Goal: Task Accomplishment & Management: Manage account settings

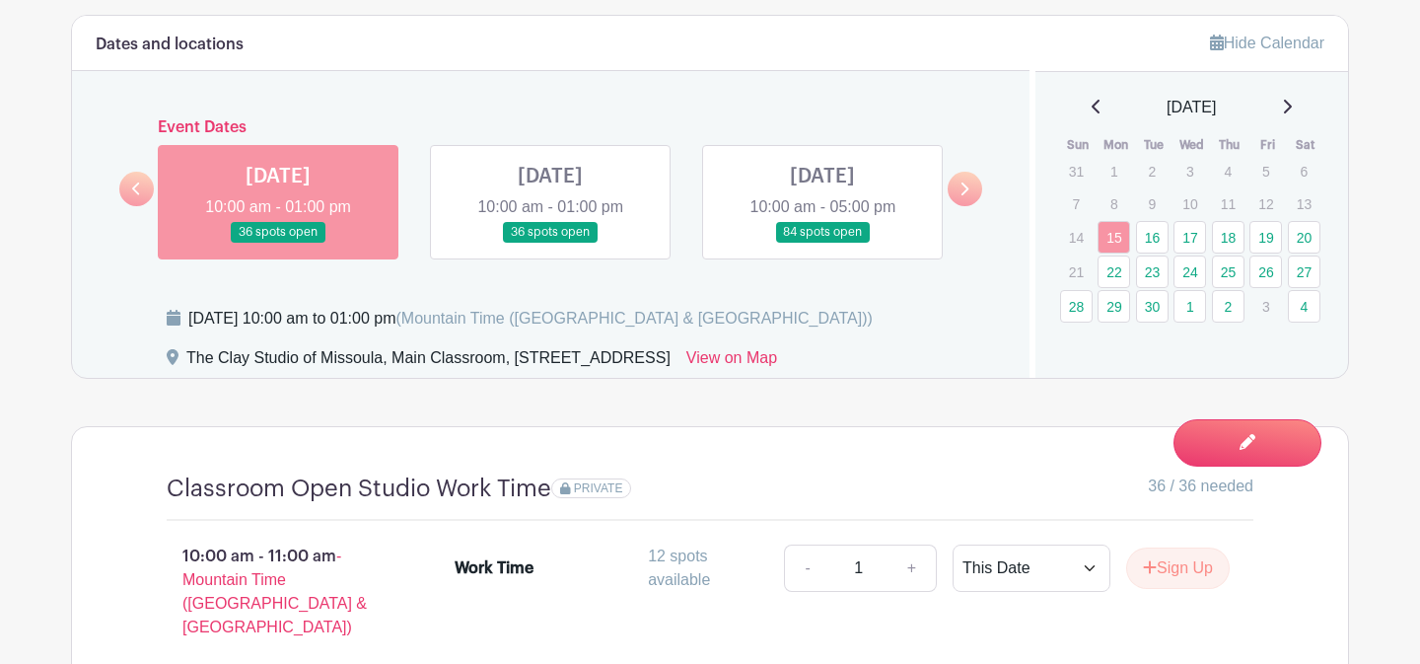
scroll to position [1115, 0]
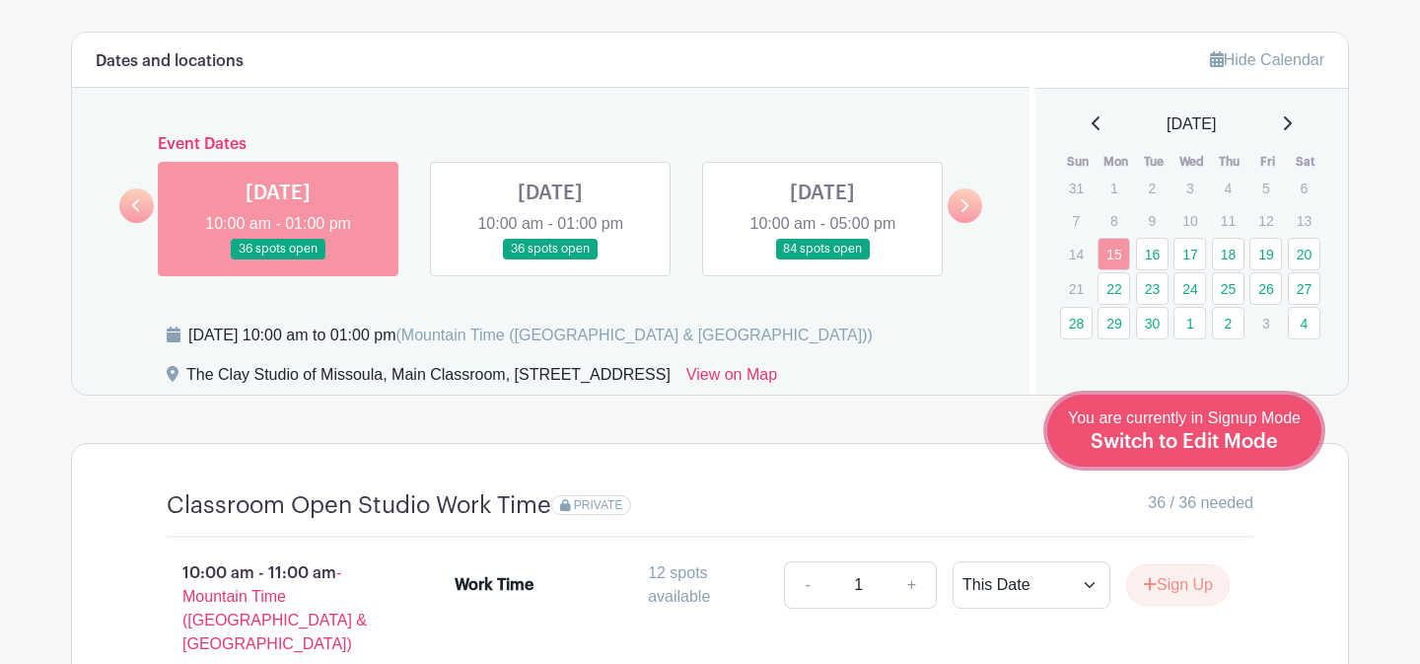
click at [1210, 449] on span "Switch to Edit Mode" at bounding box center [1184, 442] width 187 height 20
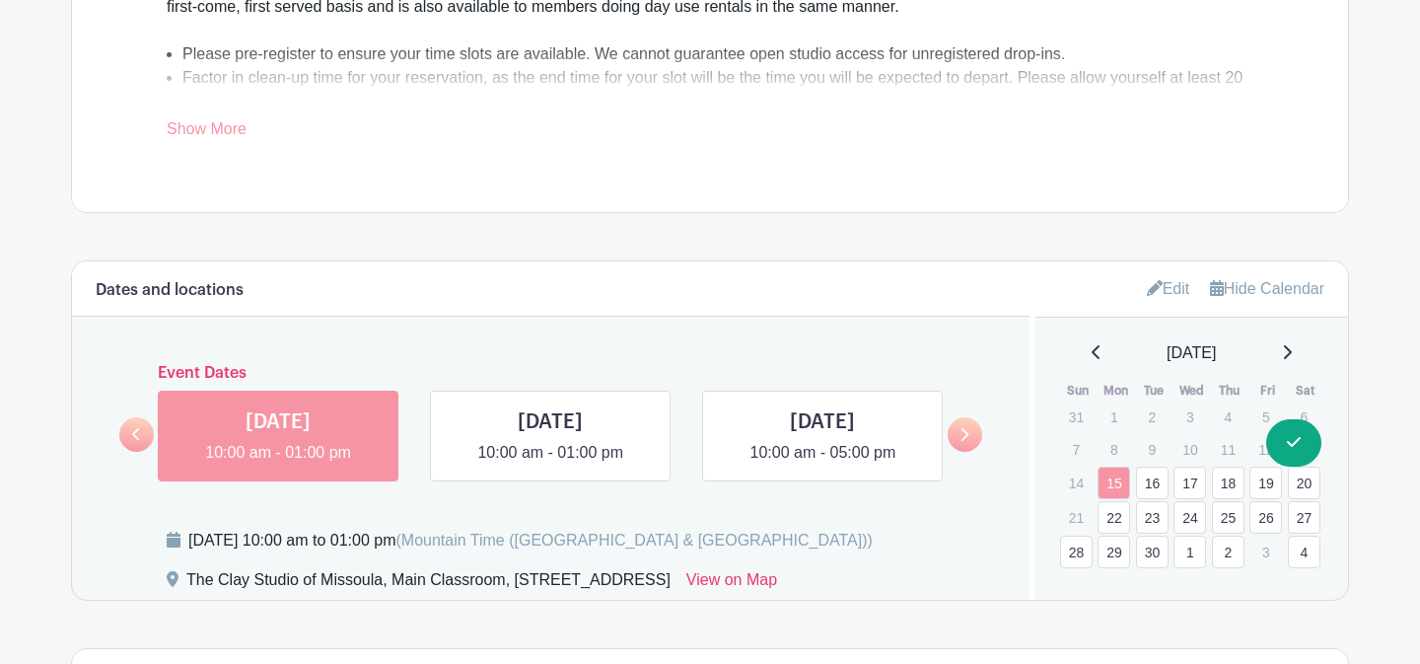
scroll to position [1028, 0]
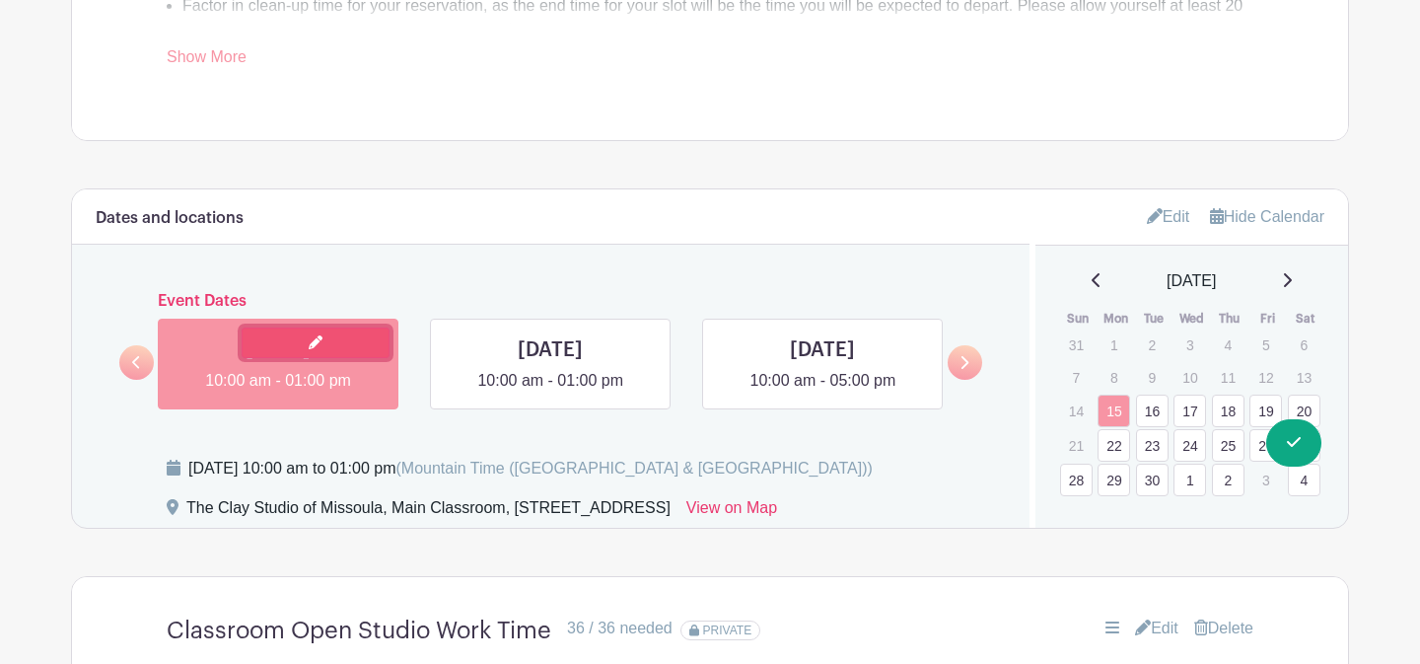
click at [320, 349] on icon at bounding box center [316, 342] width 14 height 14
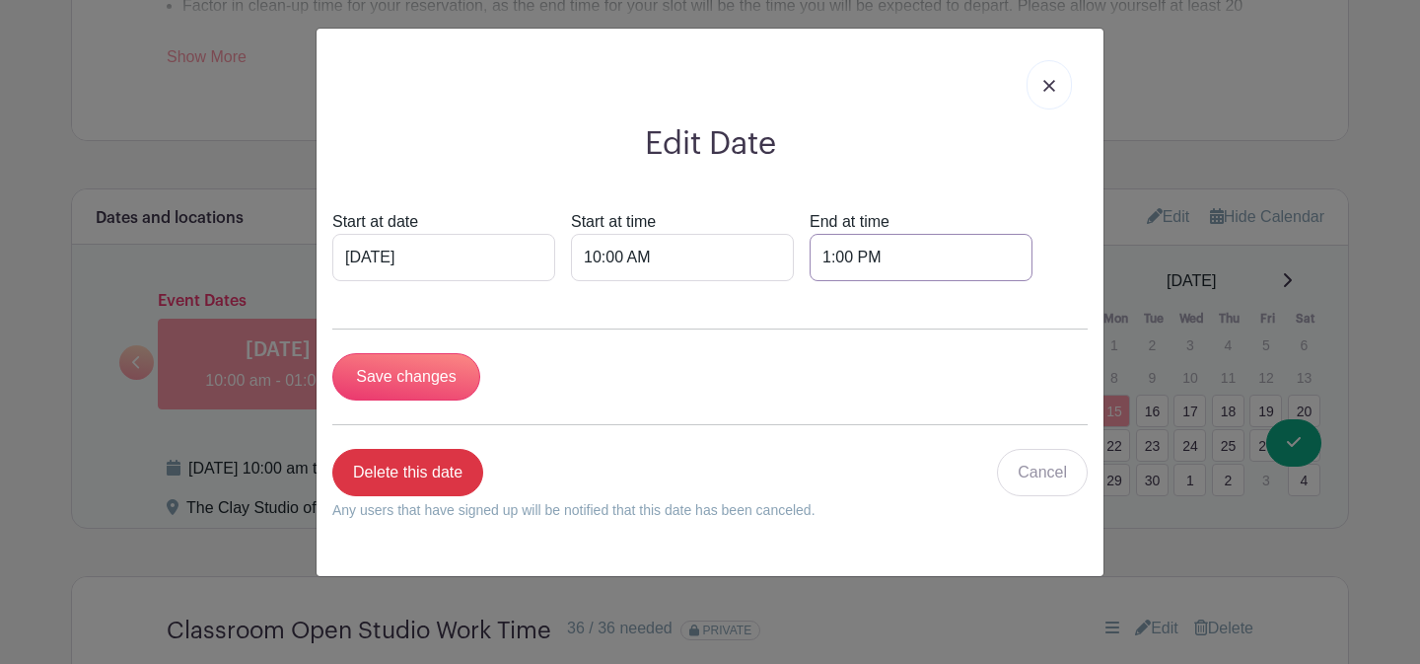
click at [810, 254] on input "1:00 PM" at bounding box center [921, 257] width 223 height 47
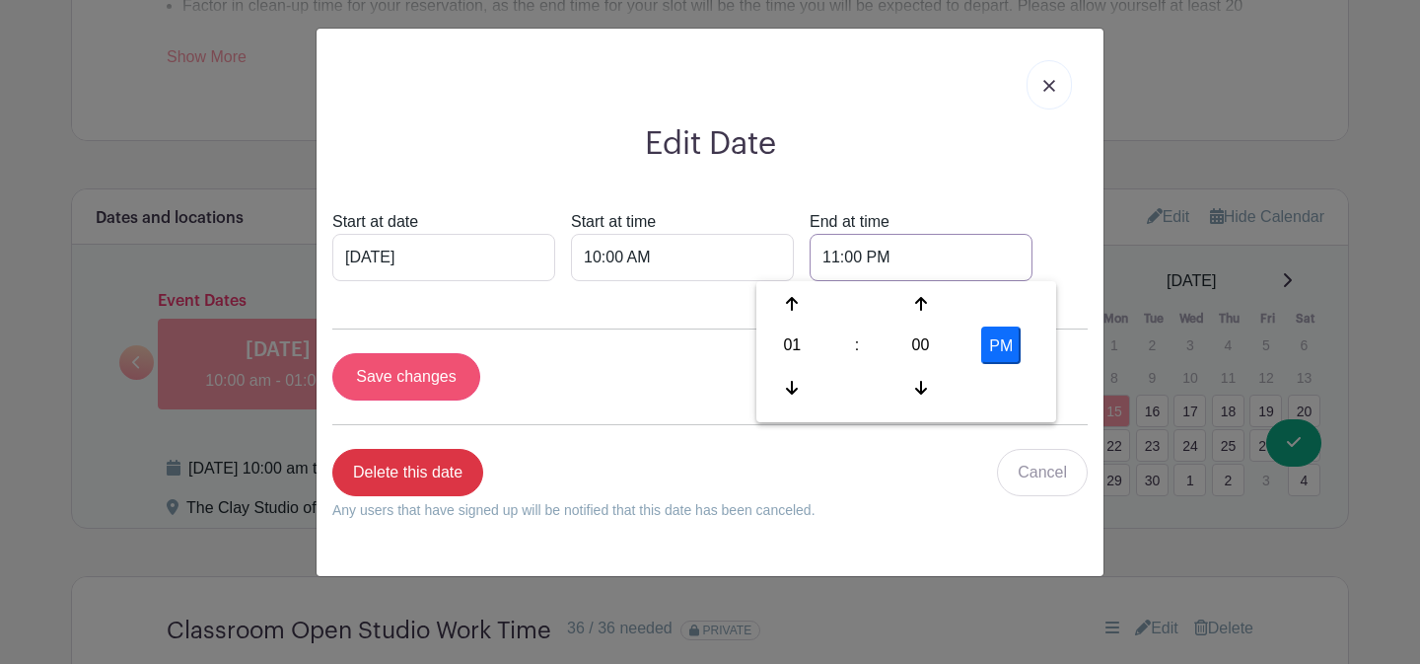
type input "11:00 PM"
click at [409, 372] on input "Save changes" at bounding box center [406, 376] width 148 height 47
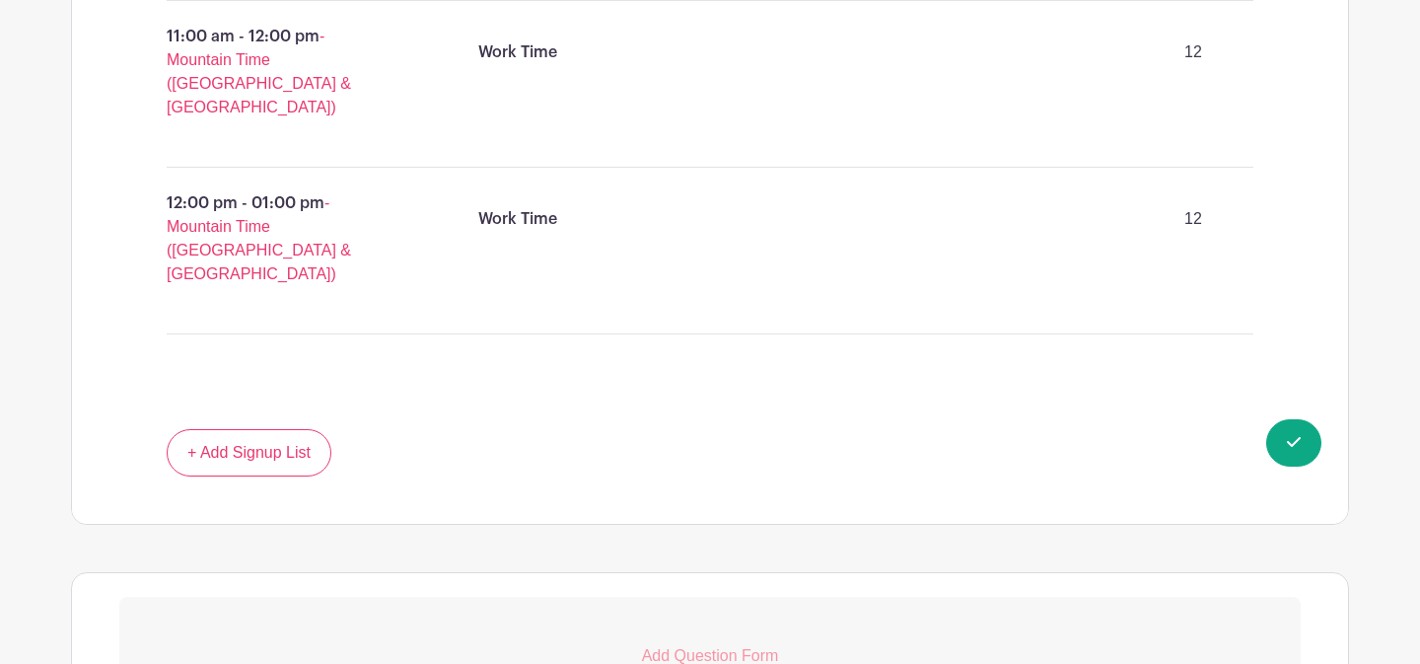
scroll to position [2206, 0]
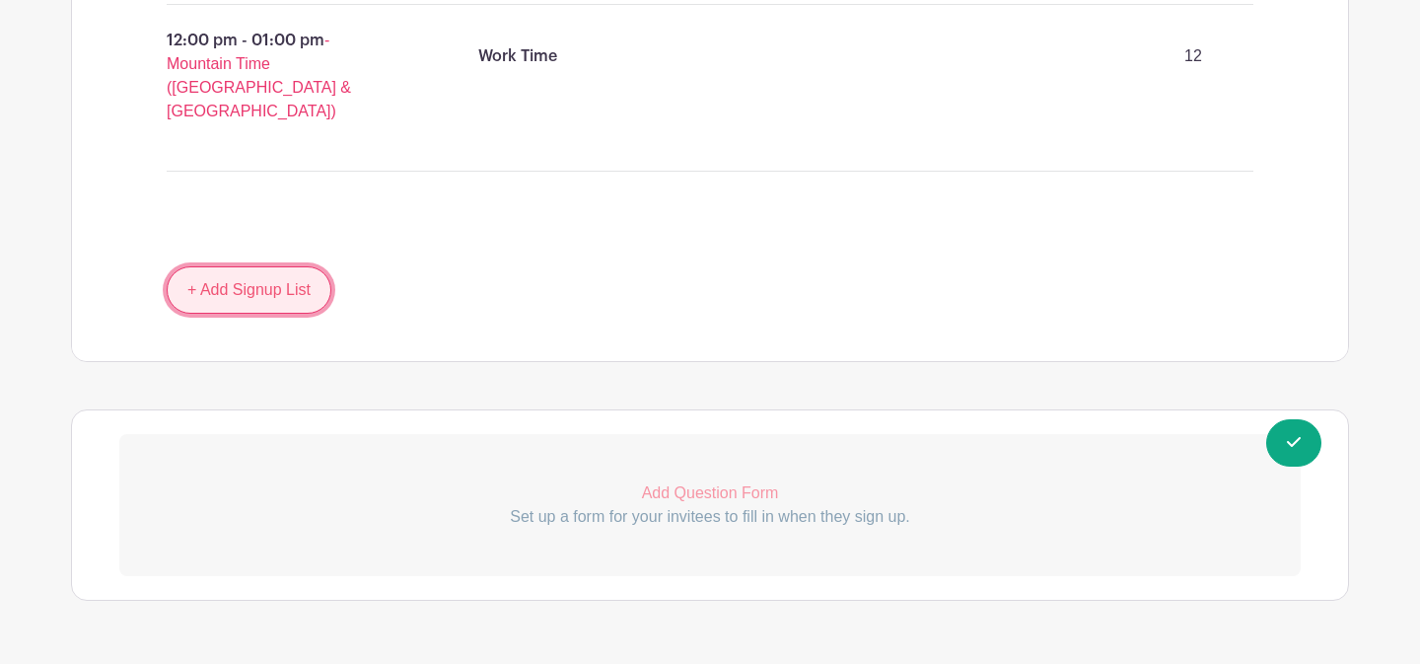
click at [271, 266] on link "+ Add Signup List" at bounding box center [249, 289] width 165 height 47
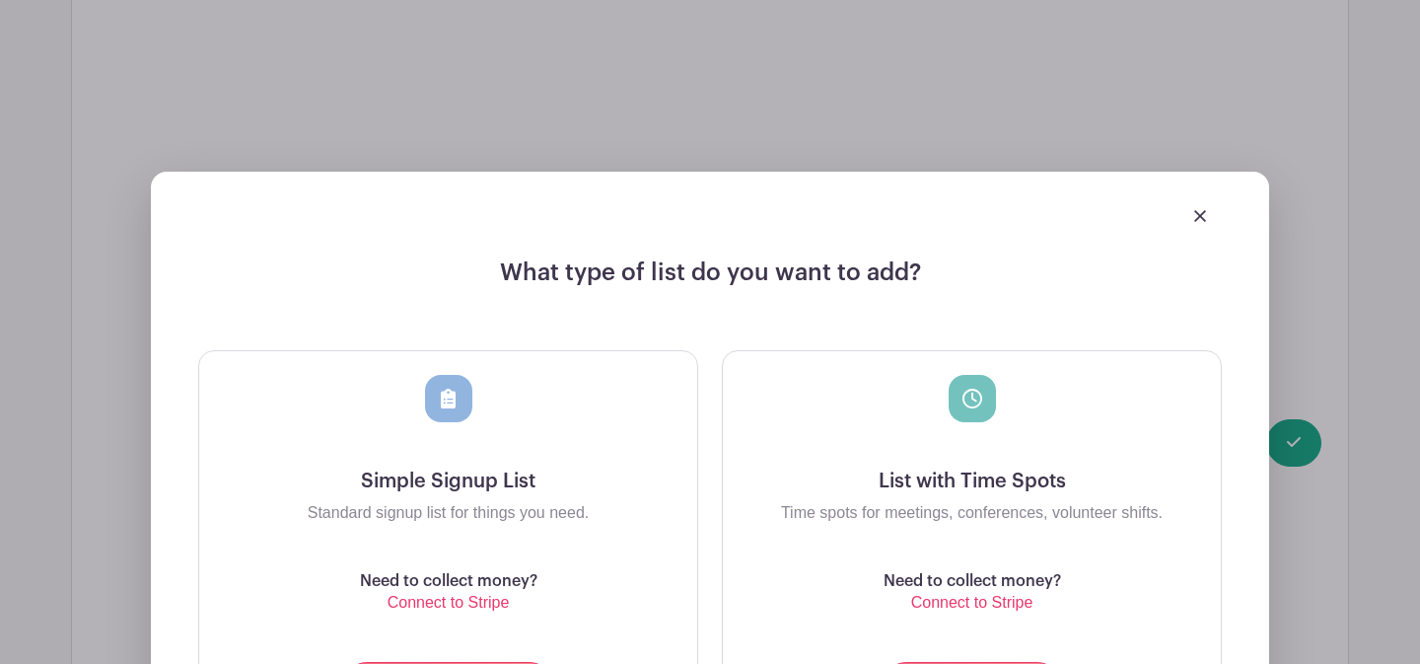
scroll to position [2413, 0]
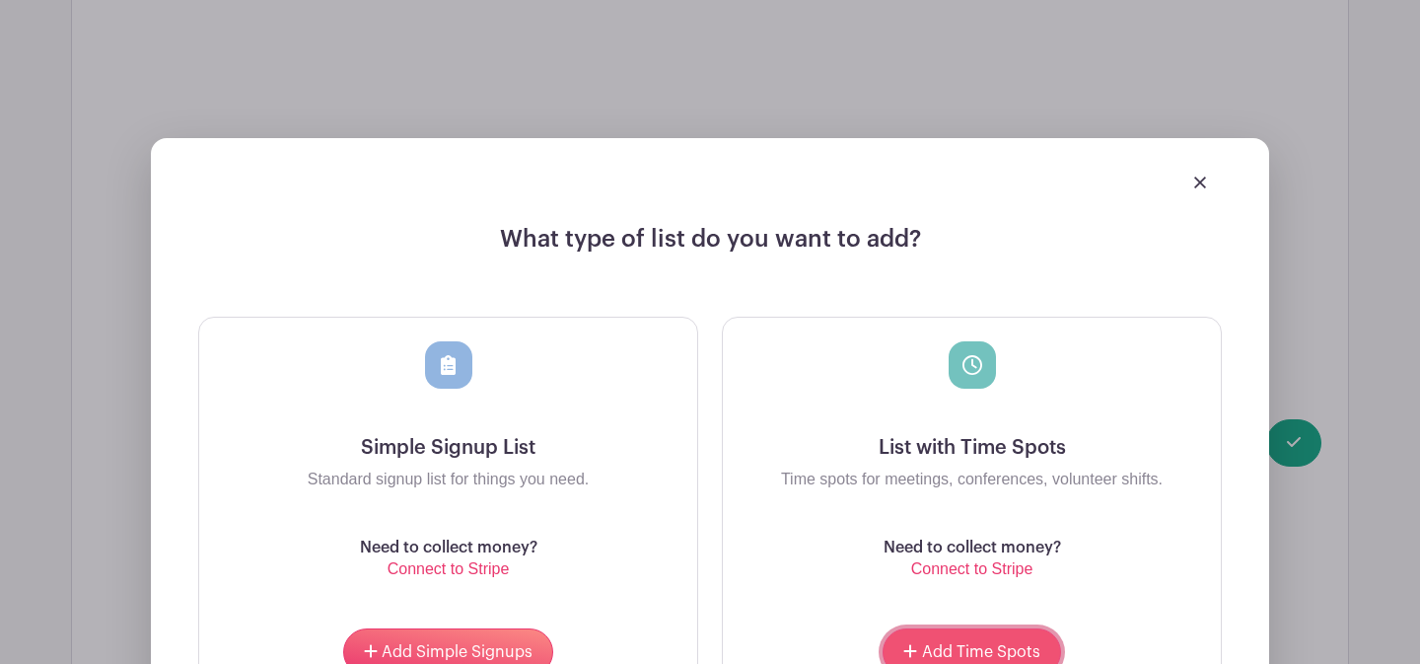
click at [973, 644] on span "Add Time Spots" at bounding box center [981, 652] width 118 height 16
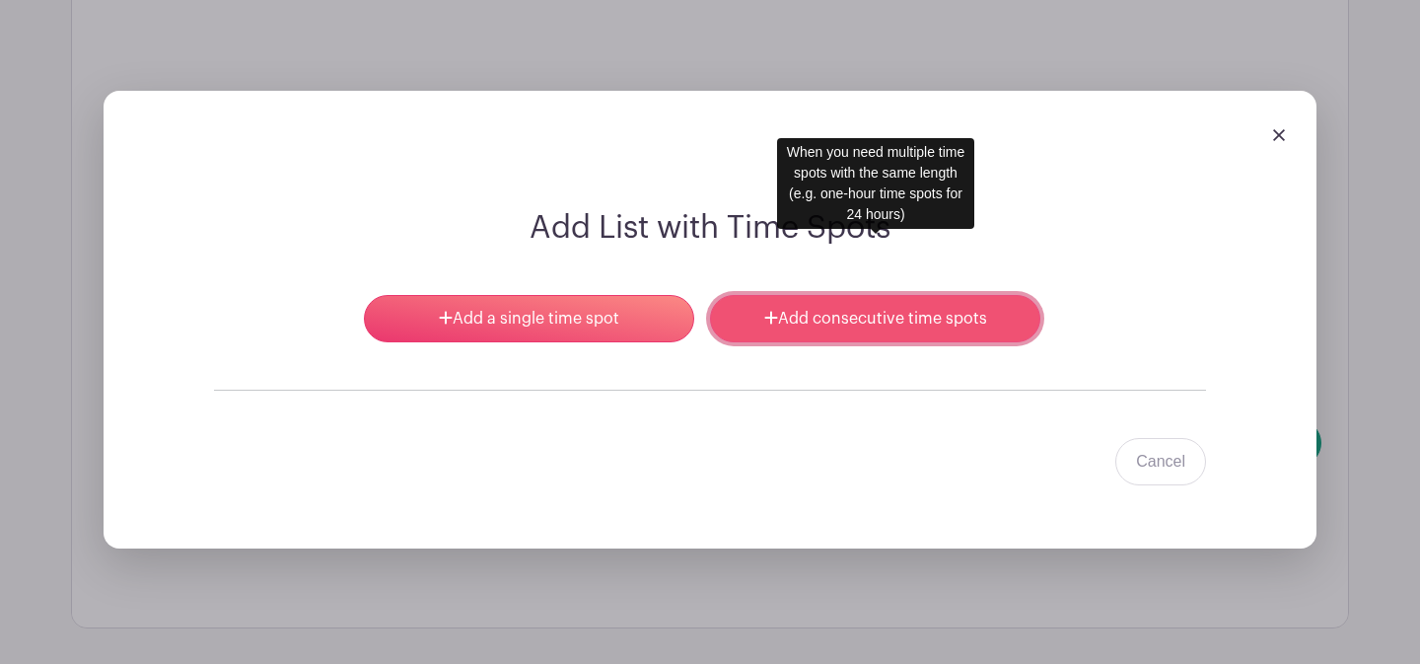
click at [862, 295] on link "Add consecutive time spots" at bounding box center [875, 318] width 330 height 47
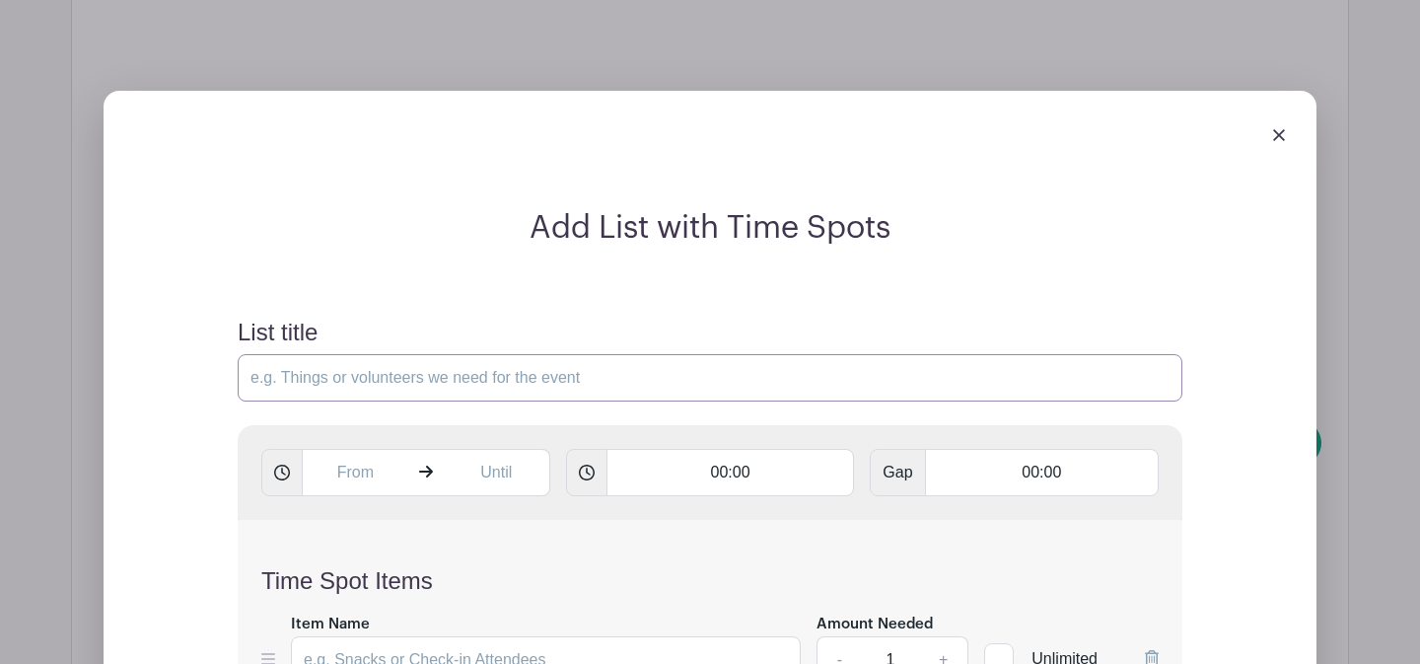
click at [403, 354] on input "List title" at bounding box center [710, 377] width 945 height 47
type input "Classroom Open Studio Work Time"
click at [344, 449] on input "text" at bounding box center [355, 472] width 107 height 47
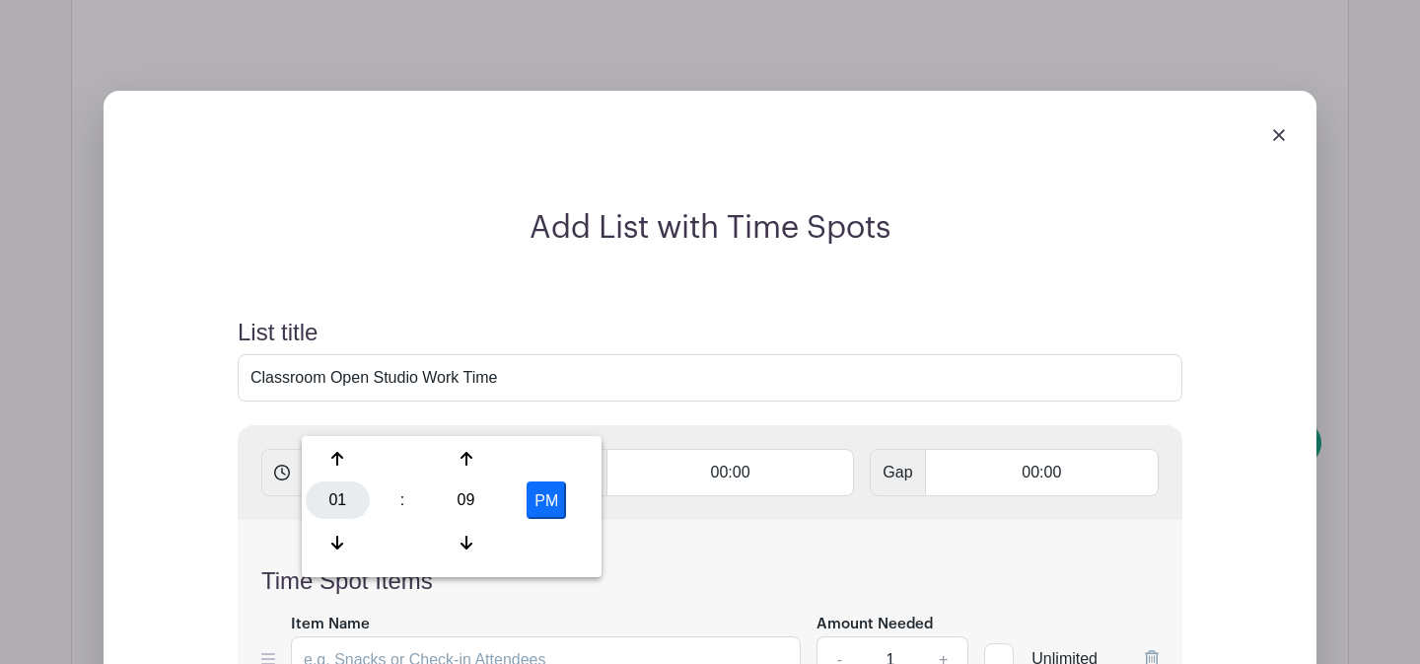
click at [352, 499] on div "01" at bounding box center [338, 499] width 64 height 37
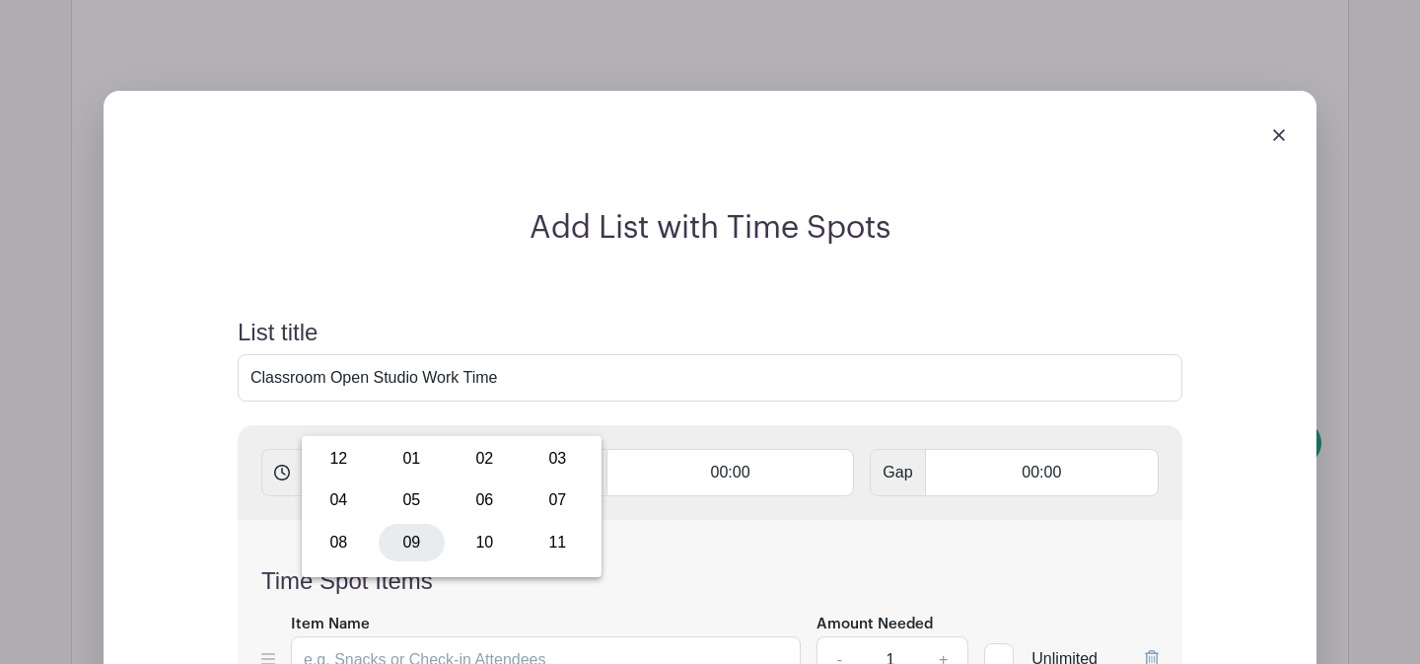
click at [402, 547] on div "09" at bounding box center [412, 542] width 66 height 37
click at [473, 503] on div "09" at bounding box center [466, 499] width 64 height 37
click at [350, 462] on div "00" at bounding box center [339, 458] width 66 height 37
type input "9:00 PM"
click at [481, 449] on input "text" at bounding box center [497, 472] width 107 height 47
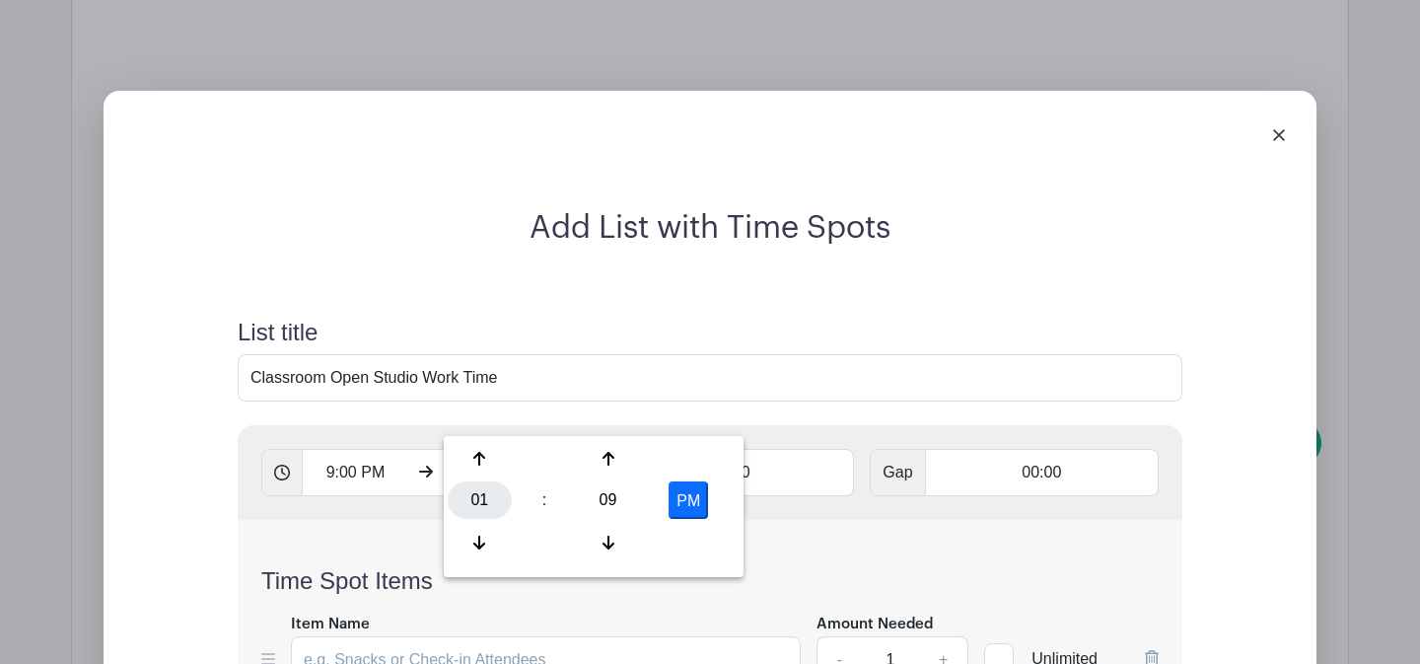
click at [489, 507] on div "01" at bounding box center [480, 499] width 64 height 37
click at [701, 547] on div "11" at bounding box center [700, 542] width 66 height 37
click at [601, 500] on div "09" at bounding box center [608, 499] width 64 height 37
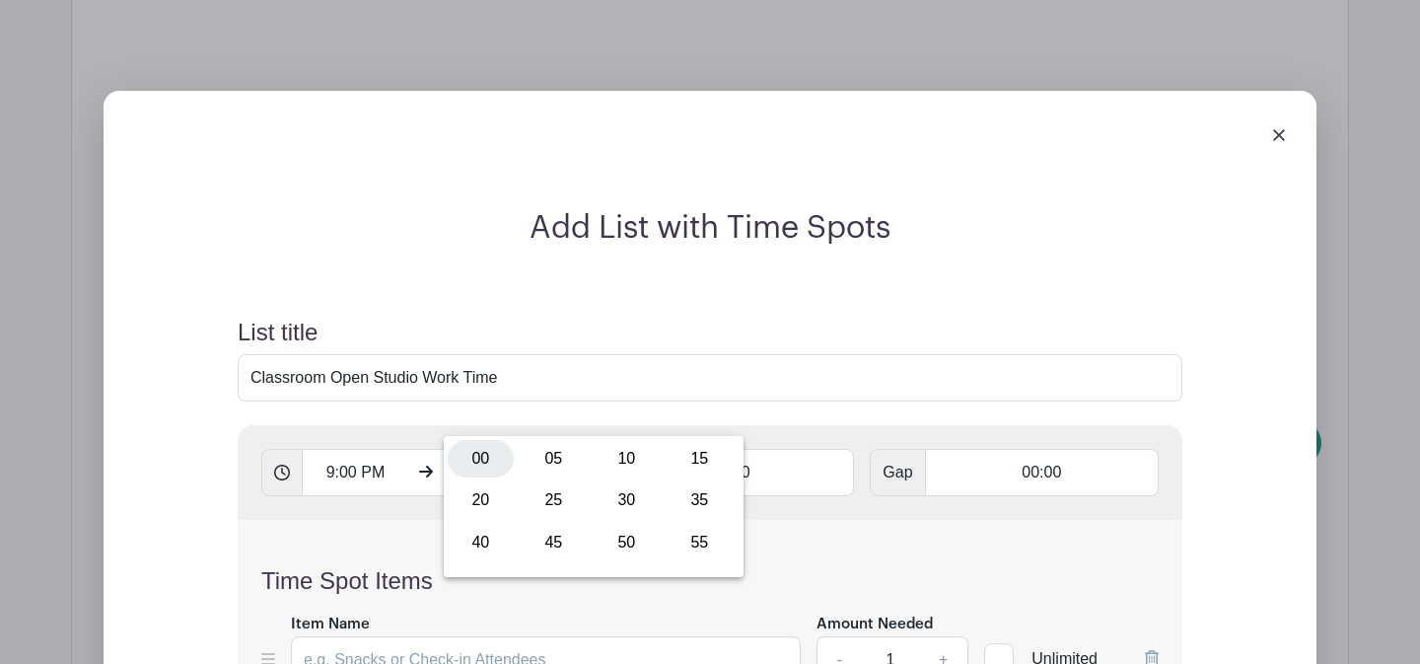
click at [485, 457] on div "00" at bounding box center [481, 458] width 66 height 37
type input "11:00 PM"
click at [695, 449] on input "00:00" at bounding box center [731, 472] width 249 height 47
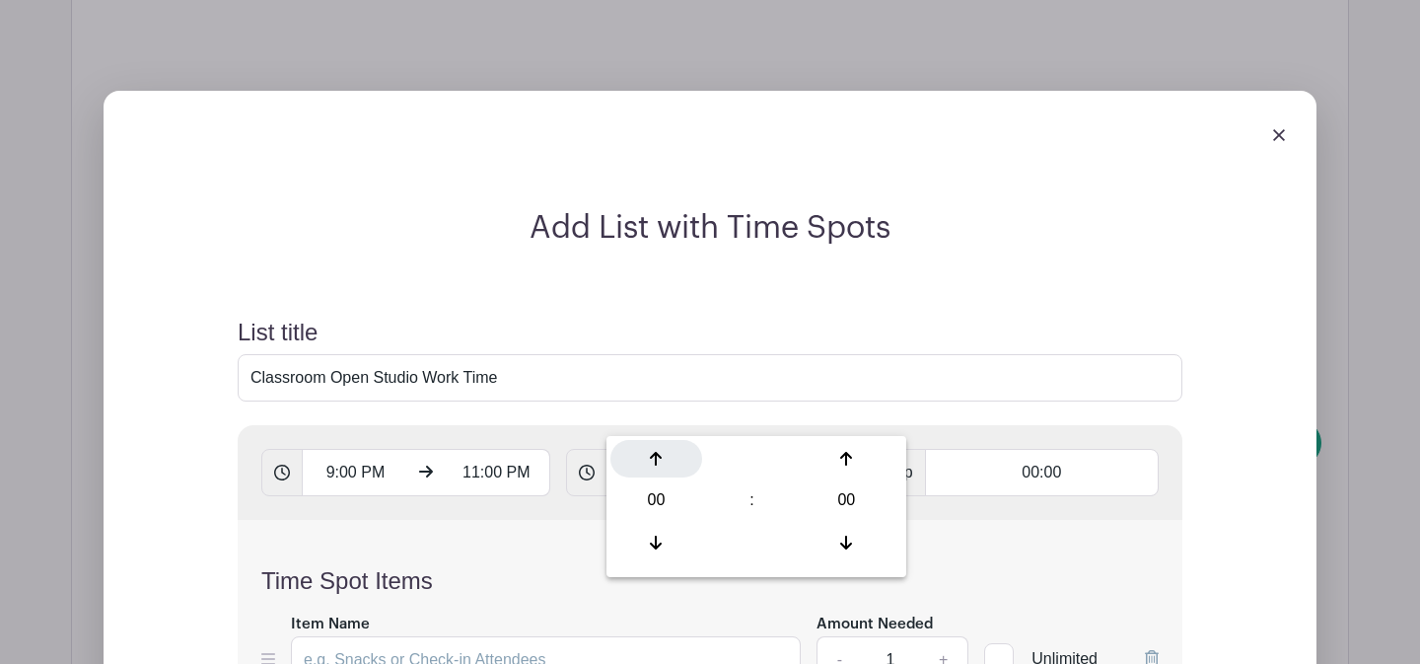
click at [664, 464] on div at bounding box center [656, 458] width 92 height 37
type input "01:00"
type input "Add 2 timespots"
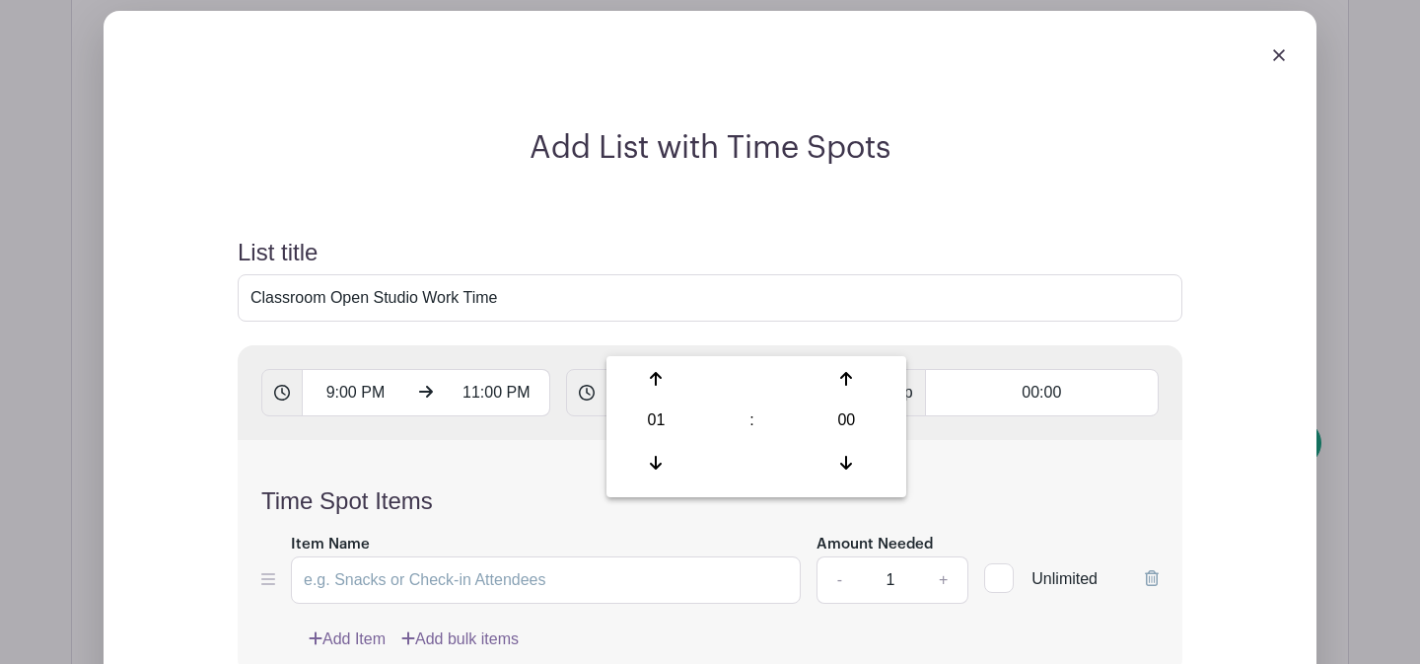
scroll to position [2525, 0]
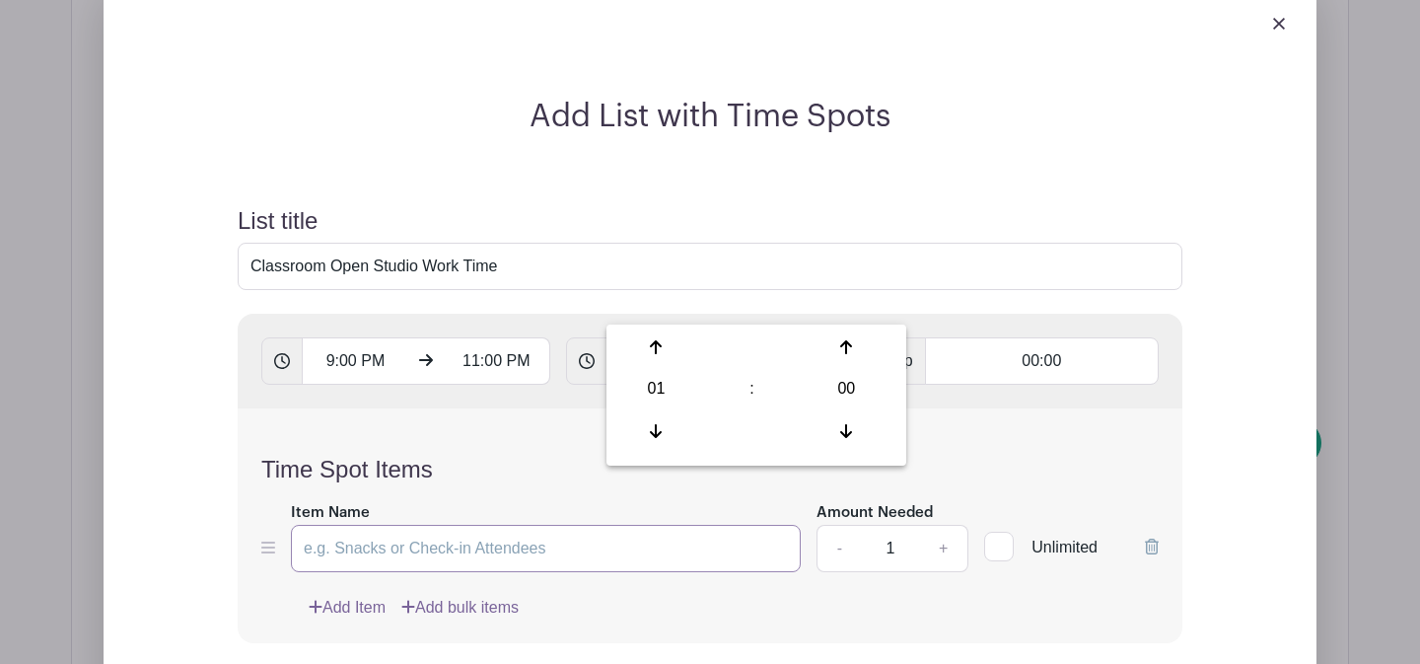
click at [498, 525] on input "Item Name" at bounding box center [546, 548] width 510 height 47
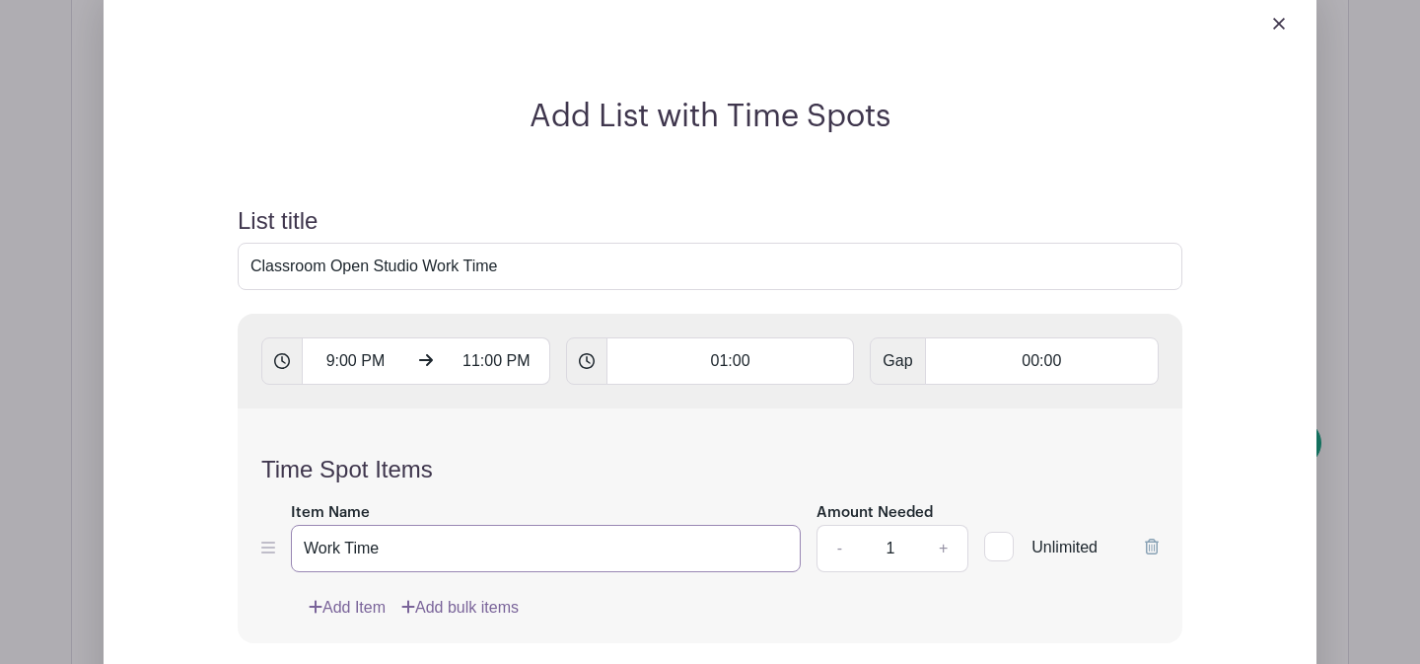
type input "Work Time"
click at [898, 525] on input "1" at bounding box center [890, 548] width 59 height 47
type input "12"
click at [889, 596] on div "Add Item Add bulk items" at bounding box center [734, 608] width 850 height 24
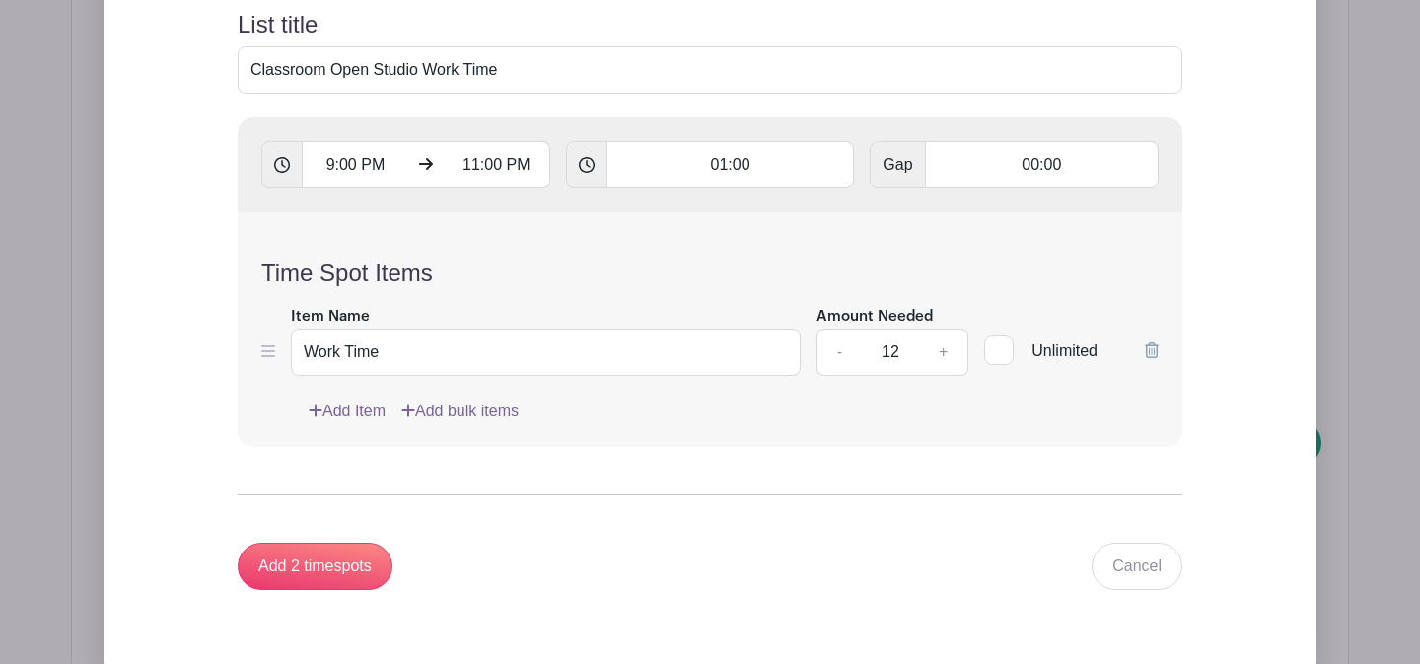
scroll to position [2733, 0]
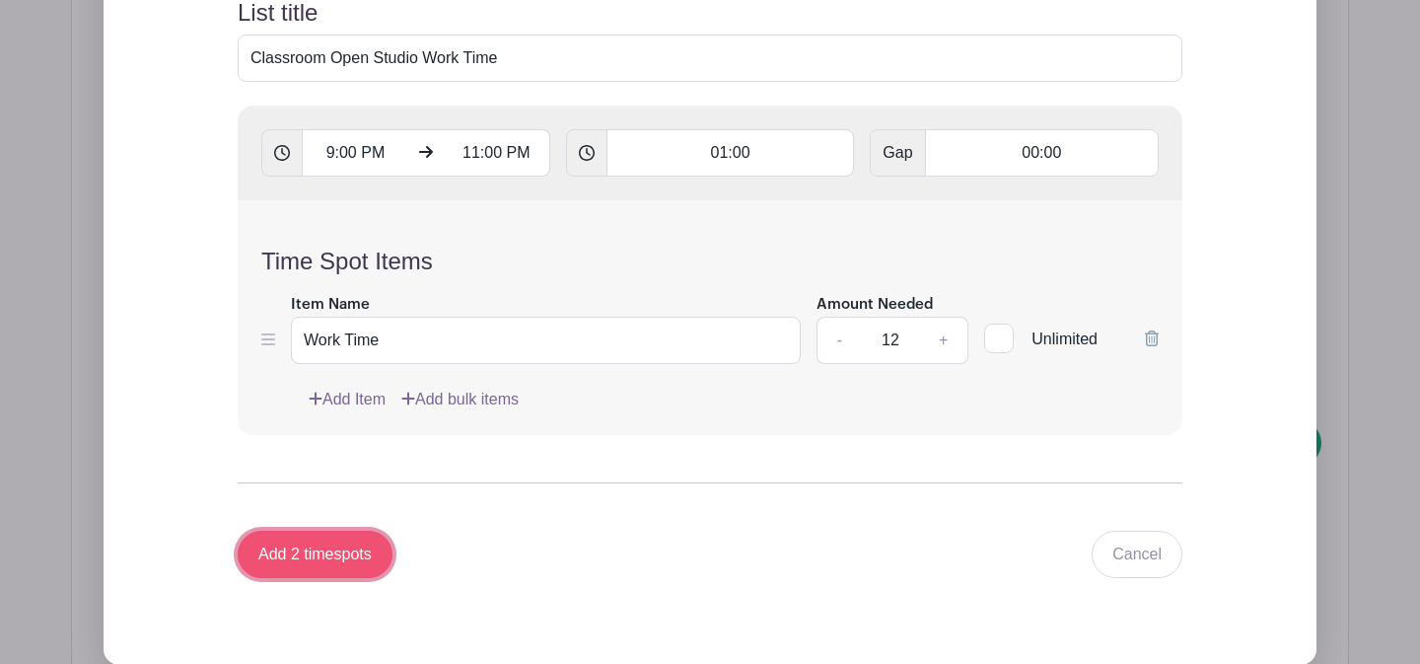
click at [330, 531] on input "Add 2 timespots" at bounding box center [315, 554] width 155 height 47
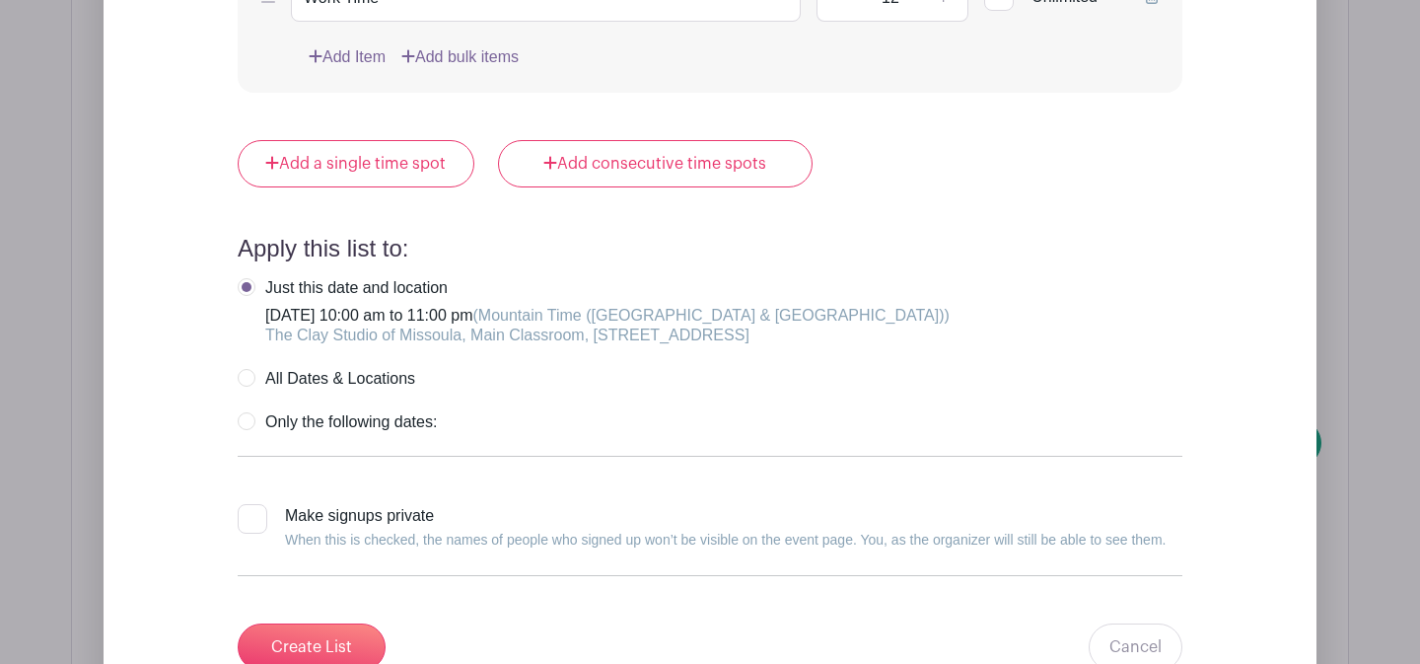
scroll to position [3493, 0]
click at [251, 503] on div at bounding box center [253, 518] width 30 height 30
click at [251, 503] on input "Make signups private When this is checked, the names of people who signed up wo…" at bounding box center [244, 509] width 13 height 13
checkbox input "true"
click at [306, 622] on input "Create List" at bounding box center [312, 645] width 148 height 47
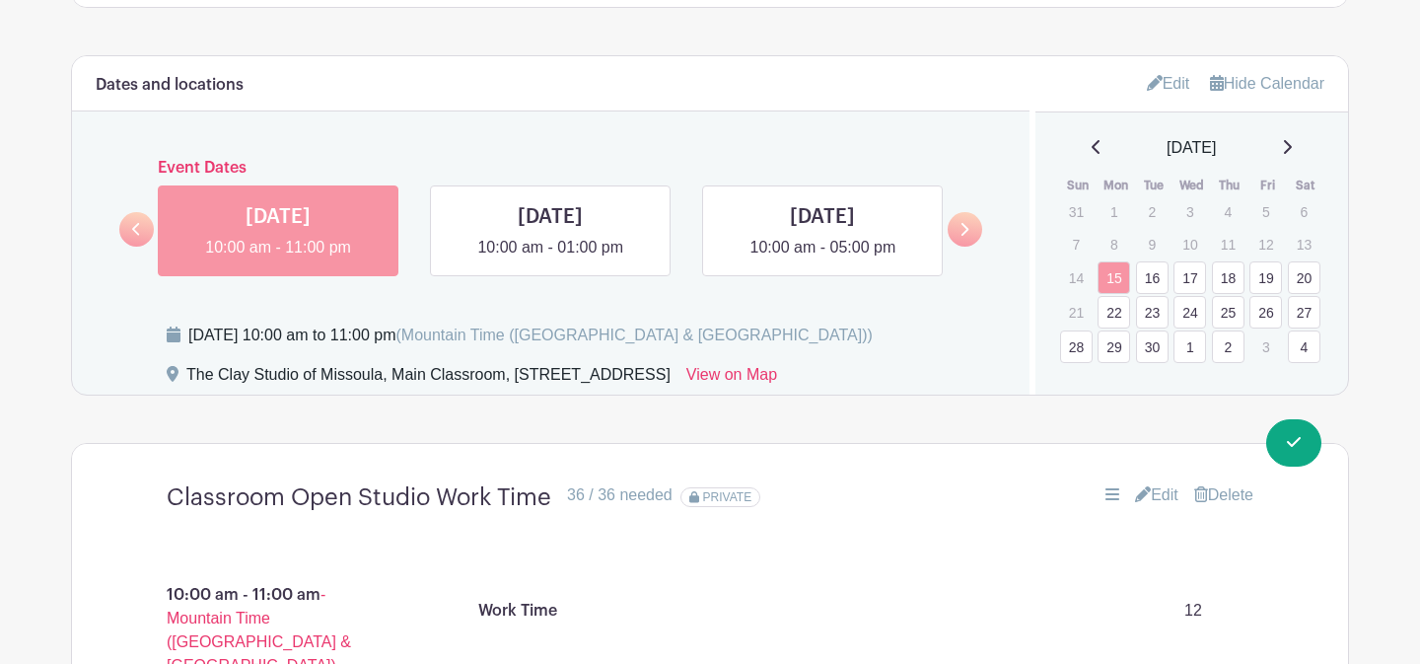
scroll to position [1156, 0]
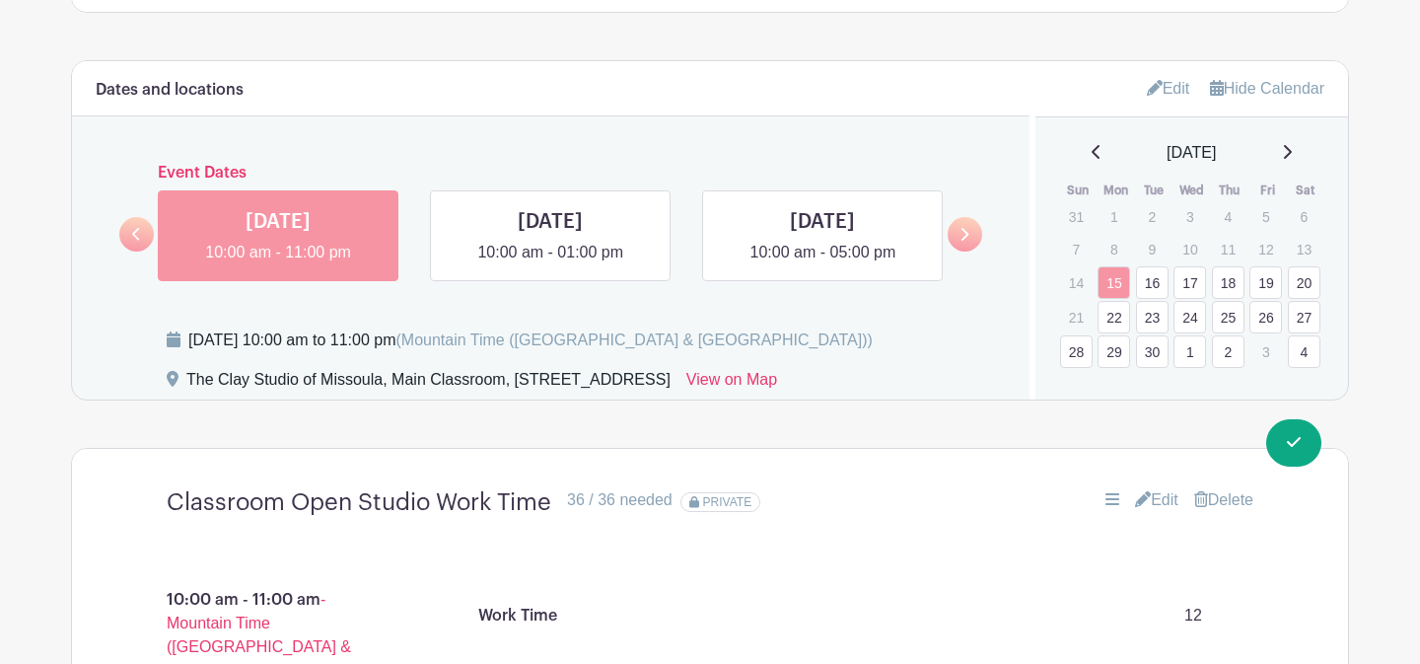
click at [1186, 287] on link "17" at bounding box center [1190, 282] width 33 height 33
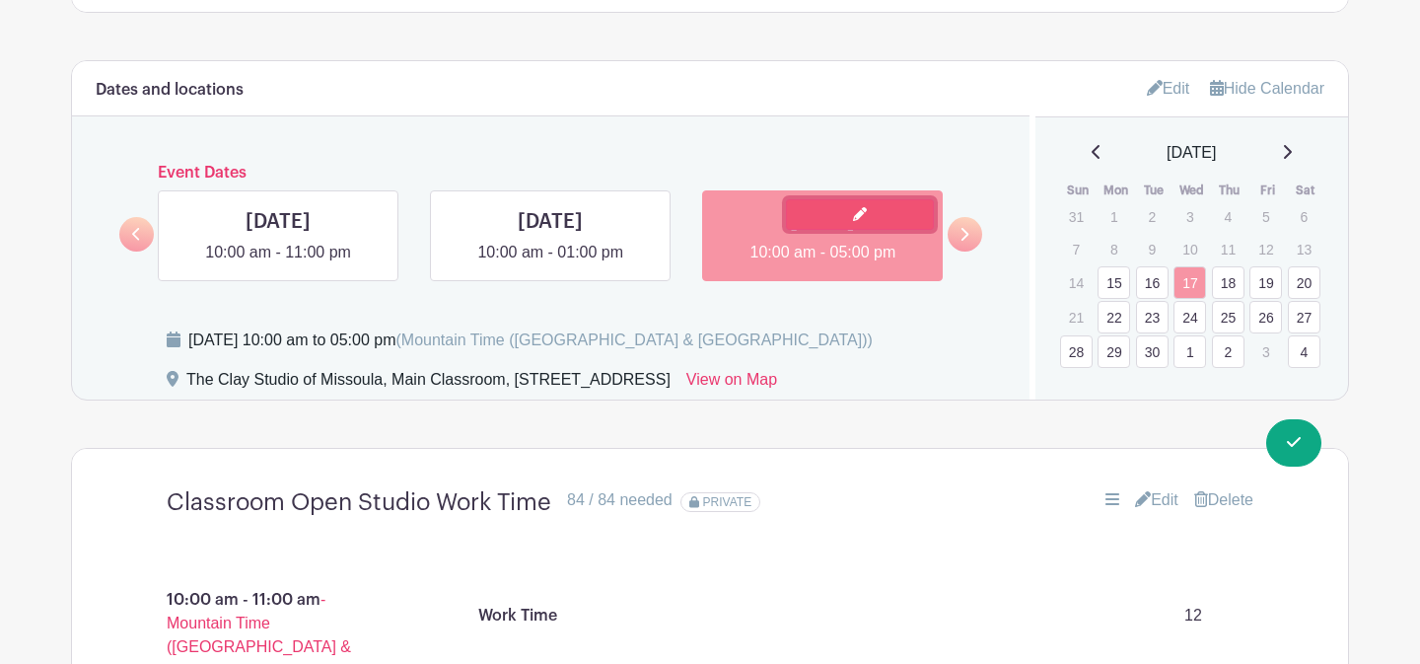
click at [874, 214] on link at bounding box center [860, 214] width 148 height 31
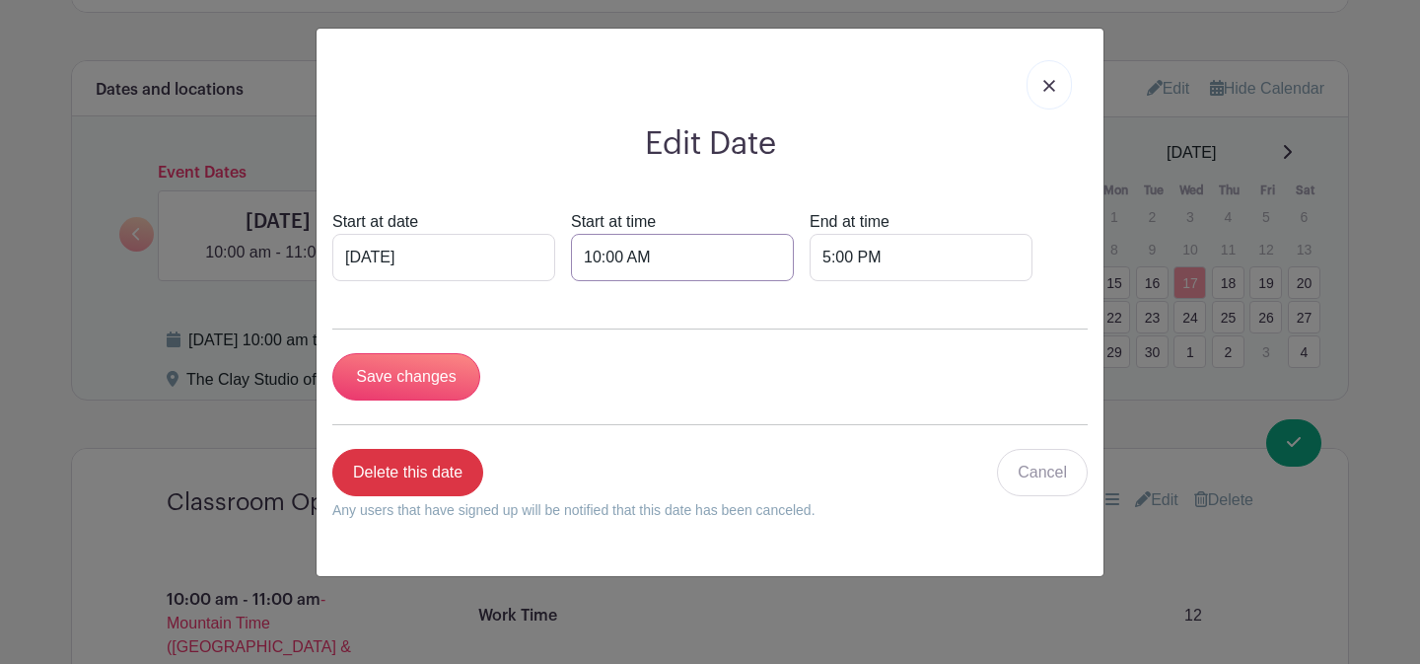
click at [576, 259] on input "10:00 AM" at bounding box center [682, 257] width 223 height 47
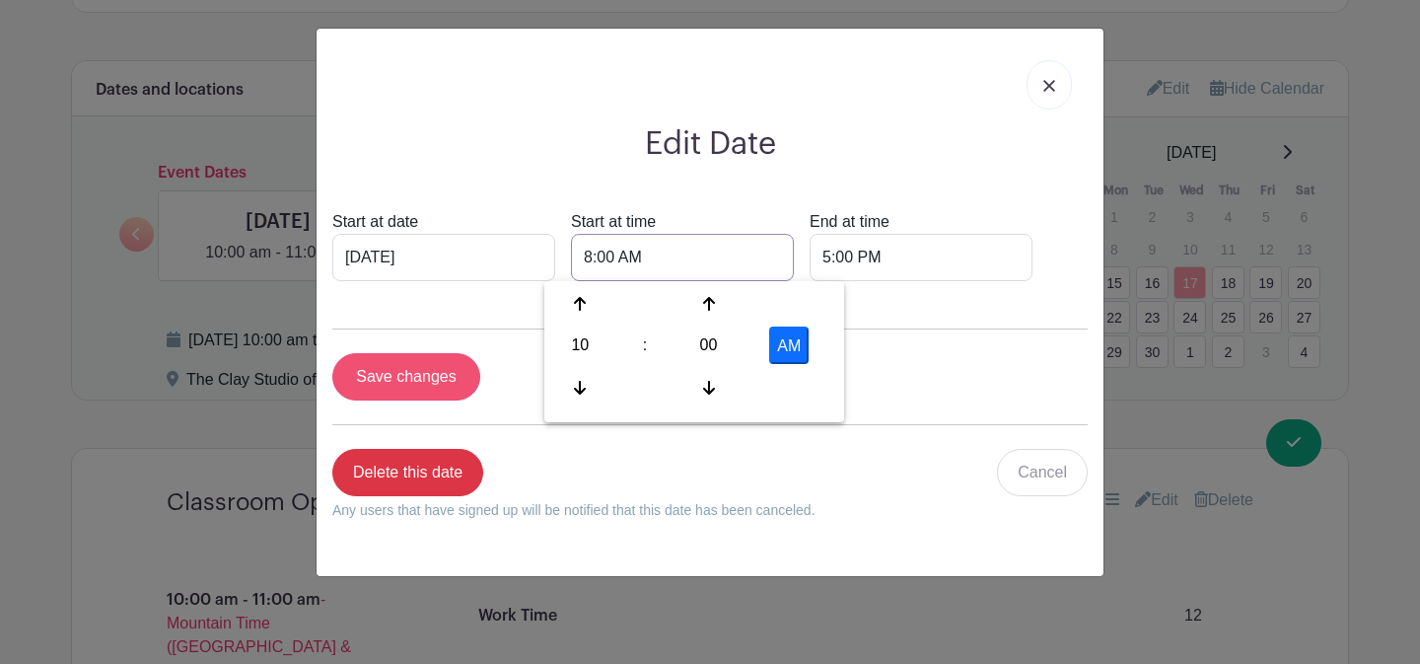
type input "8:00 AM"
click at [385, 386] on input "Save changes" at bounding box center [406, 376] width 148 height 47
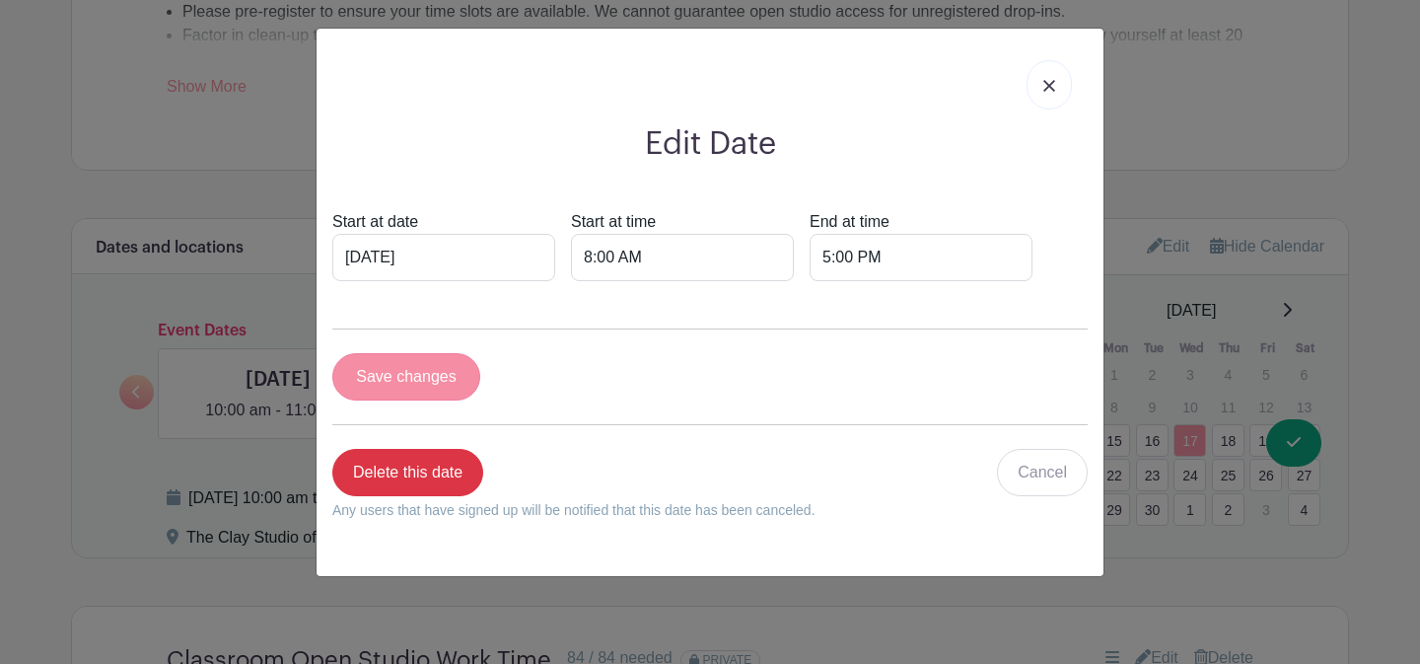
scroll to position [1314, 0]
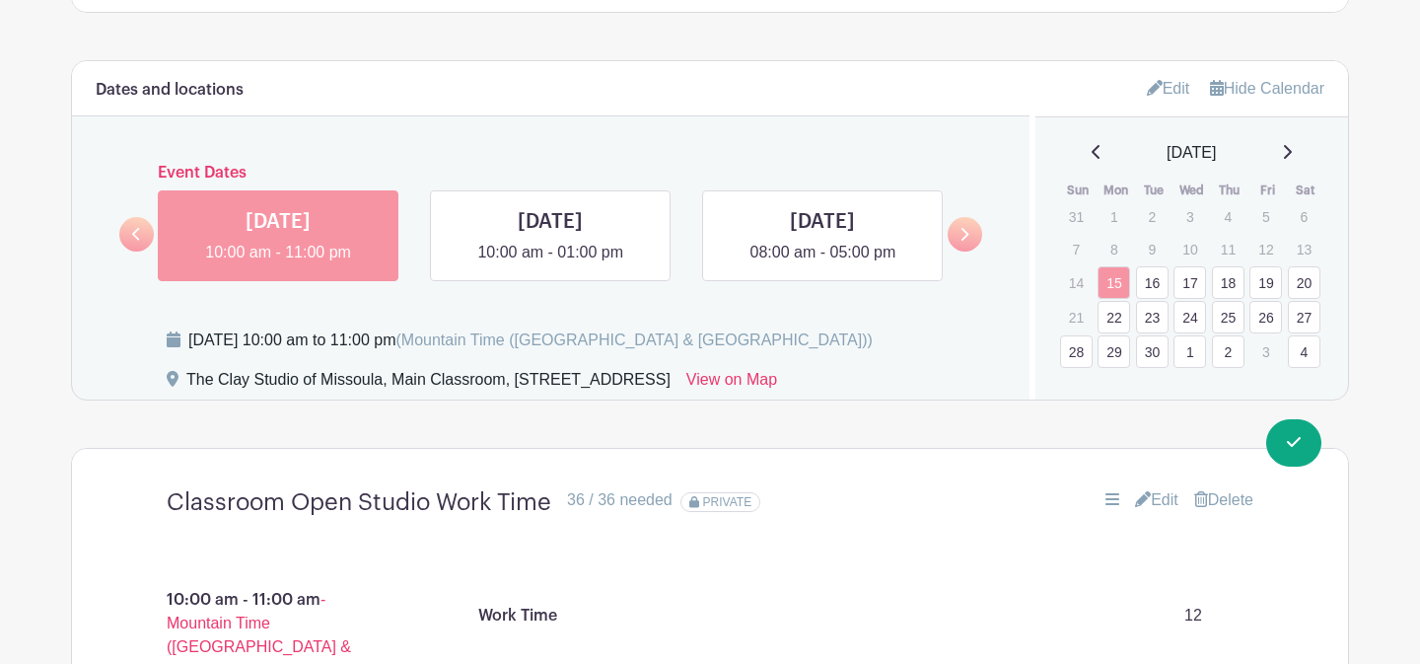
click at [1188, 284] on link "17" at bounding box center [1190, 282] width 33 height 33
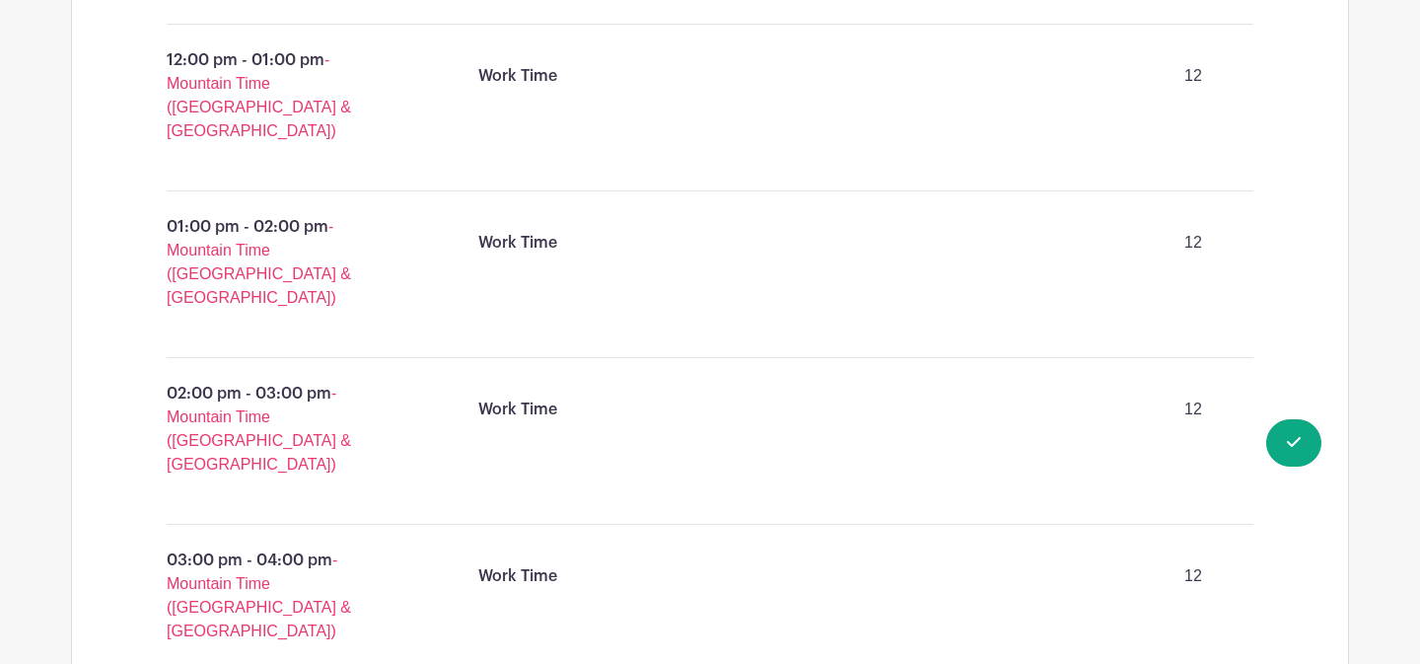
scroll to position [2448, 0]
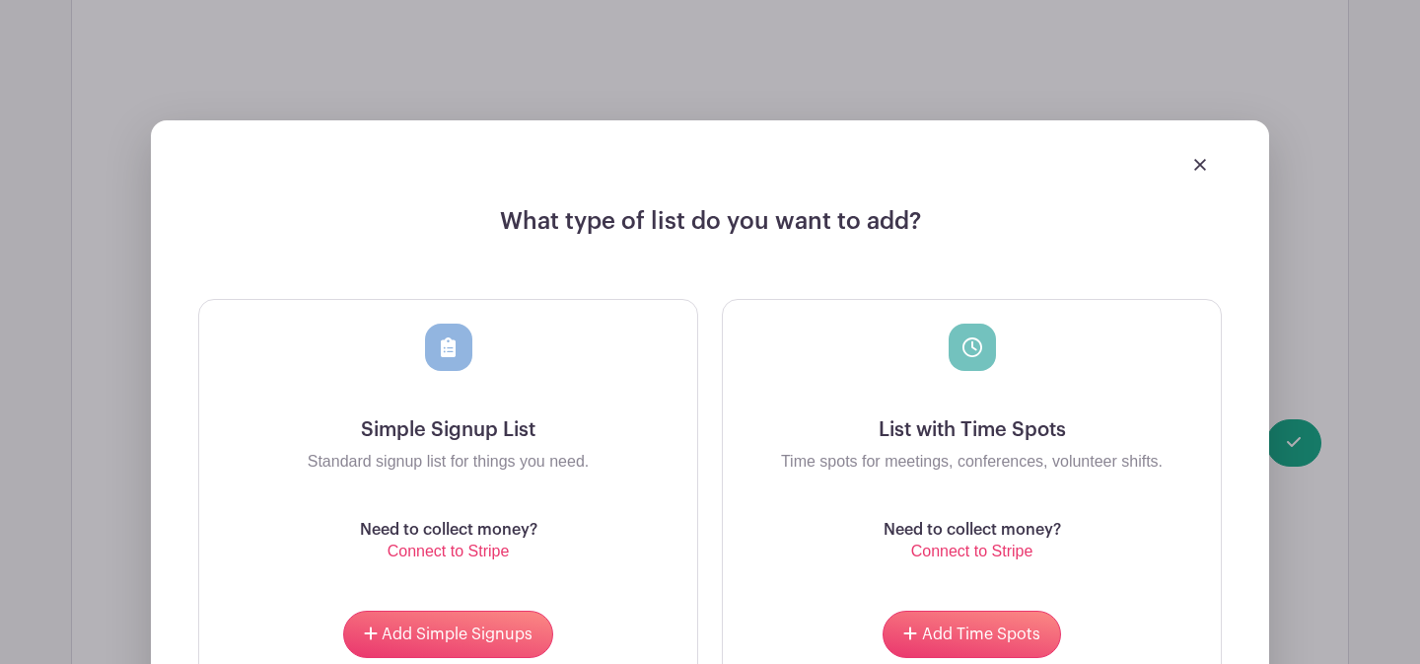
scroll to position [3110, 0]
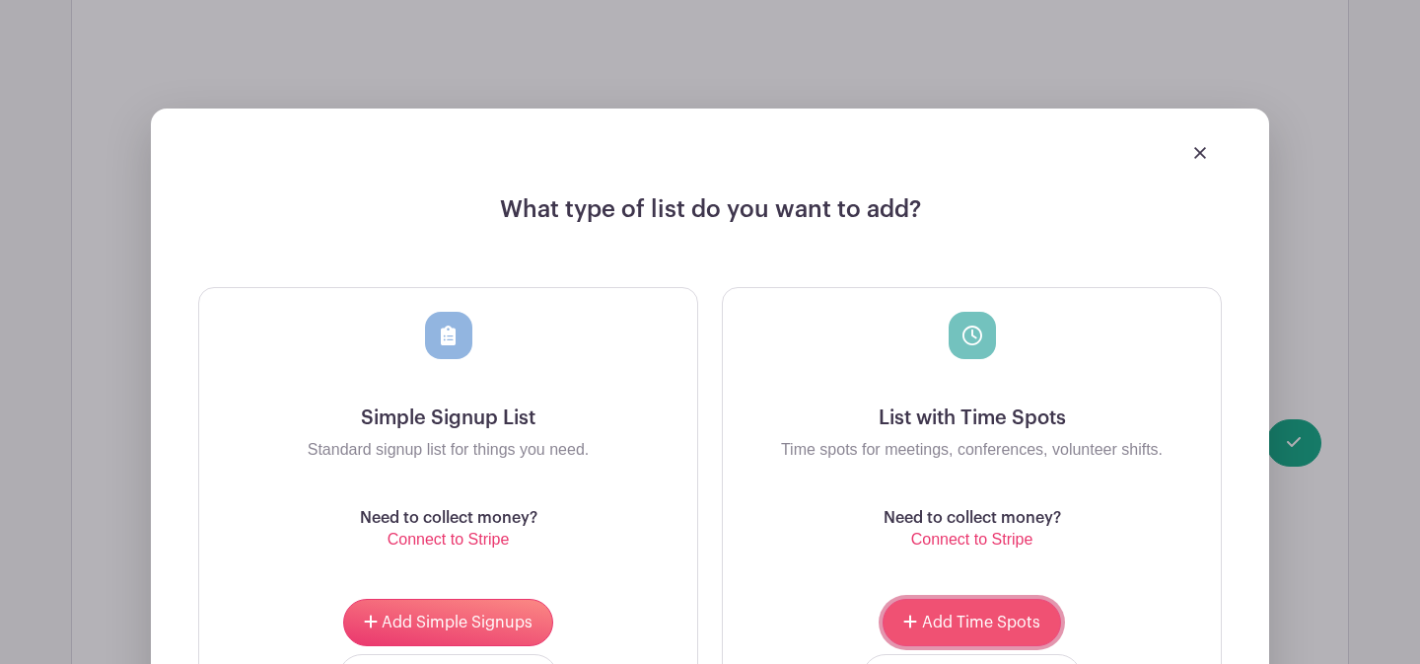
click at [922, 614] on span "Add Time Spots" at bounding box center [981, 622] width 118 height 16
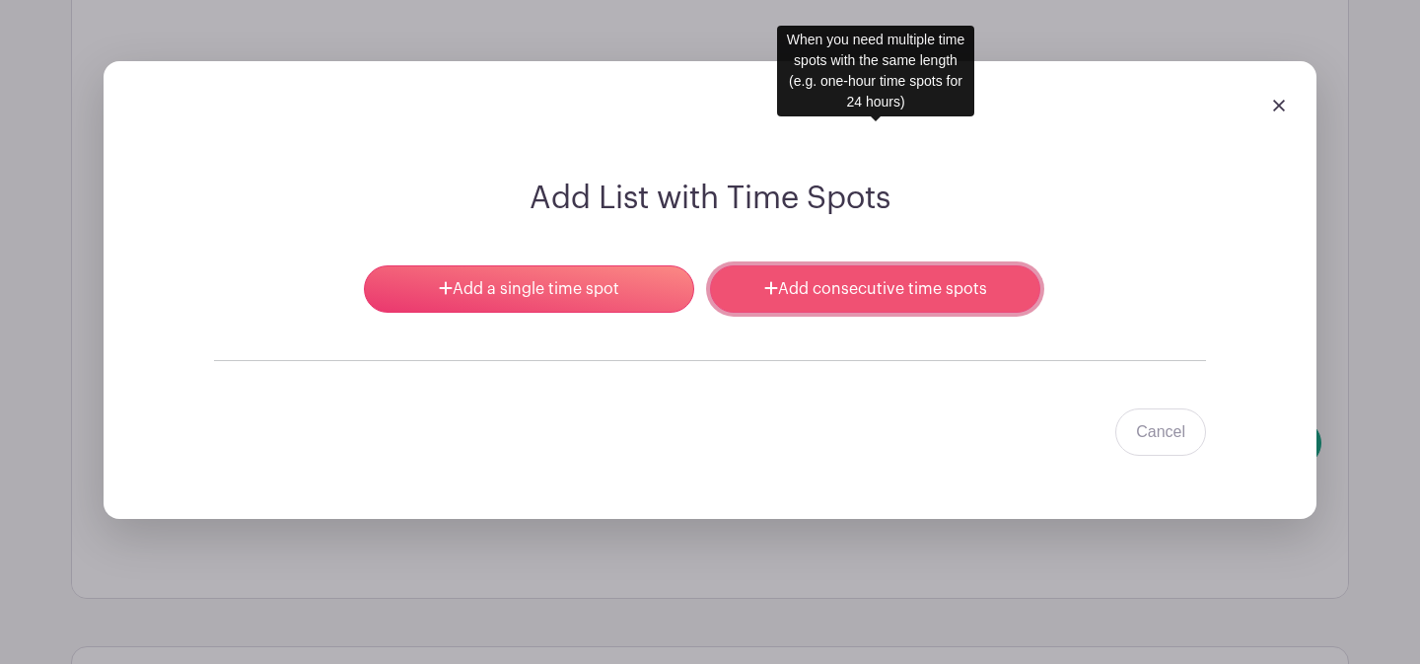
click at [810, 265] on link "Add consecutive time spots" at bounding box center [875, 288] width 330 height 47
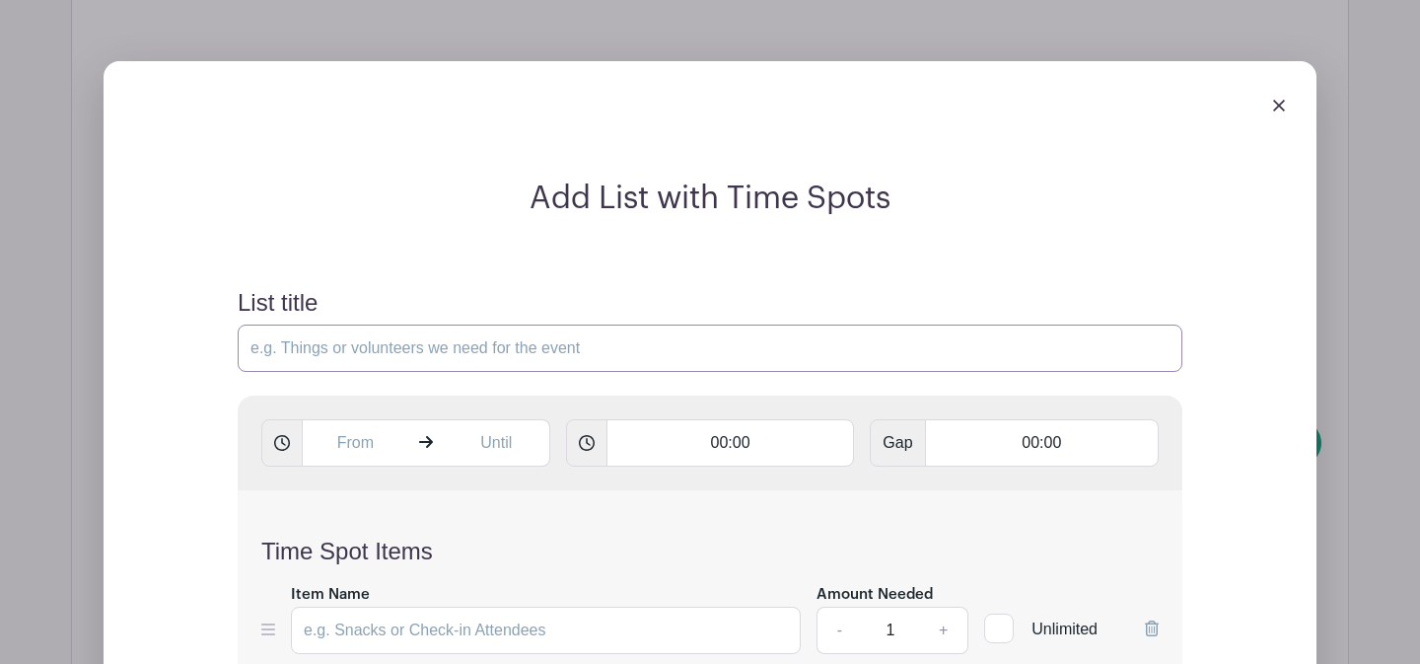
click at [362, 324] on input "List title" at bounding box center [710, 347] width 945 height 47
type input "Classroom Open Studio Work Time"
click at [352, 419] on input "text" at bounding box center [355, 442] width 107 height 47
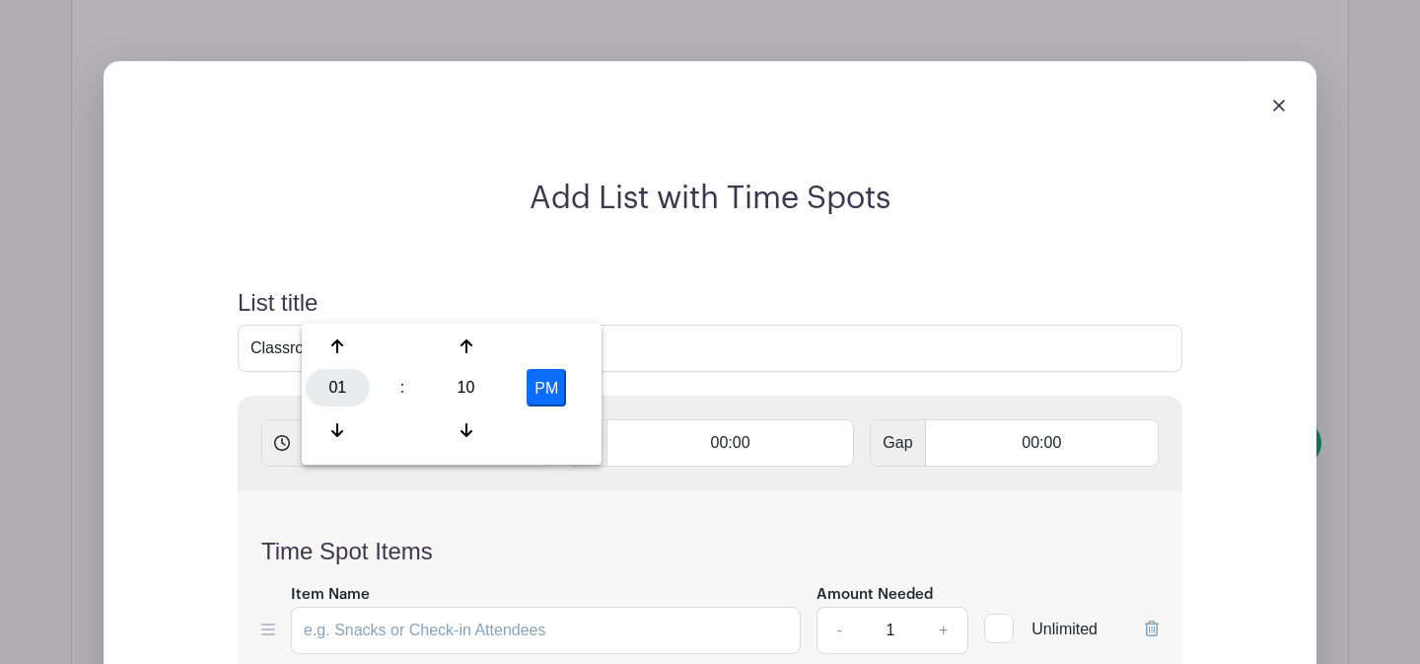
click at [345, 380] on div "01" at bounding box center [338, 387] width 64 height 37
click at [343, 419] on div "08" at bounding box center [339, 429] width 66 height 37
click at [479, 392] on div "10" at bounding box center [466, 387] width 64 height 37
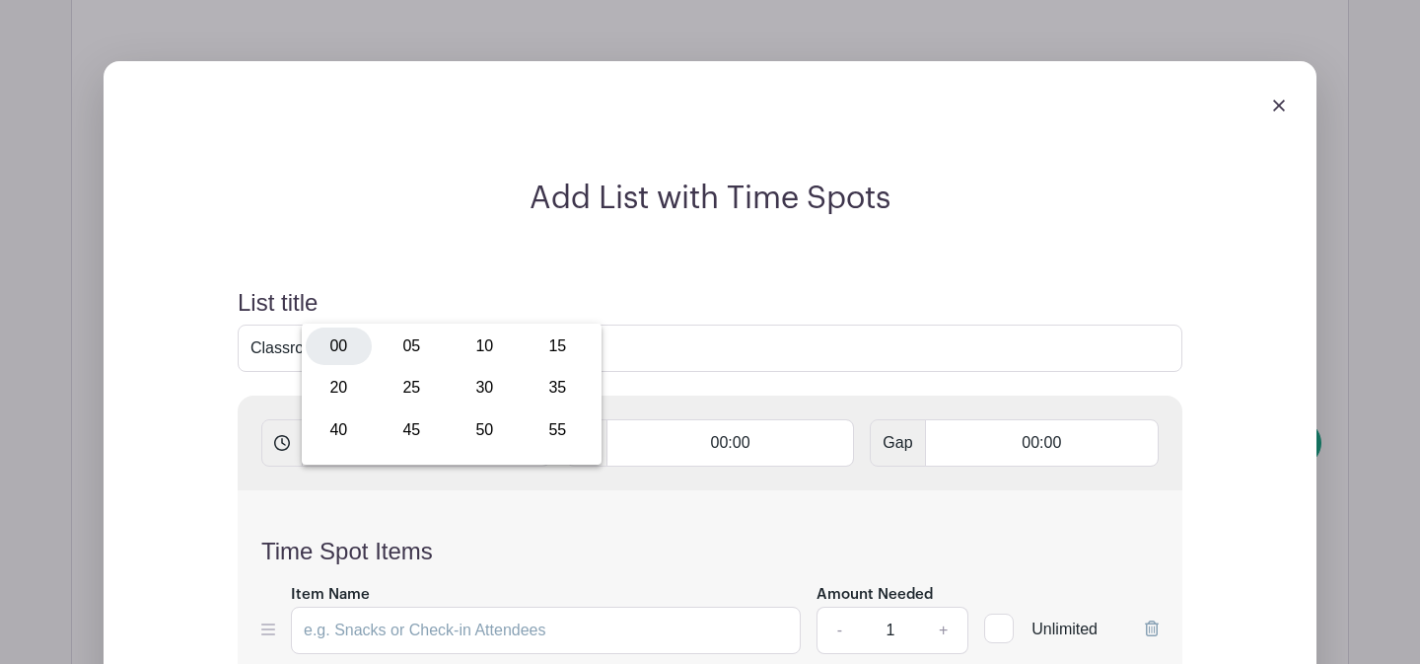
click at [346, 345] on div "00" at bounding box center [339, 345] width 66 height 37
click at [539, 386] on button "PM" at bounding box center [546, 387] width 39 height 37
type input "8:00 AM"
click at [476, 419] on input "text" at bounding box center [497, 442] width 107 height 47
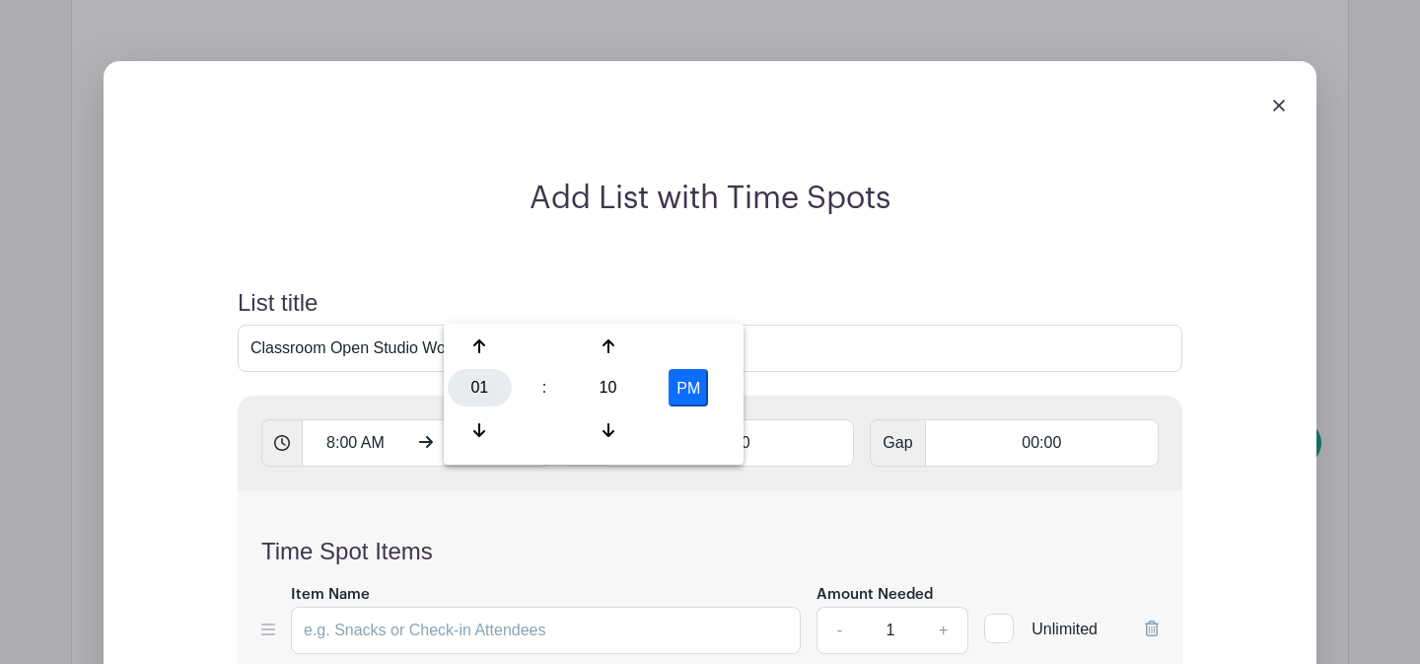
click at [474, 398] on div "01" at bounding box center [480, 387] width 64 height 37
click at [632, 429] on div "10" at bounding box center [627, 429] width 66 height 37
click at [605, 381] on div "10" at bounding box center [608, 387] width 64 height 37
click at [479, 349] on div "00" at bounding box center [481, 345] width 66 height 37
click at [684, 391] on button "PM" at bounding box center [688, 387] width 39 height 37
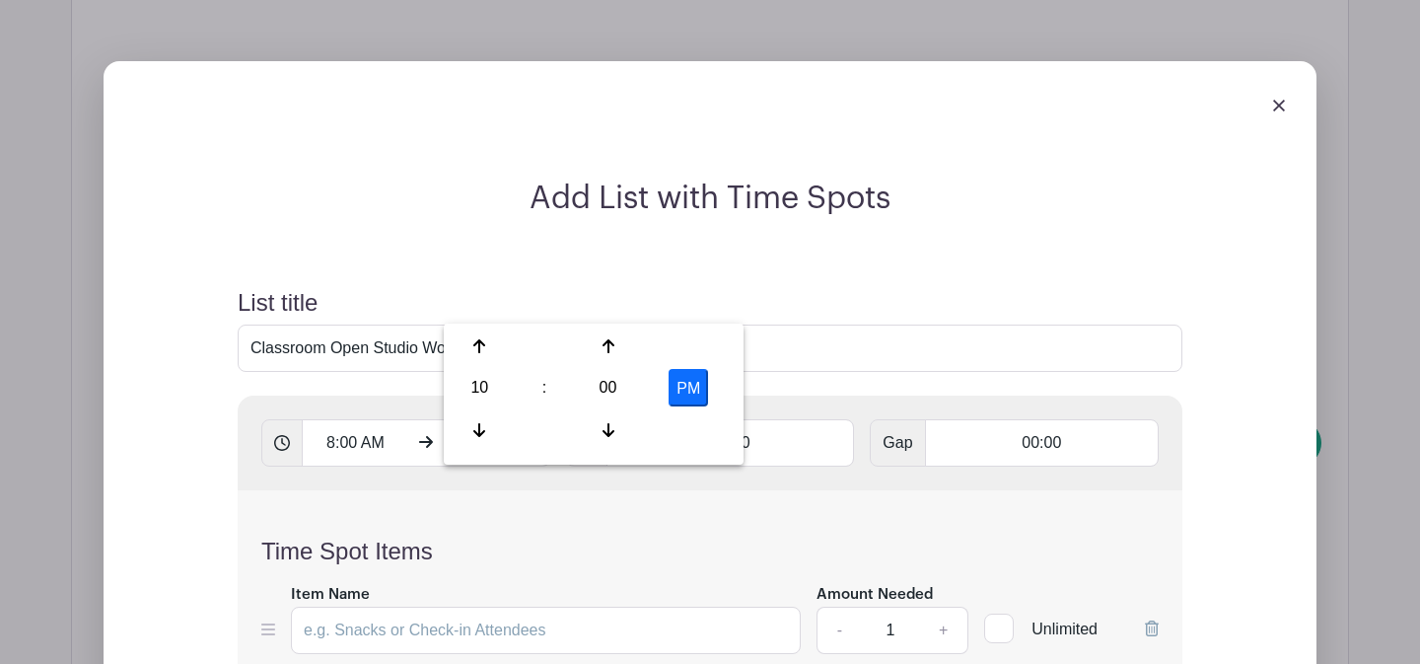
type input "10:00 AM"
click at [703, 419] on input "00:00" at bounding box center [731, 442] width 249 height 47
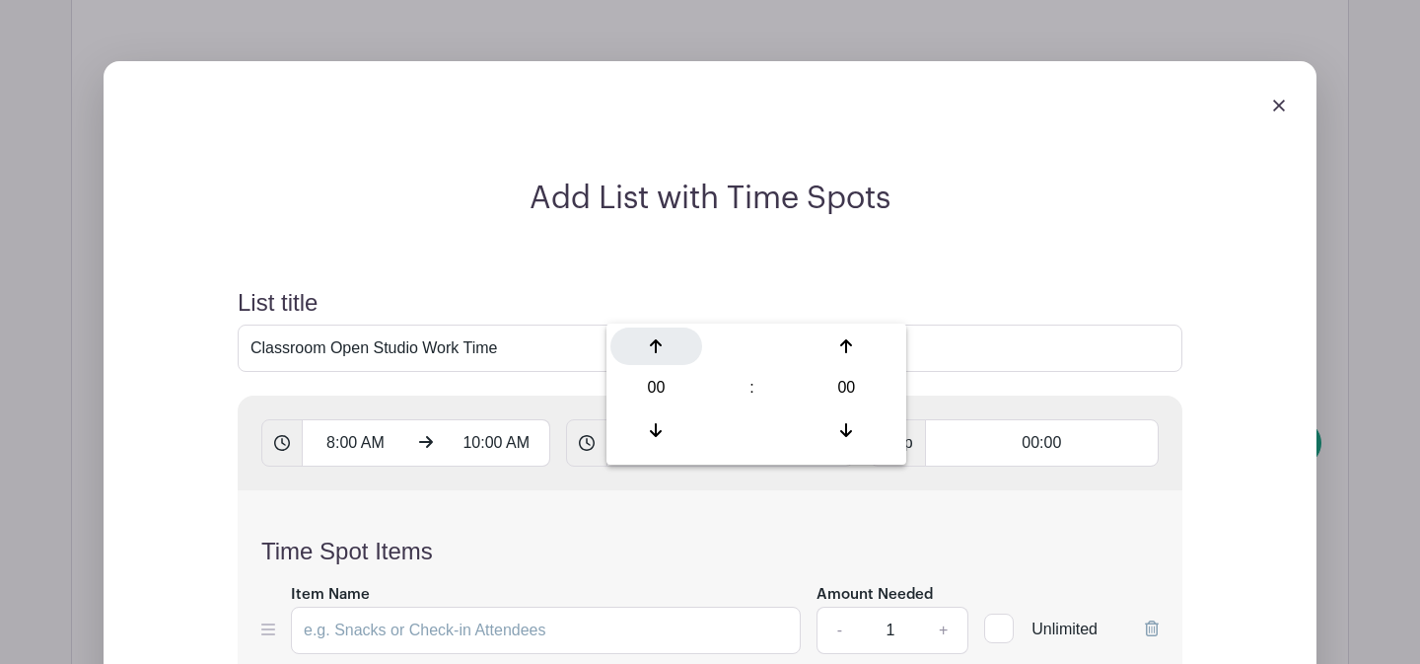
click at [651, 342] on icon at bounding box center [656, 346] width 12 height 16
type input "01:00"
type input "Add 2 timespots"
click at [587, 490] on div "Time Spot Items Item Name Amount Needed - 1 + Unlimited Add Item Add bulk items" at bounding box center [710, 607] width 945 height 234
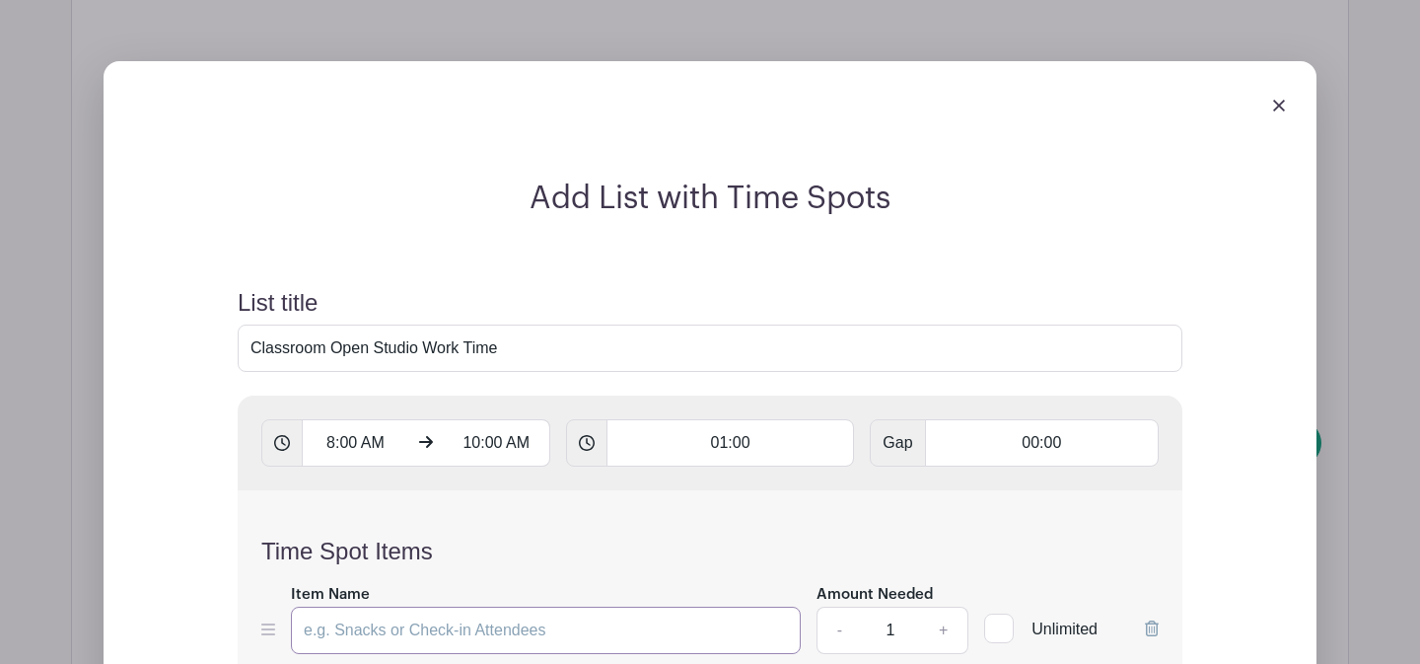
click at [511, 607] on input "Item Name" at bounding box center [546, 630] width 510 height 47
type input "Work Time"
click at [893, 607] on input "1" at bounding box center [890, 630] width 59 height 47
type input "12"
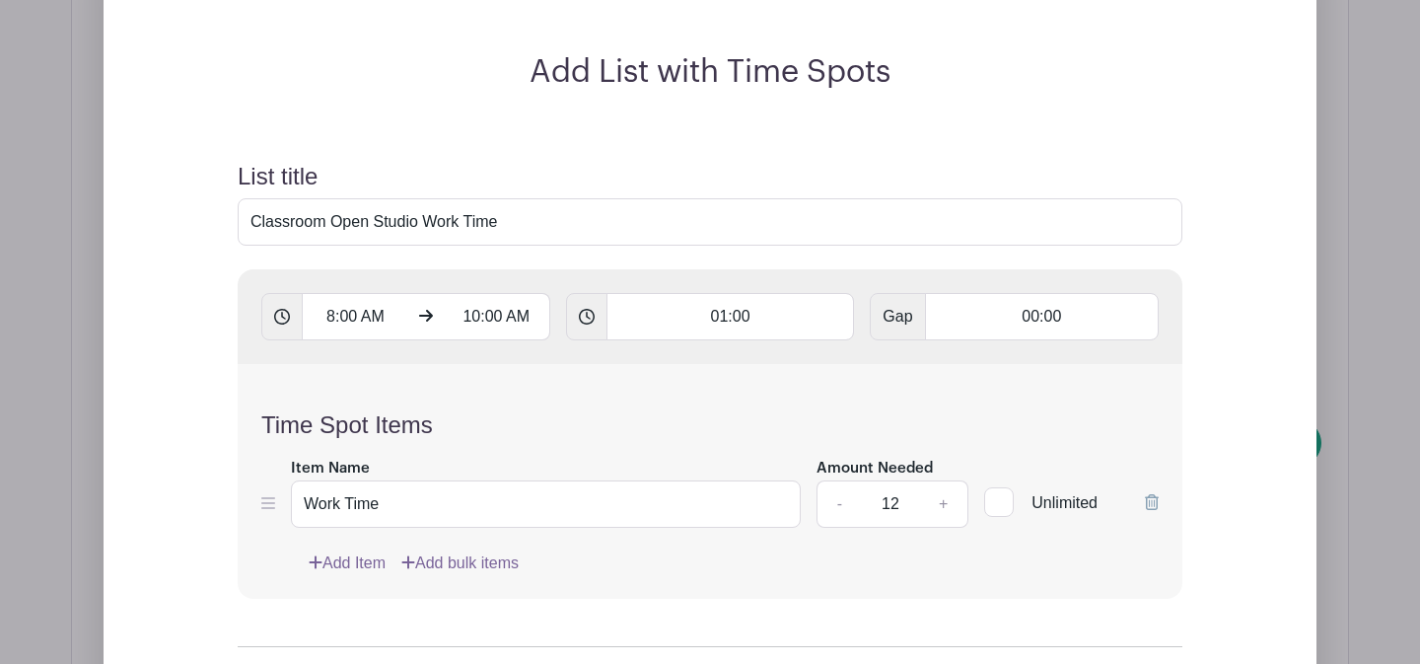
scroll to position [3238, 0]
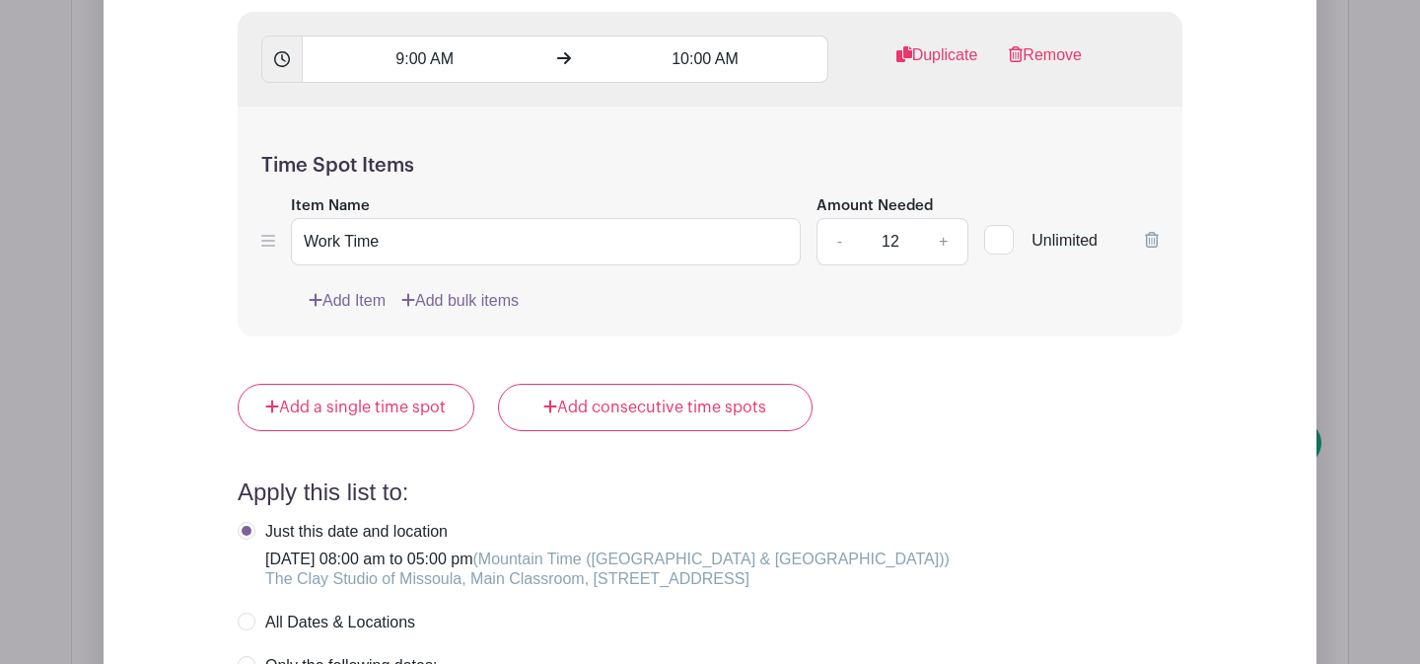
scroll to position [3991, 0]
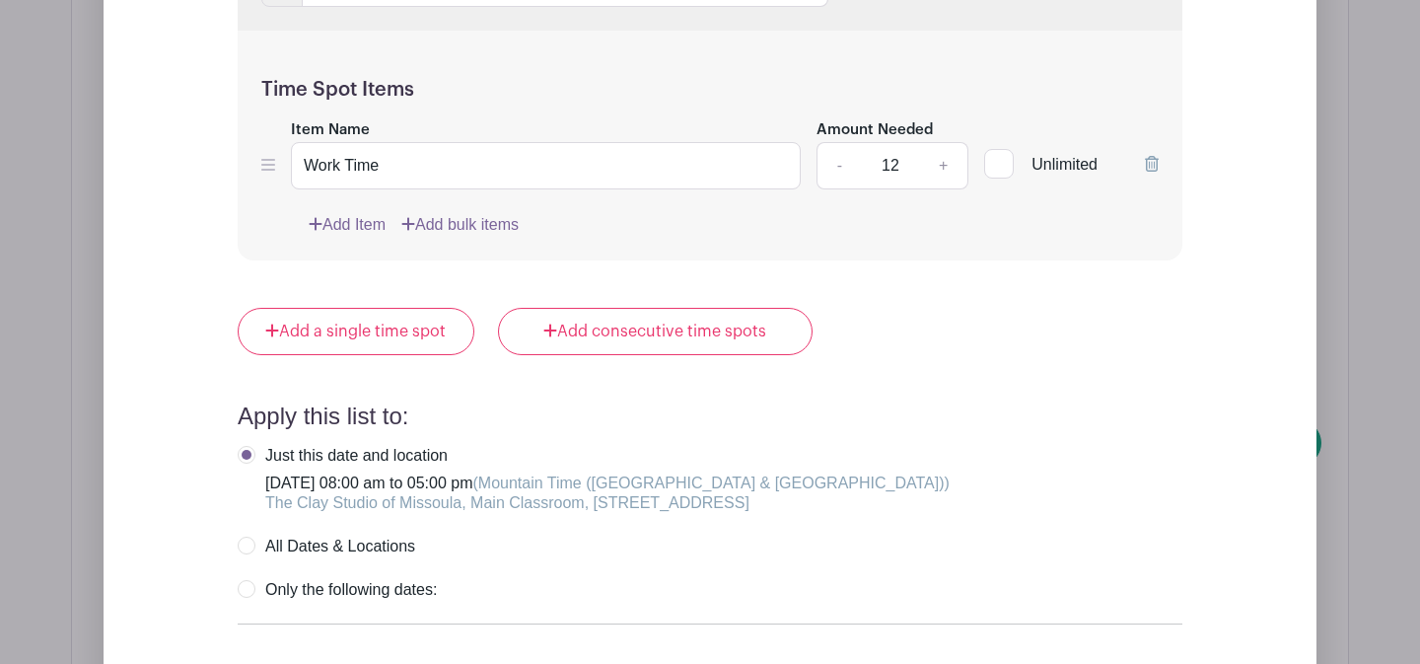
checkbox input "true"
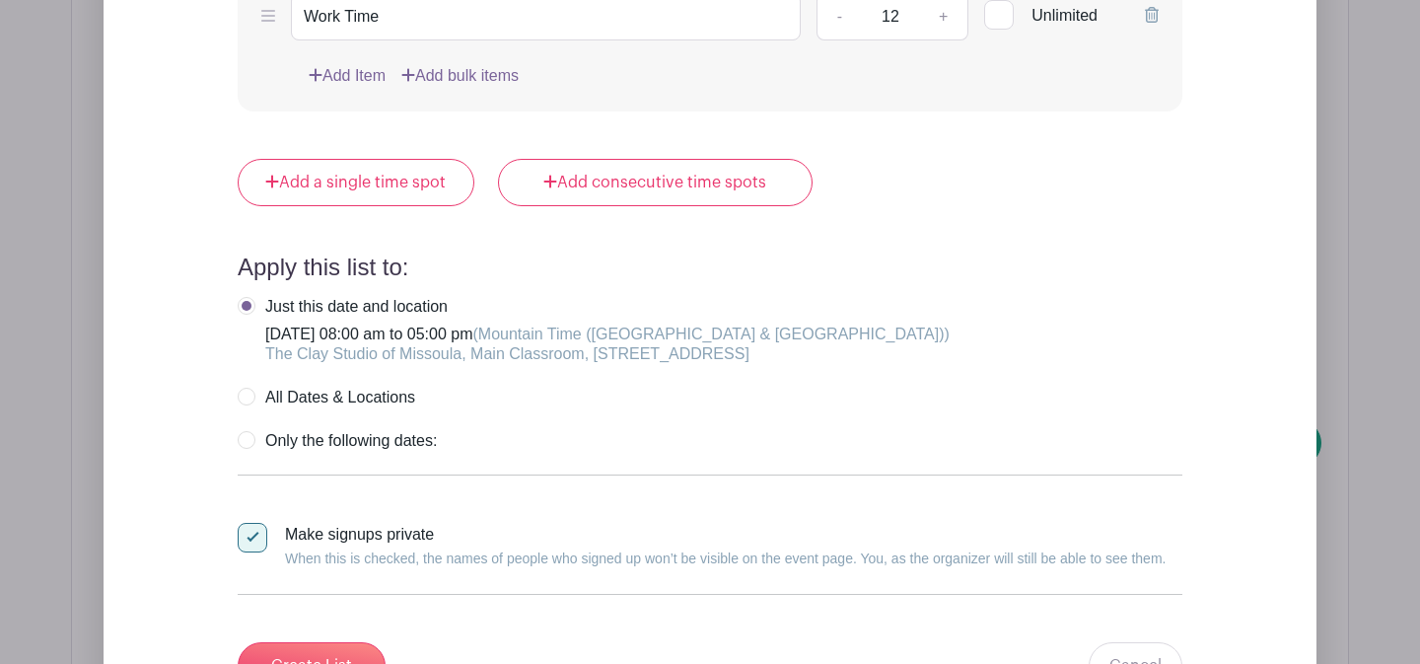
scroll to position [4161, 0]
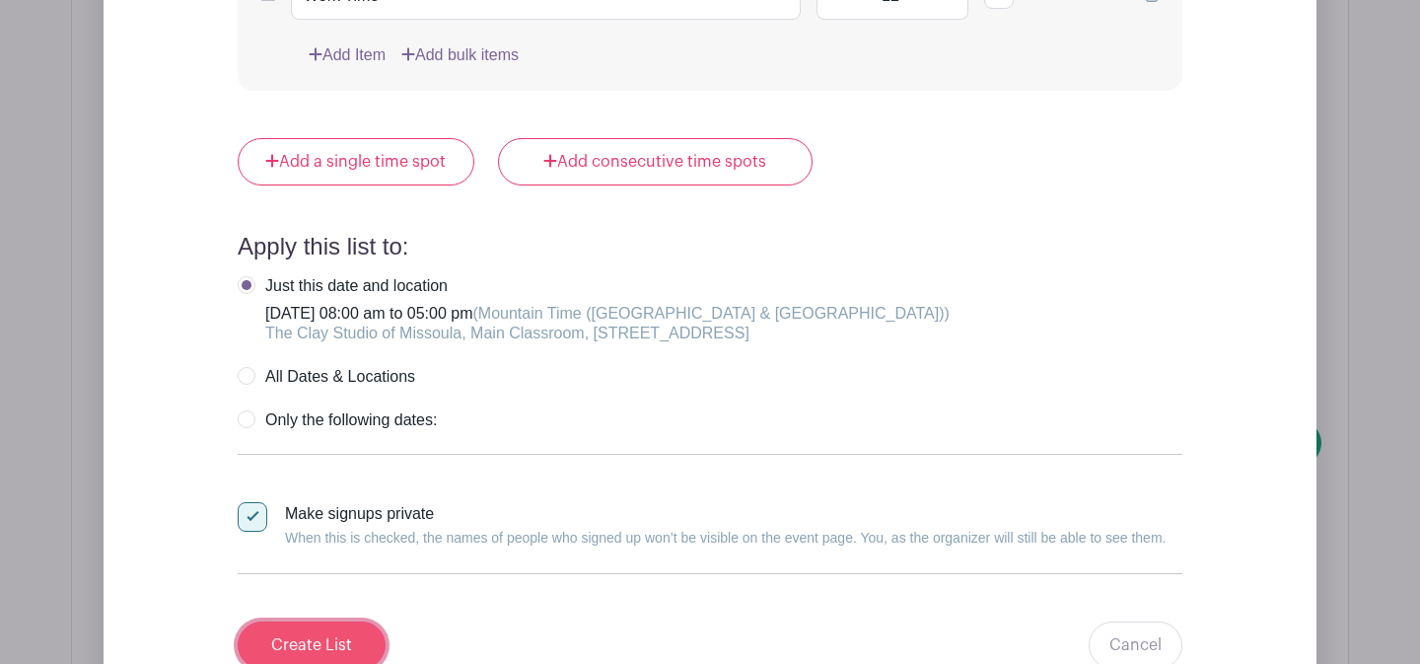
click at [322, 621] on input "Create List" at bounding box center [312, 644] width 148 height 47
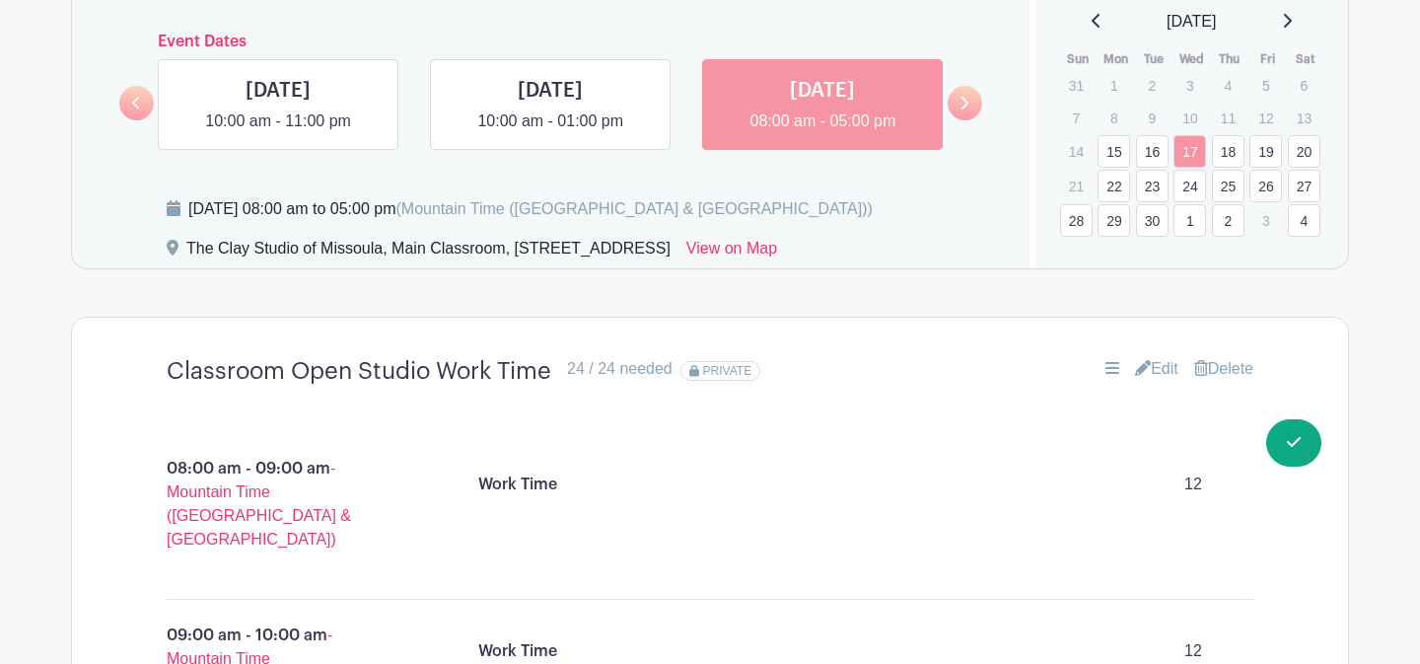
scroll to position [1271, 0]
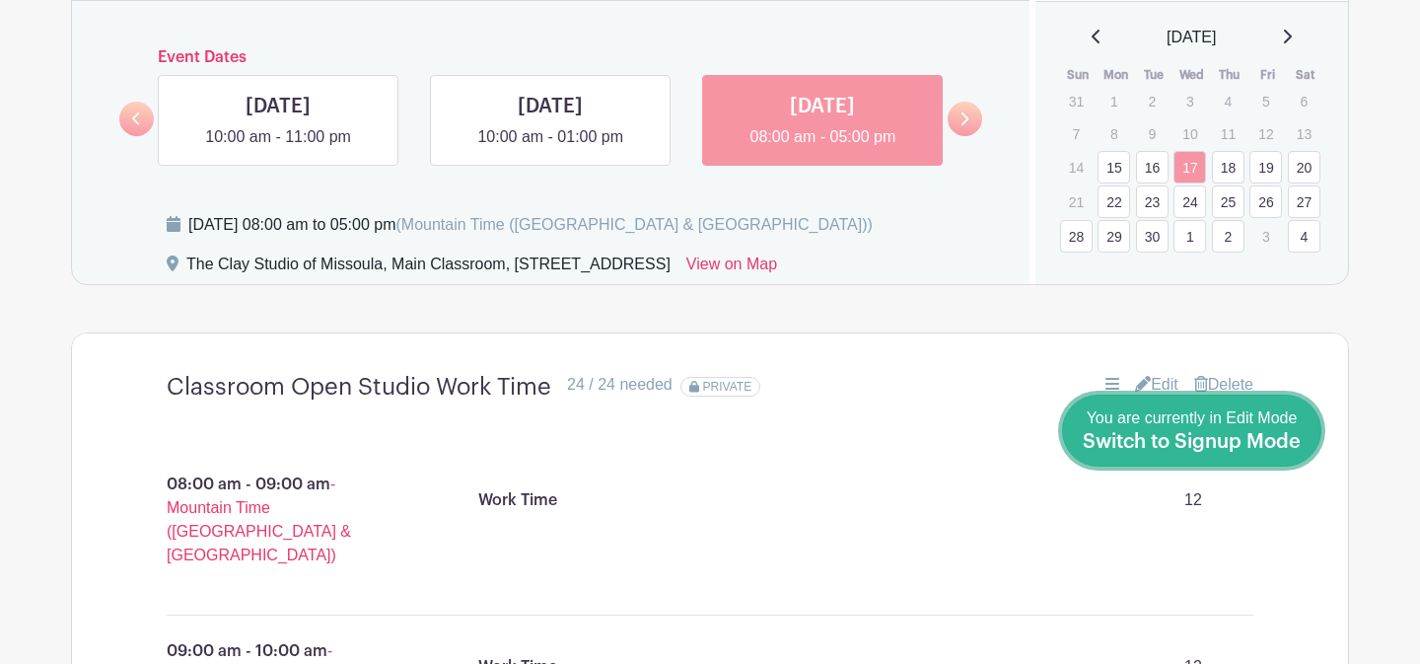
click at [1281, 432] on span "Switch to Signup Mode" at bounding box center [1192, 442] width 218 height 20
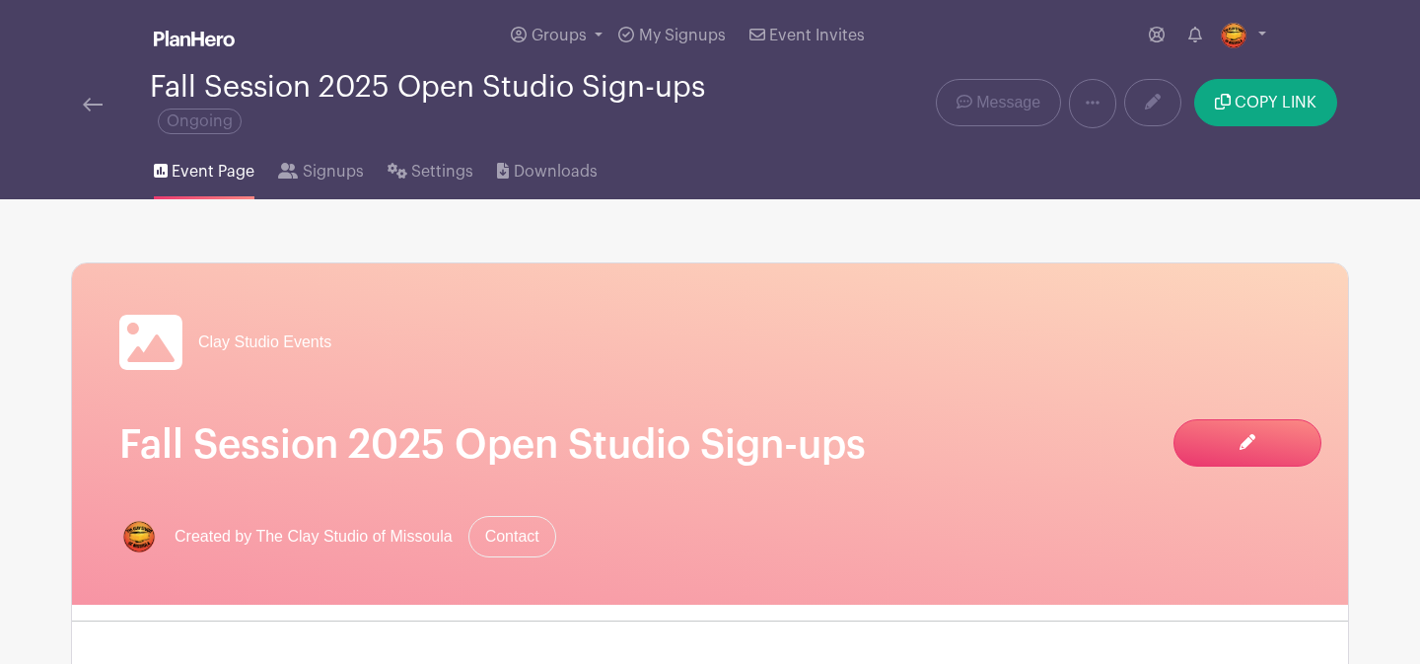
click at [851, 325] on div "Clay Studio Events" at bounding box center [710, 342] width 1182 height 63
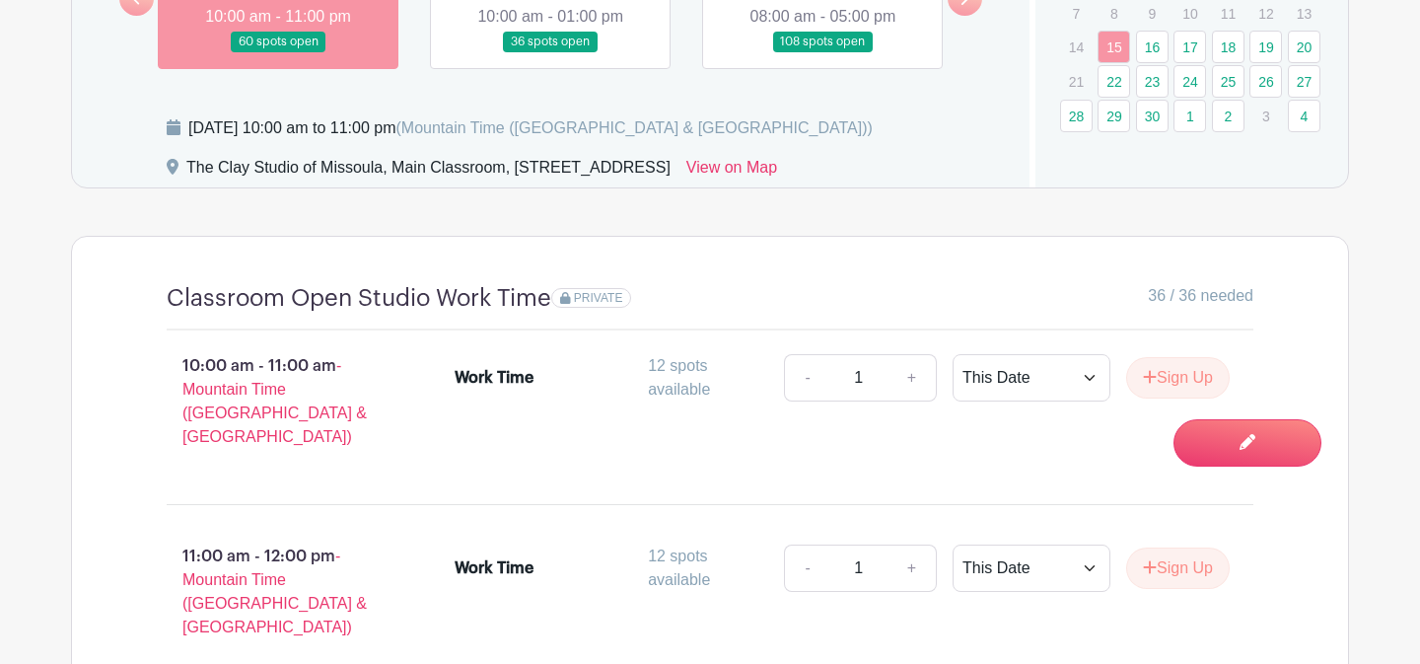
scroll to position [1326, 0]
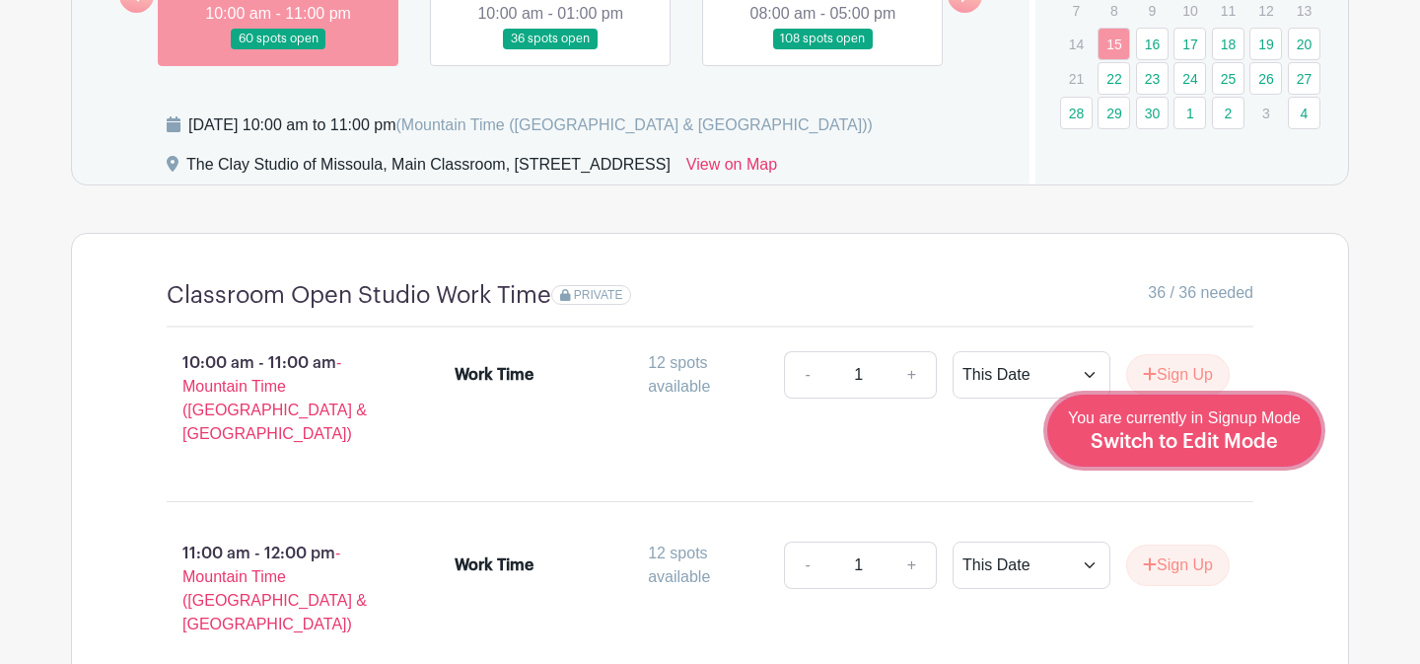
click at [1222, 441] on span "Switch to Edit Mode" at bounding box center [1184, 442] width 187 height 20
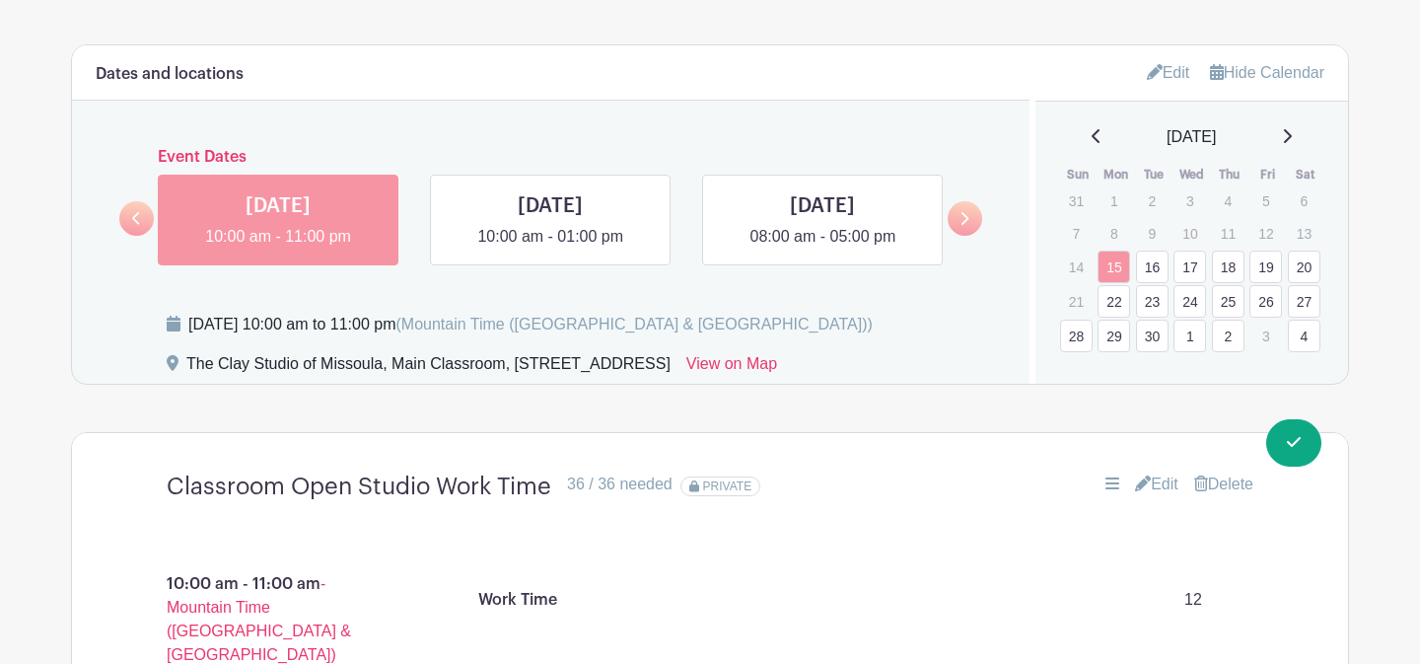
scroll to position [1192, 0]
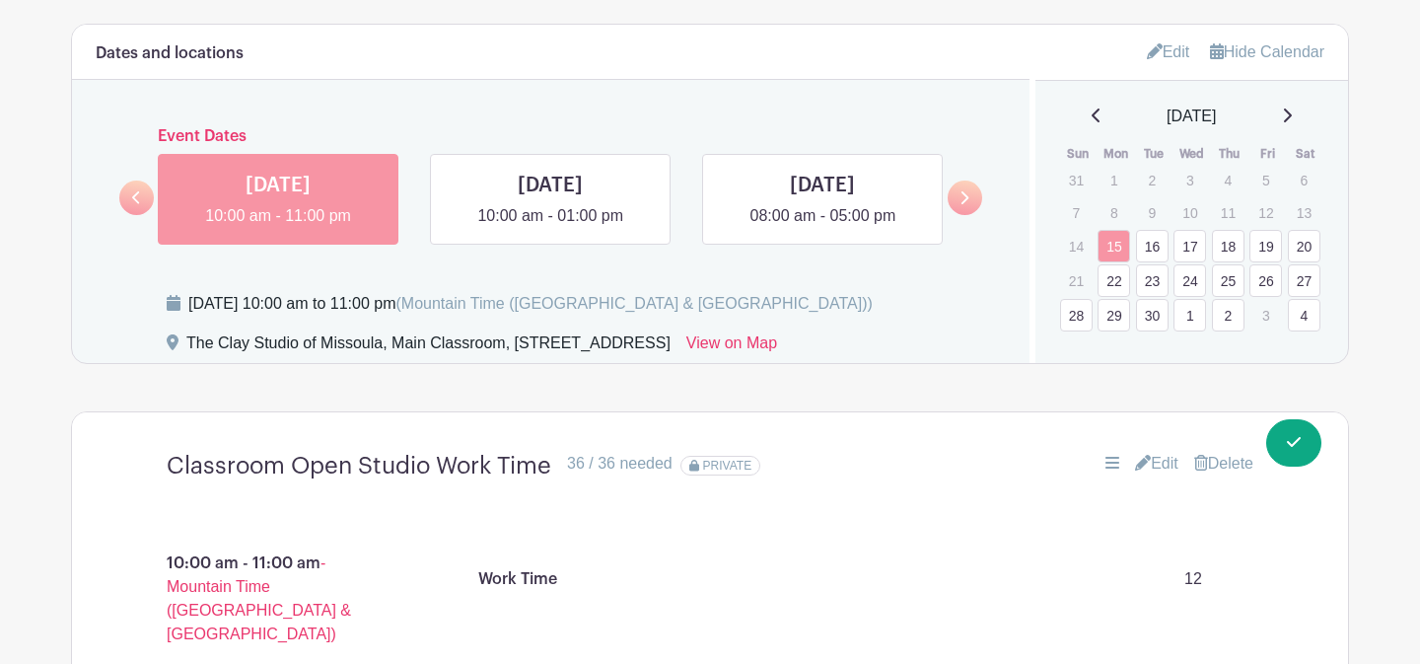
click at [1295, 247] on link "20" at bounding box center [1304, 246] width 33 height 33
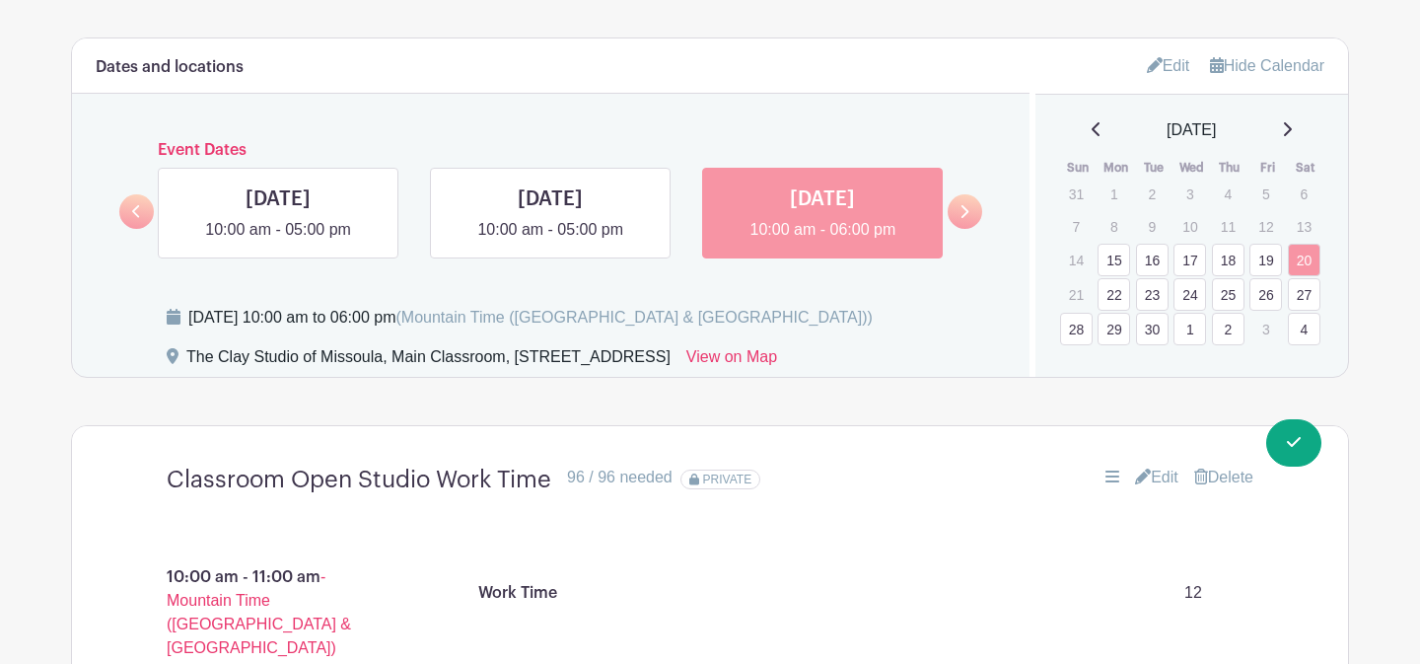
scroll to position [1174, 0]
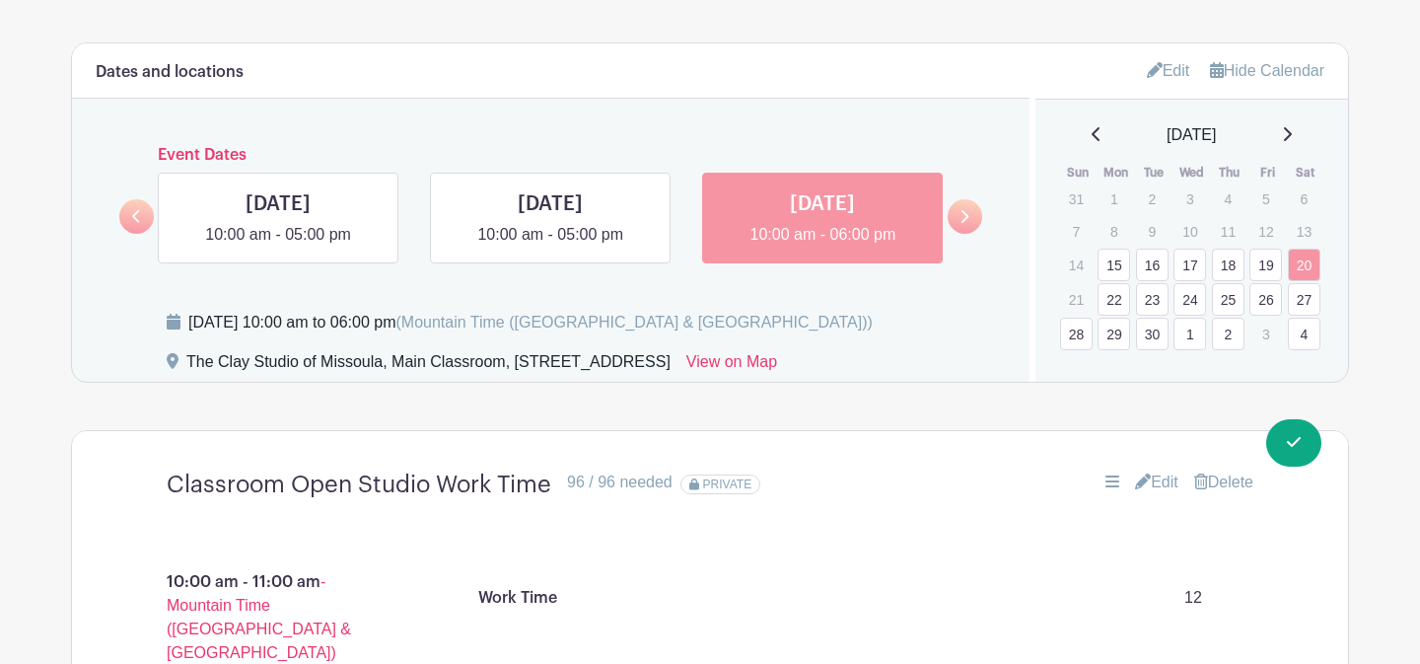
click at [1264, 307] on link "26" at bounding box center [1266, 299] width 33 height 33
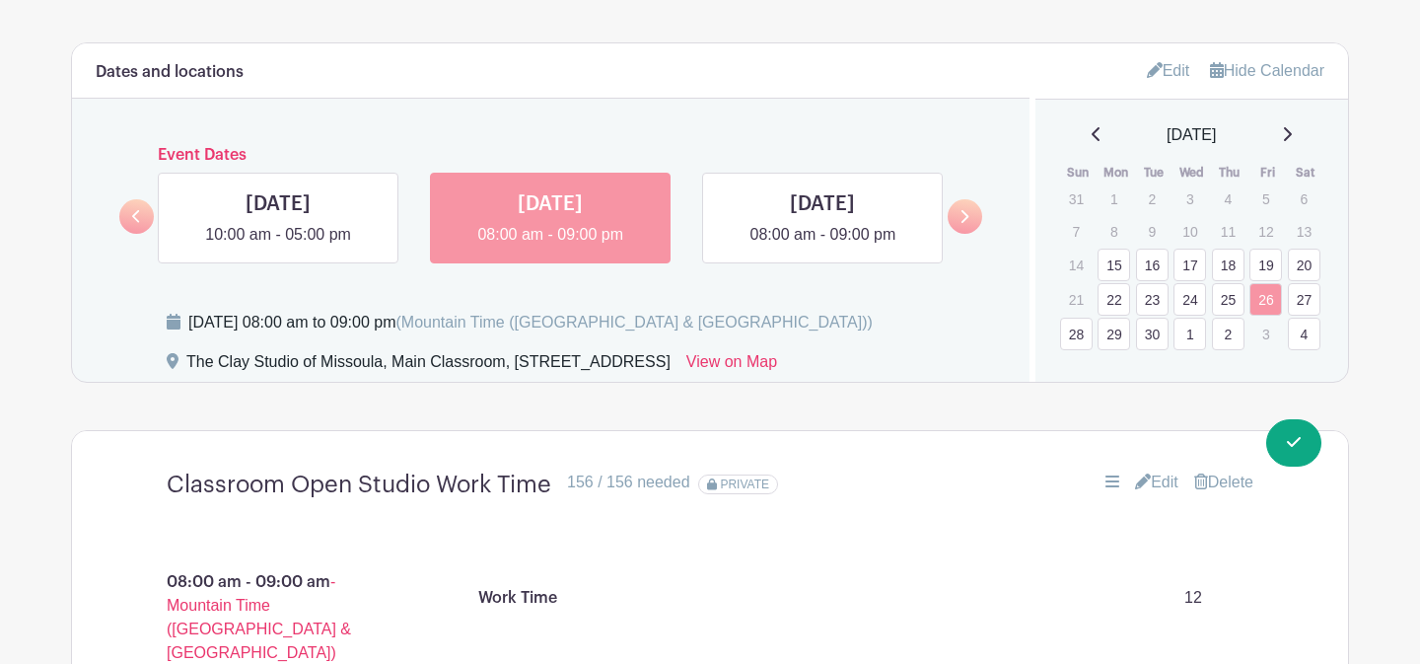
click at [1302, 304] on link "27" at bounding box center [1304, 299] width 33 height 33
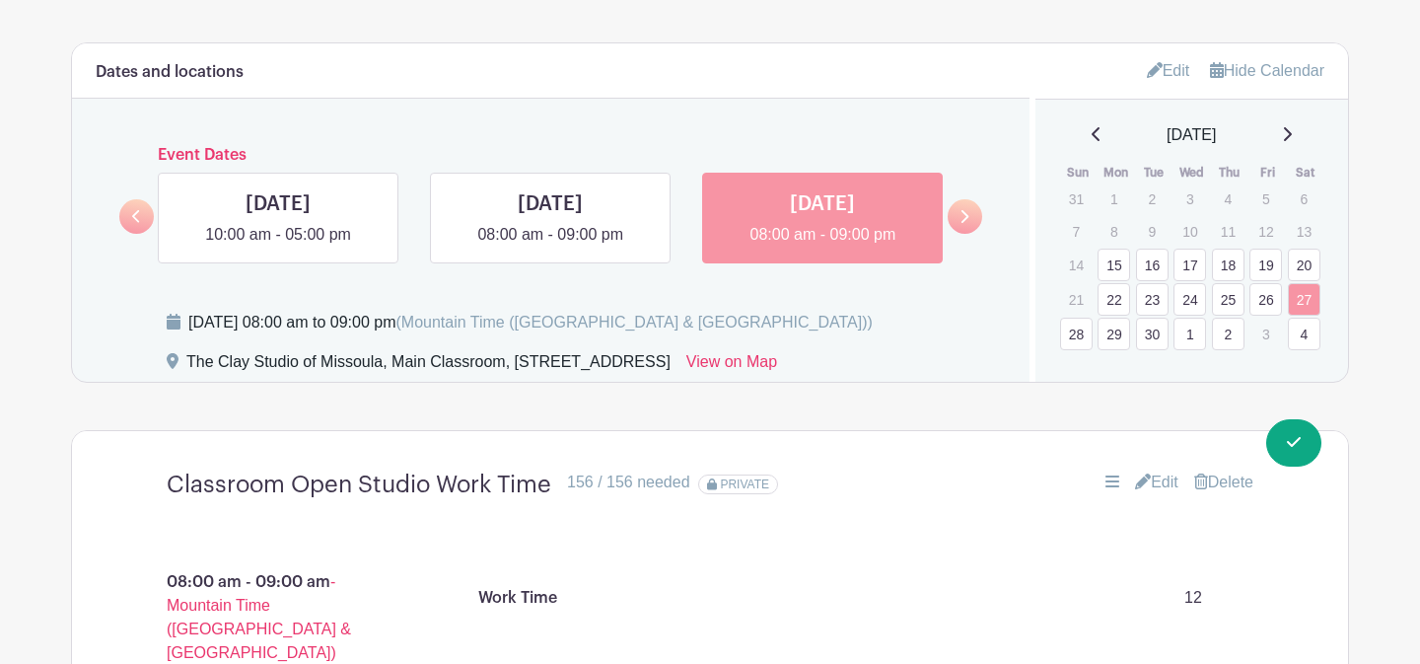
click at [1076, 339] on link "28" at bounding box center [1076, 334] width 33 height 33
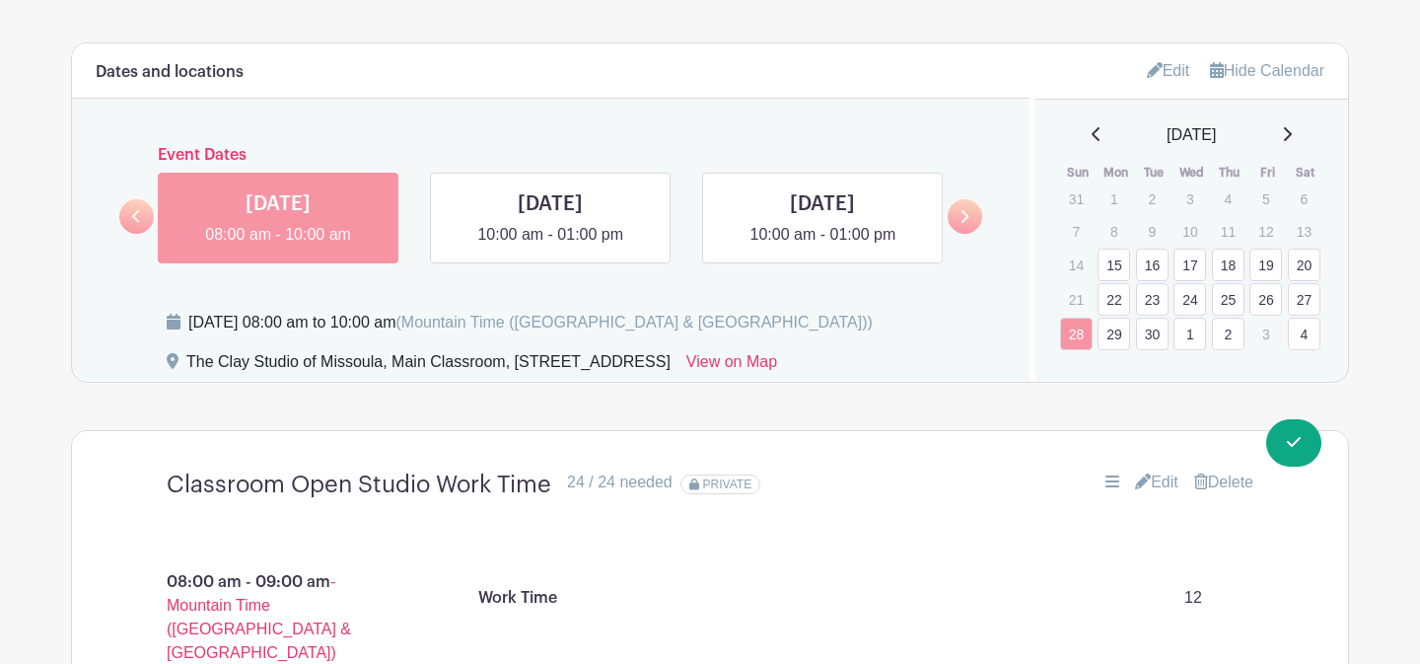
click at [1304, 341] on link "4" at bounding box center [1304, 334] width 33 height 33
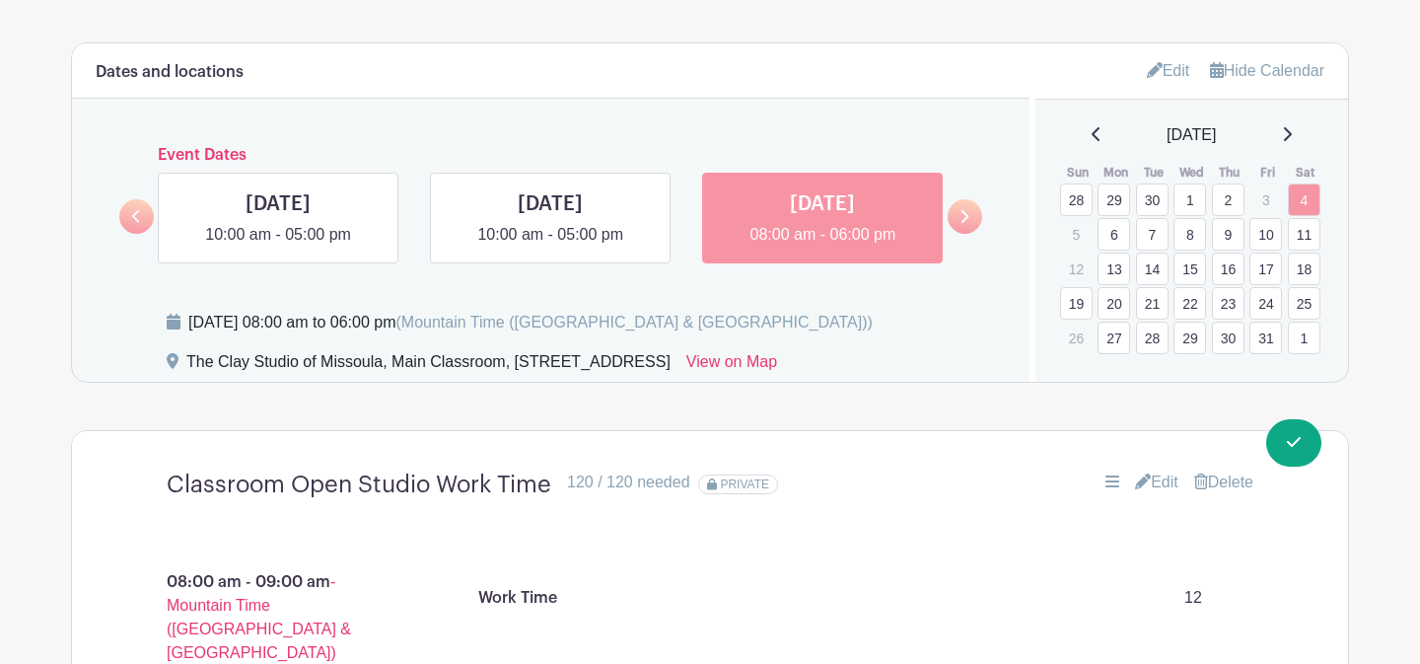
click at [1263, 237] on link "10" at bounding box center [1266, 234] width 33 height 33
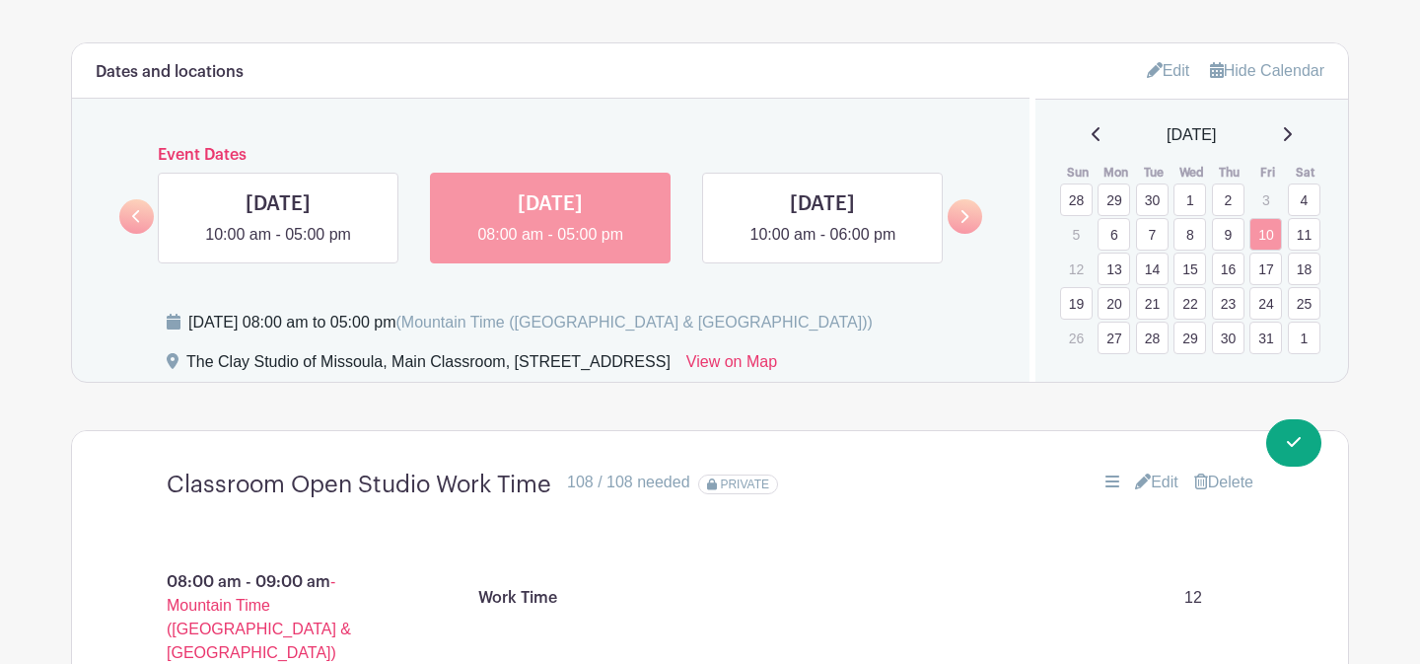
click at [1266, 270] on link "17" at bounding box center [1266, 268] width 33 height 33
click at [1312, 272] on link "18" at bounding box center [1304, 268] width 33 height 33
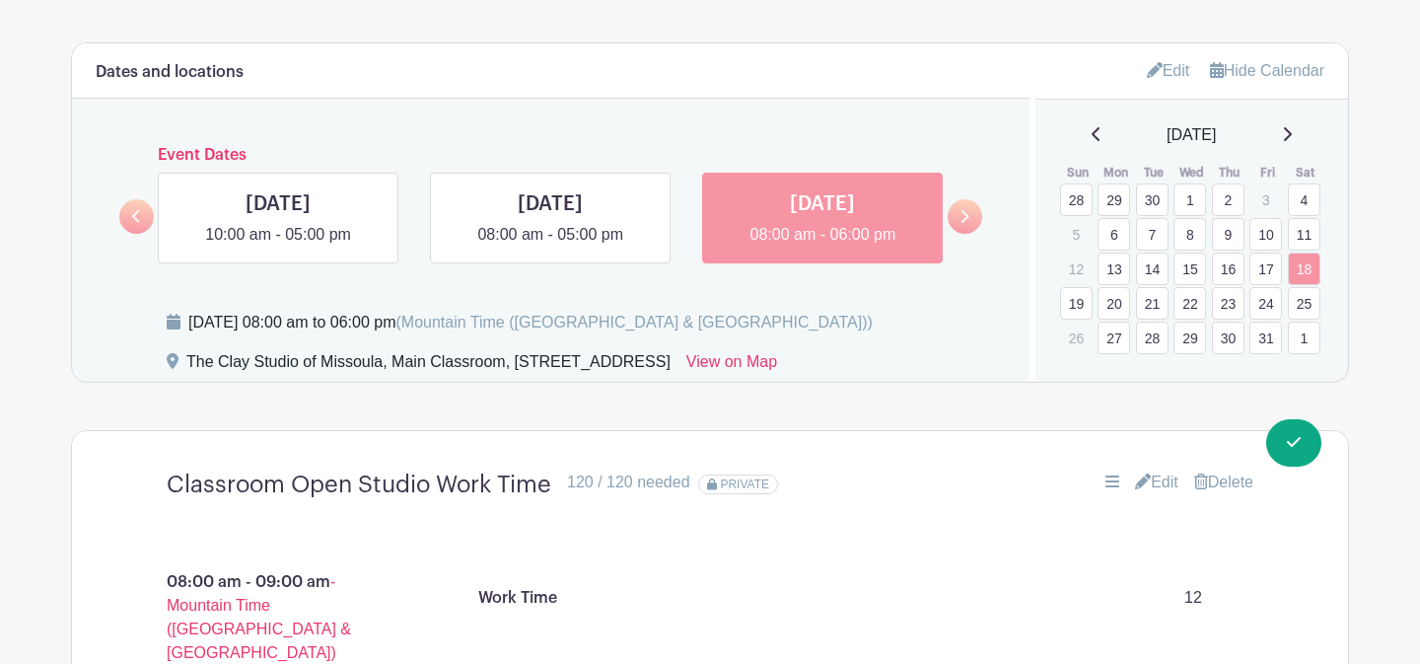
click at [1079, 307] on link "19" at bounding box center [1076, 303] width 33 height 33
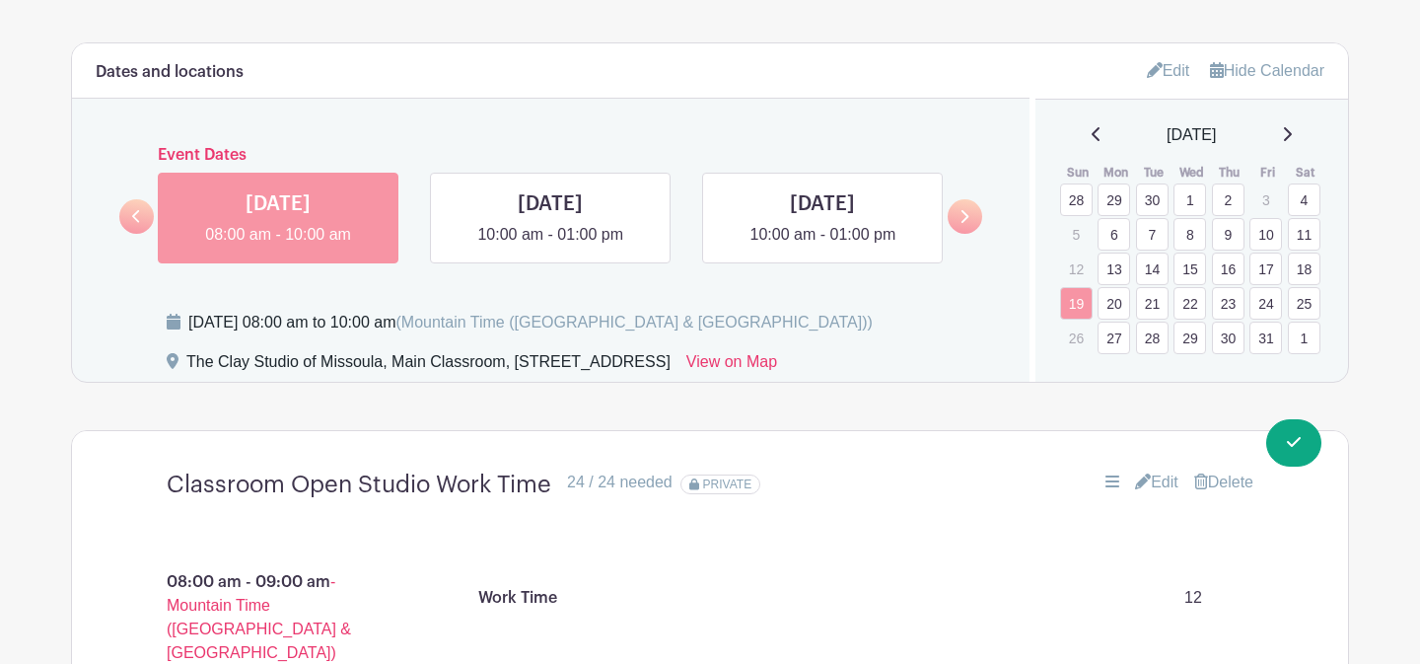
click at [1269, 307] on link "24" at bounding box center [1266, 303] width 33 height 33
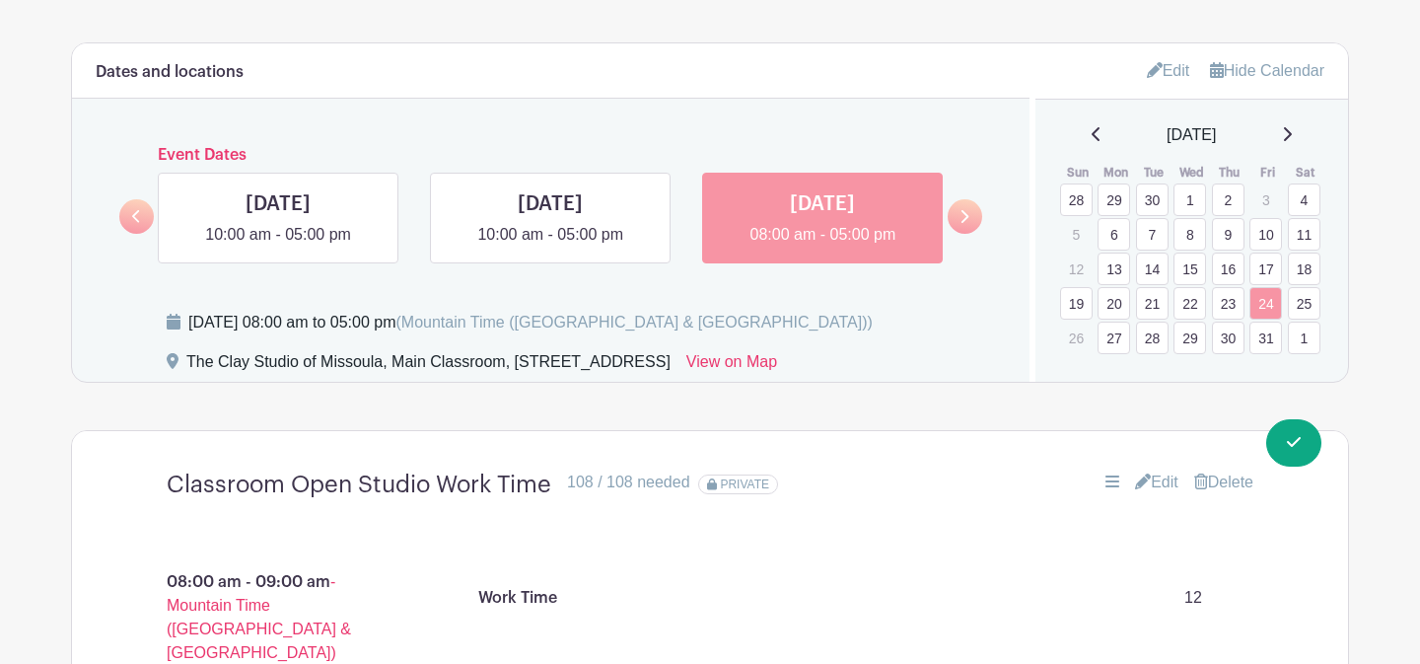
click at [1317, 304] on link "25" at bounding box center [1304, 303] width 33 height 33
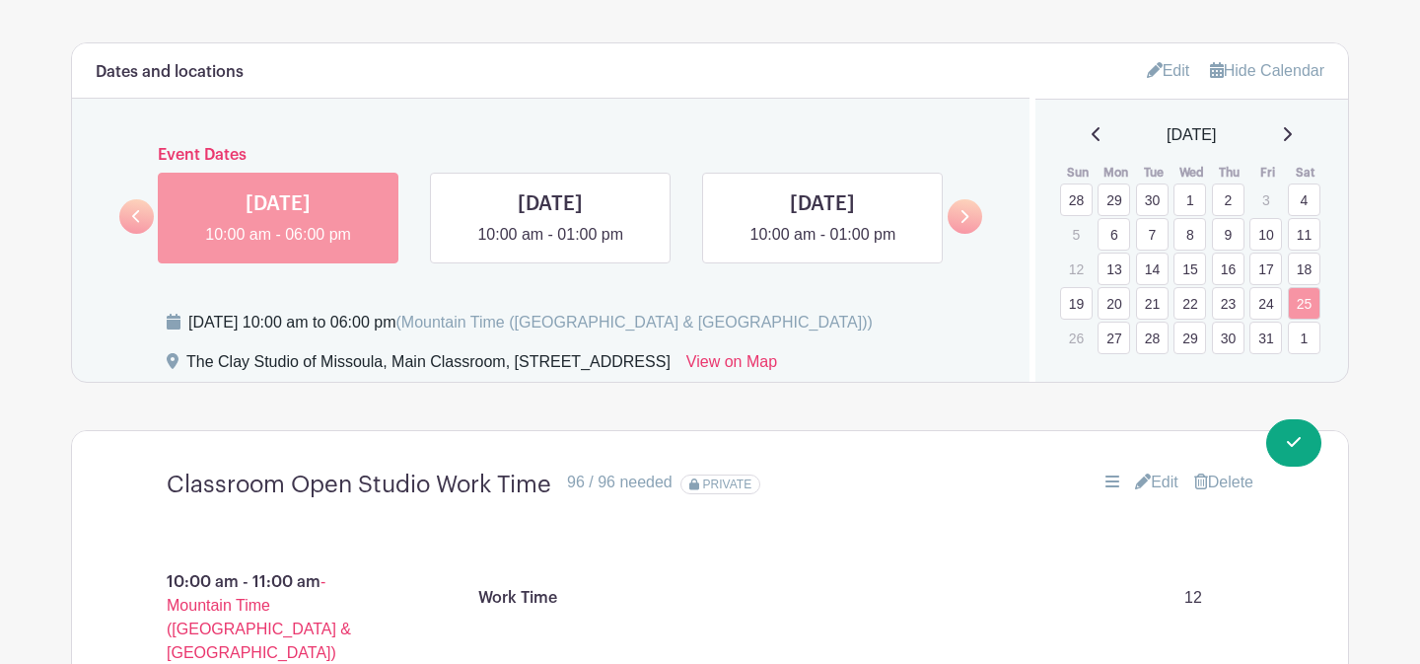
click at [1267, 343] on link "31" at bounding box center [1266, 338] width 33 height 33
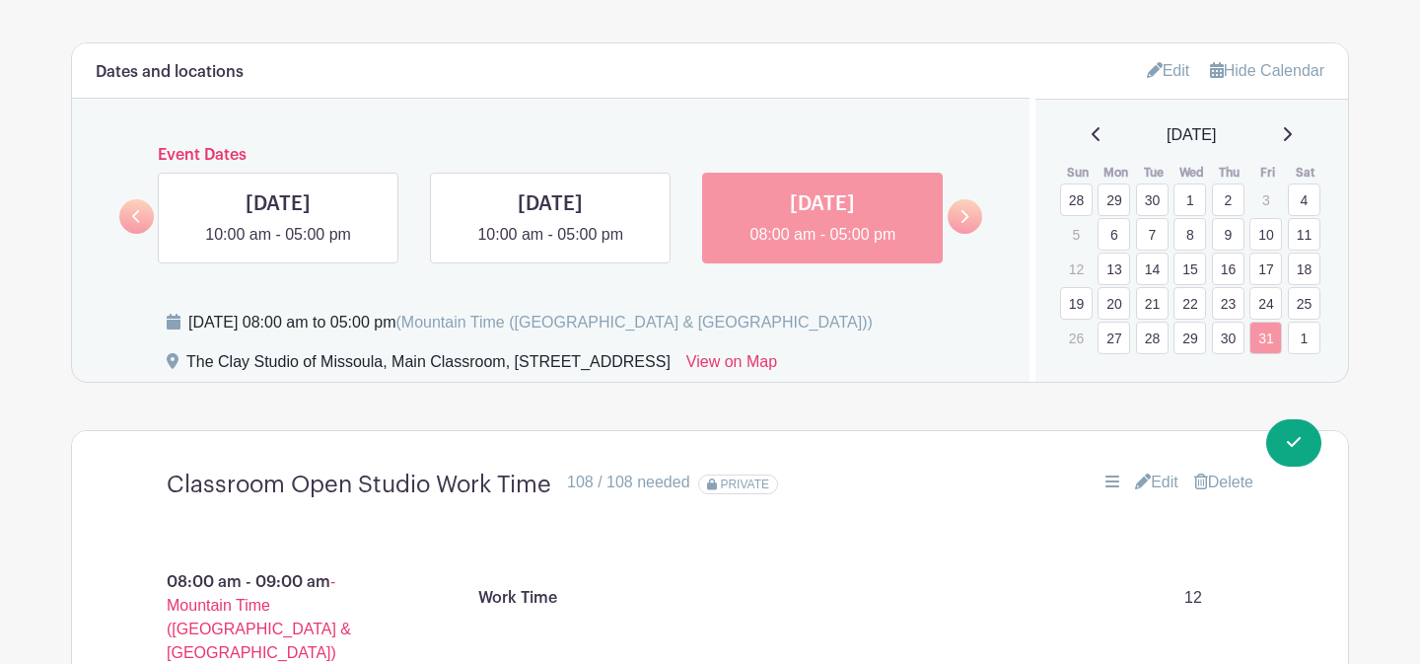
click at [1298, 342] on link "1" at bounding box center [1304, 338] width 33 height 33
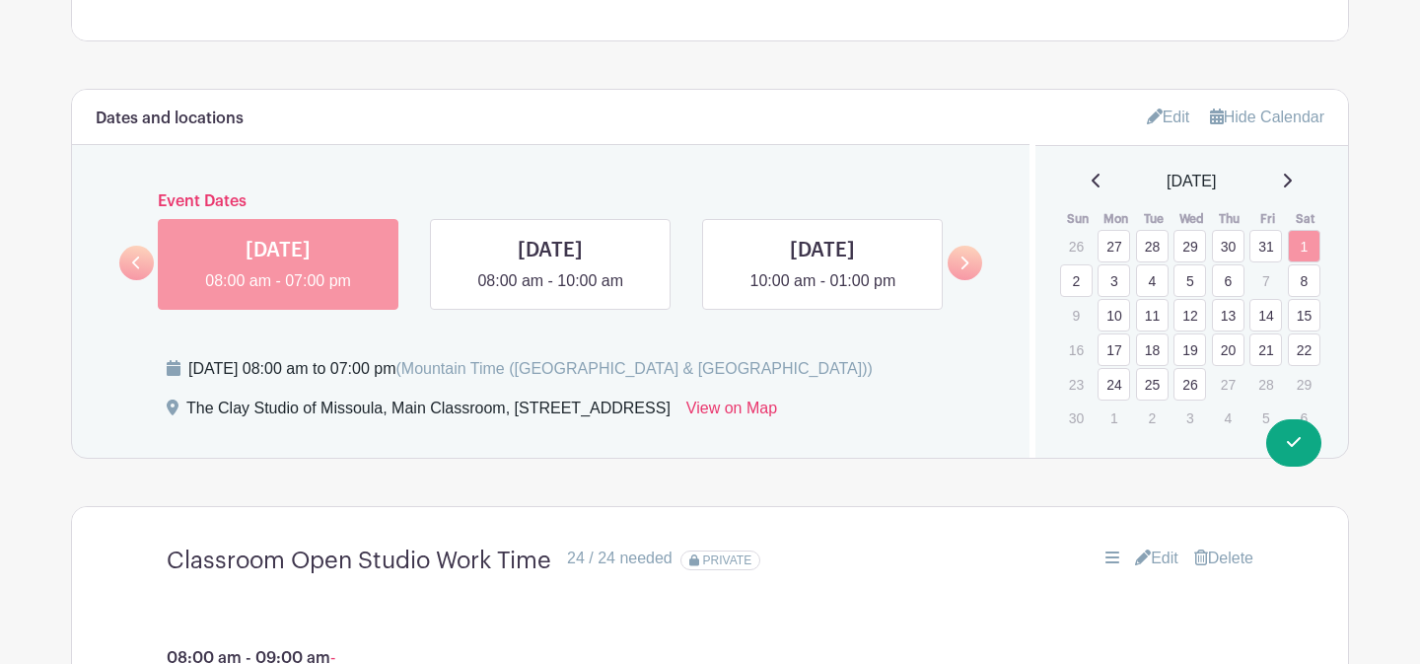
scroll to position [1130, 0]
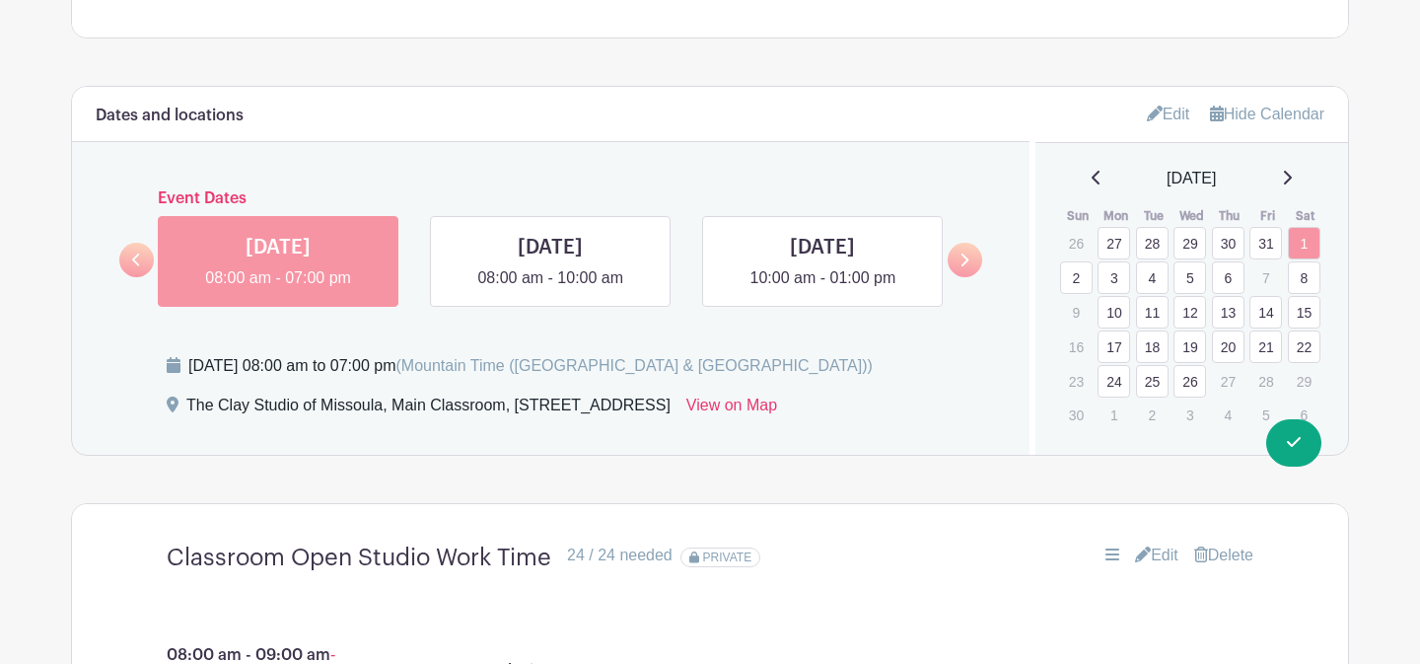
click at [1092, 177] on icon at bounding box center [1097, 178] width 10 height 16
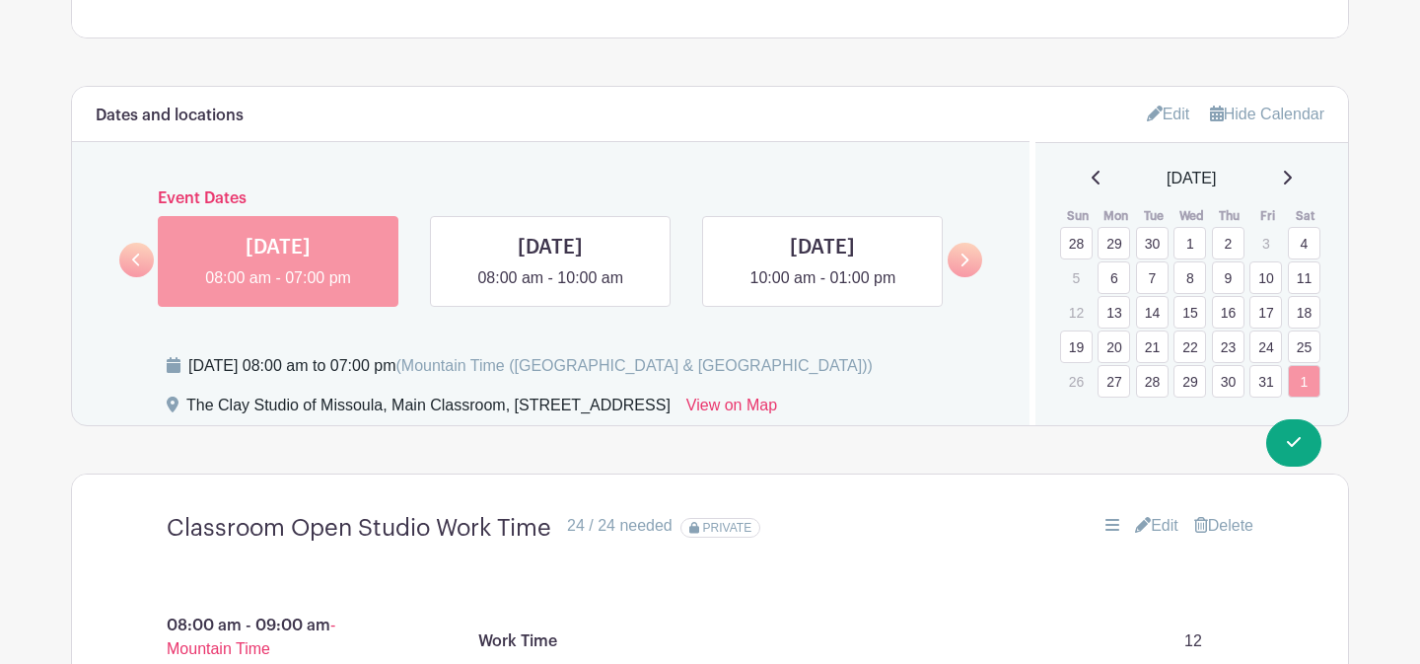
click at [1092, 178] on icon at bounding box center [1096, 178] width 8 height 14
click at [1162, 119] on link "Edit" at bounding box center [1168, 114] width 43 height 33
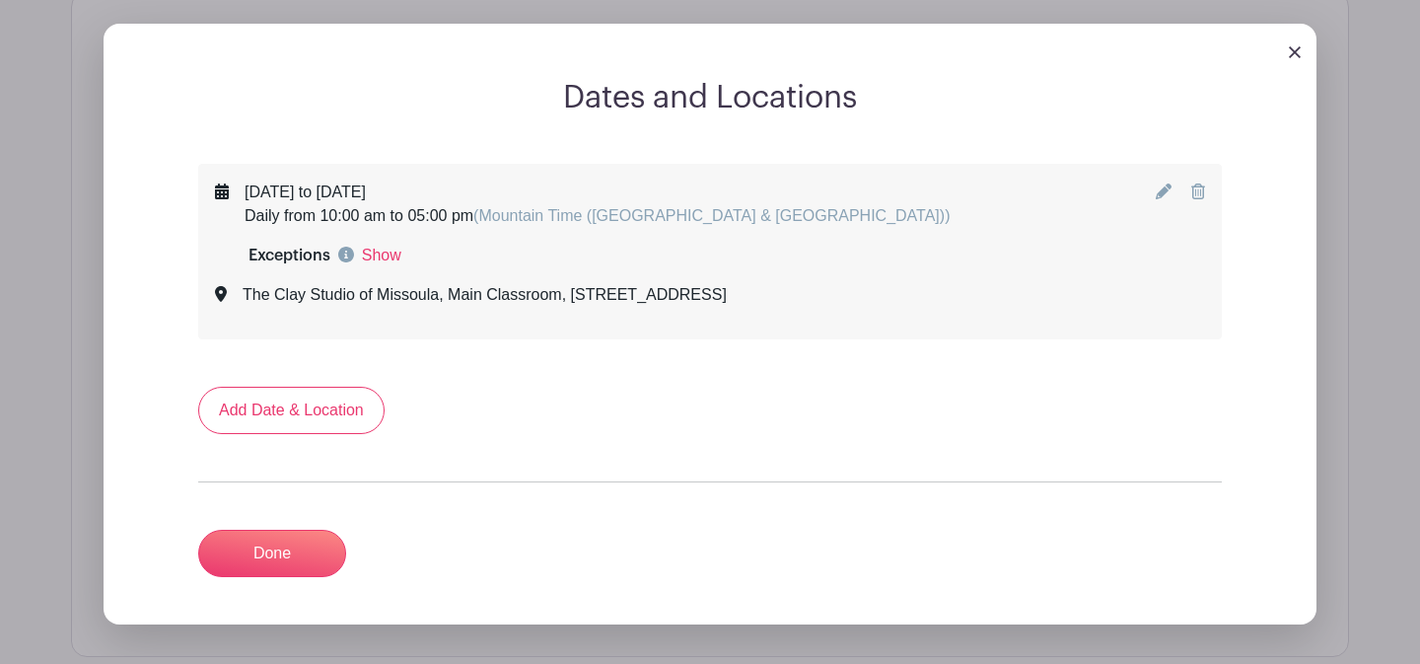
scroll to position [1228, 0]
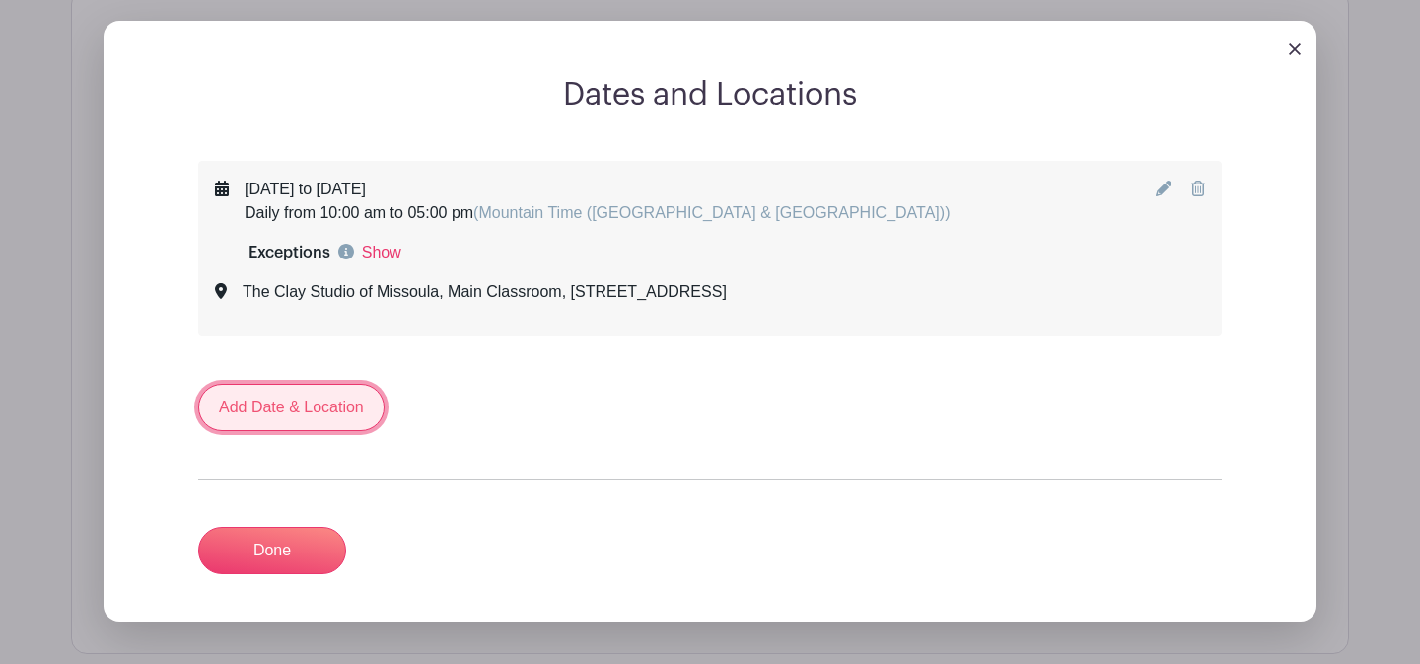
click at [328, 424] on link "Add Date & Location" at bounding box center [291, 407] width 186 height 47
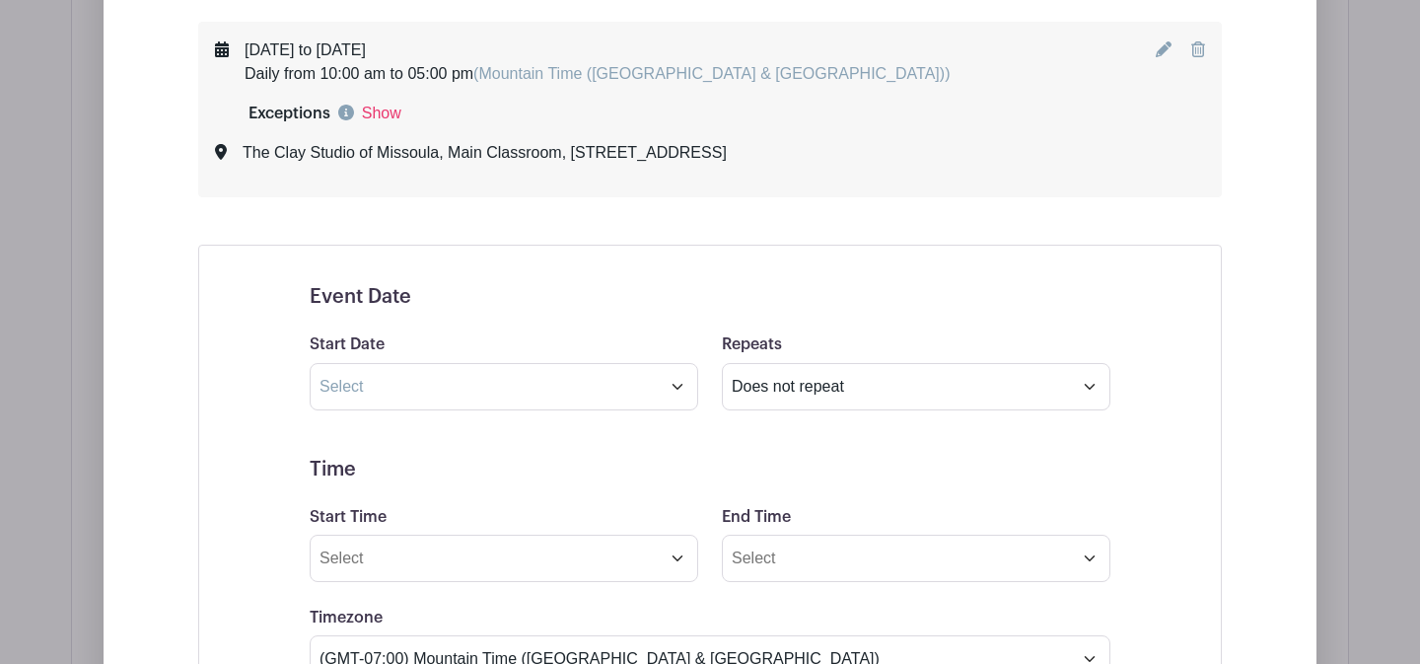
scroll to position [1388, 0]
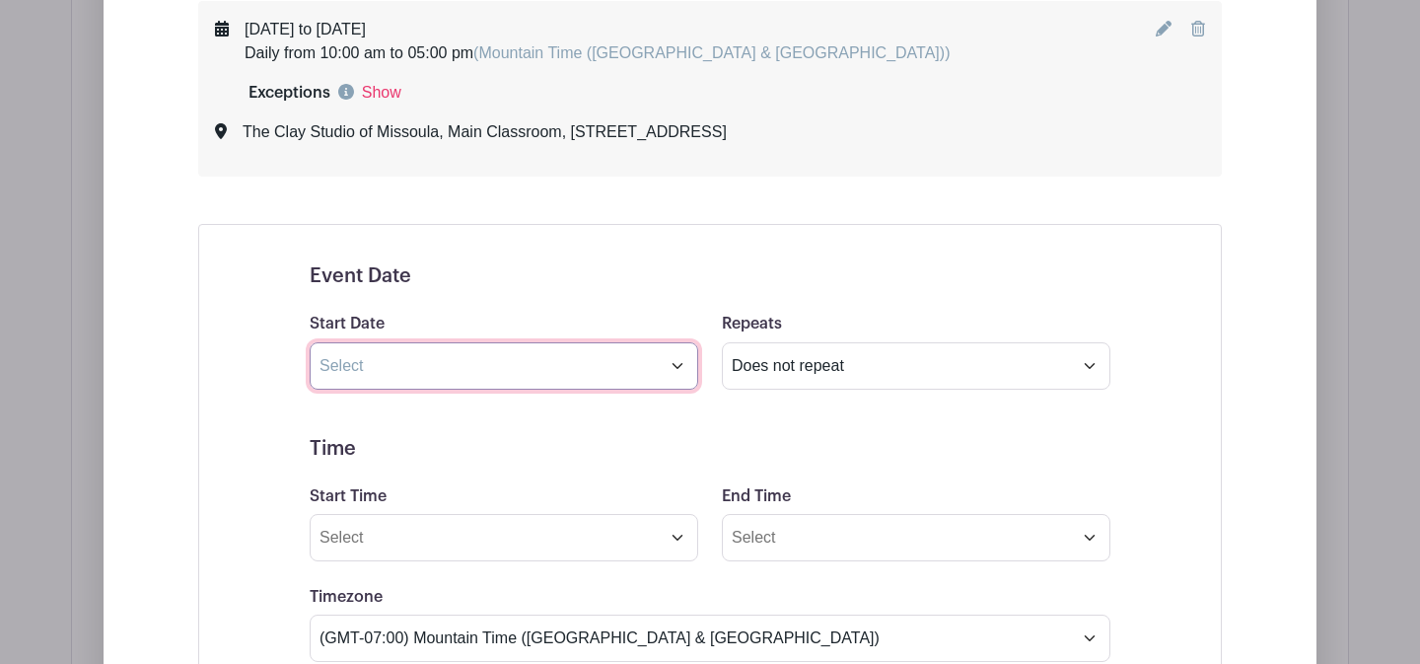
click at [502, 374] on input "text" at bounding box center [504, 365] width 389 height 47
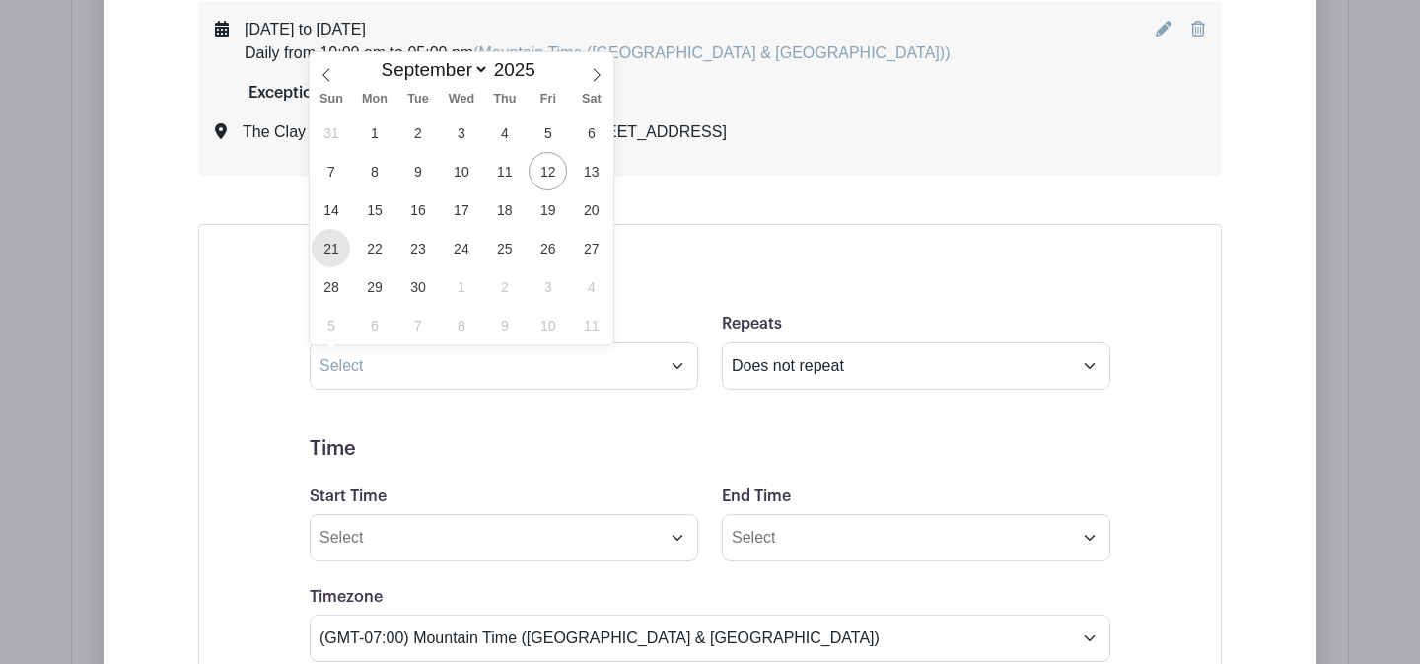
click at [337, 247] on span "21" at bounding box center [331, 248] width 38 height 38
type input "[DATE]"
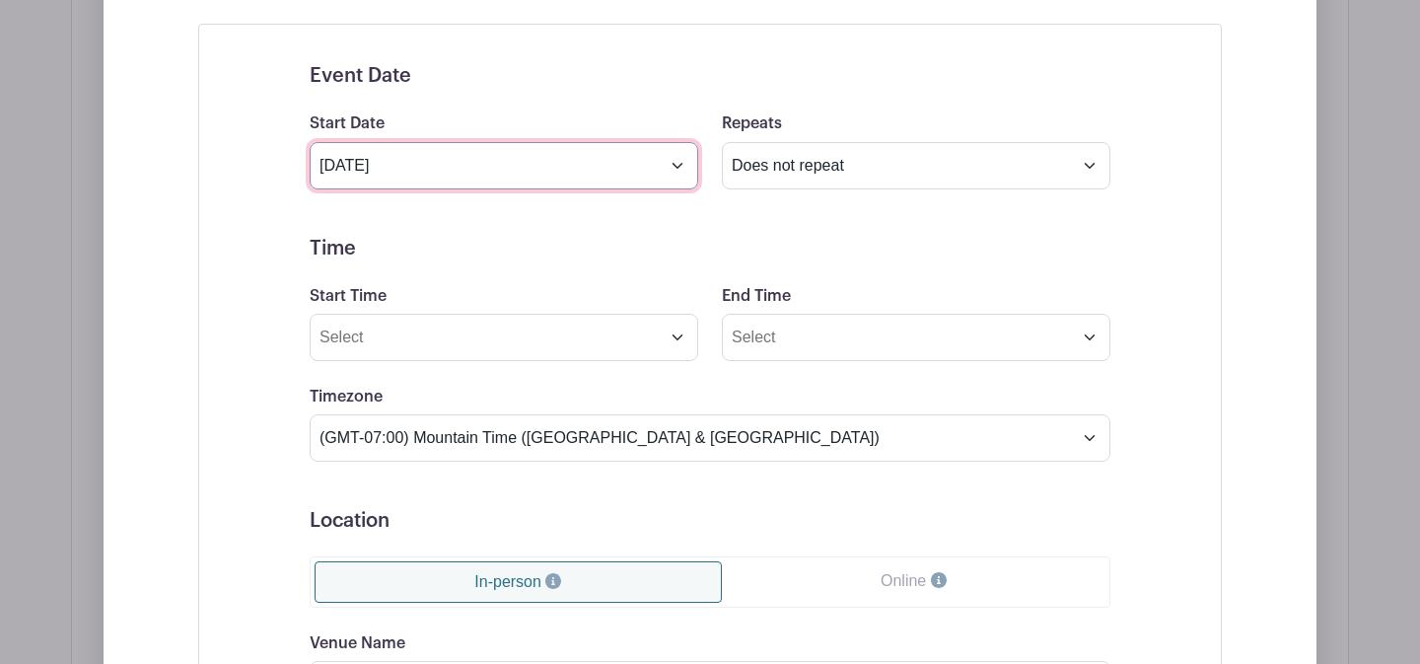
scroll to position [1596, 0]
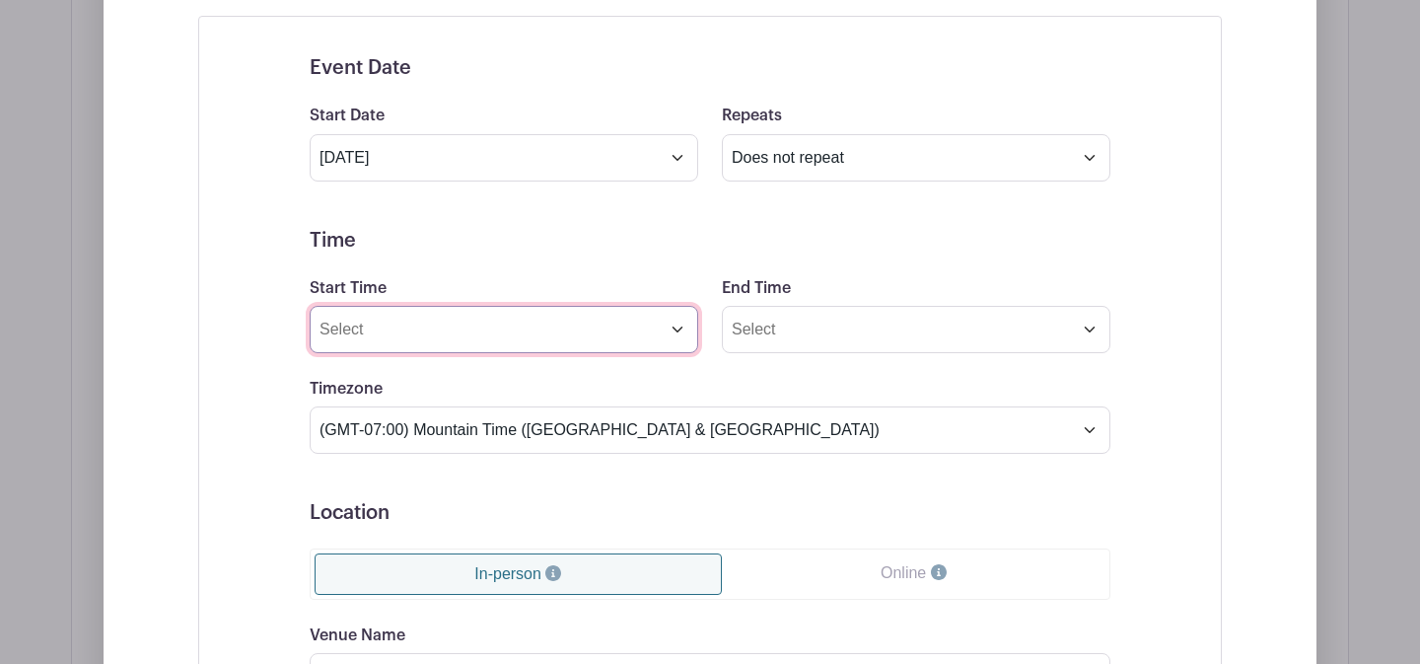
click at [664, 335] on input "Start Time" at bounding box center [504, 329] width 389 height 47
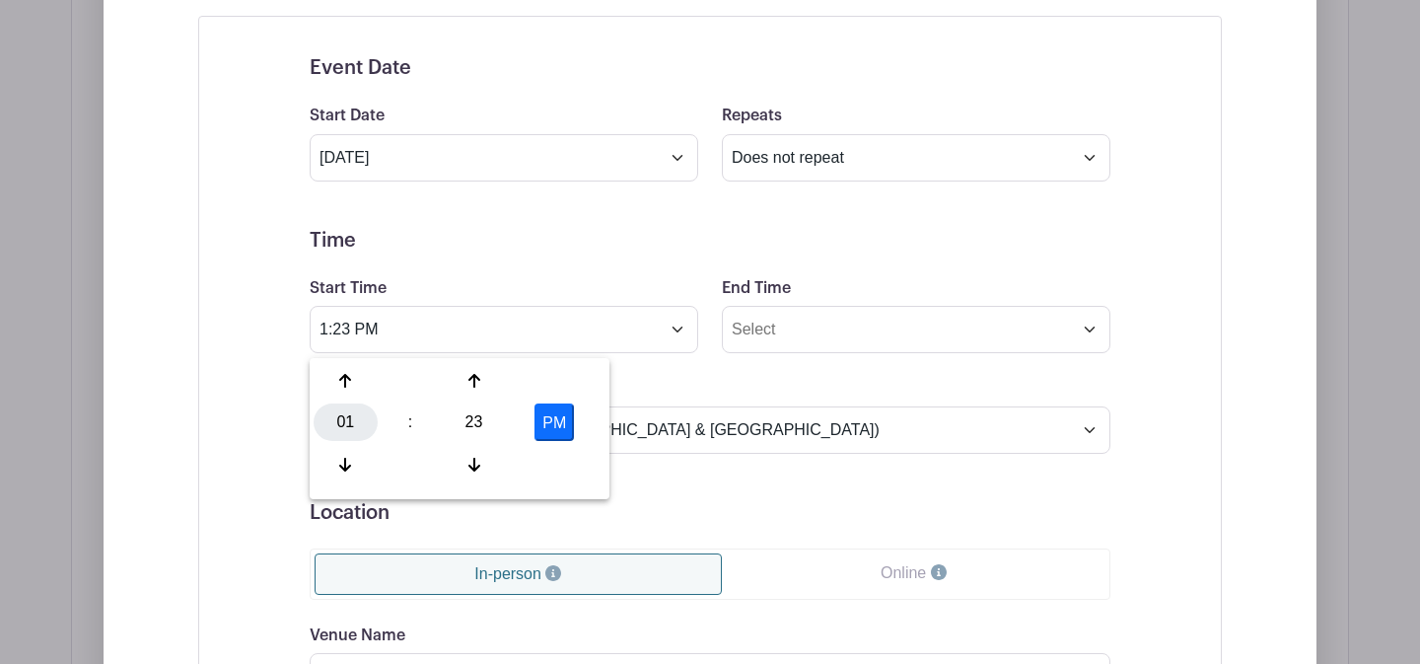
click at [341, 415] on div "01" at bounding box center [346, 421] width 64 height 37
click at [358, 465] on div "08" at bounding box center [347, 464] width 66 height 37
click at [482, 421] on div "23" at bounding box center [474, 421] width 64 height 37
click at [353, 381] on div "00" at bounding box center [347, 380] width 66 height 37
click at [552, 417] on button "PM" at bounding box center [554, 421] width 39 height 37
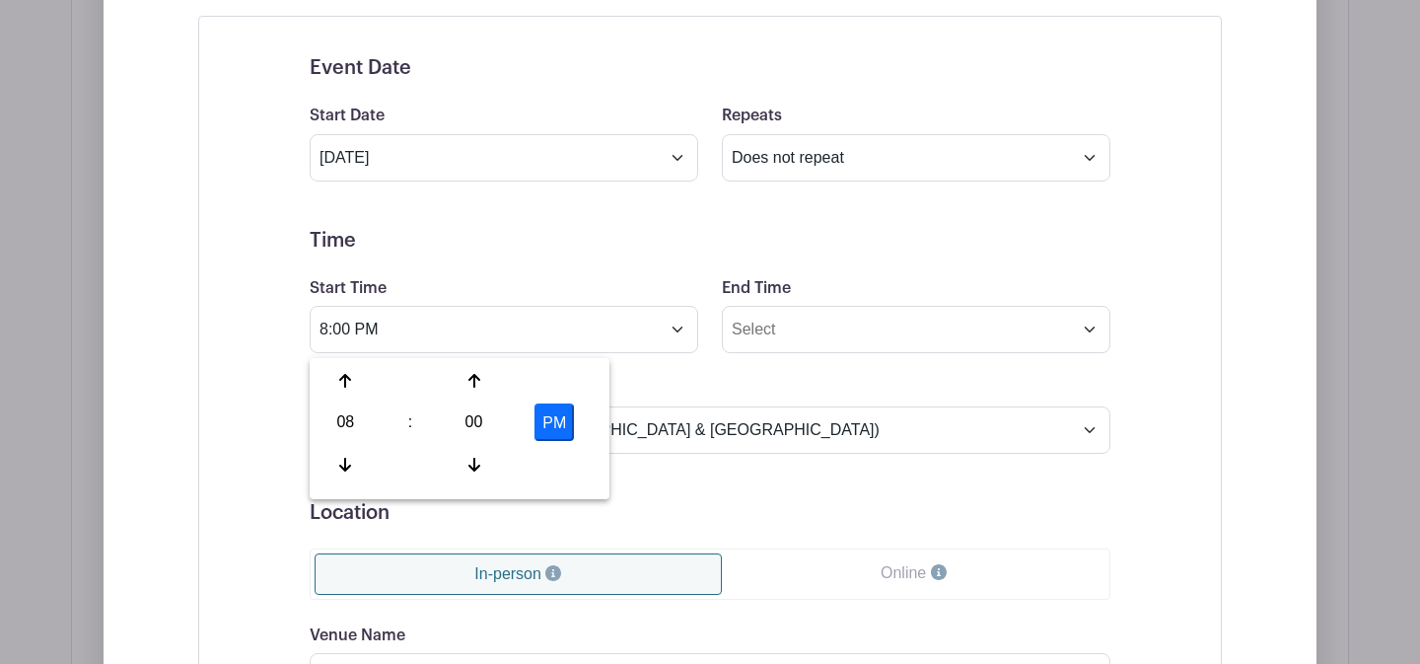
type input "8:00 AM"
click at [764, 334] on input "End Time" at bounding box center [916, 329] width 389 height 47
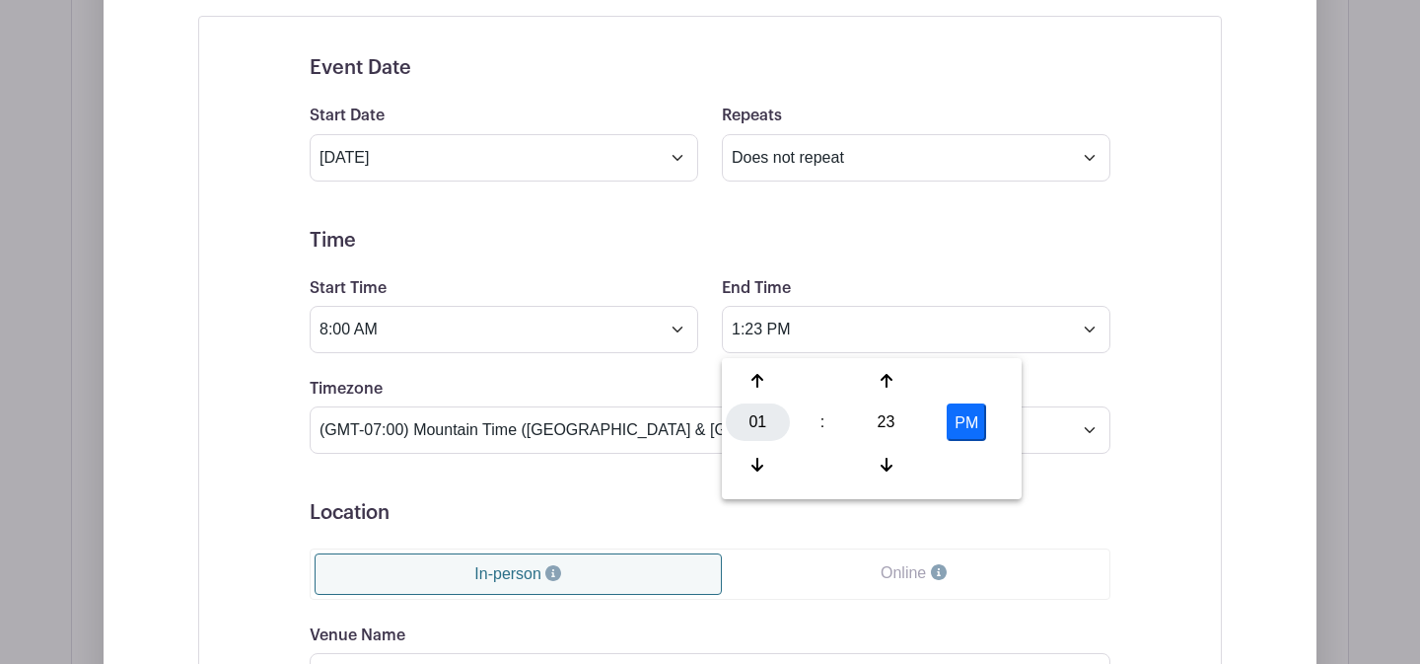
click at [763, 429] on div "01" at bounding box center [758, 421] width 64 height 37
click at [911, 461] on div "10" at bounding box center [905, 464] width 66 height 37
click at [900, 421] on div "23" at bounding box center [886, 421] width 64 height 37
click at [770, 380] on div "00" at bounding box center [759, 380] width 66 height 37
click at [972, 421] on button "PM" at bounding box center [966, 421] width 39 height 37
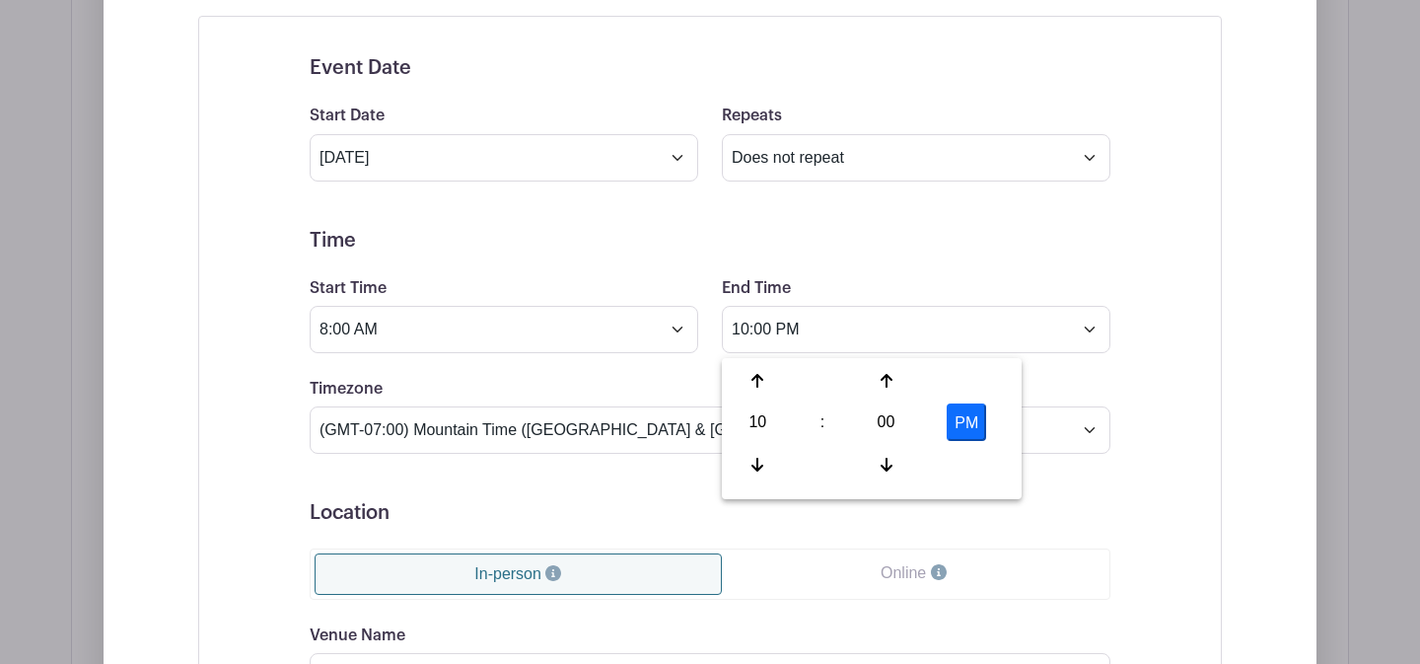
type input "10:00 AM"
click at [684, 384] on div "Timezone (GMT-12:00) International Date Line West (GMT-11:00) [US_STATE] (GMT-1…" at bounding box center [710, 415] width 825 height 77
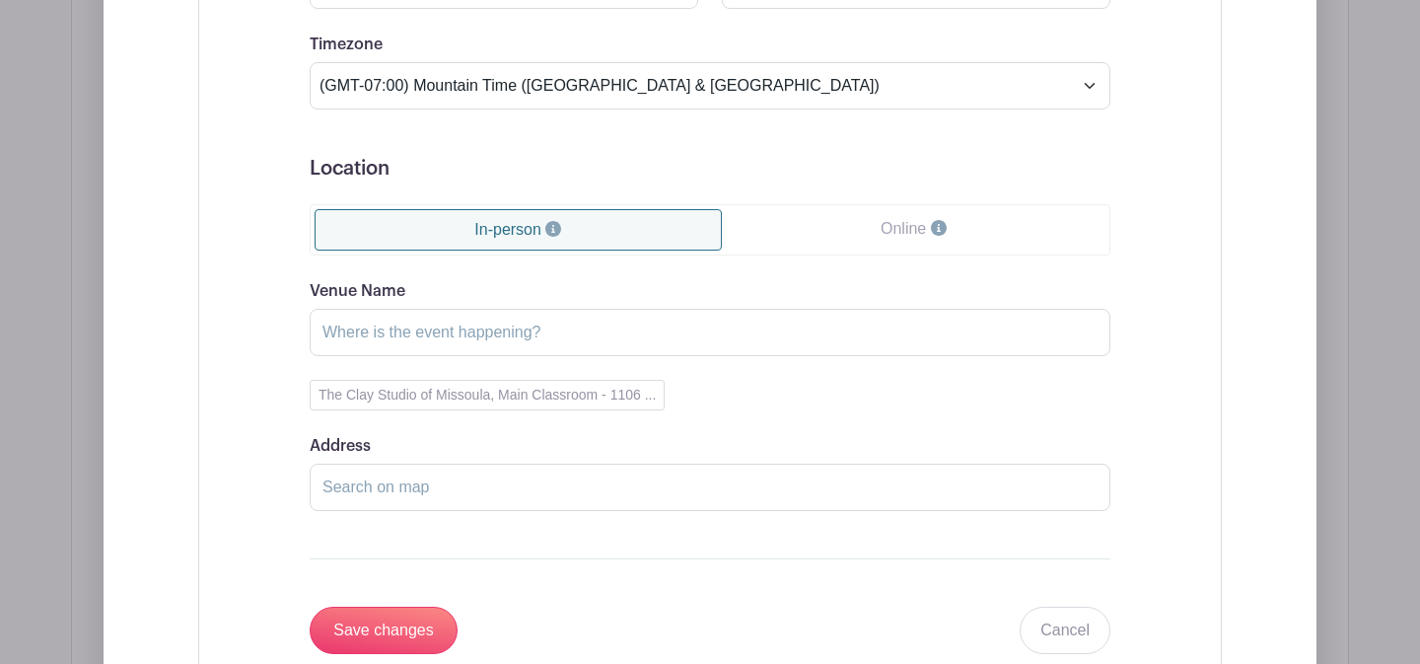
scroll to position [1942, 0]
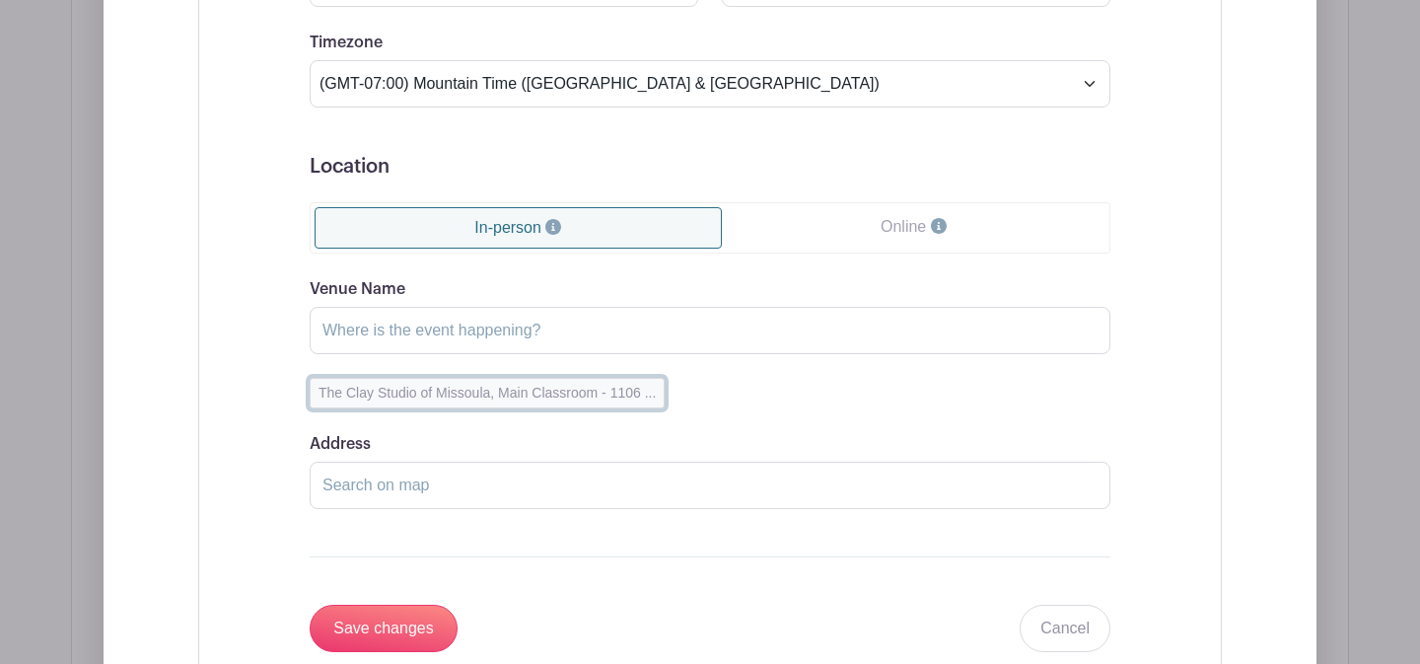
click at [494, 398] on button "The Clay Studio of Missoula, Main Classroom - 1106 ..." at bounding box center [487, 393] width 355 height 31
type input "The Clay Studio of [GEOGRAPHIC_DATA], Main Classroom"
type input "[STREET_ADDRESS]"
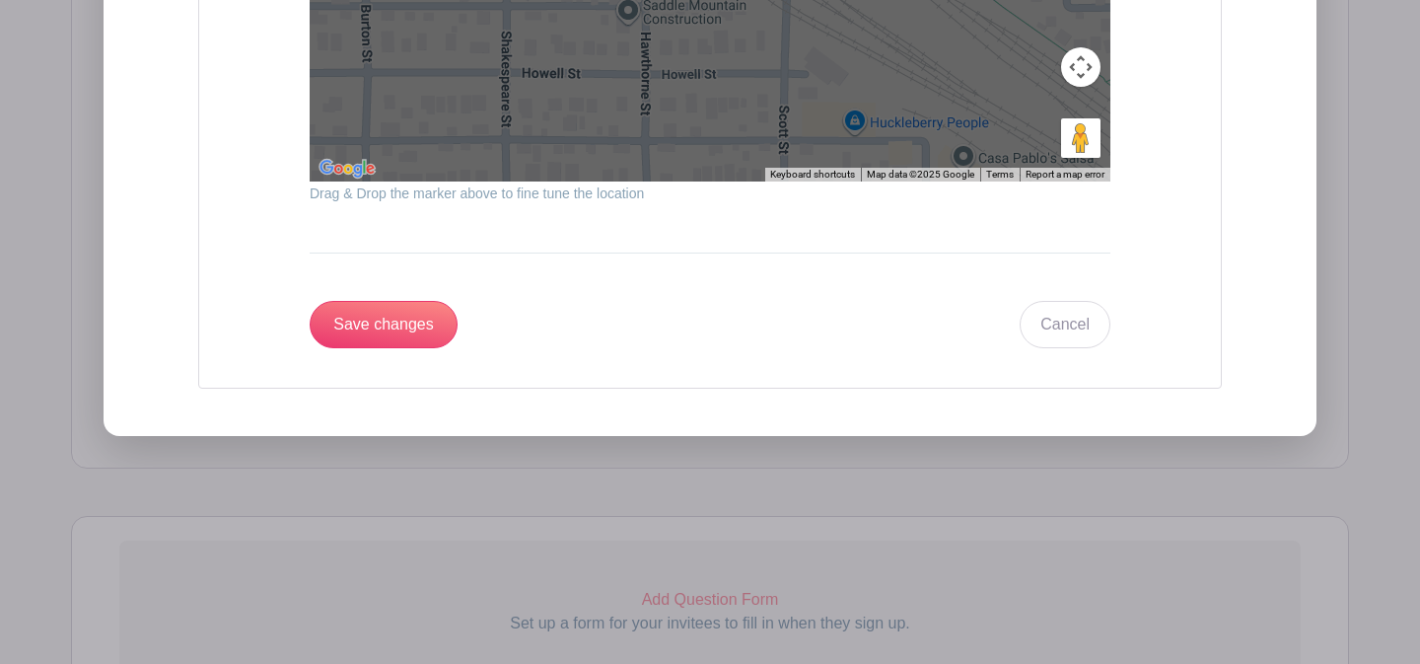
scroll to position [2690, 0]
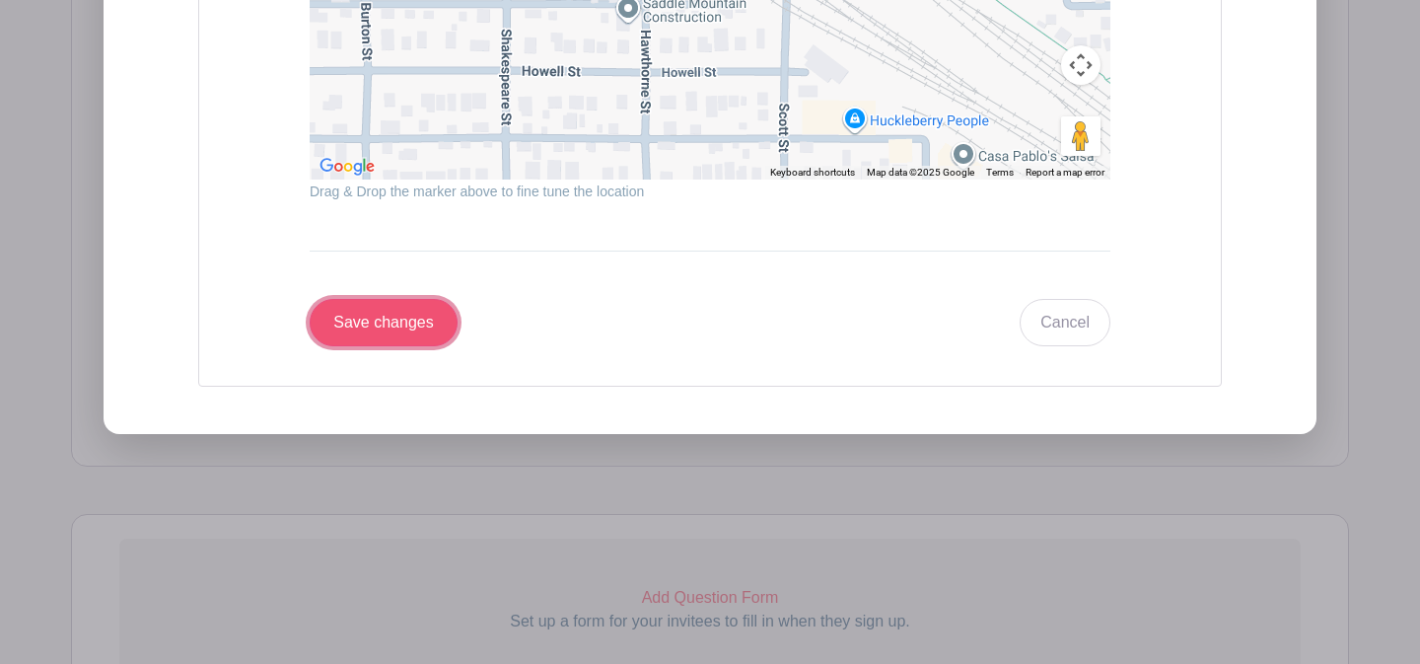
click at [376, 341] on input "Save changes" at bounding box center [384, 322] width 148 height 47
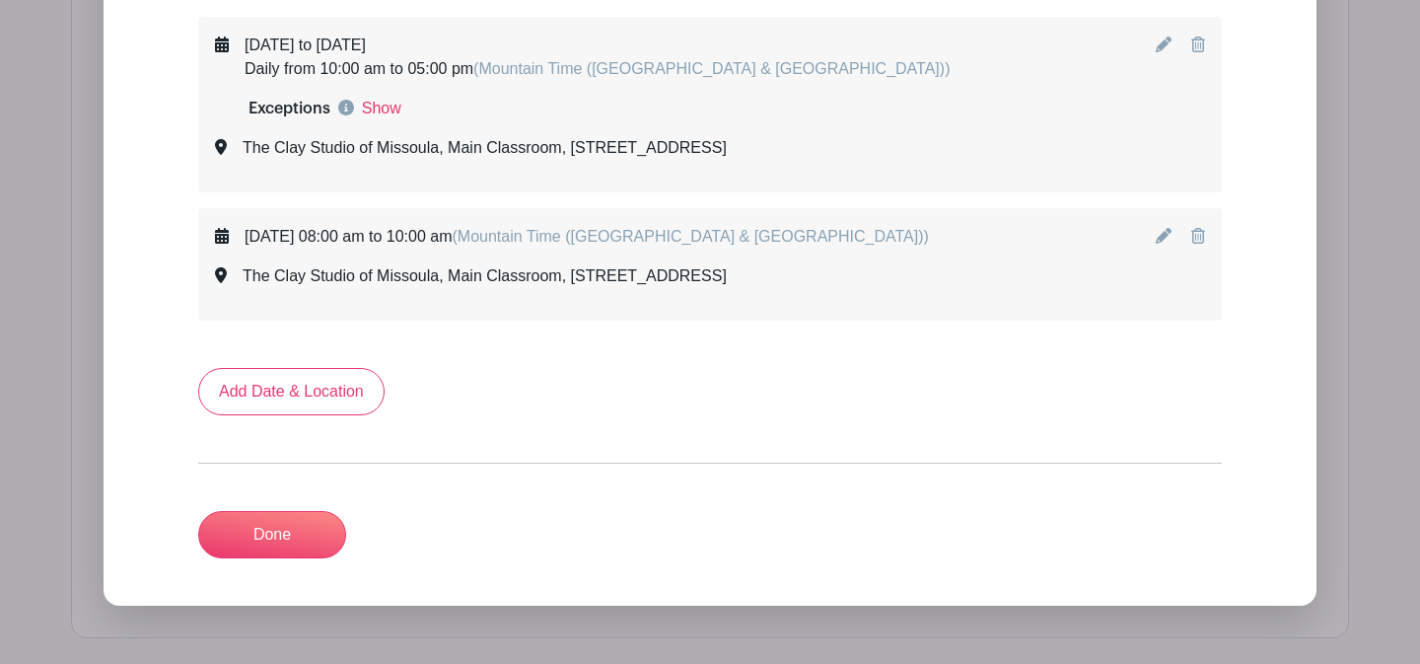
scroll to position [1371, 0]
click at [288, 544] on link "Done" at bounding box center [272, 535] width 148 height 47
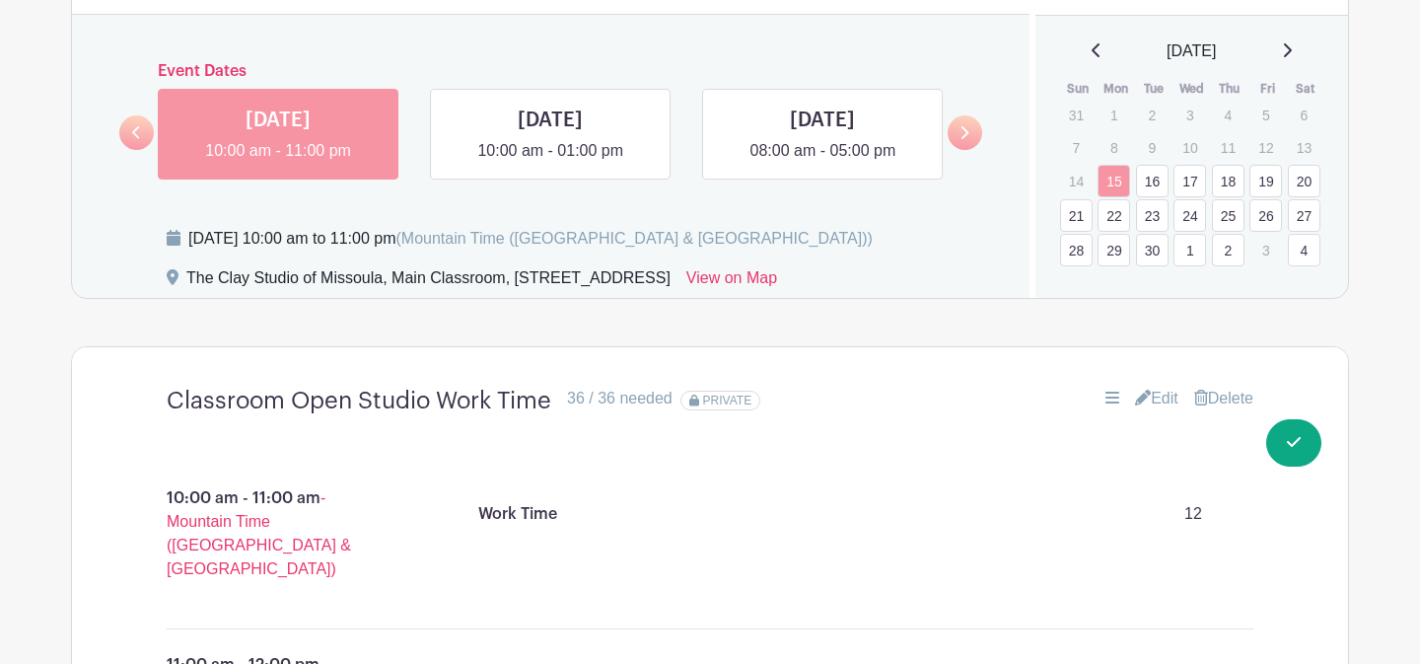
scroll to position [1256, 0]
click at [1077, 221] on link "21" at bounding box center [1076, 216] width 33 height 33
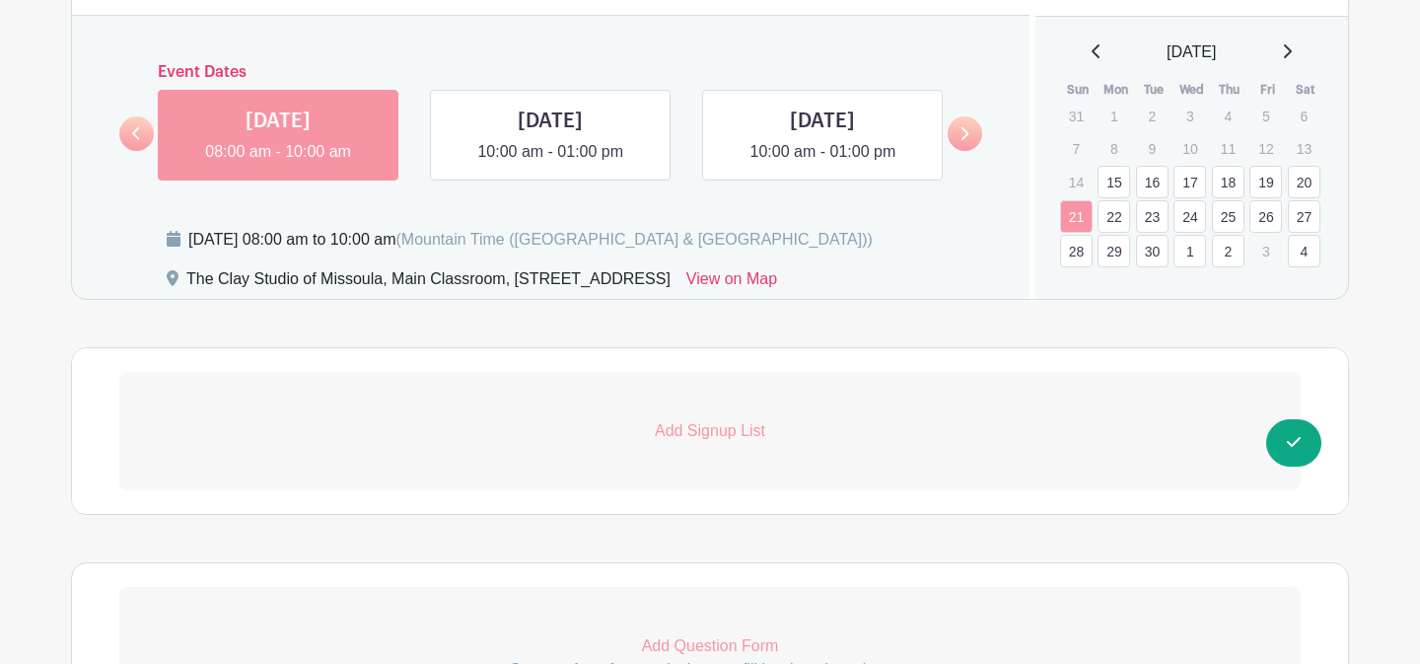
click at [736, 437] on p "Add Signup List" at bounding box center [710, 431] width 1182 height 24
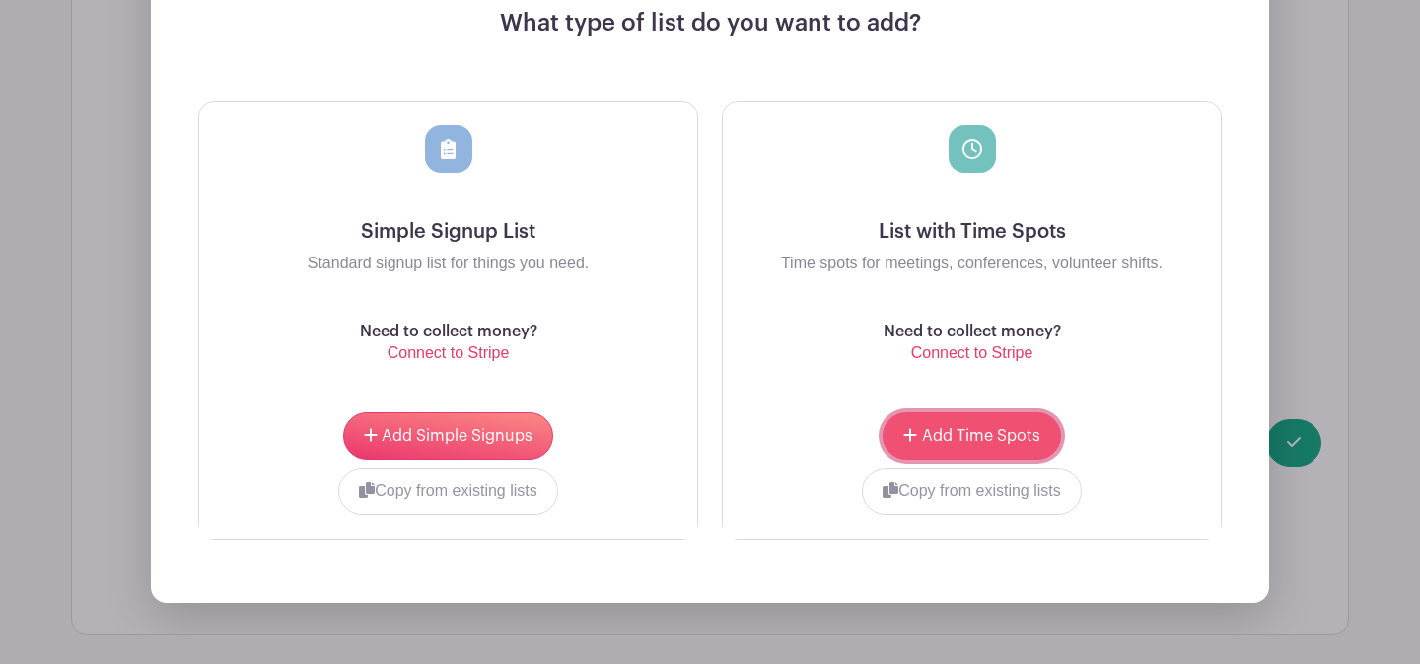
click at [947, 426] on button "Add Time Spots" at bounding box center [972, 435] width 178 height 47
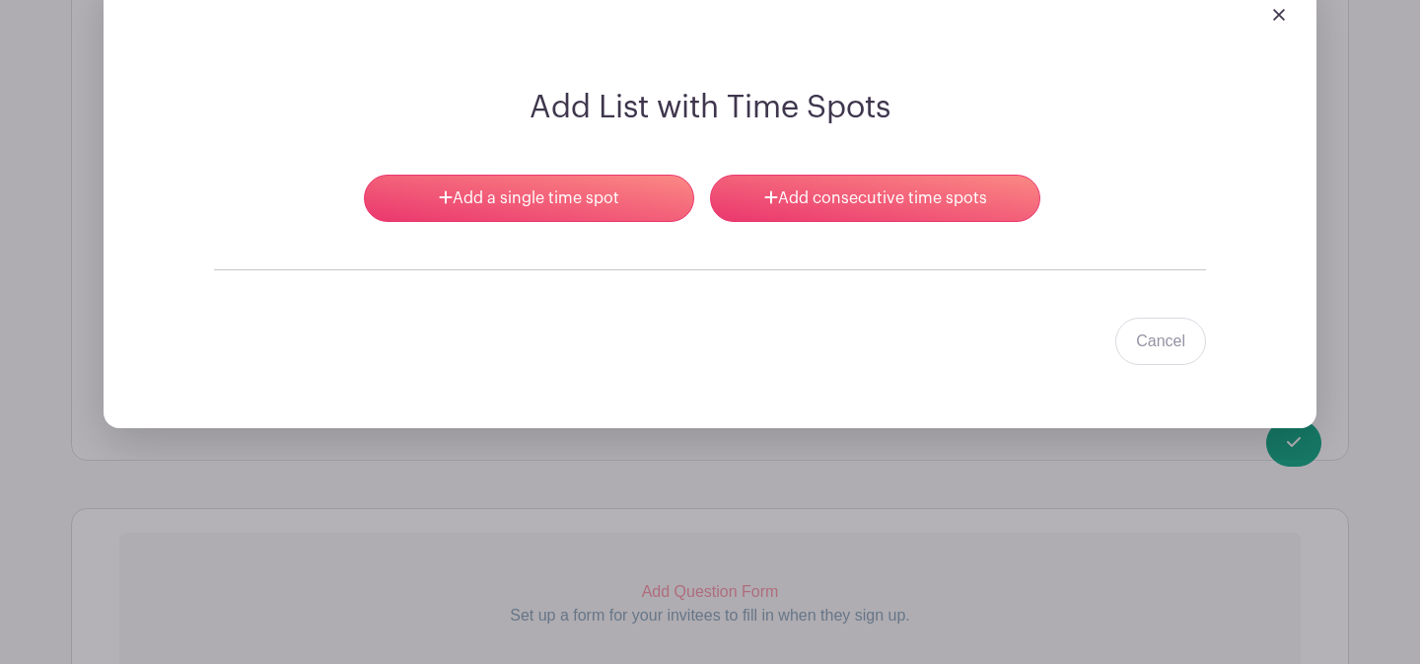
scroll to position [1796, 0]
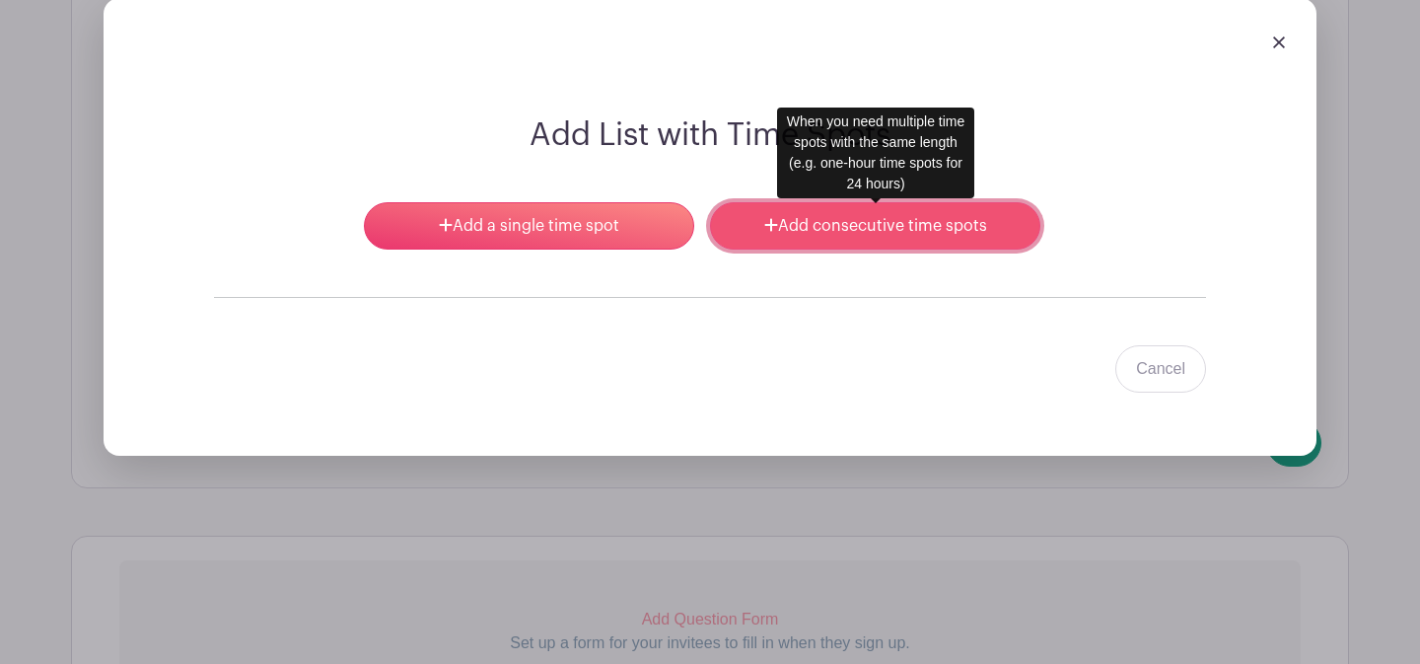
click at [895, 239] on link "Add consecutive time spots" at bounding box center [875, 225] width 330 height 47
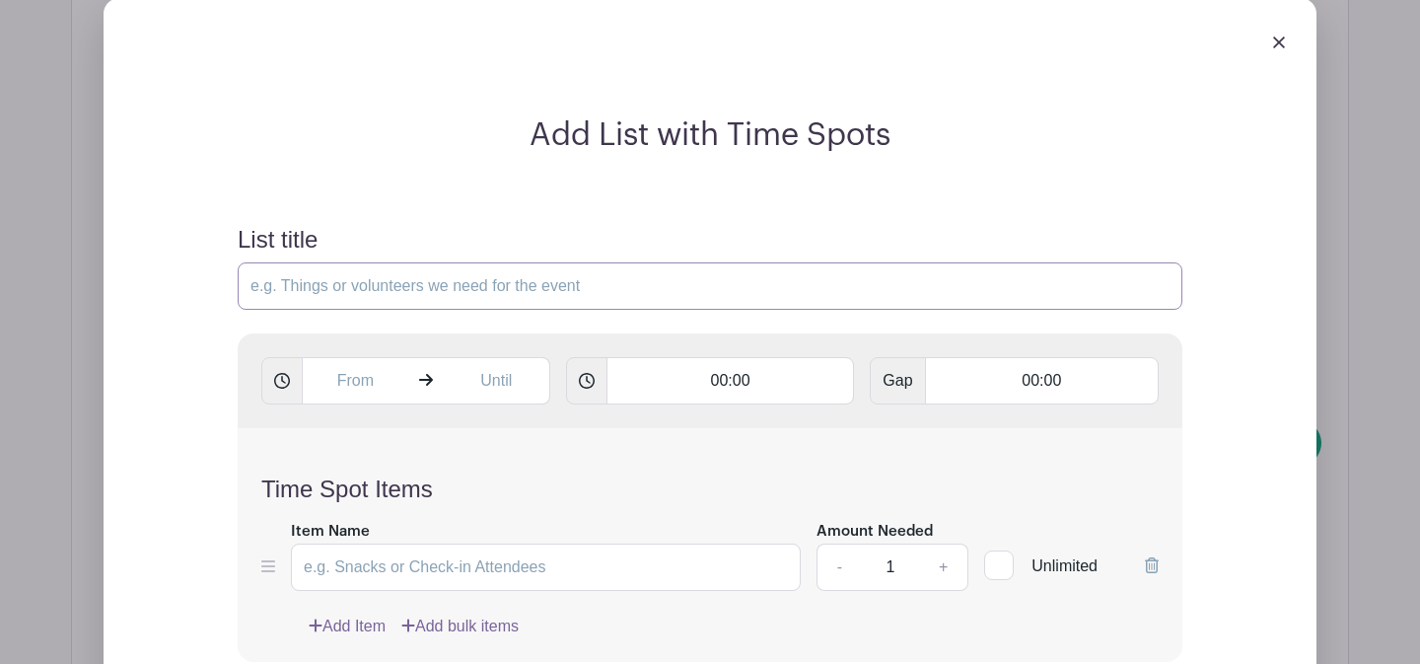
click at [439, 288] on input "List title" at bounding box center [710, 285] width 945 height 47
type input "Classroom Open Studio Work Time"
click at [367, 397] on input "text" at bounding box center [355, 380] width 107 height 47
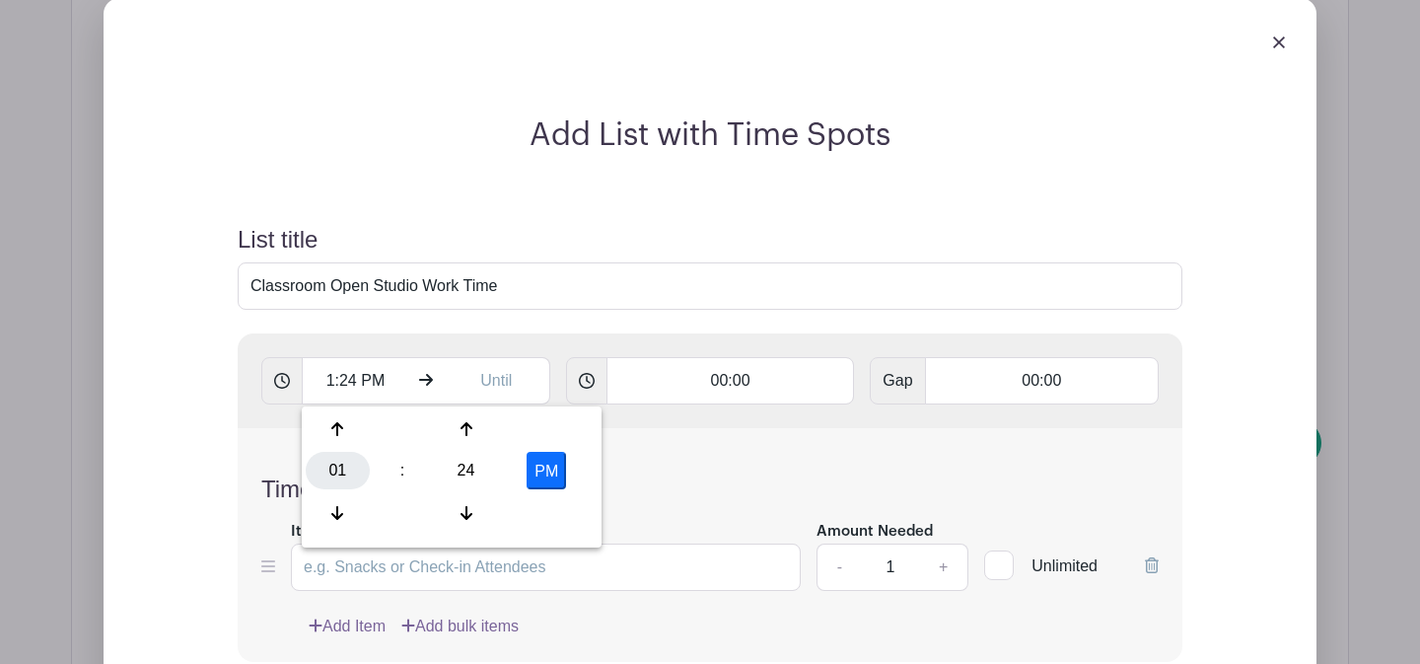
click at [330, 460] on div "01" at bounding box center [338, 470] width 64 height 37
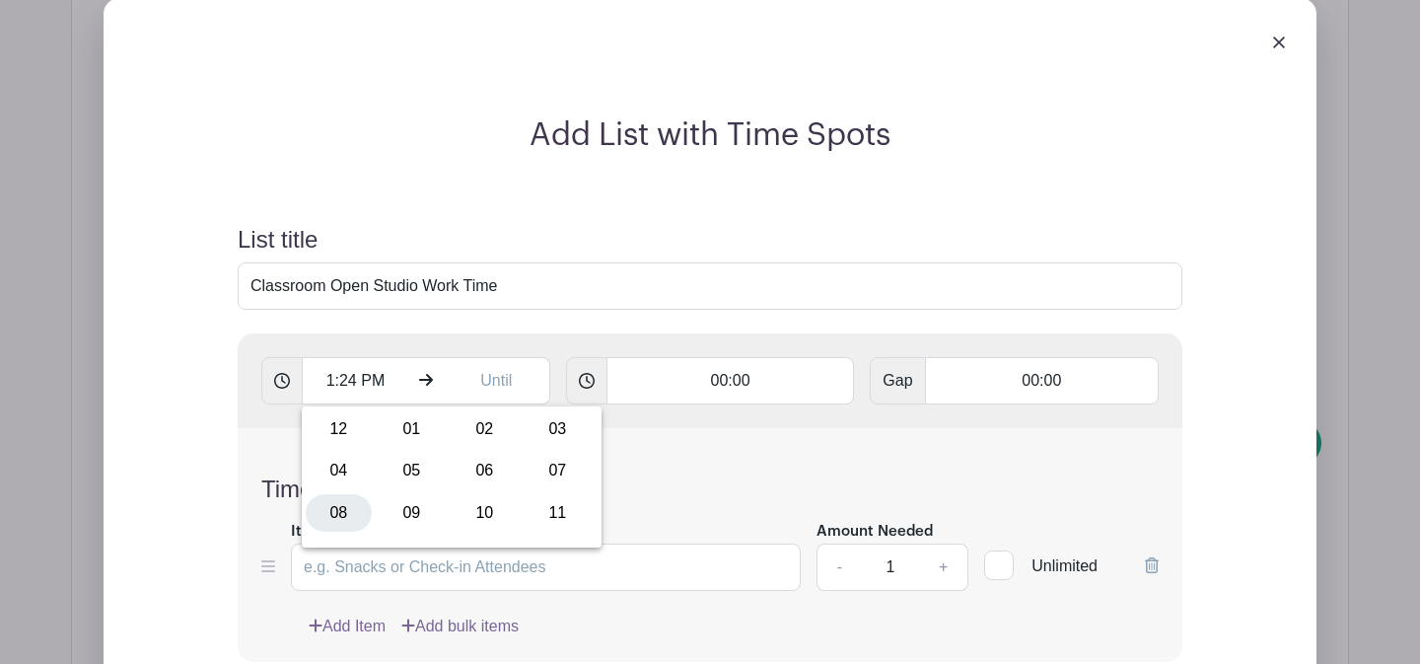
click at [361, 508] on div "08" at bounding box center [339, 512] width 66 height 37
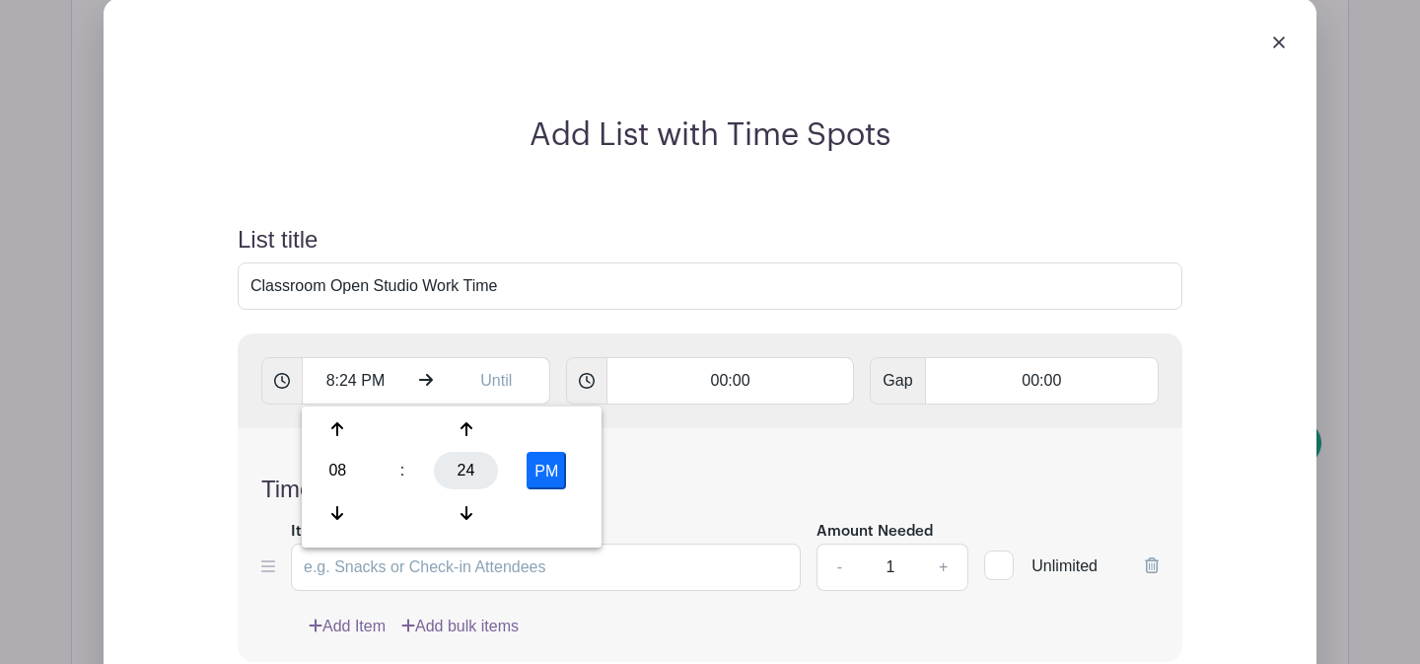
click at [456, 473] on div "24" at bounding box center [466, 470] width 64 height 37
click at [336, 426] on div "00" at bounding box center [339, 428] width 66 height 37
click at [558, 474] on button "PM" at bounding box center [546, 470] width 39 height 37
type input "8:00 AM"
click at [495, 383] on input "text" at bounding box center [497, 380] width 107 height 47
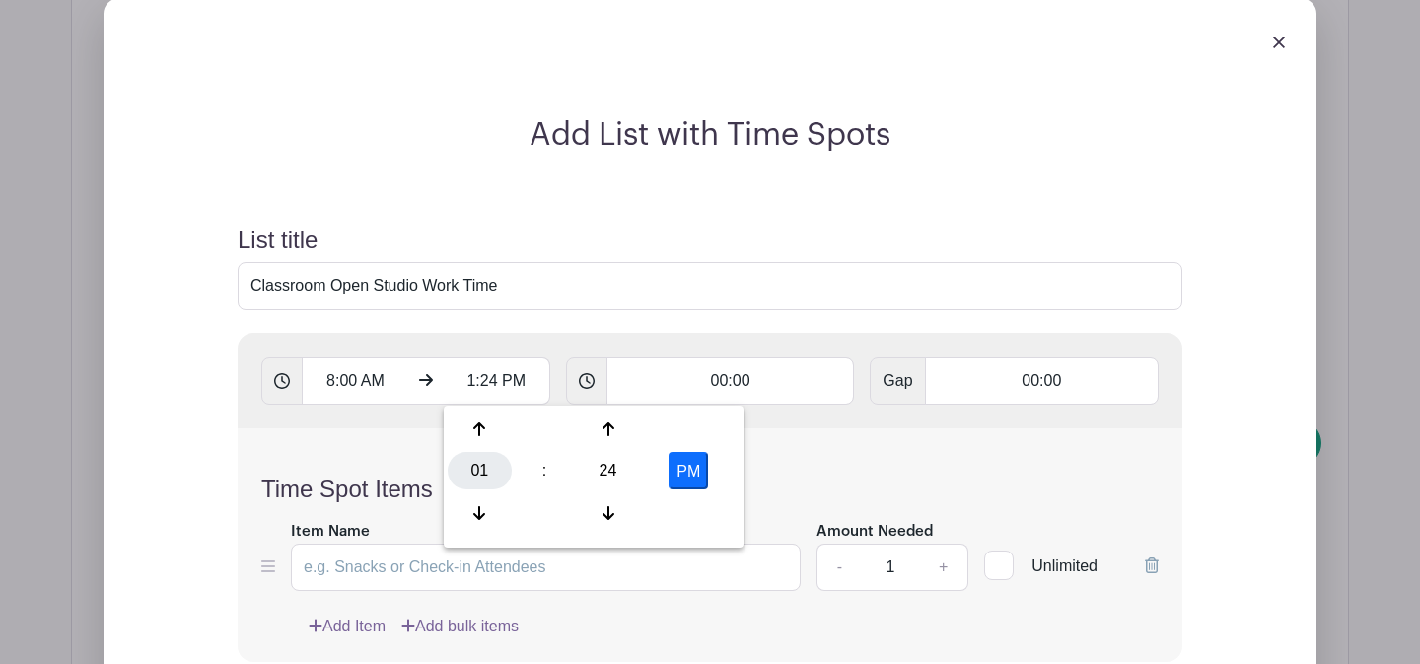
click at [498, 465] on div "01" at bounding box center [480, 470] width 64 height 37
click at [621, 524] on div "10" at bounding box center [627, 512] width 66 height 37
click at [608, 468] on div "24" at bounding box center [608, 470] width 64 height 37
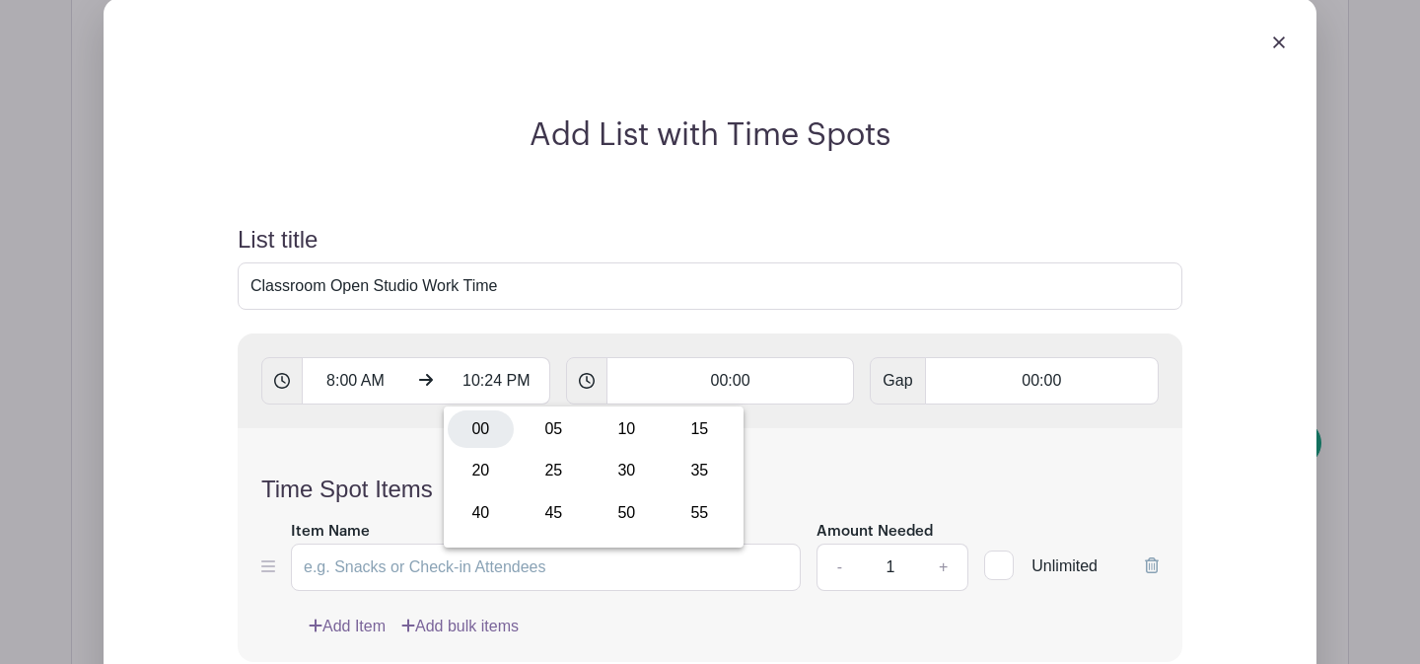
click at [491, 424] on div "00" at bounding box center [481, 428] width 66 height 37
click at [685, 466] on button "PM" at bounding box center [688, 470] width 39 height 37
type input "10:00 AM"
click at [702, 378] on input "00:00" at bounding box center [731, 380] width 249 height 47
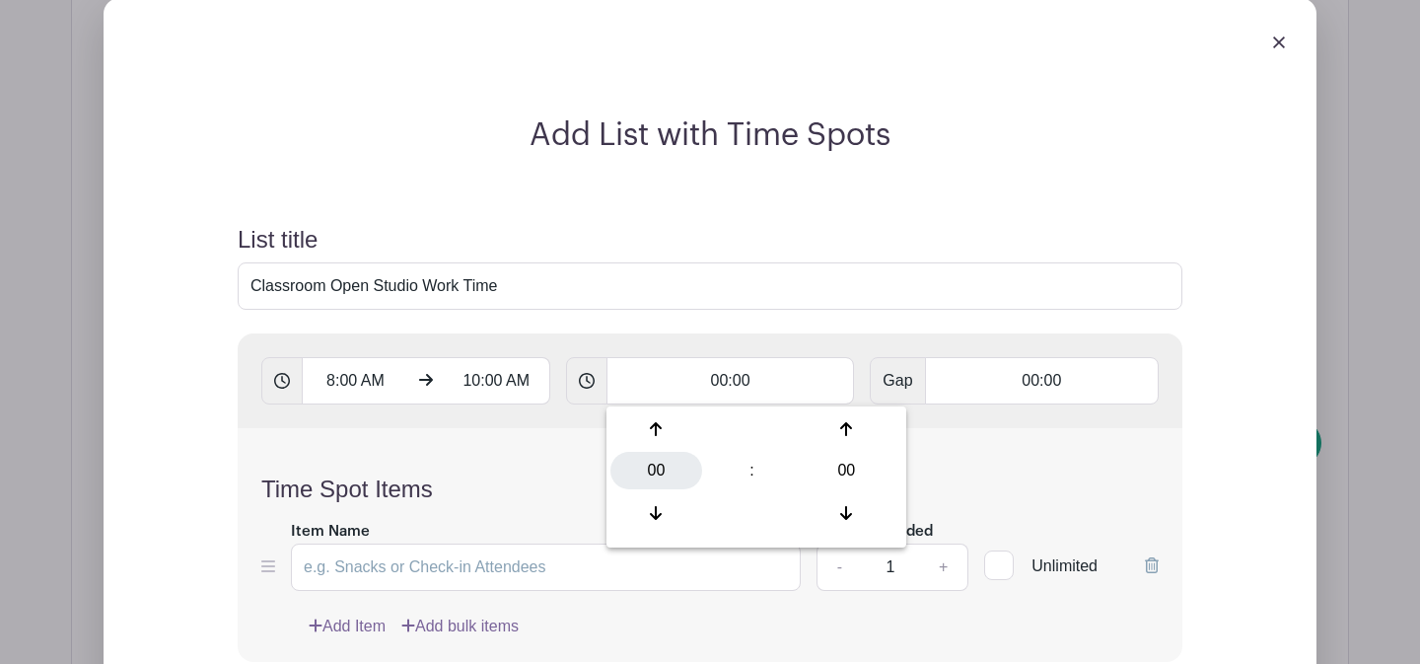
click at [657, 466] on div "00" at bounding box center [656, 470] width 92 height 37
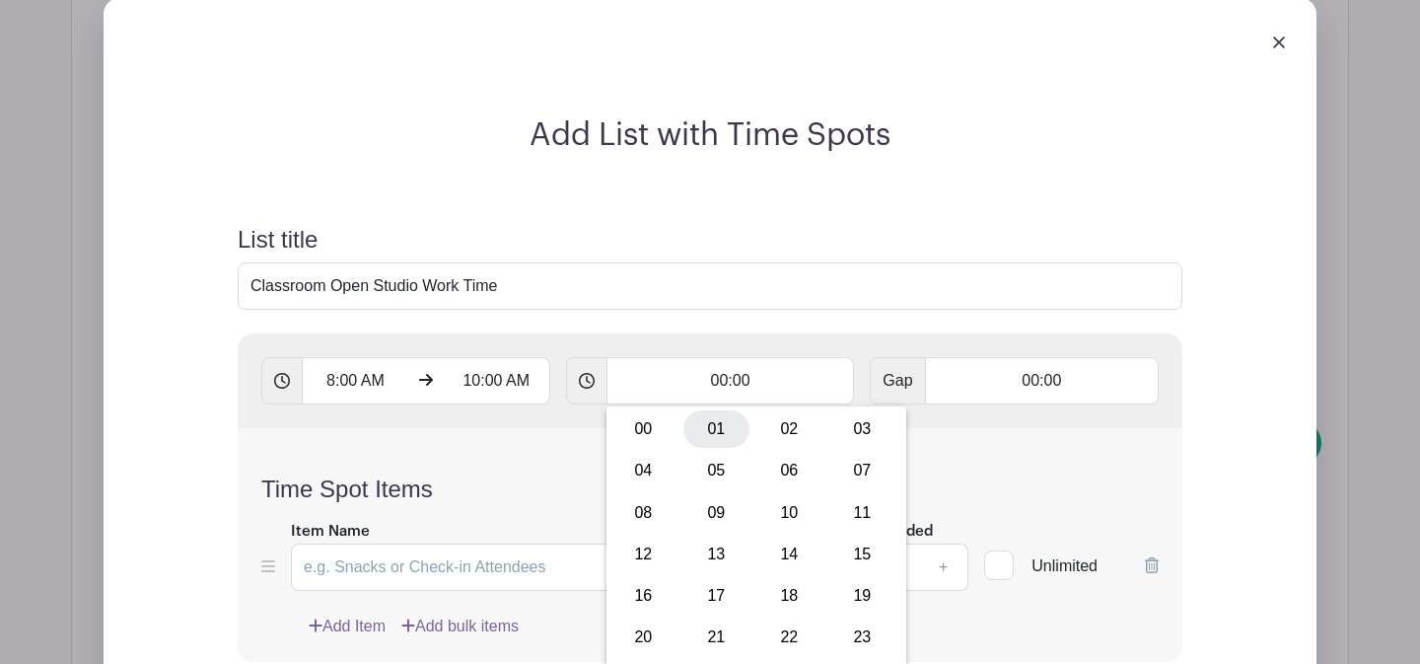
click at [702, 433] on div "01" at bounding box center [716, 428] width 66 height 37
type input "01:00"
type input "Add 2 timespots"
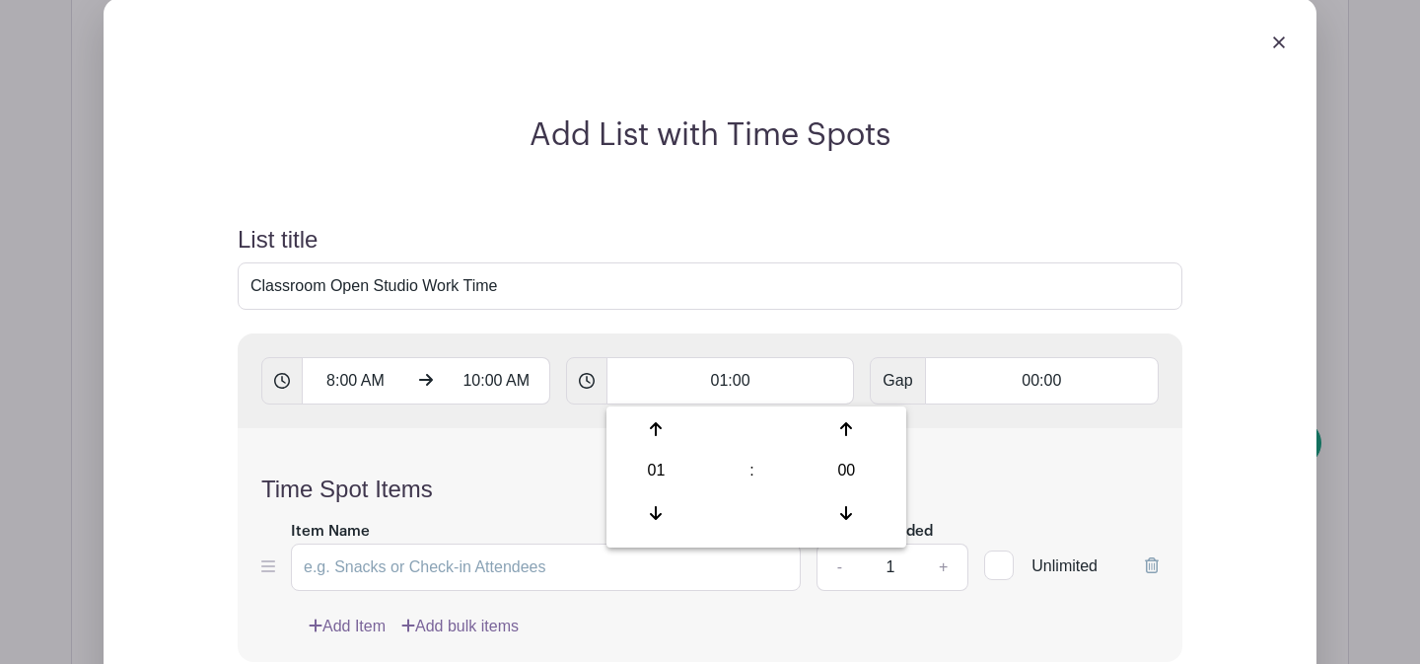
click at [561, 467] on div "Time Spot Items Item Name Amount Needed - 1 + Unlimited Add Item Add bulk items" at bounding box center [710, 545] width 945 height 234
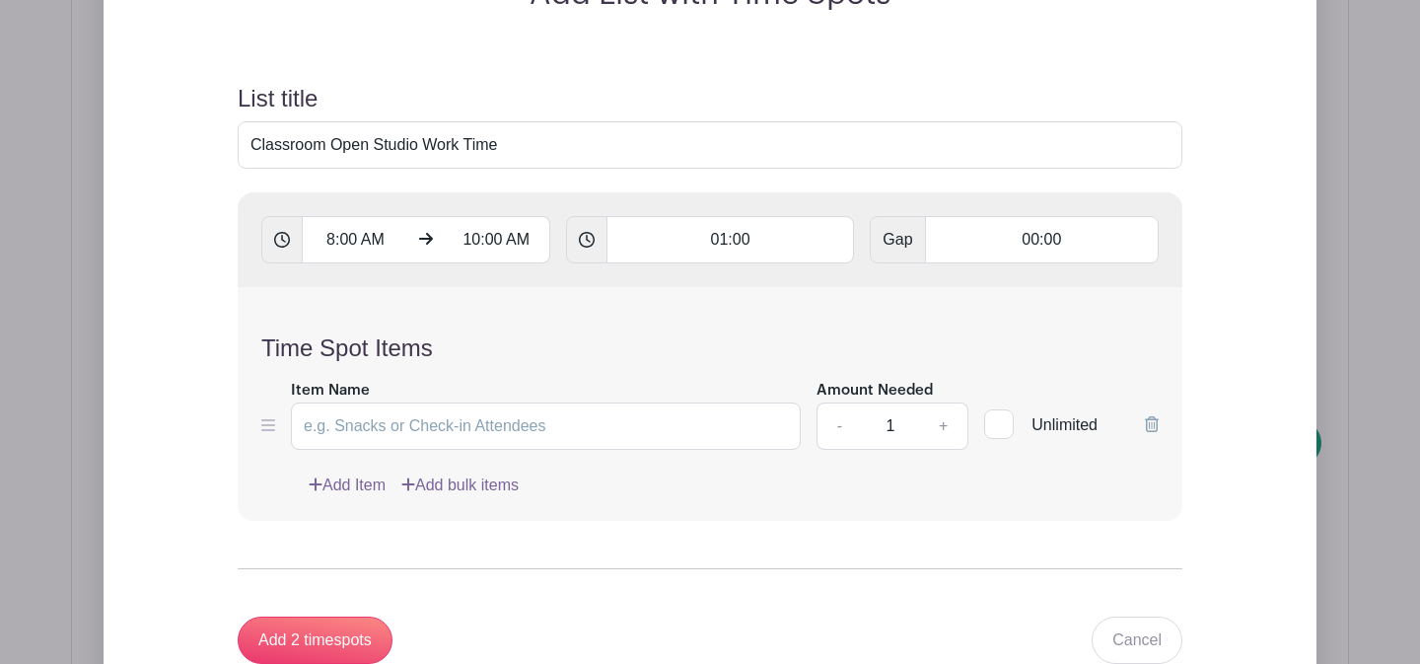
scroll to position [1940, 0]
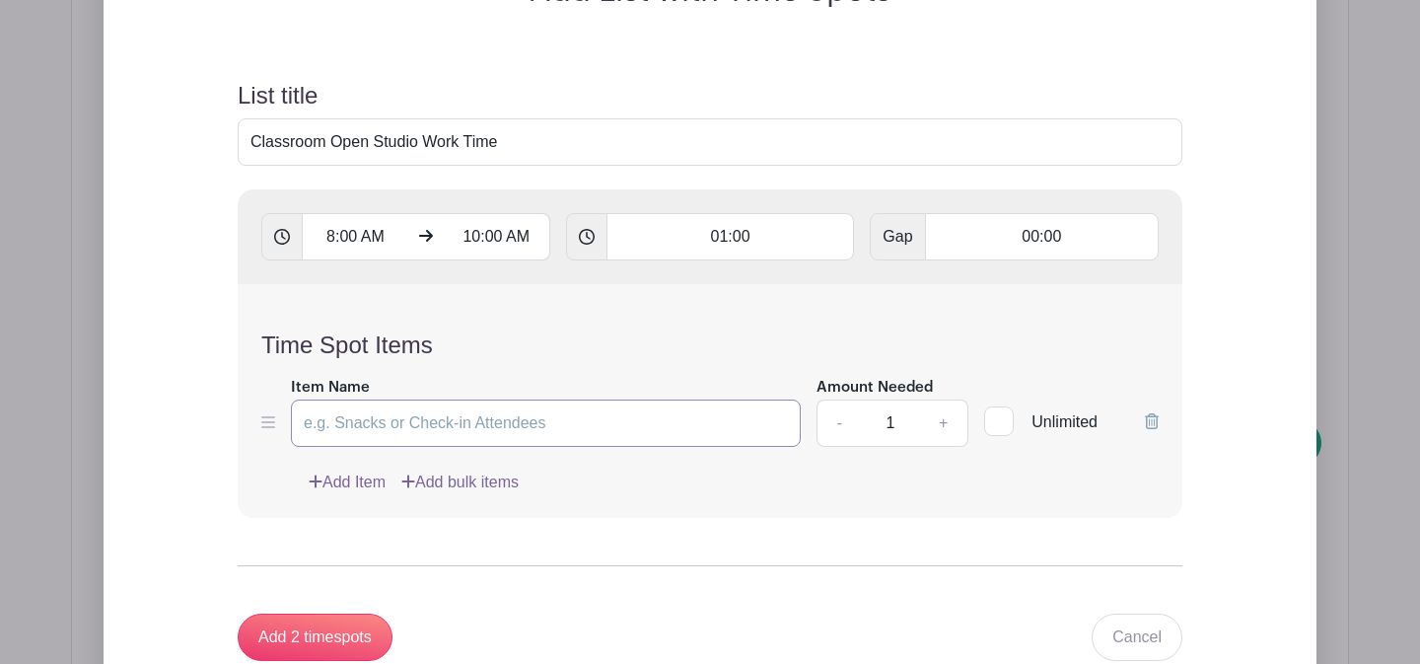
click at [450, 432] on input "Item Name" at bounding box center [546, 422] width 510 height 47
type input "Work Time"
click at [900, 427] on input "1" at bounding box center [890, 422] width 59 height 47
type input "12"
click at [877, 506] on div "Time Spot Items Item Name Work Time Amount Needed - 12 + Unlimited Add Item Add…" at bounding box center [710, 401] width 945 height 234
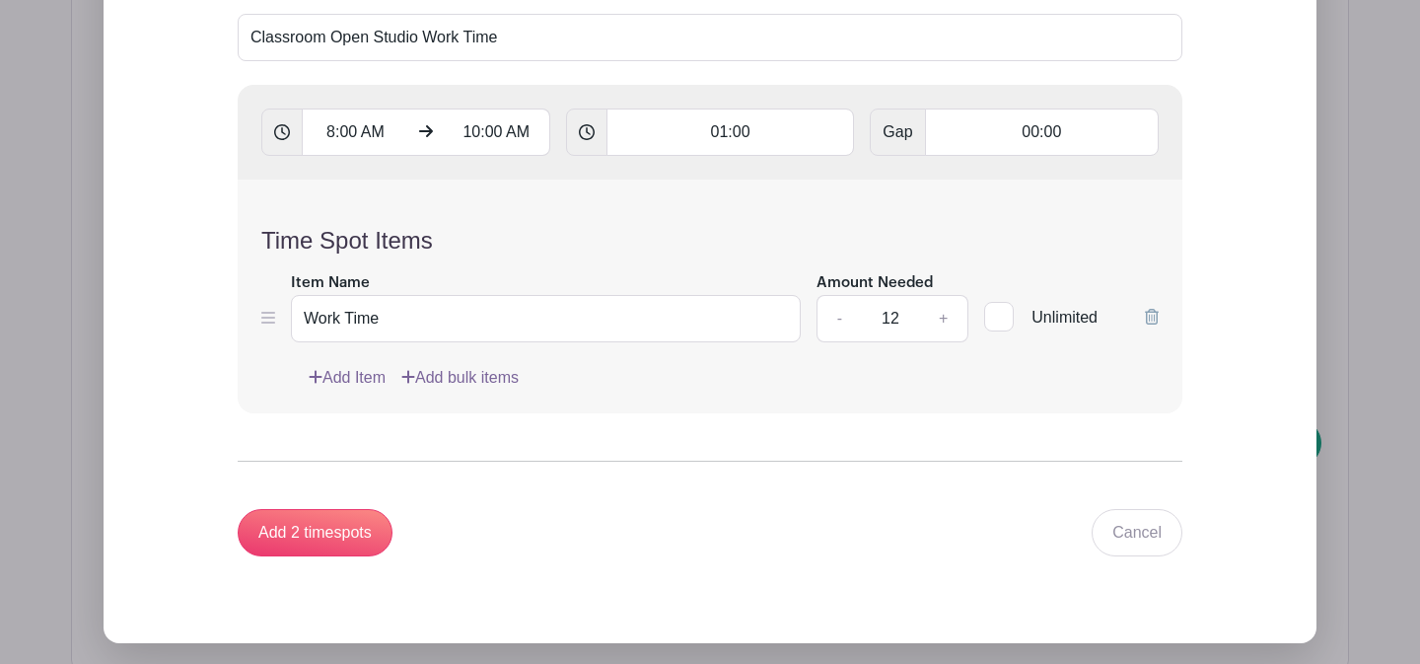
scroll to position [2056, 0]
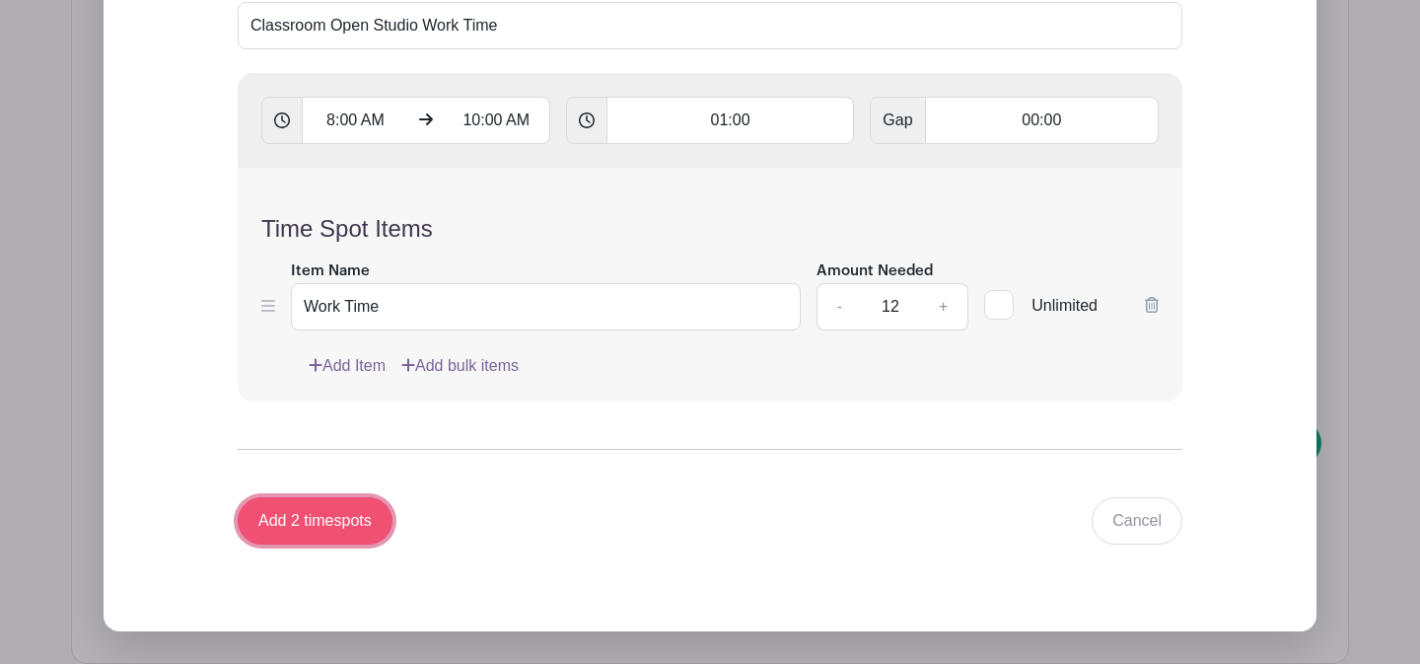
click at [362, 524] on input "Add 2 timespots" at bounding box center [315, 520] width 155 height 47
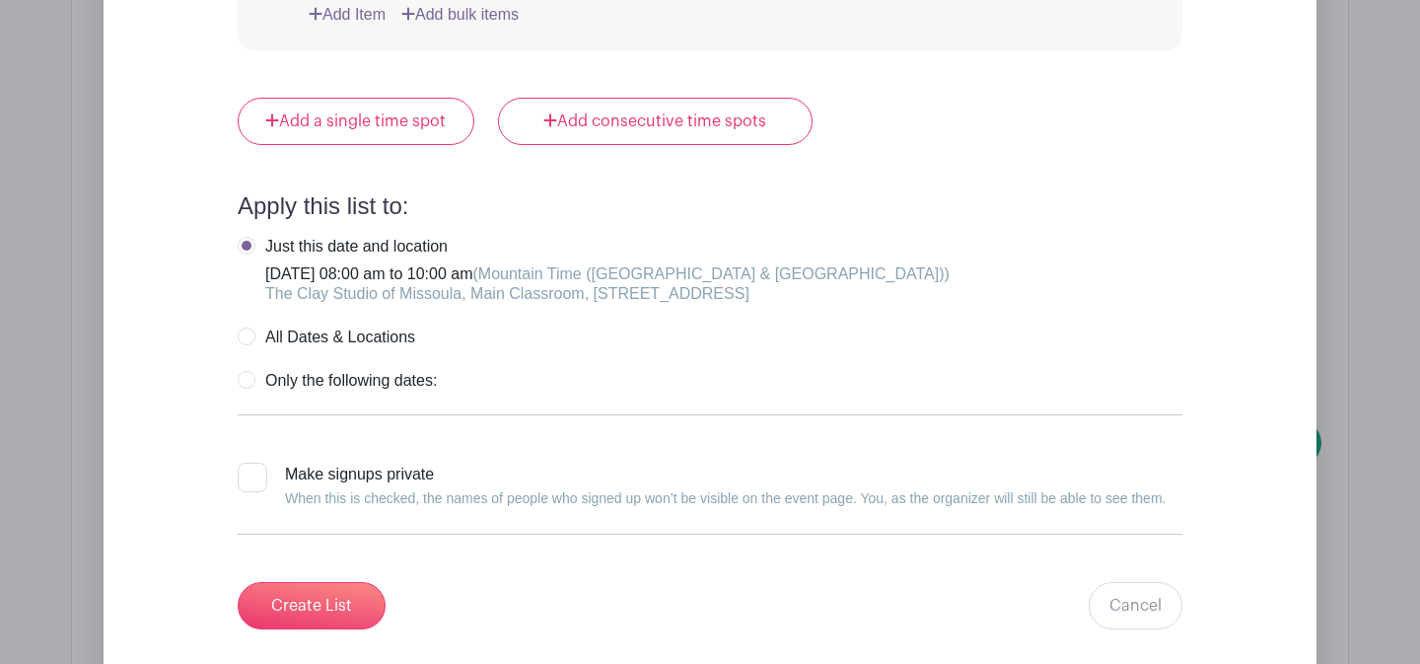
scroll to position [2839, 0]
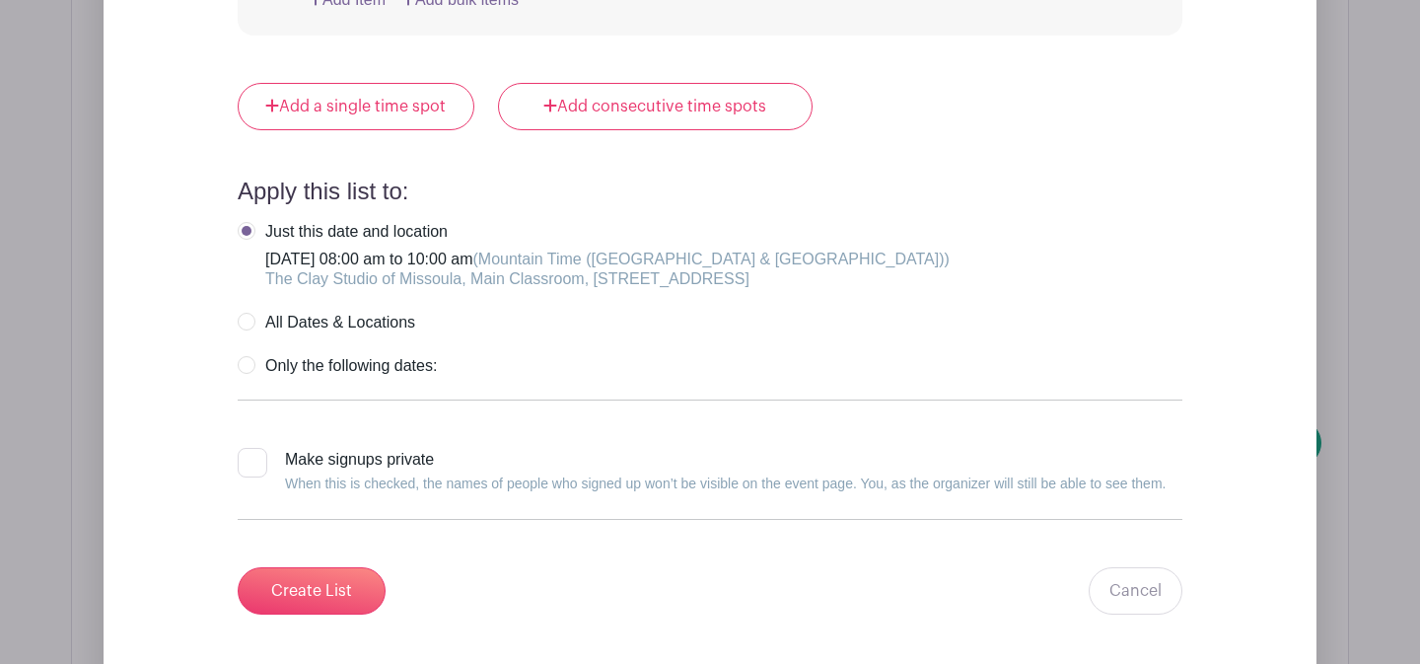
click at [247, 470] on div at bounding box center [253, 463] width 30 height 30
click at [247, 461] on input "Make signups private When this is checked, the names of people who signed up wo…" at bounding box center [244, 454] width 13 height 13
checkbox input "true"
click at [306, 593] on input "Create List" at bounding box center [312, 590] width 148 height 47
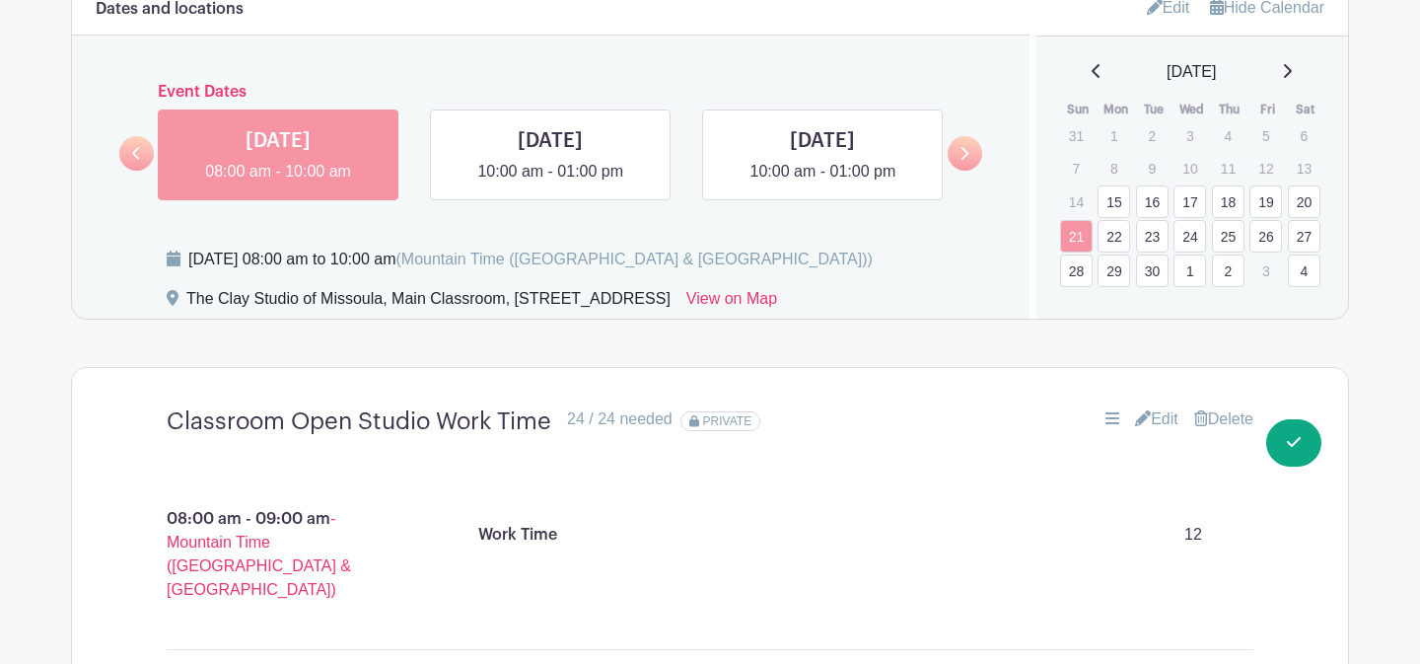
scroll to position [1235, 0]
click at [279, 142] on link at bounding box center [316, 135] width 148 height 31
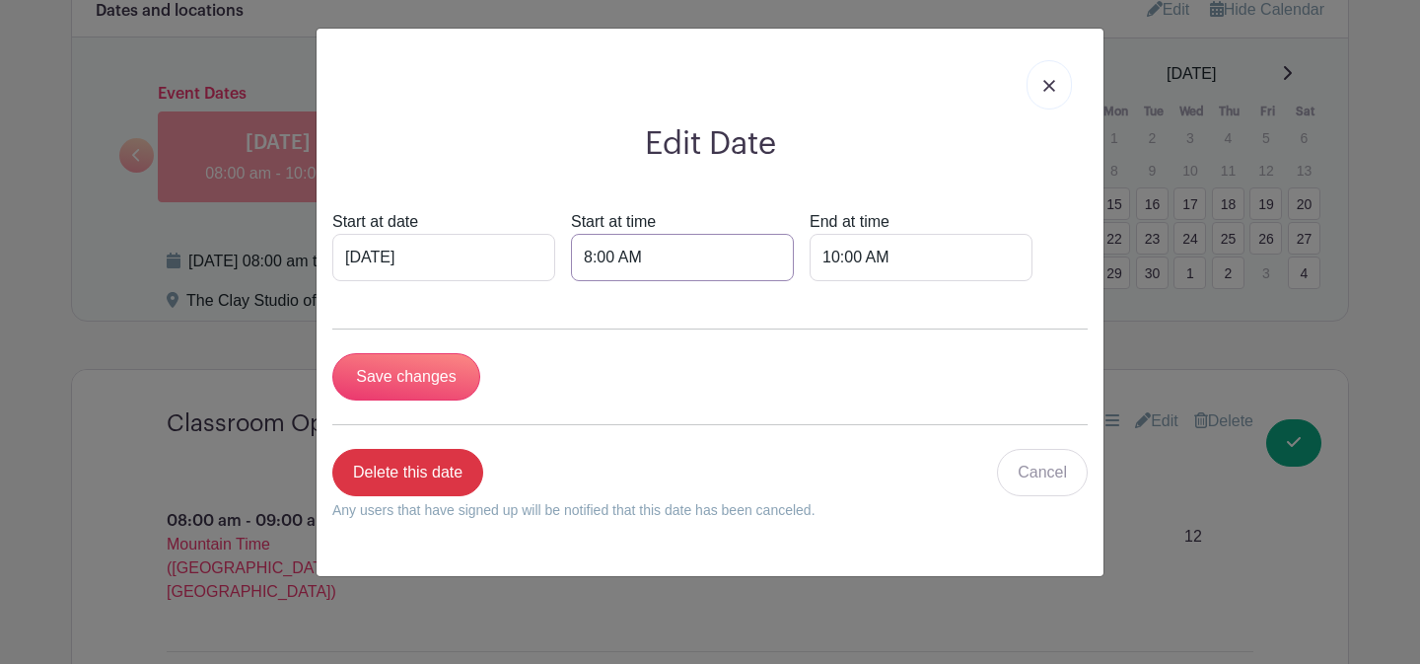
click at [606, 256] on input "8:00 AM" at bounding box center [682, 257] width 223 height 47
click at [785, 354] on button "AM" at bounding box center [788, 344] width 39 height 37
type input "8:00 PM"
click at [829, 244] on input "10:00 AM" at bounding box center [921, 257] width 223 height 47
click at [998, 344] on button "AM" at bounding box center [1000, 344] width 39 height 37
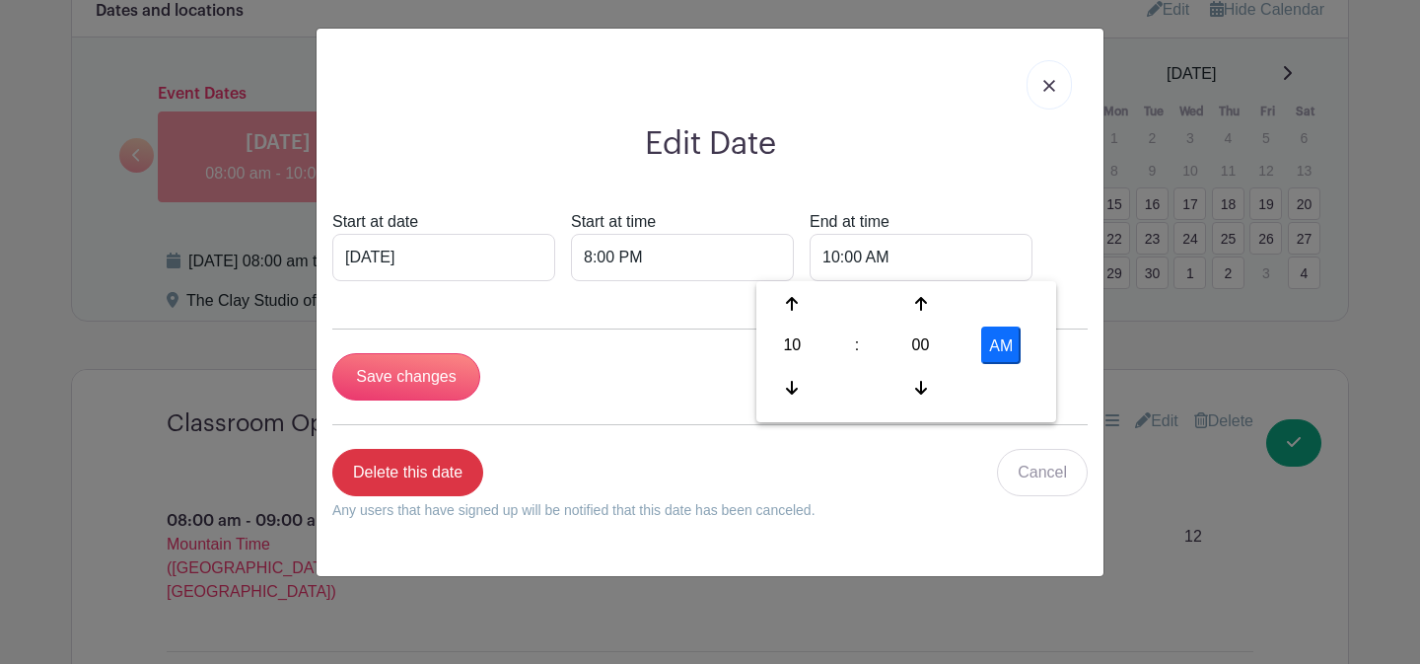
type input "10:00 PM"
click at [410, 383] on input "Save changes" at bounding box center [406, 376] width 148 height 47
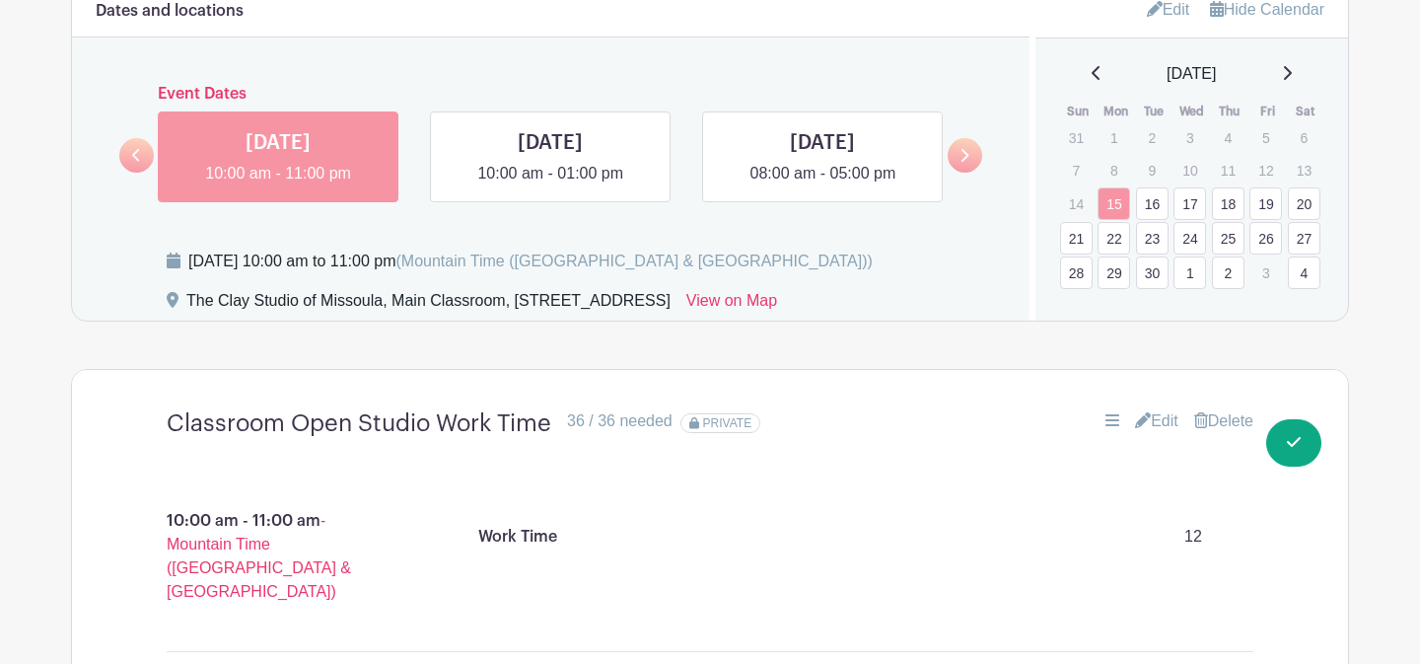
click at [1080, 240] on link "21" at bounding box center [1076, 238] width 33 height 33
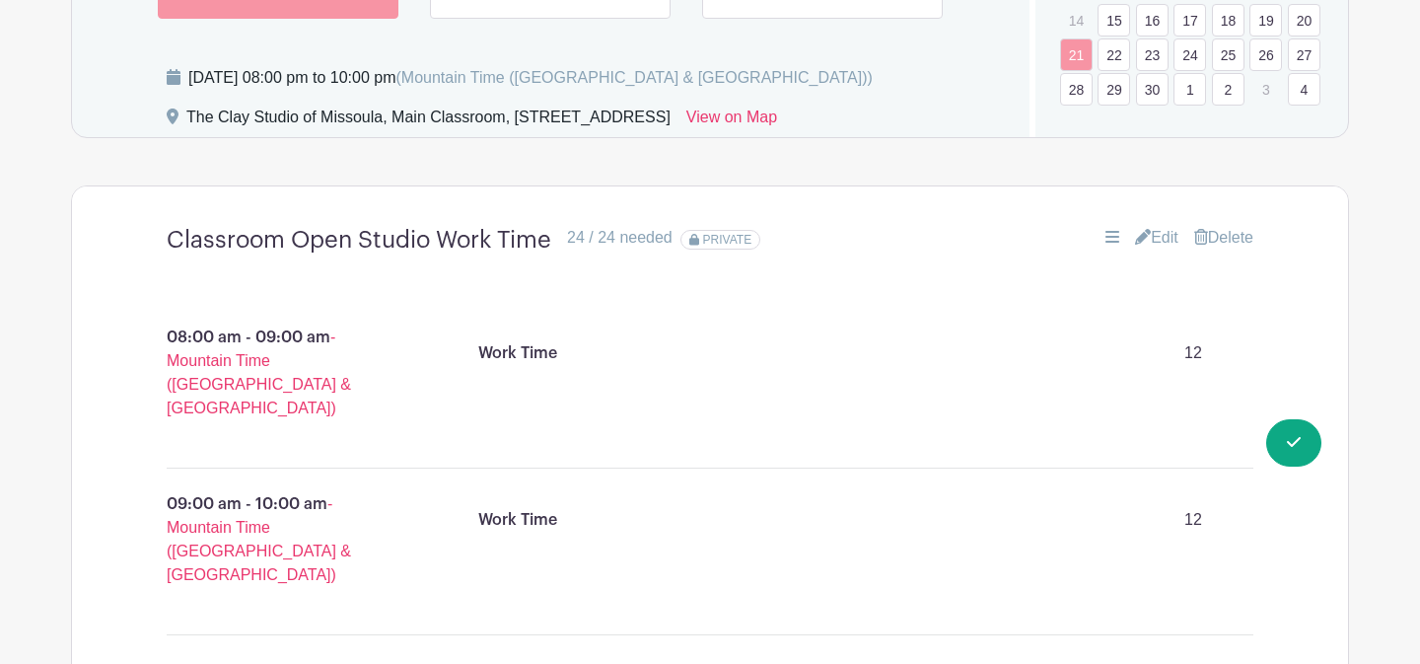
scroll to position [1584, 0]
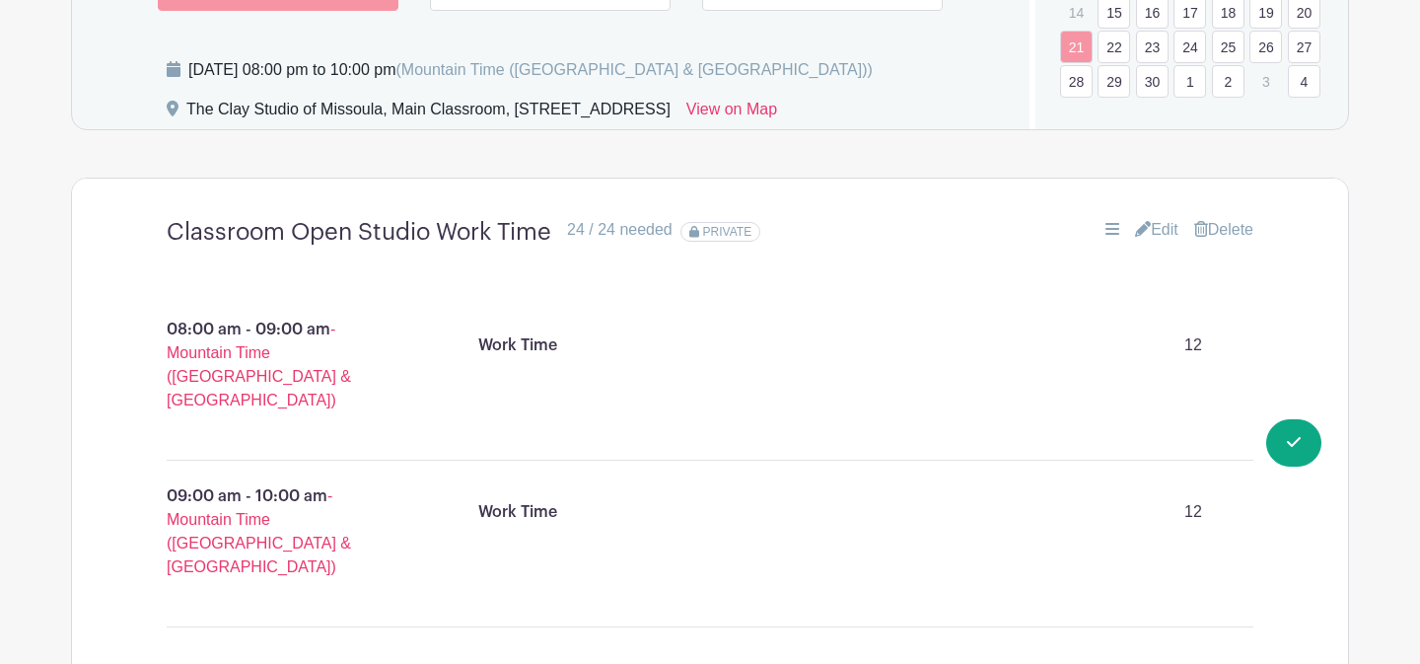
click at [1158, 233] on link "Edit" at bounding box center [1156, 230] width 43 height 24
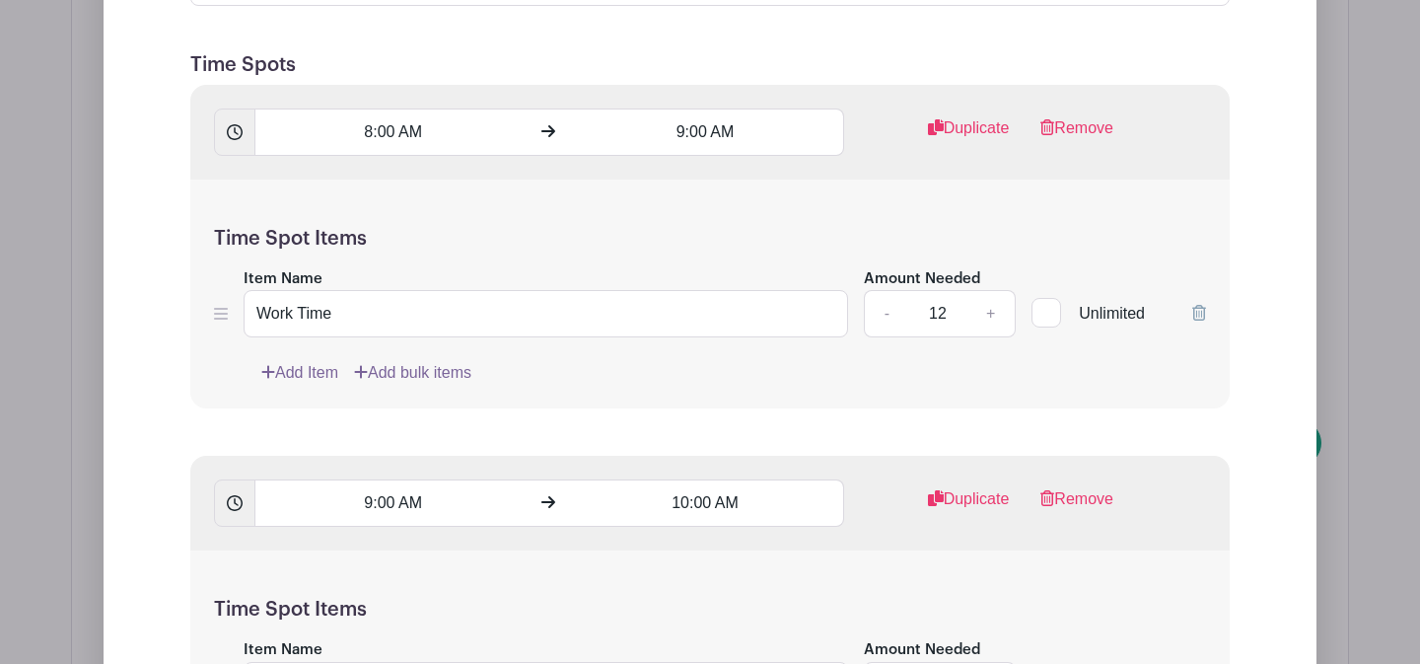
scroll to position [2128, 0]
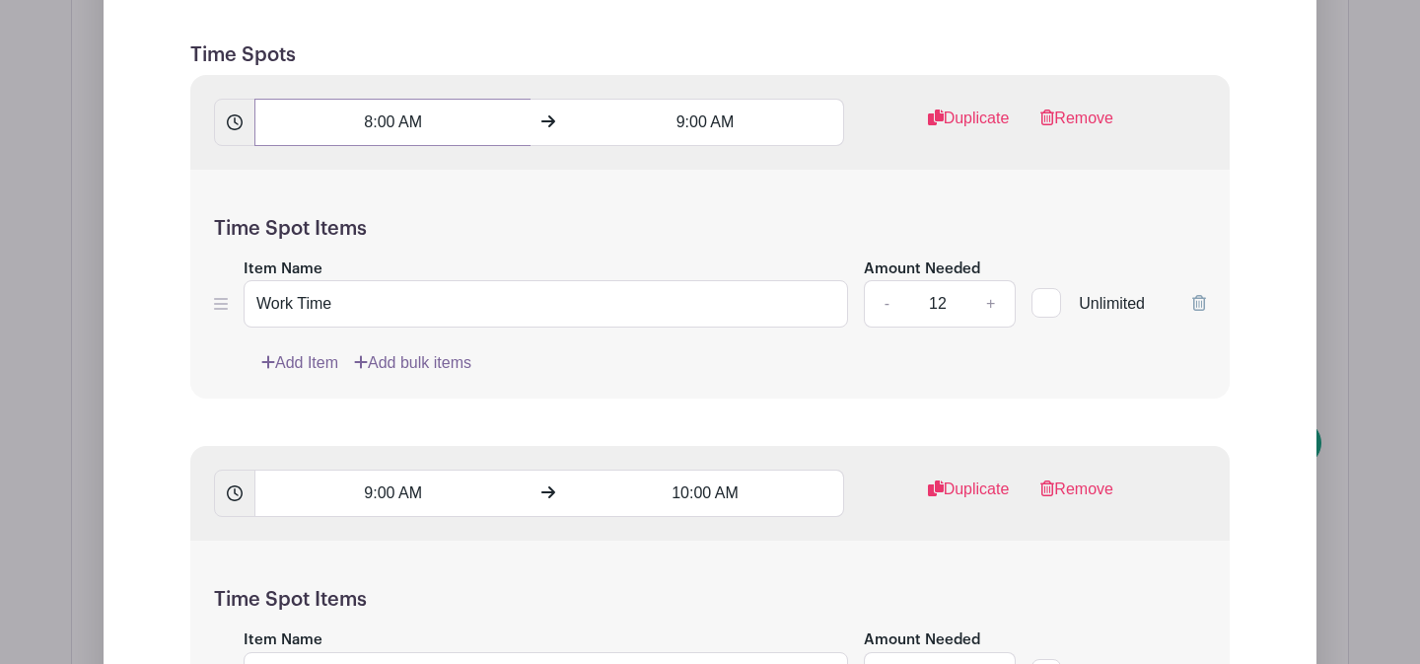
click at [442, 119] on input "8:00 AM" at bounding box center [392, 122] width 276 height 47
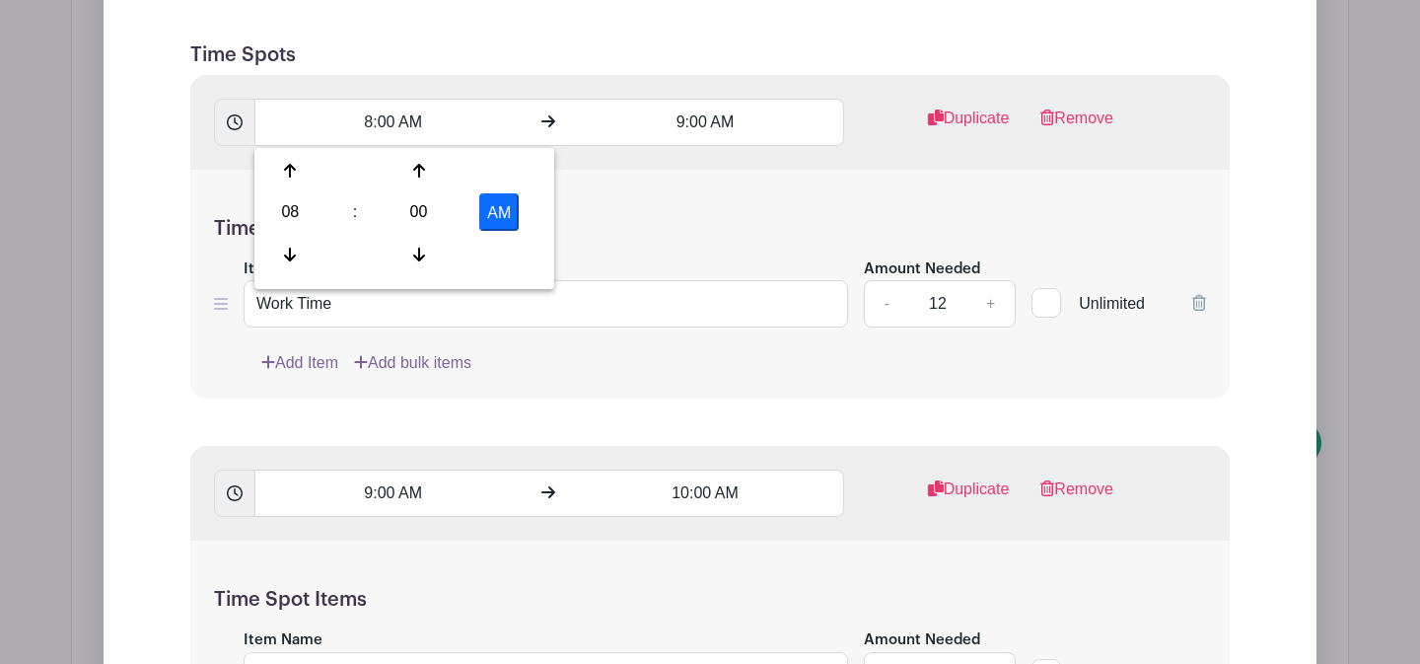
click at [501, 215] on button "AM" at bounding box center [498, 211] width 39 height 37
type input "8:00 PM"
click at [754, 118] on input "9:00 AM" at bounding box center [705, 122] width 276 height 47
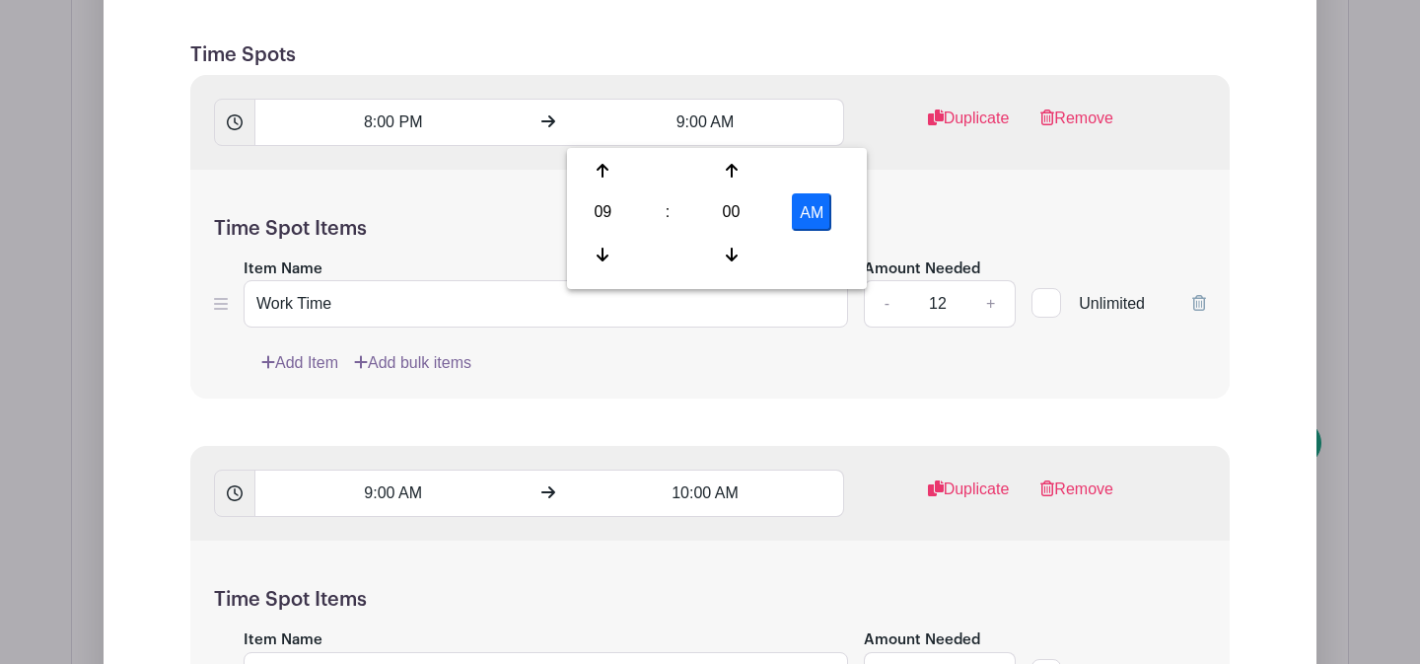
click at [808, 213] on button "AM" at bounding box center [811, 211] width 39 height 37
type input "9:00 PM"
click at [446, 508] on input "9:00 AM" at bounding box center [392, 492] width 276 height 47
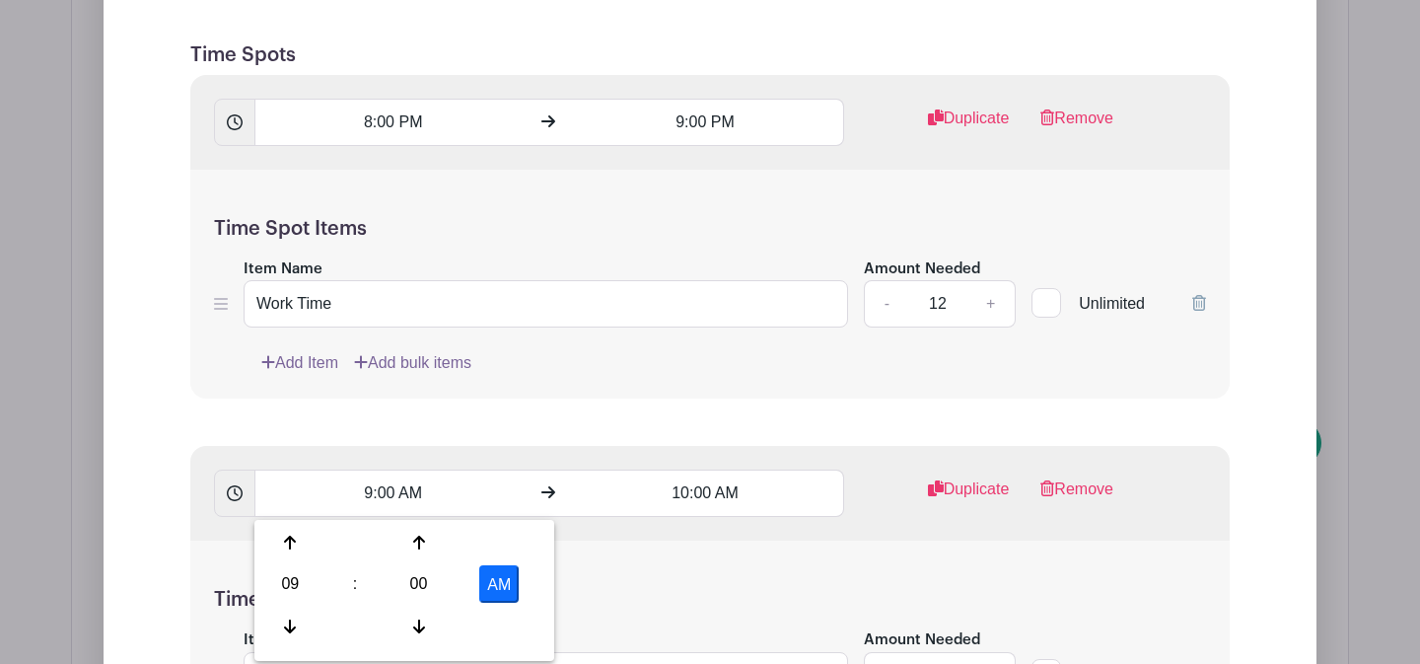
click at [501, 579] on button "AM" at bounding box center [498, 583] width 39 height 37
type input "9:00 PM"
click at [755, 496] on input "10:00 AM" at bounding box center [705, 492] width 276 height 47
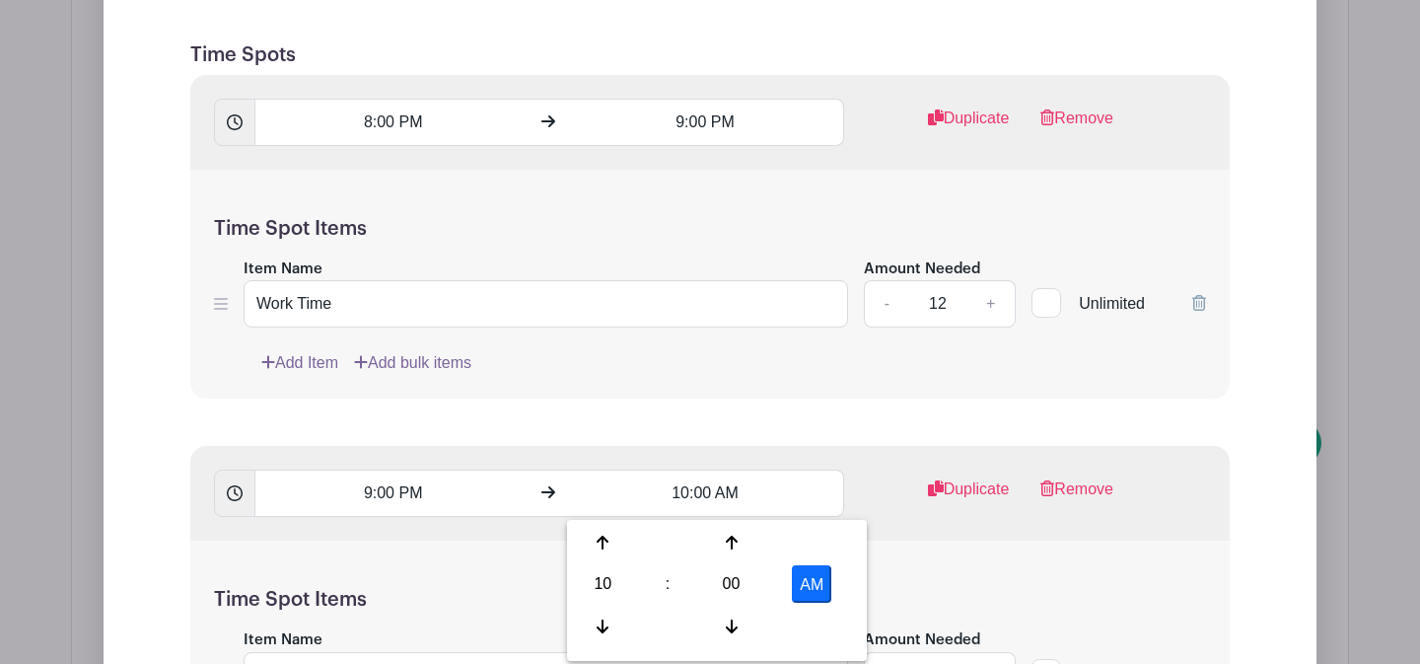
click at [813, 588] on button "AM" at bounding box center [811, 583] width 39 height 37
type input "10:00 PM"
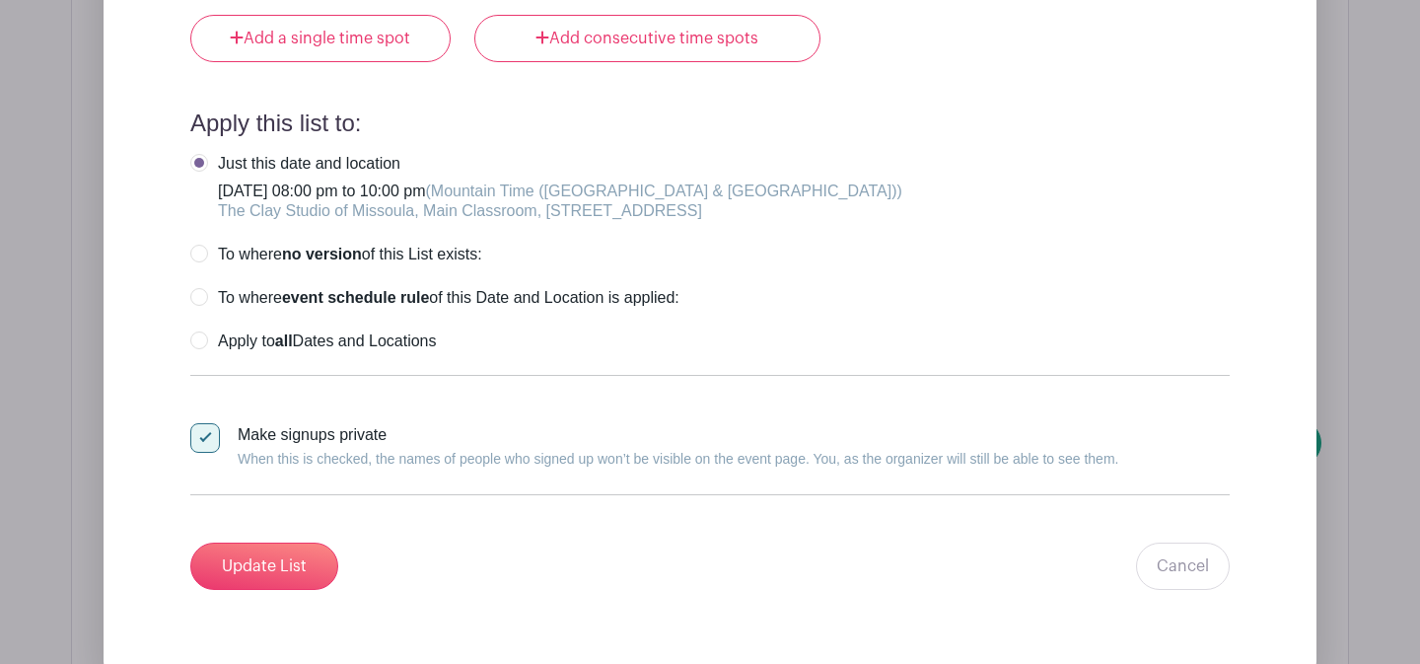
scroll to position [2932, 0]
click at [290, 583] on input "Update List" at bounding box center [264, 564] width 148 height 47
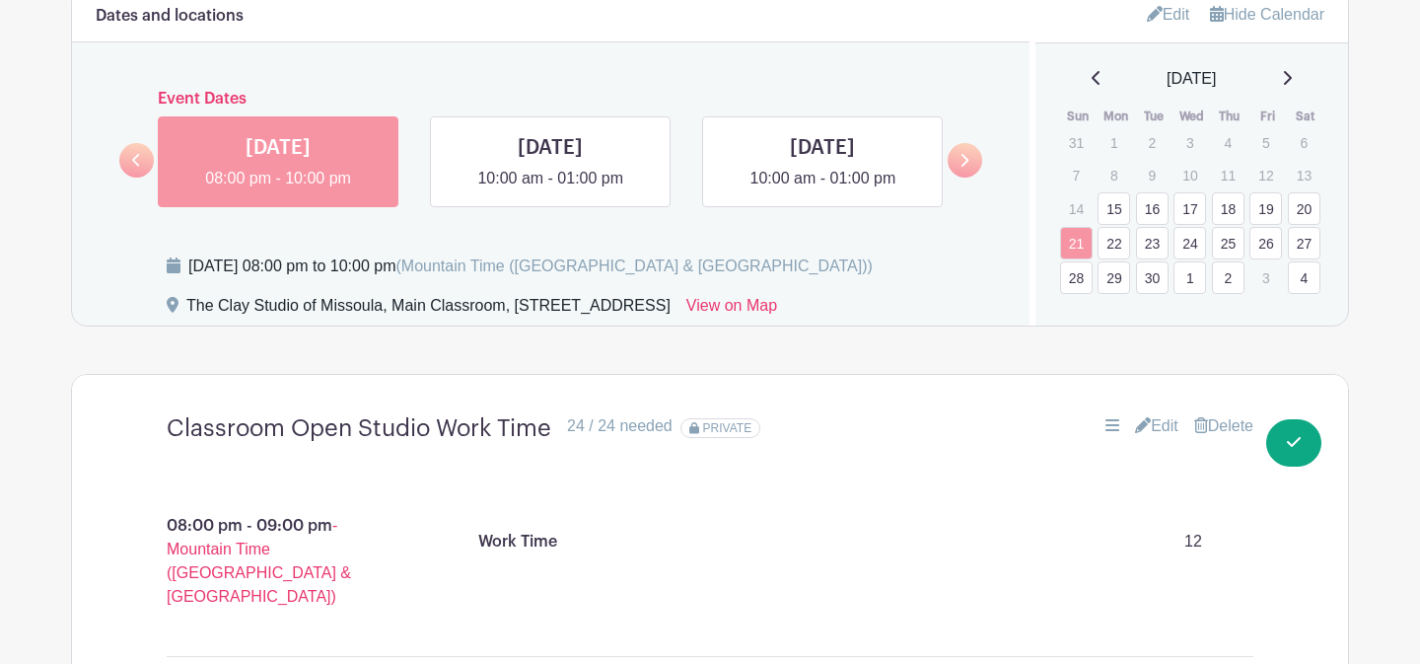
scroll to position [1227, 0]
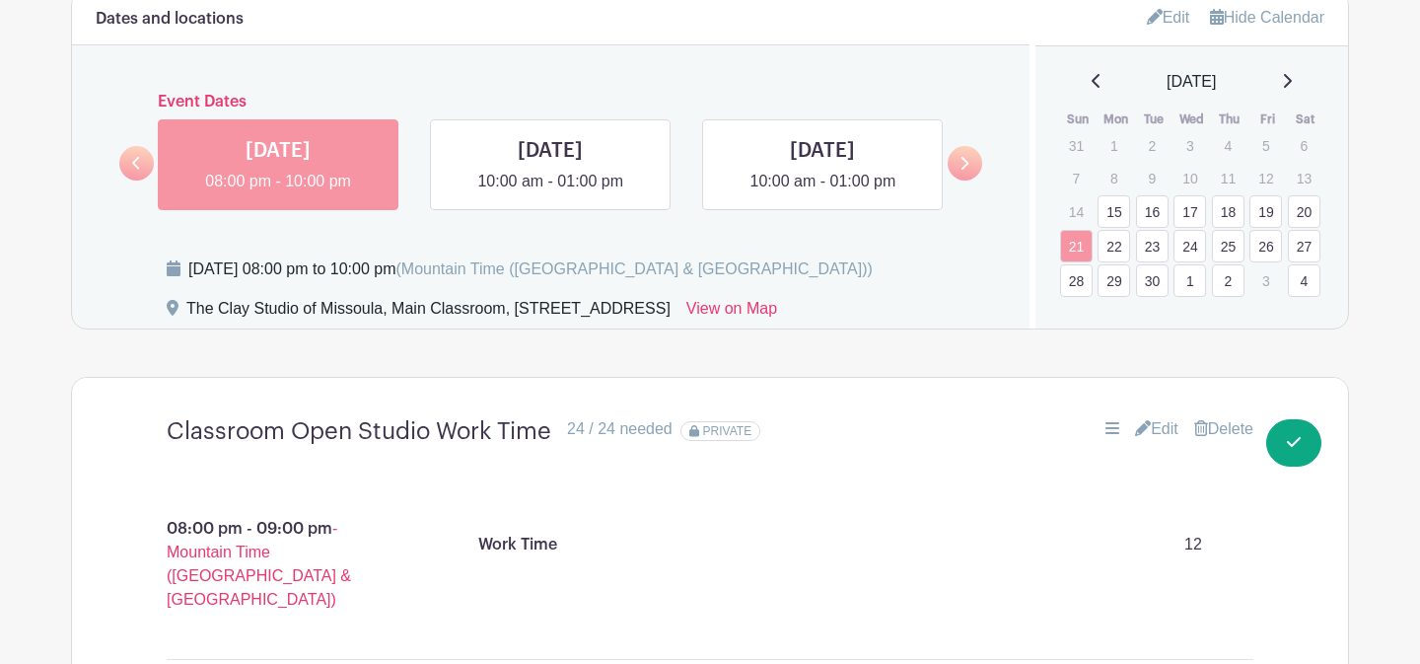
click at [1193, 254] on link "24" at bounding box center [1190, 246] width 33 height 33
click at [323, 149] on link at bounding box center [316, 143] width 148 height 31
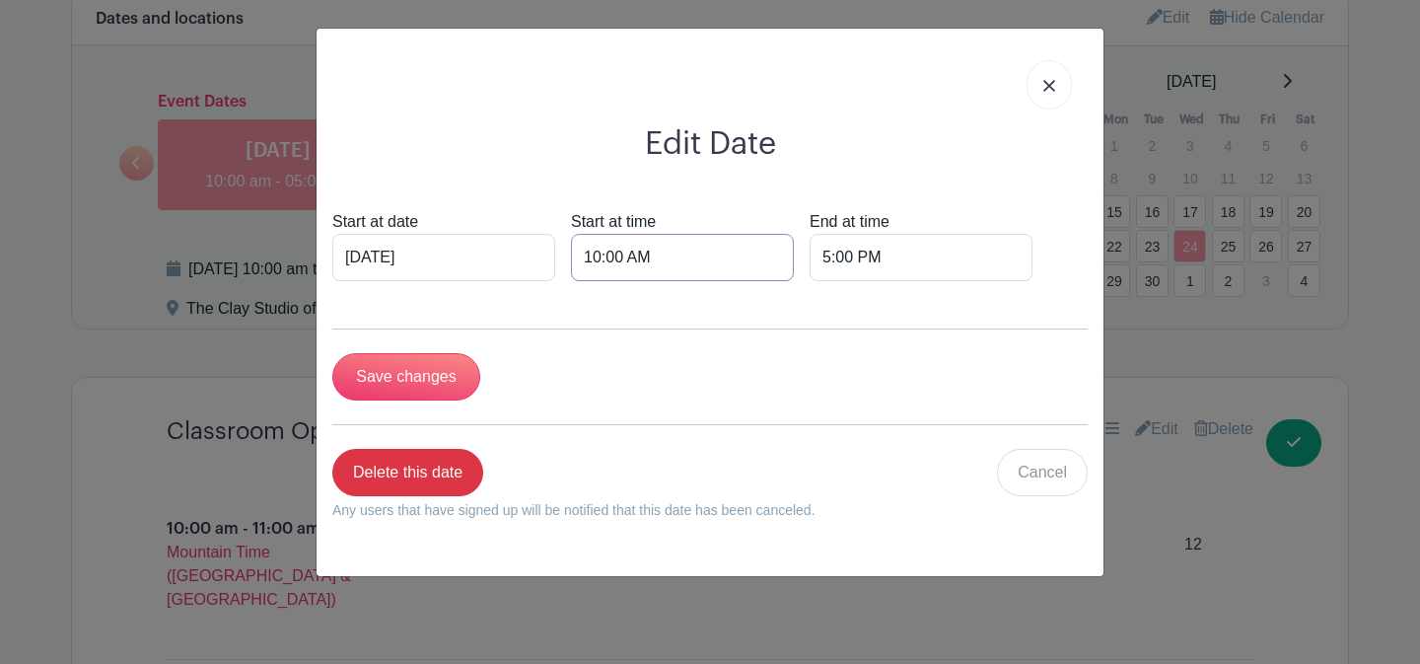
click at [574, 247] on input "10:00 AM" at bounding box center [682, 257] width 223 height 47
click at [583, 362] on div "10" at bounding box center [580, 344] width 64 height 37
click at [588, 403] on div "08" at bounding box center [581, 387] width 66 height 37
type input "8:00 AM"
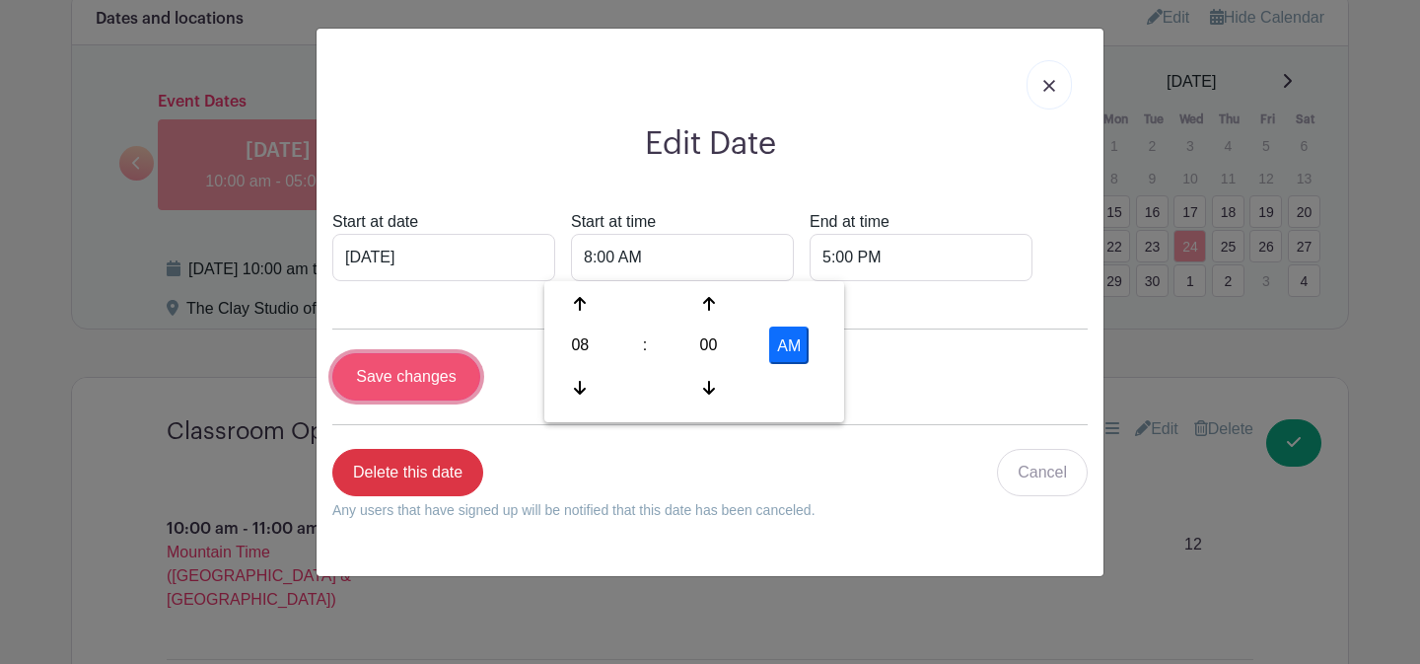
click at [429, 383] on input "Save changes" at bounding box center [406, 376] width 148 height 47
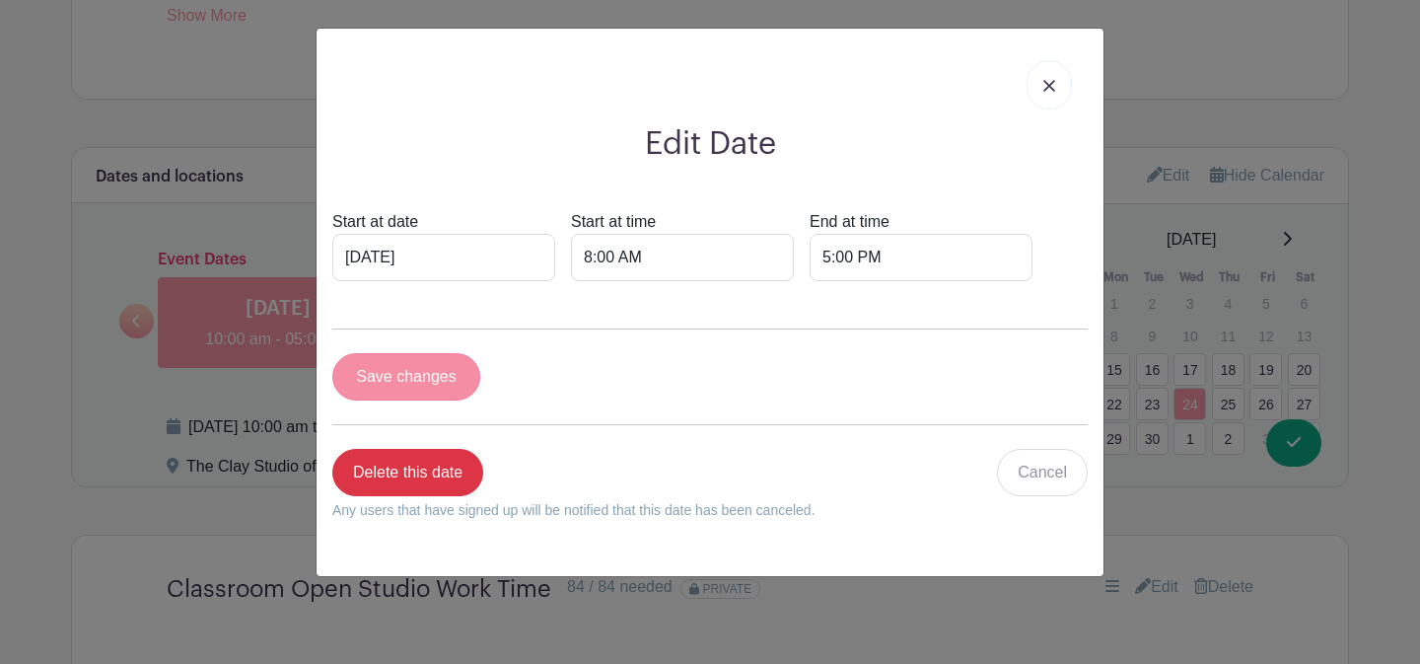
scroll to position [1385, 0]
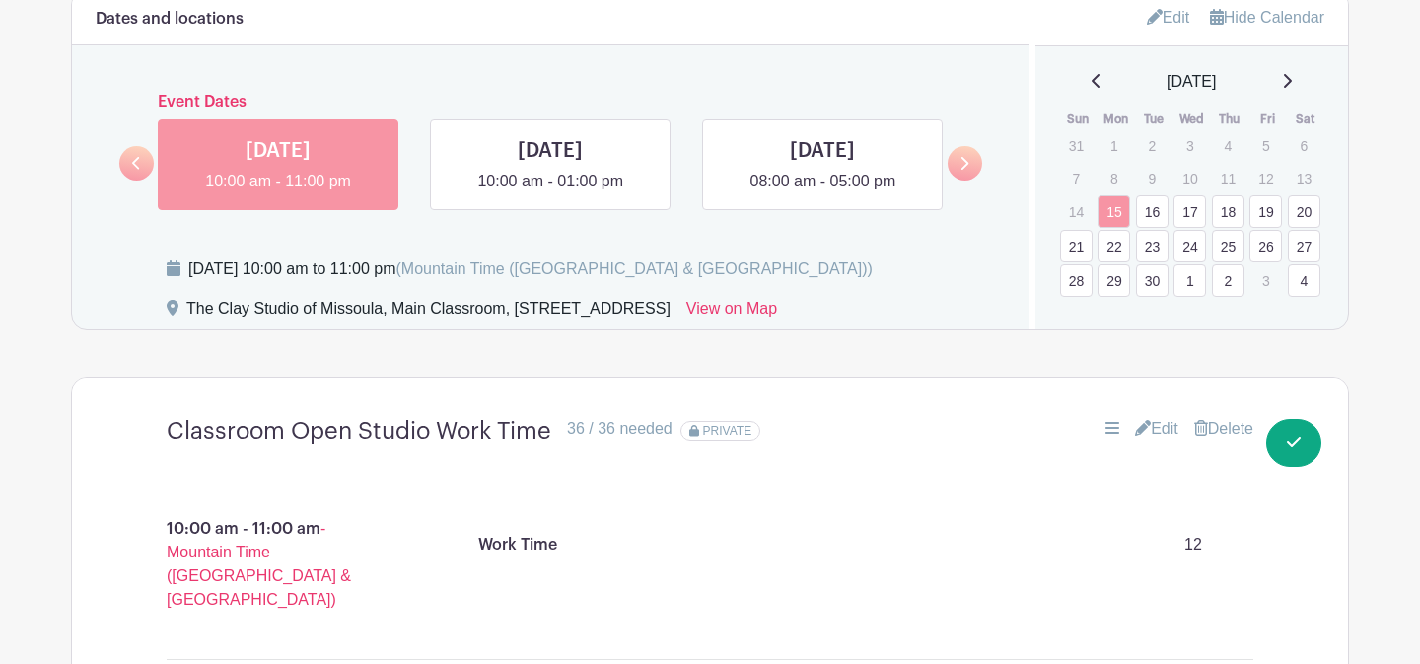
click at [1195, 248] on link "24" at bounding box center [1190, 246] width 33 height 33
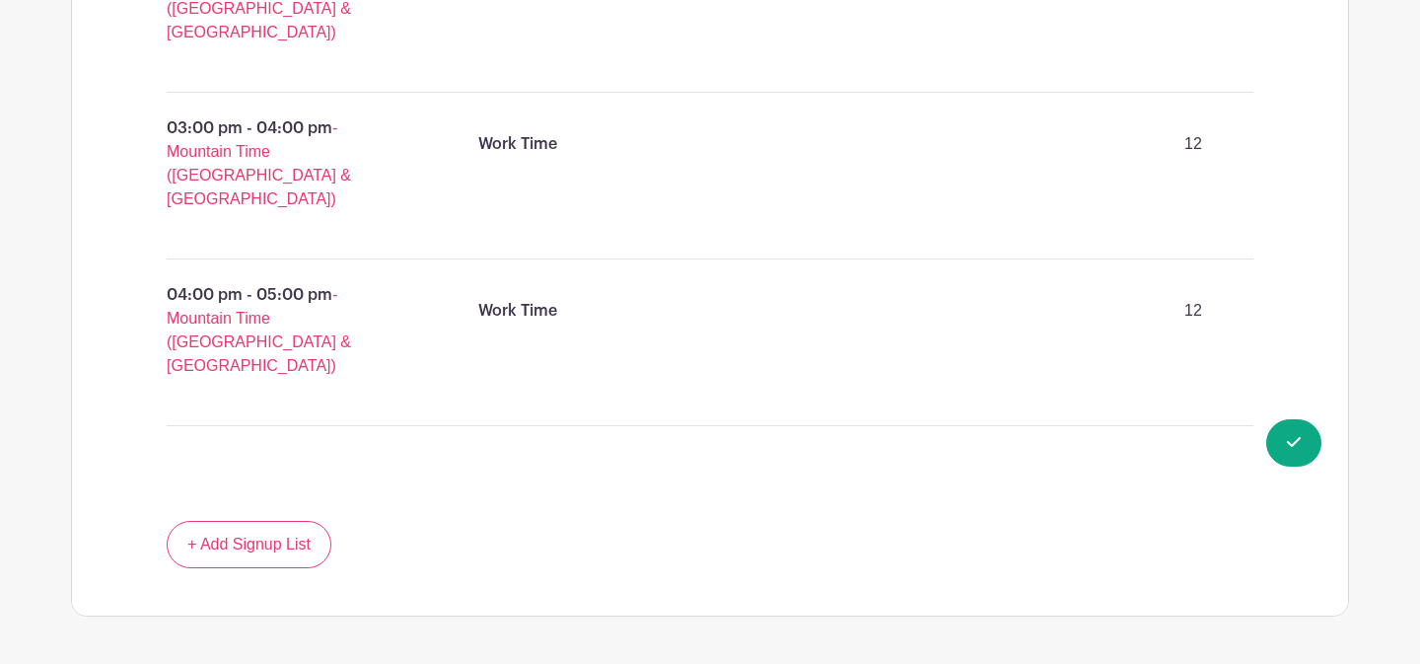
scroll to position [2665, 0]
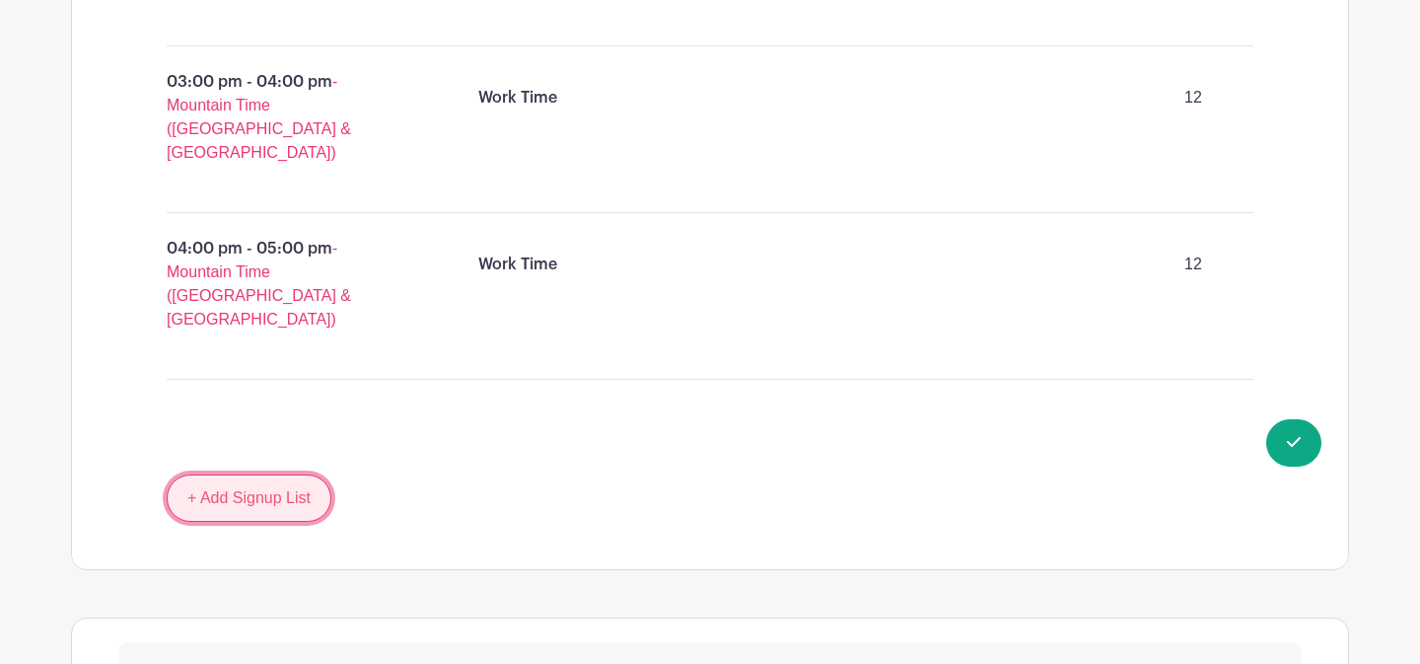
click at [294, 474] on link "+ Add Signup List" at bounding box center [249, 497] width 165 height 47
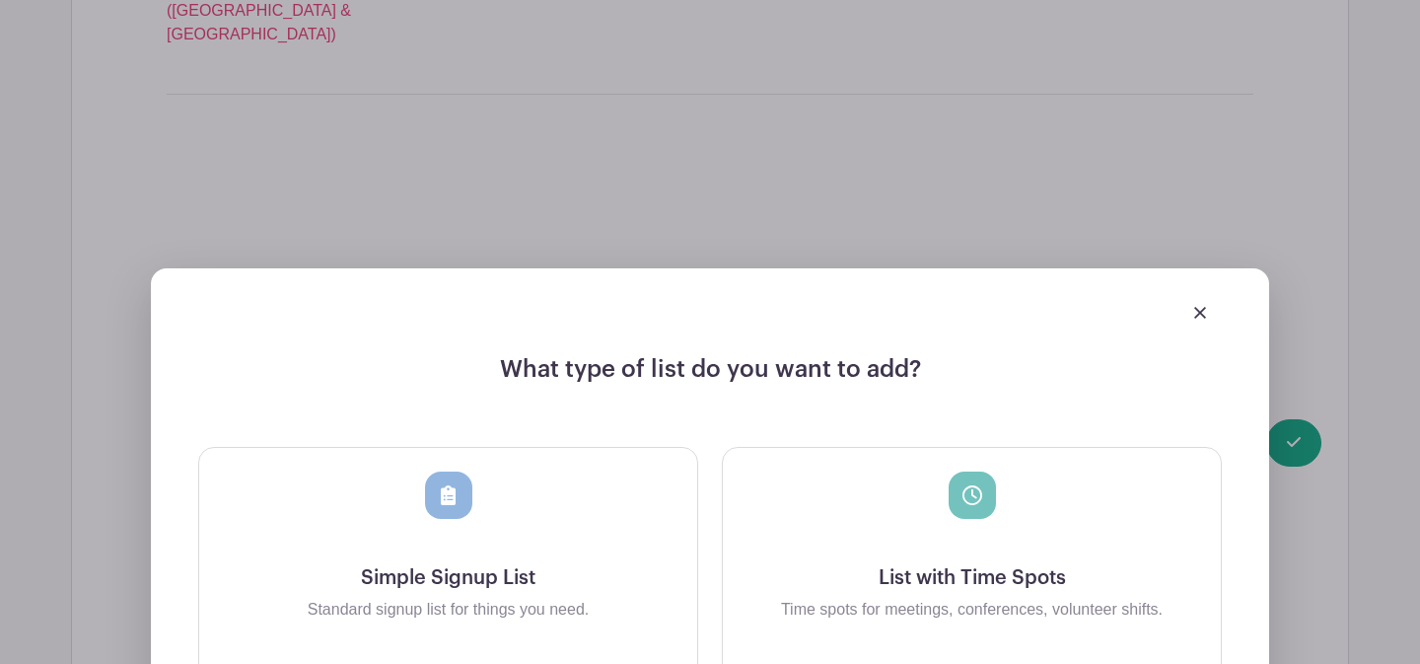
scroll to position [3153, 0]
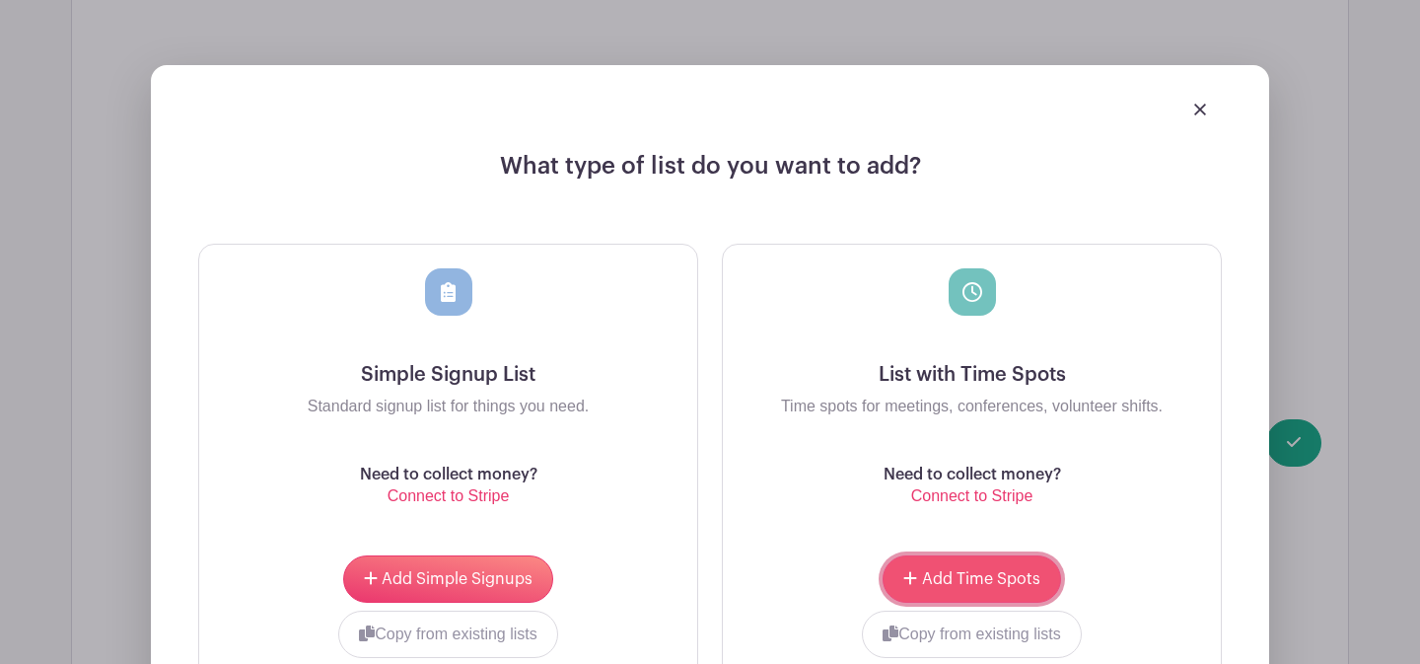
click at [935, 571] on span "Add Time Spots" at bounding box center [981, 579] width 118 height 16
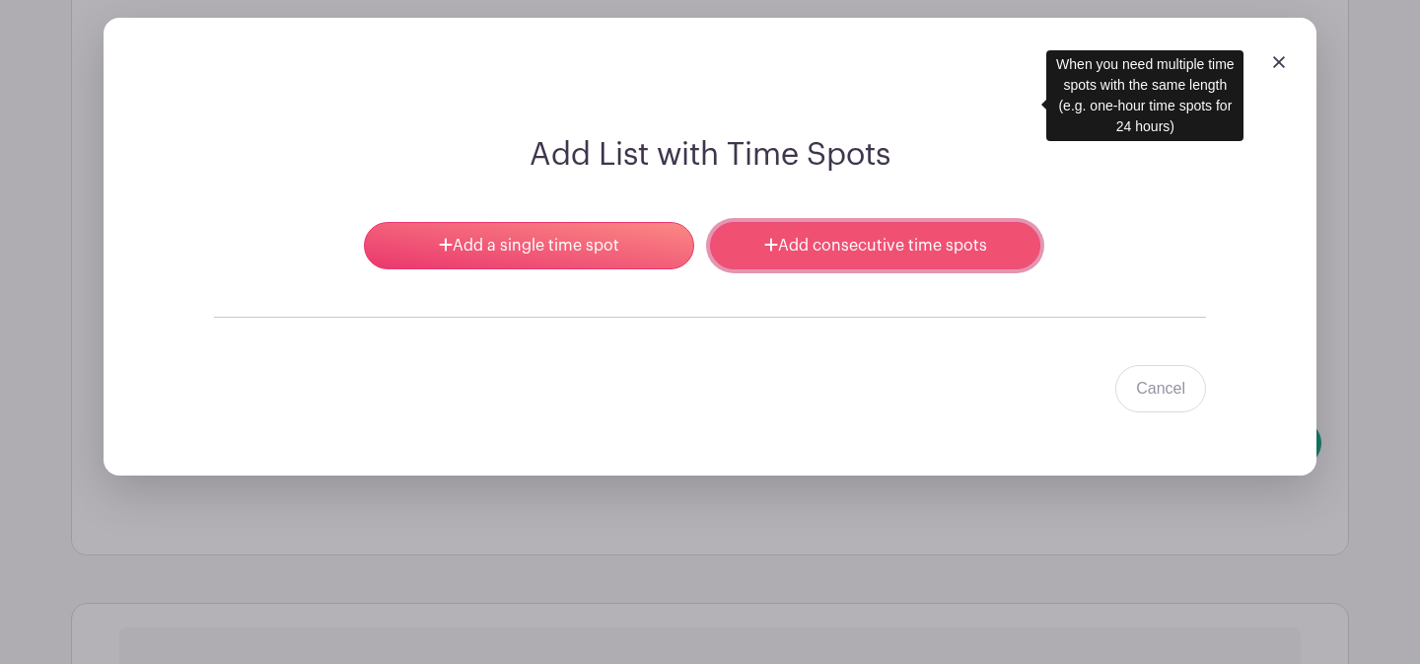
click at [887, 222] on link "Add consecutive time spots" at bounding box center [875, 245] width 330 height 47
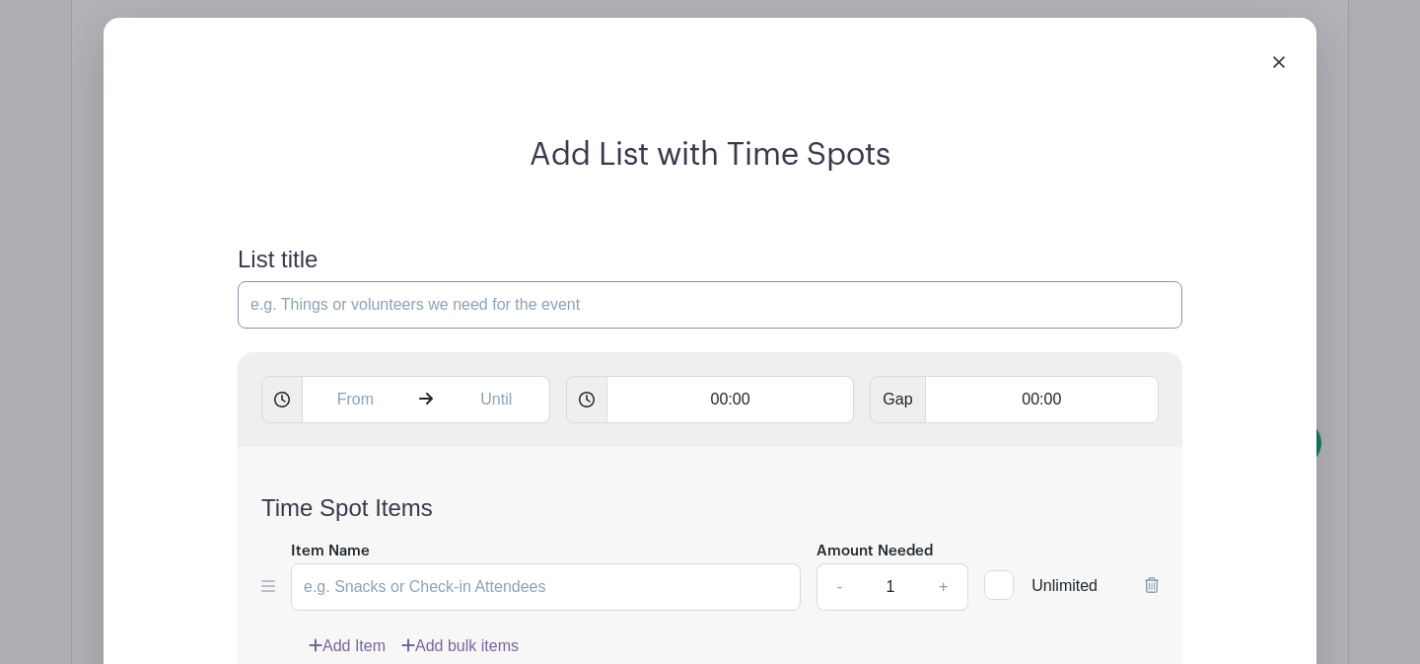
click at [380, 281] on input "List title" at bounding box center [710, 304] width 945 height 47
type input "Classroom Open Studio Work Time"
click at [348, 376] on input "text" at bounding box center [355, 399] width 107 height 47
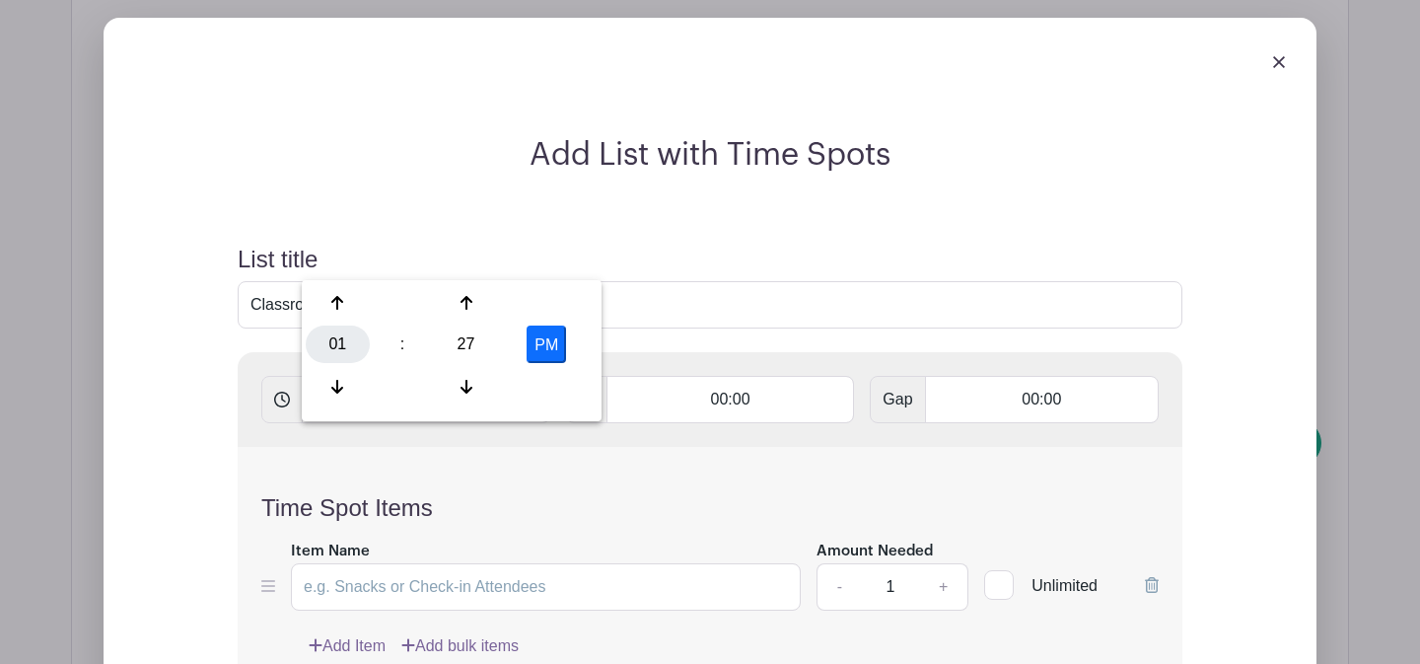
click at [356, 339] on div "01" at bounding box center [338, 343] width 64 height 37
click at [358, 385] on div "08" at bounding box center [339, 386] width 66 height 37
click at [471, 346] on div "27" at bounding box center [466, 343] width 64 height 37
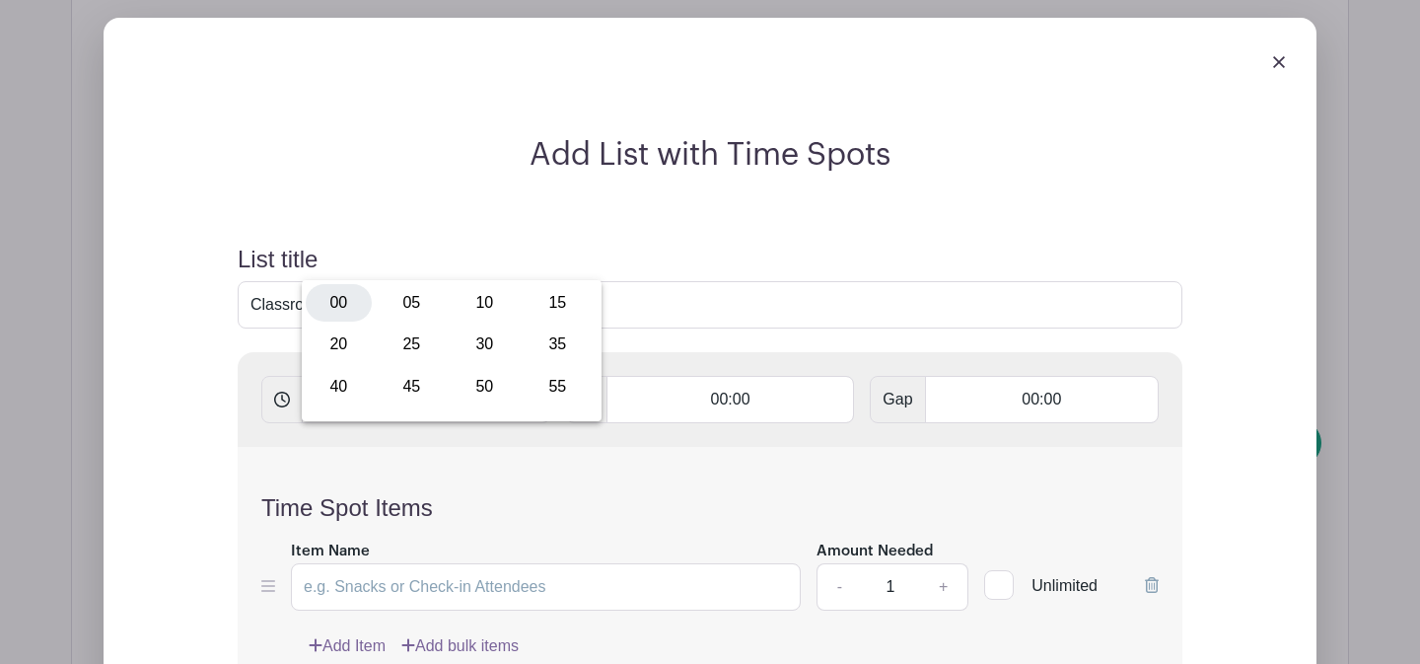
click at [355, 309] on div "00" at bounding box center [339, 302] width 66 height 37
click at [555, 345] on button "PM" at bounding box center [546, 343] width 39 height 37
type input "8:00 AM"
click at [484, 376] on input "text" at bounding box center [497, 399] width 107 height 47
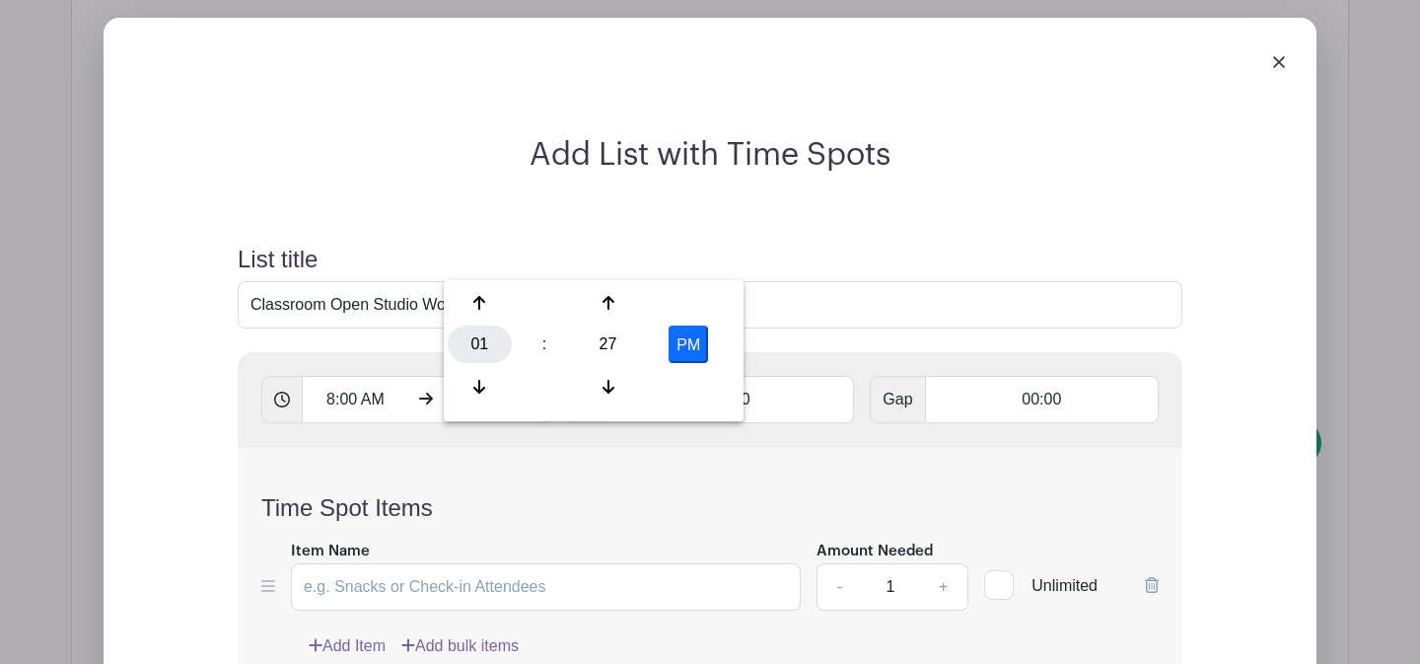
click at [460, 335] on div "01" at bounding box center [480, 343] width 64 height 37
click at [626, 387] on div "10" at bounding box center [627, 386] width 66 height 37
click at [619, 346] on div "27" at bounding box center [608, 343] width 64 height 37
click at [493, 304] on div "00" at bounding box center [481, 302] width 66 height 37
click at [698, 345] on button "PM" at bounding box center [688, 343] width 39 height 37
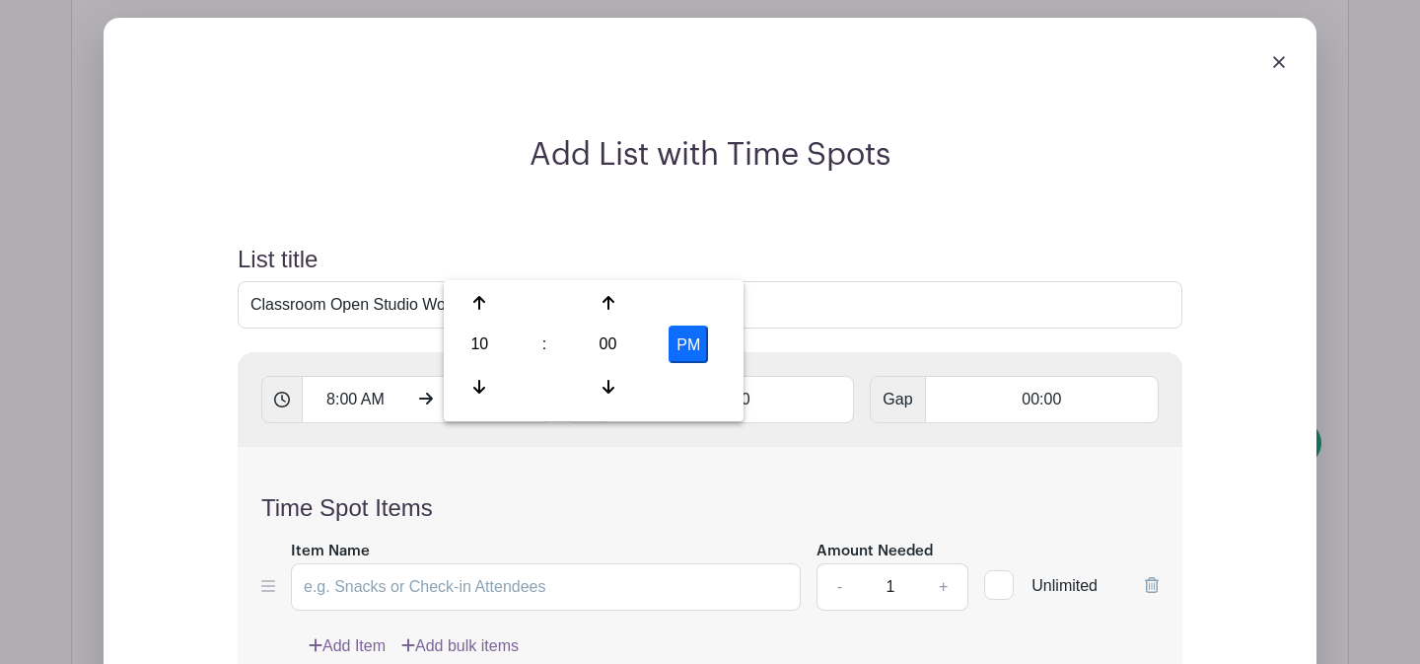
type input "10:00 AM"
click at [717, 376] on input "00:00" at bounding box center [731, 399] width 249 height 47
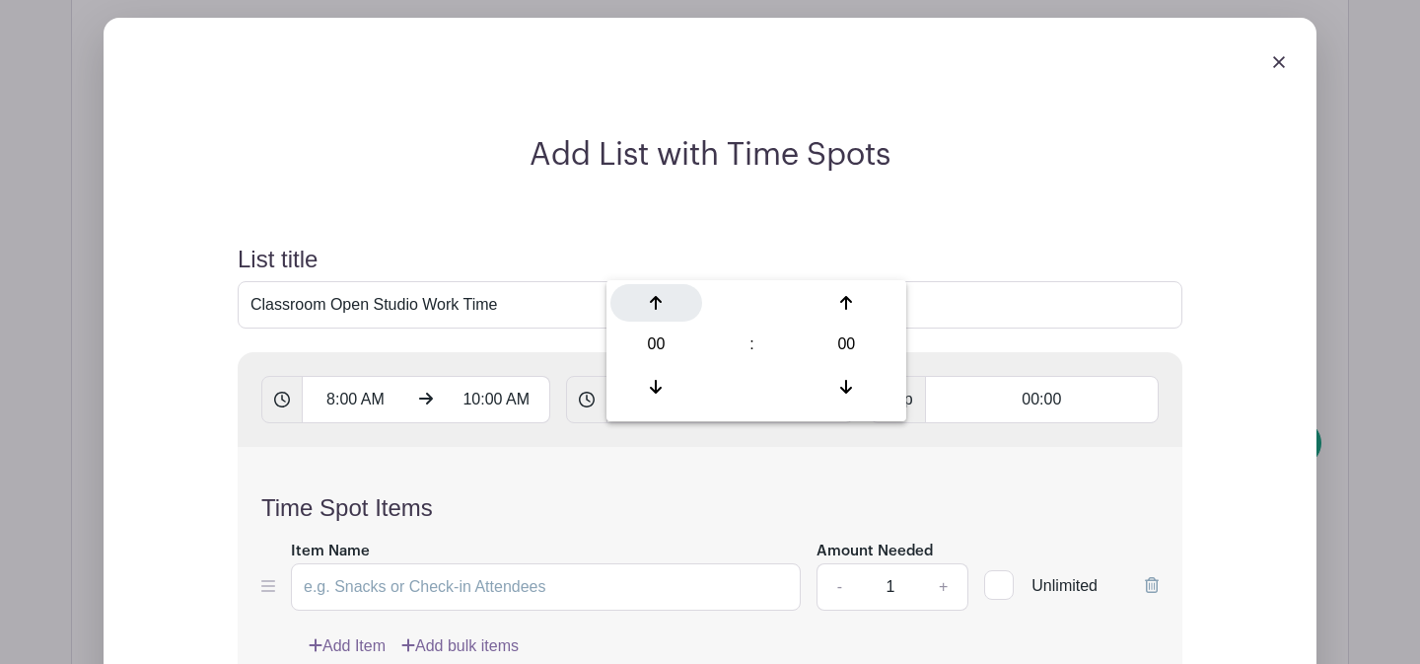
click at [664, 302] on div at bounding box center [656, 302] width 92 height 37
type input "01:00"
type input "Add 2 timespots"
click at [512, 563] on input "Item Name" at bounding box center [546, 586] width 510 height 47
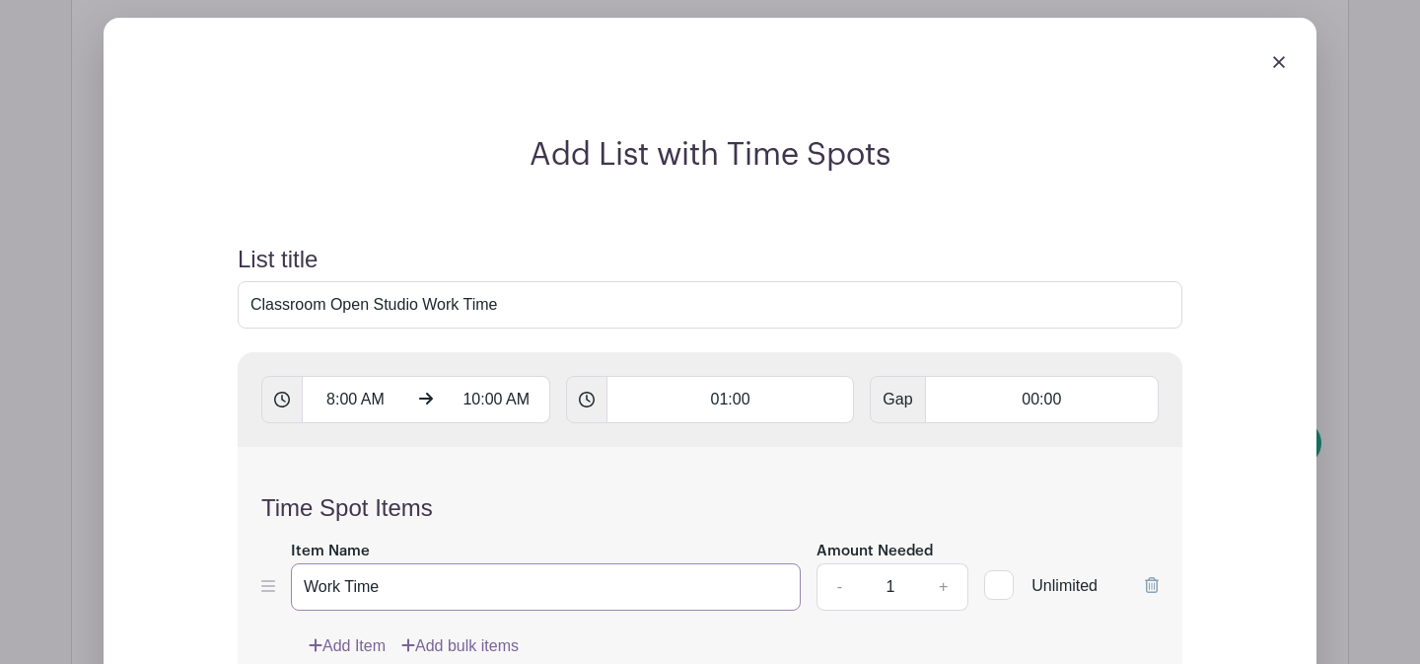
type input "Work Time"
click at [899, 563] on input "1" at bounding box center [890, 586] width 59 height 47
type input "12"
click at [858, 525] on div "Time Spot Items Item Name Work Time Amount Needed - 12 + Unlimited Add Item Add…" at bounding box center [710, 564] width 945 height 234
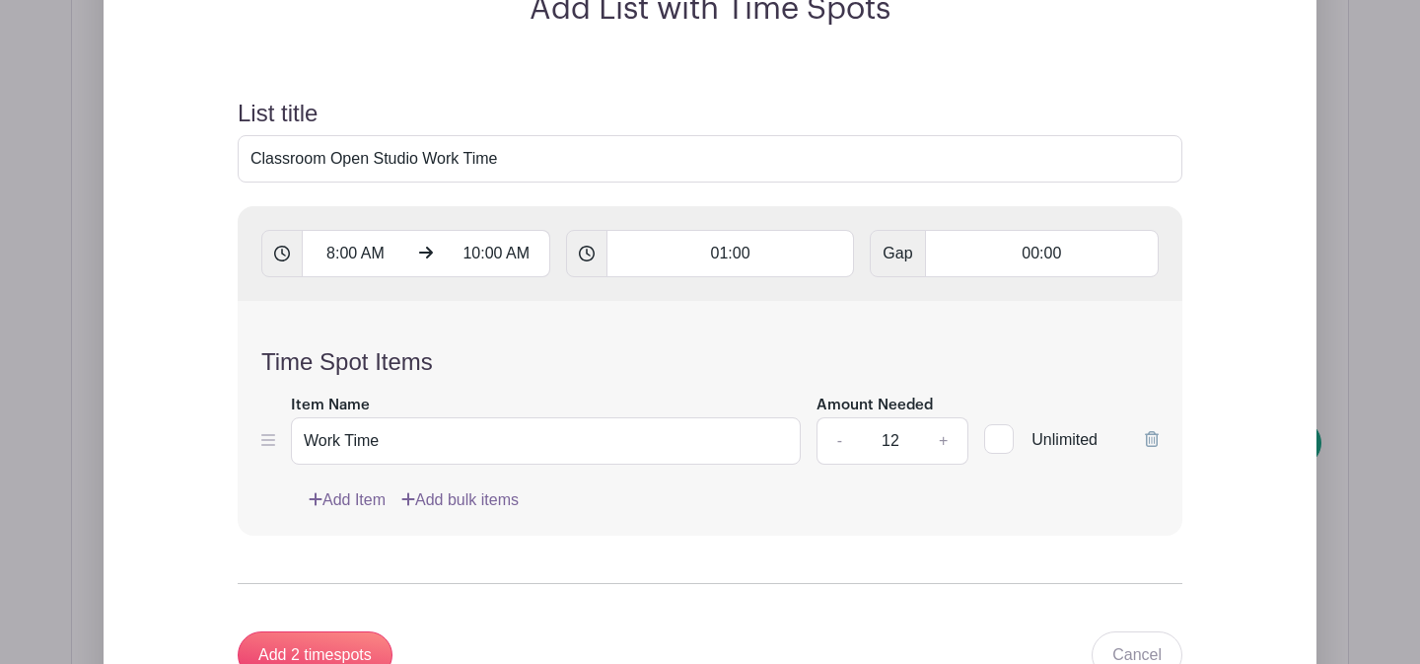
scroll to position [3333, 0]
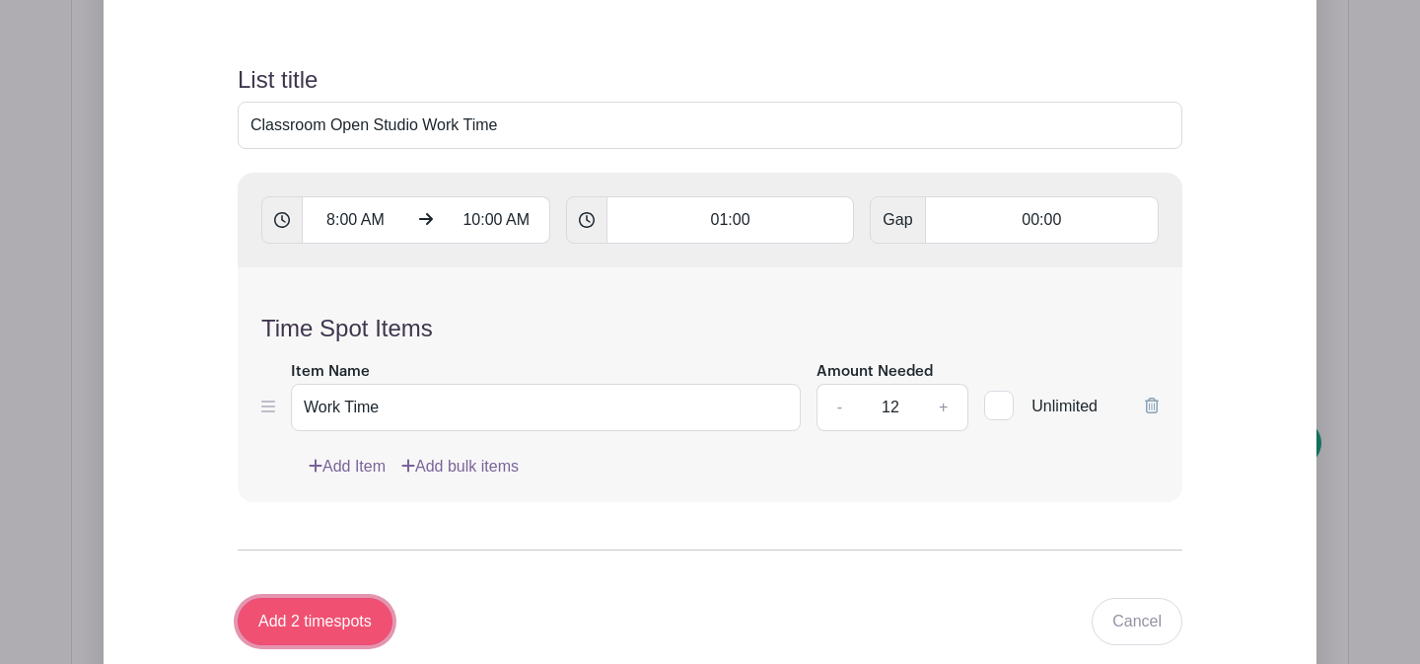
click at [319, 598] on input "Add 2 timespots" at bounding box center [315, 621] width 155 height 47
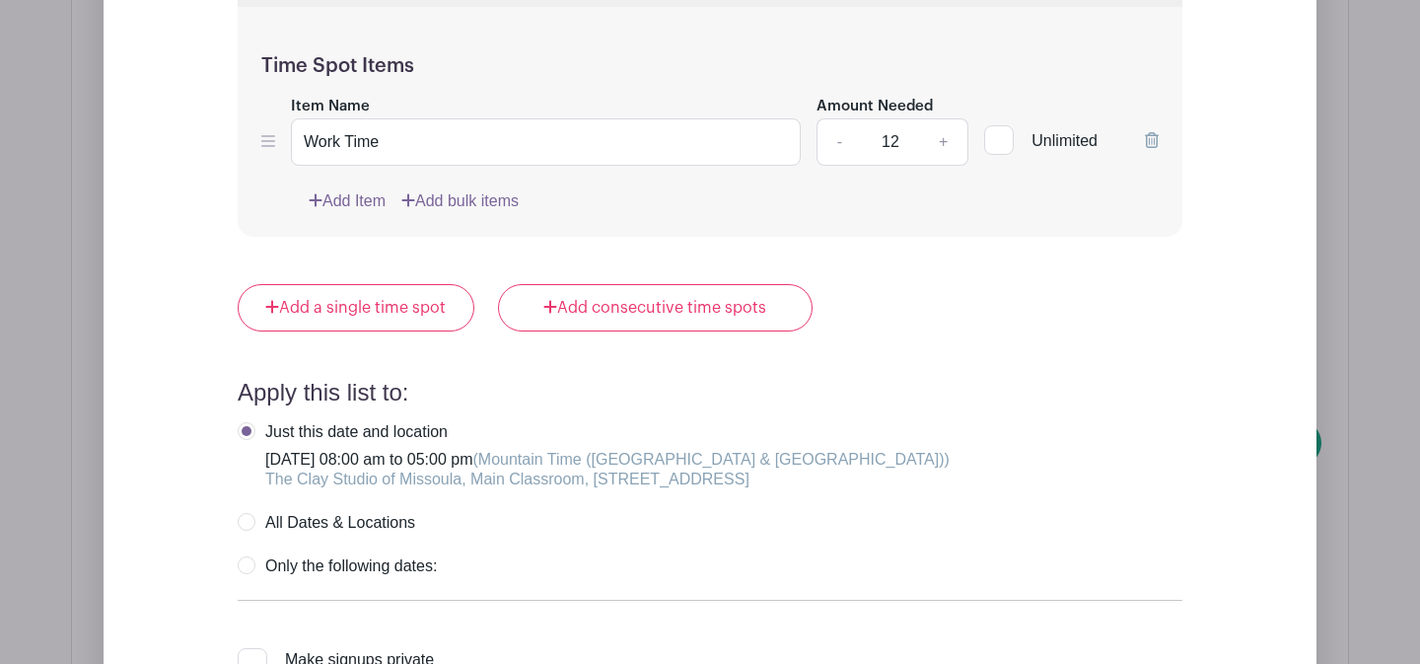
scroll to position [4047, 0]
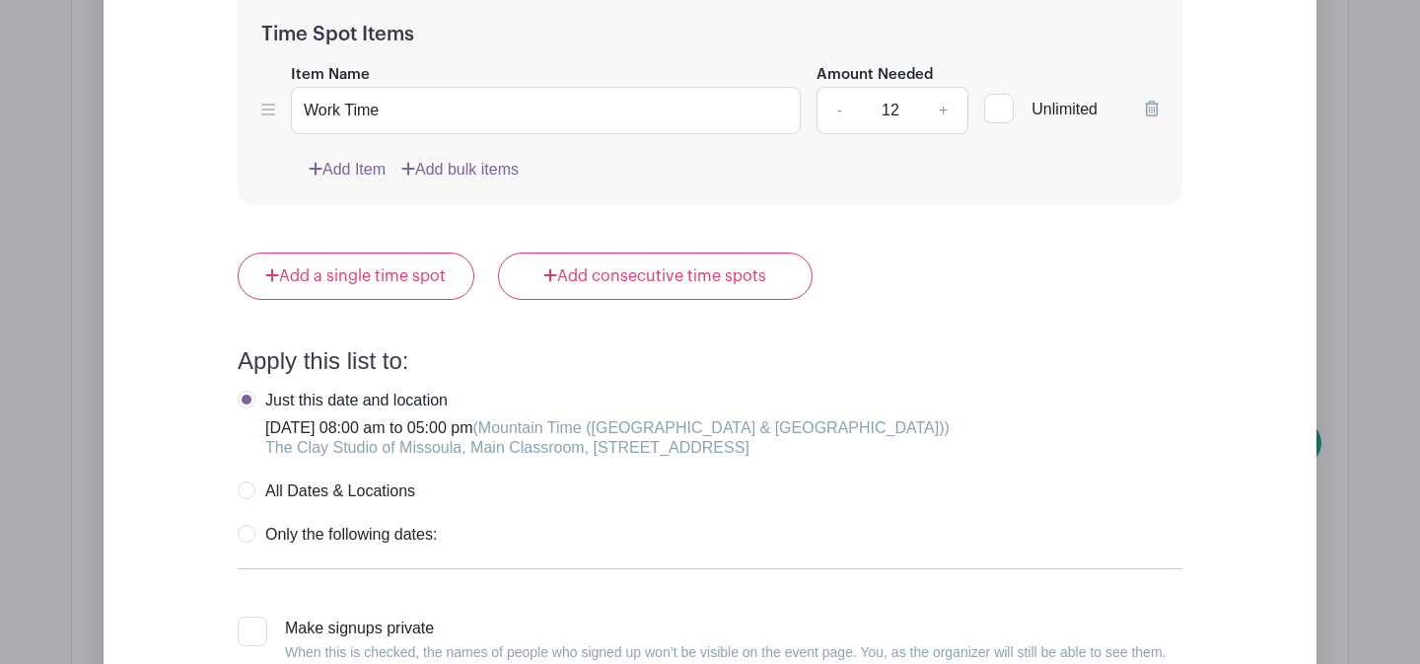
click at [253, 616] on div at bounding box center [253, 631] width 30 height 30
click at [251, 616] on input "Make signups private When this is checked, the names of people who signed up wo…" at bounding box center [244, 622] width 13 height 13
checkbox input "true"
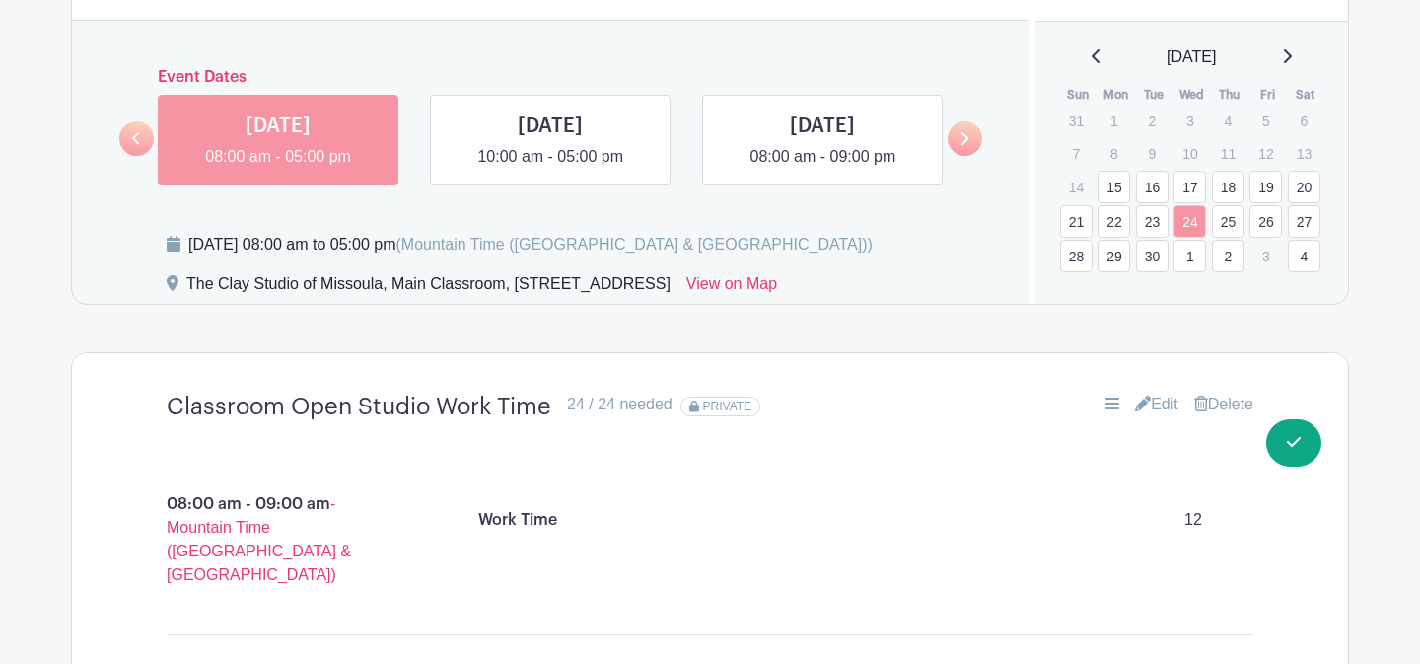
scroll to position [1234, 0]
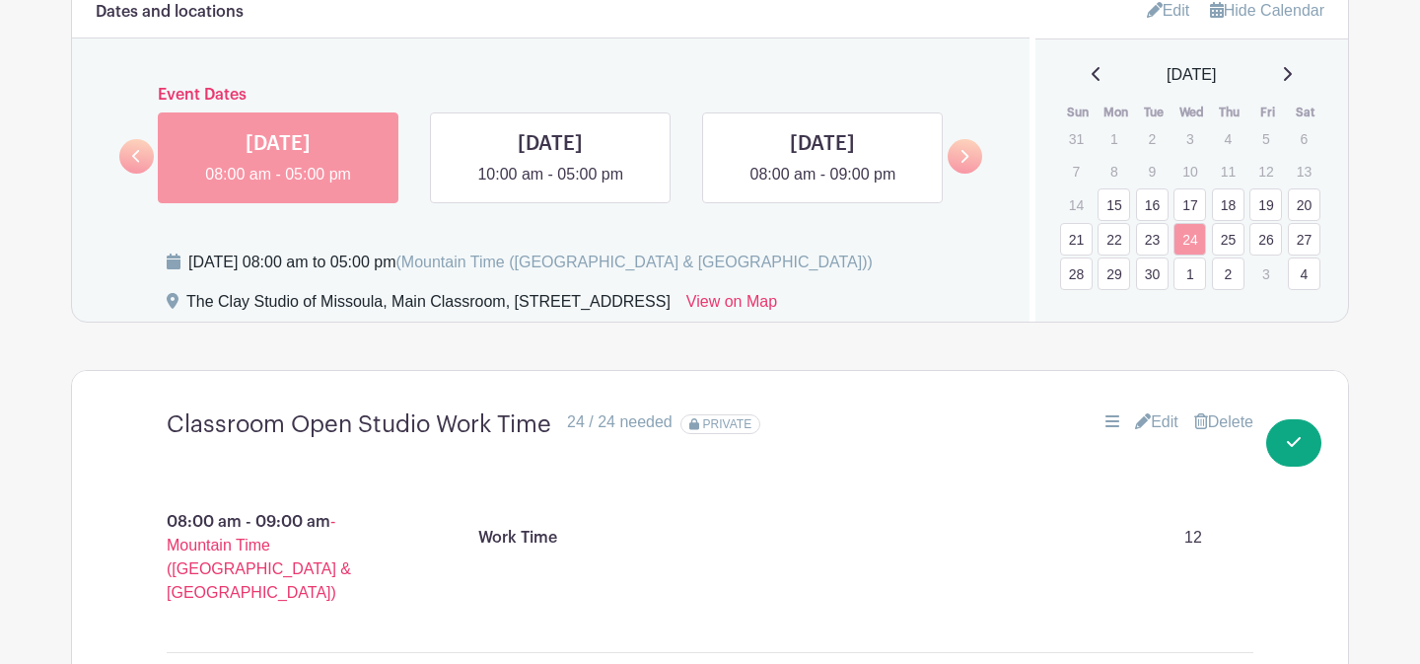
click at [1187, 276] on link "1" at bounding box center [1190, 273] width 33 height 33
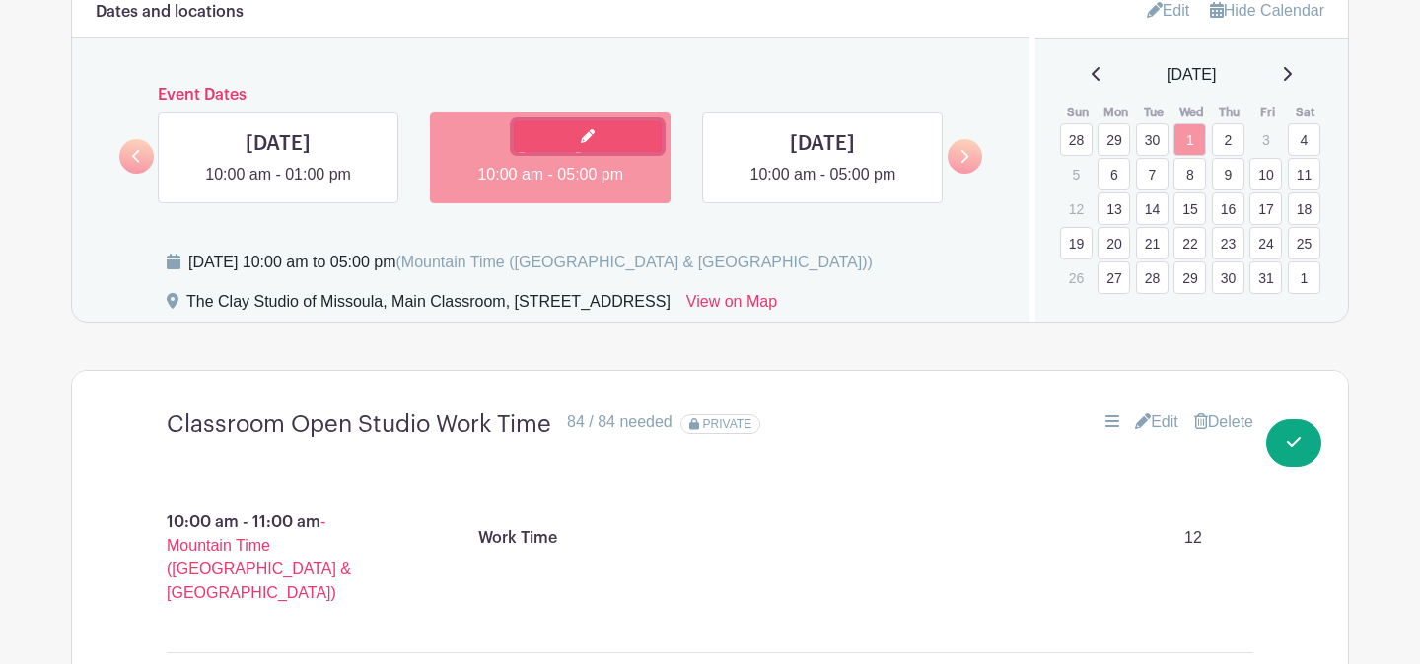
click at [553, 145] on link at bounding box center [588, 136] width 148 height 31
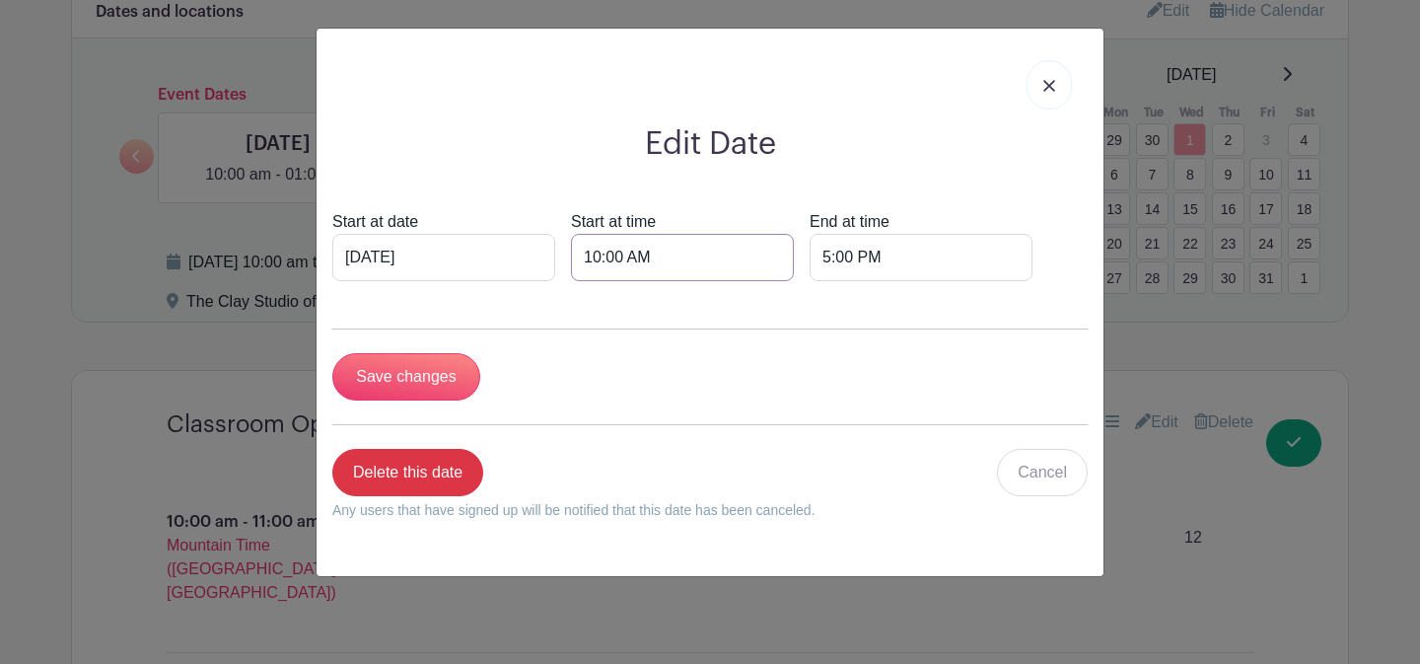
click at [571, 256] on input "10:00 AM" at bounding box center [682, 257] width 223 height 47
click at [596, 338] on div "10" at bounding box center [580, 344] width 64 height 37
click at [588, 394] on div "08" at bounding box center [581, 387] width 66 height 37
type input "8:00 AM"
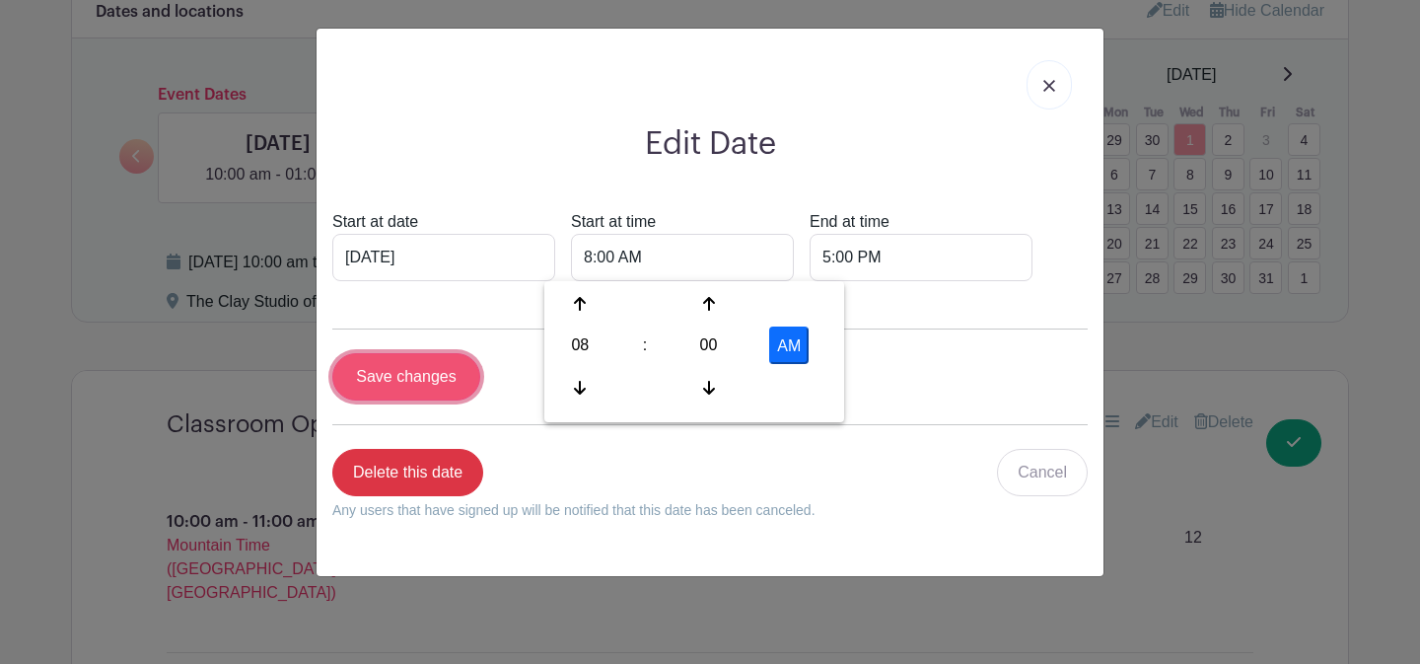
click at [406, 385] on input "Save changes" at bounding box center [406, 376] width 148 height 47
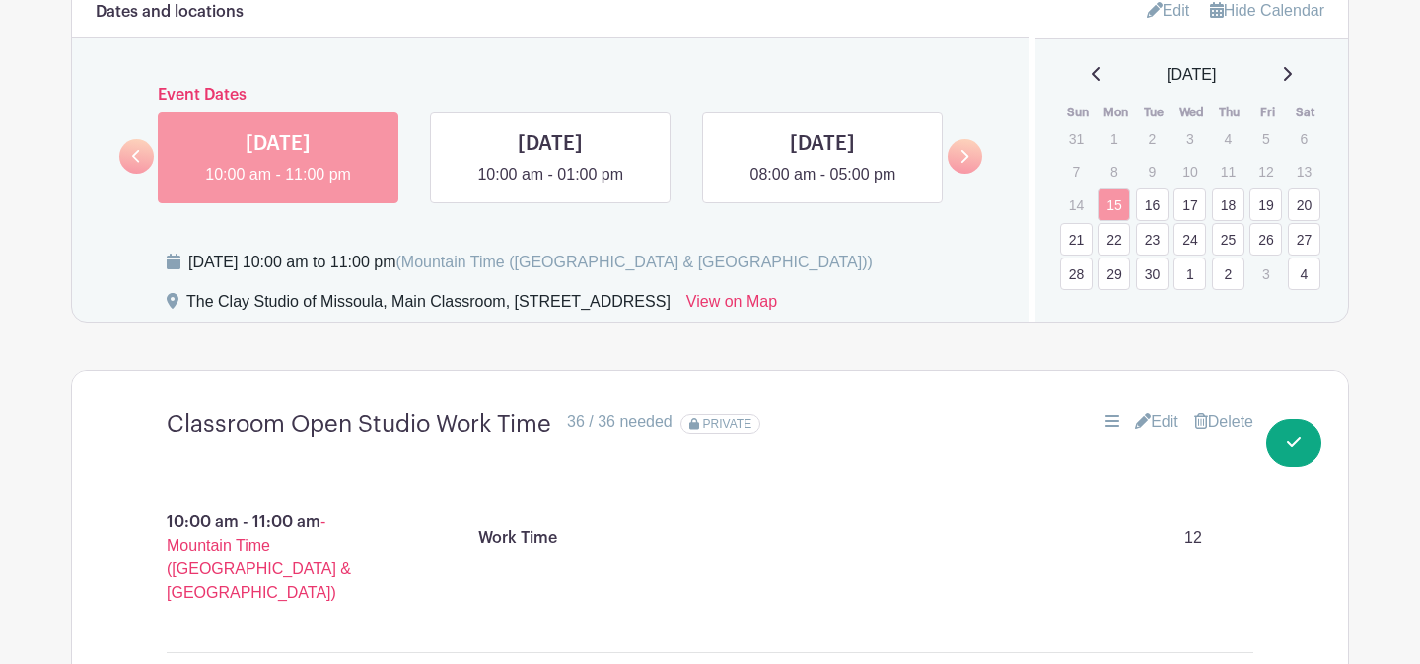
click at [1187, 276] on link "1" at bounding box center [1190, 273] width 33 height 33
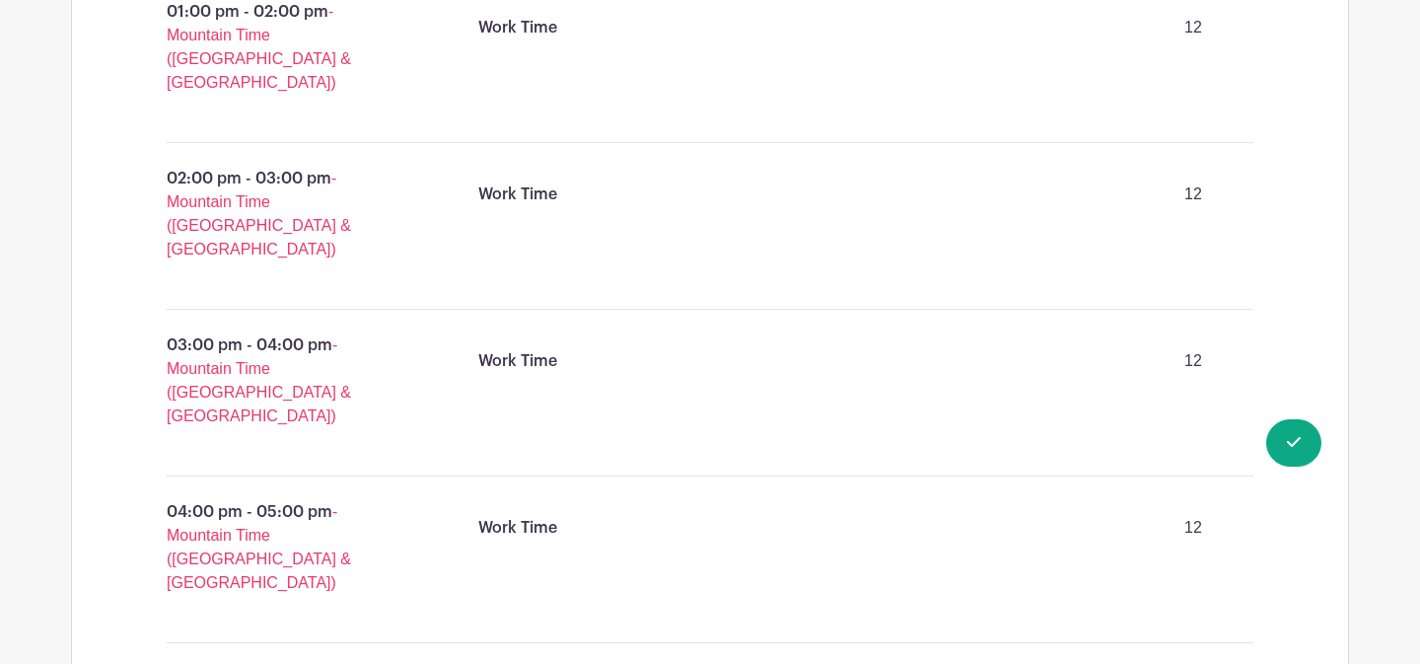
scroll to position [2366, 0]
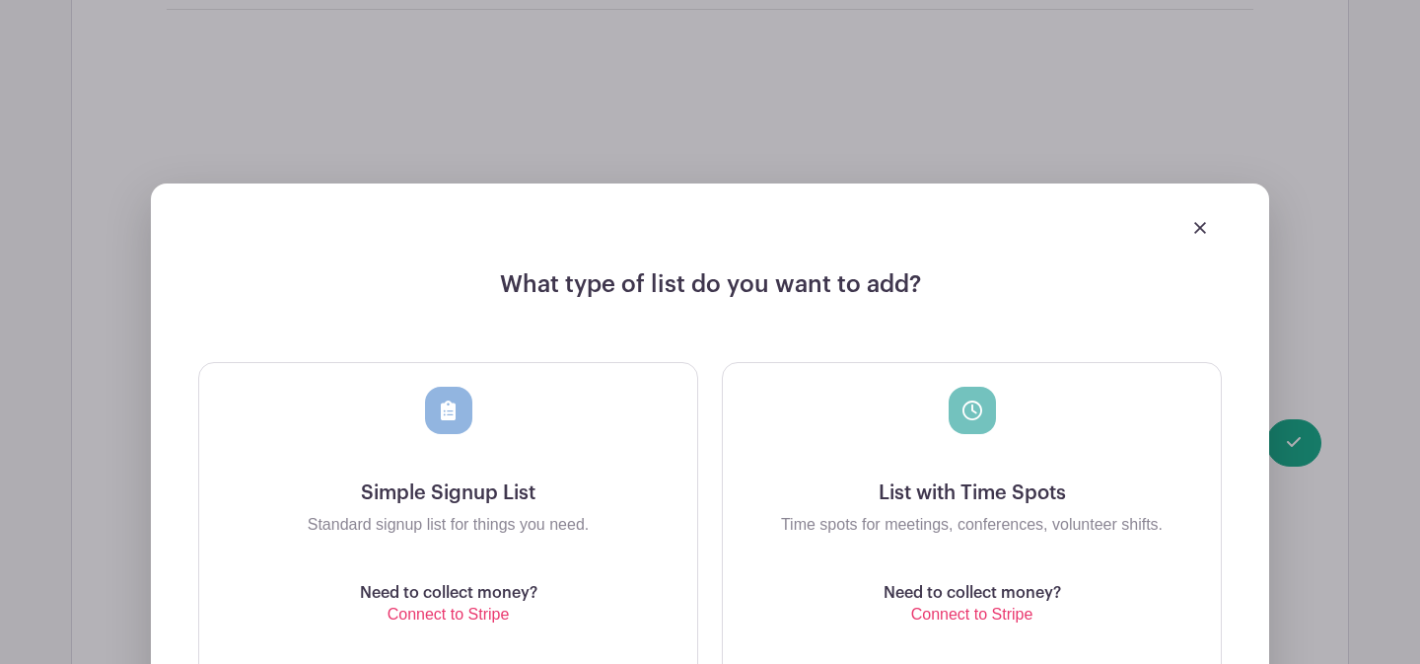
scroll to position [3038, 0]
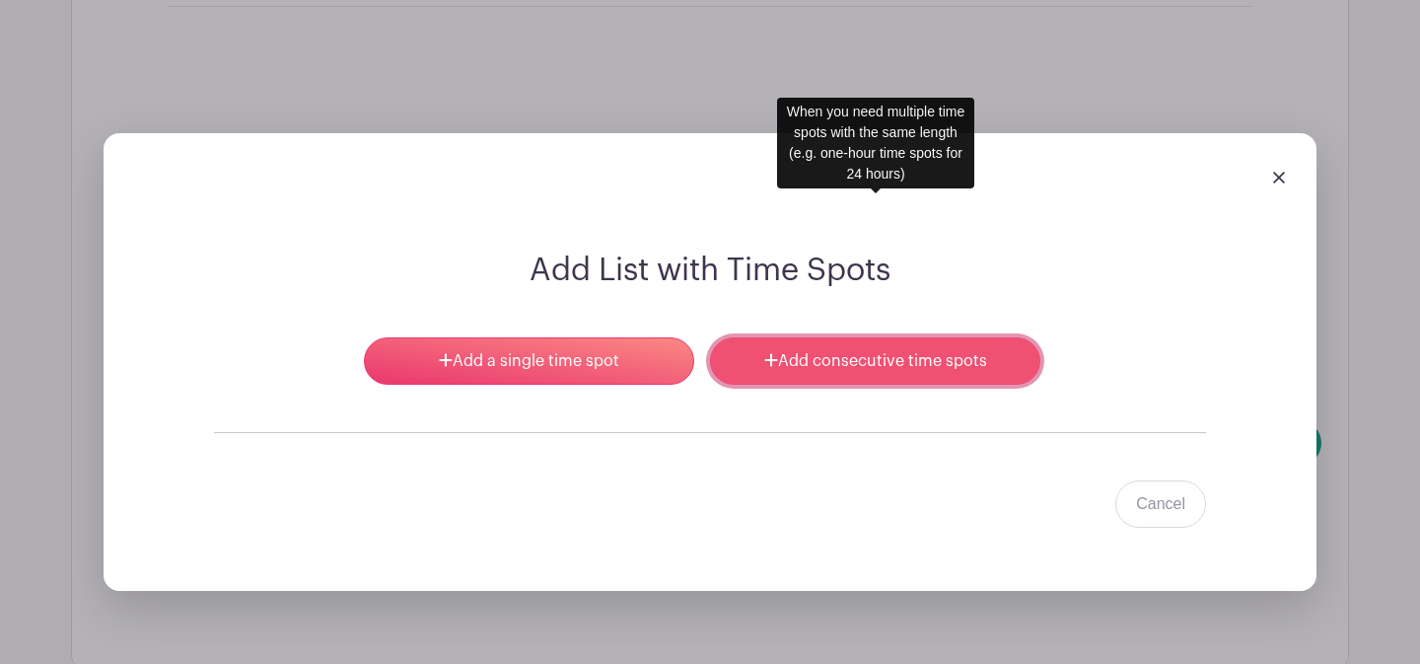
click at [872, 337] on link "Add consecutive time spots" at bounding box center [875, 360] width 330 height 47
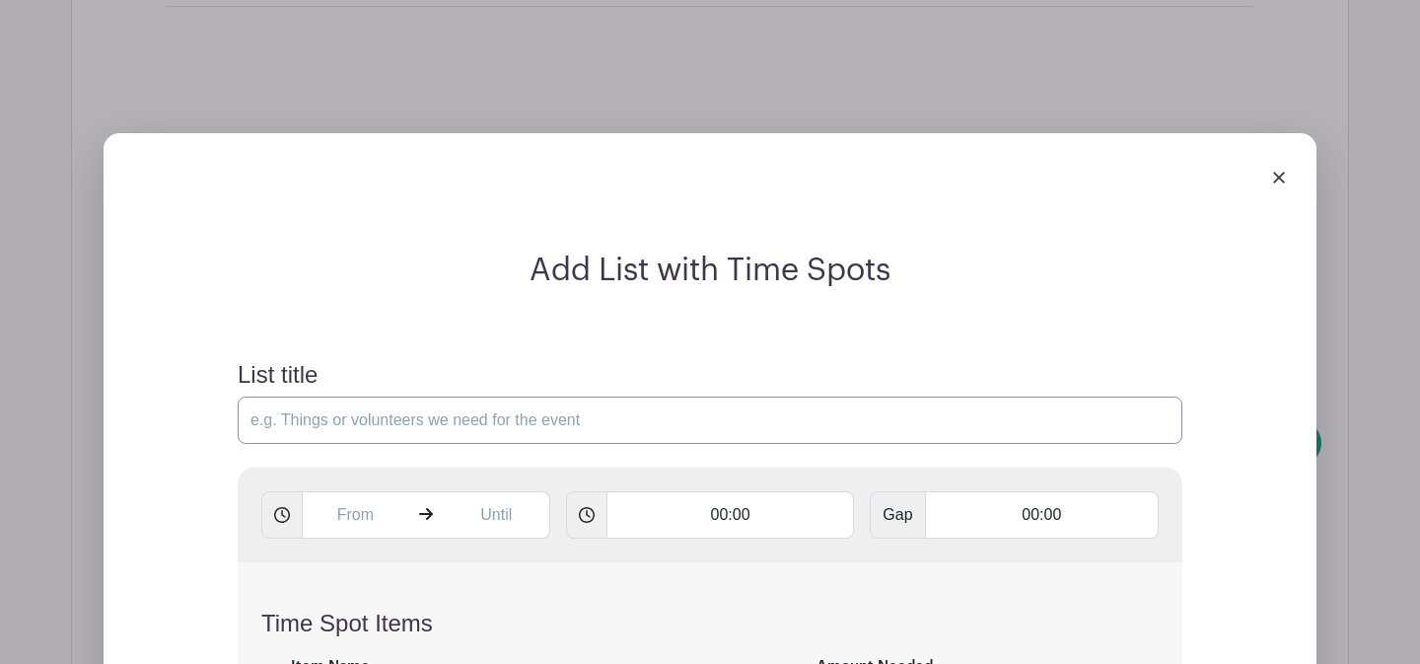
click at [628, 396] on input "List title" at bounding box center [710, 419] width 945 height 47
type input "Classroom Open Studio Work Time"
click at [387, 491] on input "text" at bounding box center [355, 514] width 107 height 47
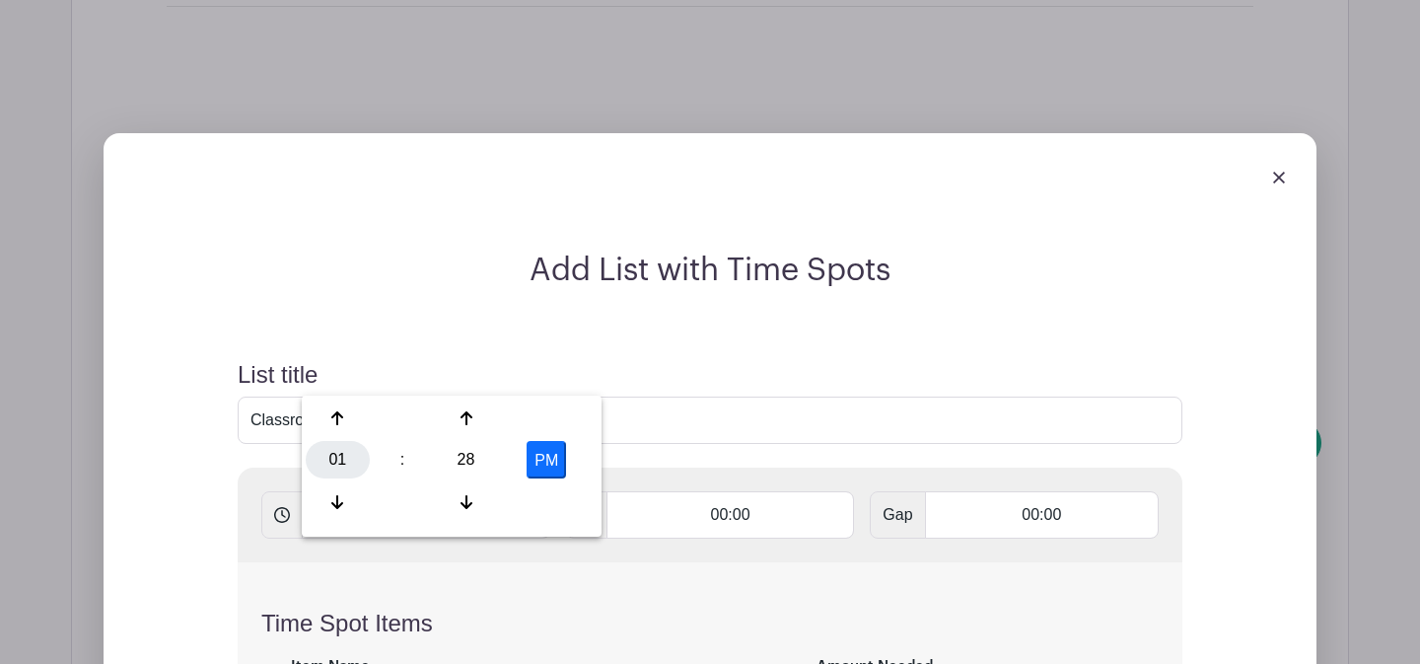
click at [353, 454] on div "01" at bounding box center [338, 459] width 64 height 37
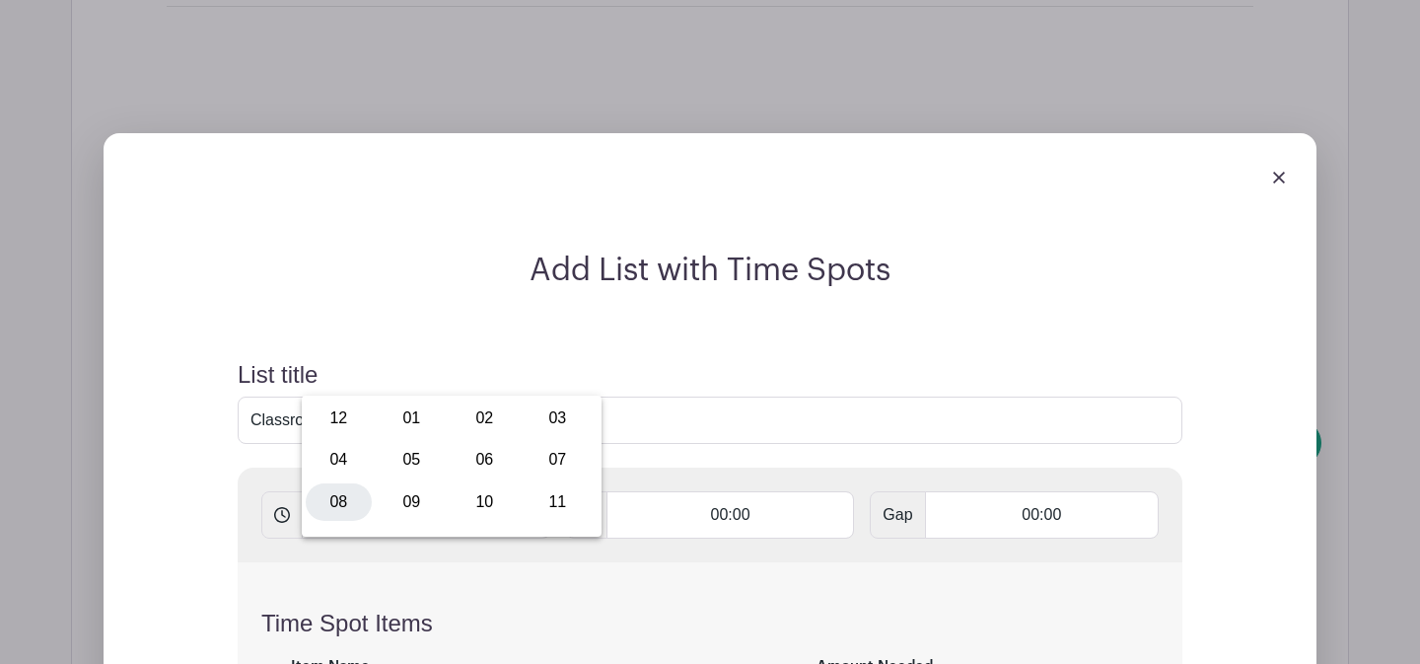
click at [361, 498] on div "08" at bounding box center [339, 501] width 66 height 37
click at [477, 468] on div "28" at bounding box center [466, 459] width 64 height 37
click at [338, 414] on div "00" at bounding box center [339, 417] width 66 height 37
click at [544, 464] on button "PM" at bounding box center [546, 459] width 39 height 37
type input "8:00 AM"
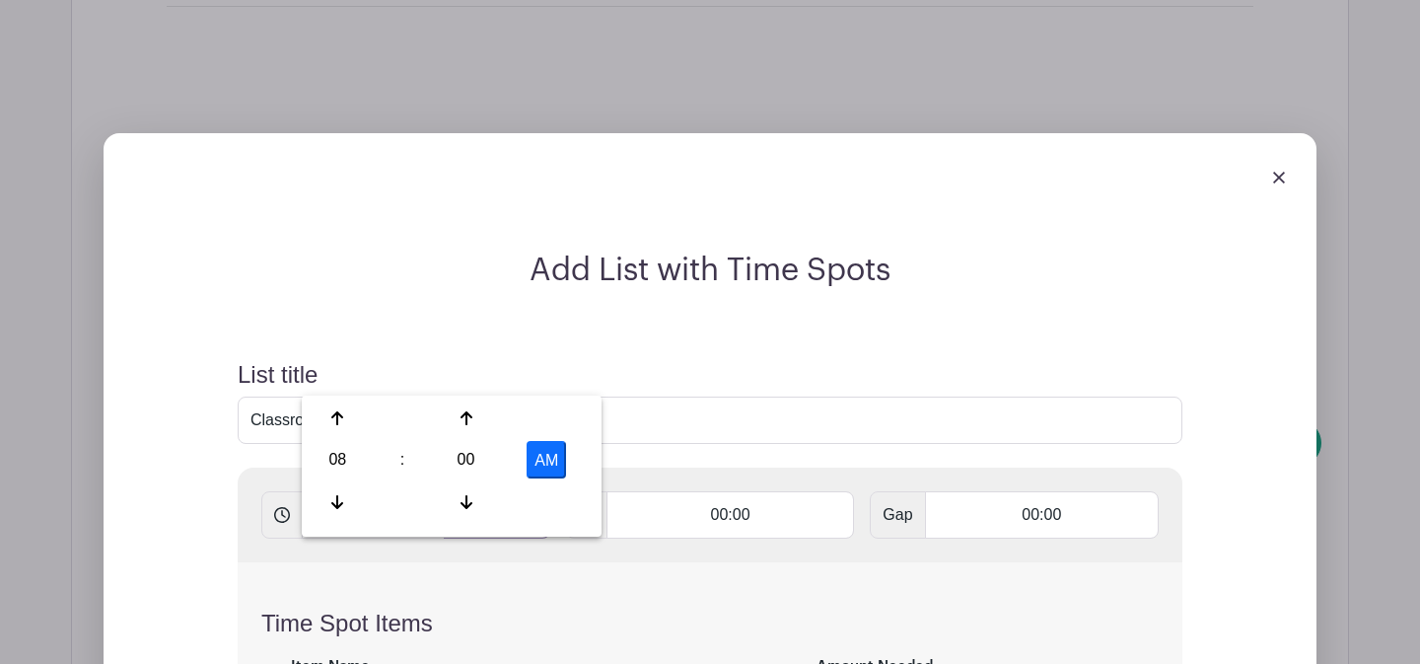
click at [493, 491] on input "text" at bounding box center [497, 514] width 107 height 47
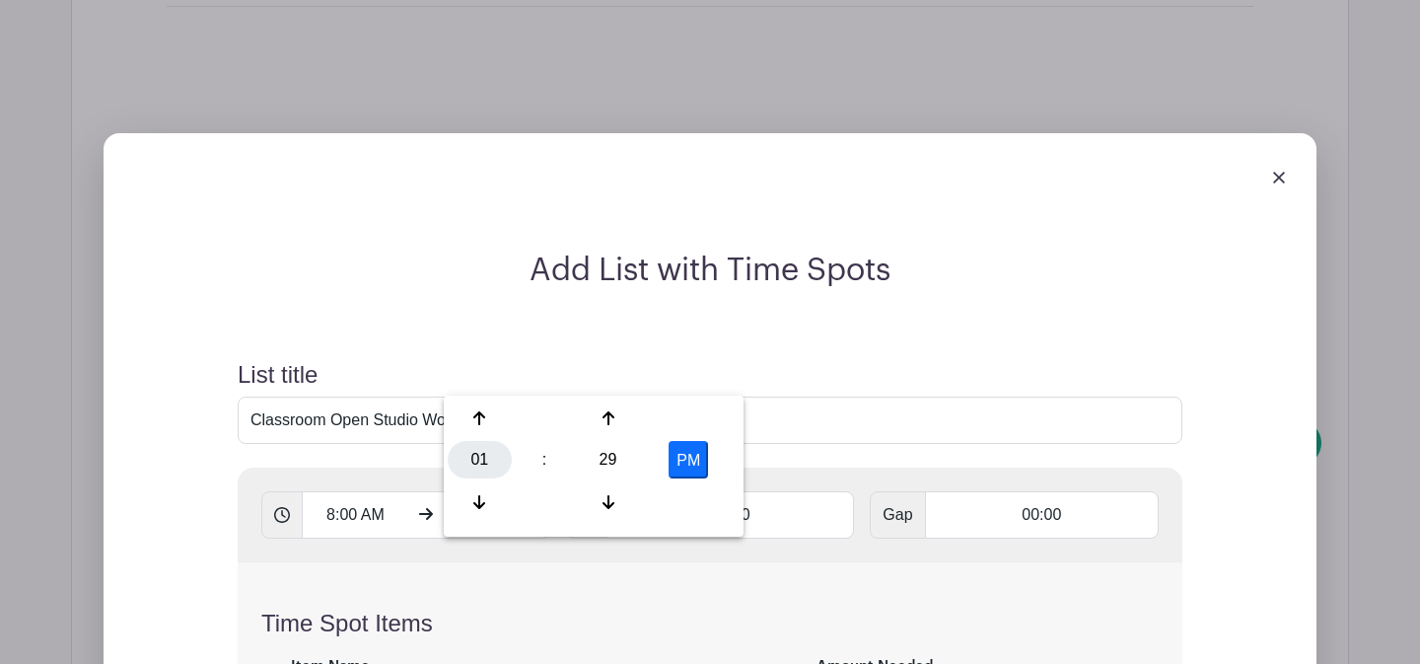
click at [490, 455] on div "01" at bounding box center [480, 459] width 64 height 37
click at [611, 499] on div "10" at bounding box center [627, 501] width 66 height 37
click at [620, 466] on div "29" at bounding box center [608, 459] width 64 height 37
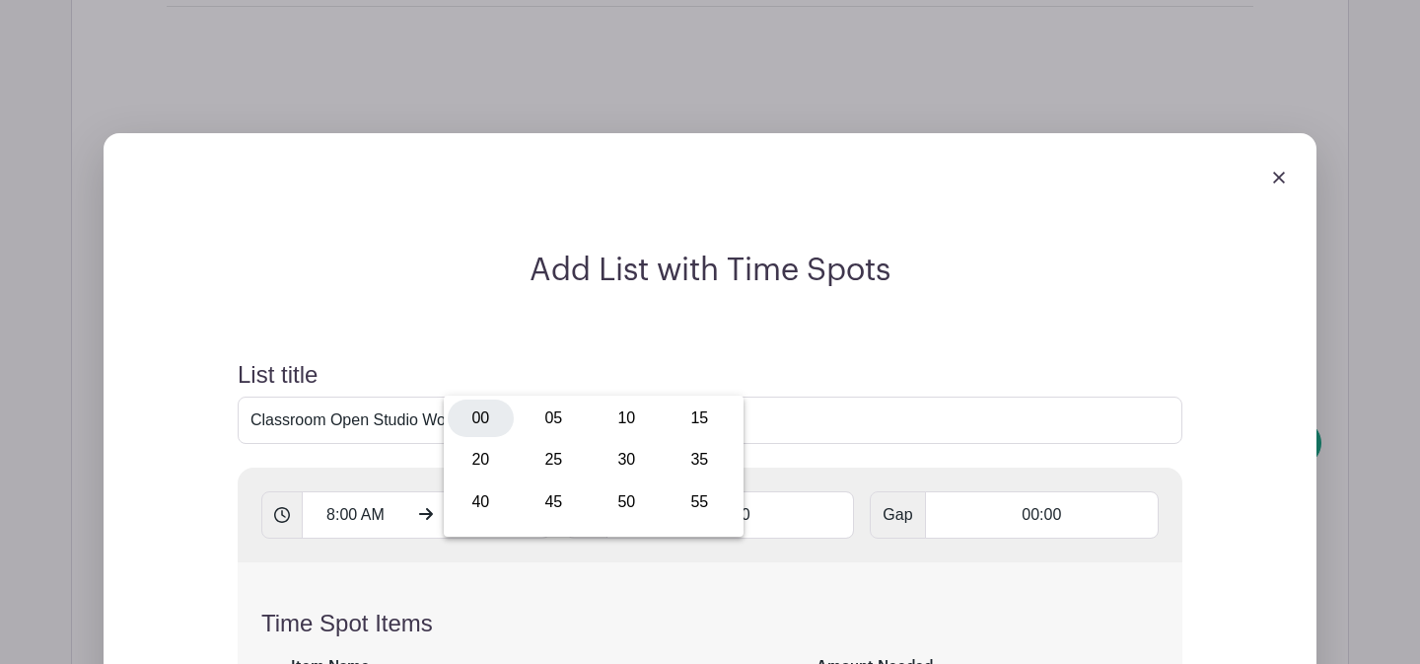
click at [487, 421] on div "00" at bounding box center [481, 417] width 66 height 37
click at [691, 466] on button "PM" at bounding box center [688, 459] width 39 height 37
type input "10:00 AM"
click at [702, 491] on input "00:00" at bounding box center [731, 514] width 249 height 47
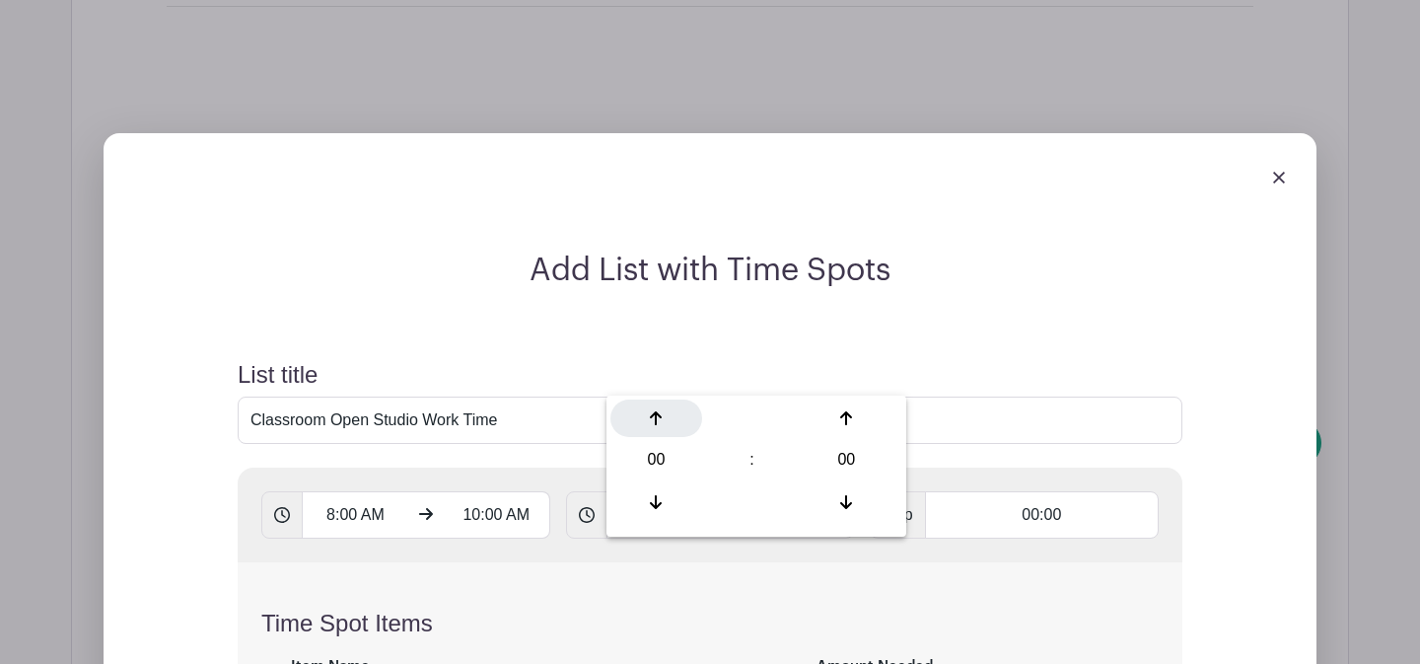
click at [667, 399] on div at bounding box center [656, 417] width 92 height 37
type input "01:00"
type input "Add 2 timespots"
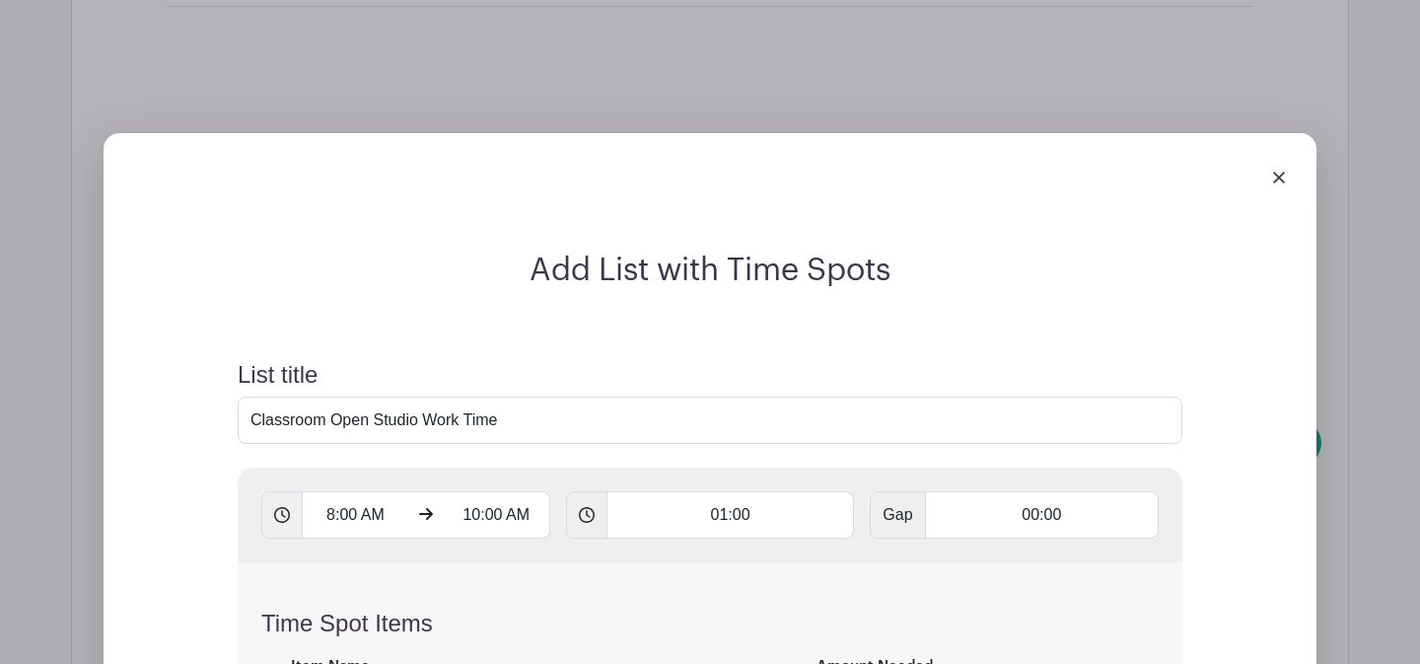
scroll to position [3143, 0]
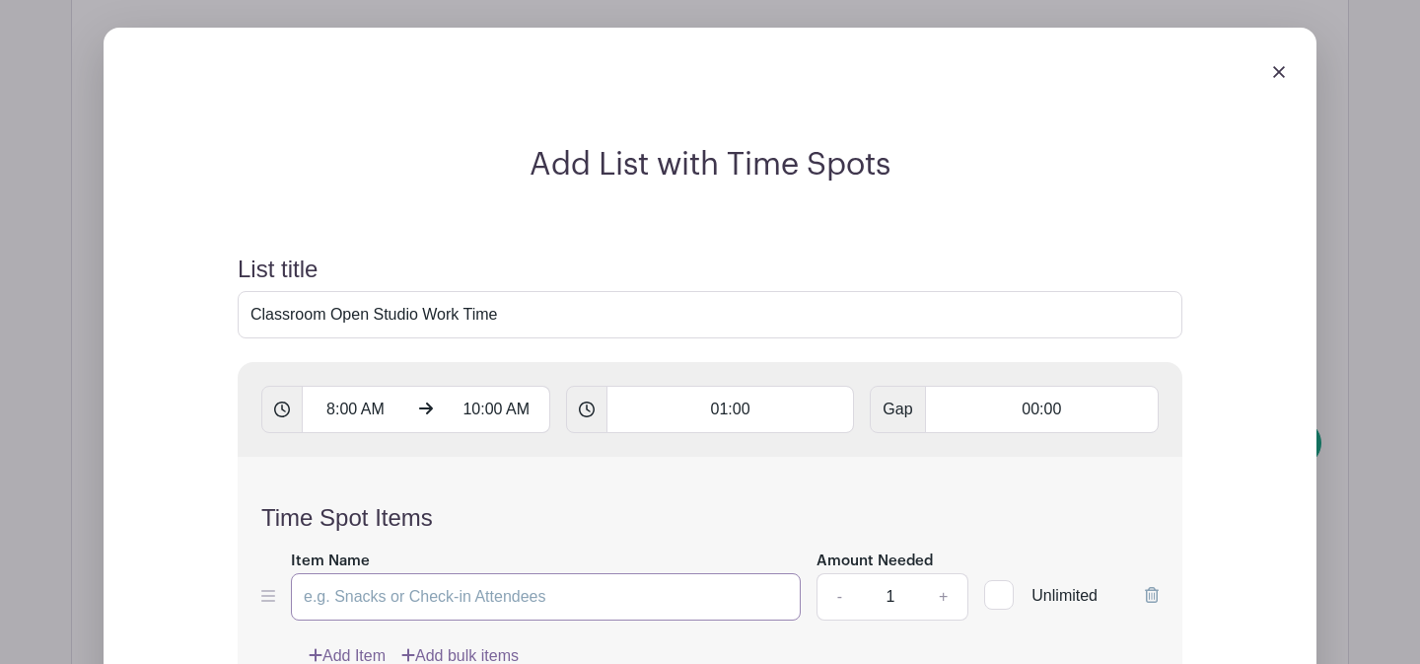
click at [517, 573] on input "Item Name" at bounding box center [546, 596] width 510 height 47
type input "Work Time"
click at [906, 573] on input "1" at bounding box center [890, 596] width 59 height 47
type input "12"
click at [827, 577] on form "List title Classroom Open Studio Work Time 8:00 AM 10:00 AM 01:00 Gap 00:00 Tim…" at bounding box center [710, 545] width 992 height 626
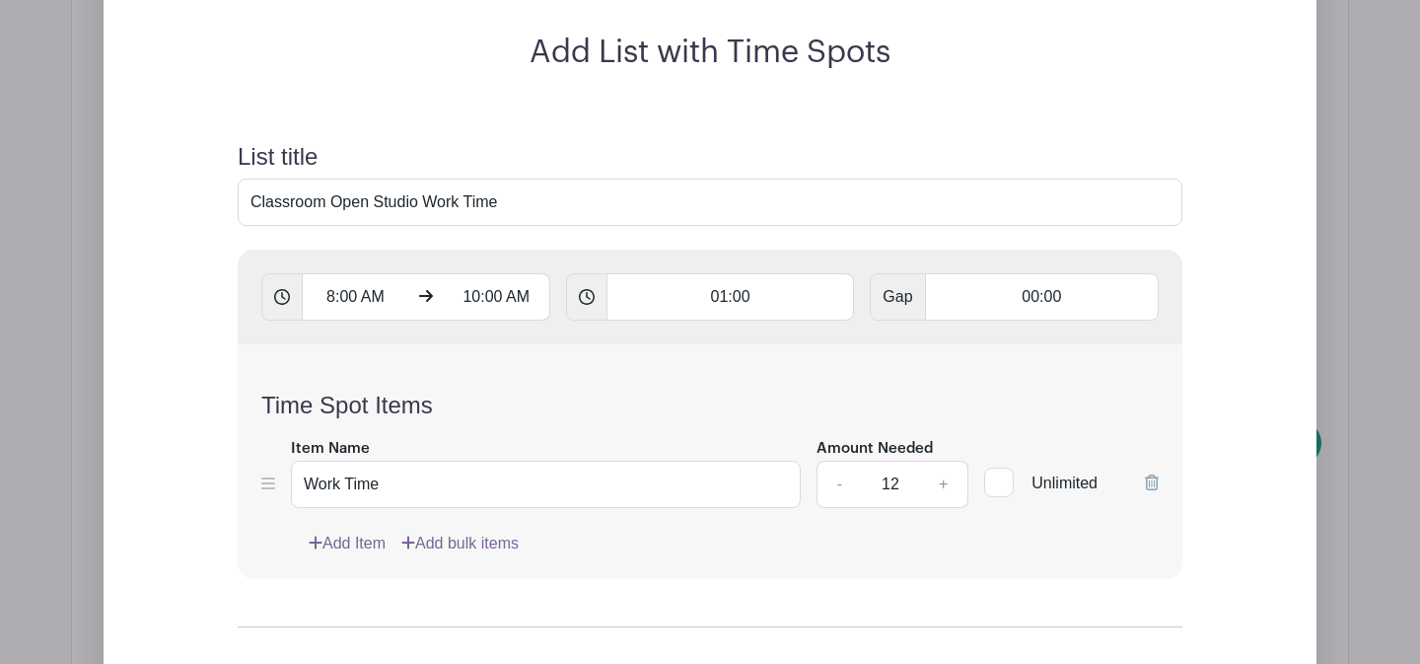
scroll to position [3282, 0]
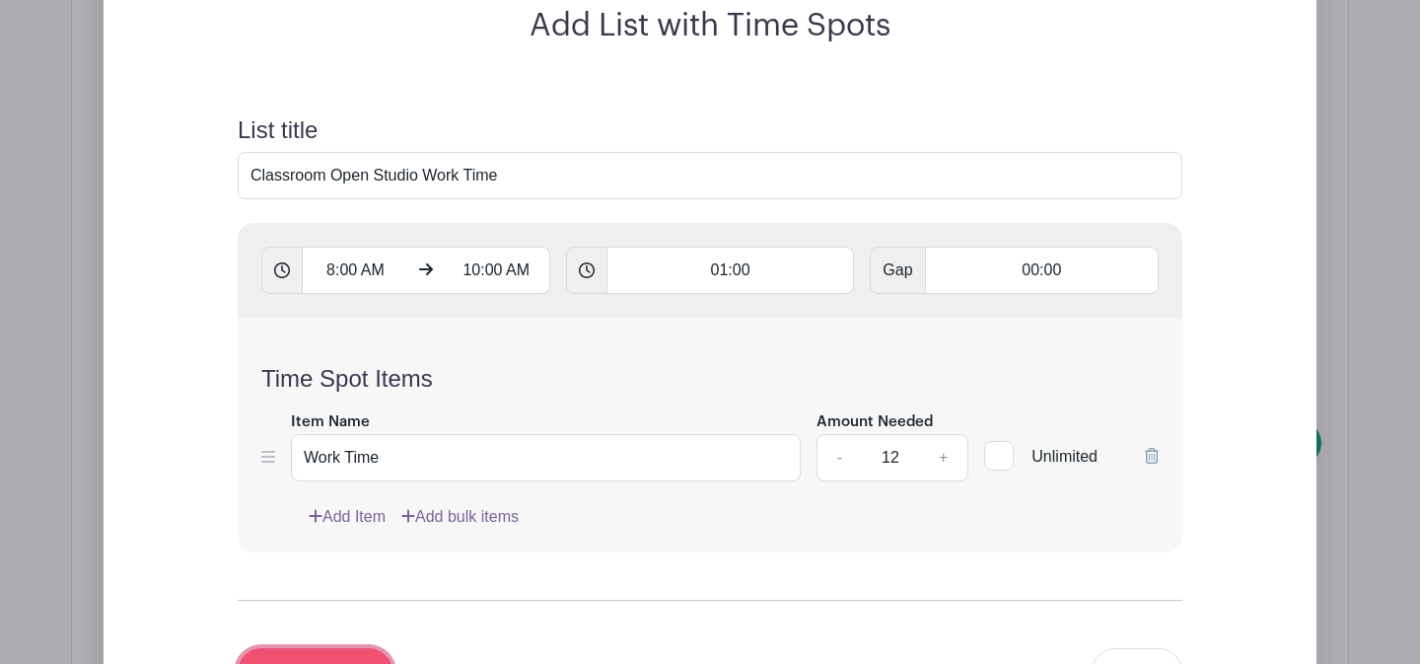
click at [352, 648] on input "Add 2 timespots" at bounding box center [315, 671] width 155 height 47
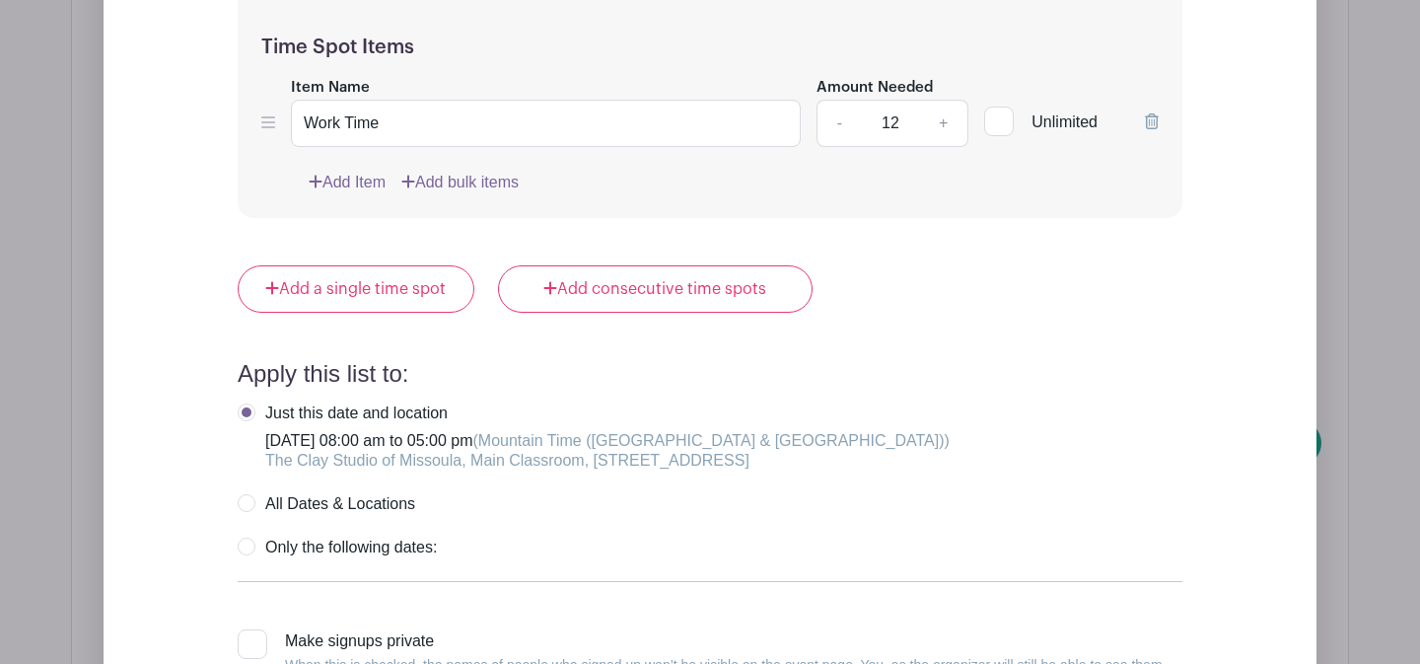
scroll to position [4066, 0]
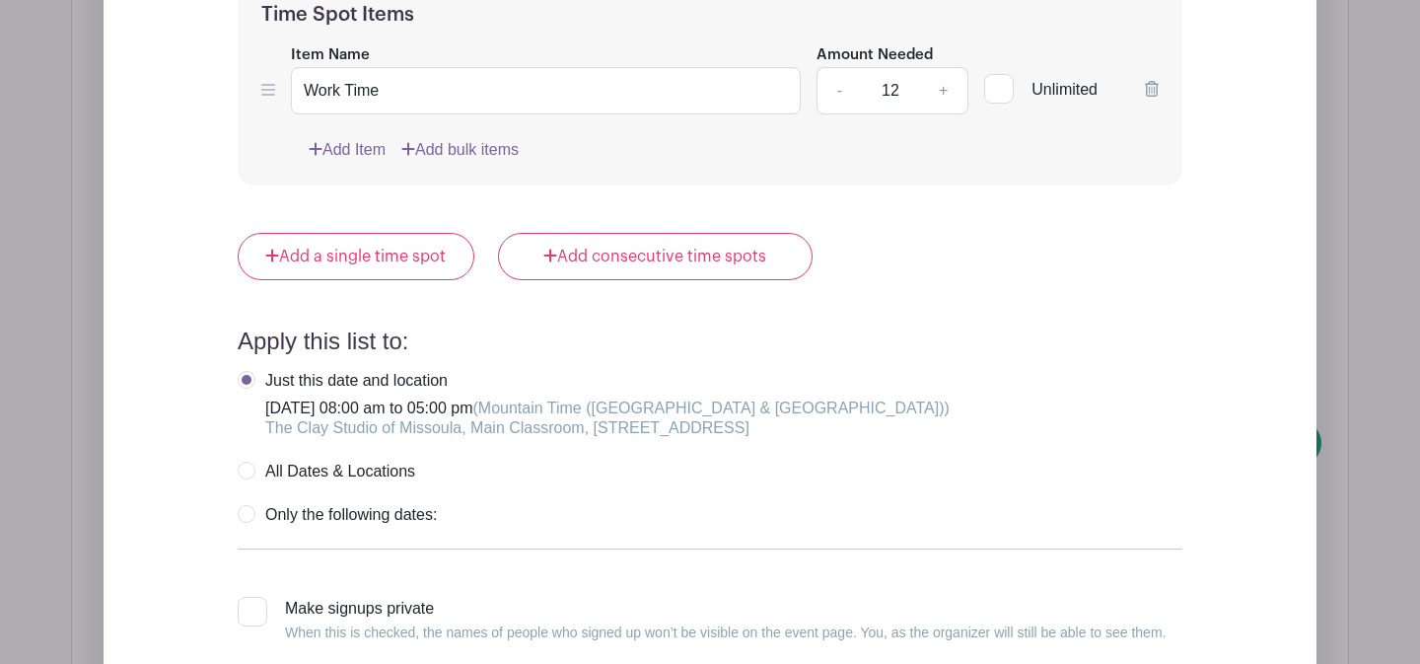
click at [252, 597] on div at bounding box center [253, 612] width 30 height 30
click at [251, 597] on input "Make signups private When this is checked, the names of people who signed up wo…" at bounding box center [244, 603] width 13 height 13
checkbox input "true"
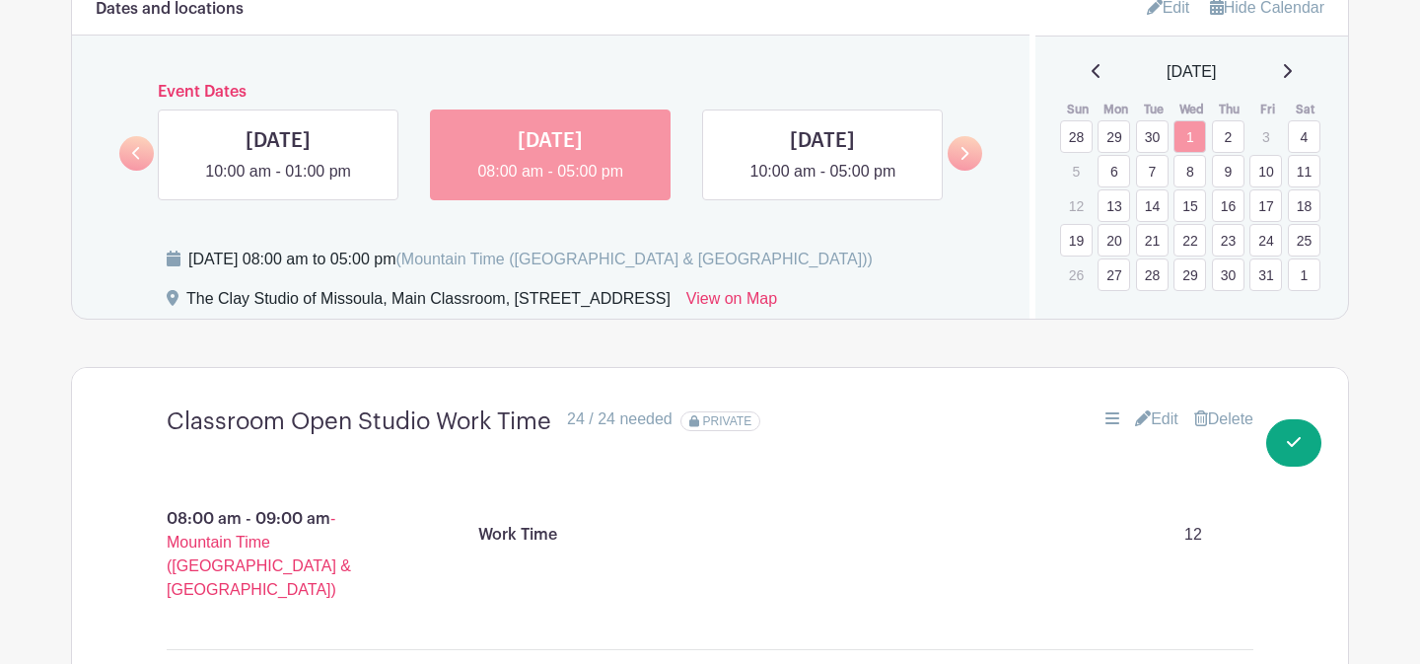
scroll to position [1235, 0]
click at [1193, 179] on link "8" at bounding box center [1190, 173] width 33 height 33
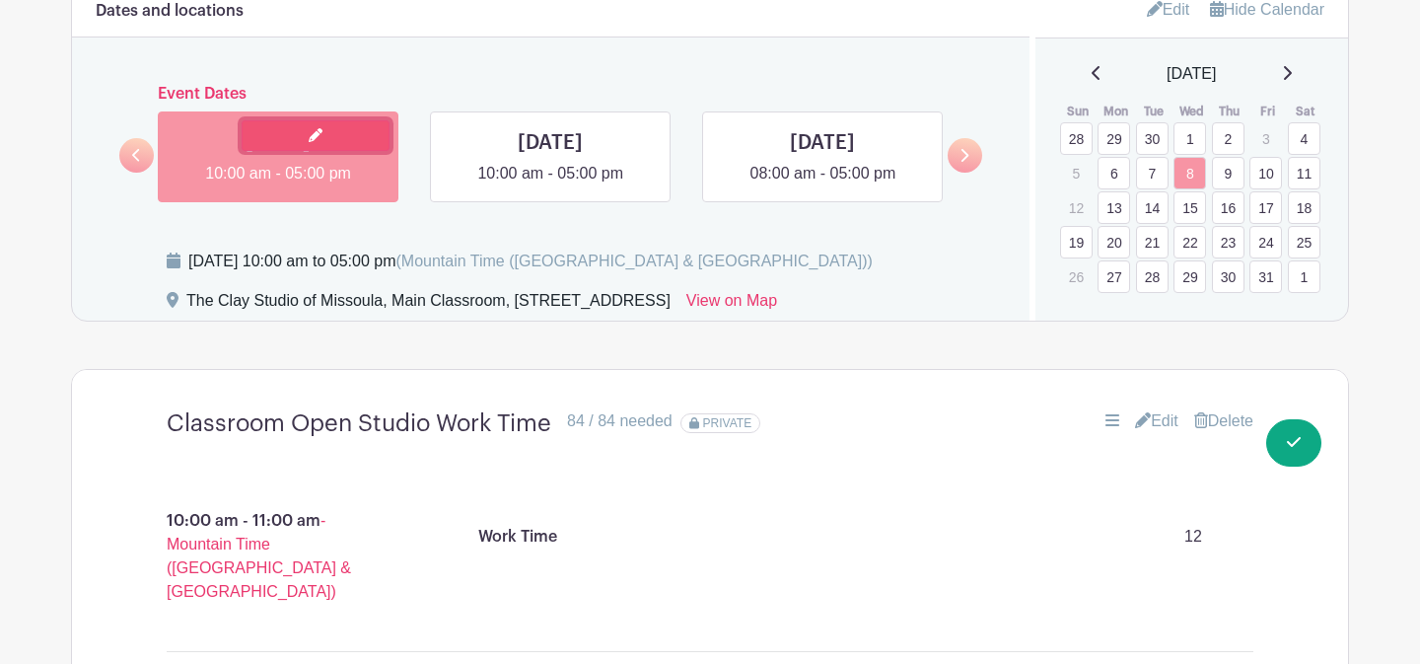
click at [277, 141] on link at bounding box center [316, 135] width 148 height 31
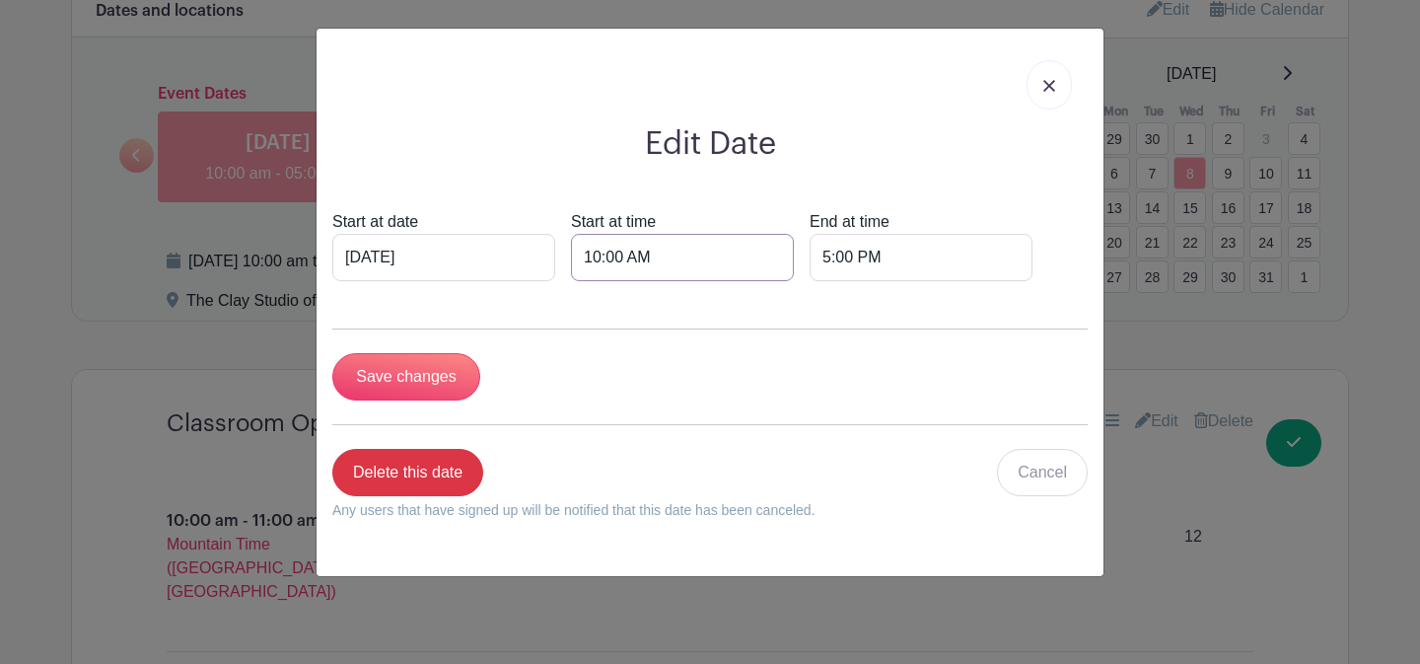
click at [571, 264] on input "10:00 AM" at bounding box center [682, 257] width 223 height 47
click at [584, 335] on div "10" at bounding box center [580, 344] width 64 height 37
click at [579, 392] on div "08" at bounding box center [581, 387] width 66 height 37
type input "8:00 AM"
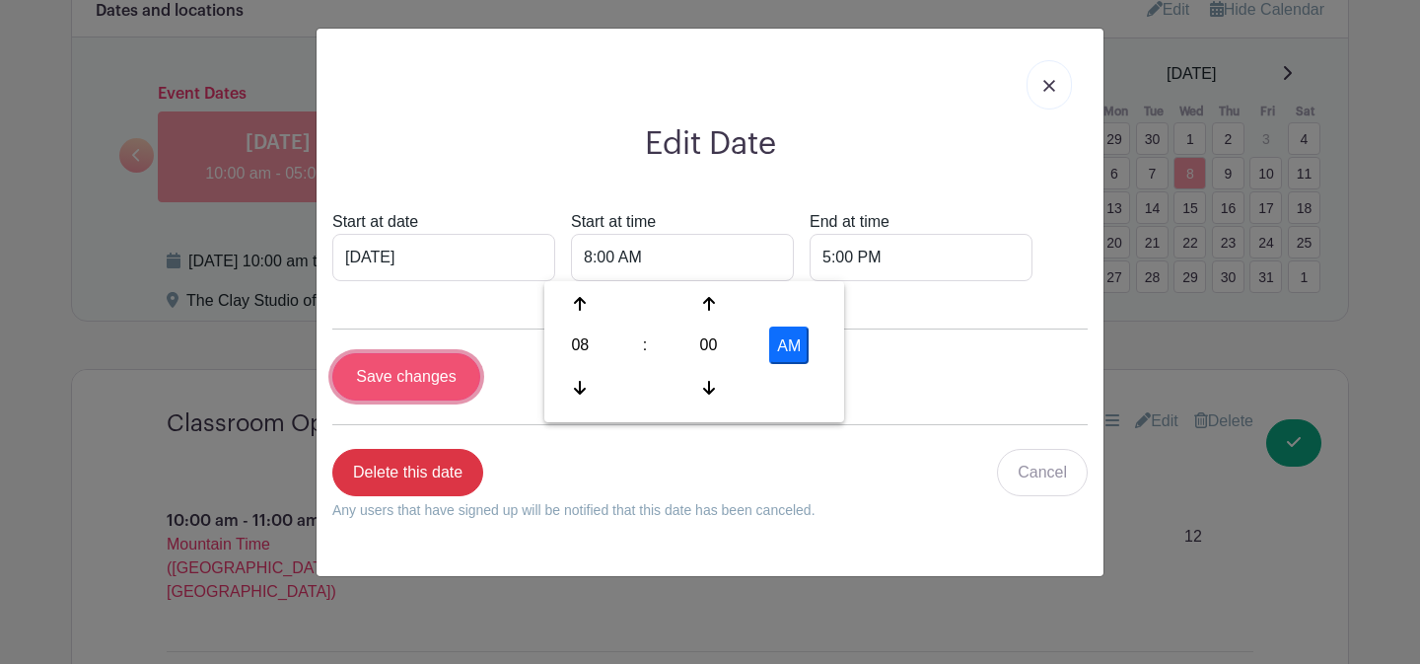
click at [400, 383] on input "Save changes" at bounding box center [406, 376] width 148 height 47
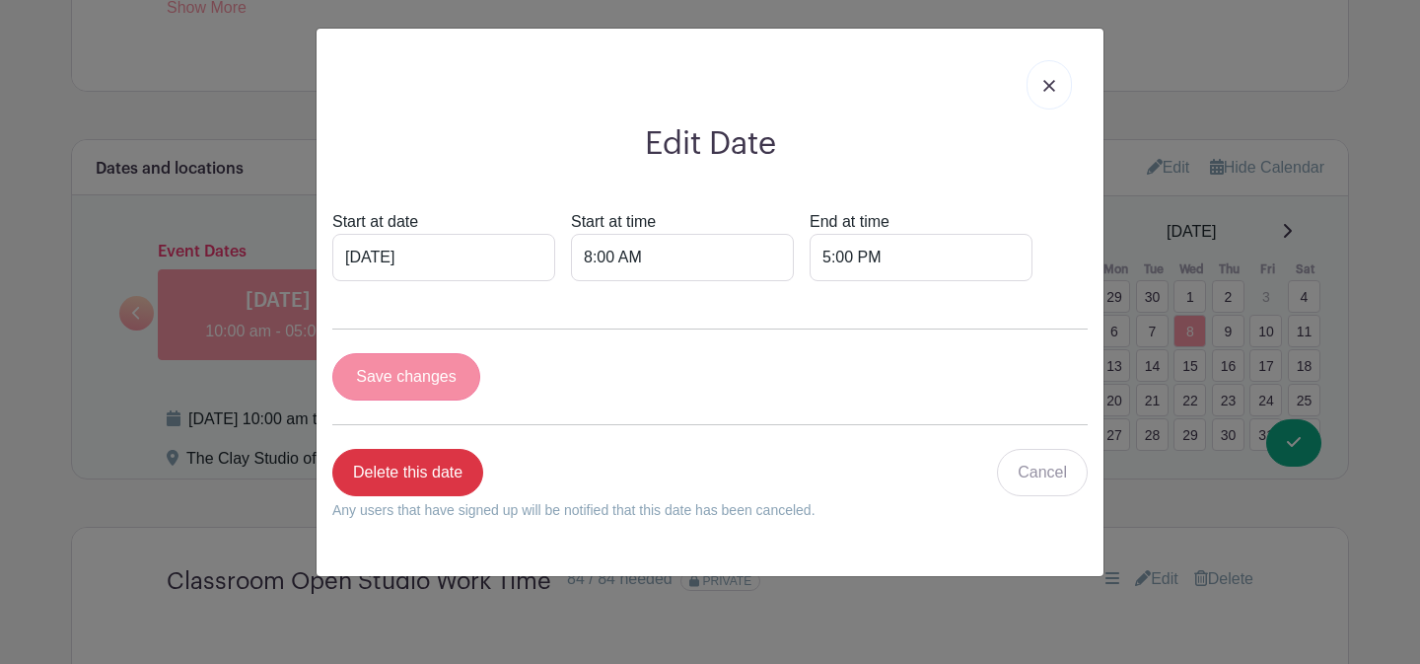
scroll to position [1393, 0]
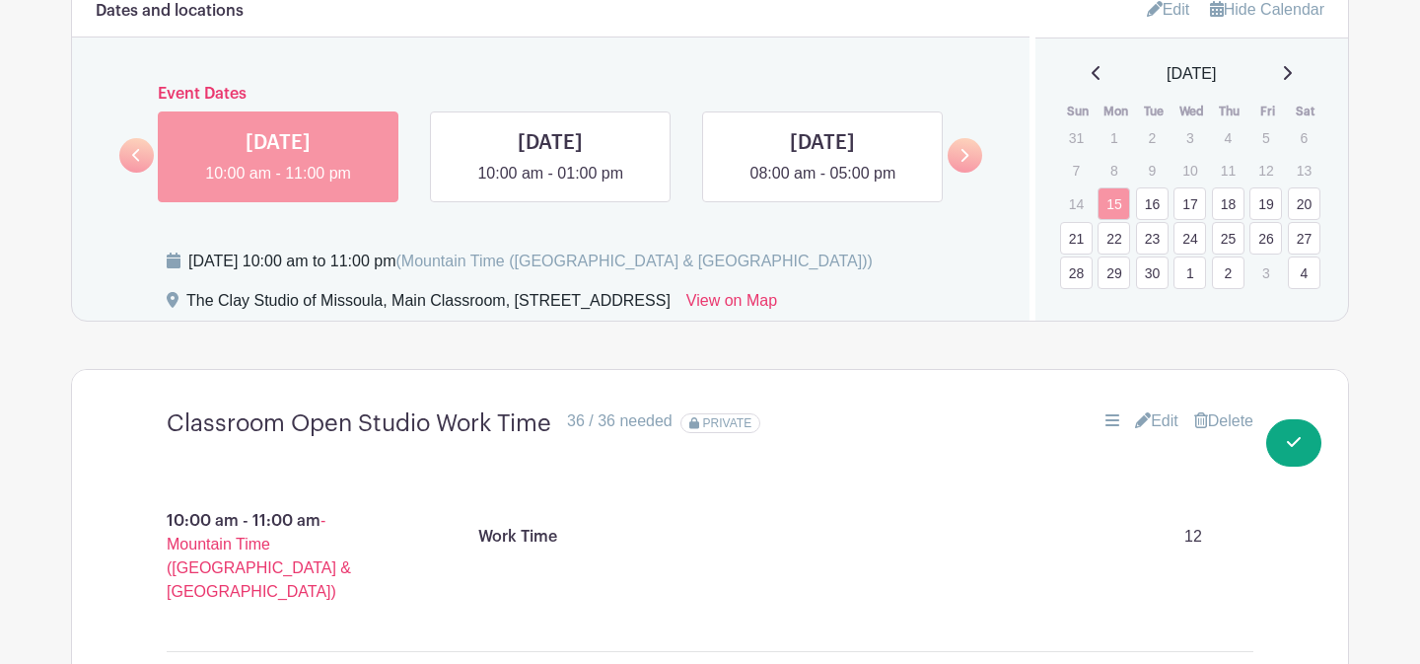
click at [1292, 85] on link at bounding box center [1287, 74] width 10 height 24
click at [1185, 176] on link "8" at bounding box center [1190, 173] width 33 height 33
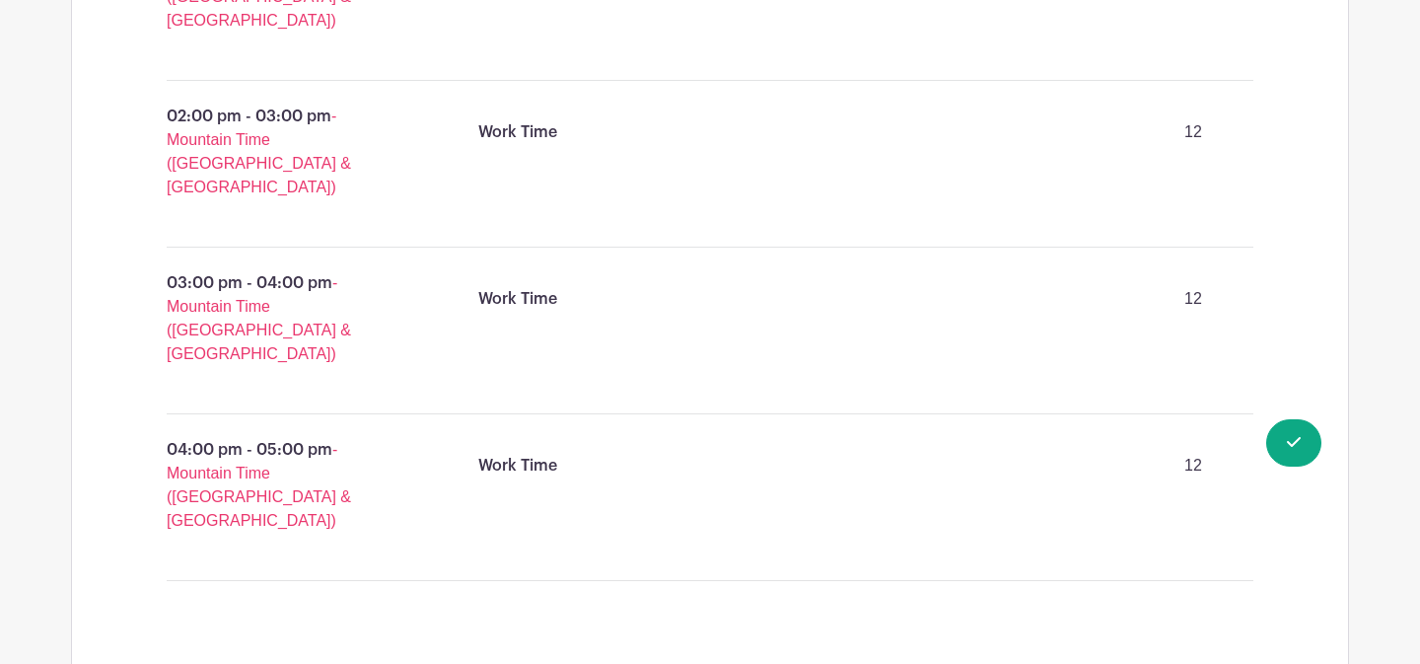
scroll to position [2576, 0]
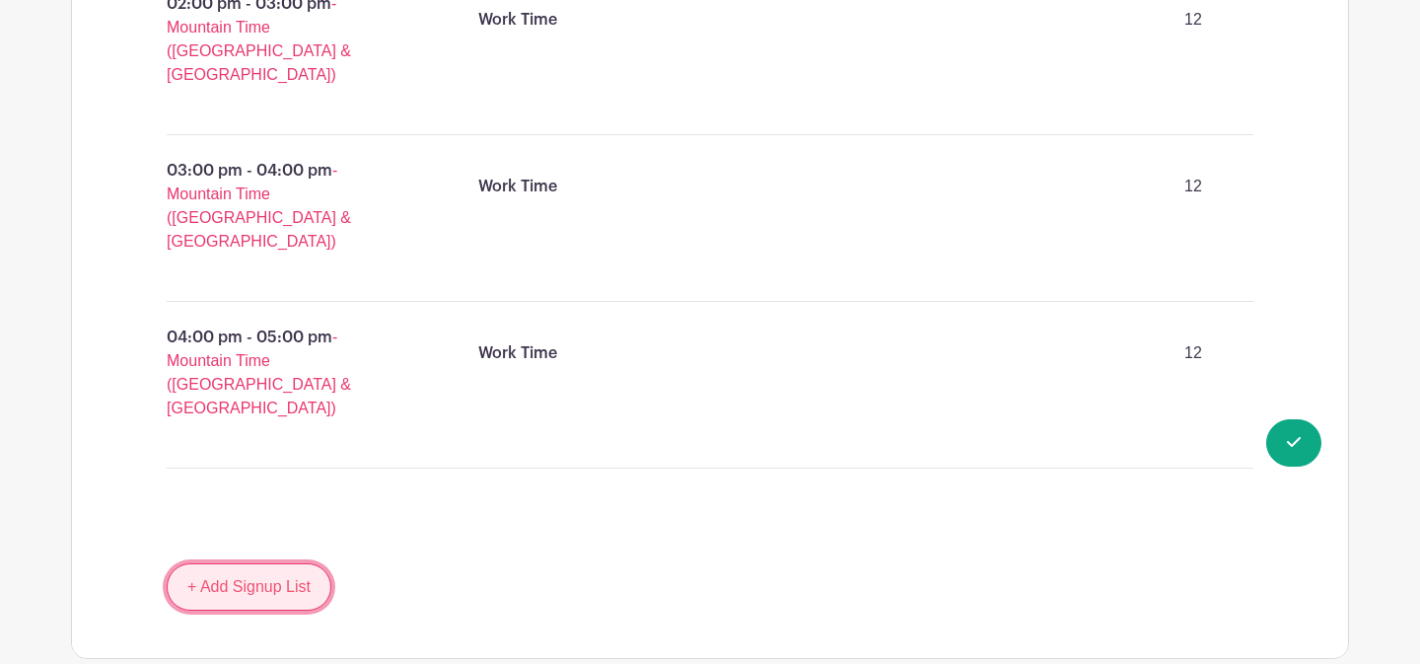
click at [254, 563] on link "+ Add Signup List" at bounding box center [249, 586] width 165 height 47
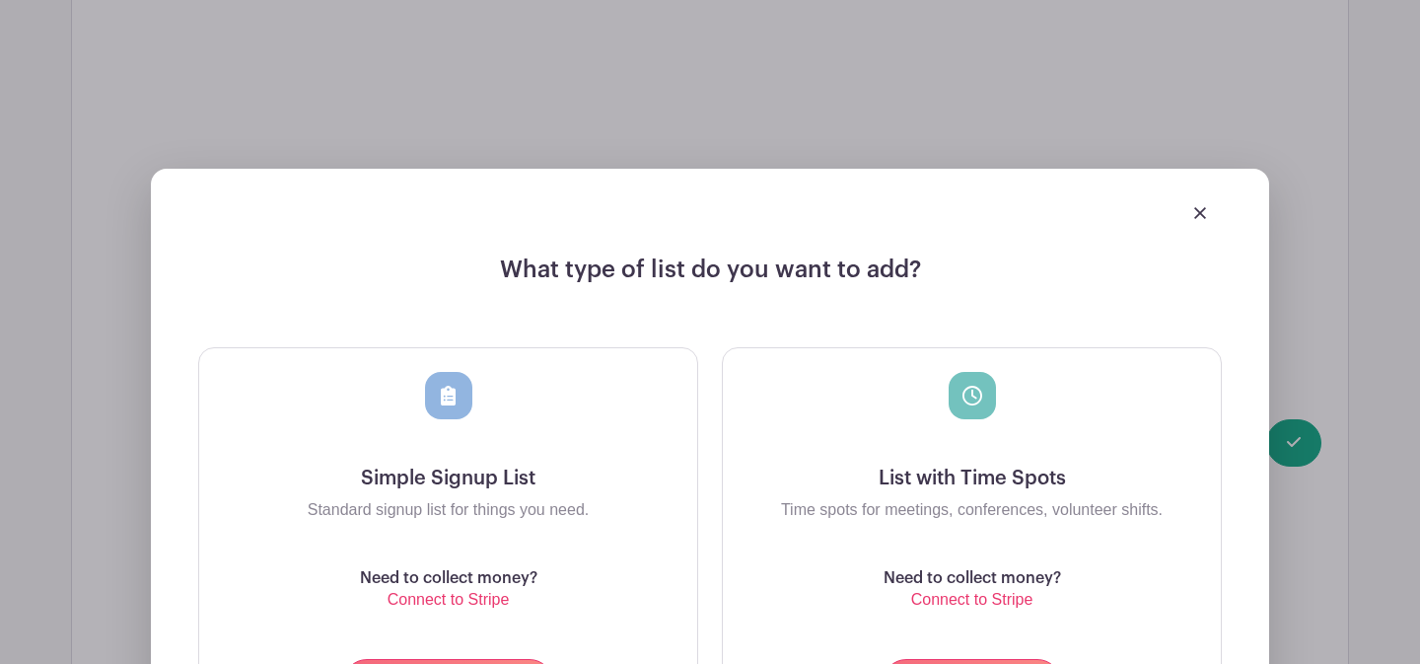
scroll to position [3075, 0]
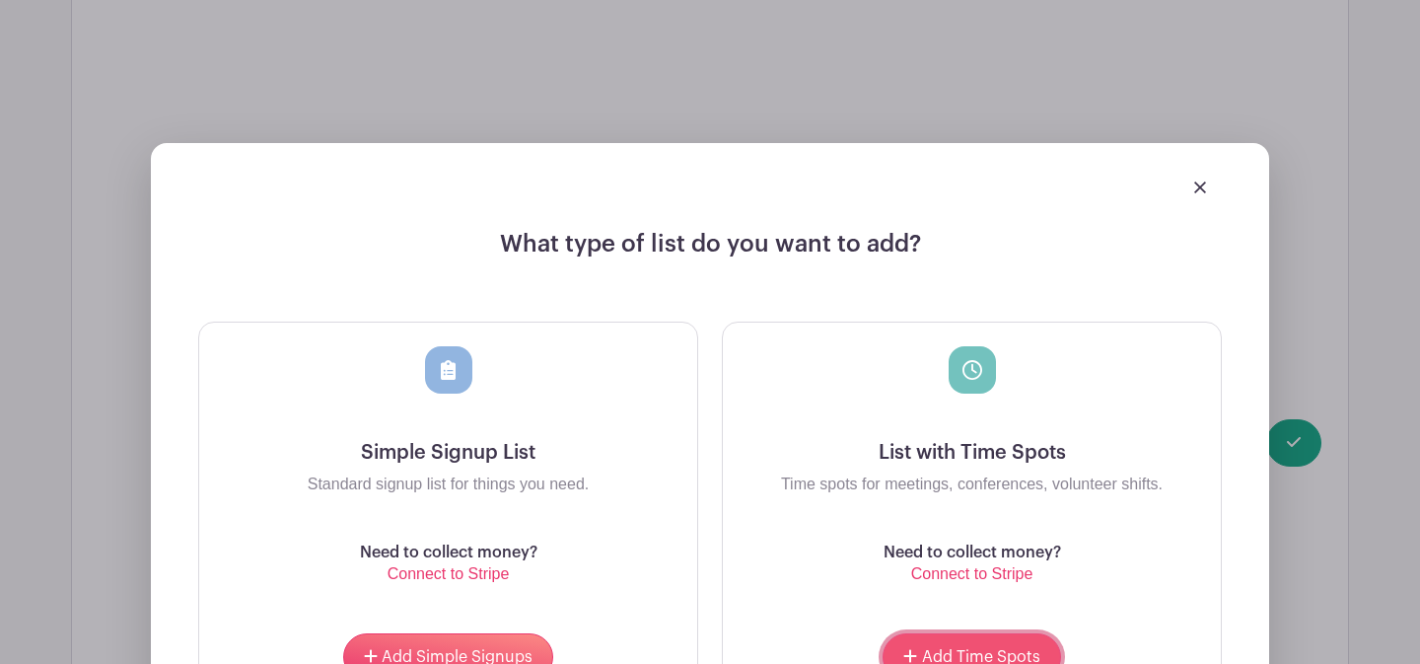
click at [947, 633] on button "Add Time Spots" at bounding box center [972, 656] width 178 height 47
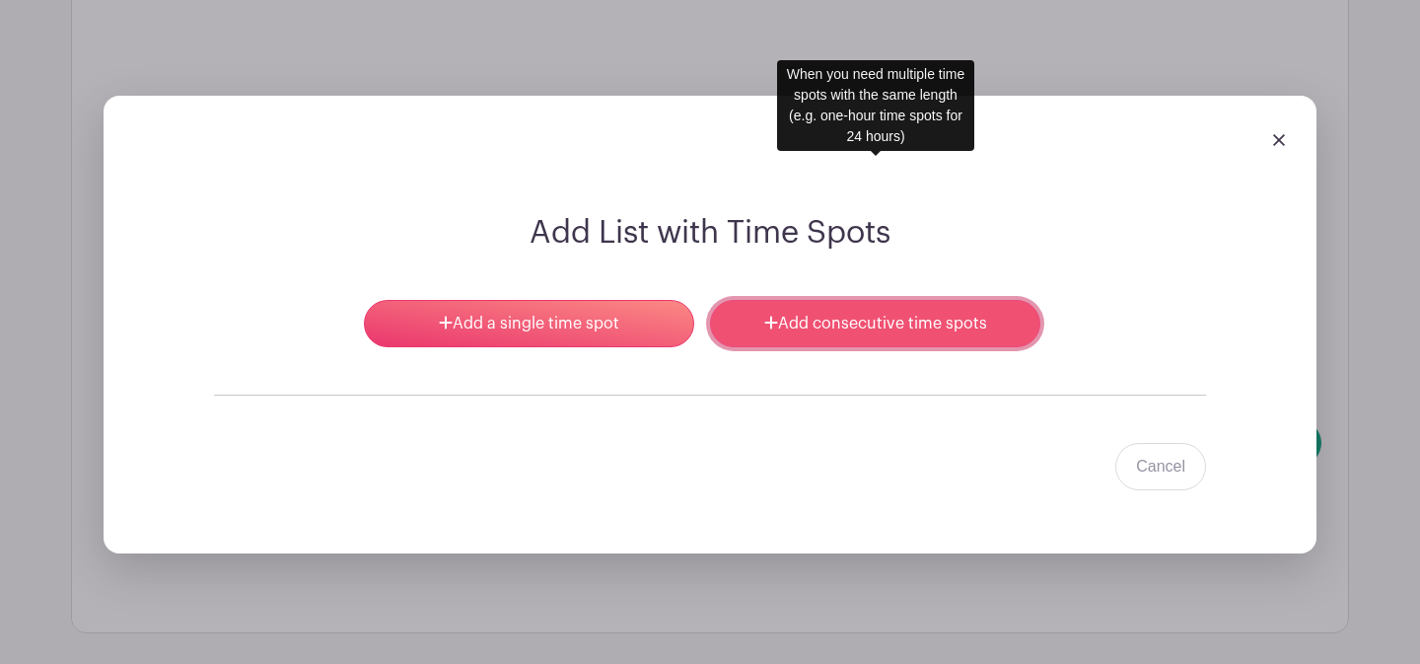
click at [817, 300] on link "Add consecutive time spots" at bounding box center [875, 323] width 330 height 47
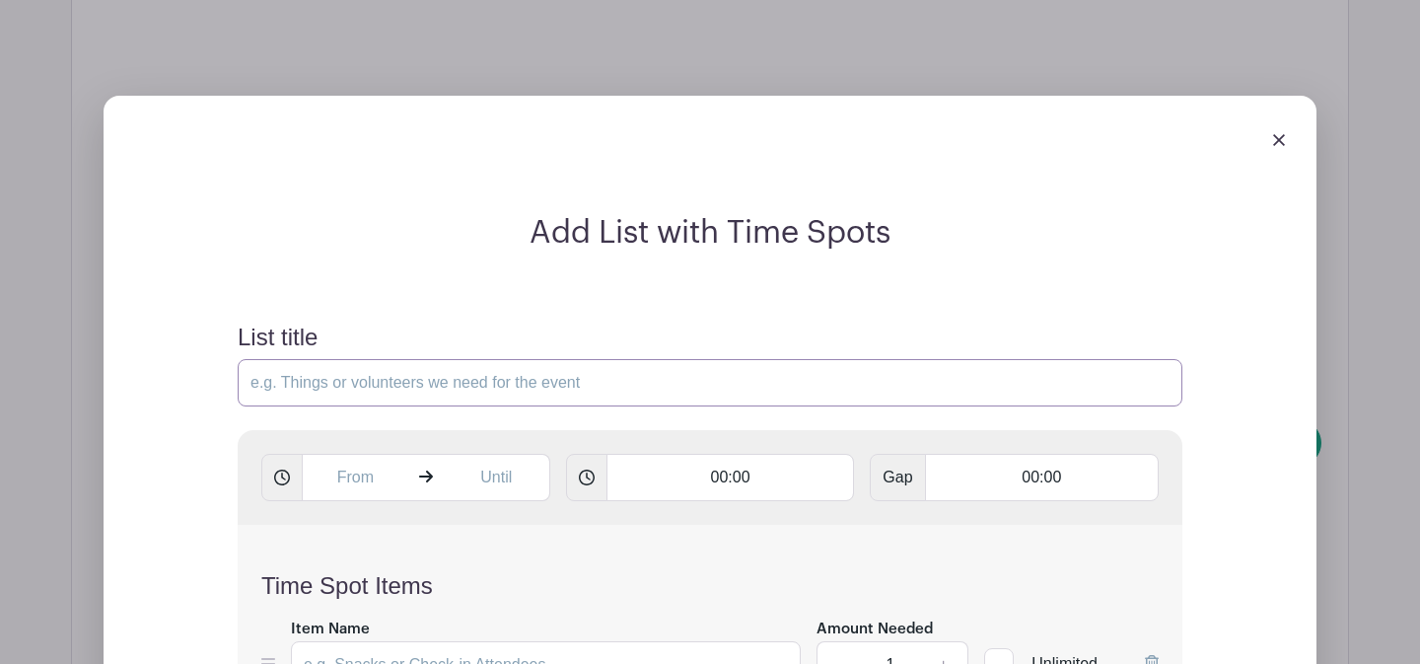
click at [413, 359] on input "List title" at bounding box center [710, 382] width 945 height 47
type input "Classroom Open Studio Work Time"
click at [377, 454] on input "text" at bounding box center [355, 477] width 107 height 47
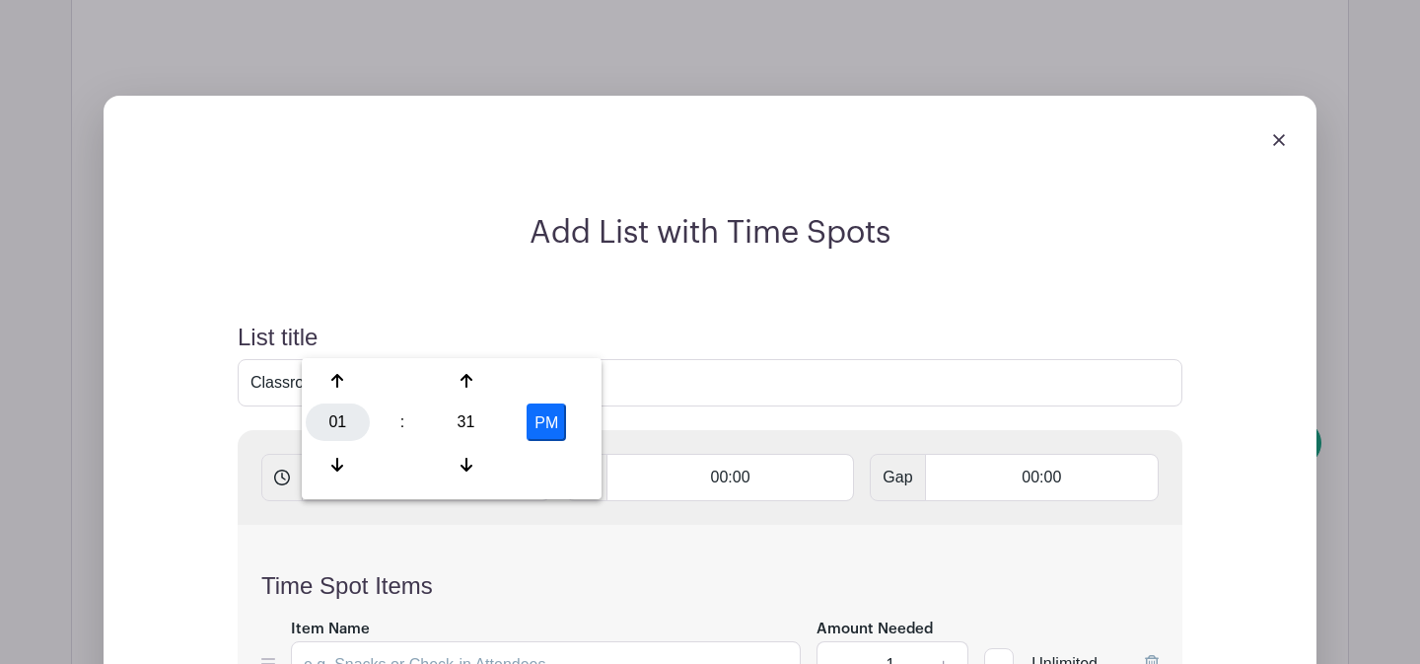
click at [345, 429] on div "01" at bounding box center [338, 421] width 64 height 37
click at [338, 471] on div "08" at bounding box center [339, 464] width 66 height 37
click at [469, 411] on div "31" at bounding box center [466, 421] width 64 height 37
click at [351, 379] on div "00" at bounding box center [339, 380] width 66 height 37
click at [545, 424] on button "PM" at bounding box center [546, 421] width 39 height 37
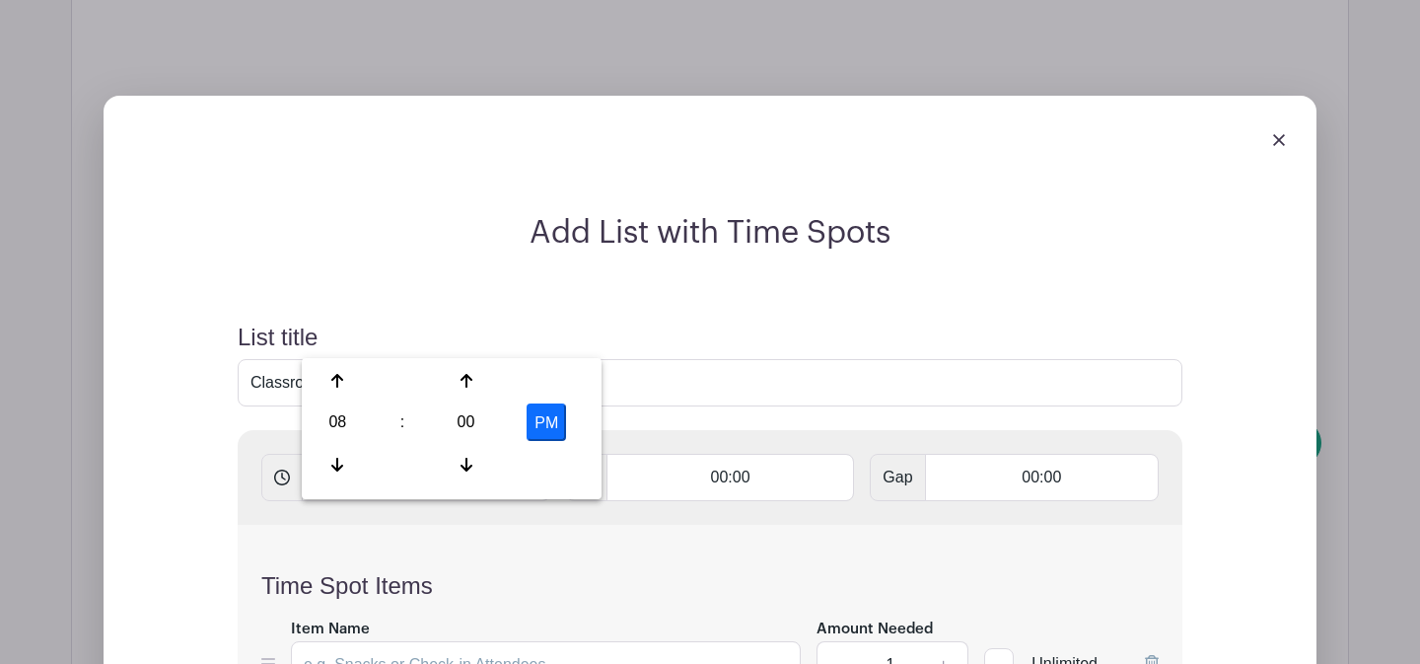
type input "8:00 AM"
click at [498, 454] on input "text" at bounding box center [497, 477] width 107 height 47
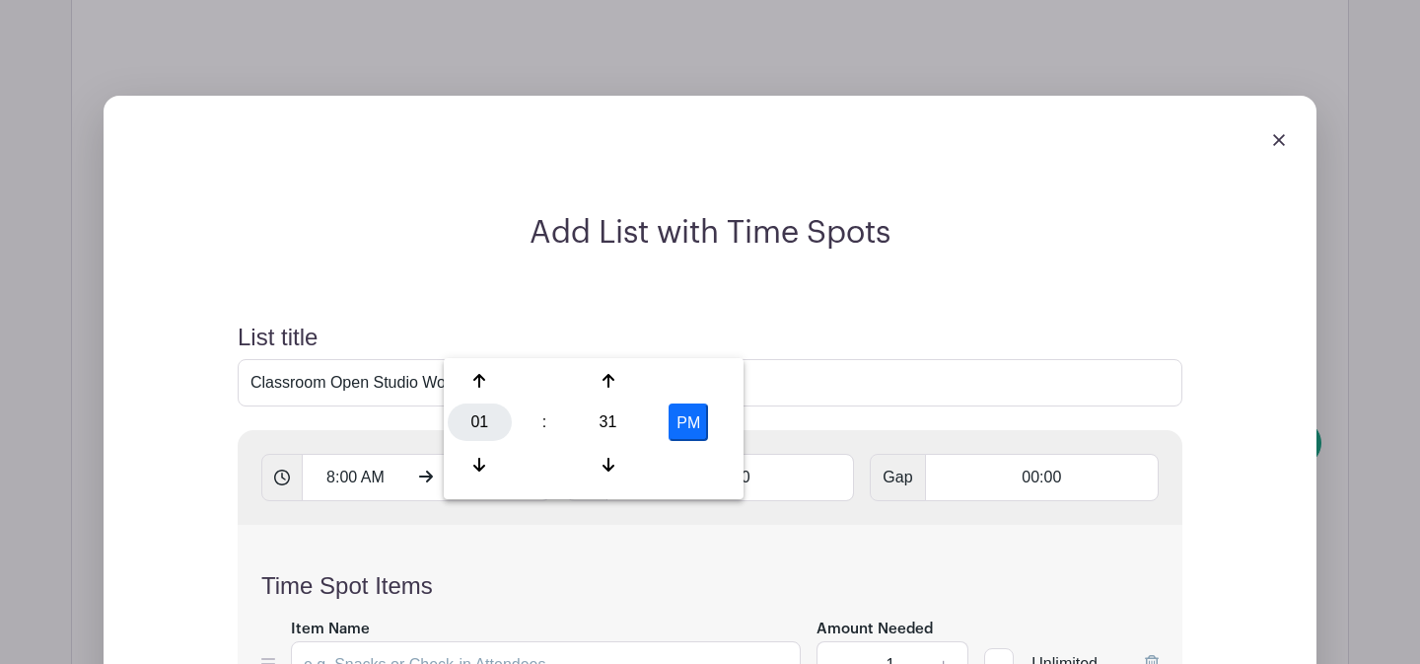
click at [473, 439] on div "01" at bounding box center [480, 421] width 64 height 37
click at [618, 463] on div "10" at bounding box center [627, 464] width 66 height 37
click at [600, 429] on div "31" at bounding box center [608, 421] width 64 height 37
click at [465, 380] on div "00" at bounding box center [481, 380] width 66 height 37
click at [682, 430] on button "PM" at bounding box center [688, 421] width 39 height 37
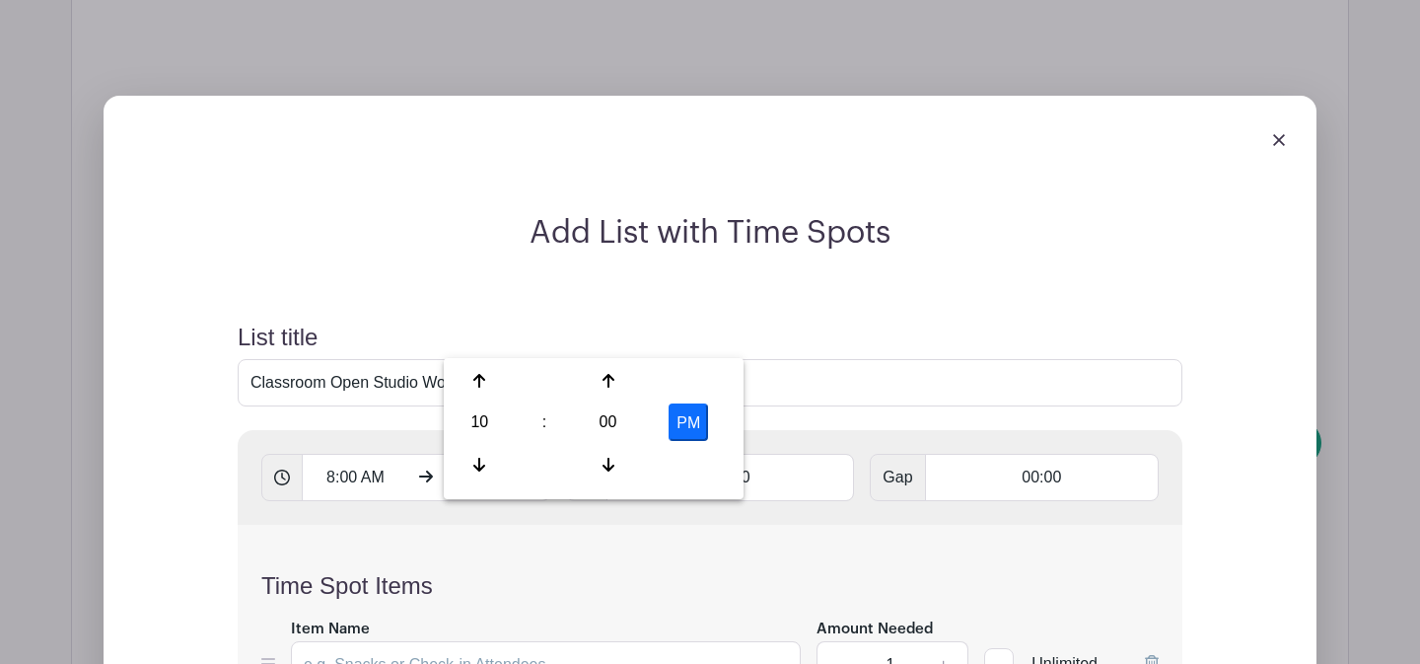
type input "10:00 AM"
click at [683, 454] on input "00:00" at bounding box center [731, 477] width 249 height 47
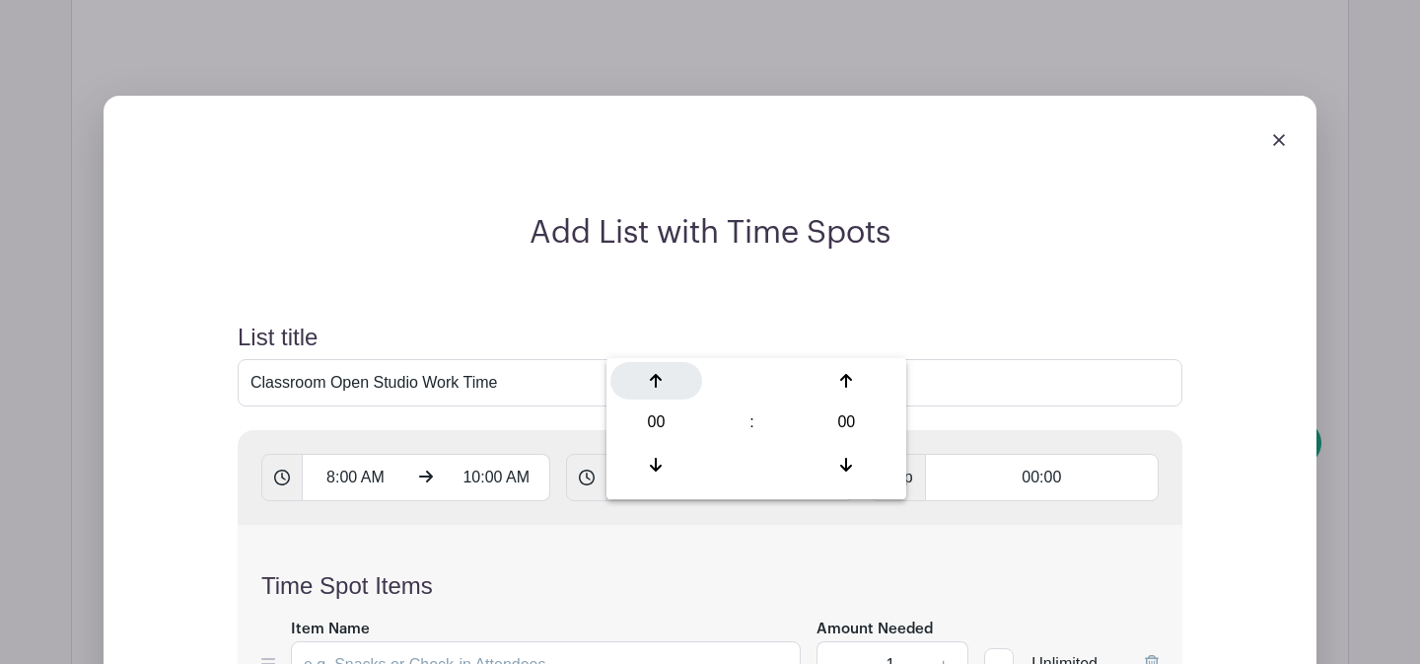
click at [658, 383] on icon at bounding box center [656, 381] width 12 height 16
type input "01:00"
type input "Add 2 timespots"
click at [510, 641] on input "Item Name" at bounding box center [546, 664] width 510 height 47
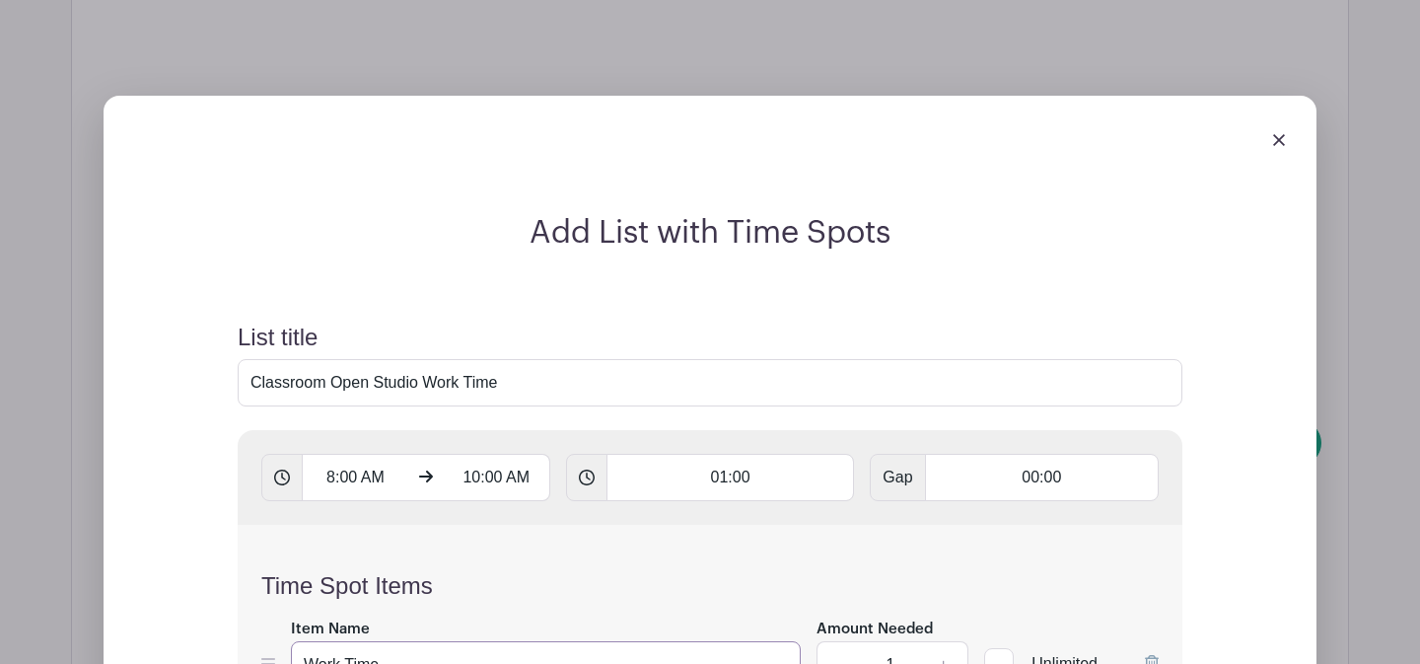
type input "Work Time"
click at [892, 641] on input "1" at bounding box center [890, 664] width 59 height 47
type input "12"
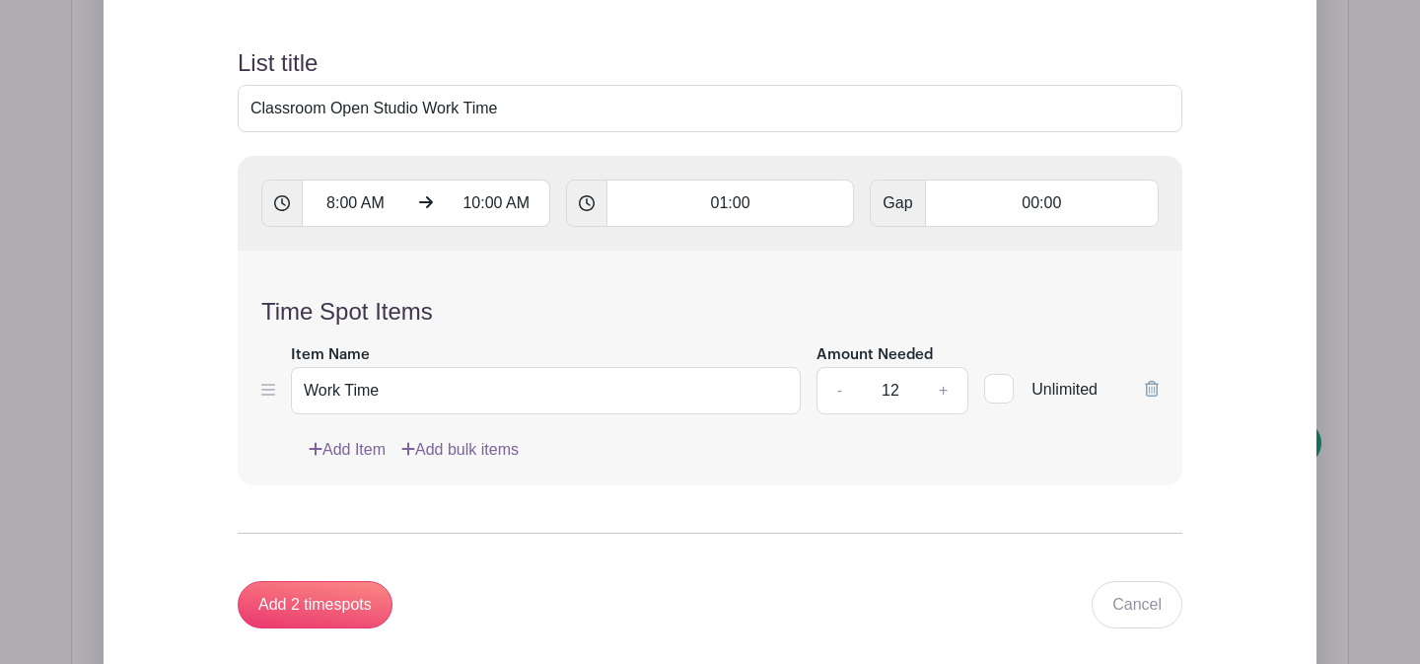
scroll to position [3386, 0]
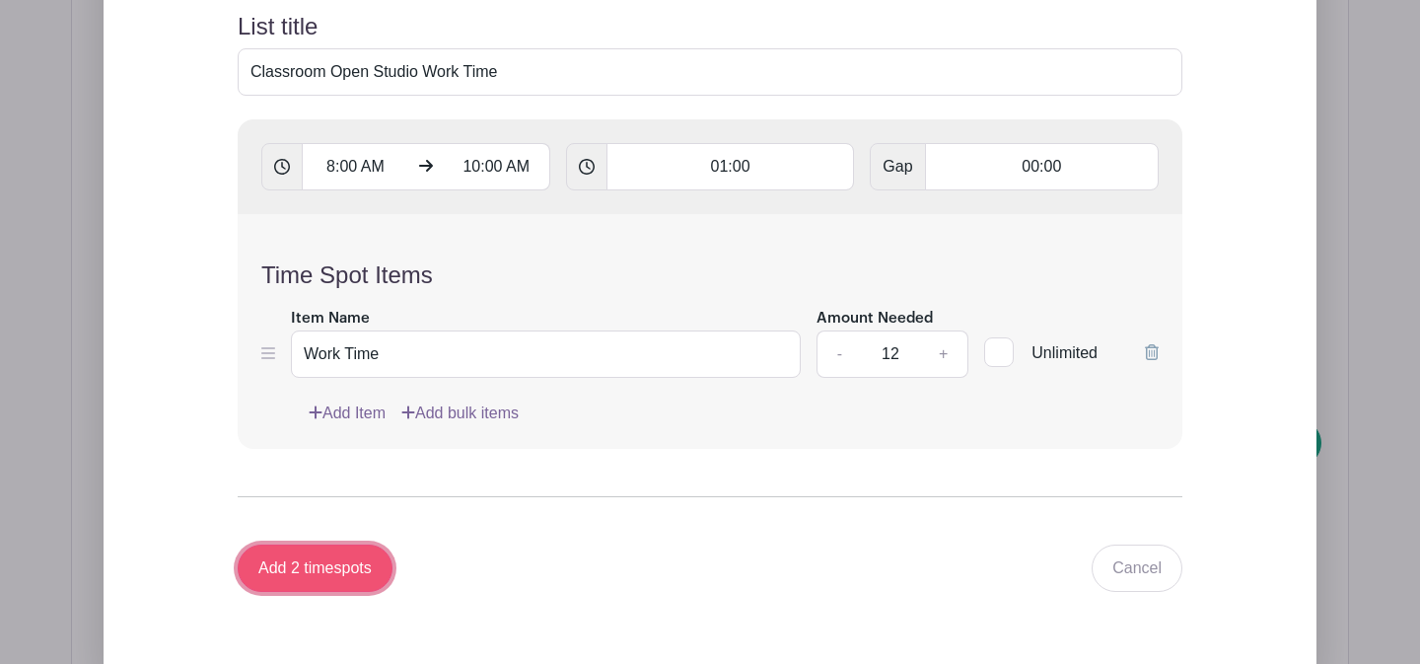
click at [307, 544] on input "Add 2 timespots" at bounding box center [315, 567] width 155 height 47
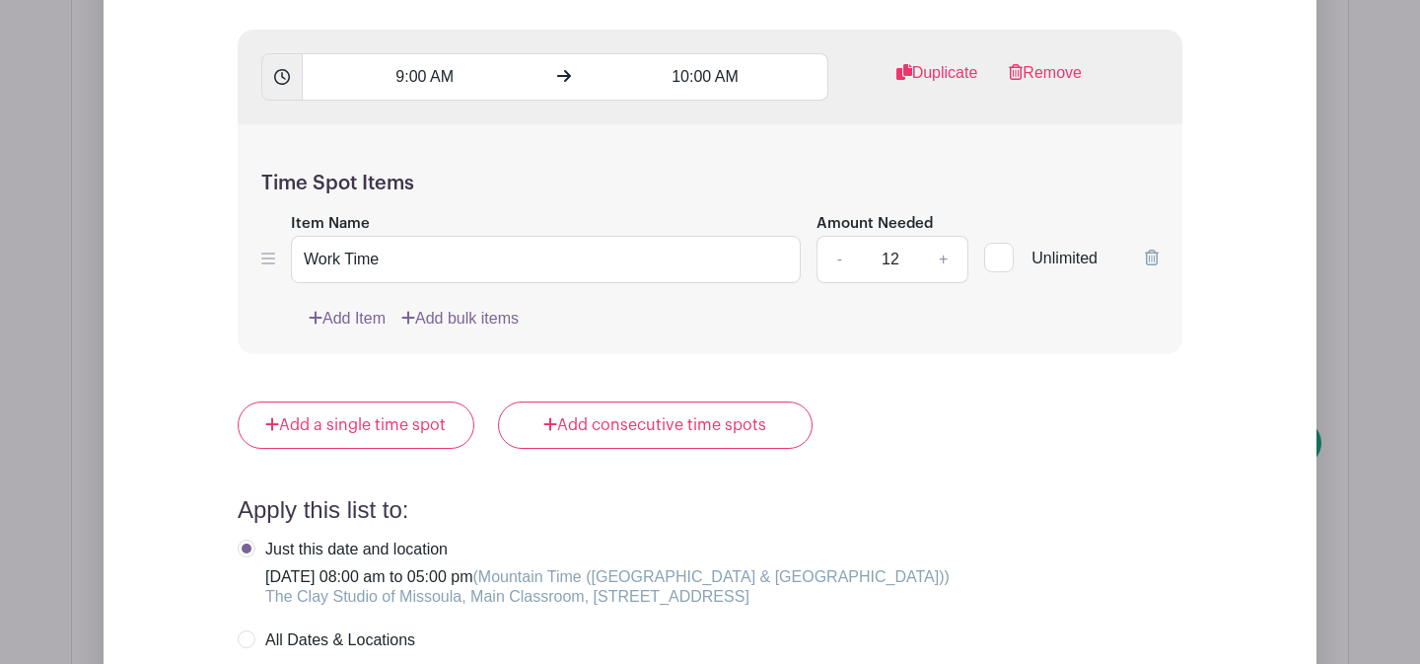
scroll to position [4102, 0]
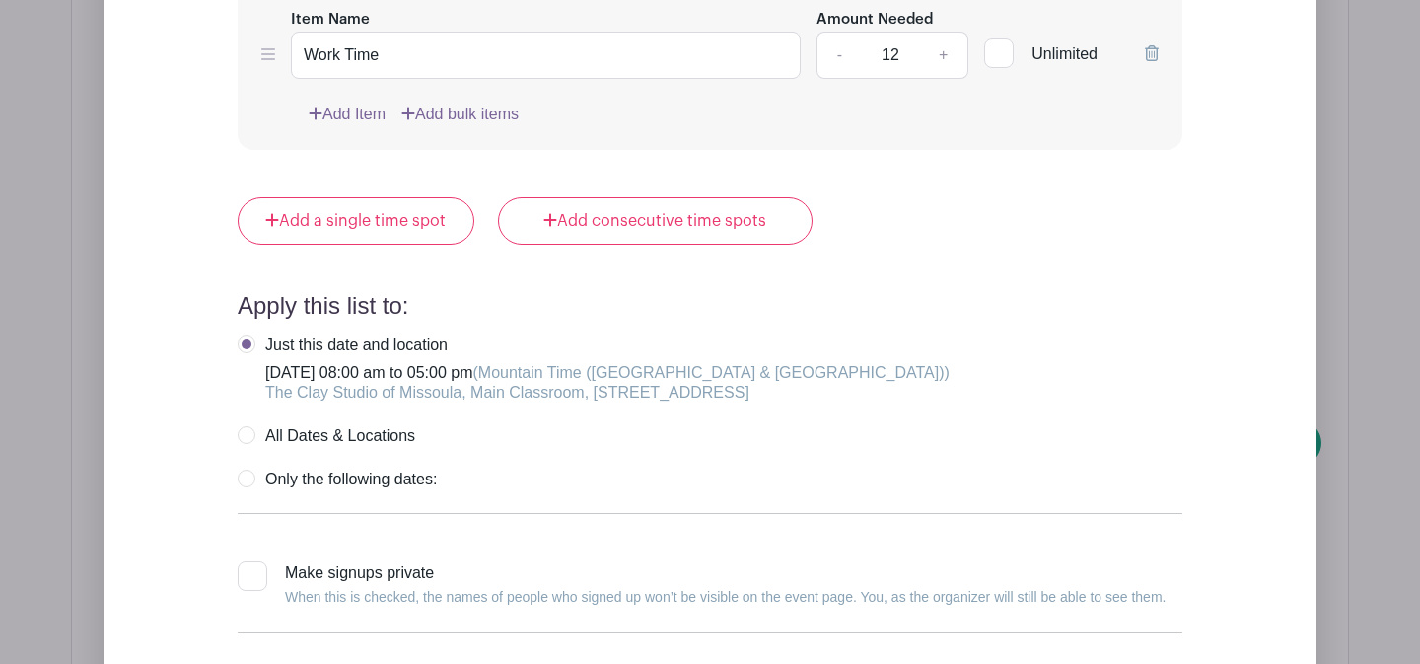
click at [252, 561] on div at bounding box center [253, 576] width 30 height 30
click at [251, 561] on input "Make signups private When this is checked, the names of people who signed up wo…" at bounding box center [244, 567] width 13 height 13
checkbox input "true"
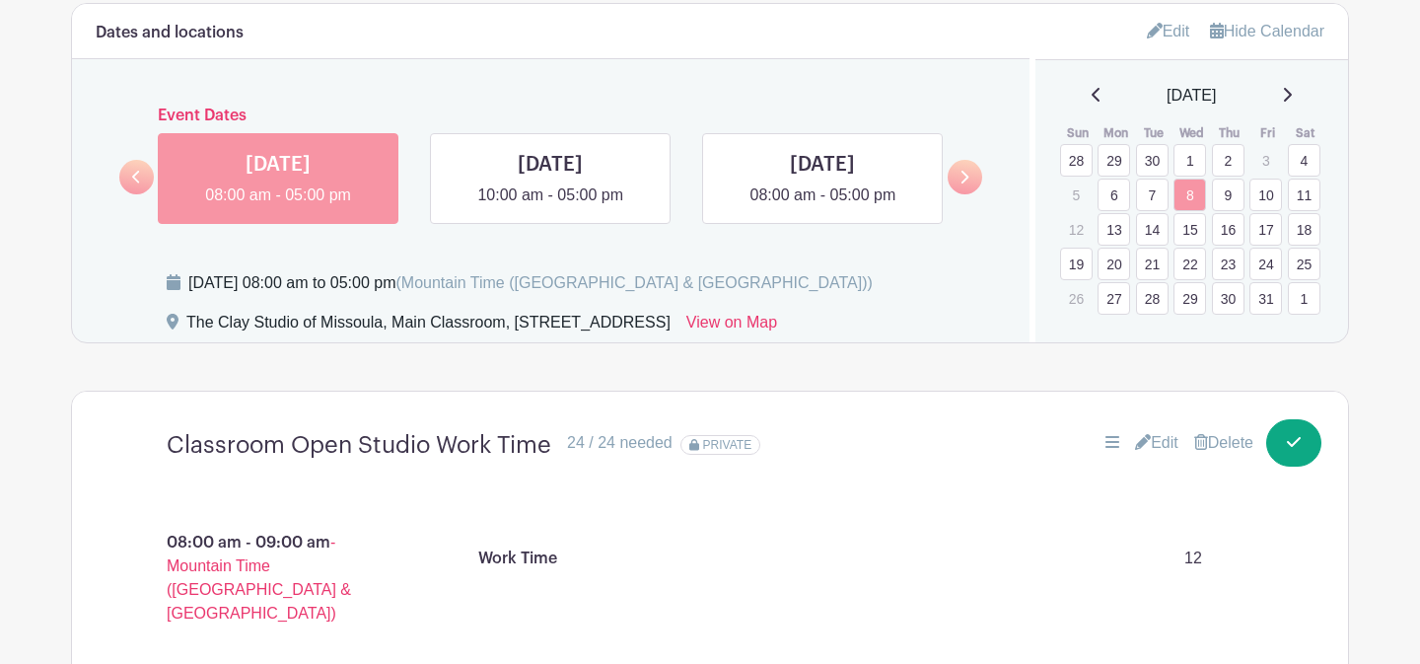
scroll to position [1195, 0]
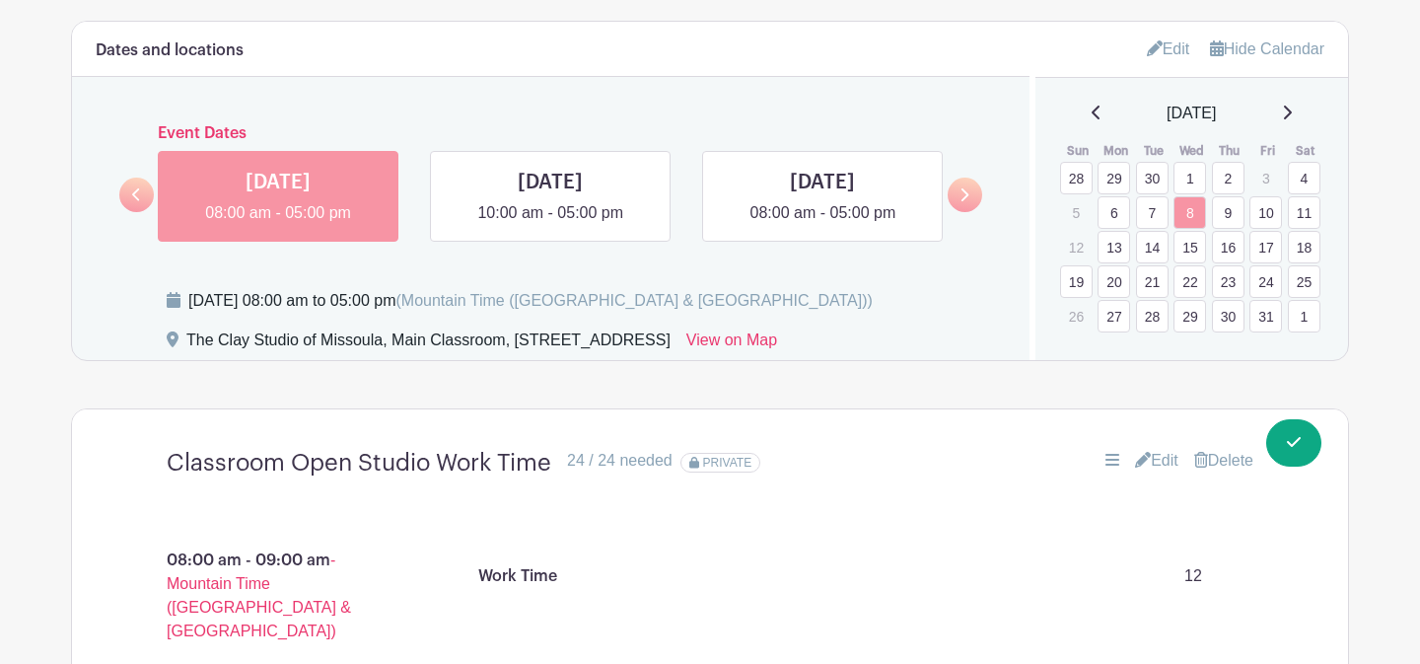
click at [1197, 251] on link "15" at bounding box center [1190, 247] width 33 height 33
click at [337, 180] on link at bounding box center [316, 175] width 148 height 31
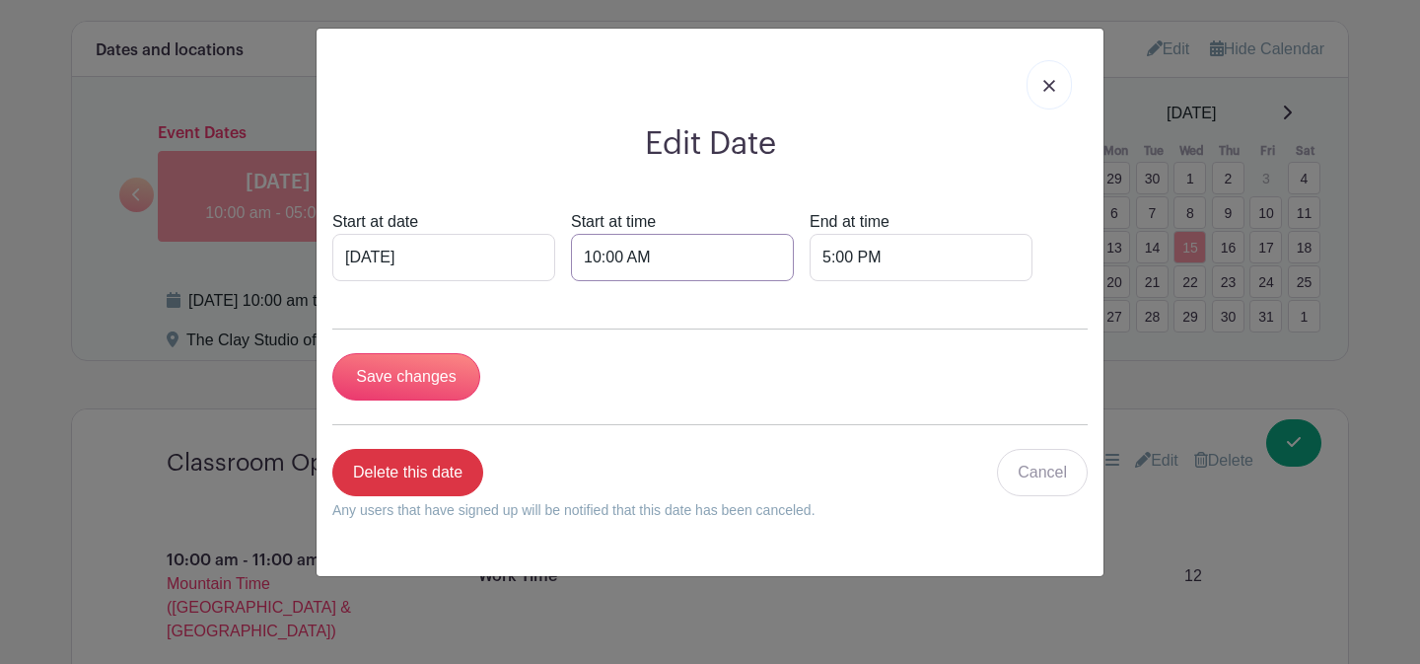
click at [571, 258] on input "10:00 AM" at bounding box center [682, 257] width 223 height 47
click at [580, 339] on div "10" at bounding box center [580, 344] width 64 height 37
click at [600, 395] on div "08" at bounding box center [581, 387] width 66 height 37
type input "8:00 AM"
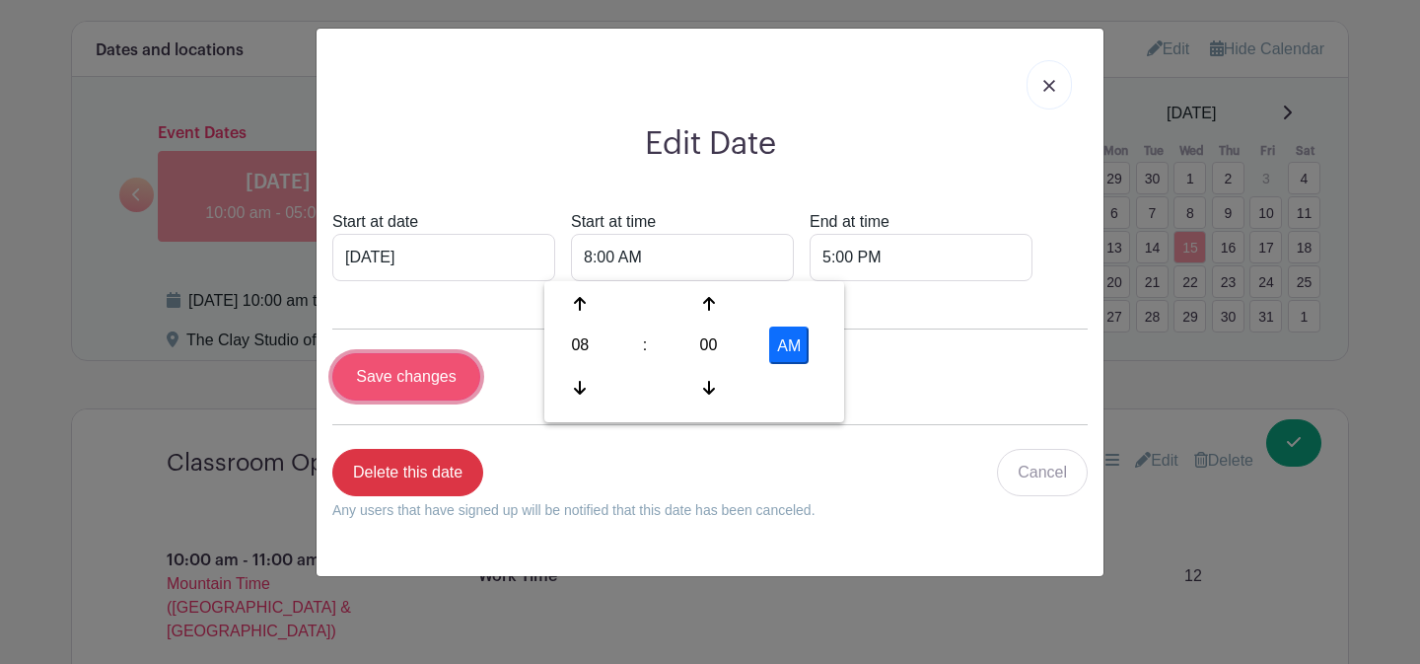
click at [401, 379] on input "Save changes" at bounding box center [406, 376] width 148 height 47
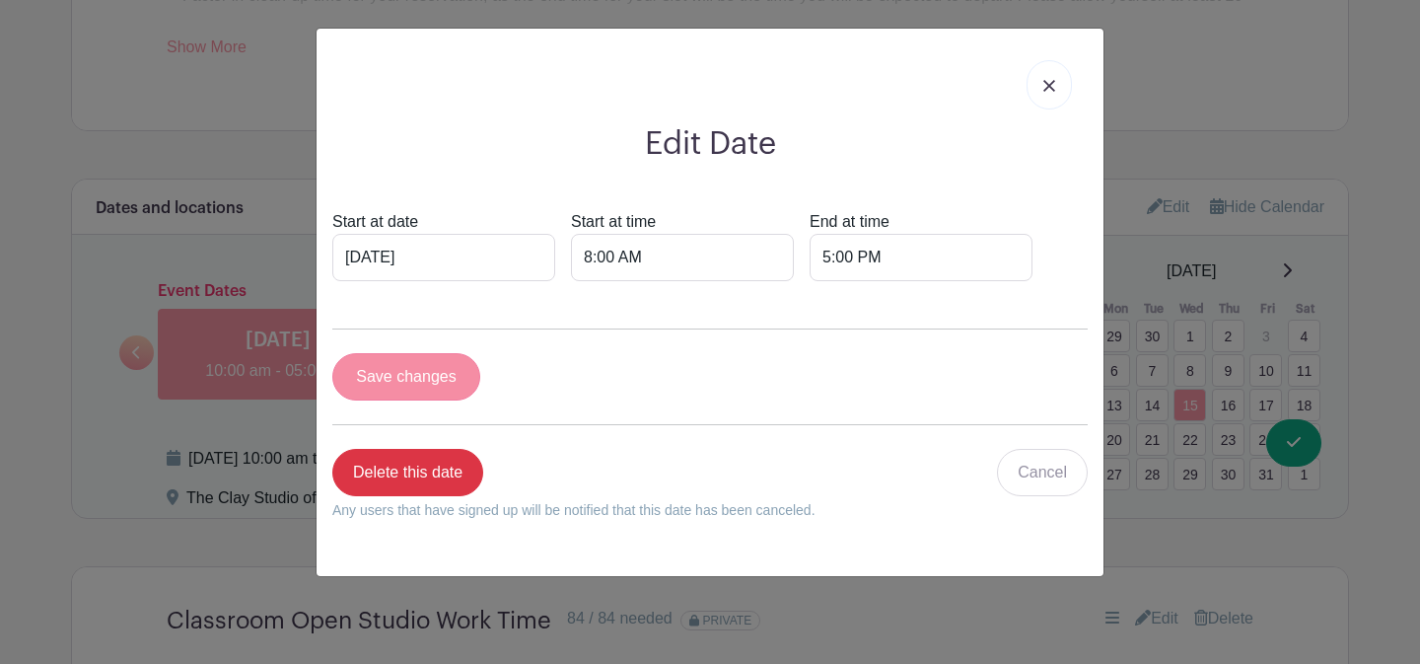
scroll to position [1353, 0]
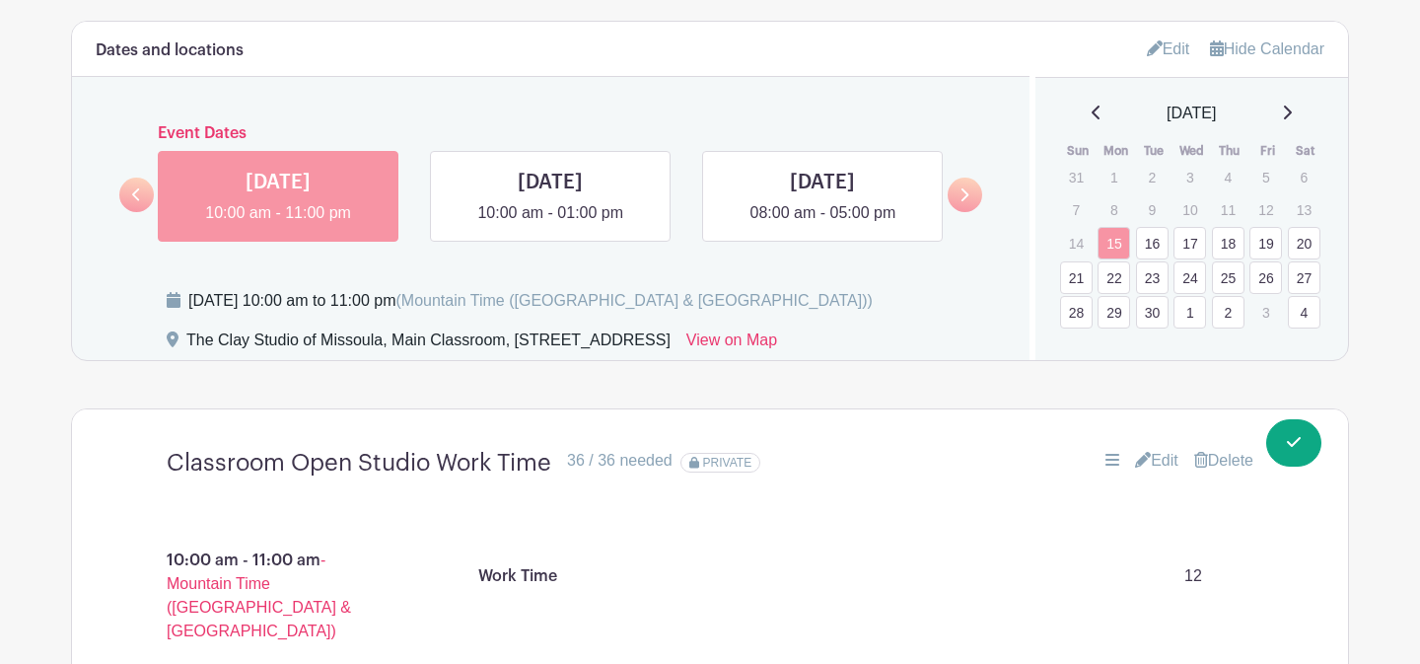
click at [1292, 115] on icon at bounding box center [1288, 113] width 8 height 14
click at [1191, 252] on link "15" at bounding box center [1190, 247] width 33 height 33
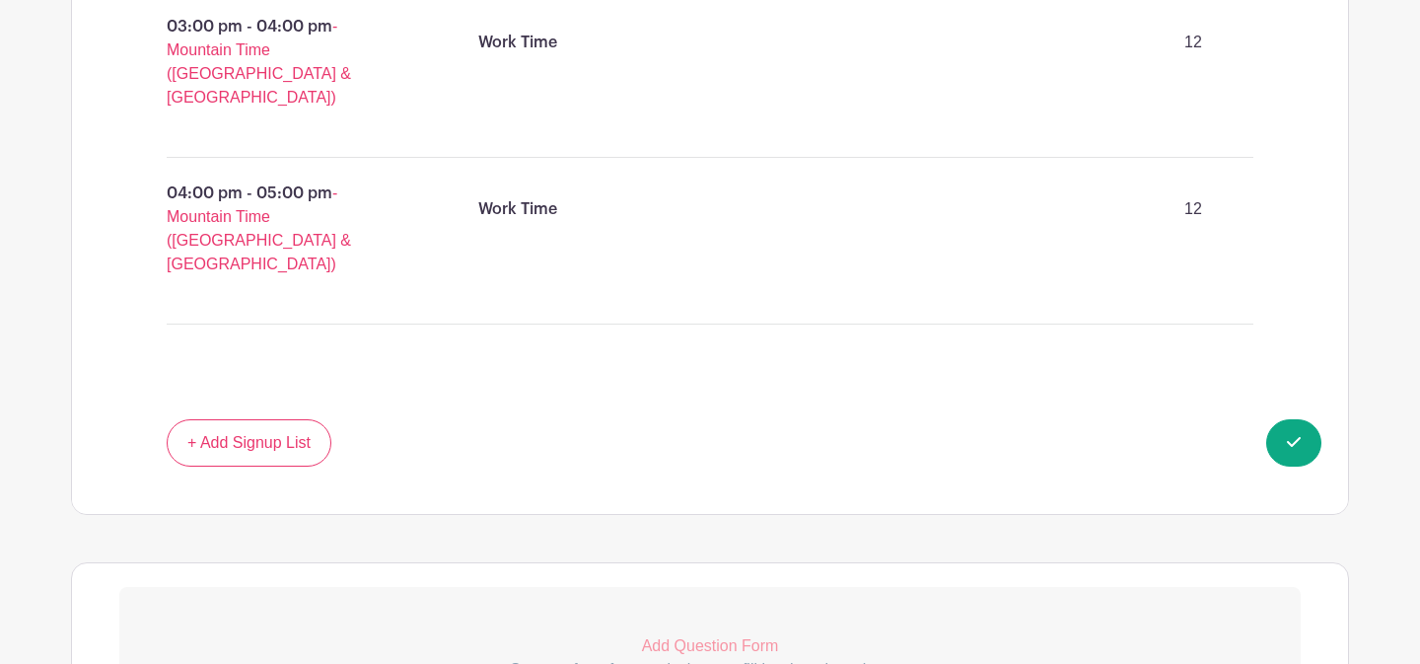
scroll to position [2663, 0]
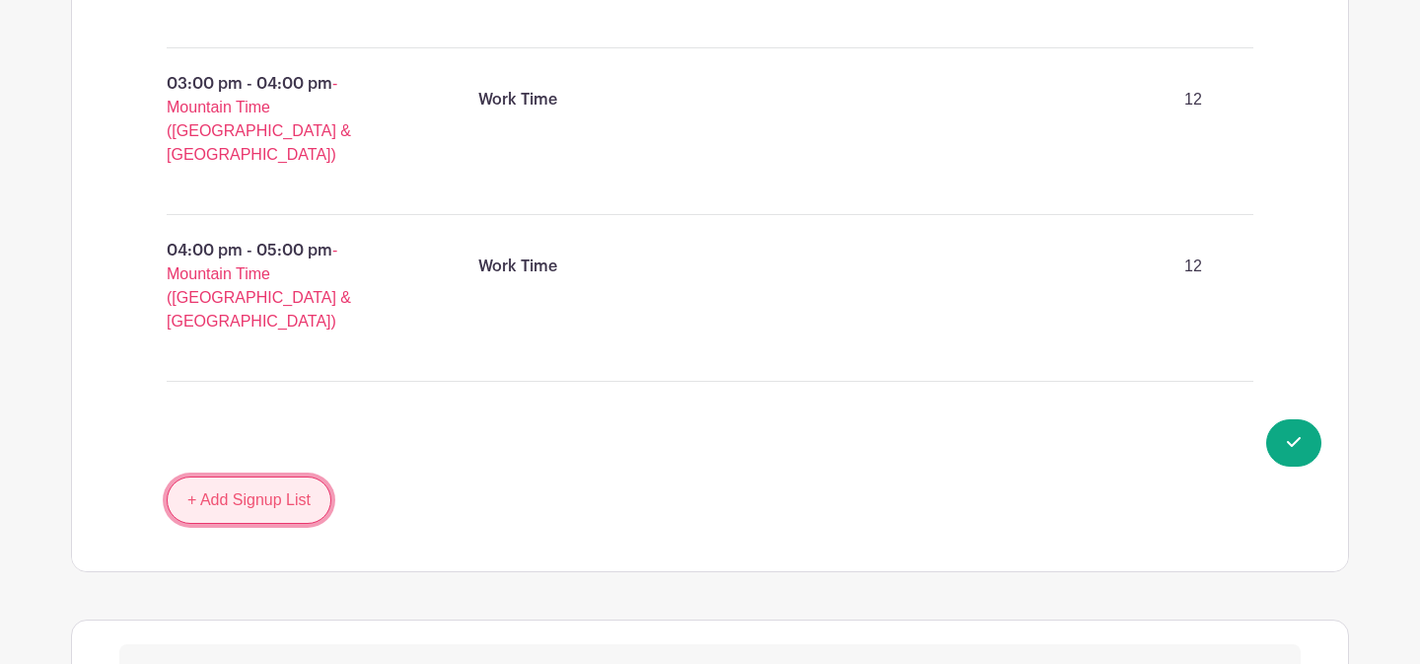
click at [260, 476] on link "+ Add Signup List" at bounding box center [249, 499] width 165 height 47
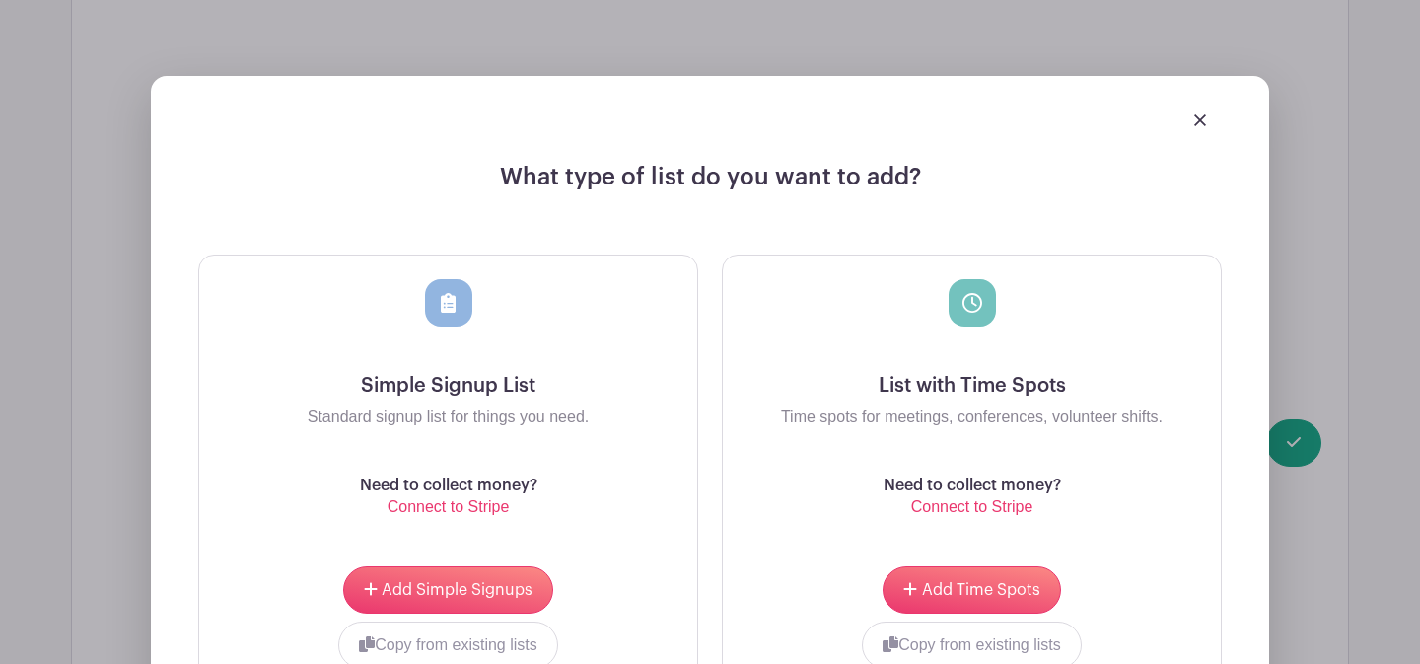
scroll to position [3154, 0]
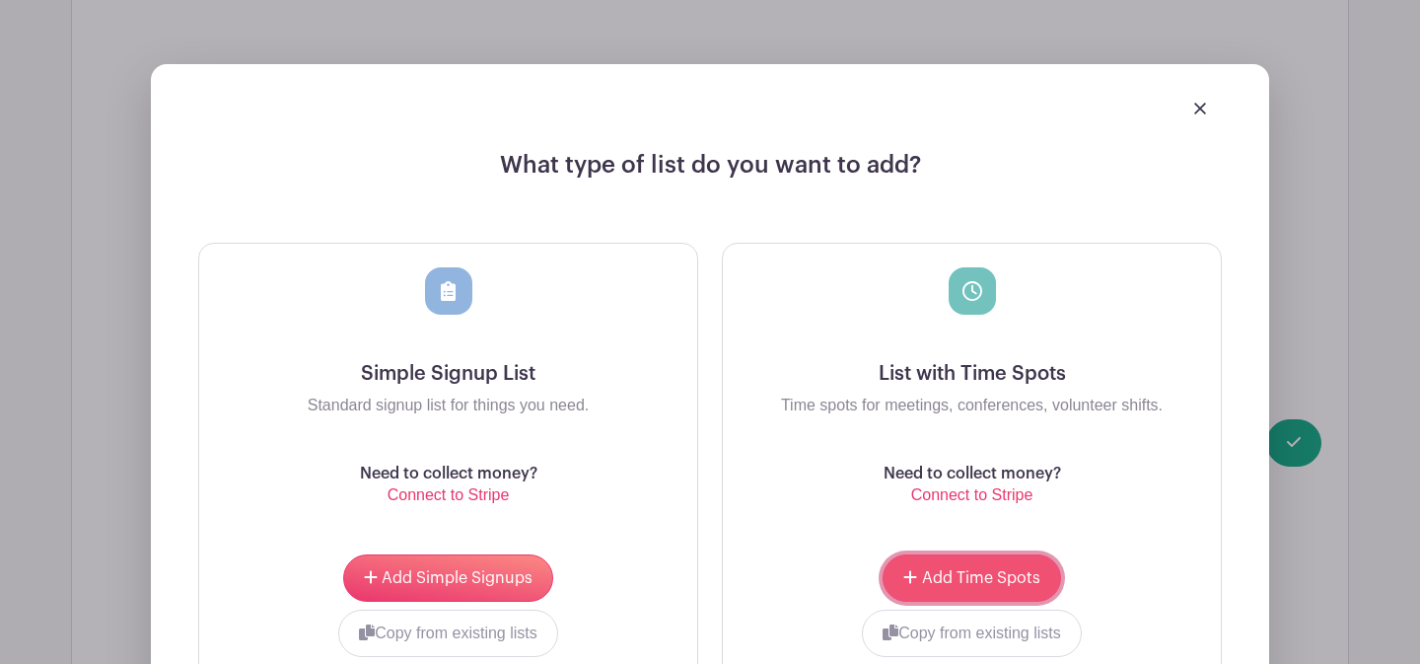
click at [956, 554] on button "Add Time Spots" at bounding box center [972, 577] width 178 height 47
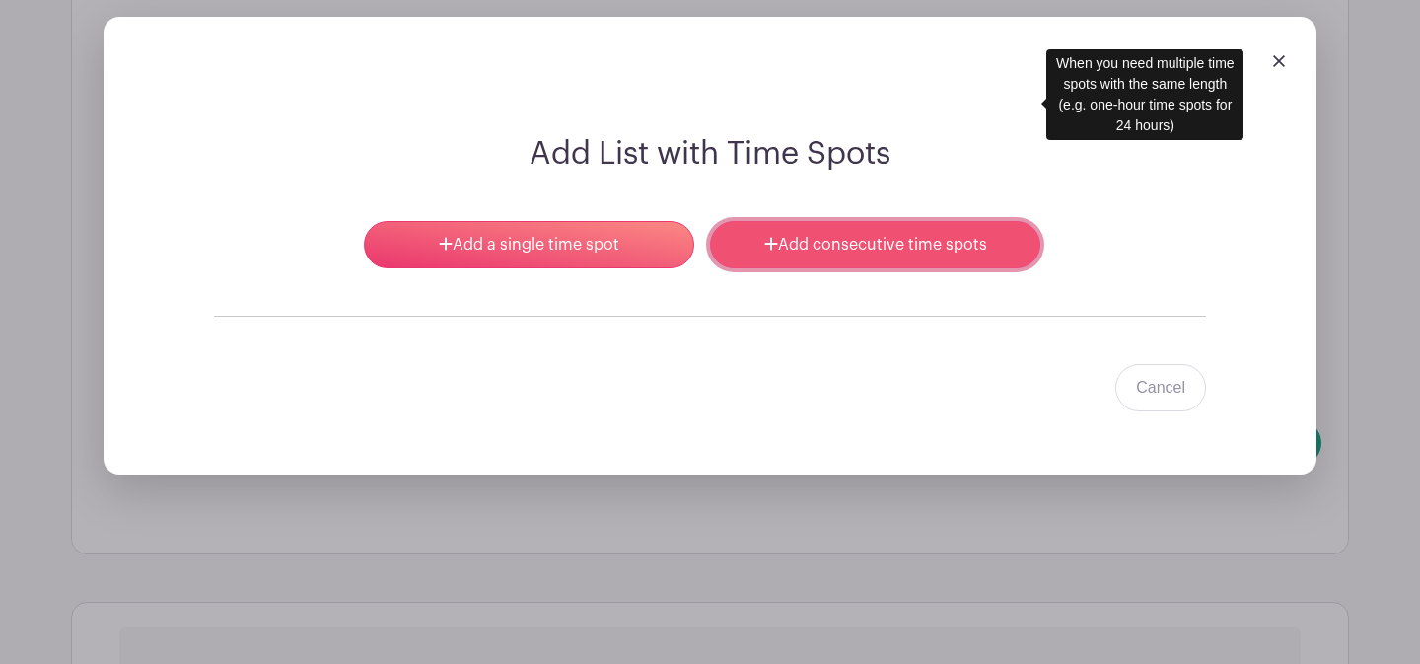
click at [795, 221] on link "Add consecutive time spots" at bounding box center [875, 244] width 330 height 47
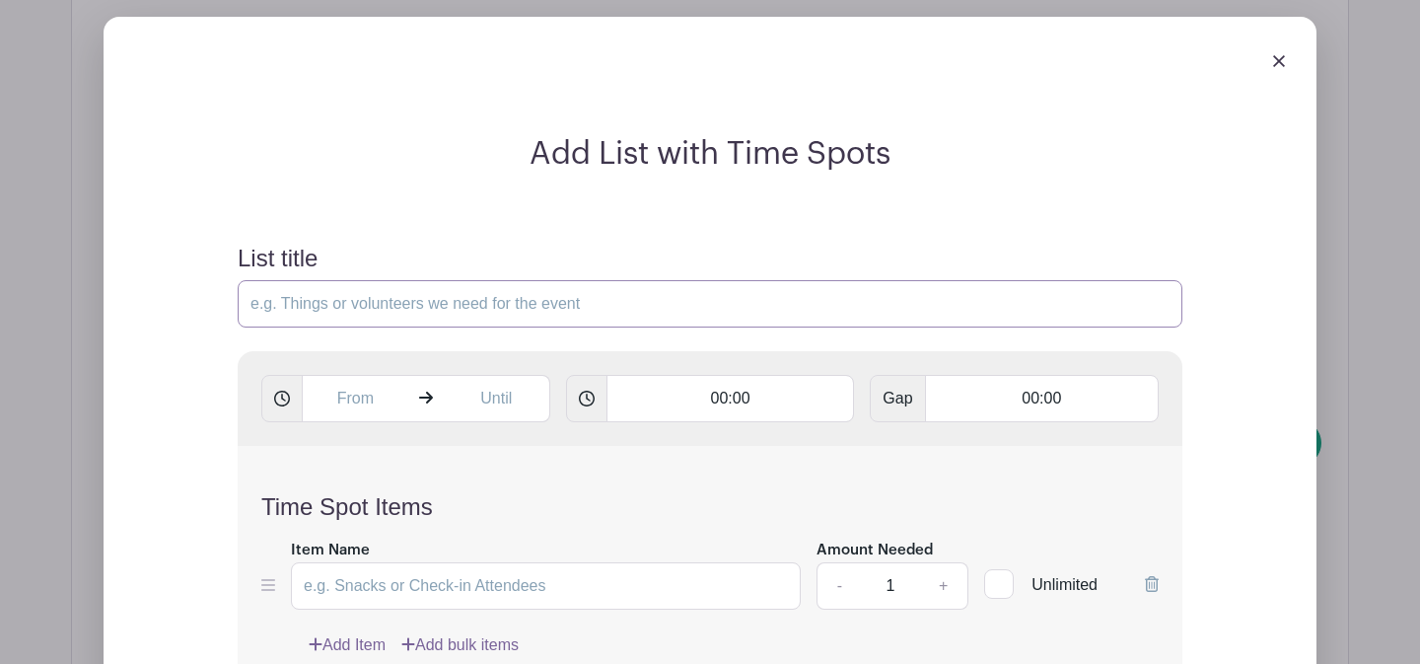
click at [351, 280] on input "List title" at bounding box center [710, 303] width 945 height 47
type input "Classroom Open Studio Work Time"
click at [346, 375] on input "text" at bounding box center [355, 398] width 107 height 47
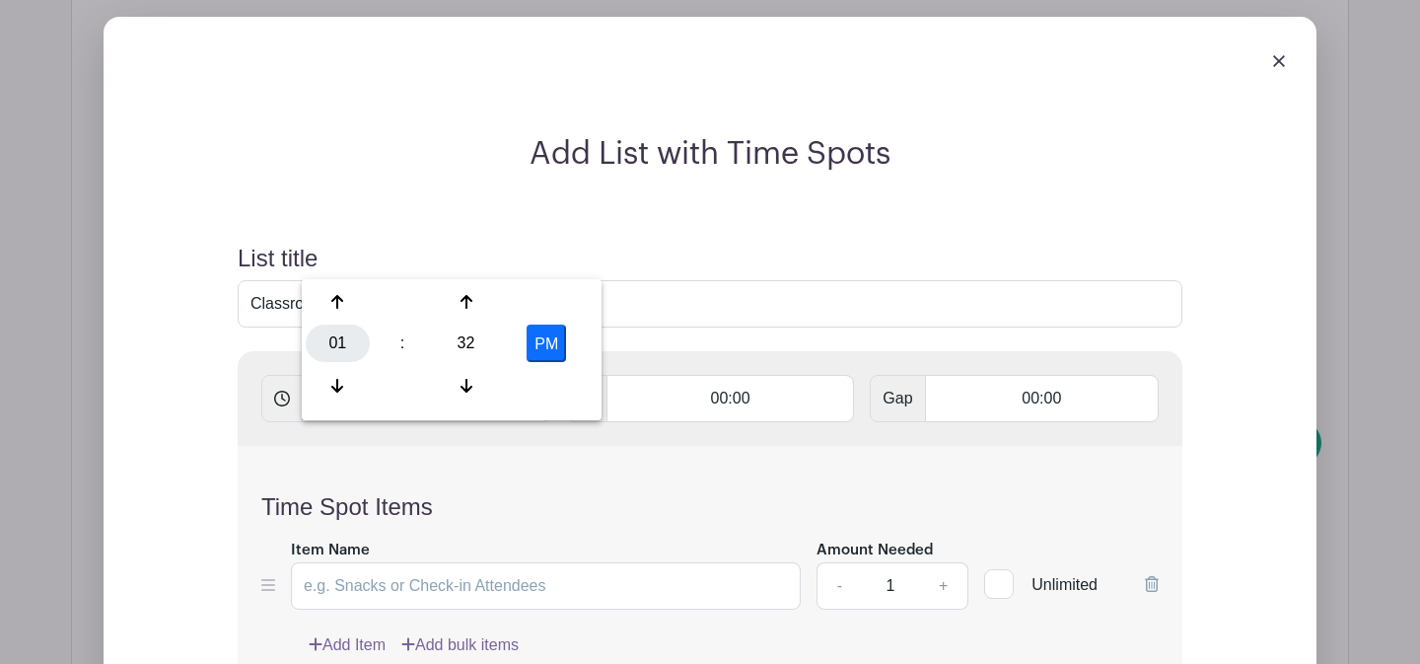
click at [348, 345] on div "01" at bounding box center [338, 342] width 64 height 37
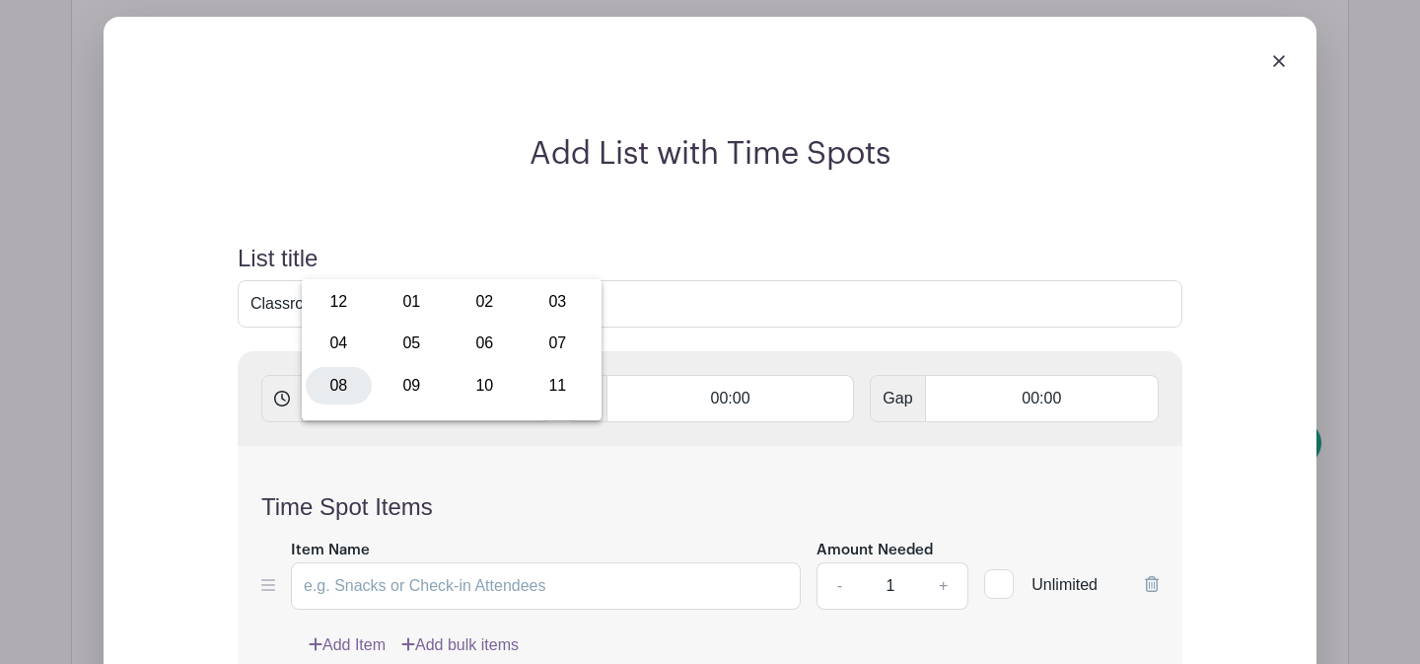
click at [356, 382] on div "08" at bounding box center [339, 385] width 66 height 37
click at [470, 358] on div "32" at bounding box center [466, 342] width 64 height 37
click at [341, 300] on div "00" at bounding box center [339, 301] width 66 height 37
click at [559, 332] on button "PM" at bounding box center [546, 342] width 39 height 37
type input "8:00 AM"
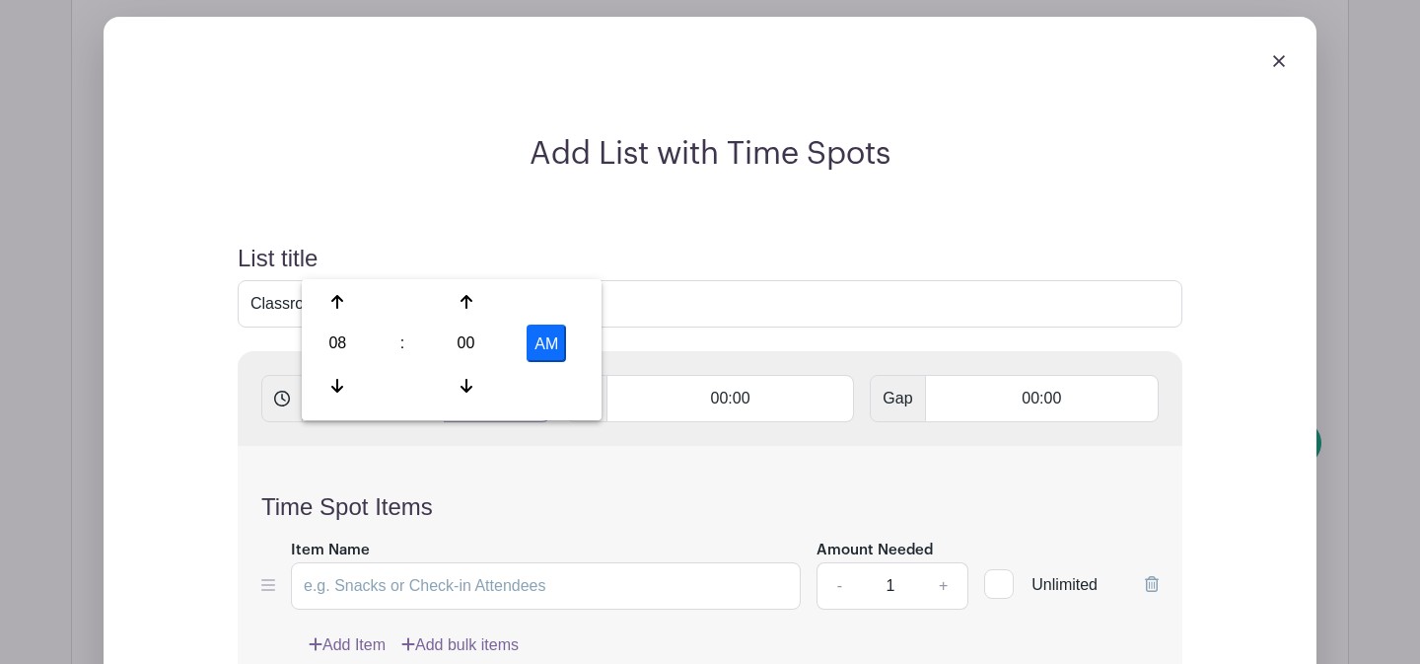
click at [494, 375] on input "text" at bounding box center [497, 398] width 107 height 47
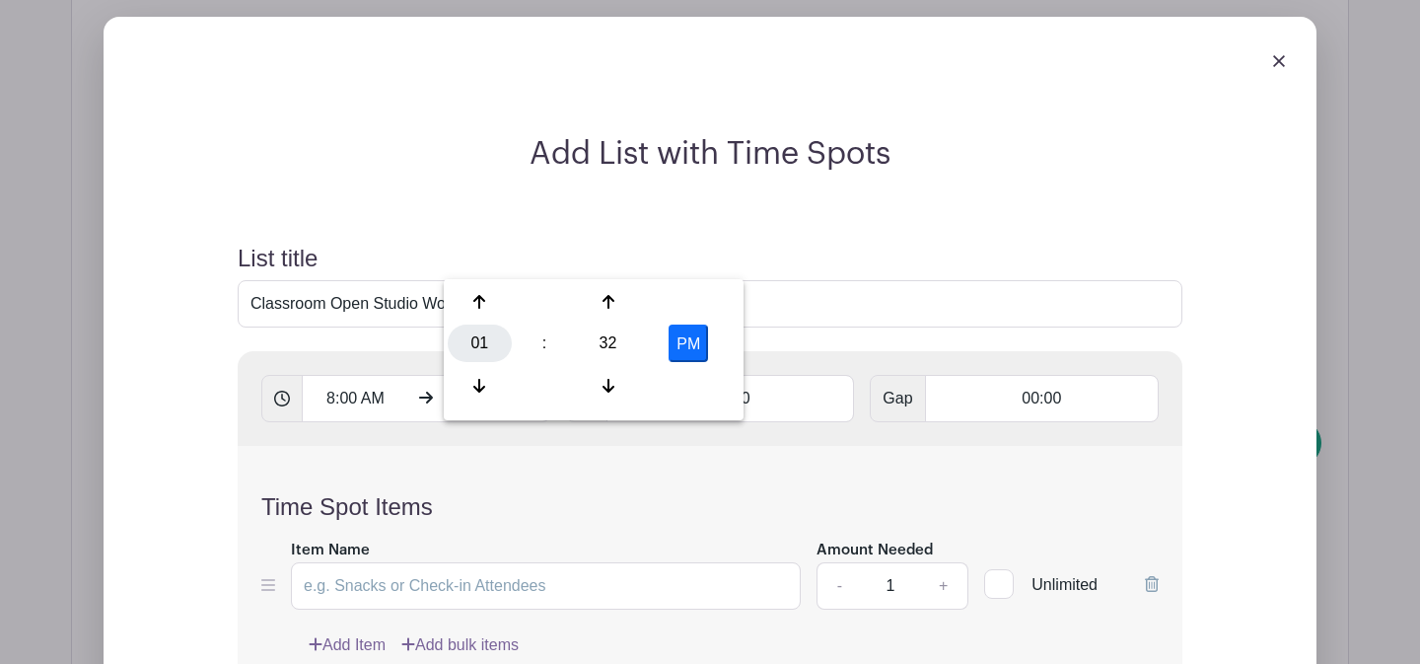
click at [492, 344] on div "01" at bounding box center [480, 342] width 64 height 37
click at [614, 388] on div "10" at bounding box center [627, 385] width 66 height 37
click at [621, 350] on div "32" at bounding box center [608, 342] width 64 height 37
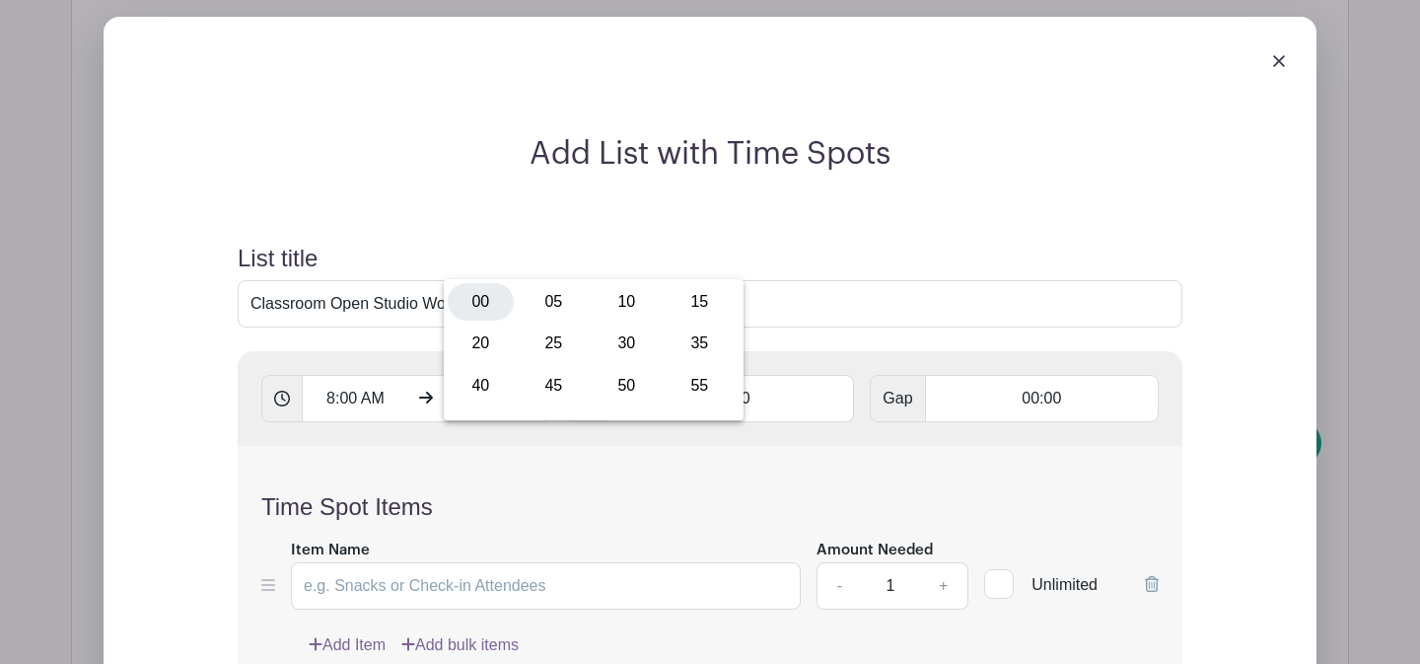
click at [482, 304] on div "00" at bounding box center [481, 301] width 66 height 37
type input "10:00 PM"
click at [701, 375] on input "00:00" at bounding box center [731, 398] width 249 height 47
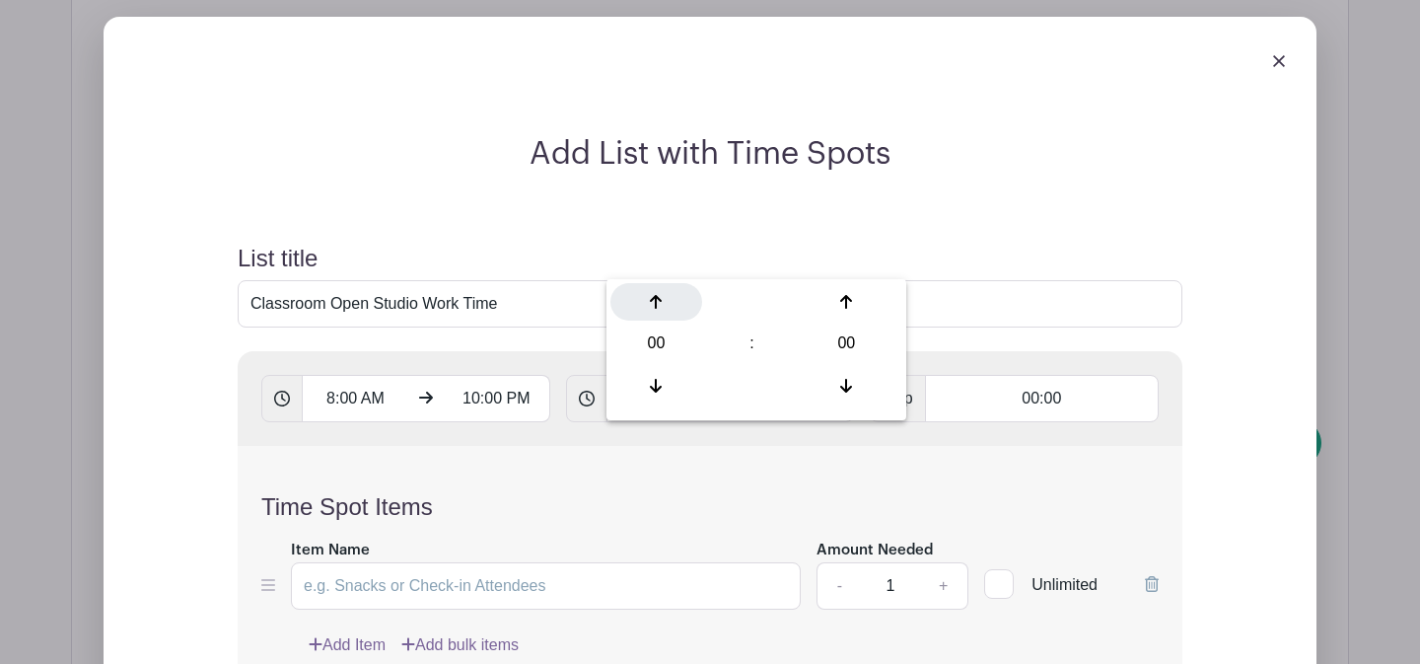
click at [664, 292] on div at bounding box center [656, 301] width 92 height 37
type input "01:00"
type input "Add 14 timespots"
click at [468, 562] on input "Item Name" at bounding box center [546, 585] width 510 height 47
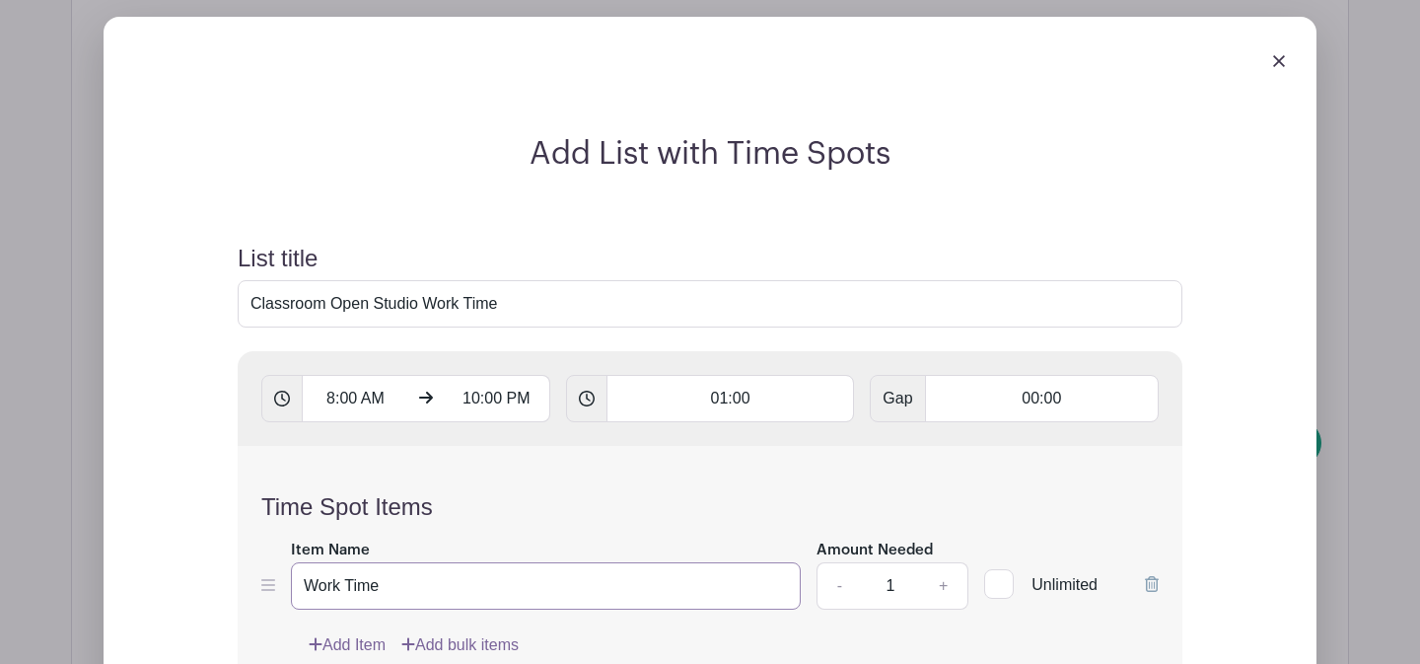
type input "Work Time"
click at [909, 562] on input "1" at bounding box center [890, 585] width 59 height 47
type input "12"
click at [877, 568] on form "List title Classroom Open Studio Work Time 8:00 AM 10:00 PM 01:00 Gap 00:00 Tim…" at bounding box center [710, 534] width 992 height 626
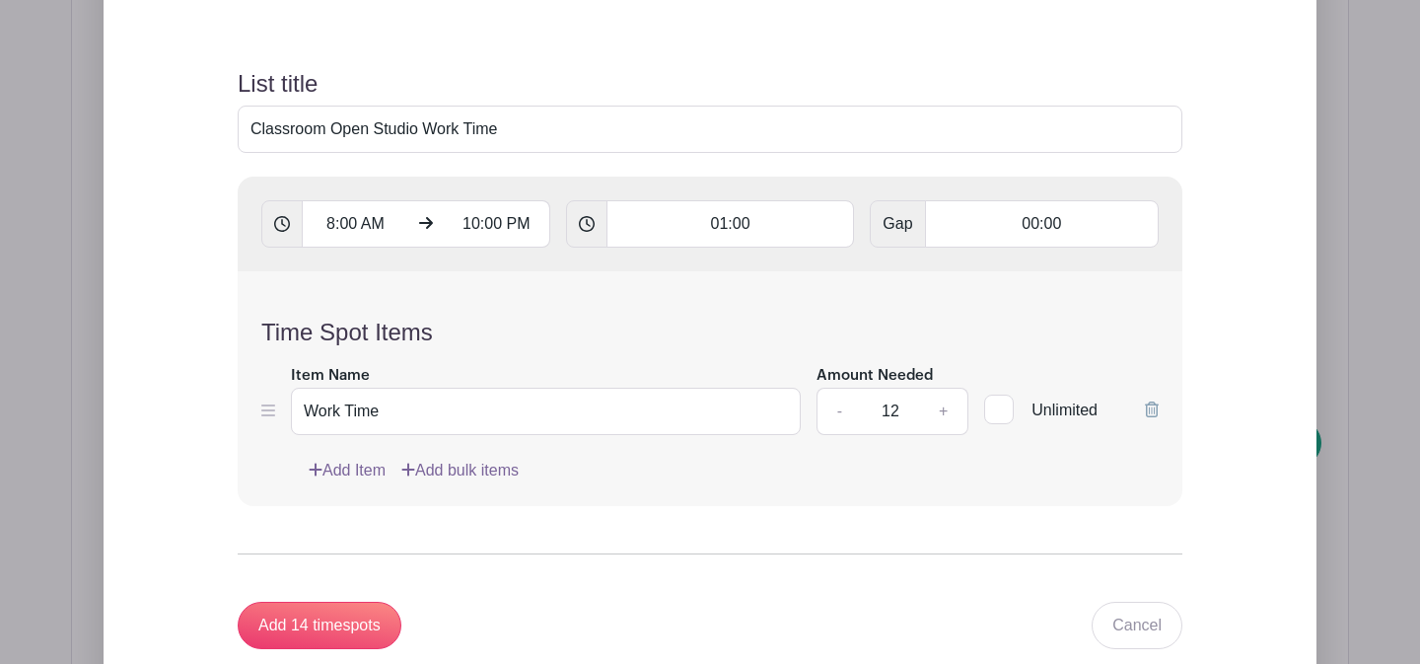
scroll to position [3347, 0]
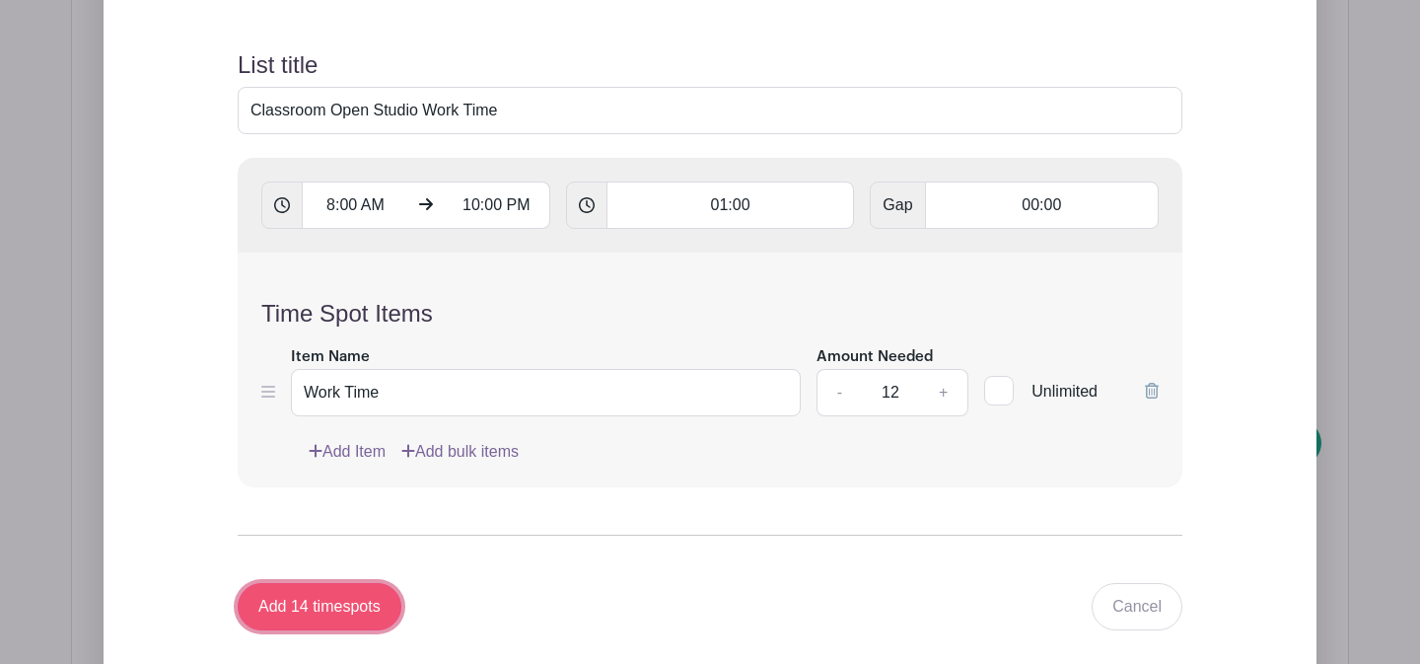
click at [352, 583] on input "Add 14 timespots" at bounding box center [320, 606] width 164 height 47
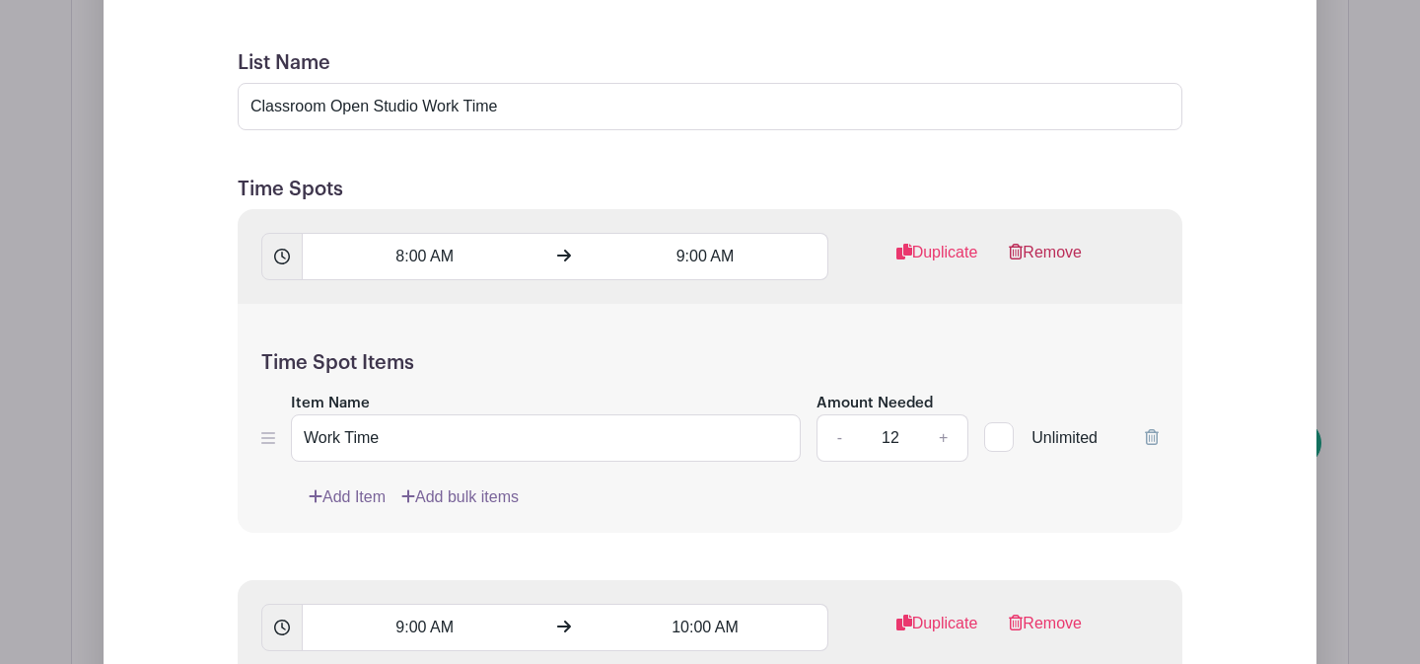
click at [1048, 241] on link "Remove" at bounding box center [1045, 260] width 73 height 39
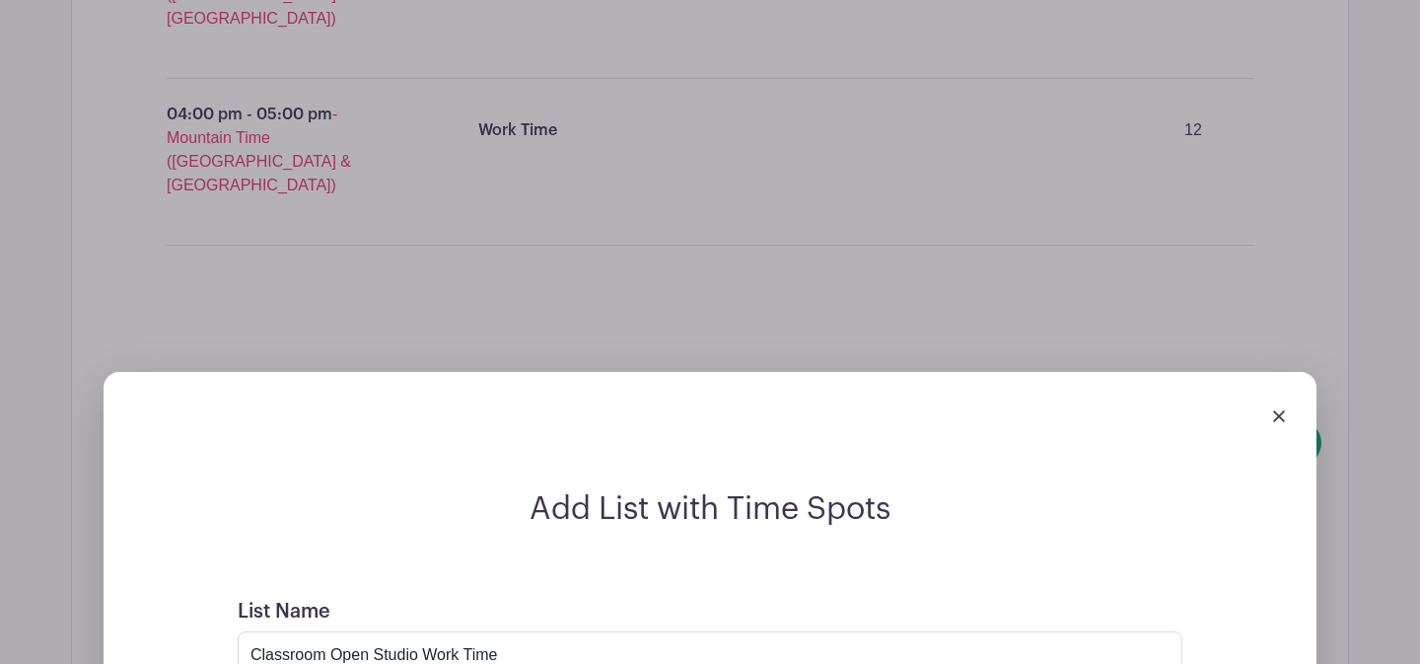
scroll to position [2888, 0]
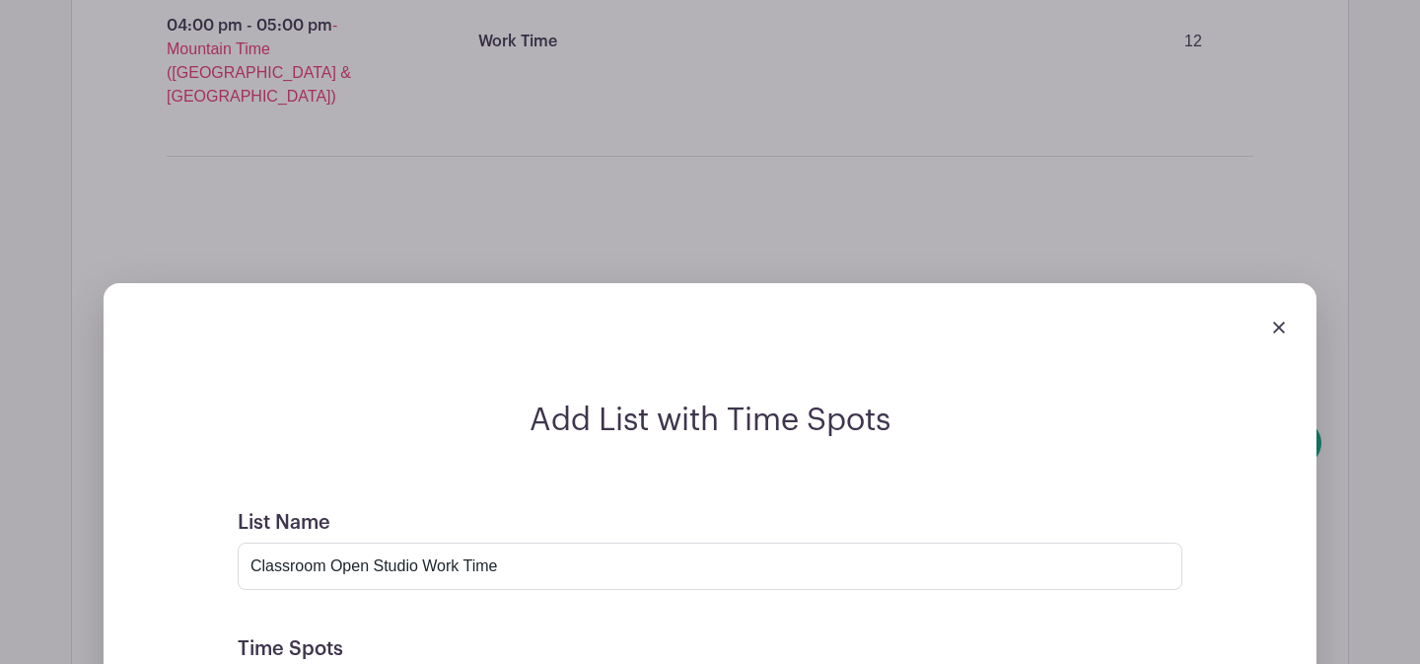
click at [1280, 322] on img at bounding box center [1279, 328] width 12 height 12
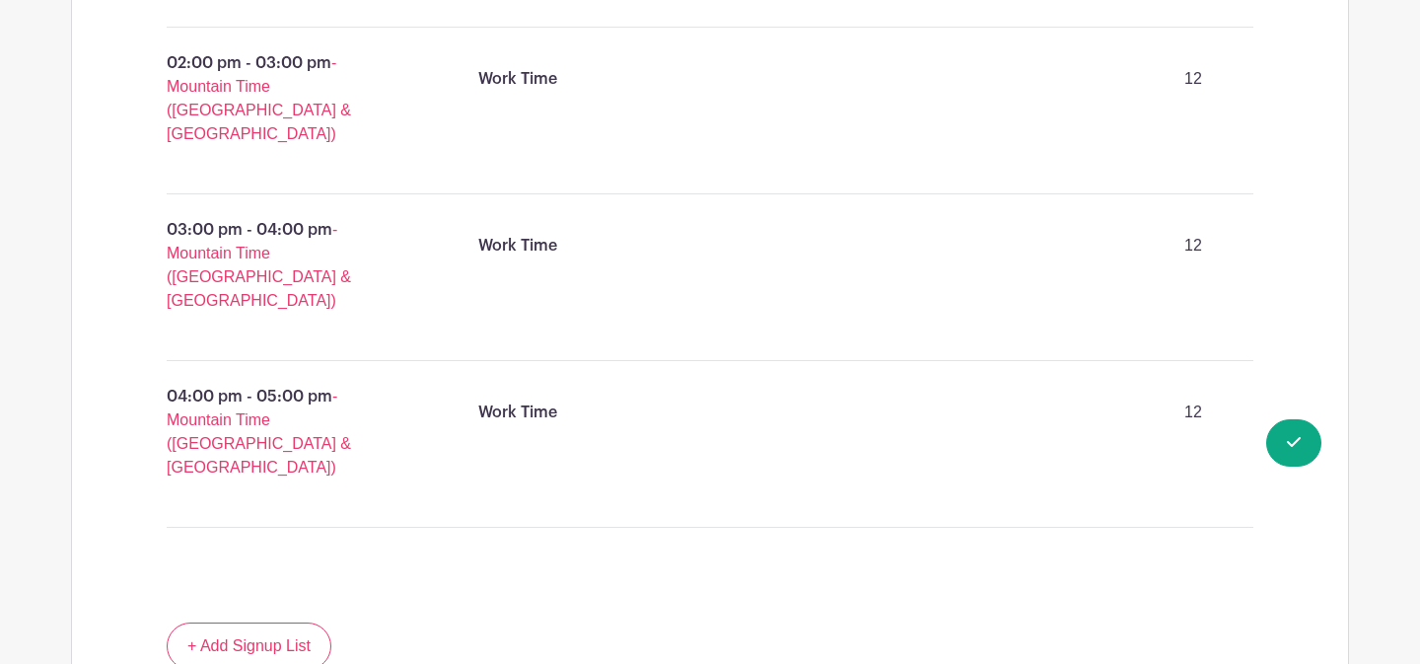
scroll to position [2439, 0]
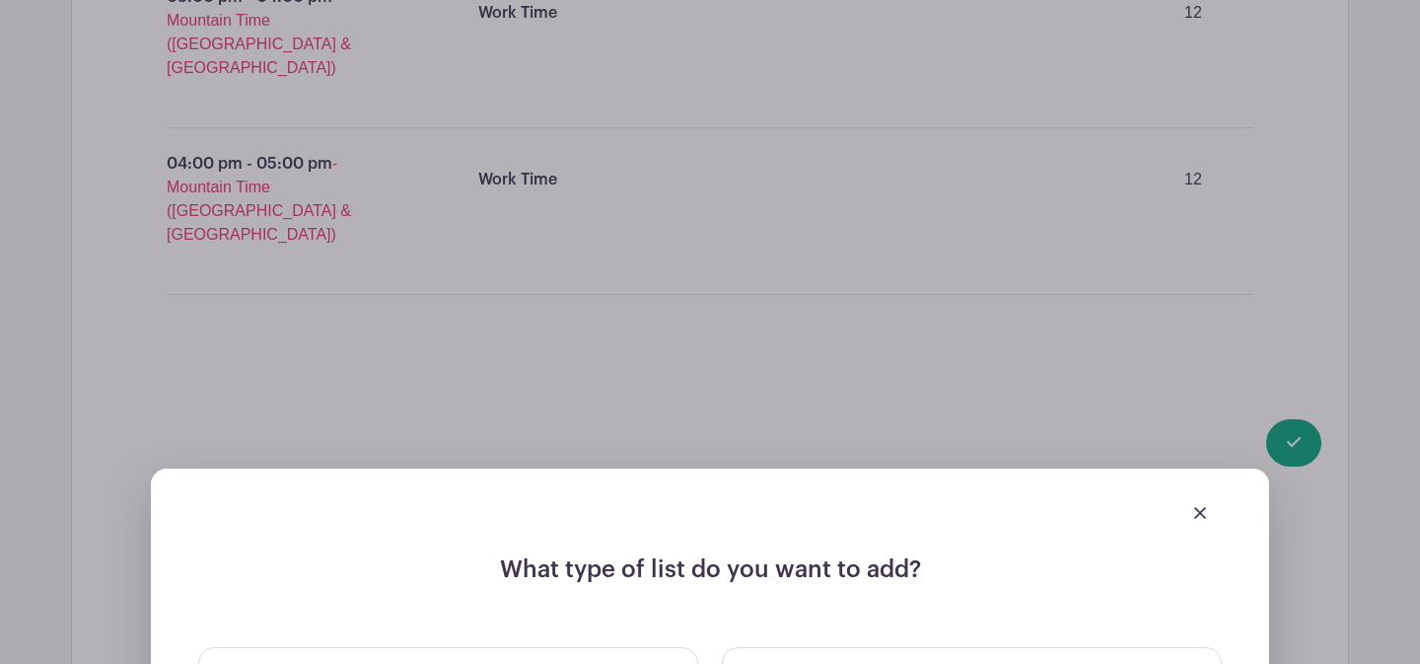
scroll to position [2936, 0]
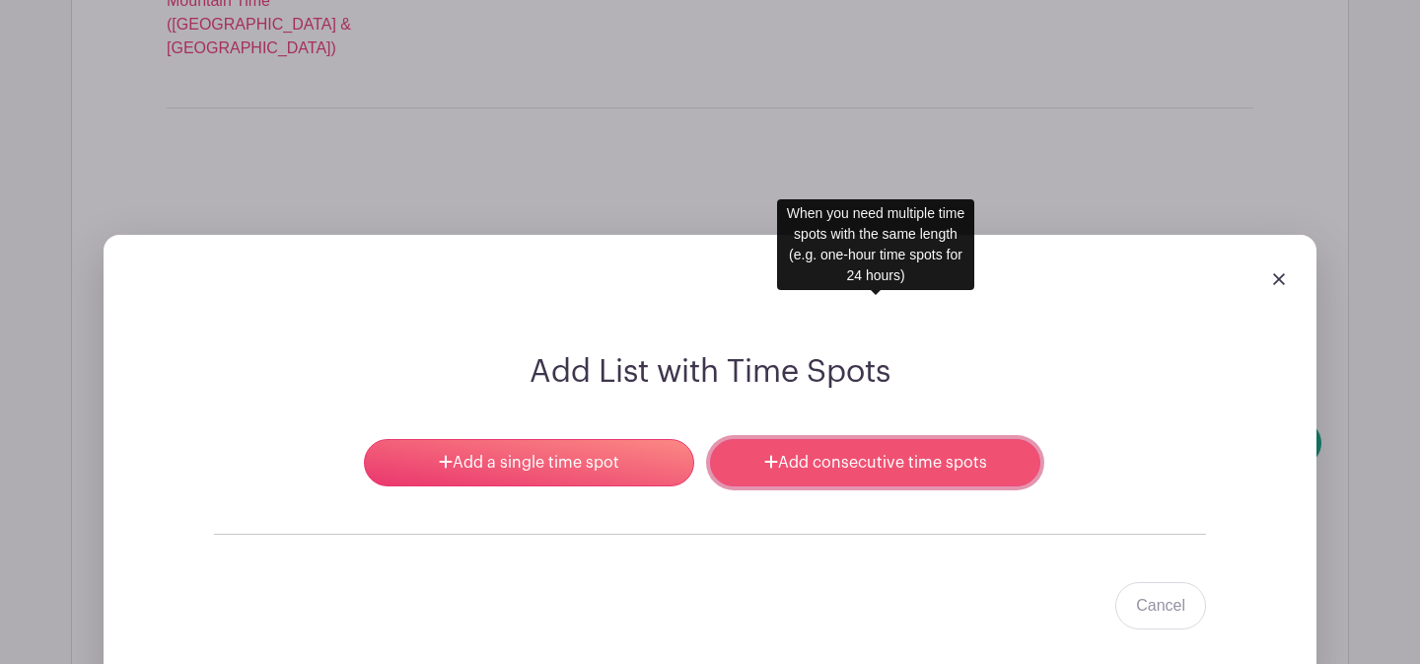
click at [827, 439] on link "Add consecutive time spots" at bounding box center [875, 462] width 330 height 47
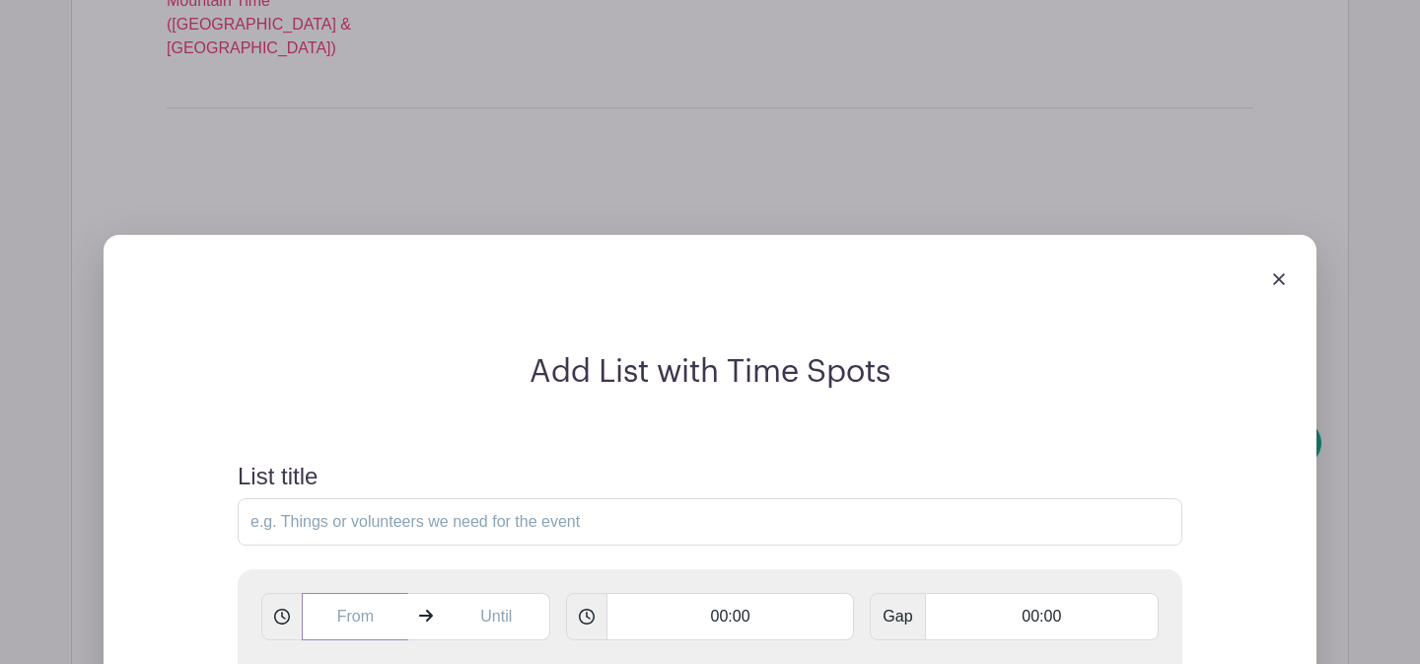
click at [354, 593] on input "text" at bounding box center [355, 616] width 107 height 47
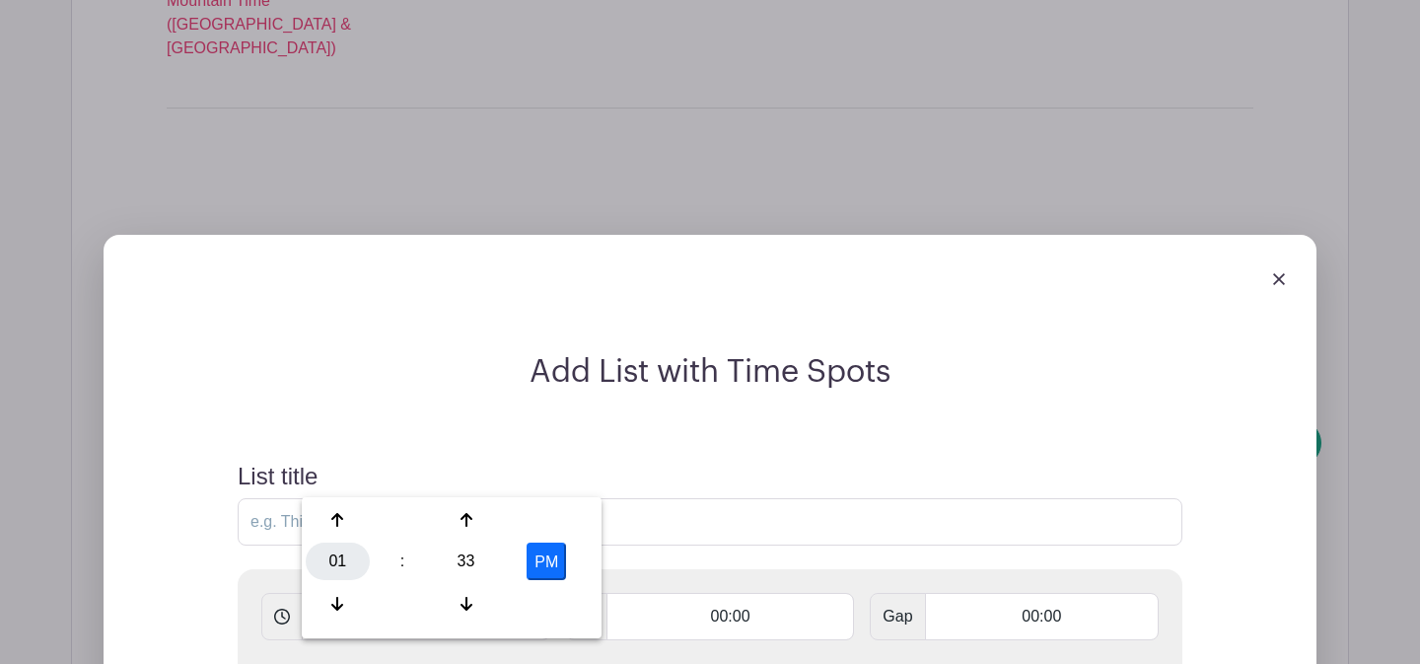
click at [347, 550] on div "01" at bounding box center [338, 560] width 64 height 37
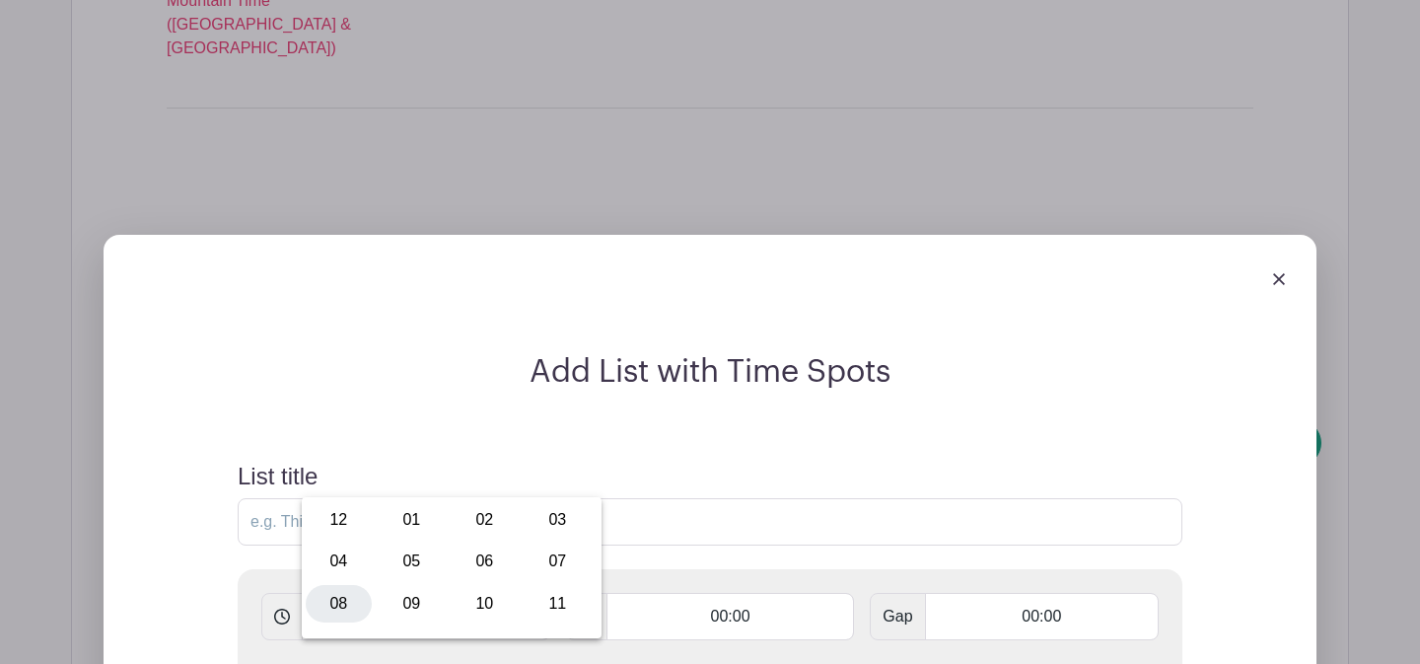
click at [370, 600] on div "08" at bounding box center [339, 603] width 66 height 37
click at [464, 569] on div "33" at bounding box center [466, 560] width 64 height 37
click at [360, 522] on div "00" at bounding box center [339, 519] width 66 height 37
click at [550, 565] on button "PM" at bounding box center [546, 560] width 39 height 37
type input "8:00 AM"
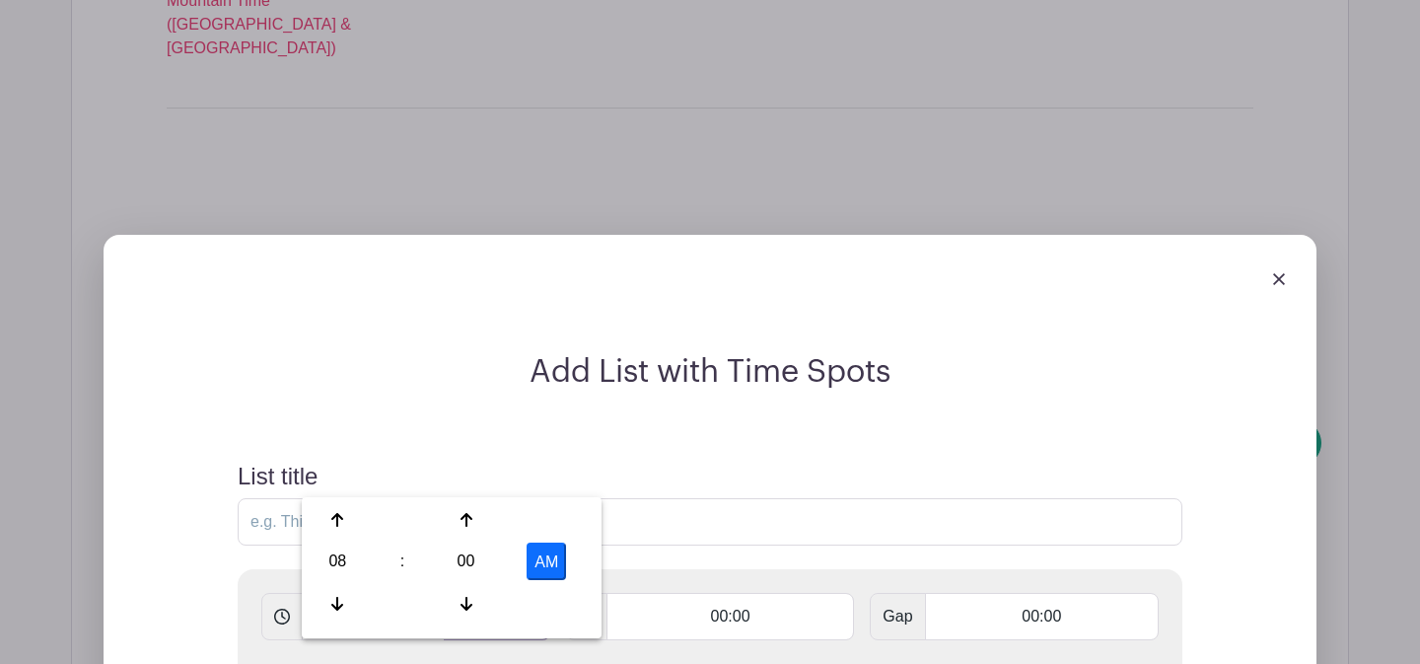
click at [492, 593] on input "text" at bounding box center [497, 616] width 107 height 47
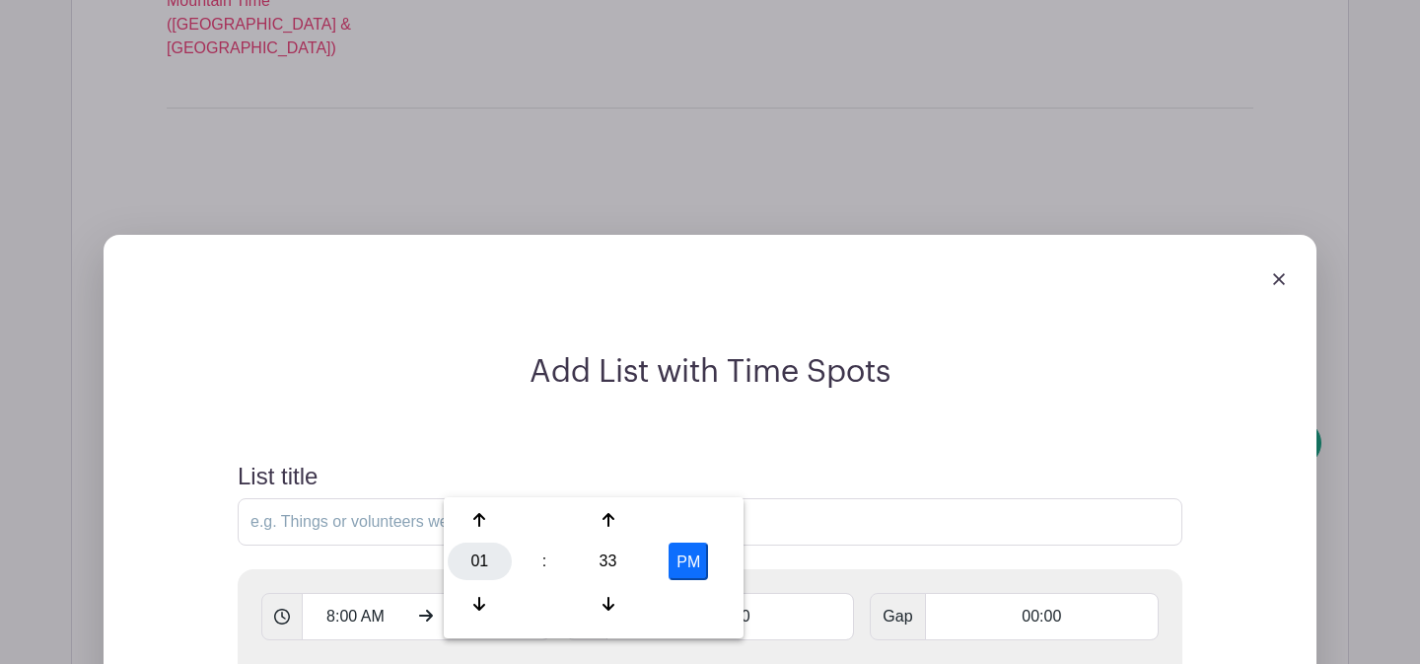
click at [474, 562] on div "01" at bounding box center [480, 560] width 64 height 37
click at [618, 600] on div "10" at bounding box center [627, 603] width 66 height 37
click at [605, 572] on div "33" at bounding box center [608, 560] width 64 height 37
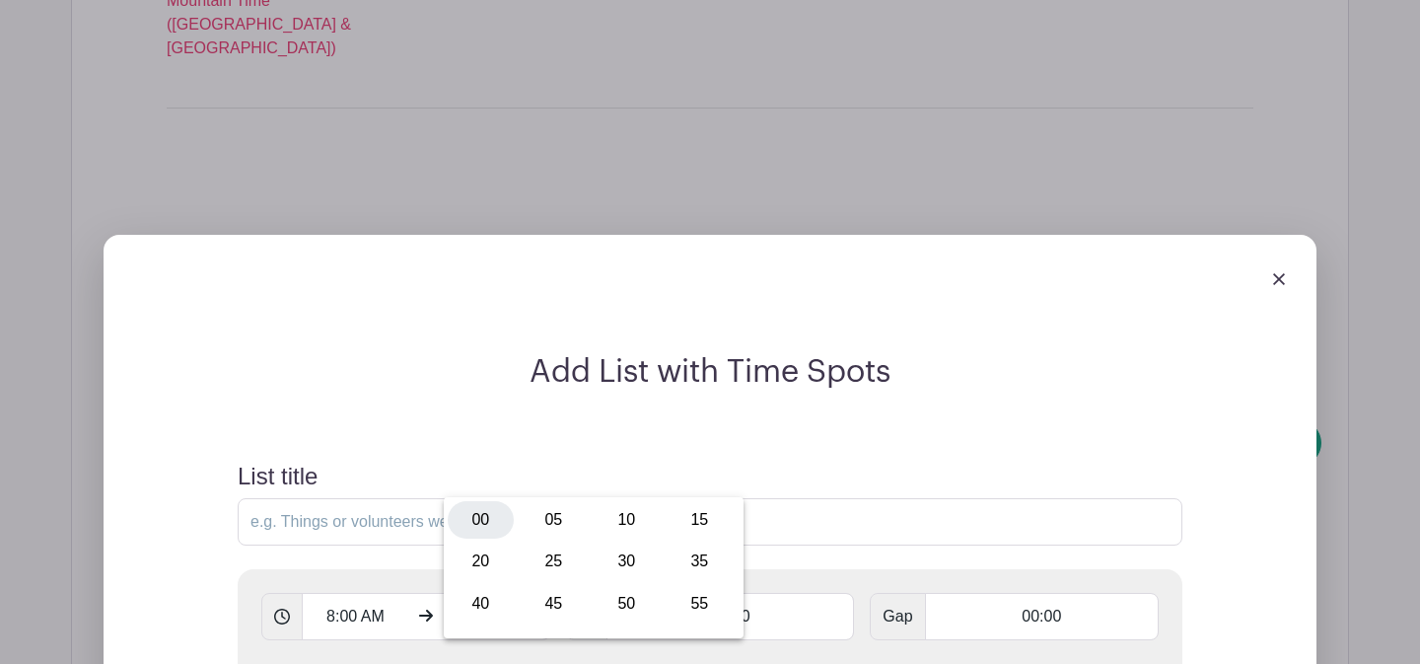
click at [479, 518] on div "00" at bounding box center [481, 519] width 66 height 37
click at [699, 566] on button "PM" at bounding box center [688, 560] width 39 height 37
type input "10:00 AM"
click at [699, 593] on input "00:00" at bounding box center [731, 616] width 249 height 47
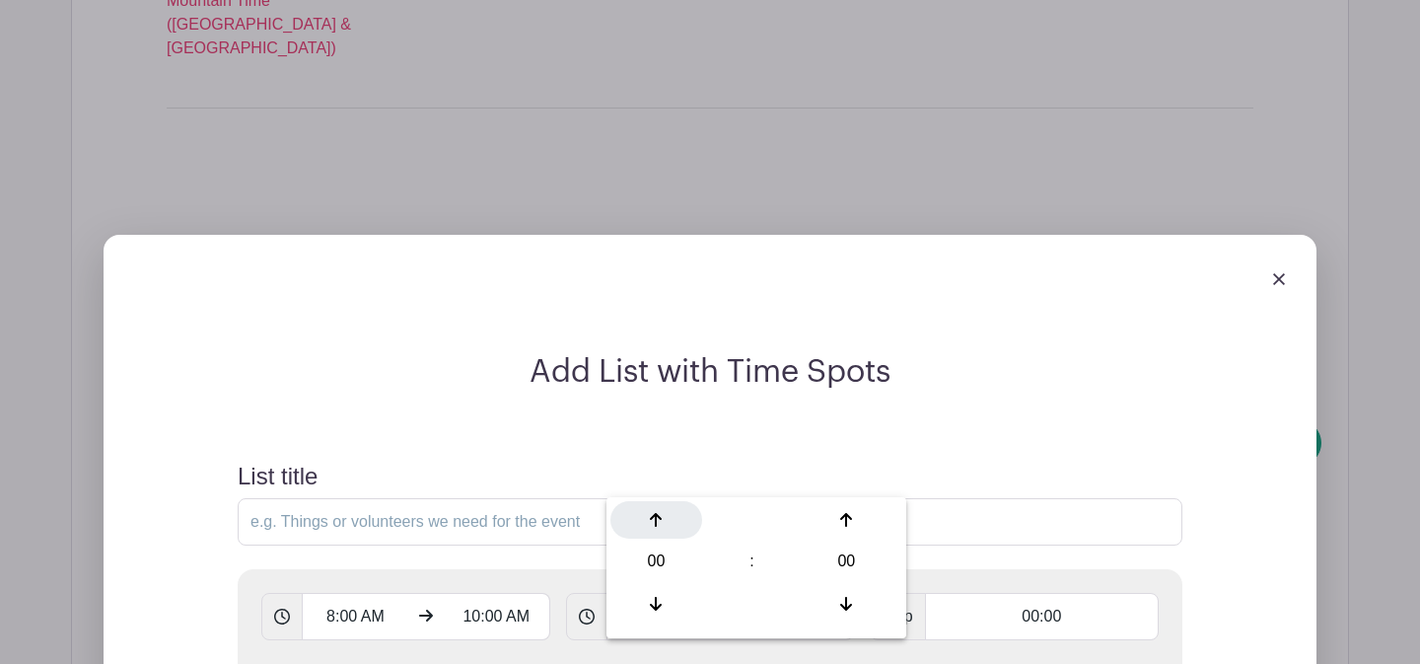
click at [661, 527] on icon at bounding box center [656, 520] width 12 height 16
type input "01:00"
type input "Add 2 timespots"
click at [596, 498] on input "List title" at bounding box center [710, 521] width 945 height 47
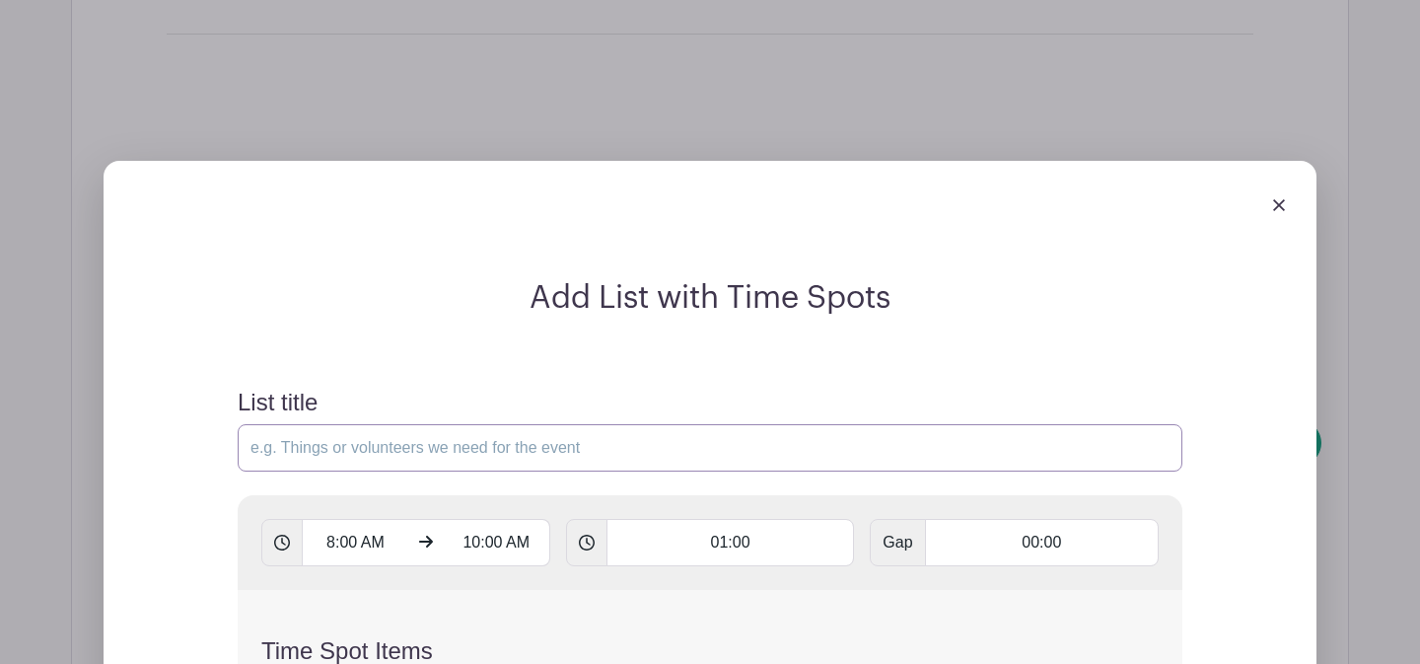
scroll to position [3050, 0]
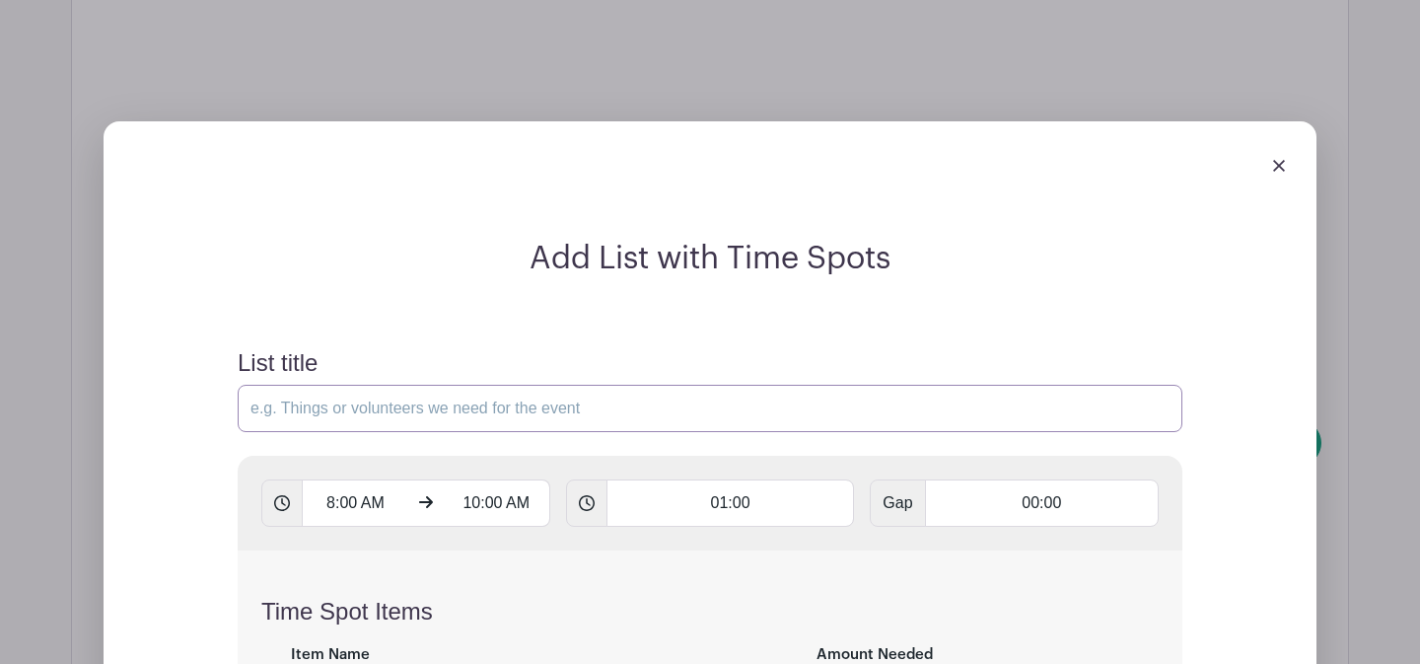
click at [463, 385] on input "List title" at bounding box center [710, 408] width 945 height 47
click at [440, 550] on div "Time Spot Items Item Name Amount Needed - 1 + Unlimited Add Item Add bulk items" at bounding box center [710, 667] width 945 height 234
click at [393, 325] on form "List title 8:00 AM 10:00 AM 01:00 Gap 00:00 Time Spot Items Item Name Amount Ne…" at bounding box center [710, 638] width 992 height 626
click at [379, 385] on input "List title" at bounding box center [710, 408] width 945 height 47
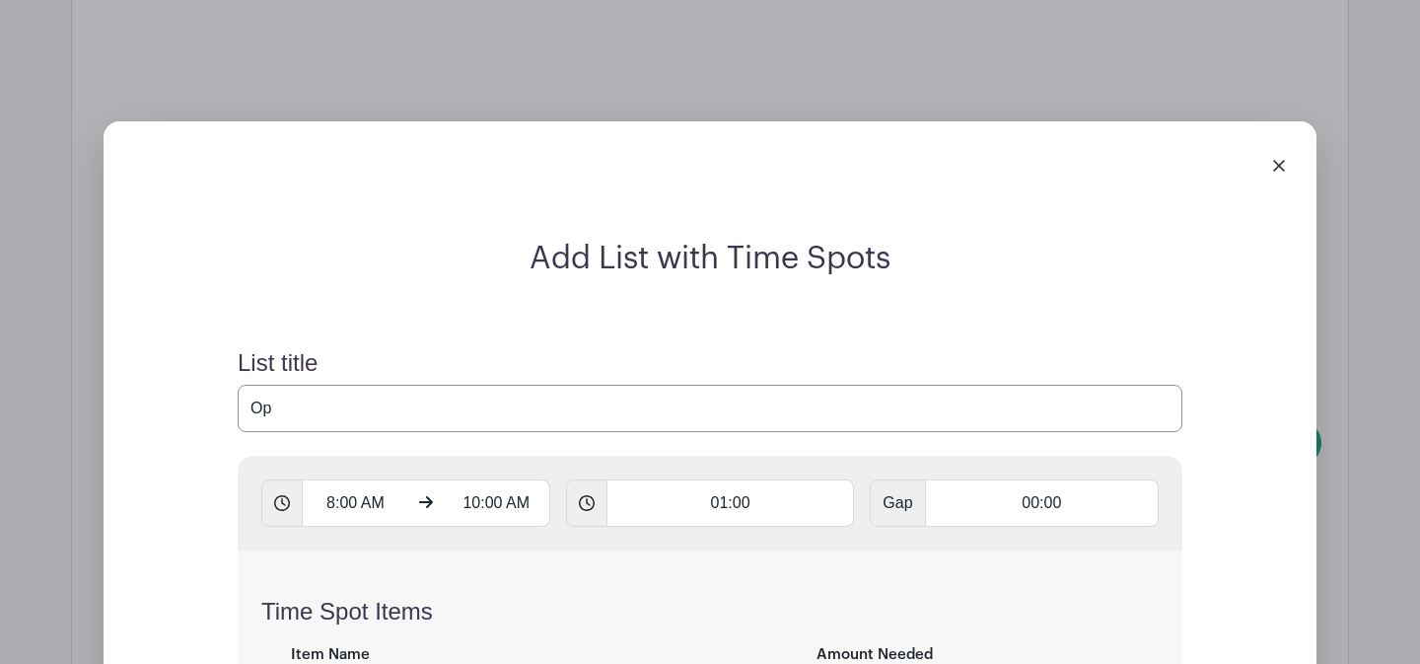
type input "O"
click at [1277, 160] on img at bounding box center [1279, 166] width 12 height 12
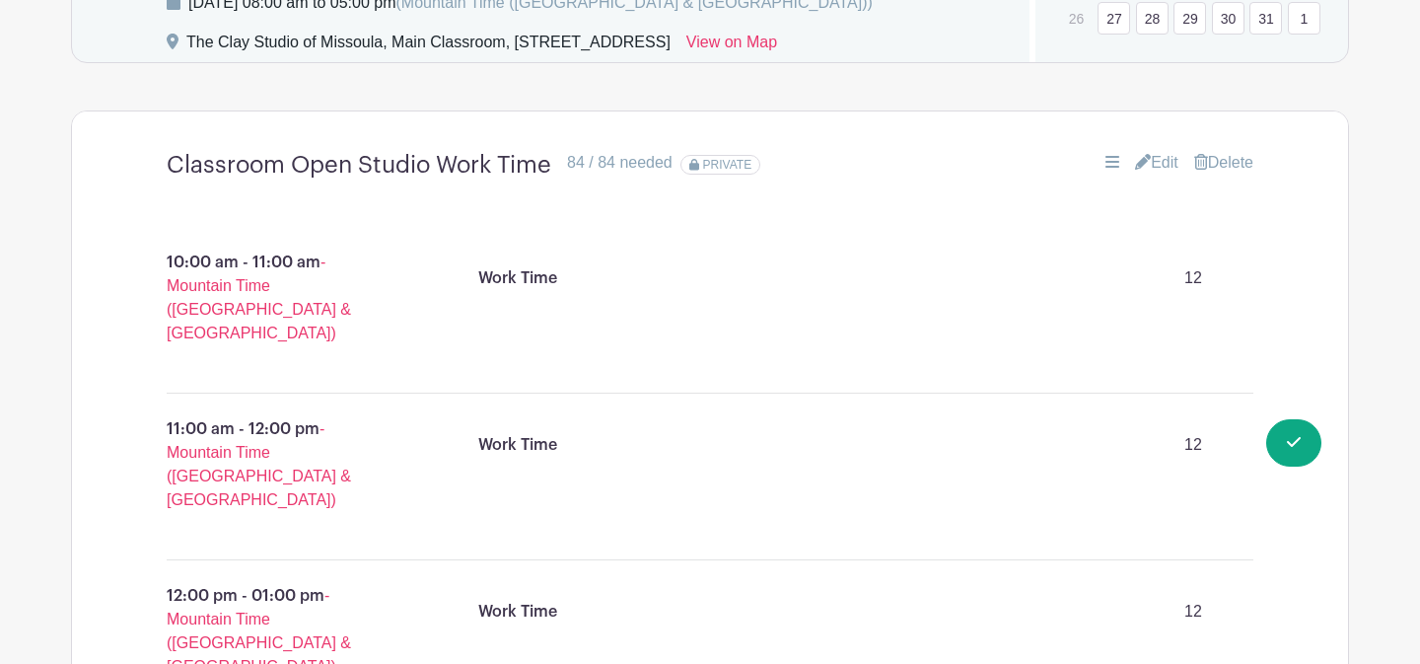
scroll to position [1615, 0]
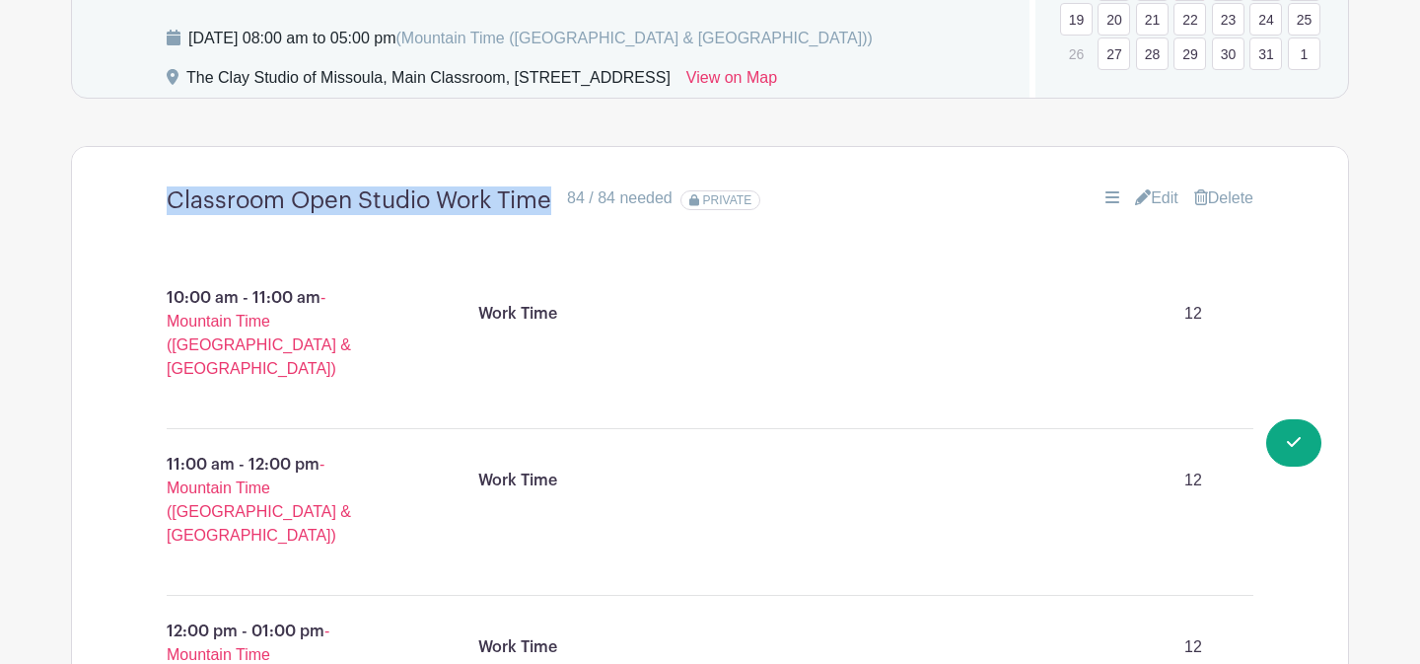
drag, startPoint x: 553, startPoint y: 204, endPoint x: 168, endPoint y: 212, distance: 385.7
click at [168, 212] on h4 "Classroom Open Studio Work Time" at bounding box center [359, 200] width 385 height 29
copy h4 "Classroom Open Studio Work Time"
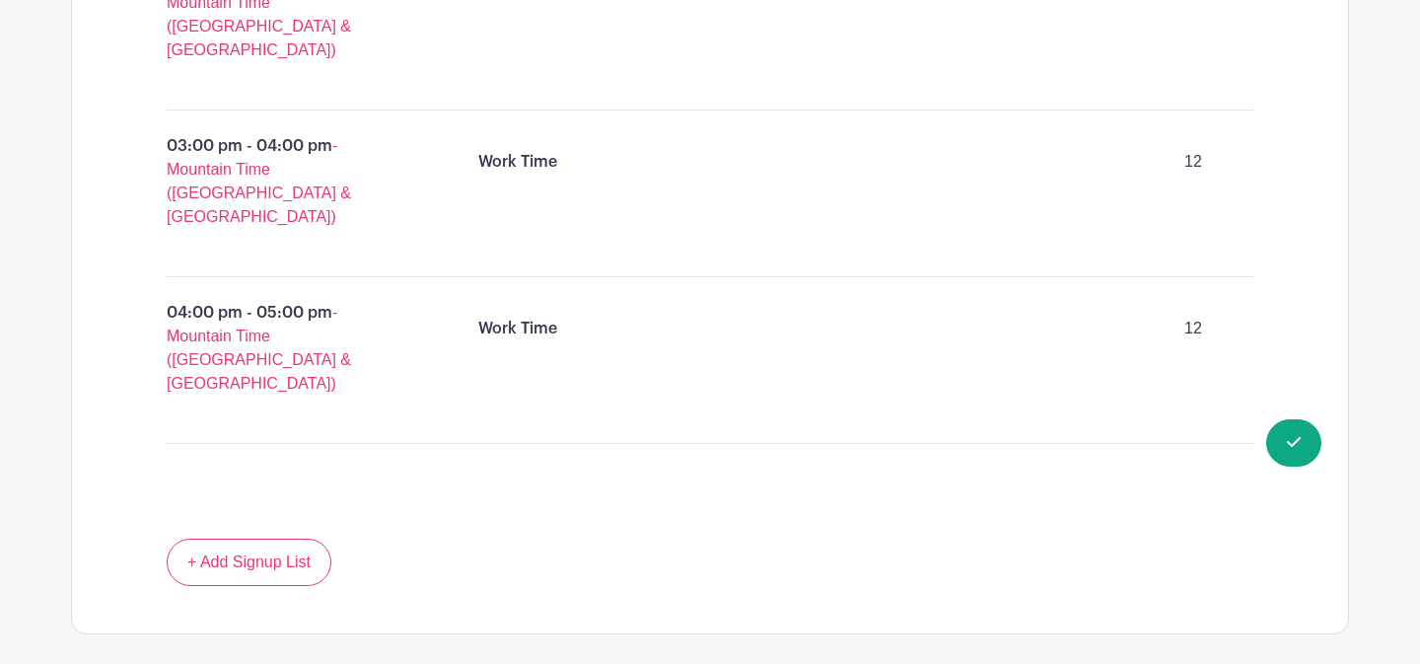
scroll to position [2621, 0]
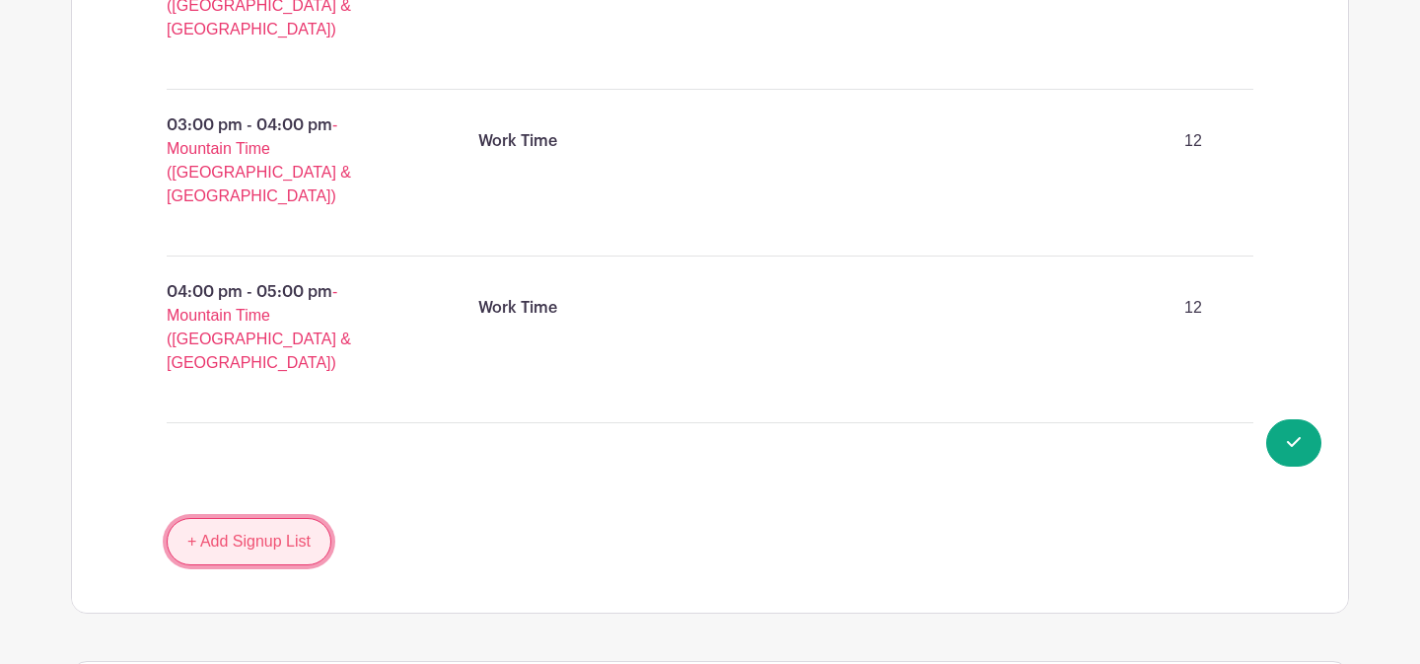
click at [266, 518] on link "+ Add Signup List" at bounding box center [249, 541] width 165 height 47
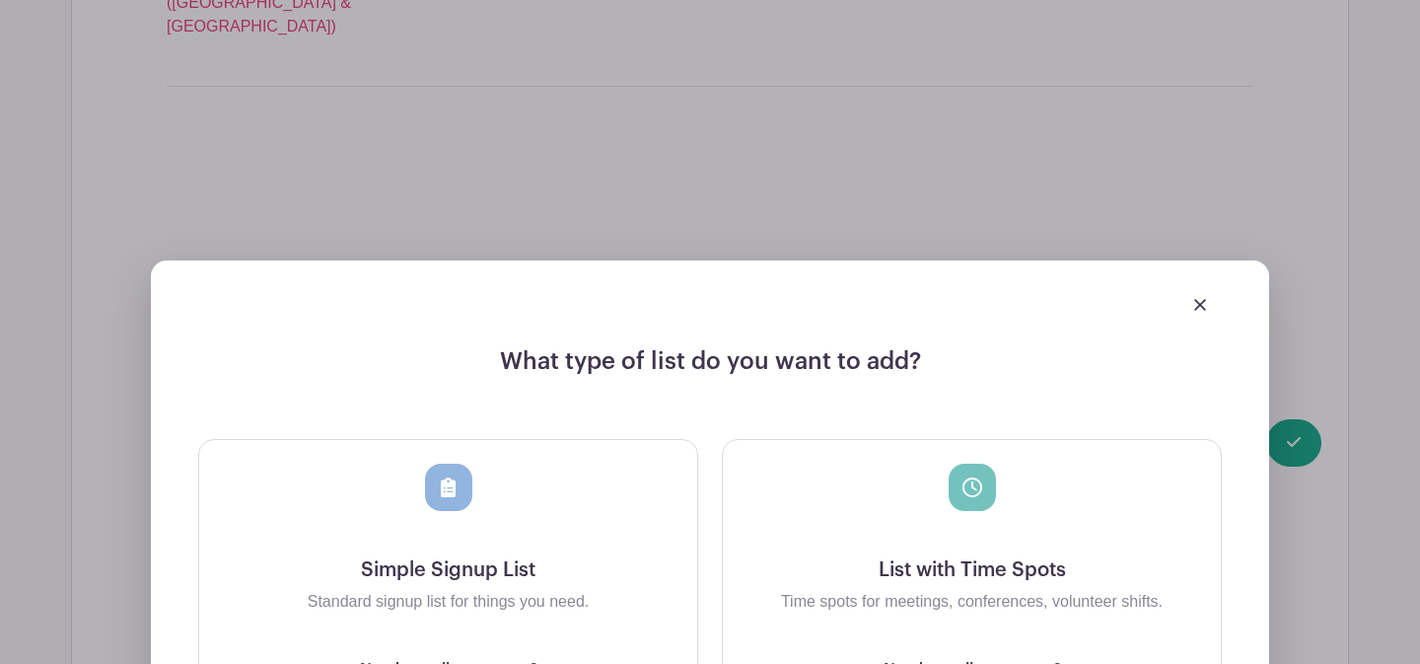
scroll to position [3067, 0]
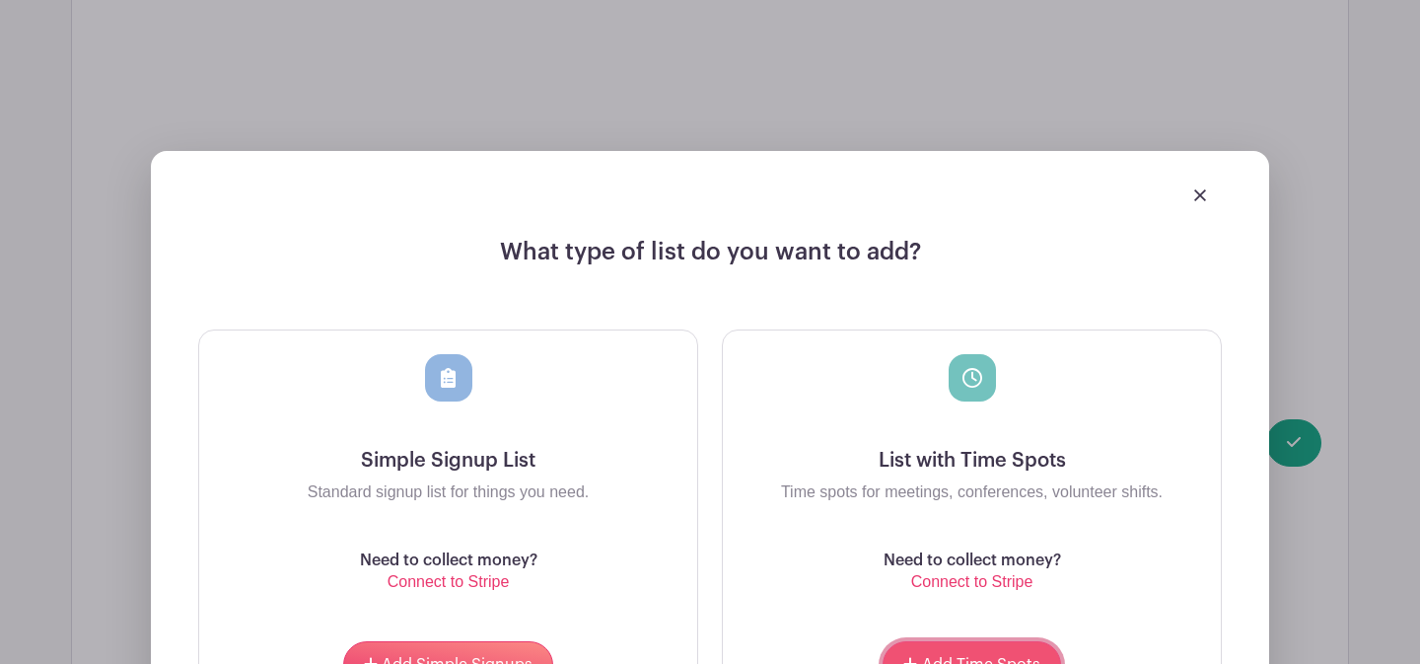
click at [975, 641] on button "Add Time Spots" at bounding box center [972, 664] width 178 height 47
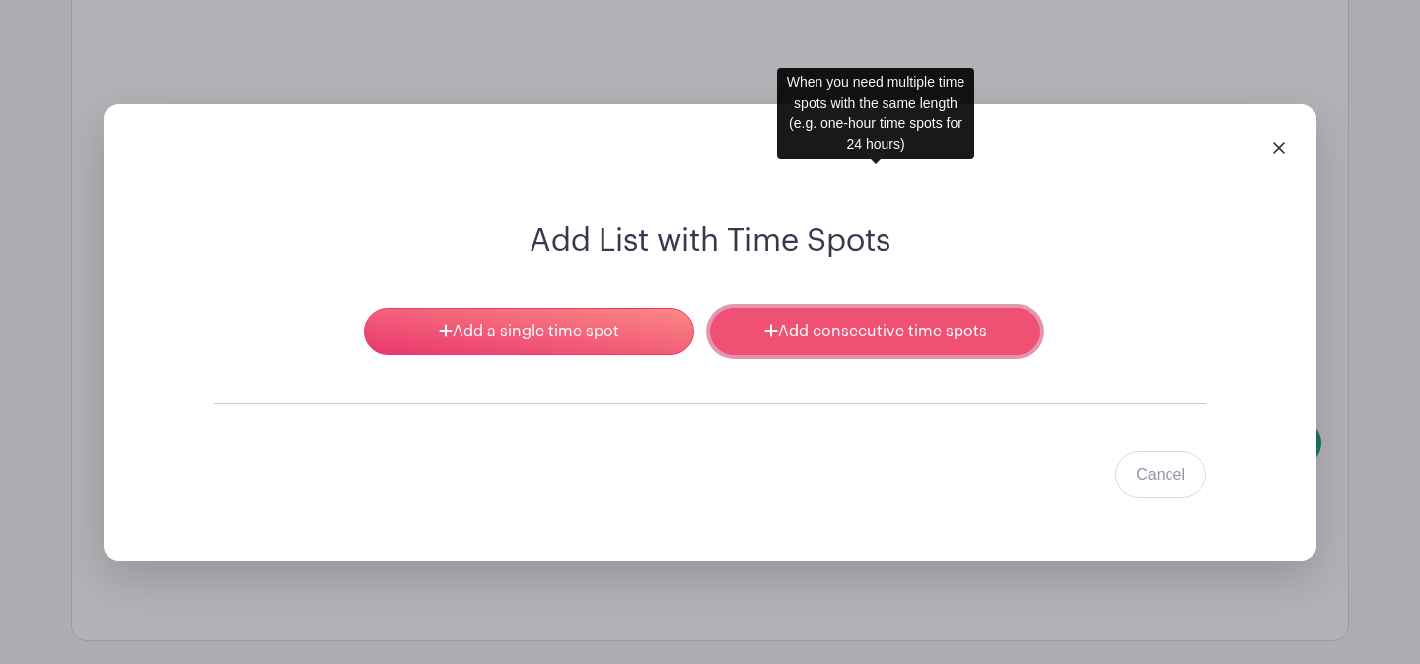
click at [822, 308] on link "Add consecutive time spots" at bounding box center [875, 331] width 330 height 47
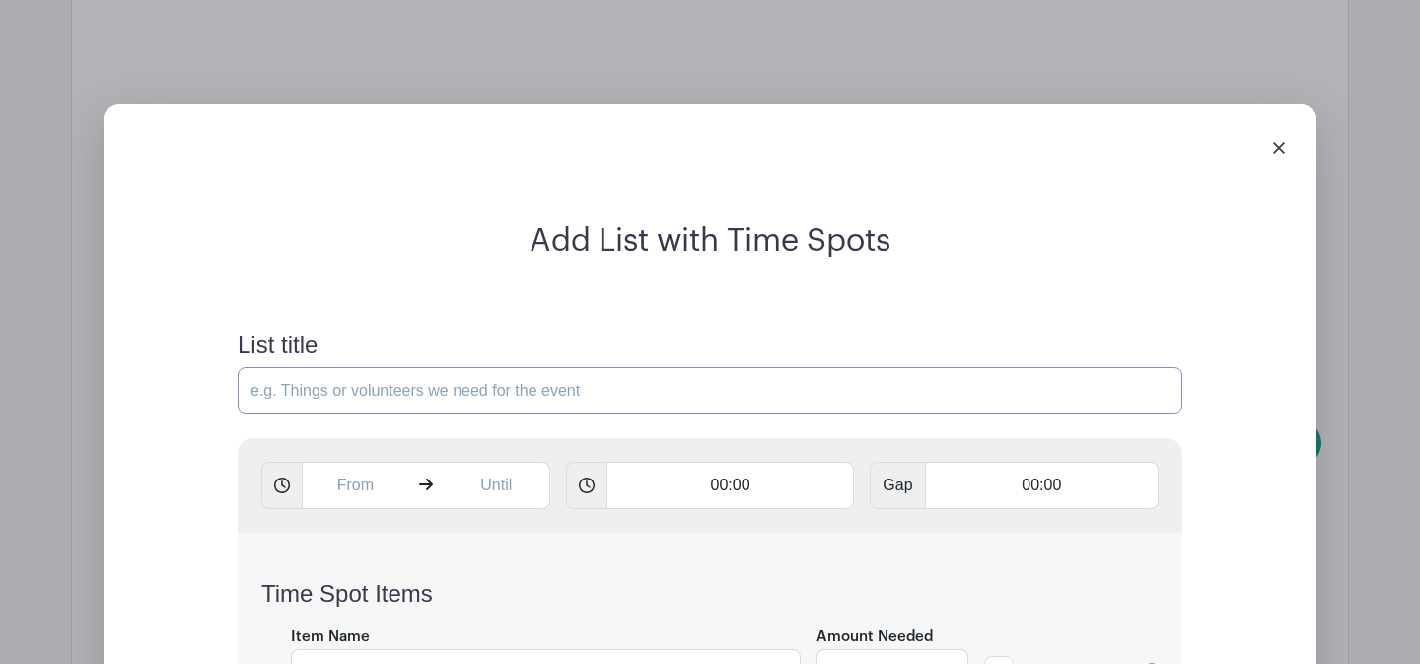
click at [498, 367] on input "List title" at bounding box center [710, 390] width 945 height 47
paste input "Classroom Open Studio Work Time"
type input "Classroom Open Studio Work Time"
click at [365, 462] on input "text" at bounding box center [355, 485] width 107 height 47
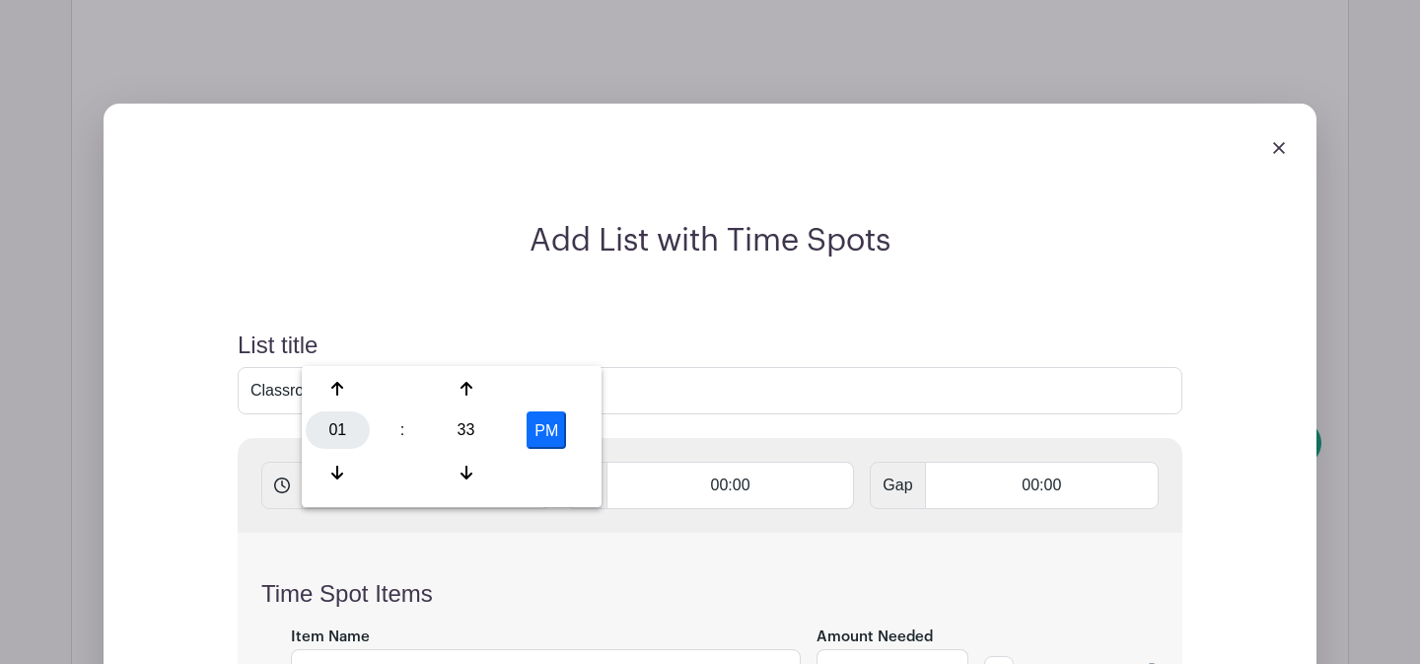
click at [340, 429] on div "01" at bounding box center [338, 429] width 64 height 37
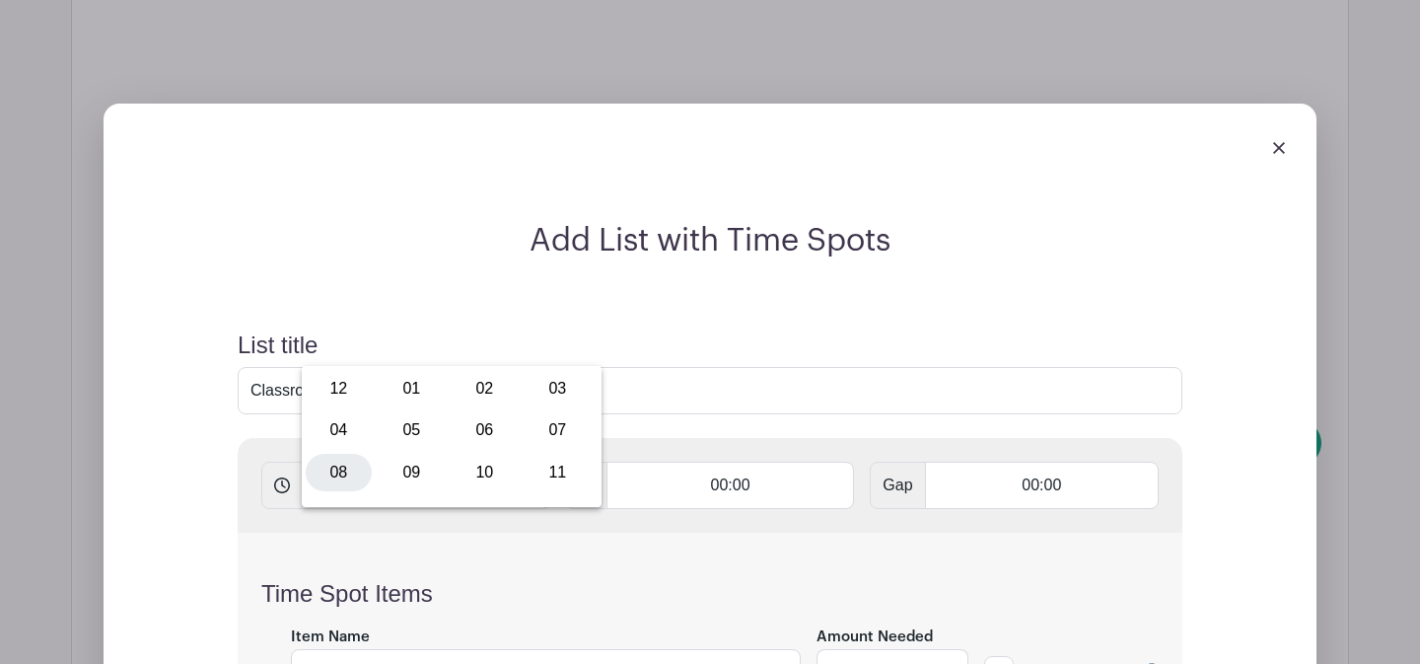
click at [331, 474] on div "08" at bounding box center [339, 472] width 66 height 37
click at [331, 474] on icon at bounding box center [337, 473] width 12 height 16
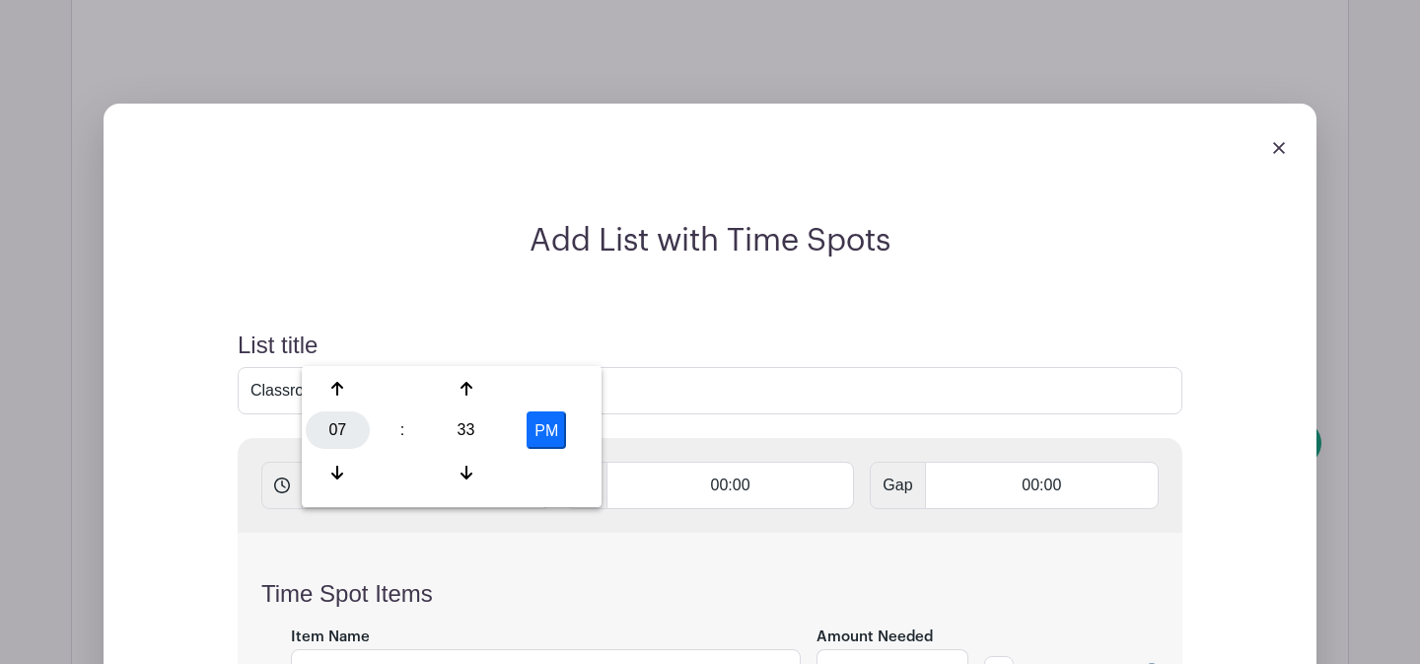
click at [333, 426] on div "07" at bounding box center [338, 429] width 64 height 37
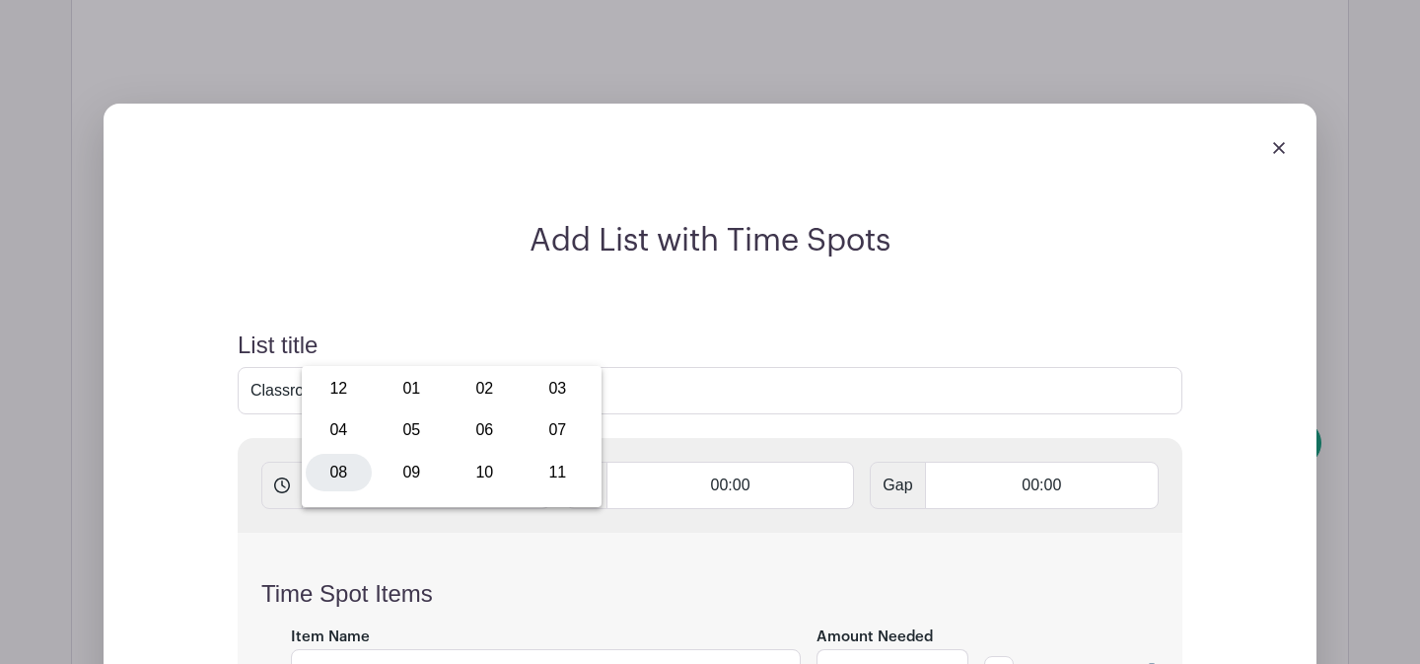
click at [340, 457] on div "08" at bounding box center [339, 472] width 66 height 37
click at [481, 420] on div "33" at bounding box center [466, 429] width 64 height 37
click at [345, 394] on div "00" at bounding box center [339, 388] width 66 height 37
click at [545, 427] on button "PM" at bounding box center [546, 429] width 39 height 37
type input "8:00 AM"
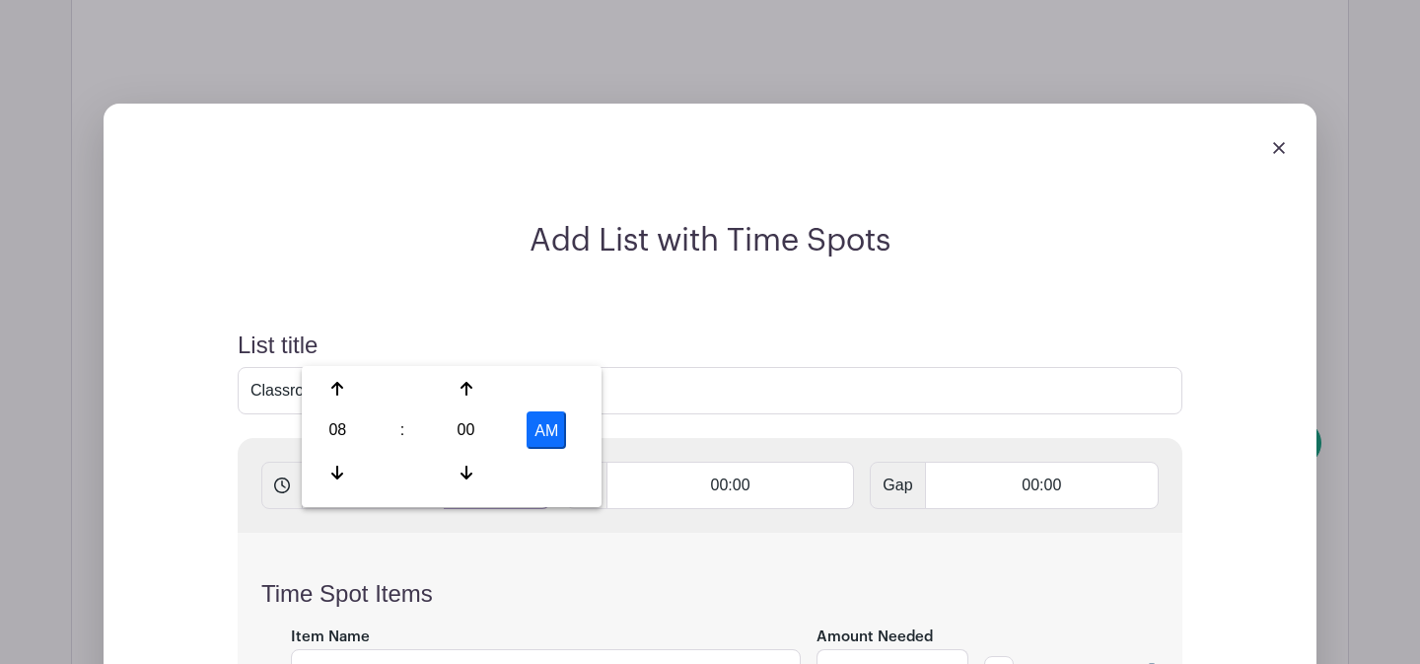
click at [499, 462] on input "text" at bounding box center [497, 485] width 107 height 47
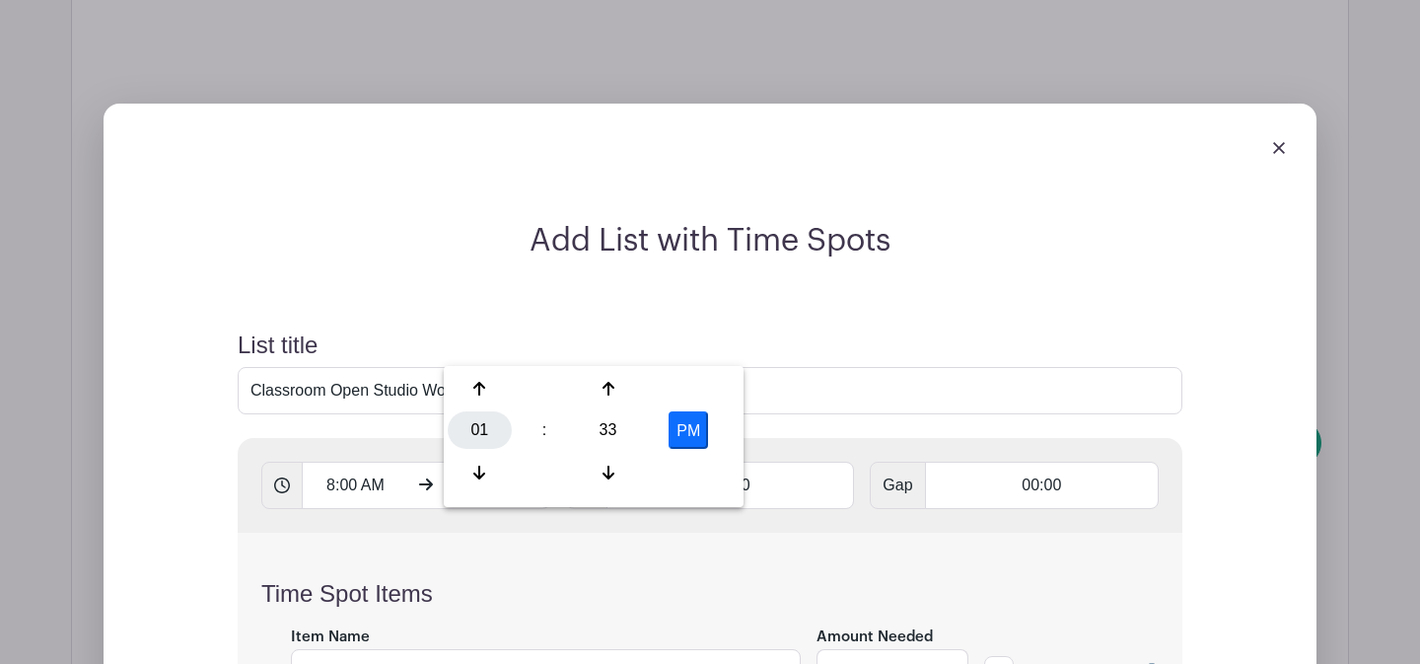
click at [470, 428] on div "01" at bounding box center [480, 429] width 64 height 37
click at [603, 468] on div "10" at bounding box center [627, 472] width 66 height 37
click at [595, 441] on div "33" at bounding box center [608, 429] width 64 height 37
click at [494, 388] on div "00" at bounding box center [481, 388] width 66 height 37
click at [692, 437] on button "PM" at bounding box center [688, 429] width 39 height 37
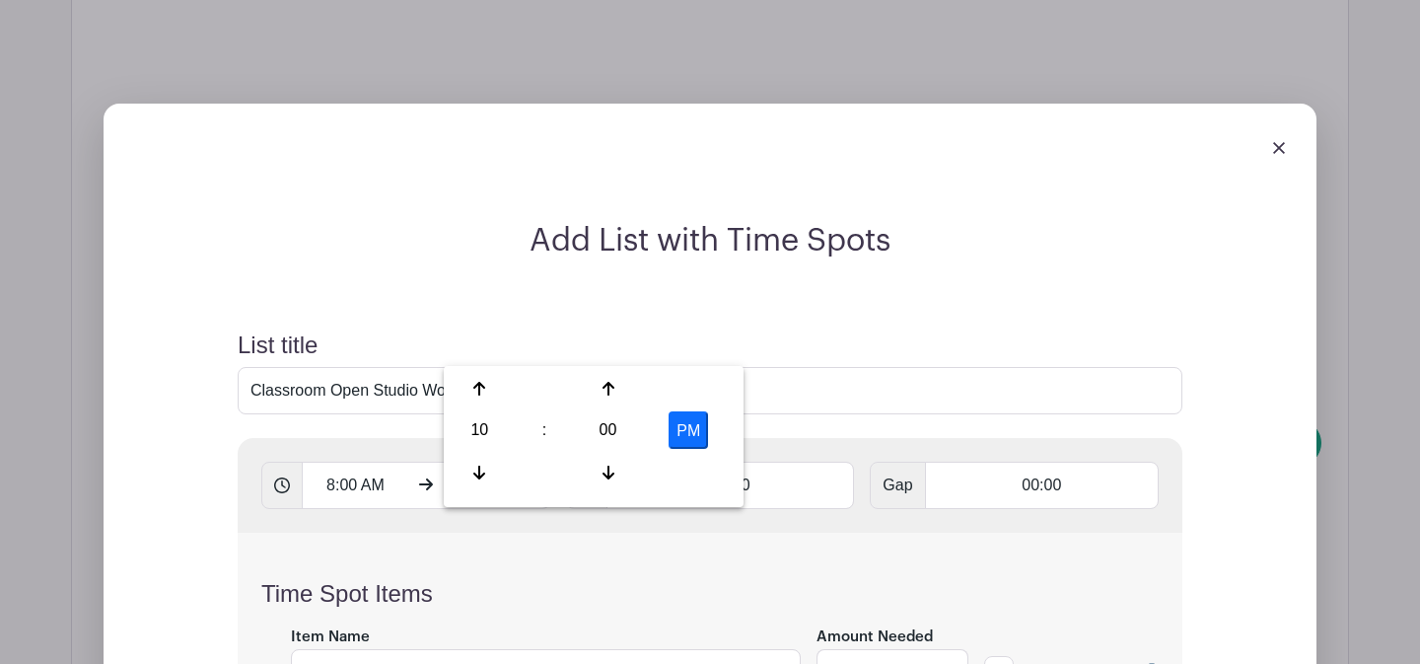
type input "10:00 AM"
click at [697, 462] on input "00:00" at bounding box center [731, 485] width 249 height 47
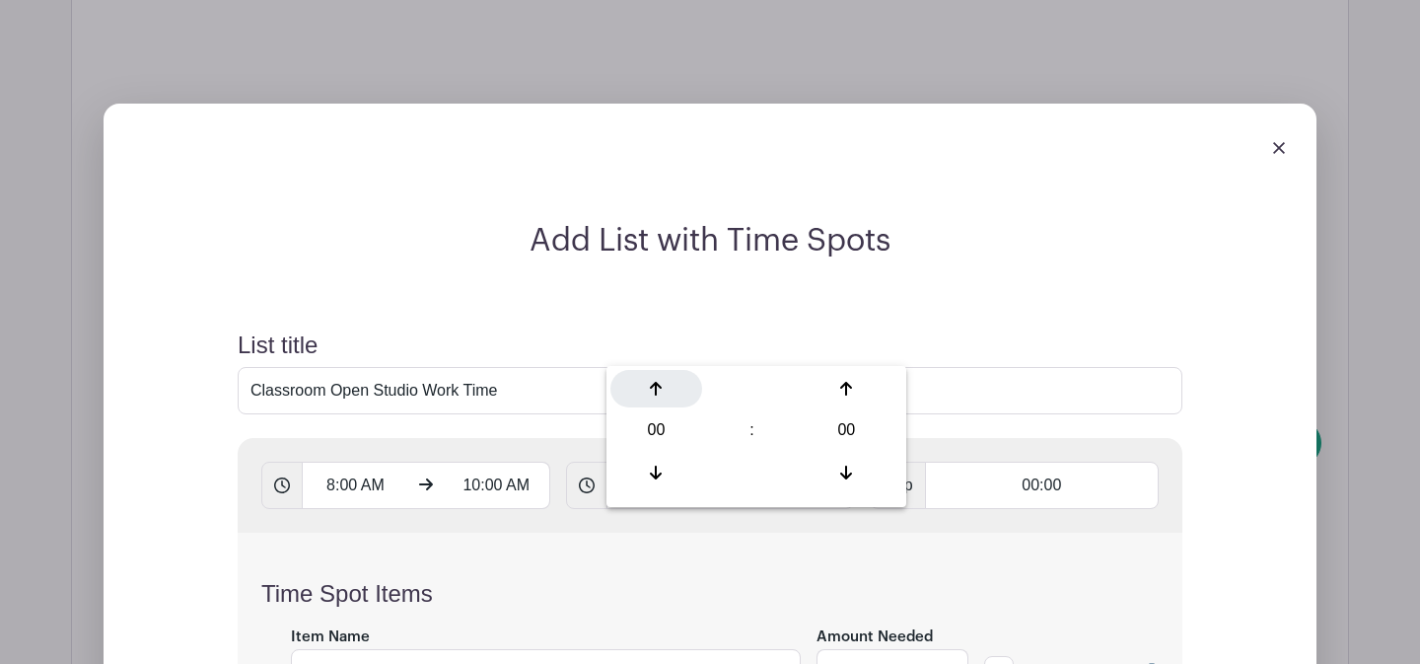
click at [672, 386] on div at bounding box center [656, 388] width 92 height 37
type input "01:00"
type input "Add 2 timespots"
click at [454, 649] on input "Item Name" at bounding box center [546, 672] width 510 height 47
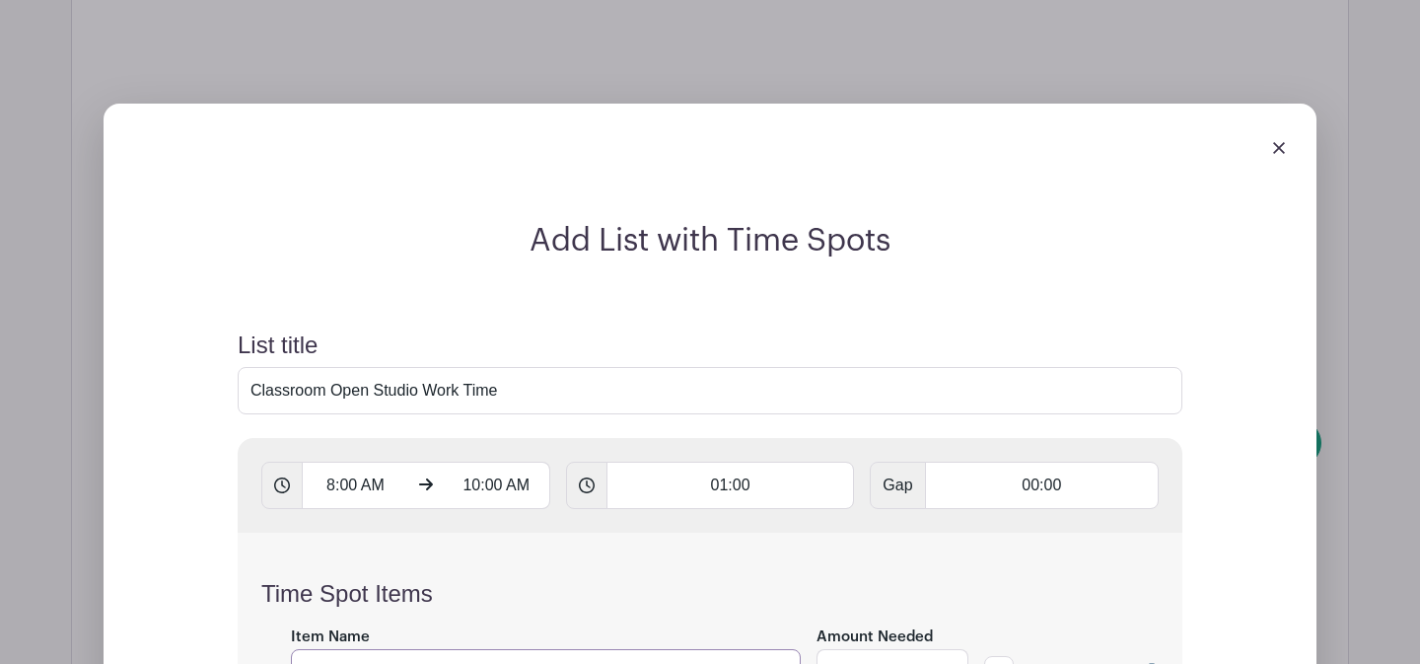
type input "Work Time"
click at [898, 649] on input "1" at bounding box center [890, 672] width 59 height 47
type input "12"
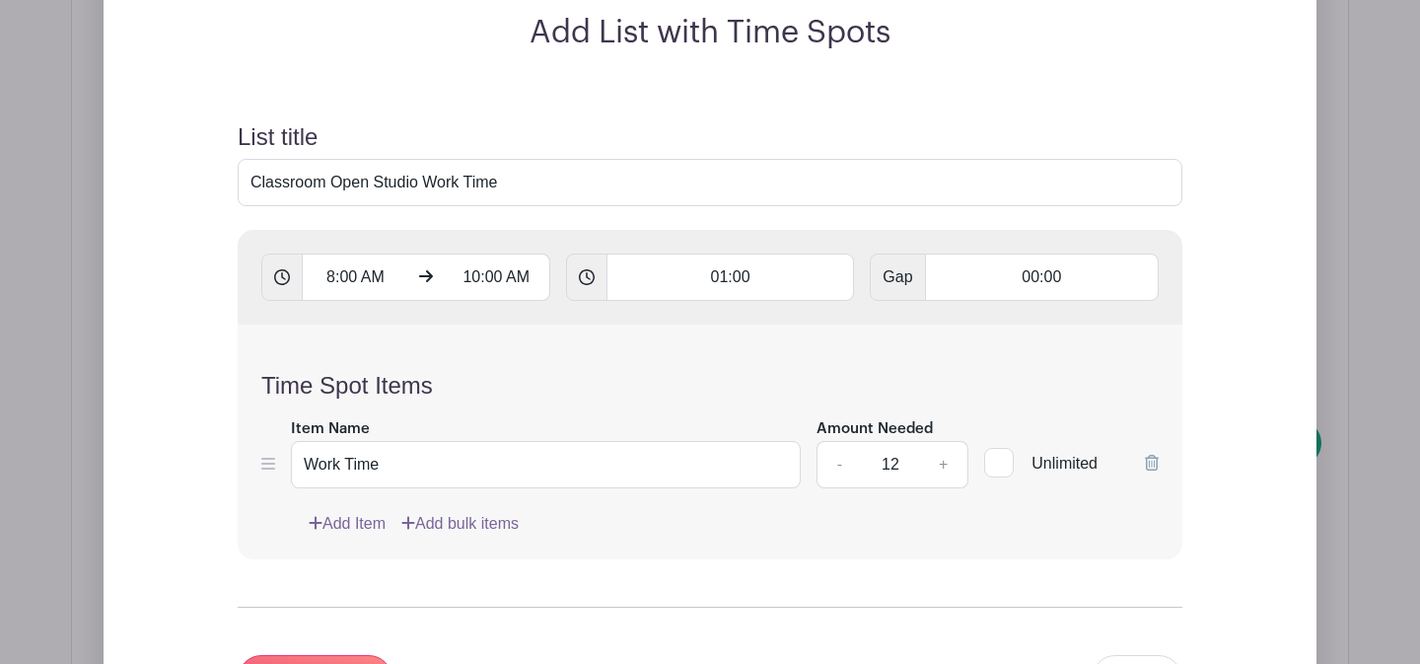
scroll to position [3334, 0]
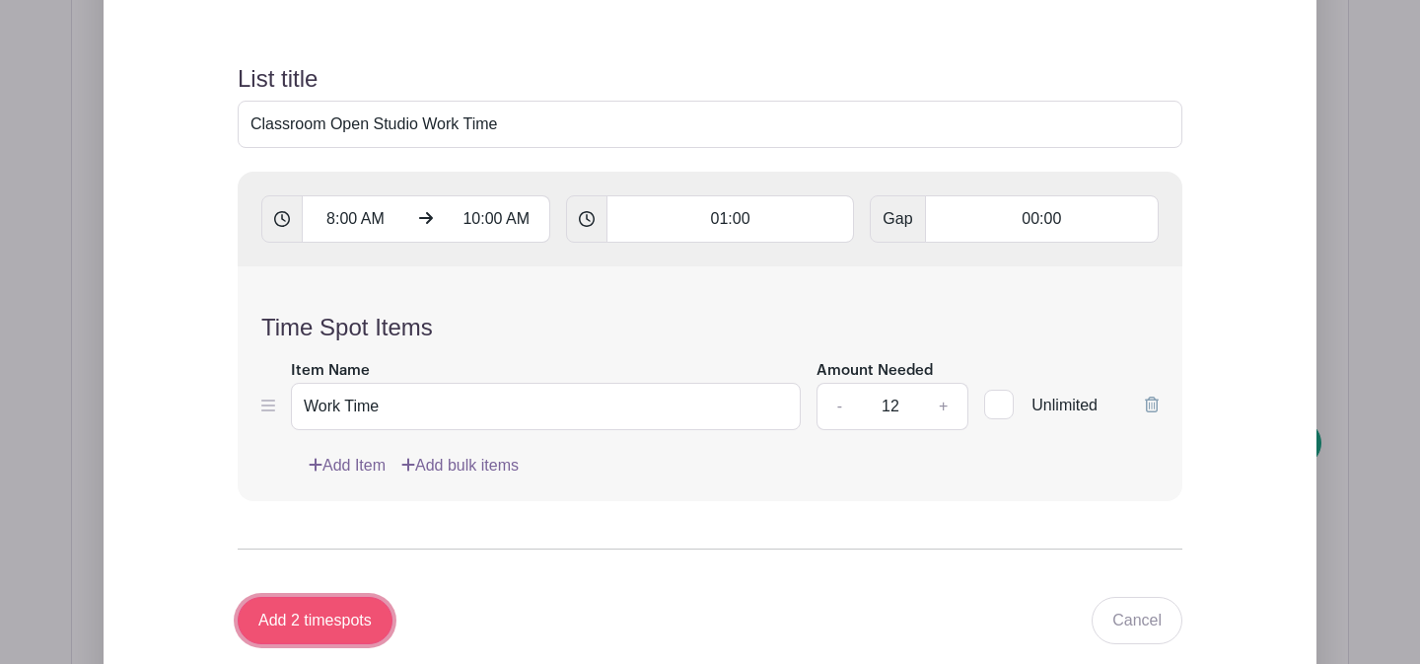
click at [341, 597] on input "Add 2 timespots" at bounding box center [315, 620] width 155 height 47
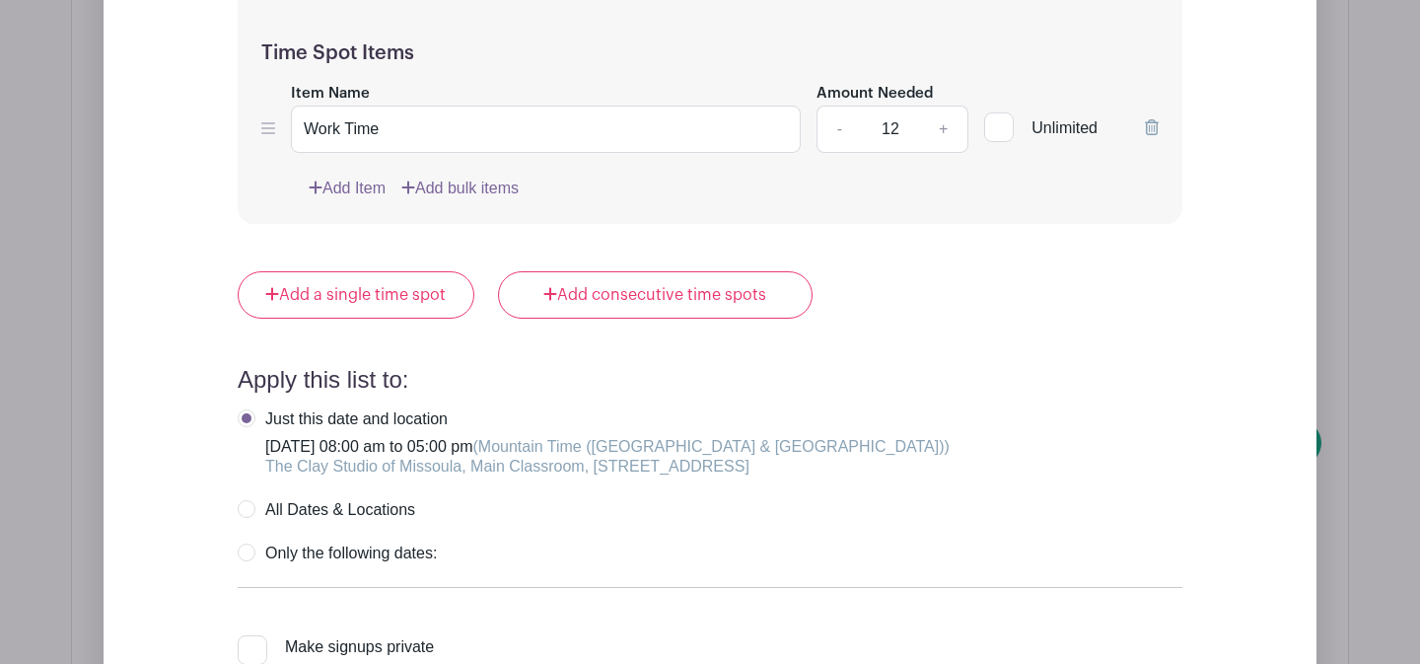
scroll to position [4068, 0]
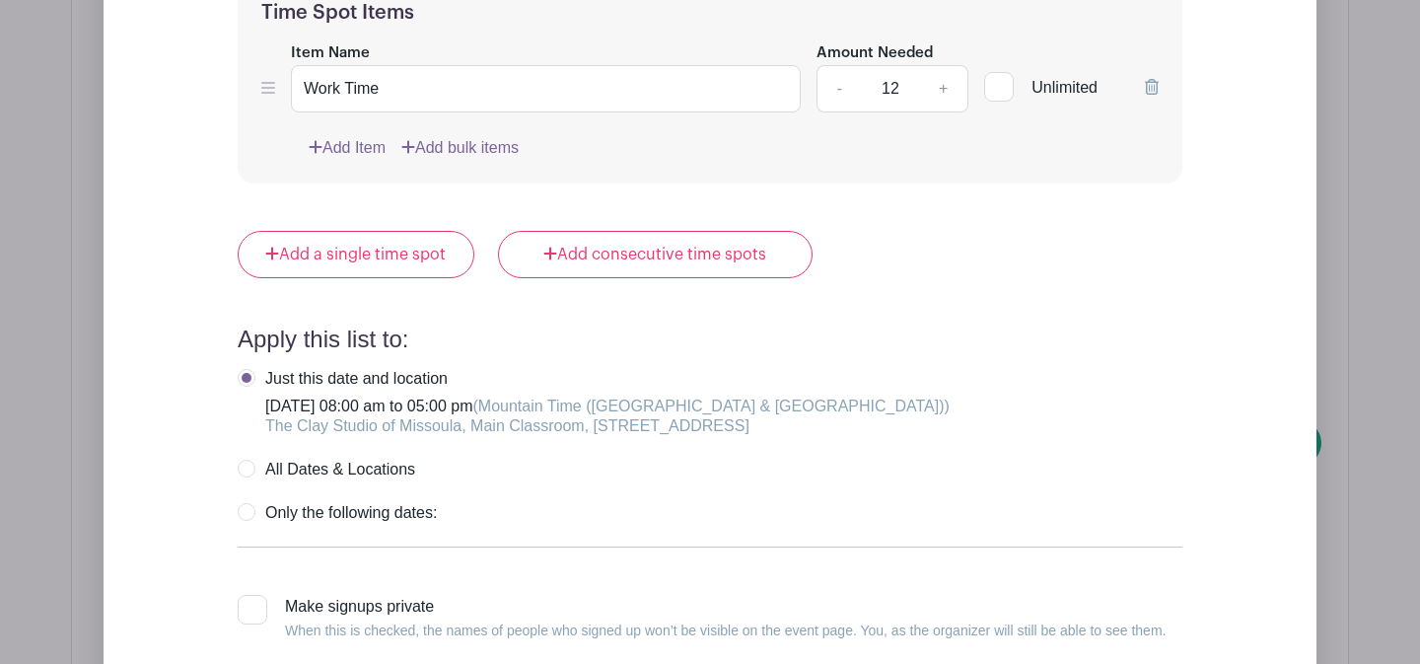
click at [257, 595] on div at bounding box center [253, 610] width 30 height 30
click at [251, 595] on input "Make signups private When this is checked, the names of people who signed up wo…" at bounding box center [244, 601] width 13 height 13
checkbox input "true"
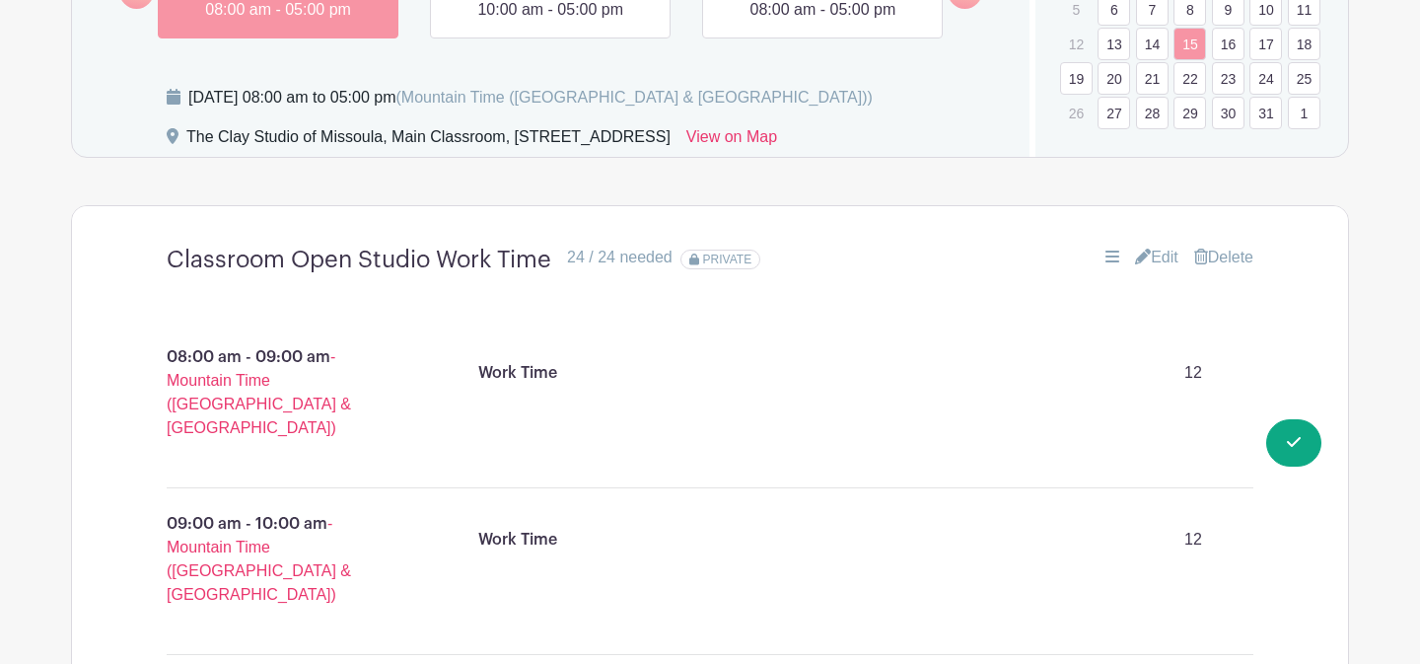
scroll to position [1295, 0]
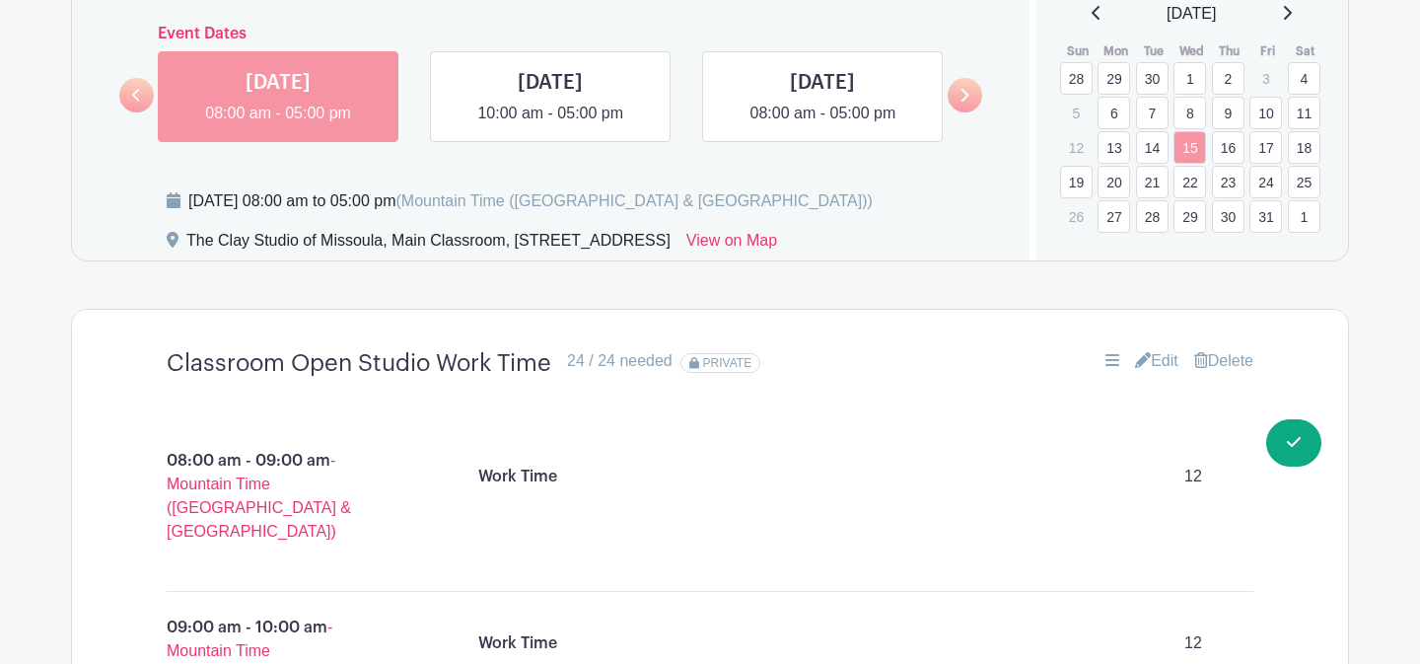
click at [1188, 187] on link "22" at bounding box center [1190, 182] width 33 height 33
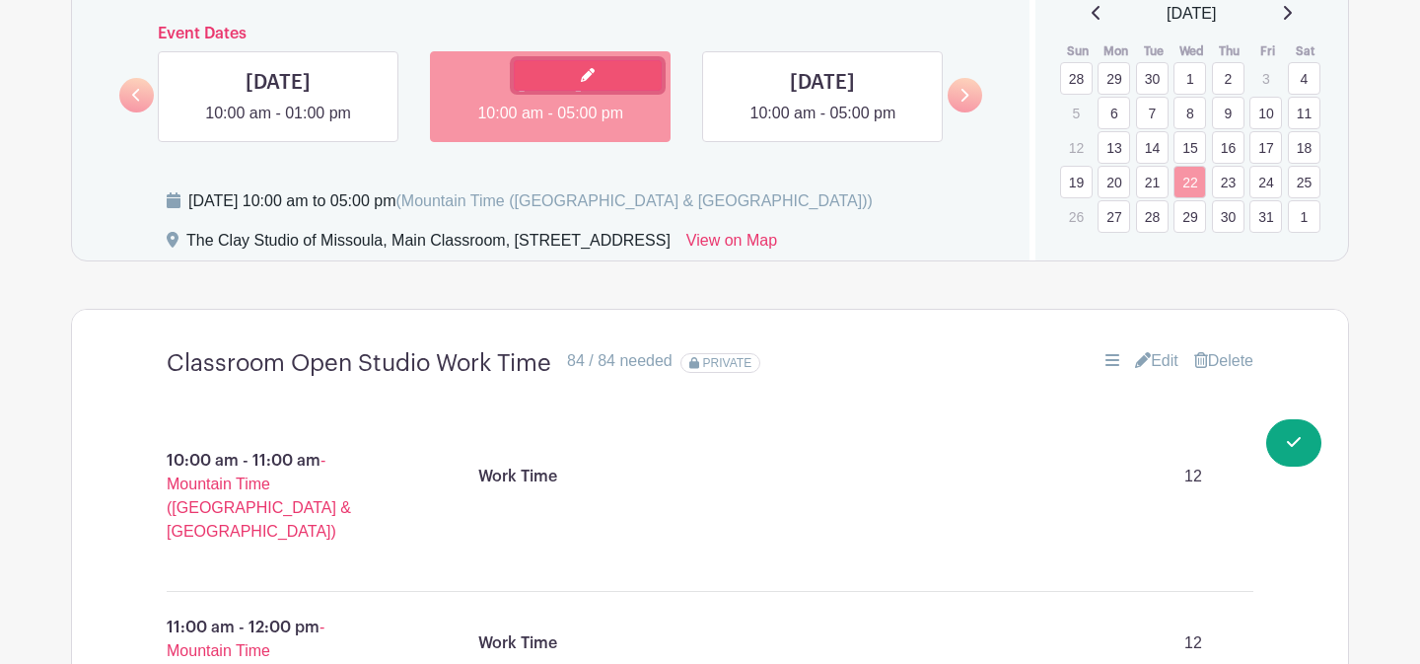
click at [580, 70] on link at bounding box center [588, 75] width 148 height 31
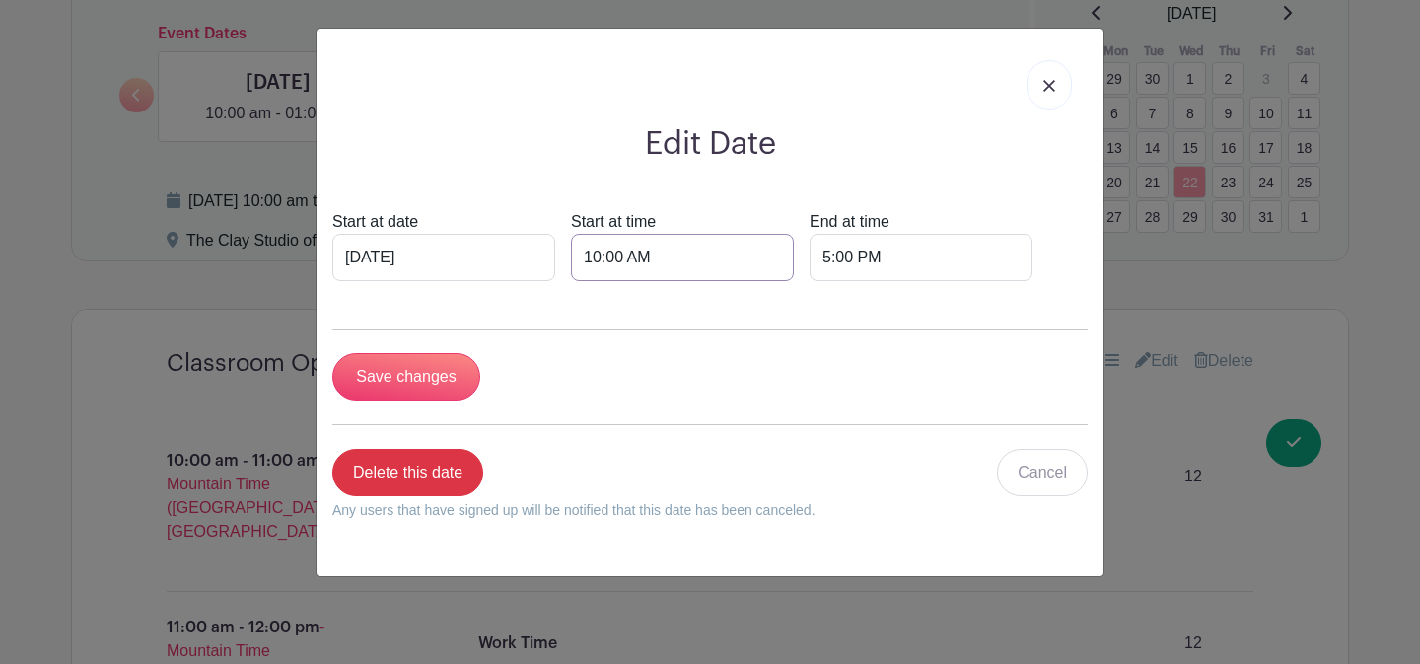
click at [578, 252] on input "10:00 AM" at bounding box center [682, 257] width 223 height 47
click at [583, 346] on div "10" at bounding box center [580, 344] width 64 height 37
click at [594, 397] on div "08" at bounding box center [581, 387] width 66 height 37
type input "8:00 AM"
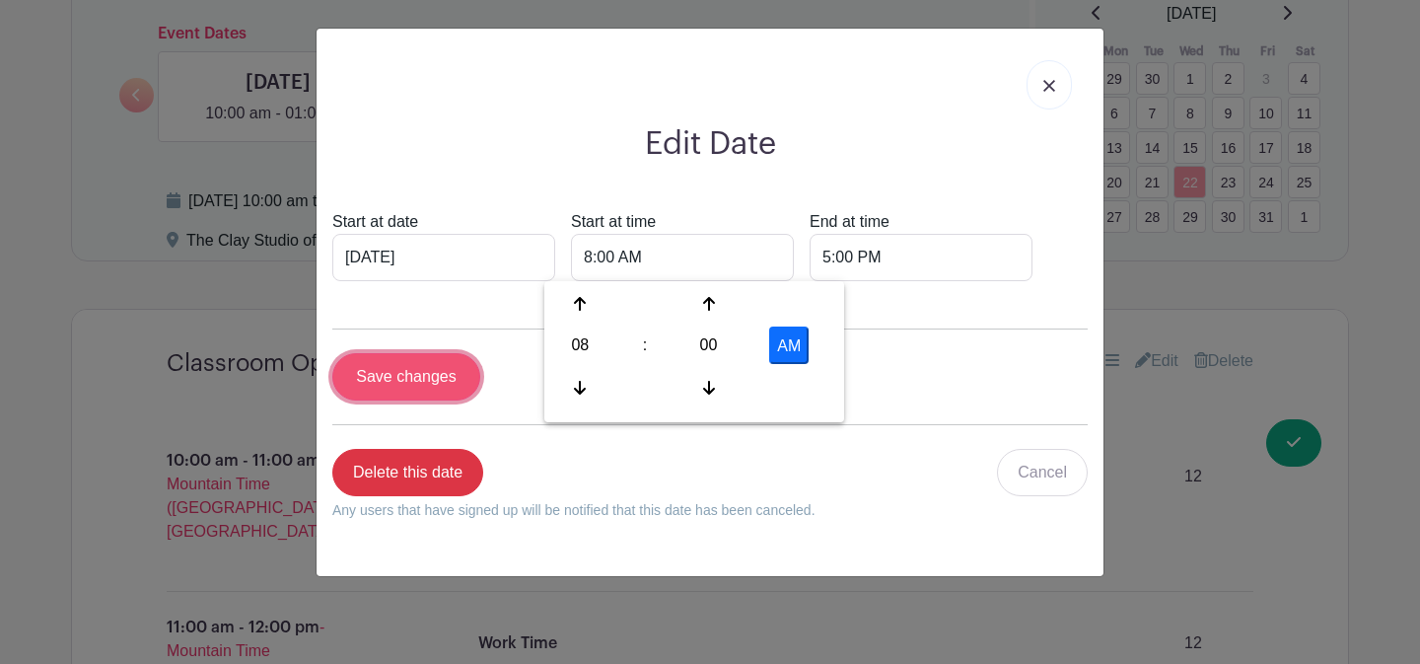
click at [411, 379] on input "Save changes" at bounding box center [406, 376] width 148 height 47
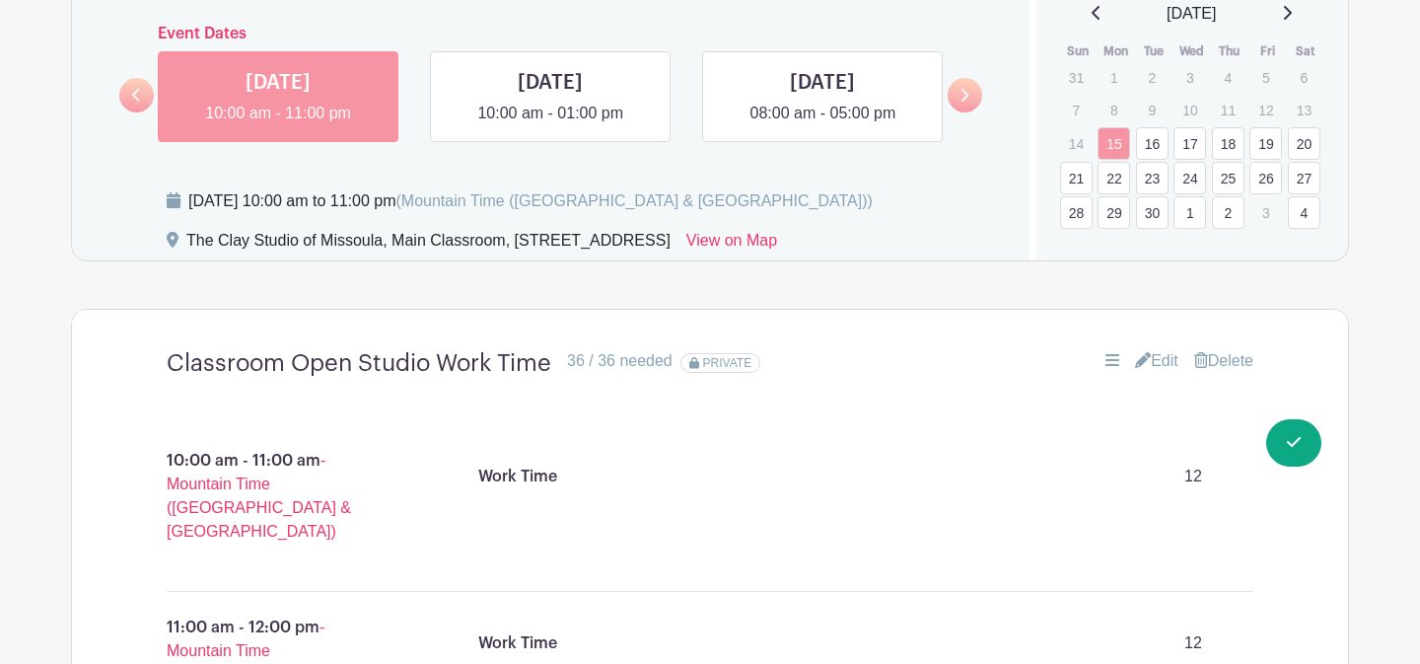
click at [1292, 16] on icon at bounding box center [1287, 13] width 10 height 16
click at [1195, 179] on link "22" at bounding box center [1190, 182] width 33 height 33
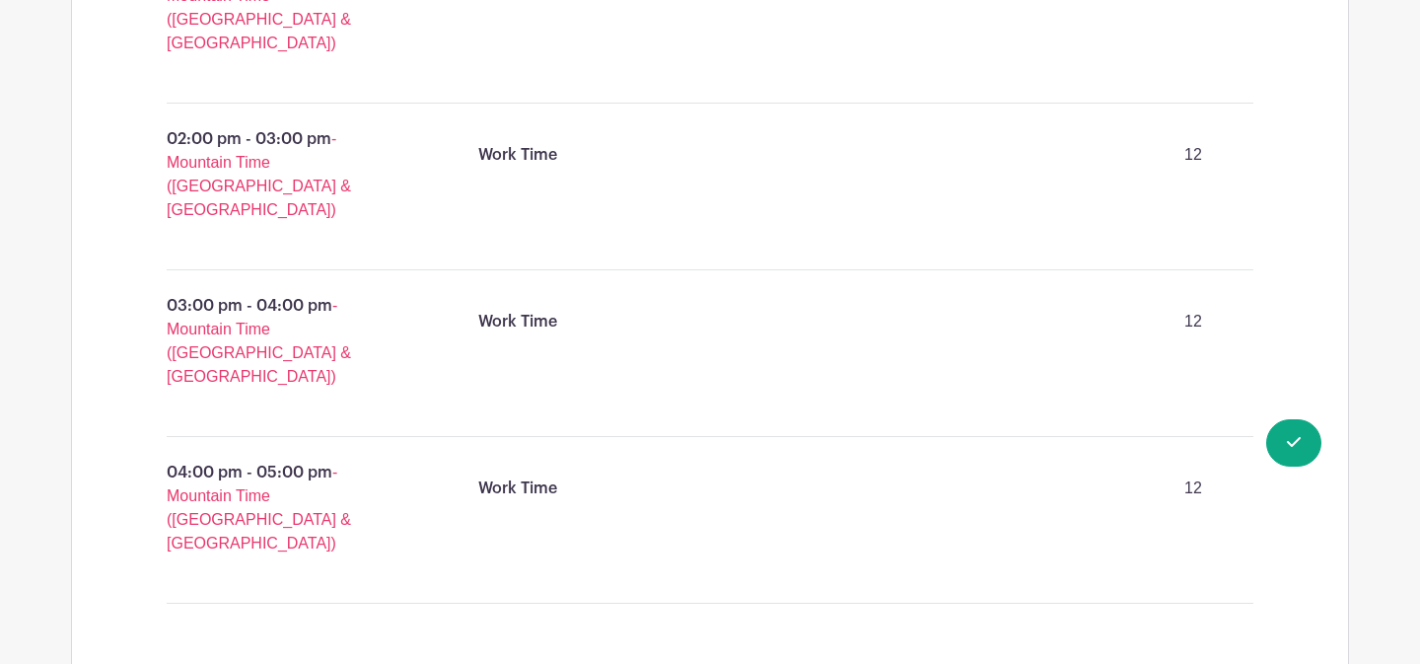
scroll to position [2525, 0]
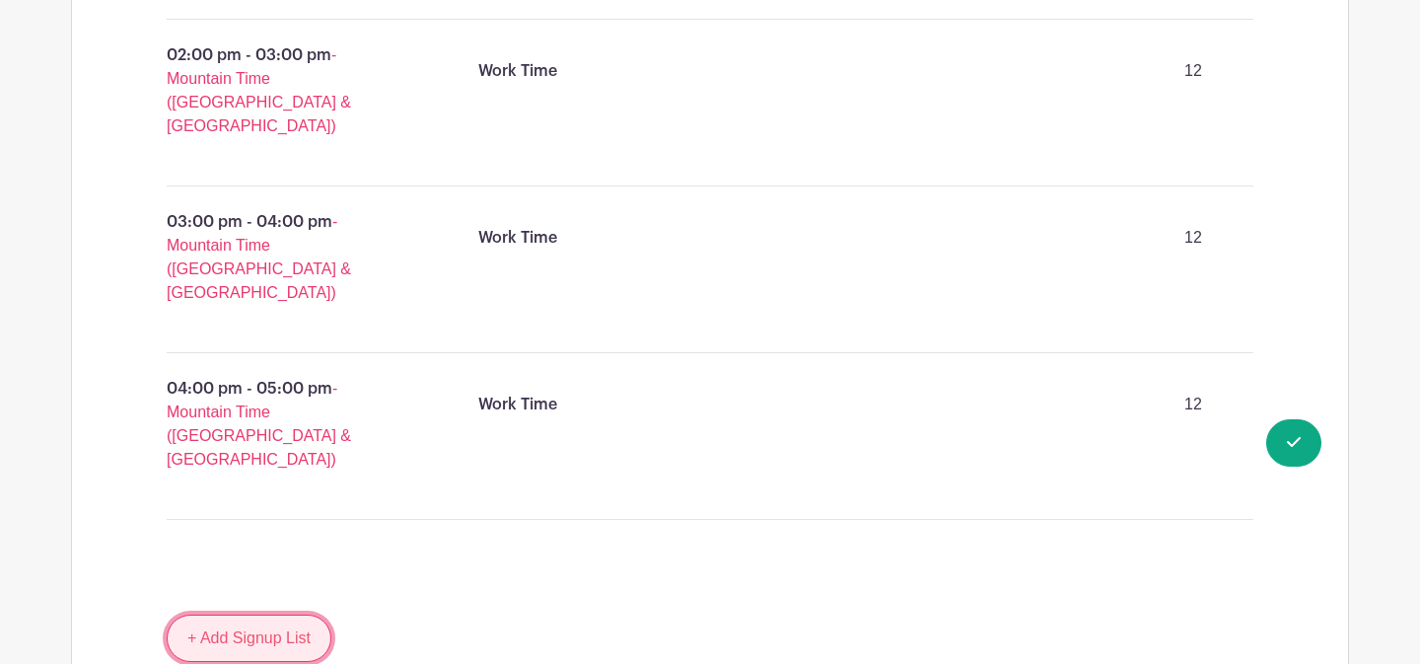
click at [317, 614] on link "+ Add Signup List" at bounding box center [249, 637] width 165 height 47
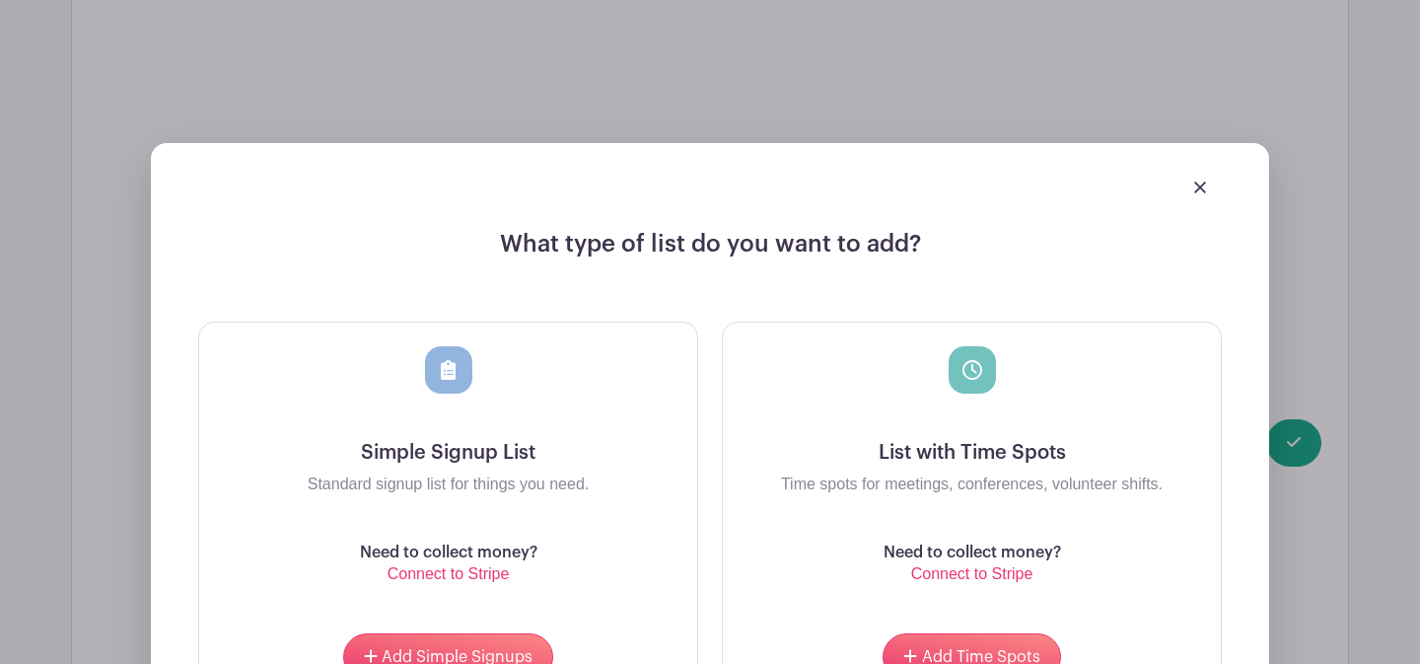
scroll to position [3079, 0]
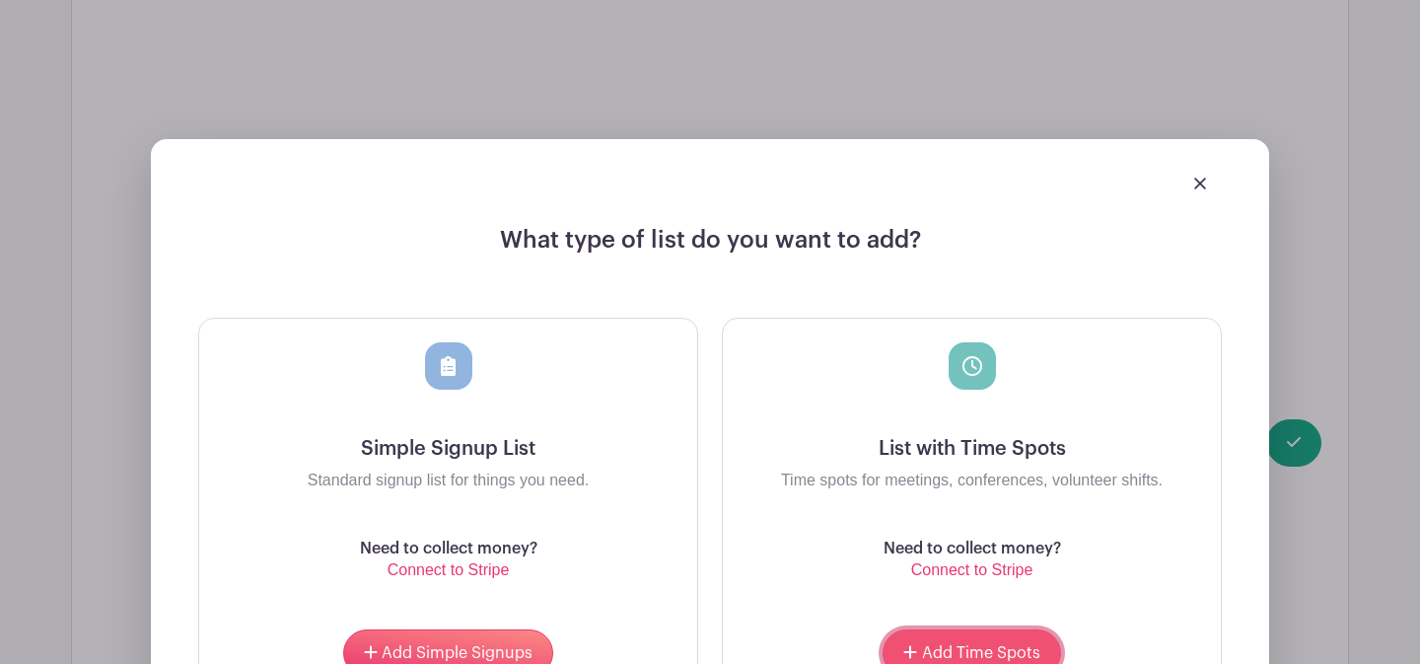
click at [933, 645] on span "Add Time Spots" at bounding box center [981, 653] width 118 height 16
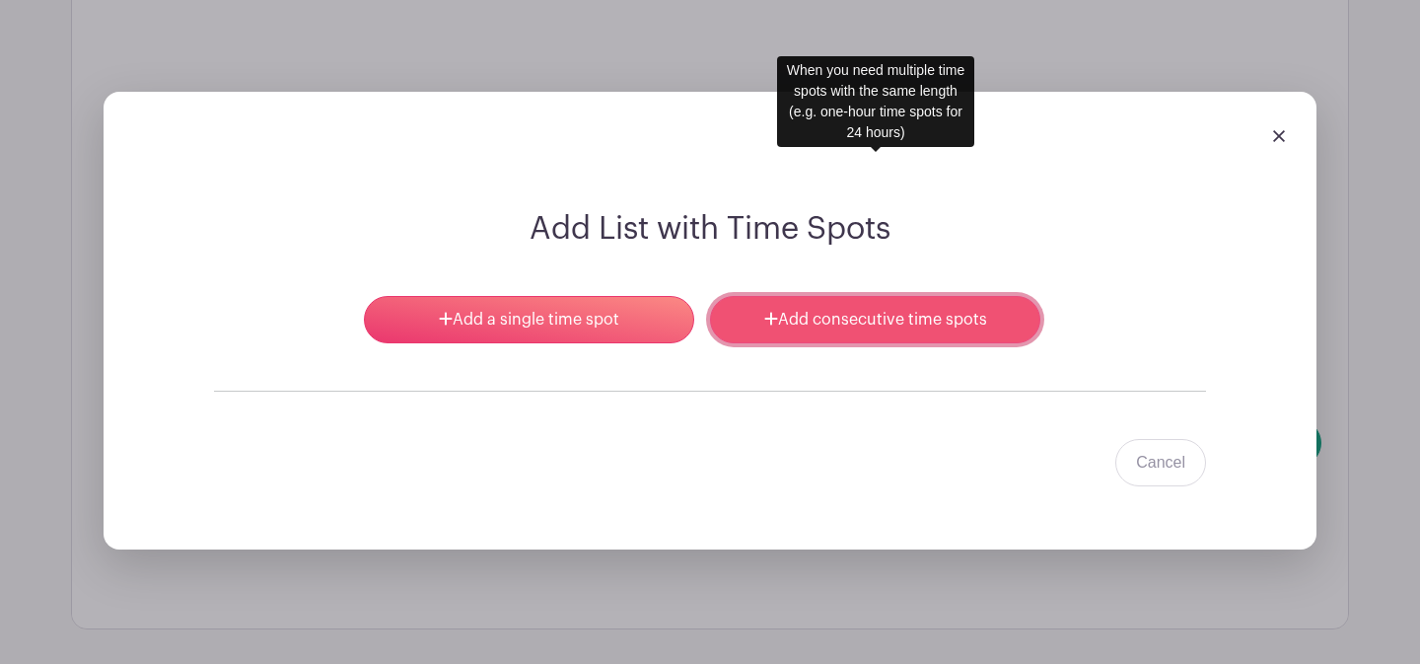
click at [814, 296] on link "Add consecutive time spots" at bounding box center [875, 319] width 330 height 47
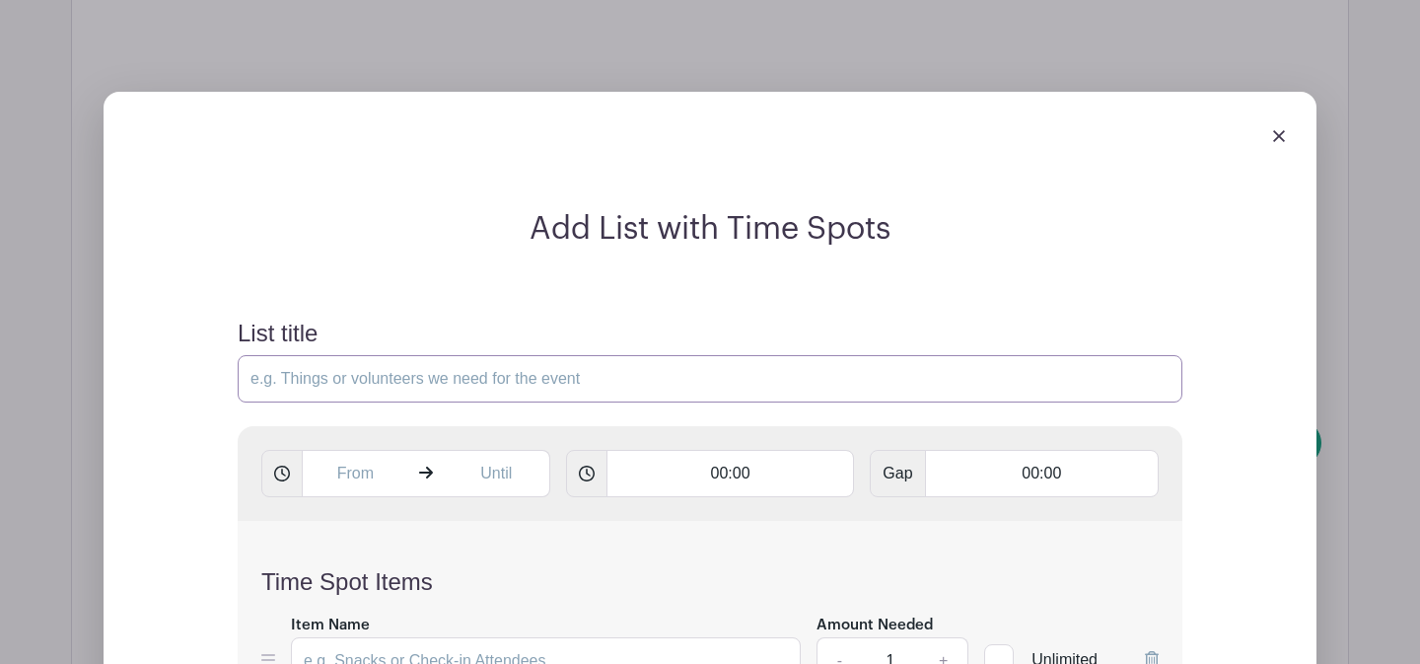
click at [480, 355] on input "List title" at bounding box center [710, 378] width 945 height 47
type input "Classroom Open Studio Work Time"
click at [366, 450] on input "text" at bounding box center [355, 473] width 107 height 47
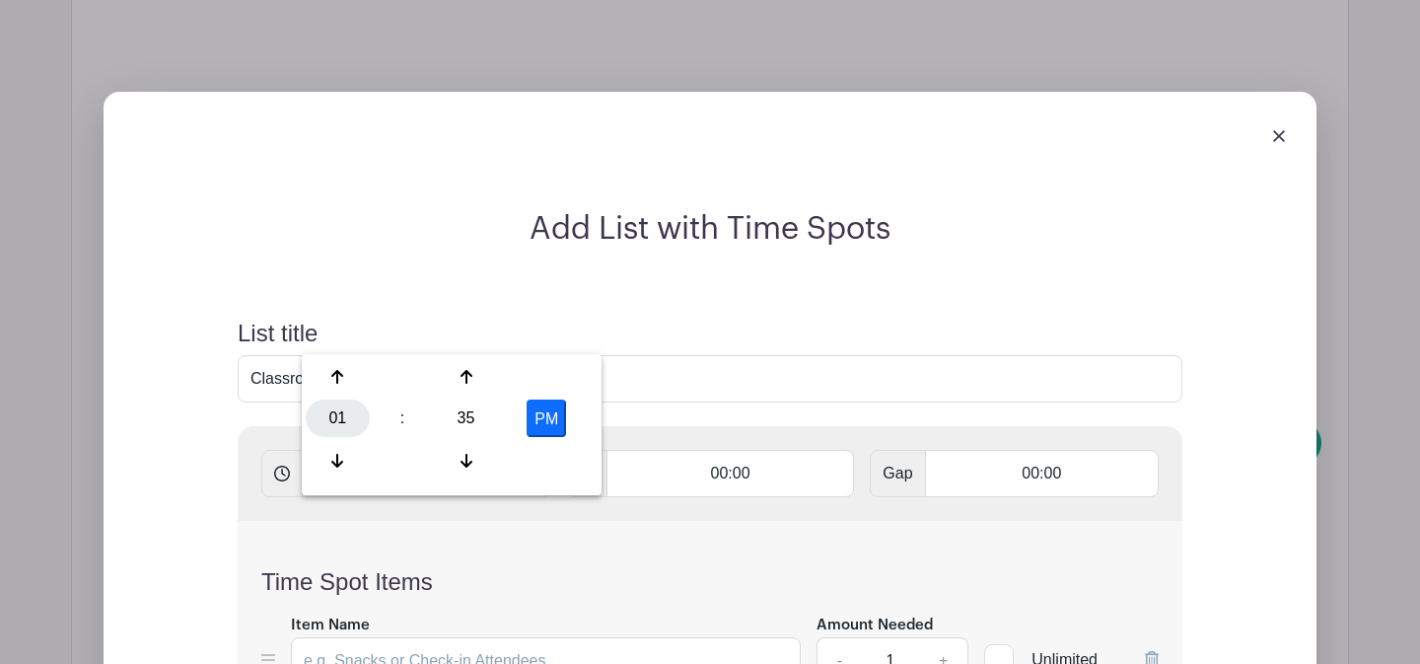
click at [331, 422] on div "01" at bounding box center [338, 417] width 64 height 37
click at [340, 461] on div "08" at bounding box center [339, 460] width 66 height 37
click at [466, 424] on div "35" at bounding box center [466, 417] width 64 height 37
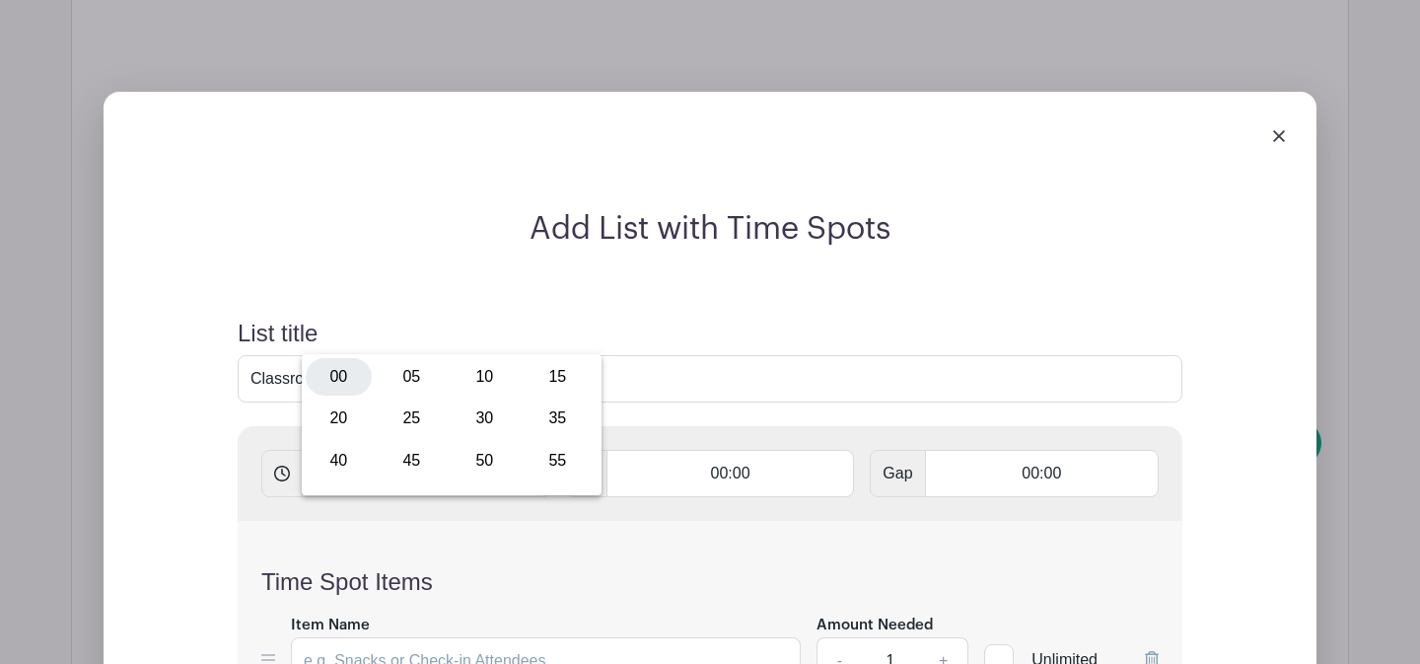
click at [325, 369] on div "00" at bounding box center [339, 376] width 66 height 37
click at [534, 415] on button "PM" at bounding box center [546, 417] width 39 height 37
type input "8:00 AM"
click at [490, 450] on input "text" at bounding box center [497, 473] width 107 height 47
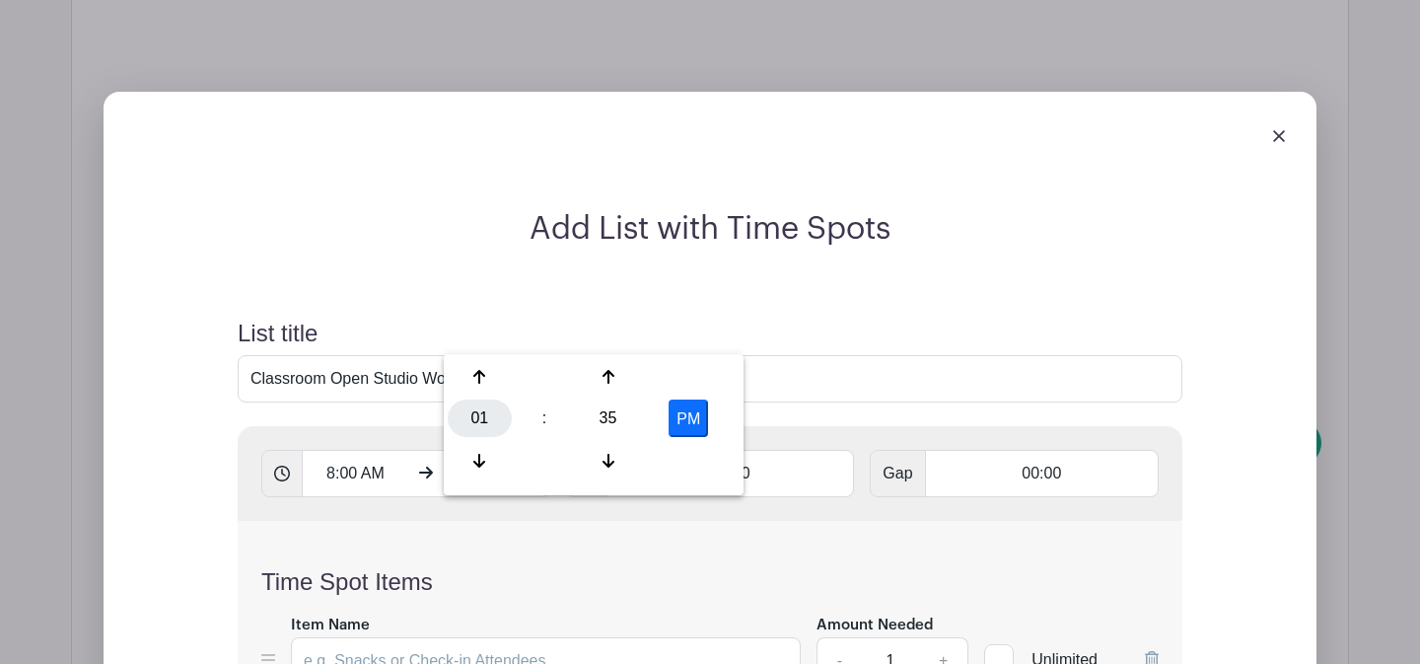
click at [467, 424] on div "01" at bounding box center [480, 417] width 64 height 37
click at [611, 459] on div "10" at bounding box center [627, 460] width 66 height 37
click at [617, 423] on div "35" at bounding box center [608, 417] width 64 height 37
click at [487, 374] on div "00" at bounding box center [481, 376] width 66 height 37
click at [694, 417] on button "PM" at bounding box center [688, 417] width 39 height 37
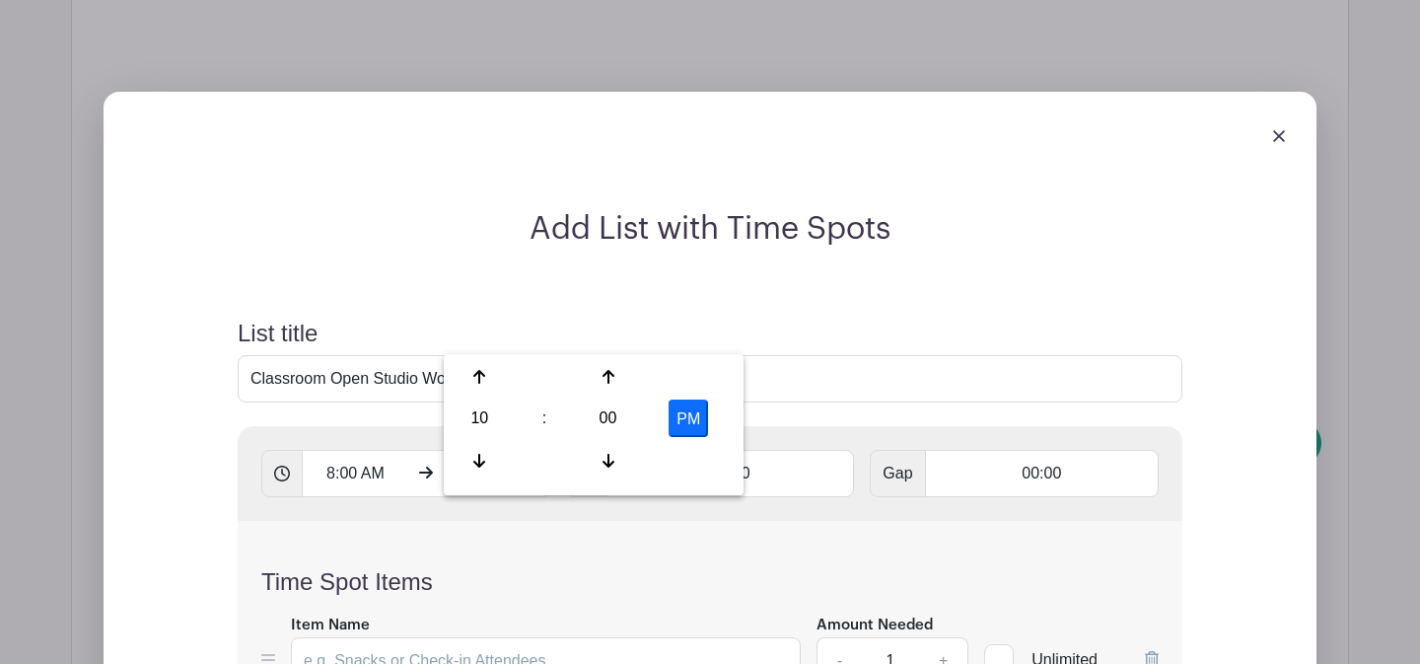
type input "10:00 AM"
click at [699, 450] on input "00:00" at bounding box center [731, 473] width 249 height 47
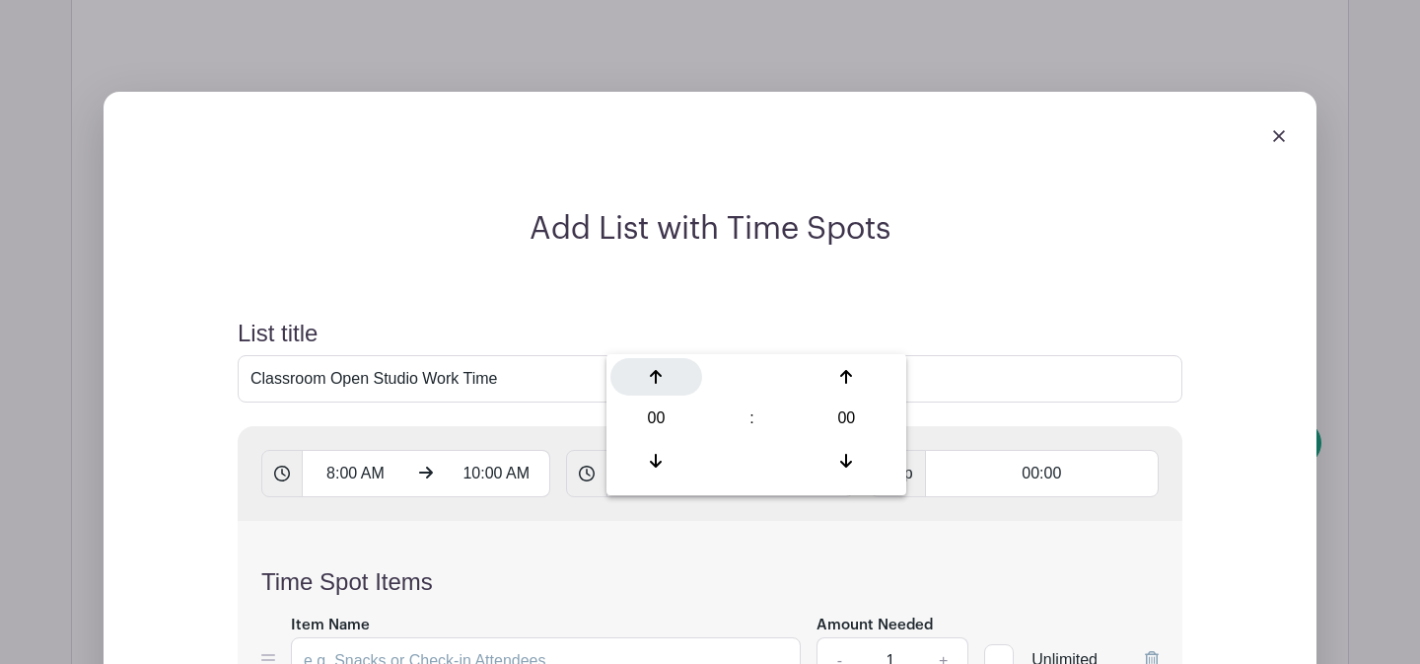
click at [673, 382] on div at bounding box center [656, 376] width 92 height 37
type input "01:00"
type input "Add 2 timespots"
click at [448, 637] on input "Item Name" at bounding box center [546, 660] width 510 height 47
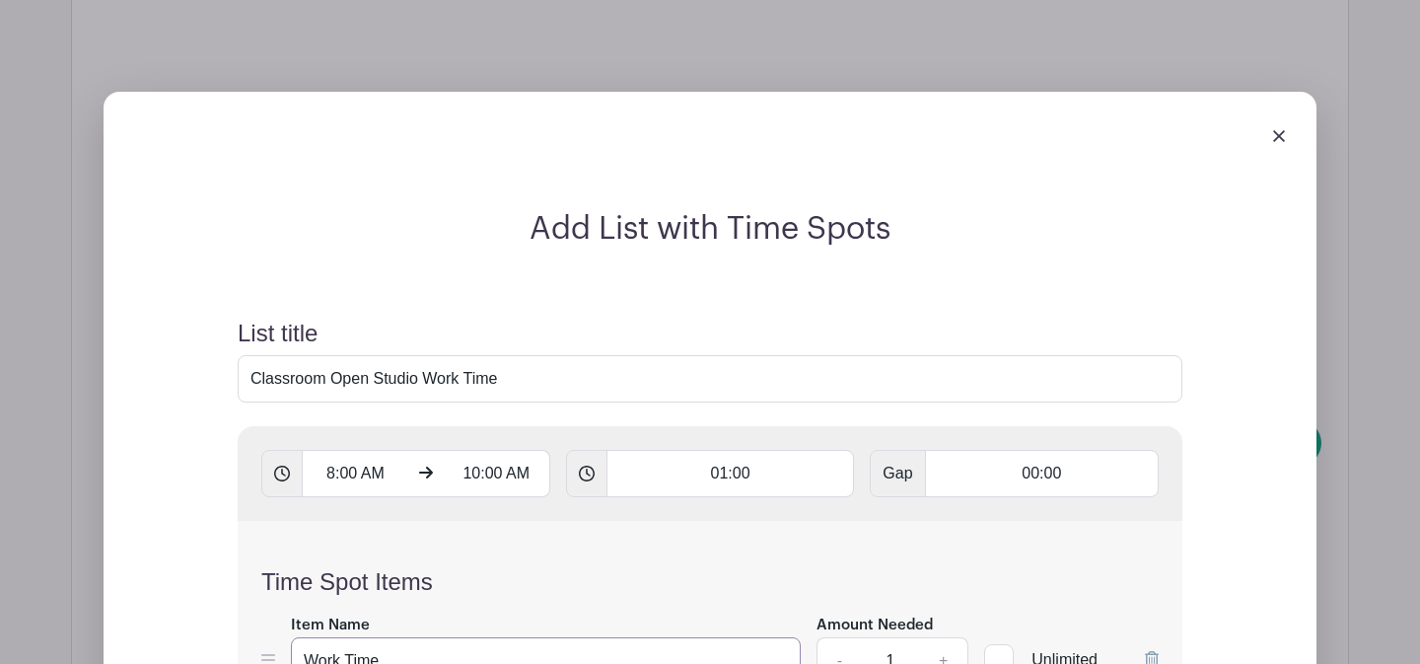
type input "Work Time"
click at [897, 637] on input "1" at bounding box center [890, 660] width 59 height 47
type input "12"
click at [884, 558] on div "Time Spot Items Item Name Work Time Amount Needed - 12 + Unlimited Add Item Add…" at bounding box center [710, 638] width 945 height 234
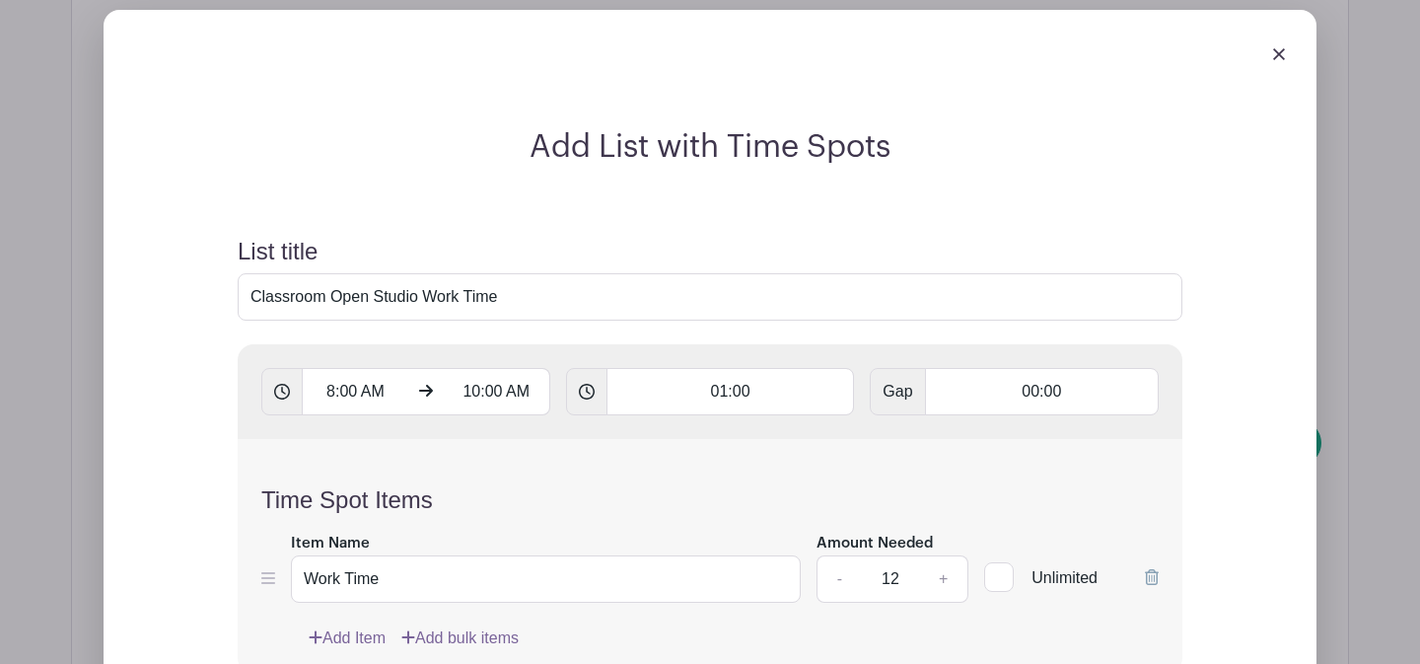
scroll to position [3279, 0]
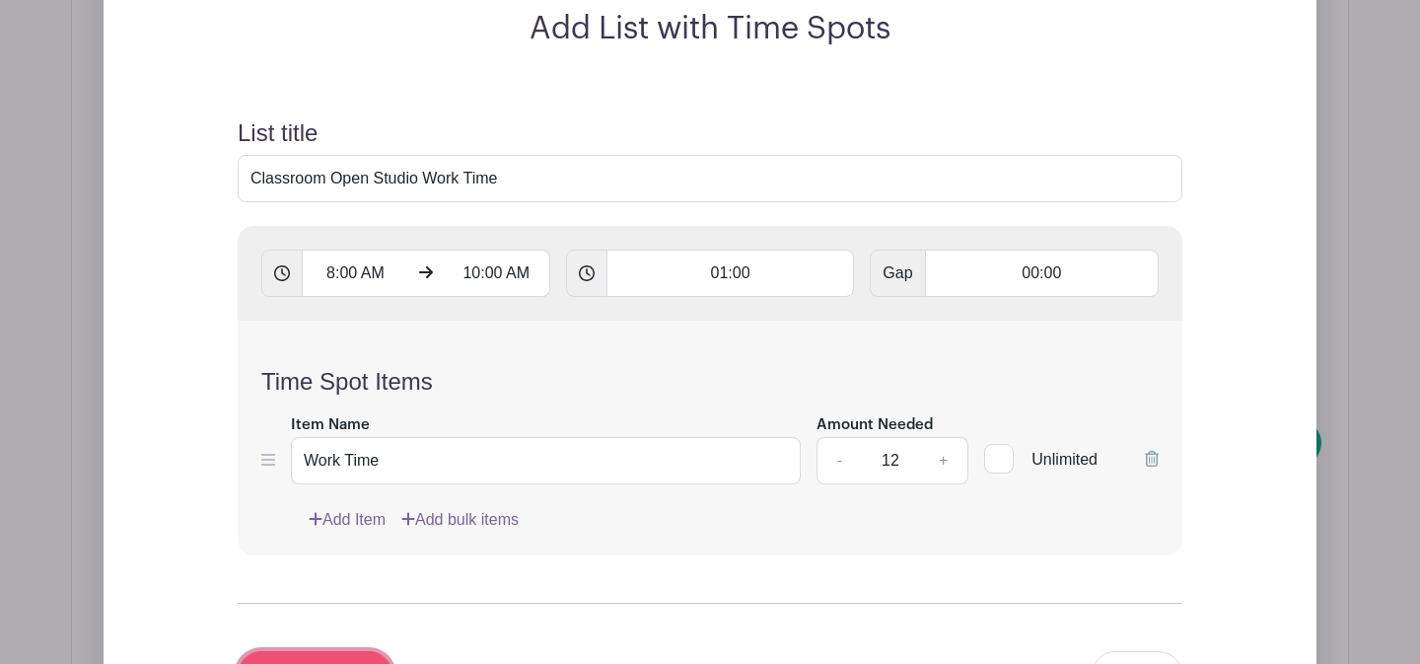
click at [349, 651] on input "Add 2 timespots" at bounding box center [315, 674] width 155 height 47
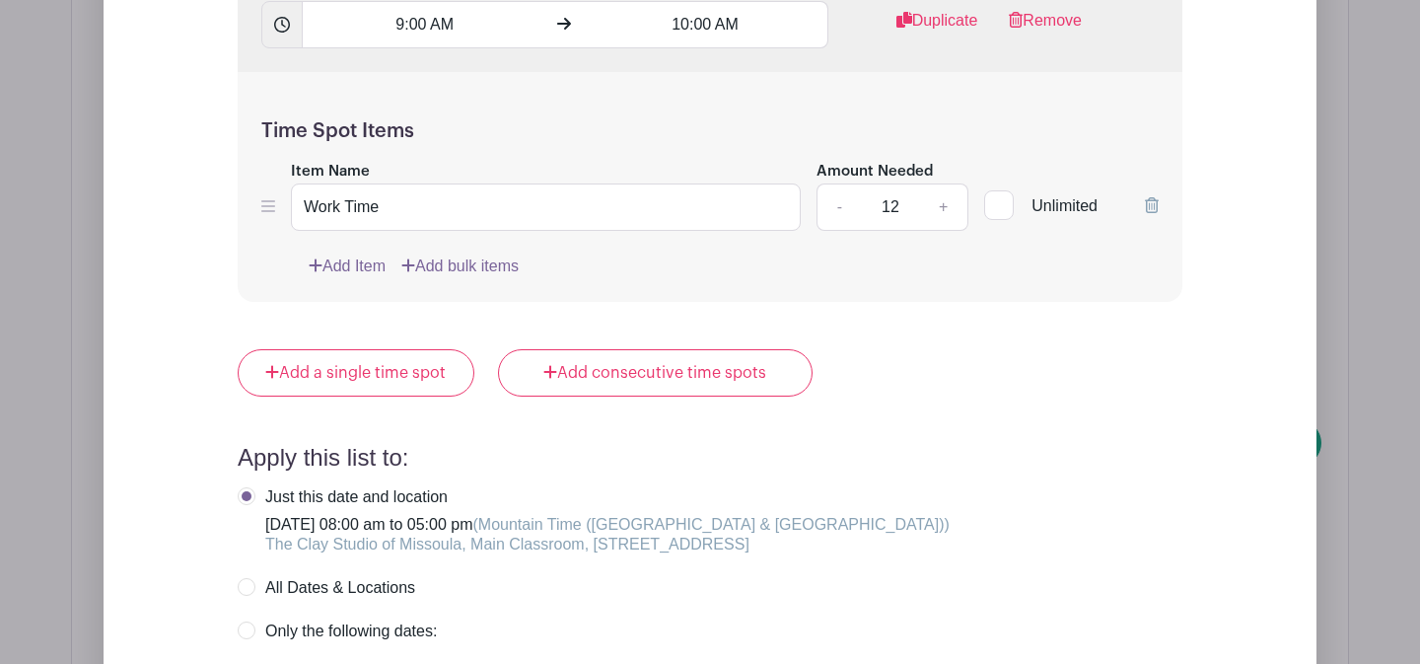
scroll to position [4011, 0]
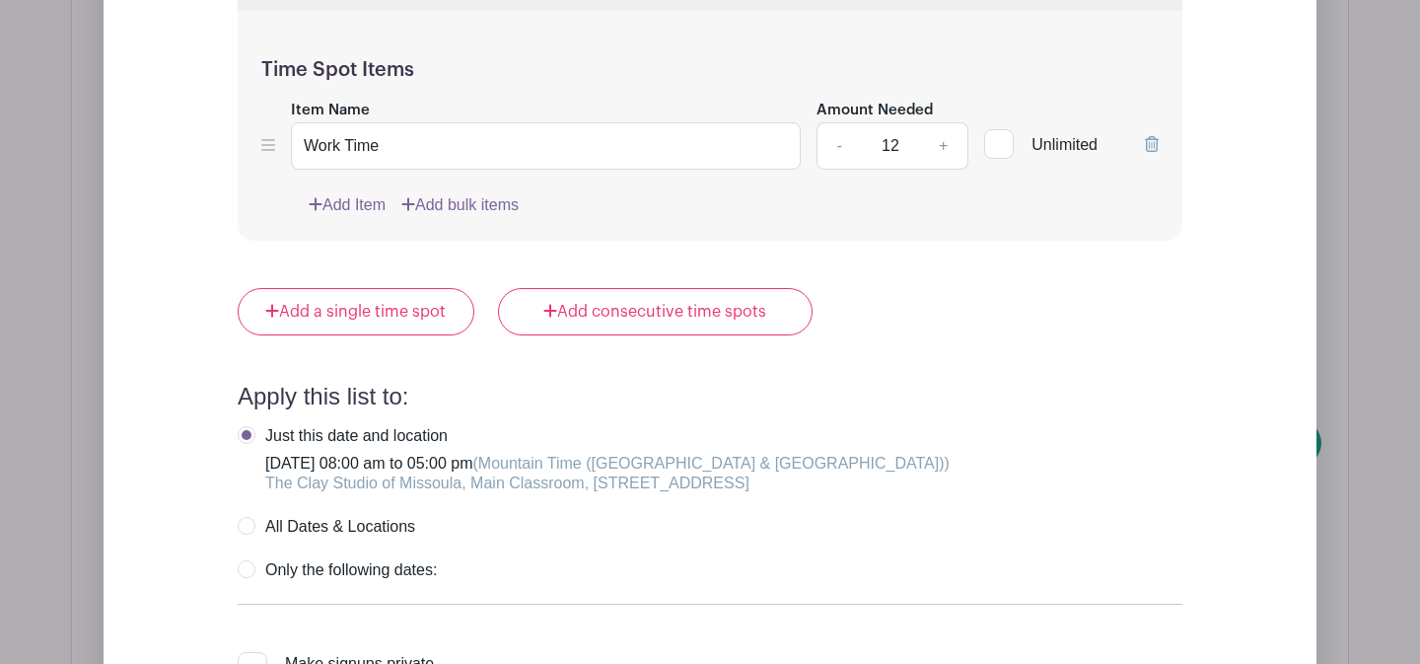
click at [250, 652] on label "Make signups private When this is checked, the names of people who signed up wo…" at bounding box center [702, 675] width 928 height 47
click at [250, 652] on input "Make signups private When this is checked, the names of people who signed up wo…" at bounding box center [244, 658] width 13 height 13
checkbox input "true"
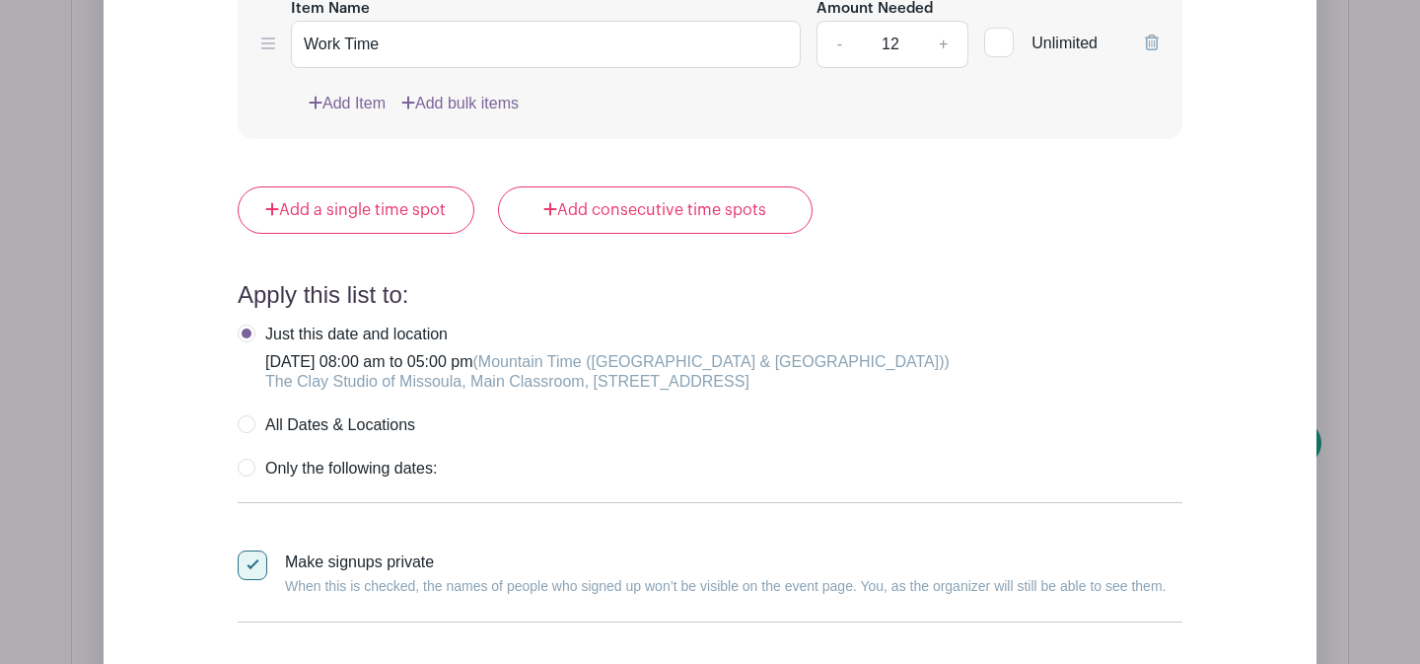
scroll to position [4132, 0]
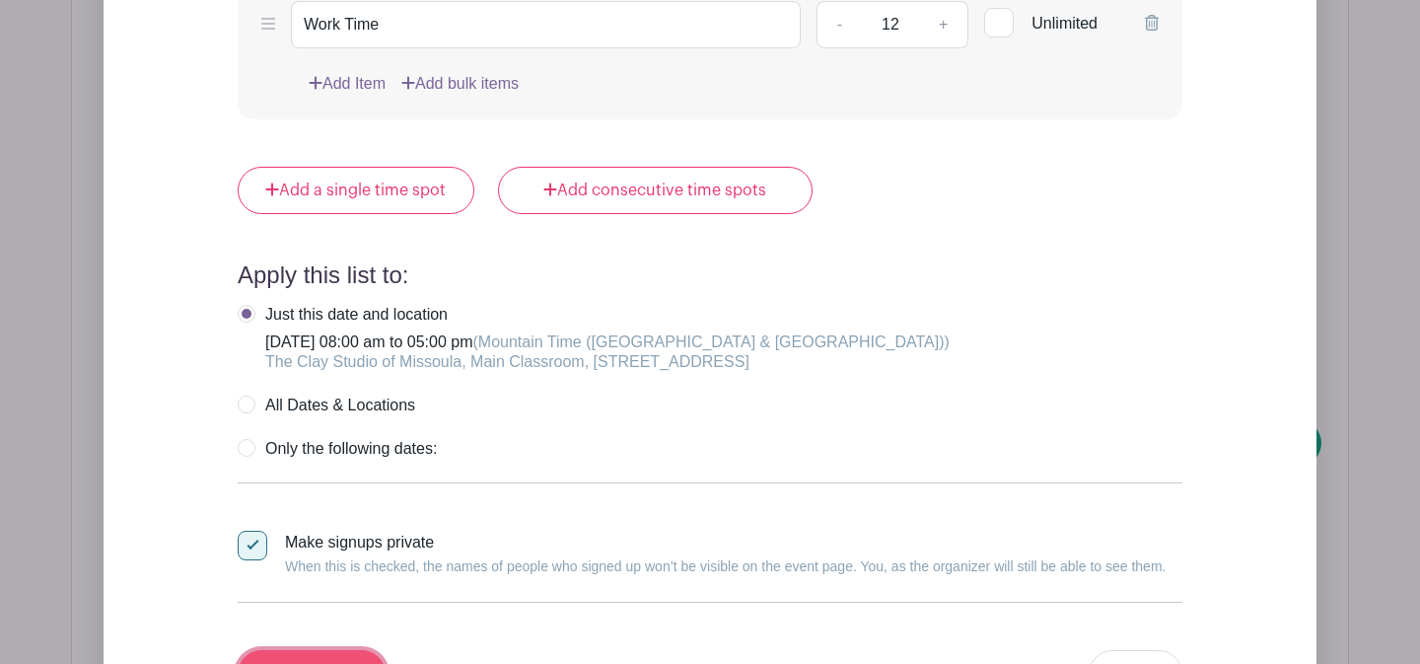
click at [326, 650] on input "Create List" at bounding box center [312, 673] width 148 height 47
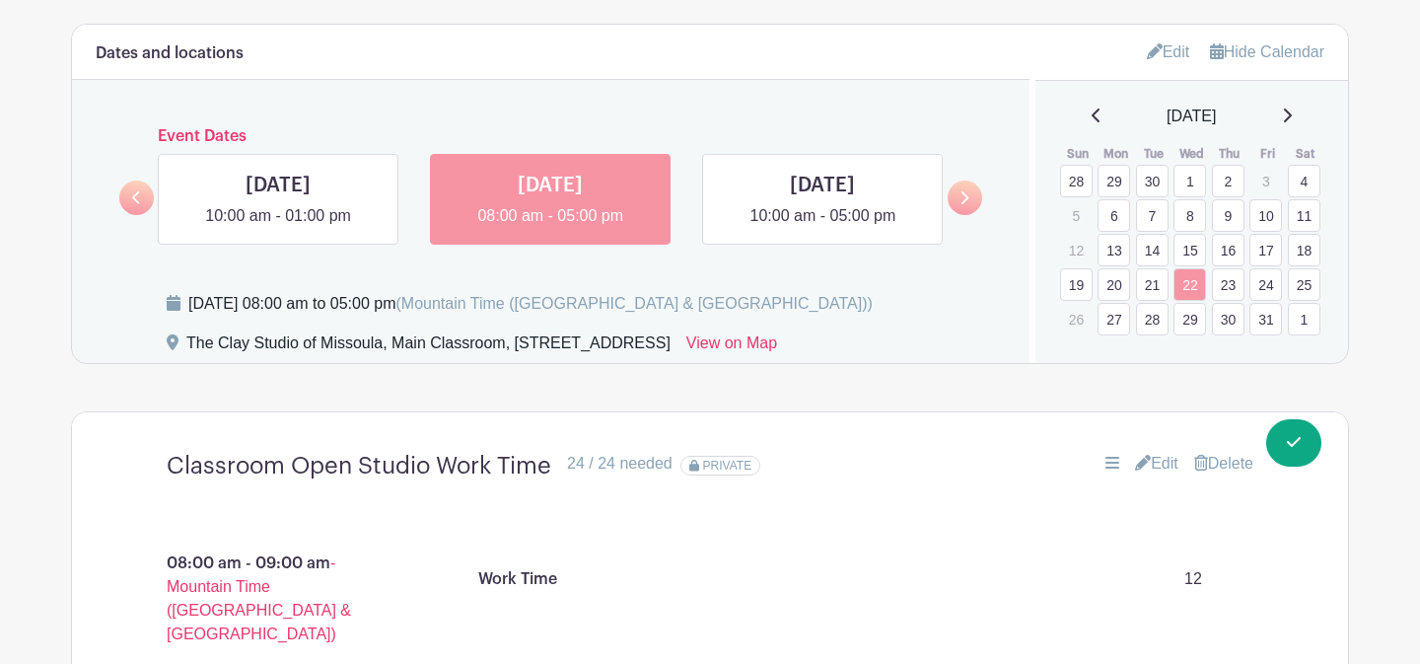
scroll to position [1163, 0]
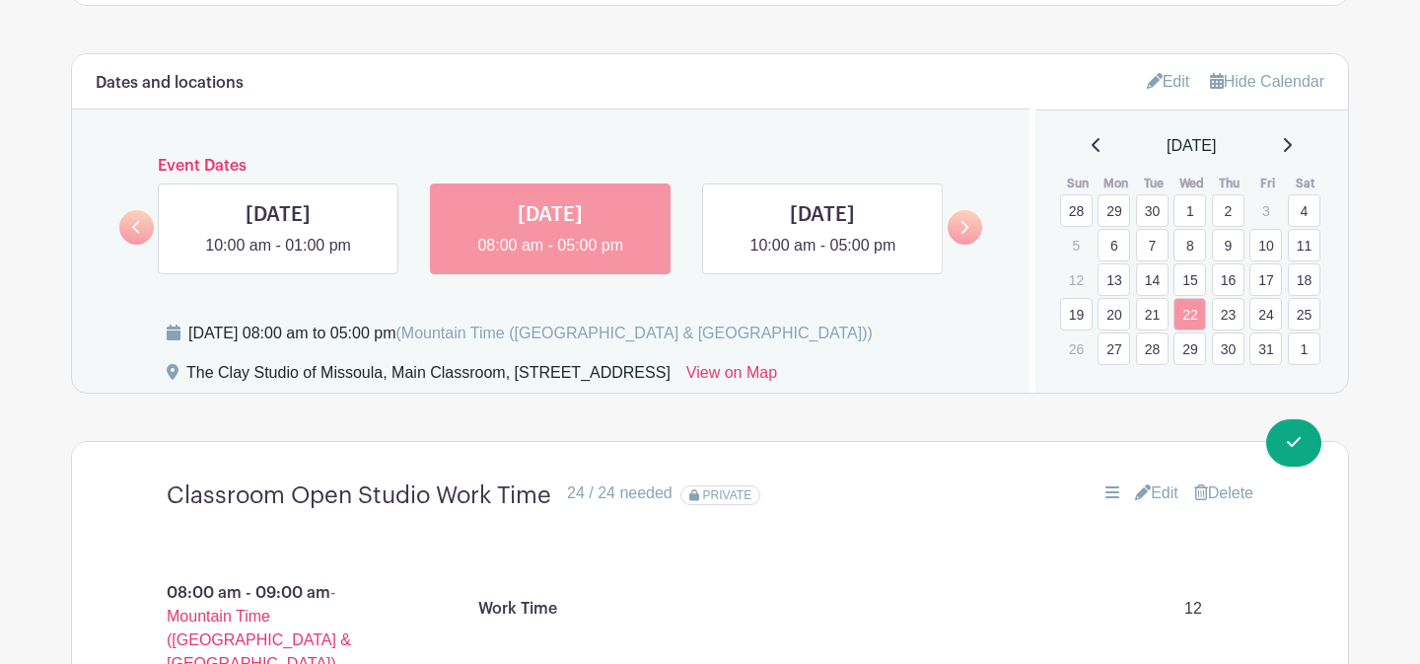
click at [1191, 347] on link "29" at bounding box center [1190, 348] width 33 height 33
click at [629, 215] on link at bounding box center [588, 207] width 148 height 31
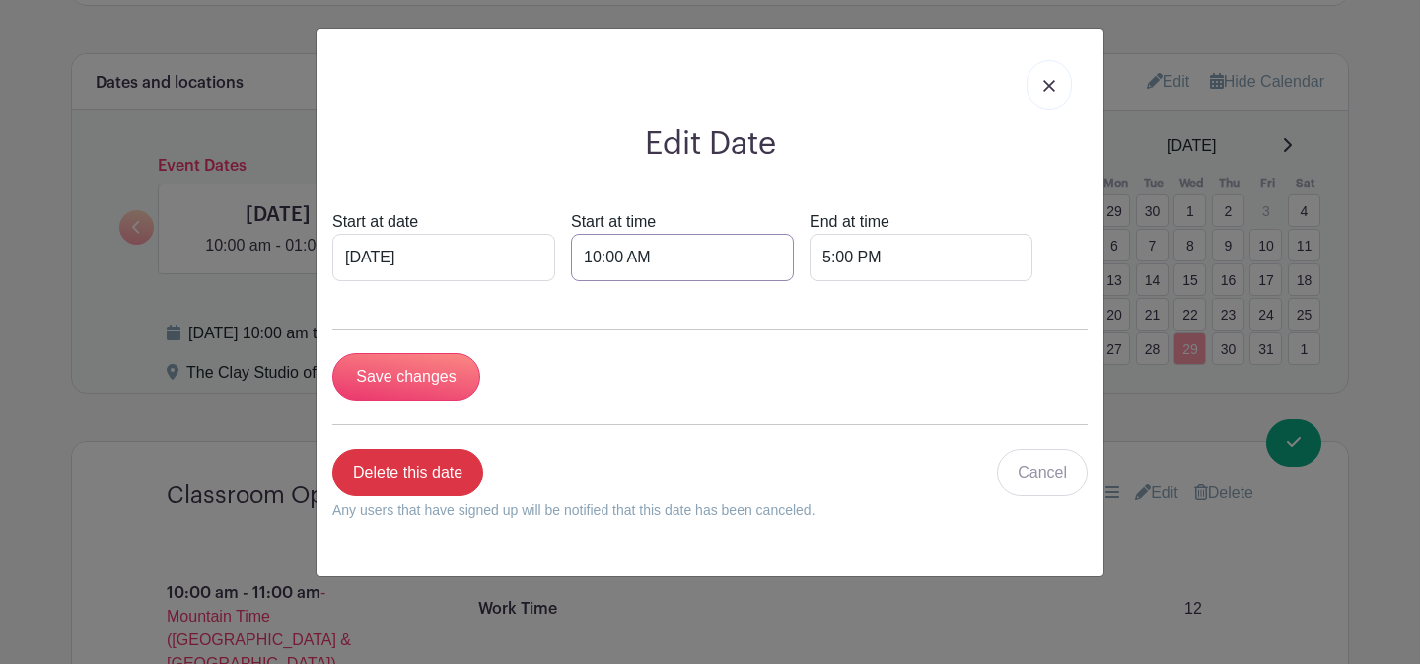
click at [575, 259] on input "10:00 AM" at bounding box center [682, 257] width 223 height 47
click at [596, 358] on div "10" at bounding box center [580, 344] width 64 height 37
click at [593, 392] on div "08" at bounding box center [581, 387] width 66 height 37
type input "8:00 AM"
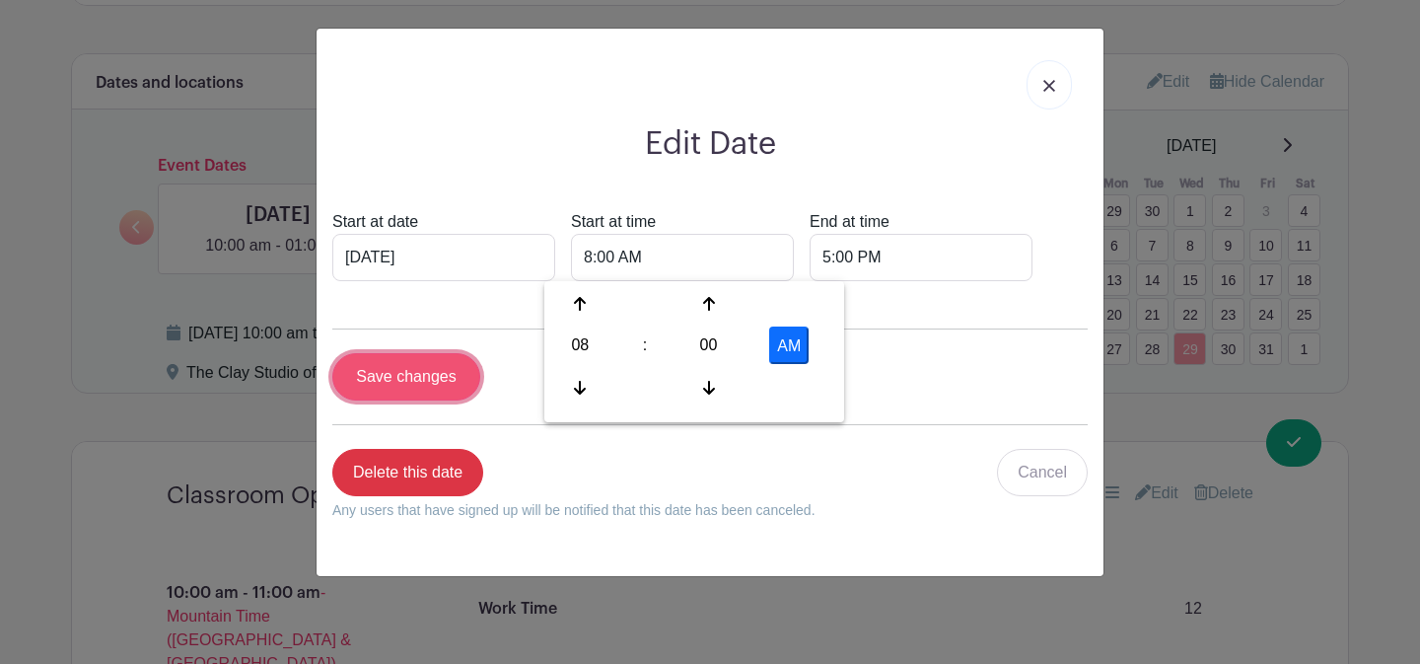
click at [457, 367] on input "Save changes" at bounding box center [406, 376] width 148 height 47
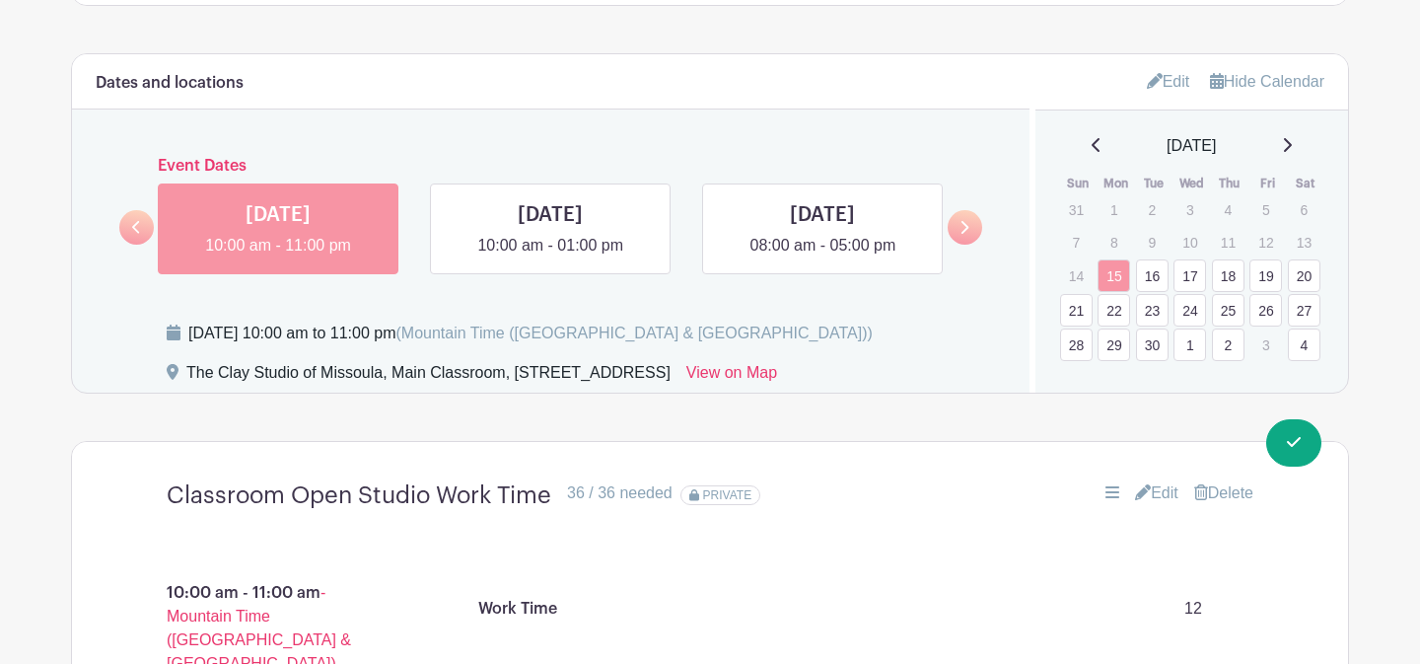
click at [1292, 144] on icon at bounding box center [1288, 145] width 8 height 14
click at [1190, 347] on link "29" at bounding box center [1190, 348] width 33 height 33
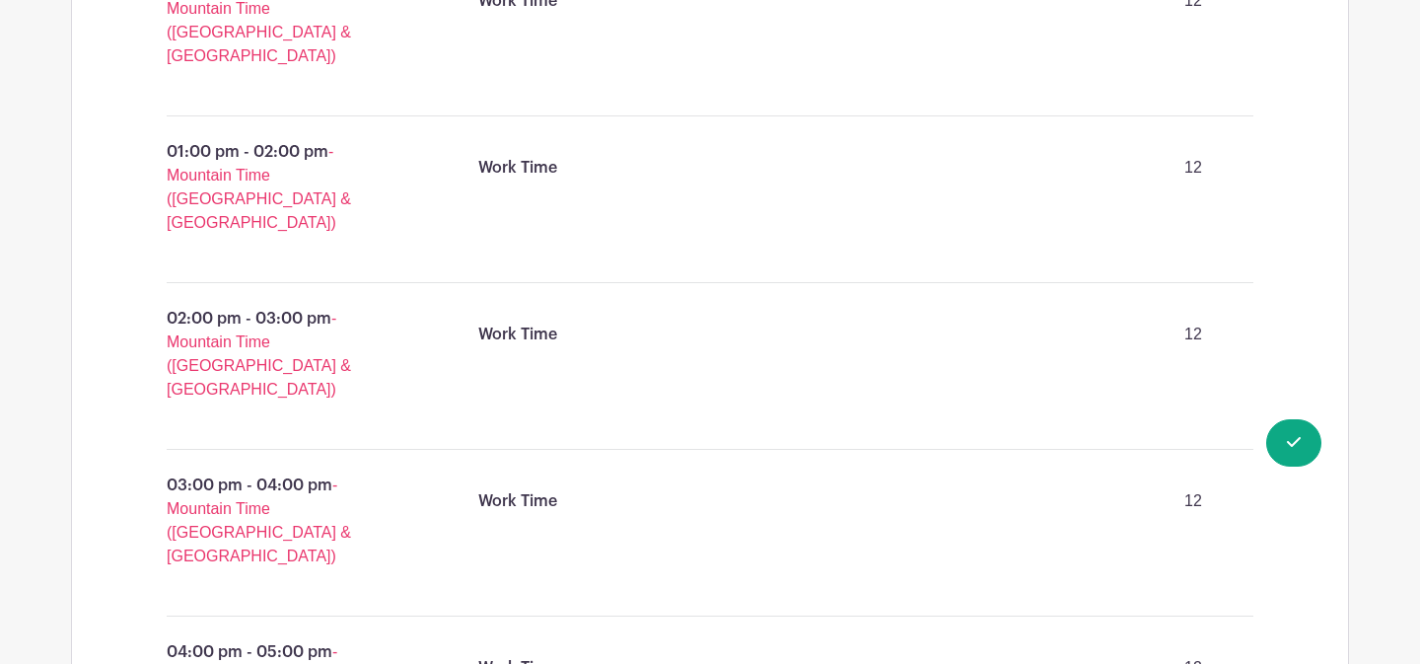
scroll to position [2415, 0]
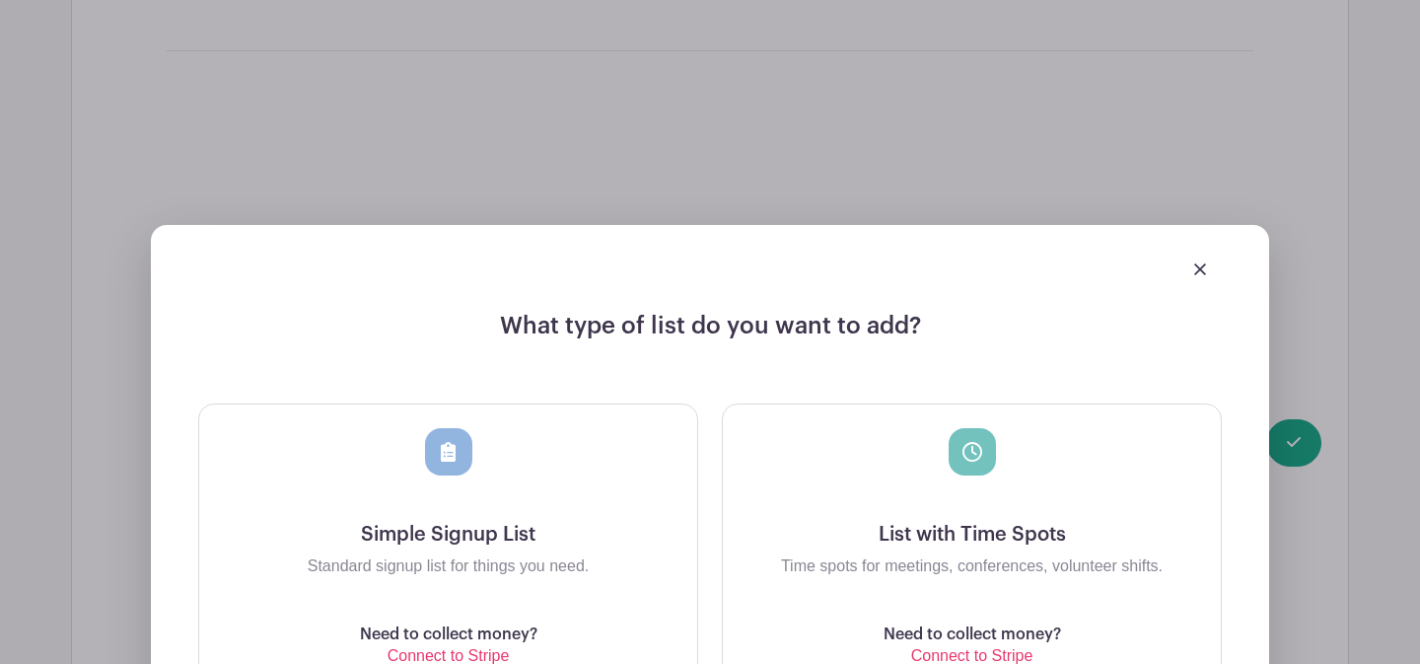
scroll to position [3028, 0]
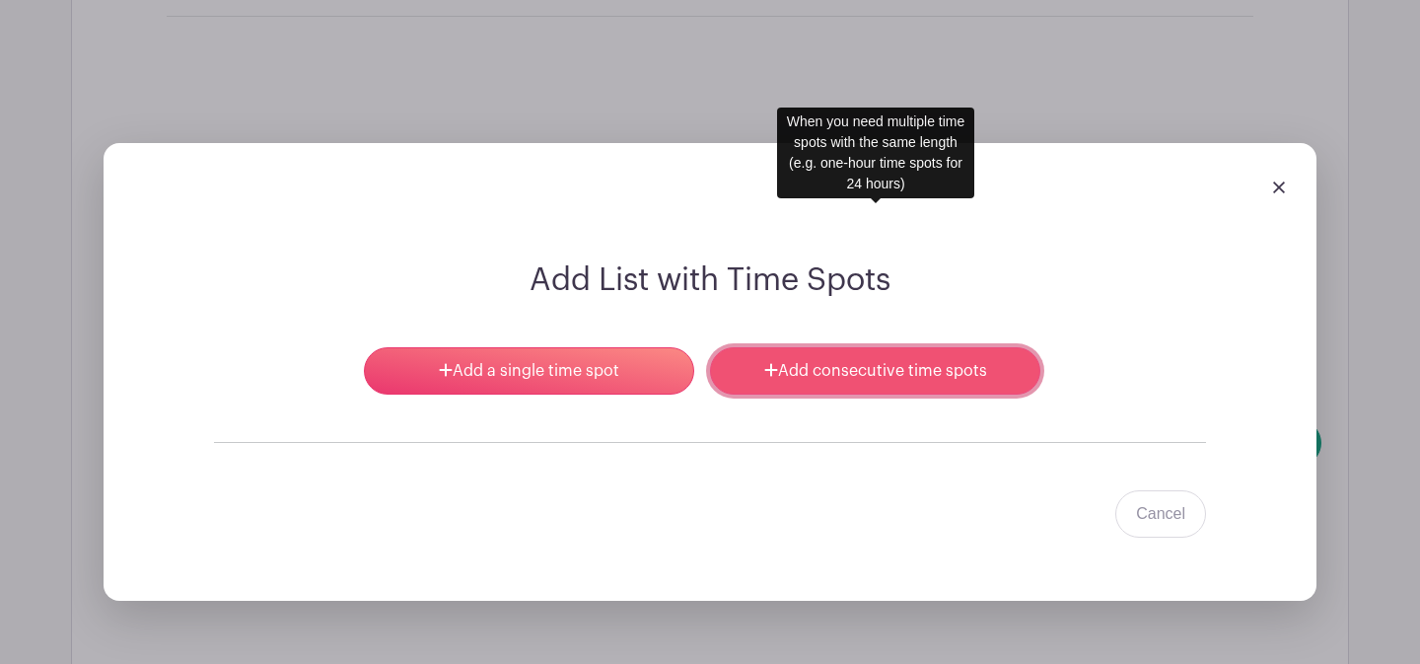
click at [837, 347] on link "Add consecutive time spots" at bounding box center [875, 370] width 330 height 47
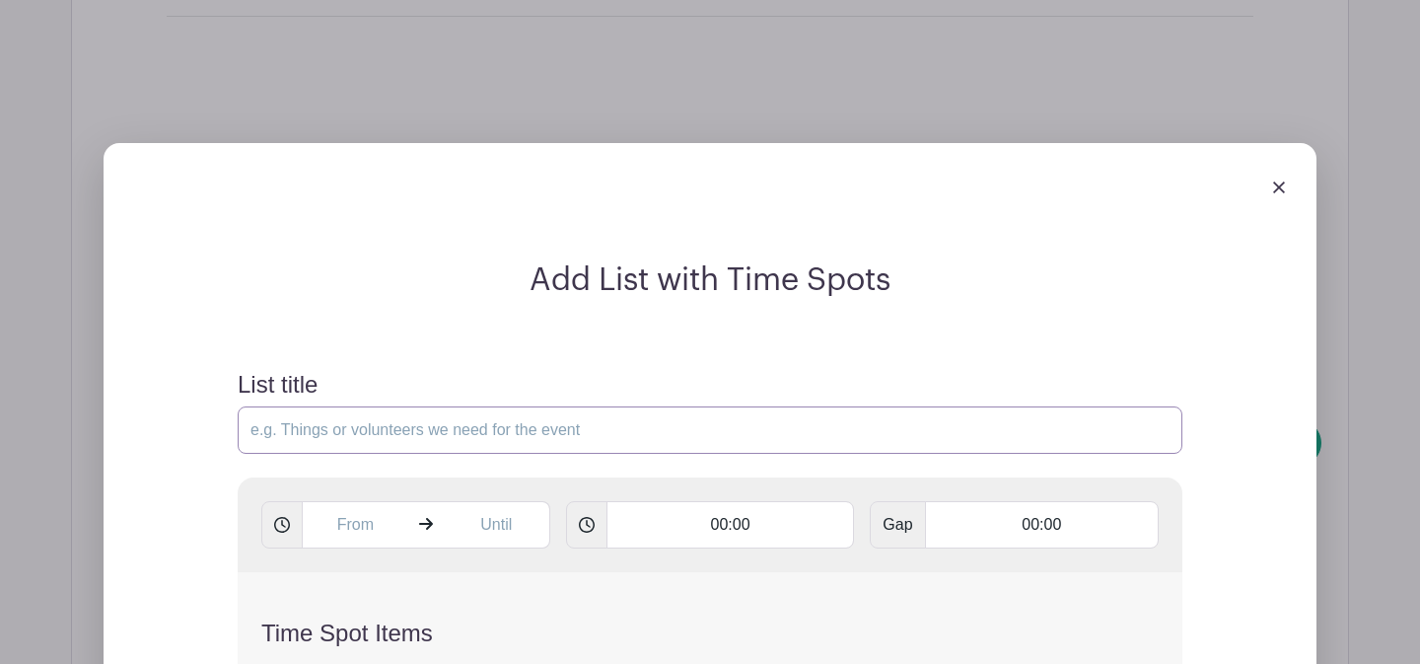
click at [481, 406] on input "List title" at bounding box center [710, 429] width 945 height 47
type input "Classroom Open Studio Work Time"
click at [370, 501] on input "text" at bounding box center [355, 524] width 107 height 47
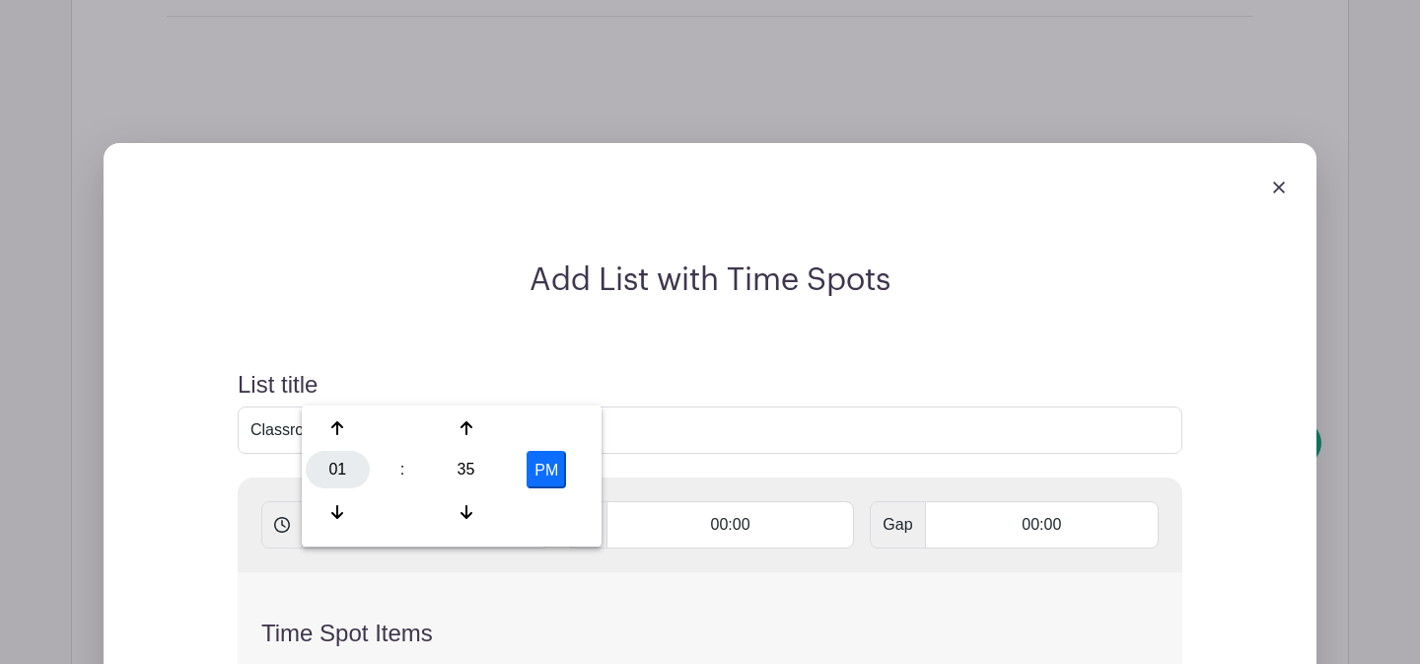
click at [352, 463] on div "01" at bounding box center [338, 469] width 64 height 37
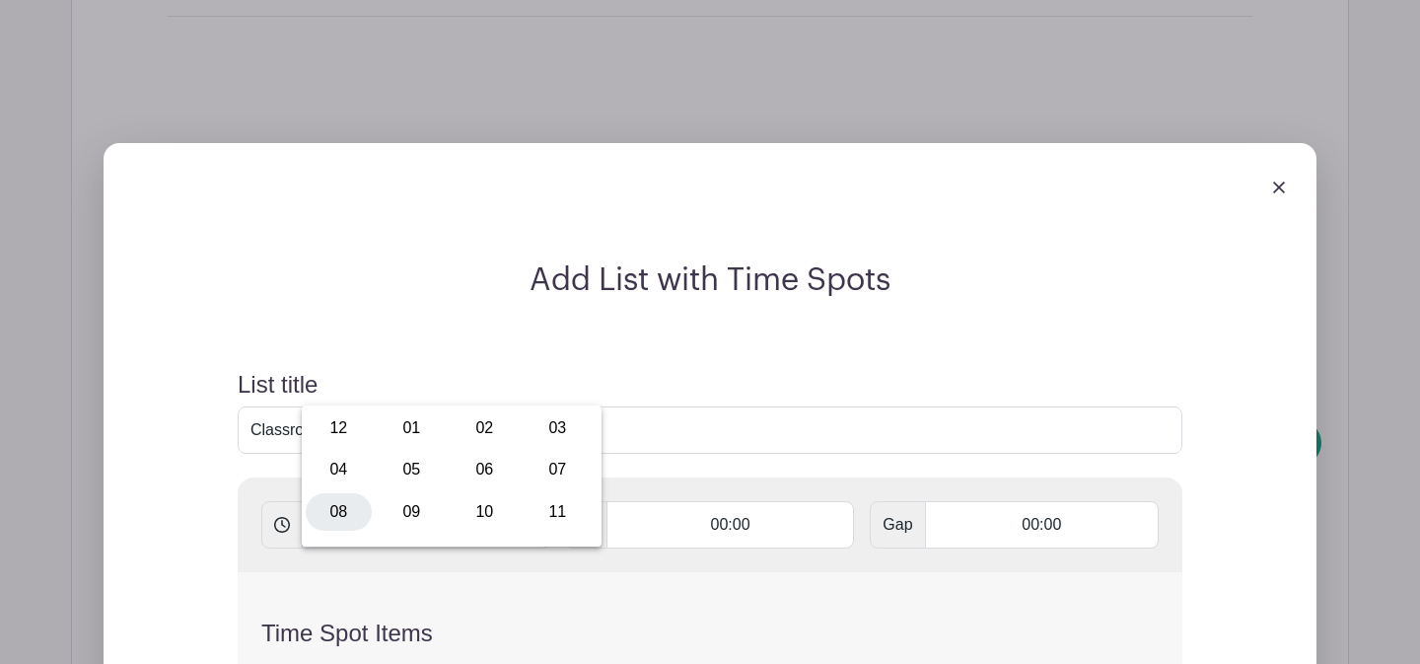
click at [356, 515] on div "08" at bounding box center [339, 511] width 66 height 37
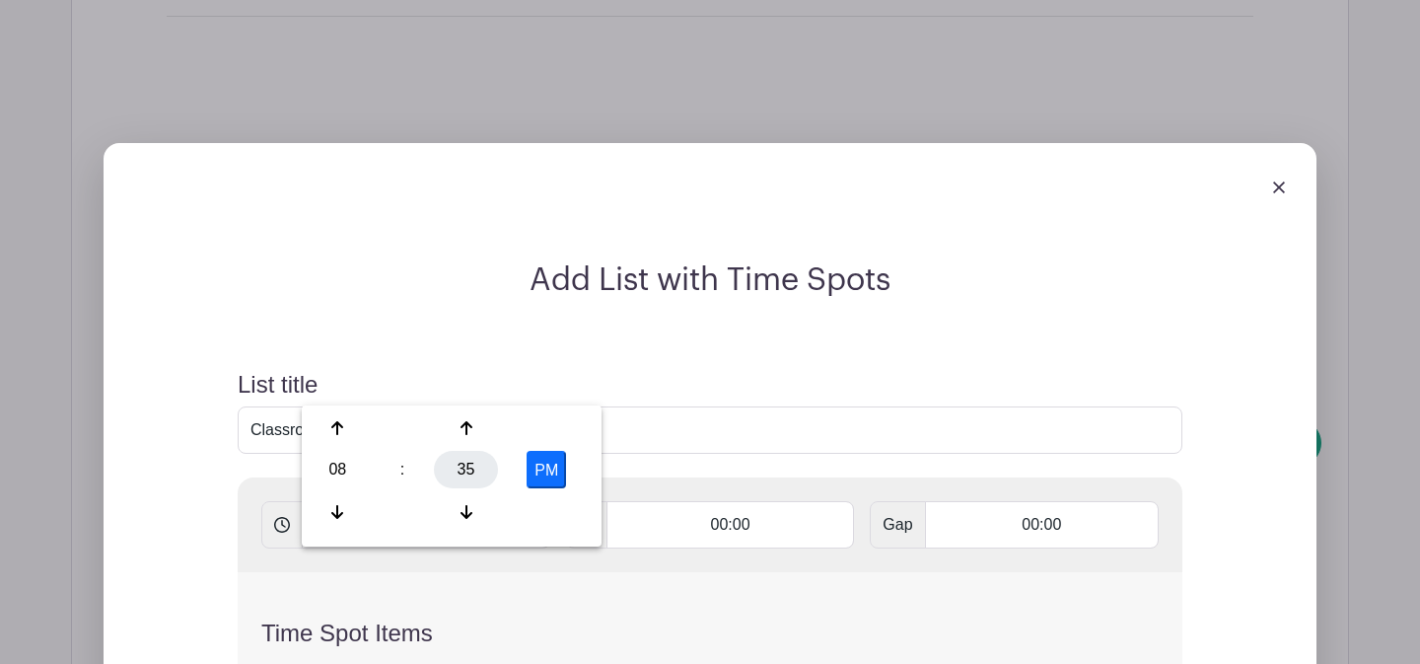
click at [460, 478] on div "35" at bounding box center [466, 469] width 64 height 37
click at [355, 440] on div "00" at bounding box center [339, 427] width 66 height 37
click at [541, 465] on button "PM" at bounding box center [546, 469] width 39 height 37
type input "8:00 AM"
click at [505, 501] on input "text" at bounding box center [497, 524] width 107 height 47
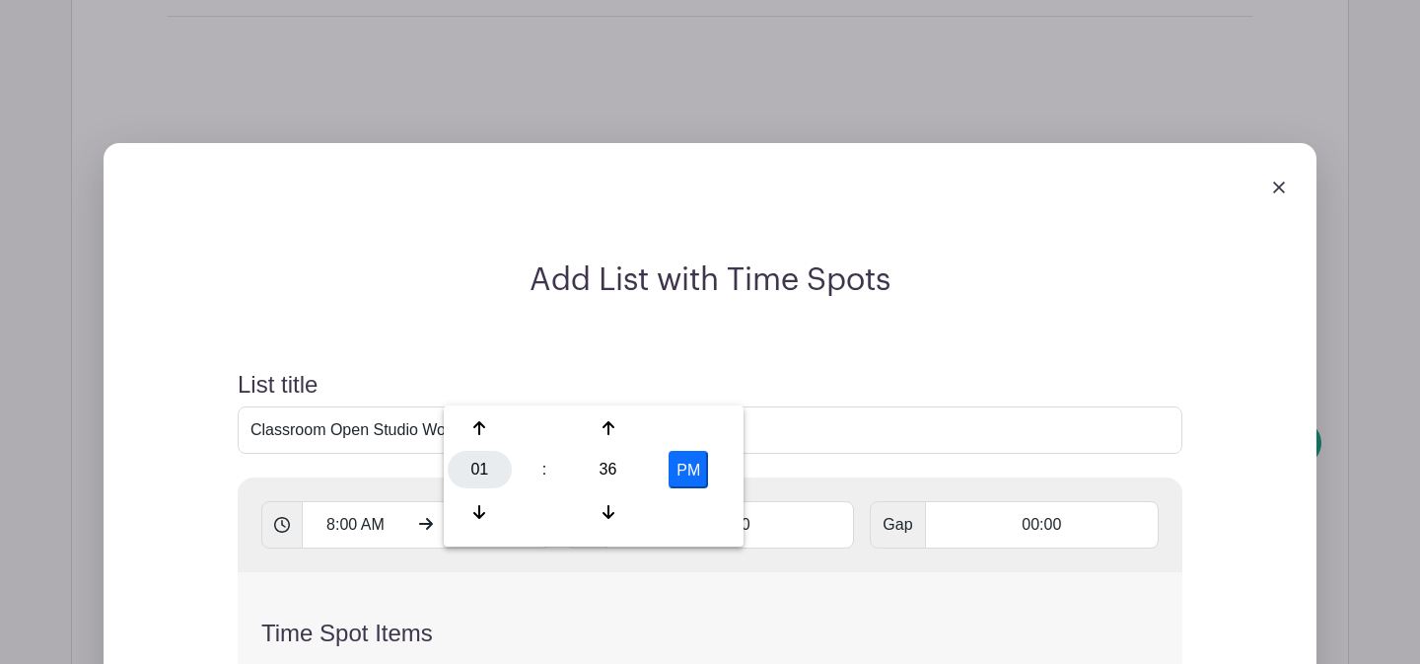
click at [482, 466] on div "01" at bounding box center [480, 469] width 64 height 37
click at [619, 507] on div "10" at bounding box center [627, 511] width 66 height 37
click at [612, 485] on div "36" at bounding box center [608, 469] width 64 height 37
click at [496, 433] on div "00" at bounding box center [481, 427] width 66 height 37
click at [683, 464] on button "PM" at bounding box center [688, 469] width 39 height 37
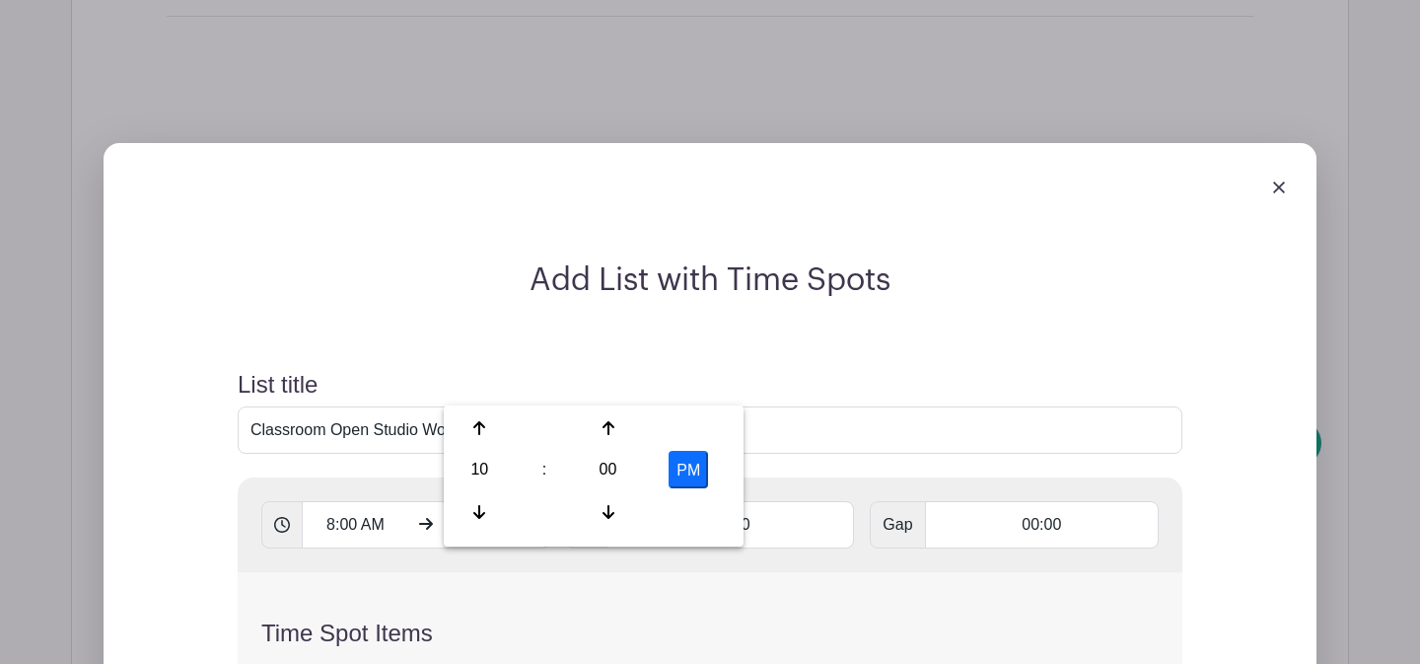
type input "10:00 AM"
click at [688, 501] on input "00:00" at bounding box center [731, 524] width 249 height 47
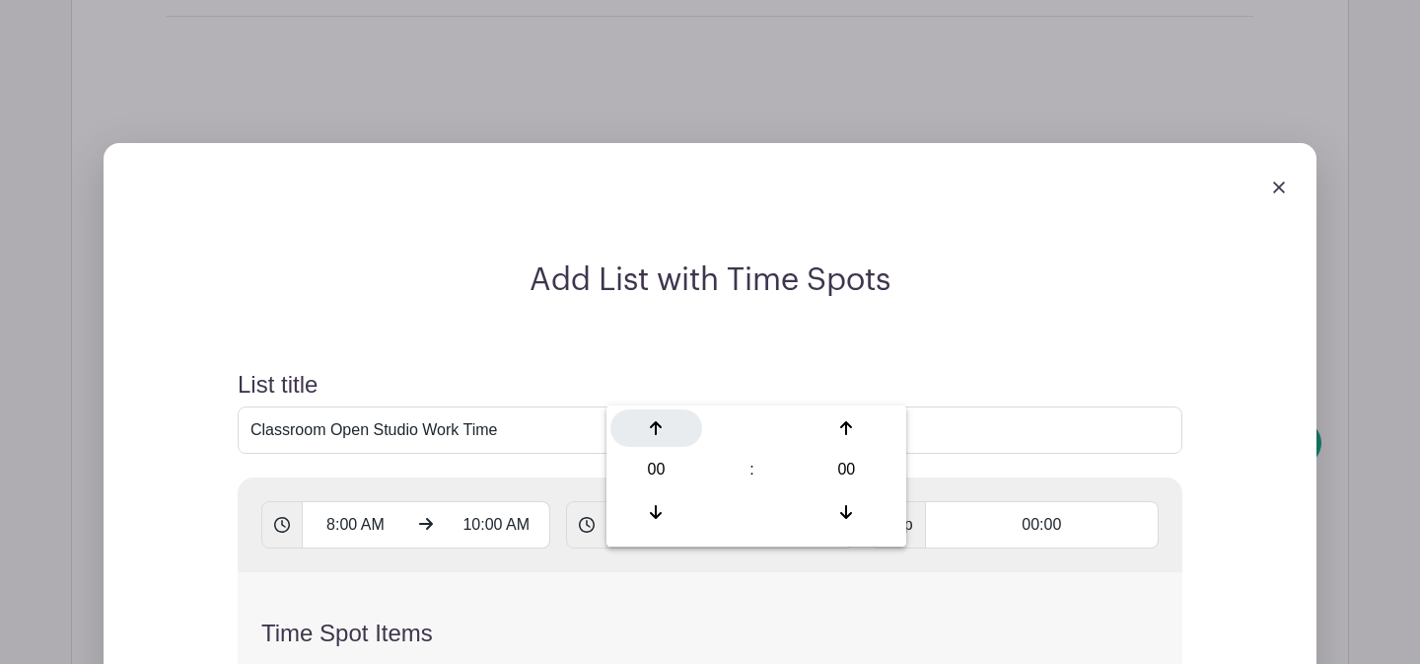
click at [659, 436] on div at bounding box center [656, 427] width 92 height 37
type input "01:00"
type input "Add 2 timespots"
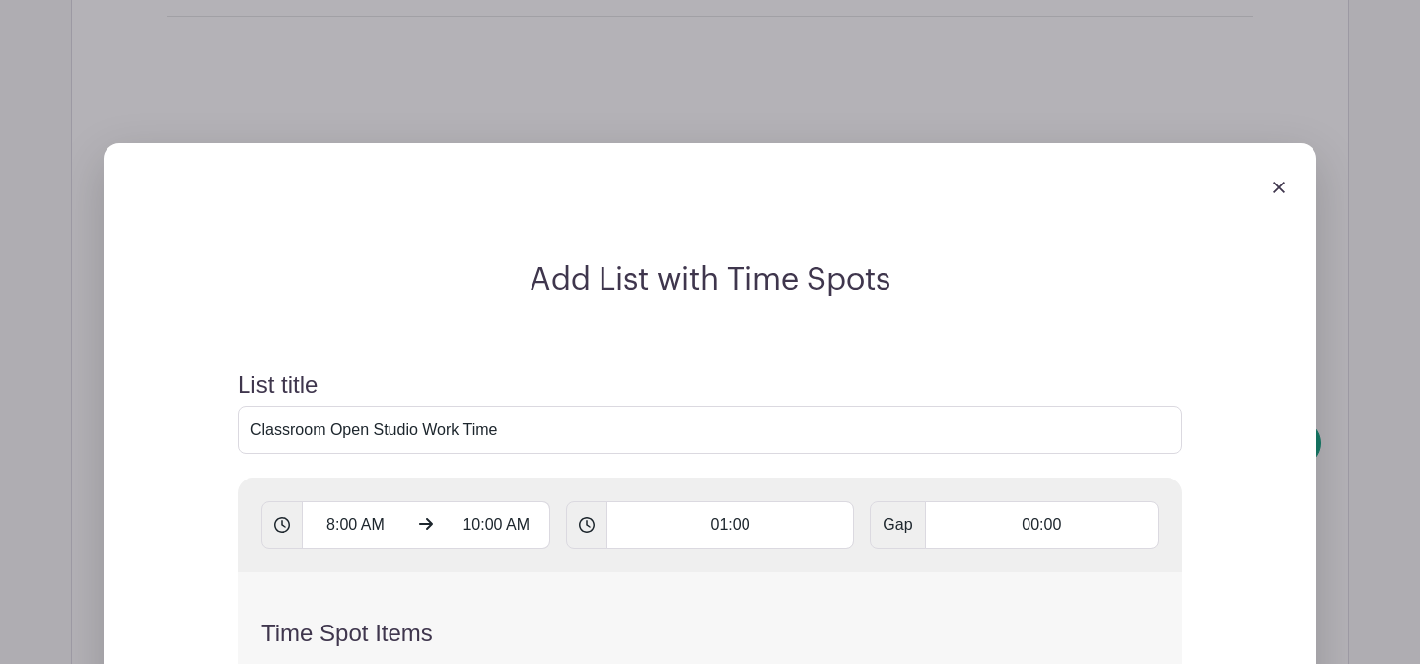
scroll to position [3150, 0]
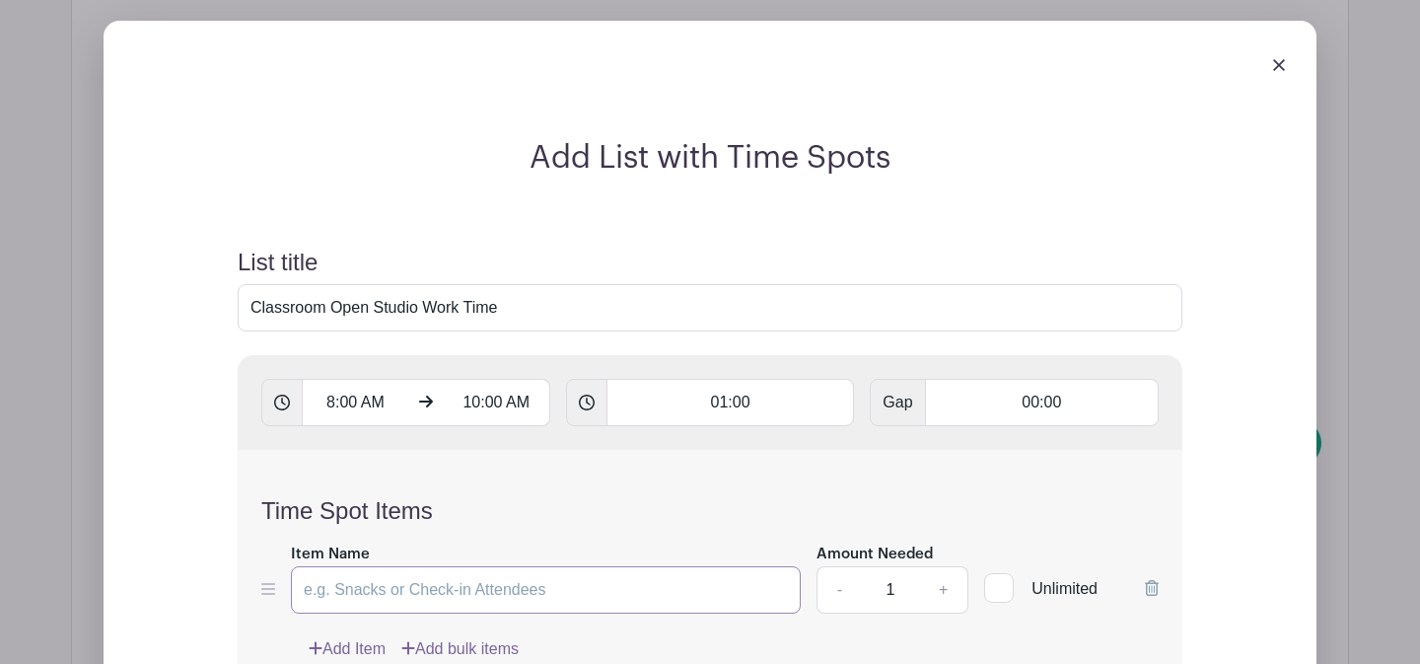
click at [538, 566] on input "Item Name" at bounding box center [546, 589] width 510 height 47
type input "Work Time"
click at [895, 566] on input "1" at bounding box center [890, 589] width 59 height 47
type input "12"
click at [875, 637] on div "Add Item Add bulk items" at bounding box center [734, 649] width 850 height 24
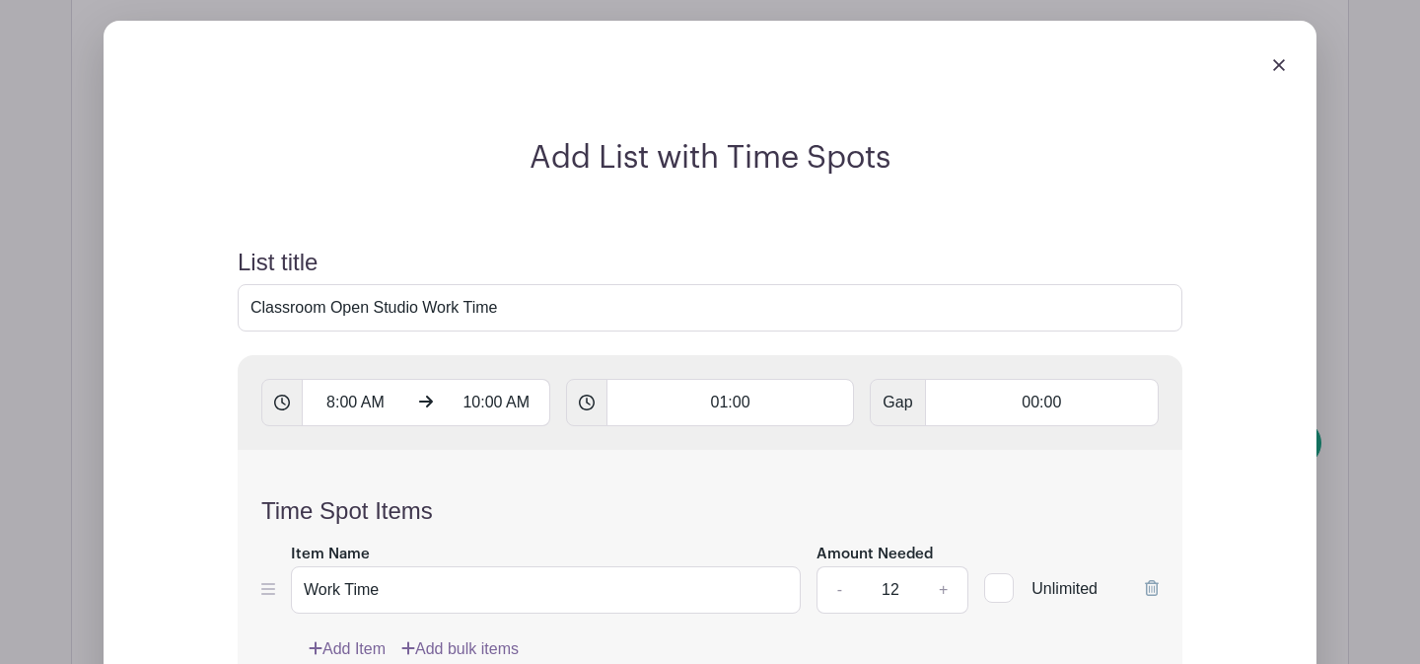
scroll to position [3270, 0]
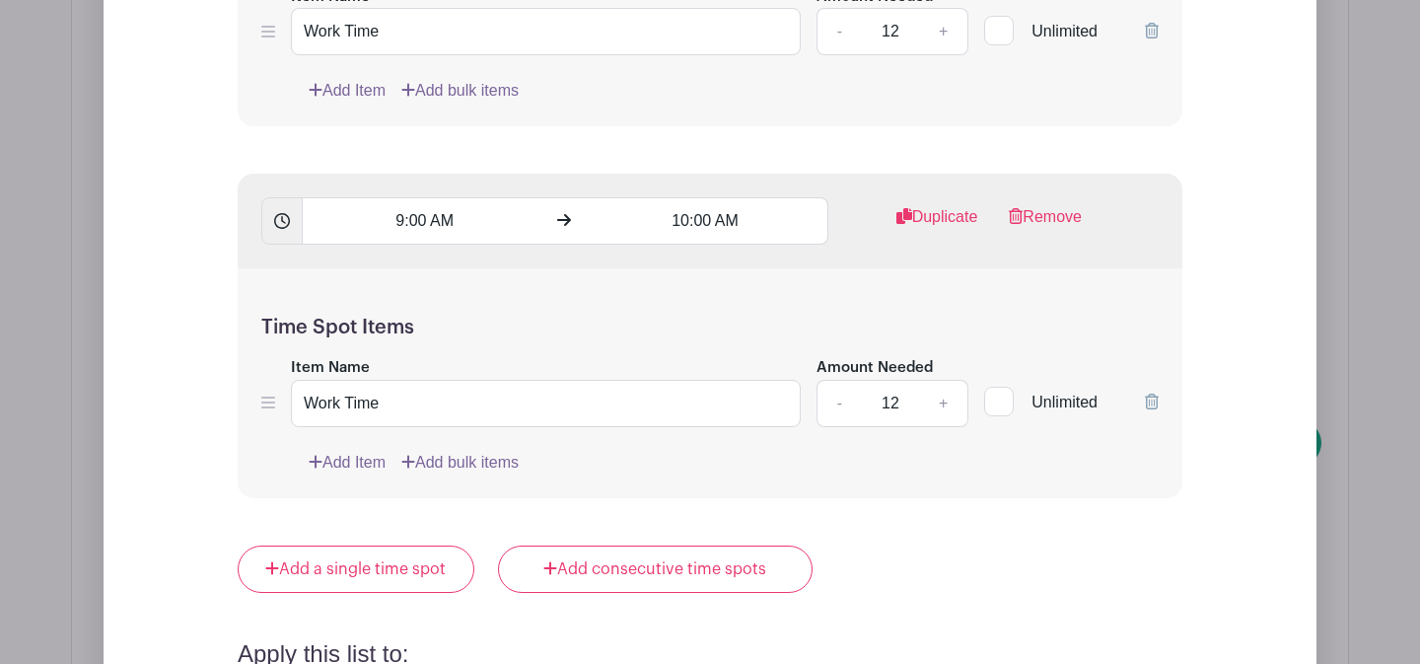
scroll to position [4000, 0]
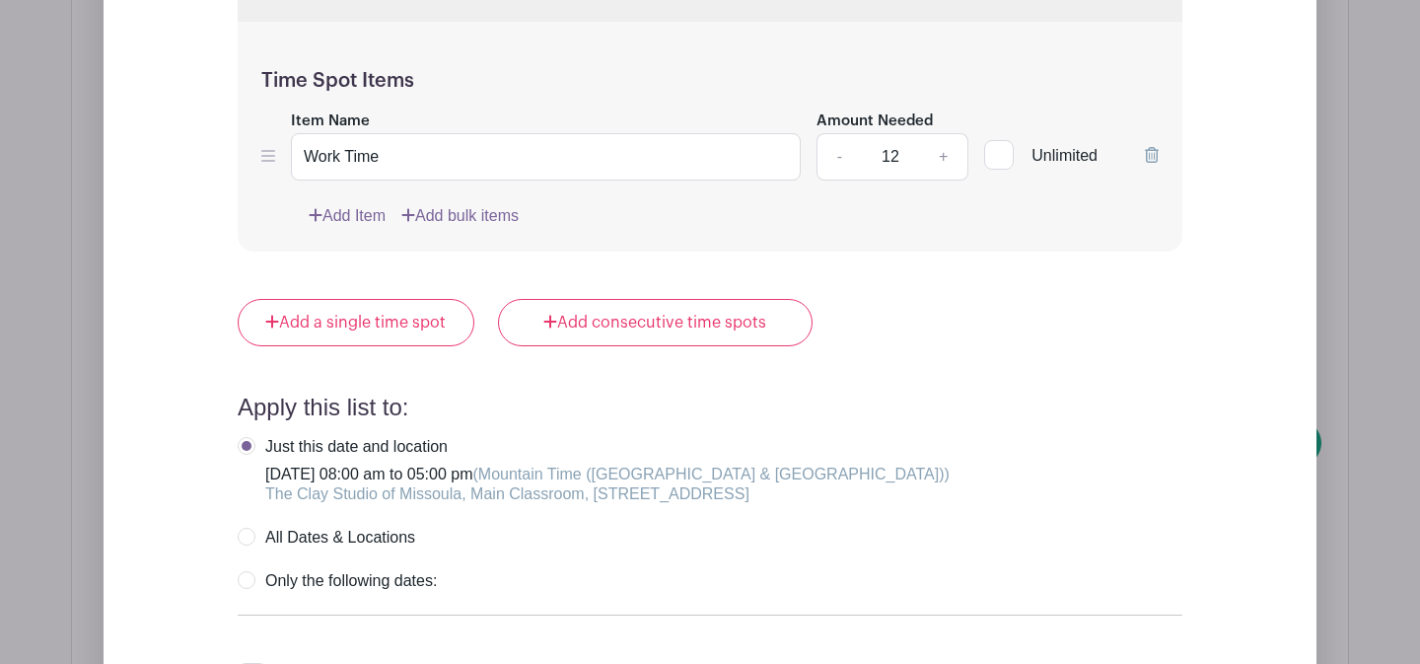
click at [248, 663] on input "Make signups private When this is checked, the names of people who signed up wo…" at bounding box center [244, 669] width 13 height 13
checkbox input "true"
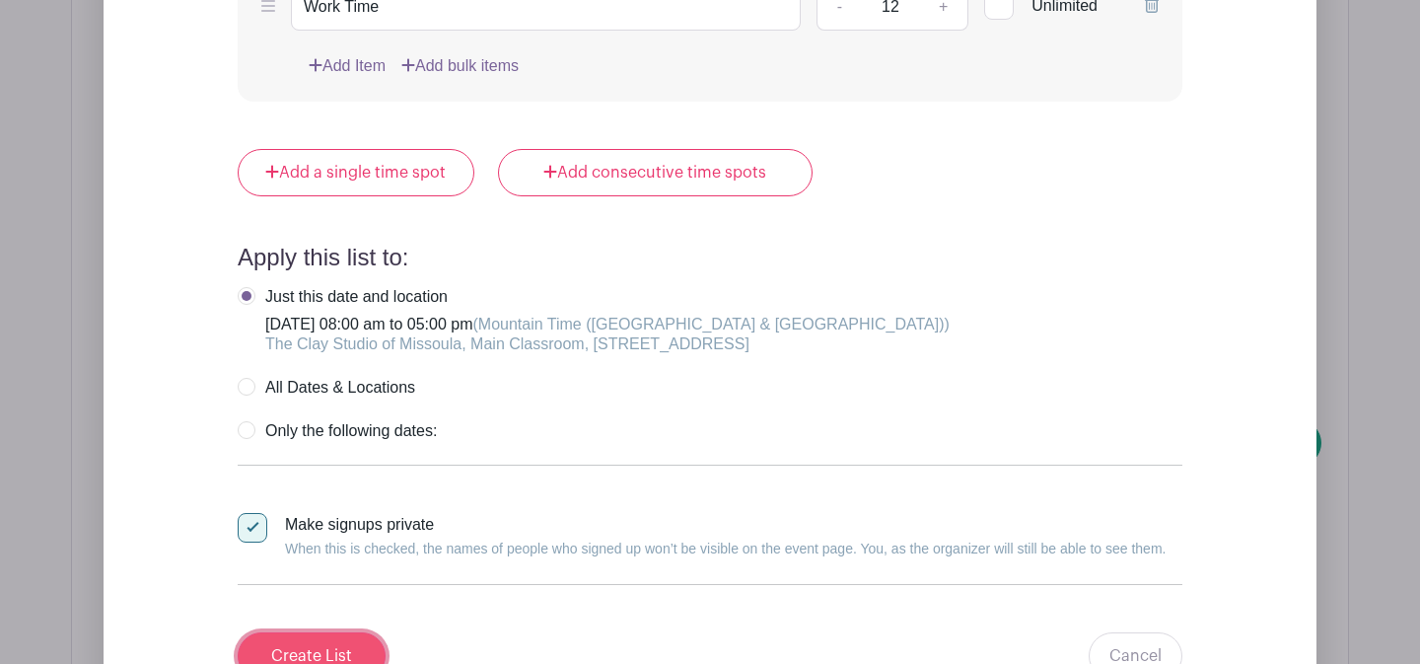
click at [337, 632] on input "Create List" at bounding box center [312, 655] width 148 height 47
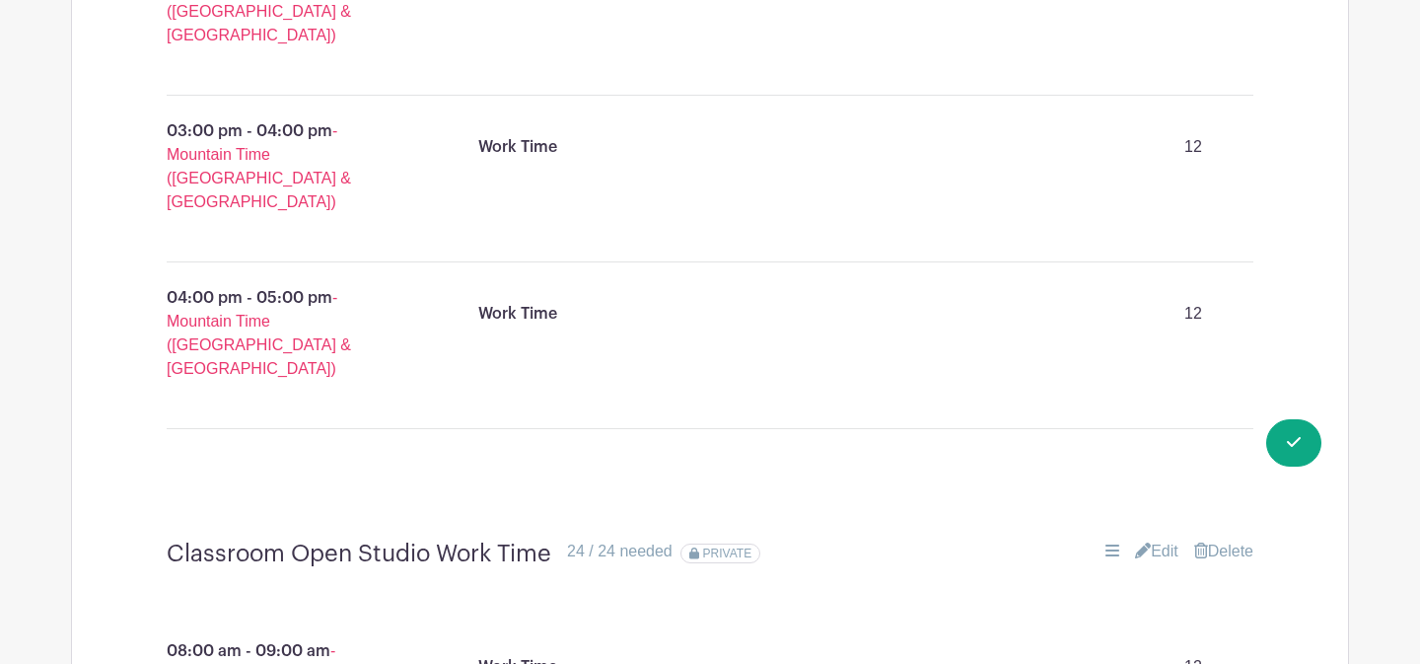
scroll to position [2319, 0]
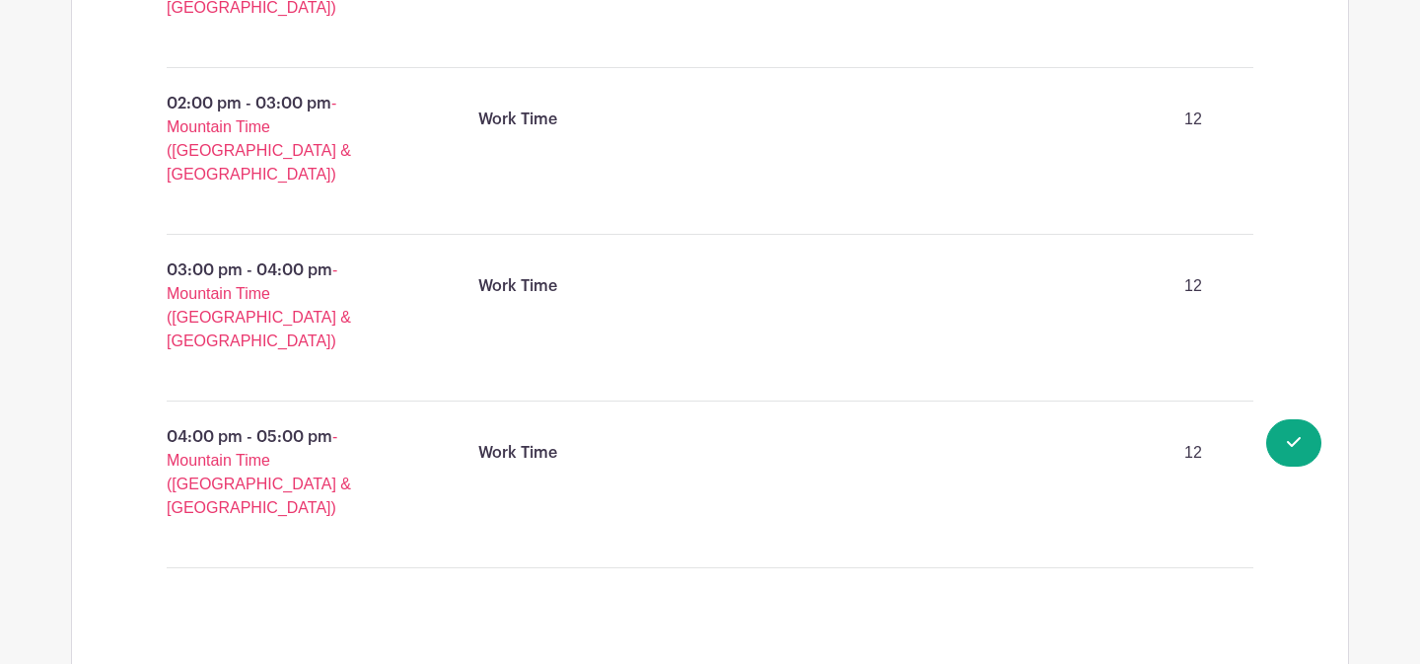
drag, startPoint x: 1096, startPoint y: 552, endPoint x: 1112, endPoint y: 548, distance: 17.2
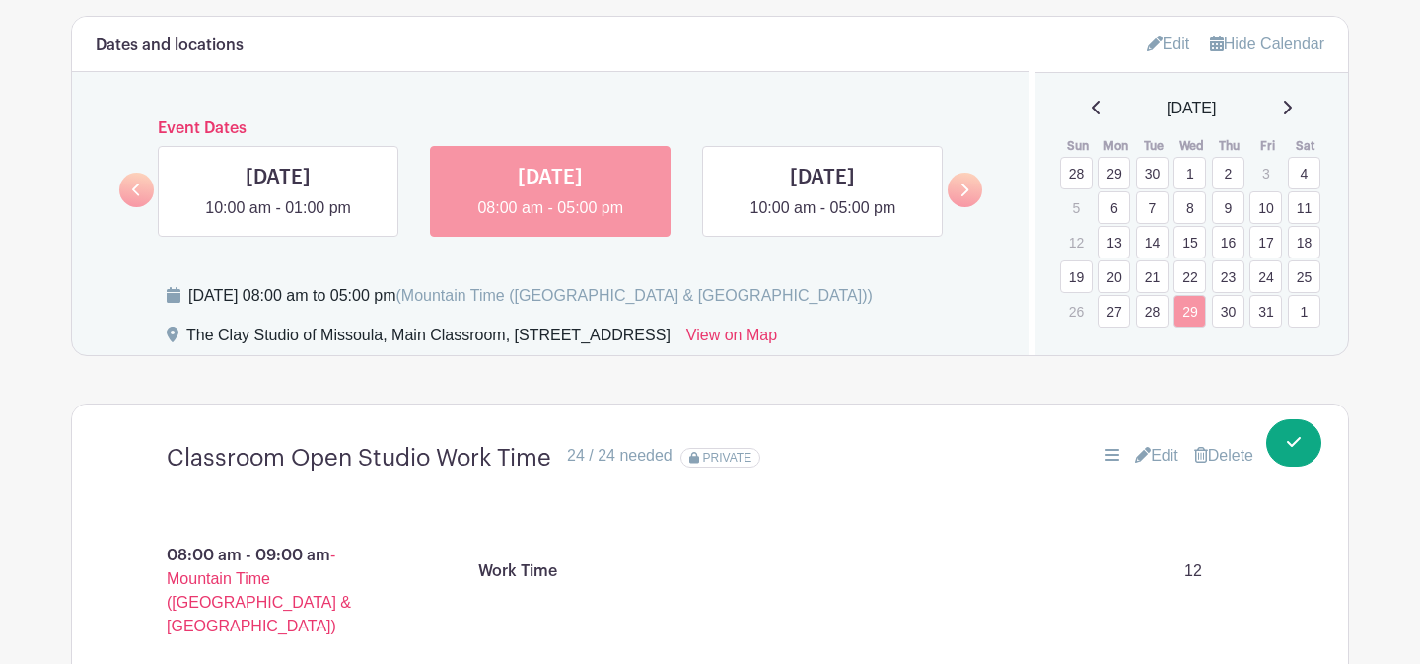
scroll to position [1192, 0]
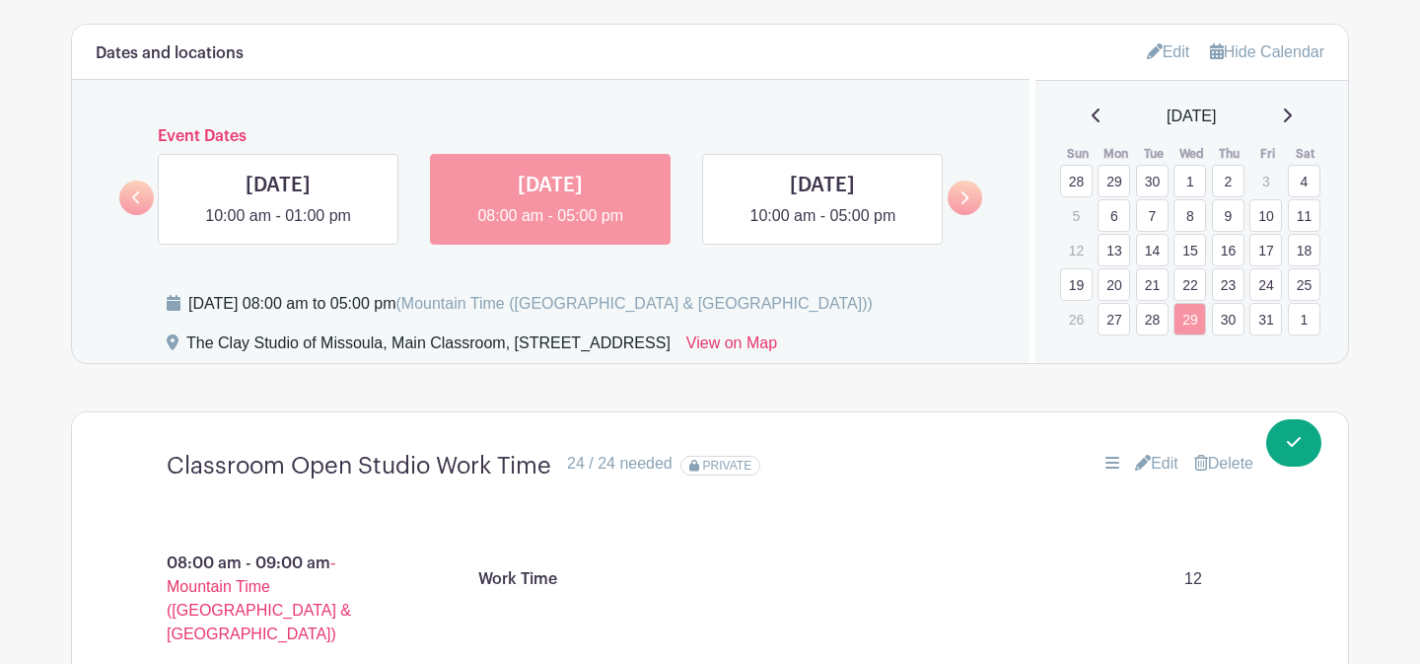
drag, startPoint x: 1103, startPoint y: 547, endPoint x: 938, endPoint y: 40, distance: 533.0
click at [1290, 114] on icon at bounding box center [1287, 116] width 10 height 16
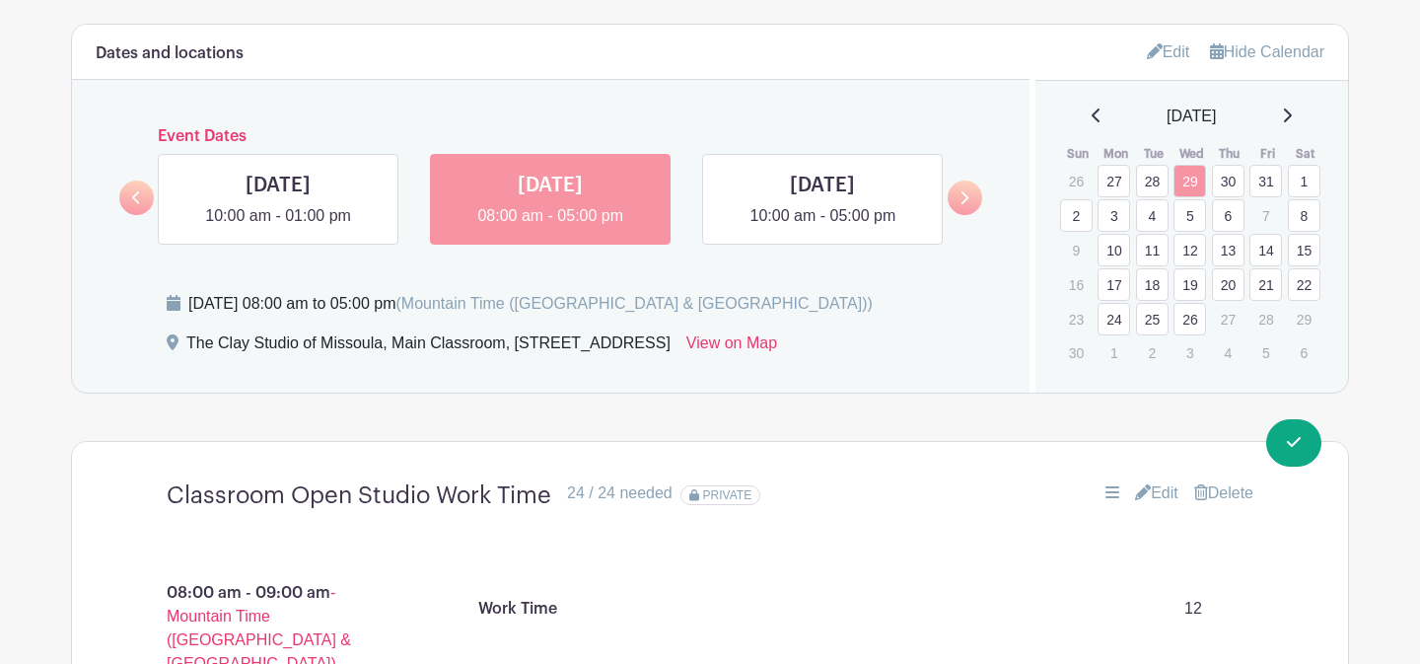
click at [1082, 223] on link "2" at bounding box center [1076, 215] width 33 height 33
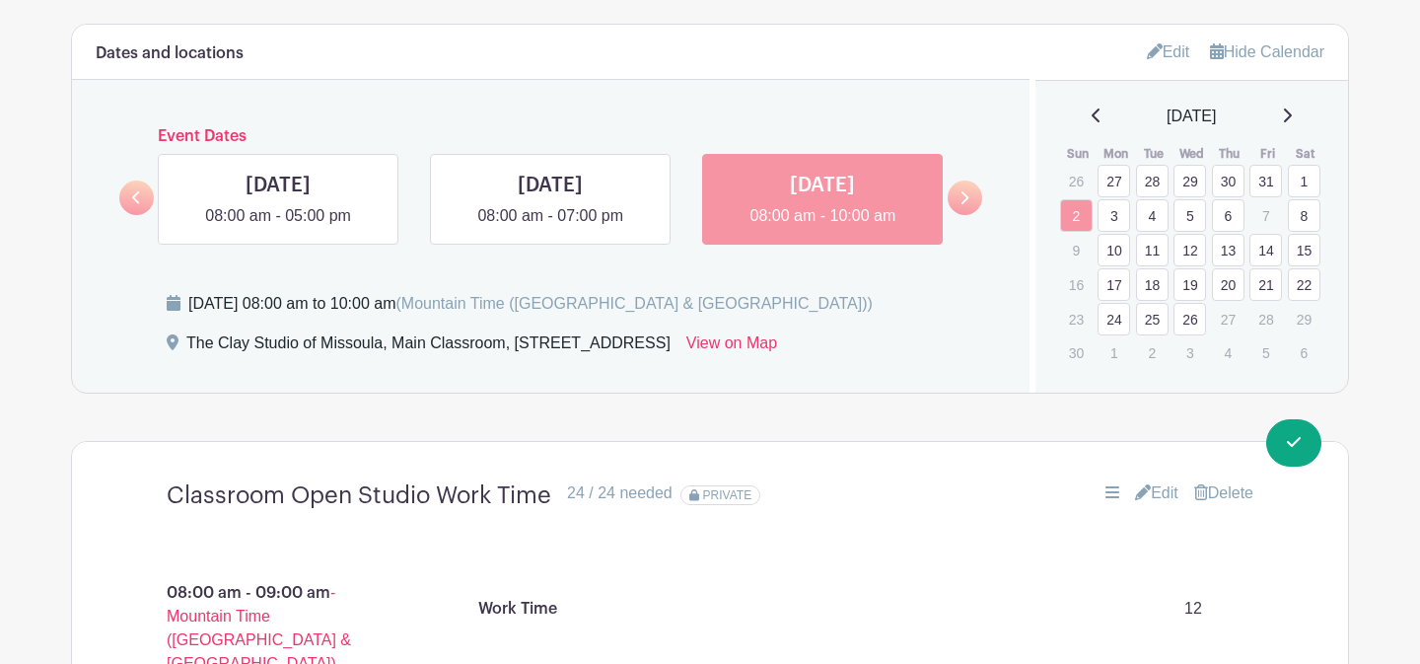
click at [1299, 221] on link "8" at bounding box center [1304, 215] width 33 height 33
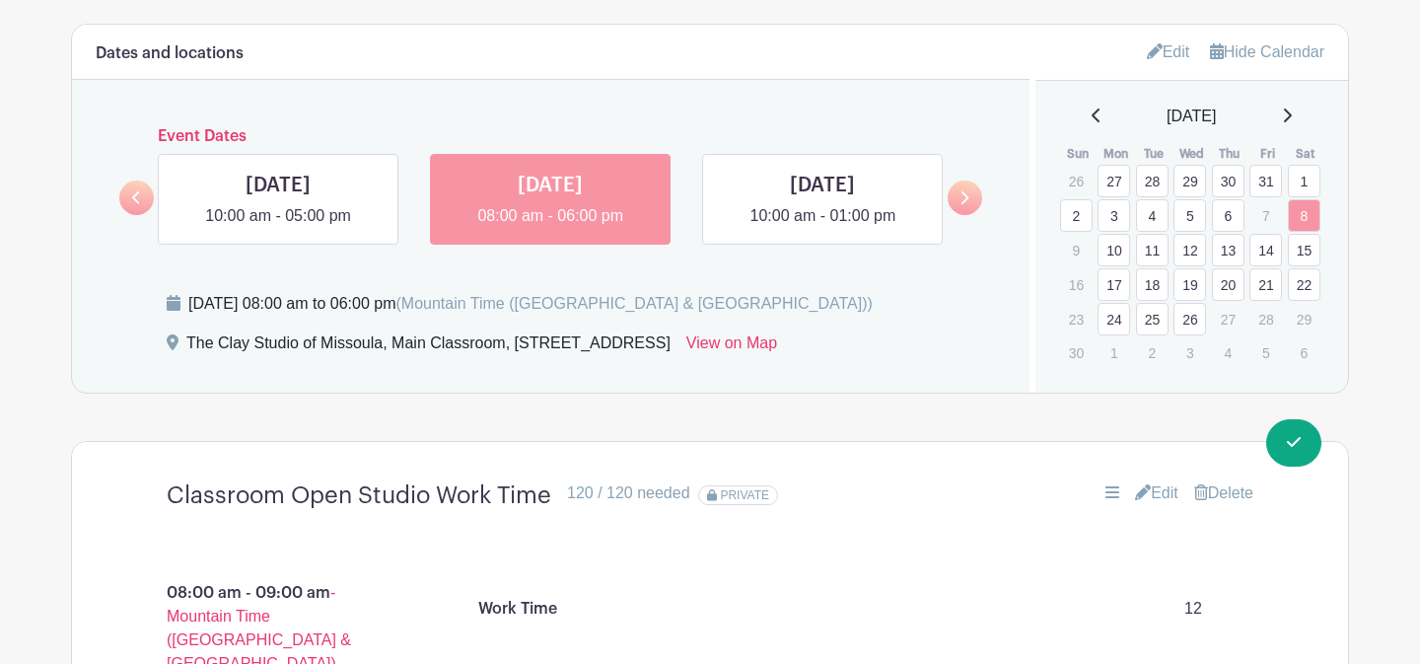
click at [1200, 252] on link "12" at bounding box center [1190, 250] width 33 height 33
click at [1264, 256] on link "14" at bounding box center [1266, 250] width 33 height 33
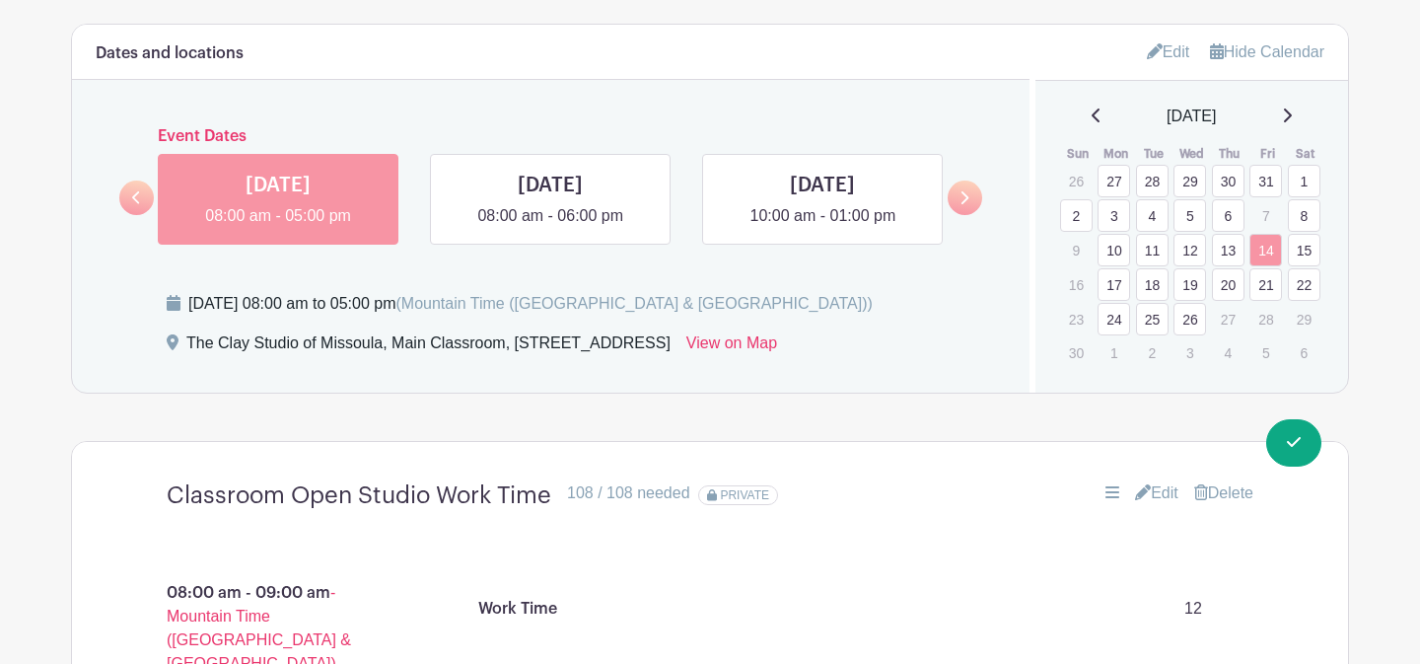
click at [1296, 252] on link "15" at bounding box center [1304, 250] width 33 height 33
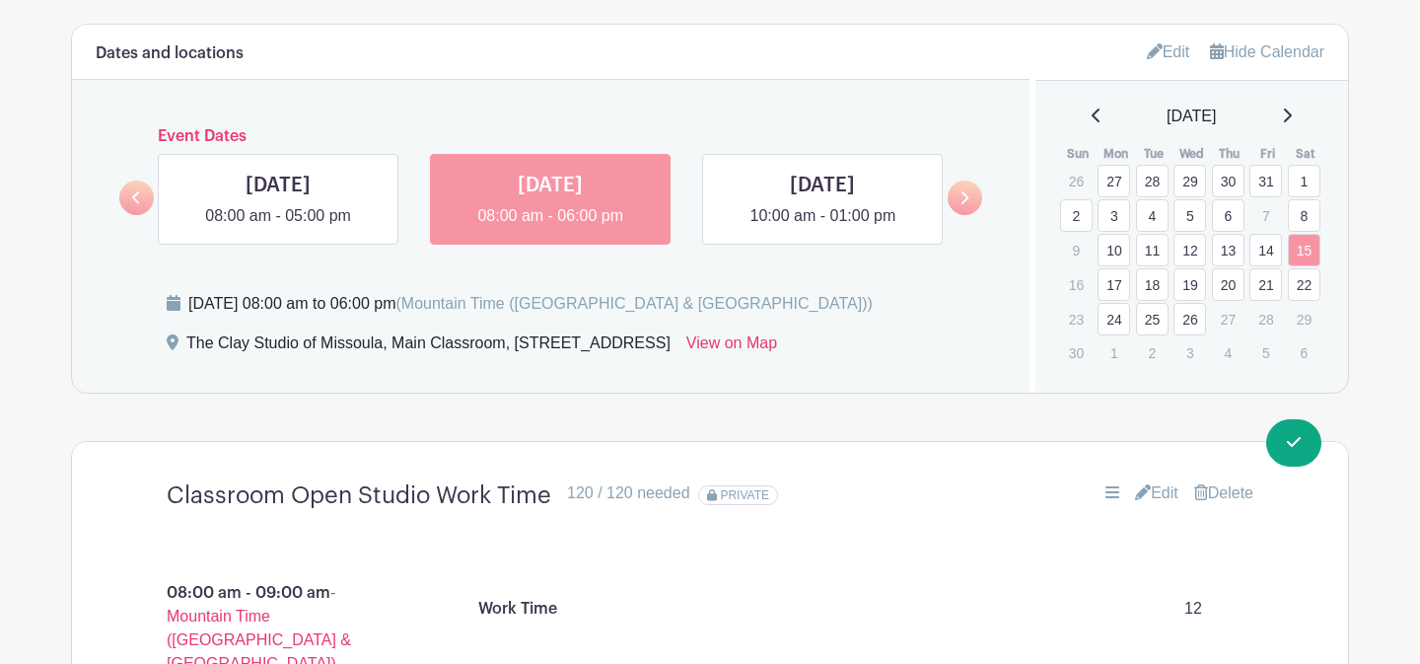
click at [1264, 288] on link "21" at bounding box center [1266, 284] width 33 height 33
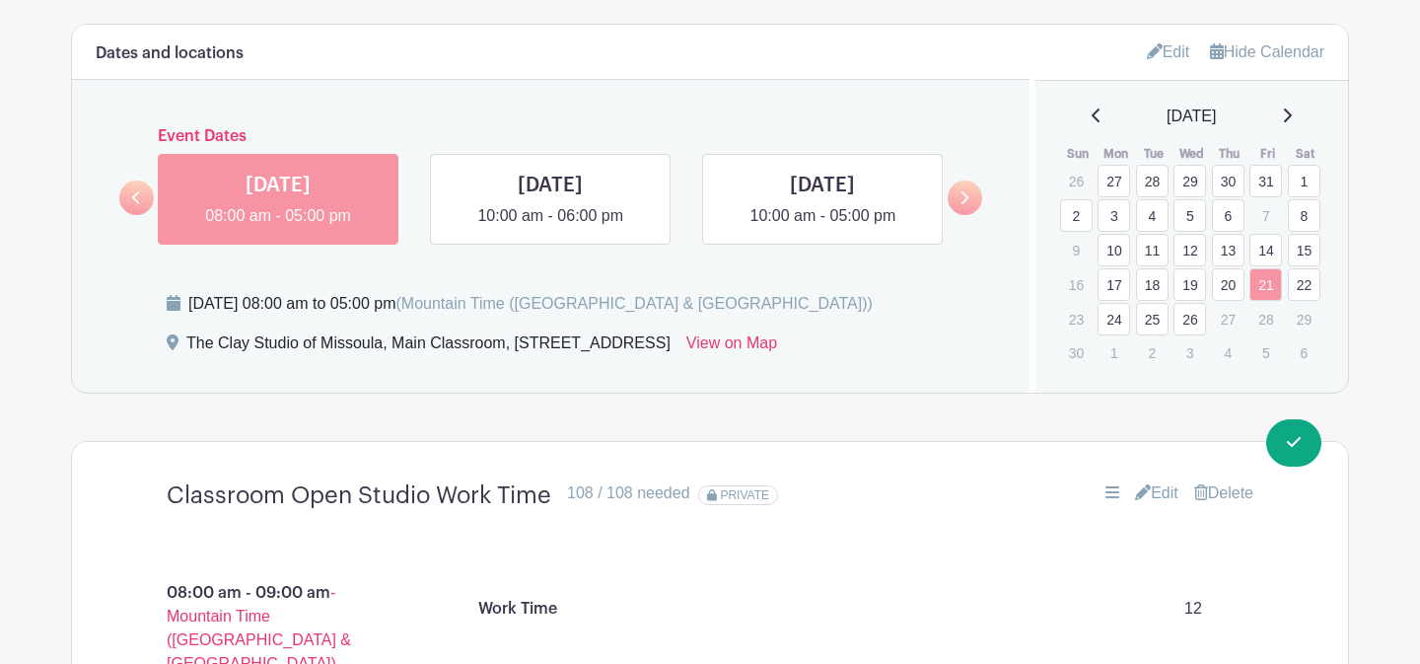
click at [1310, 288] on link "22" at bounding box center [1304, 284] width 33 height 33
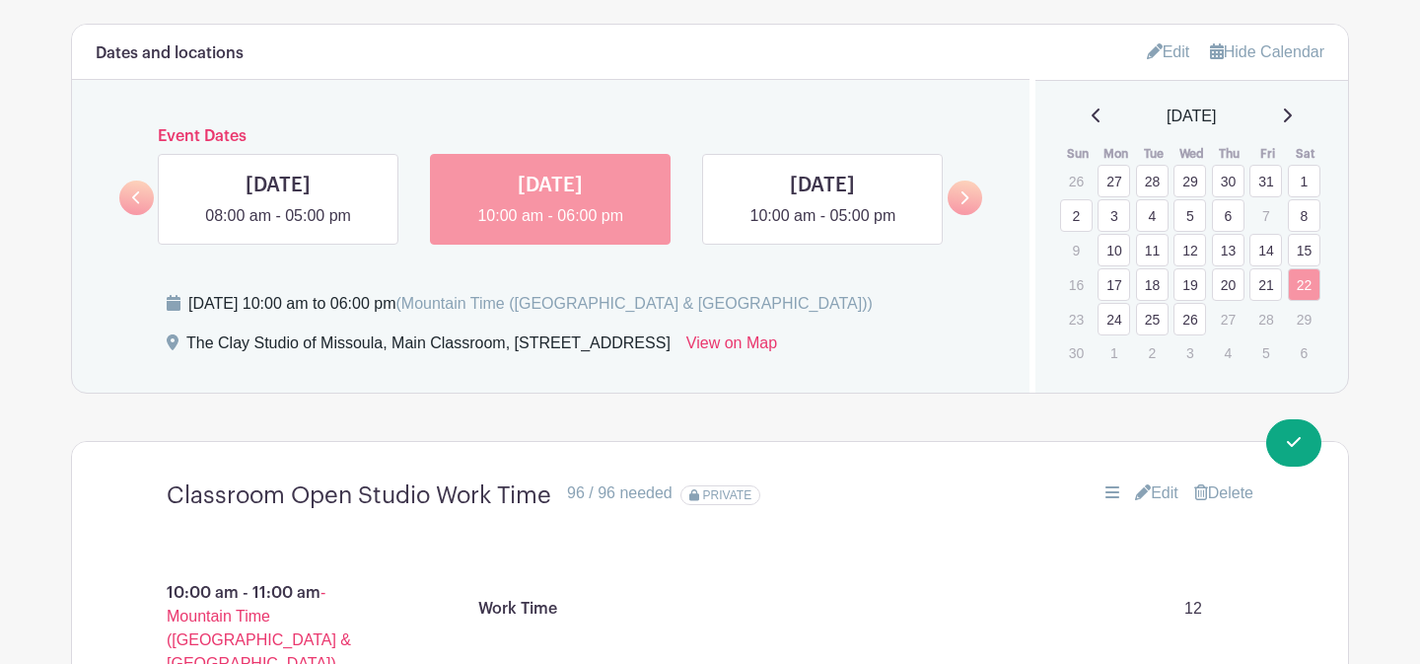
click at [1191, 221] on link "5" at bounding box center [1190, 215] width 33 height 33
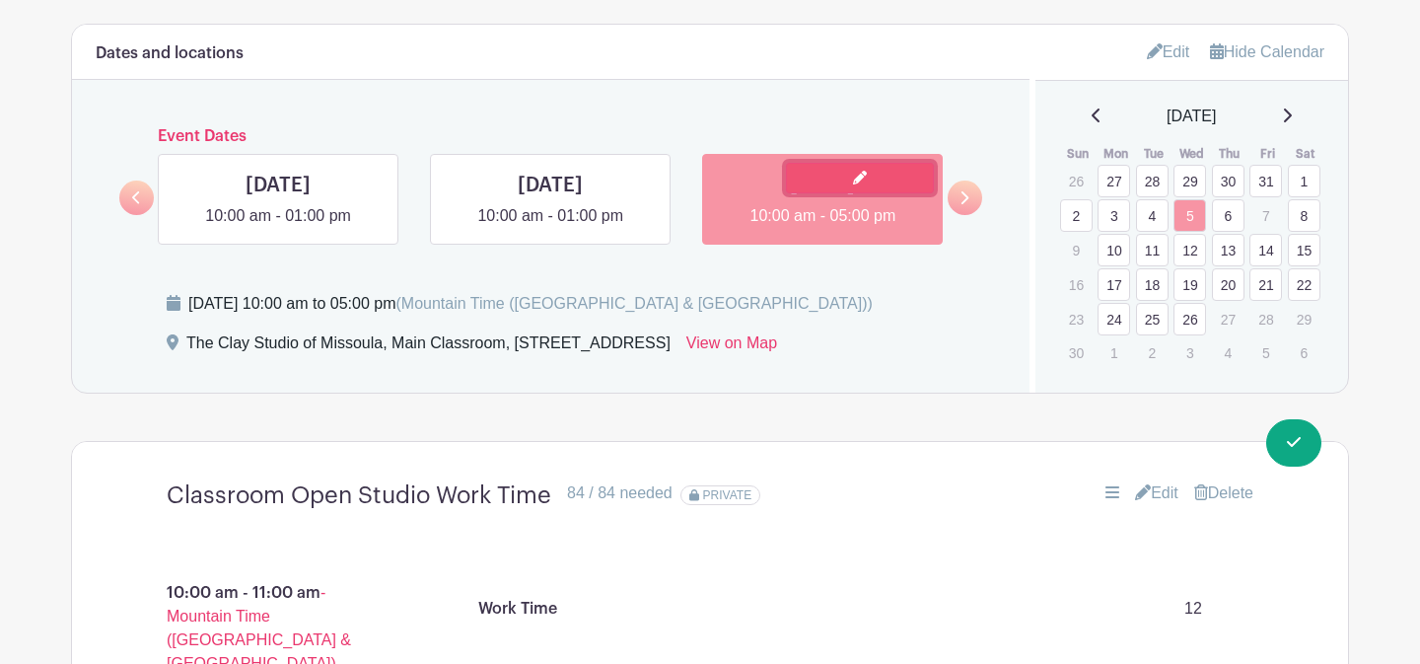
click at [838, 184] on link at bounding box center [860, 178] width 148 height 31
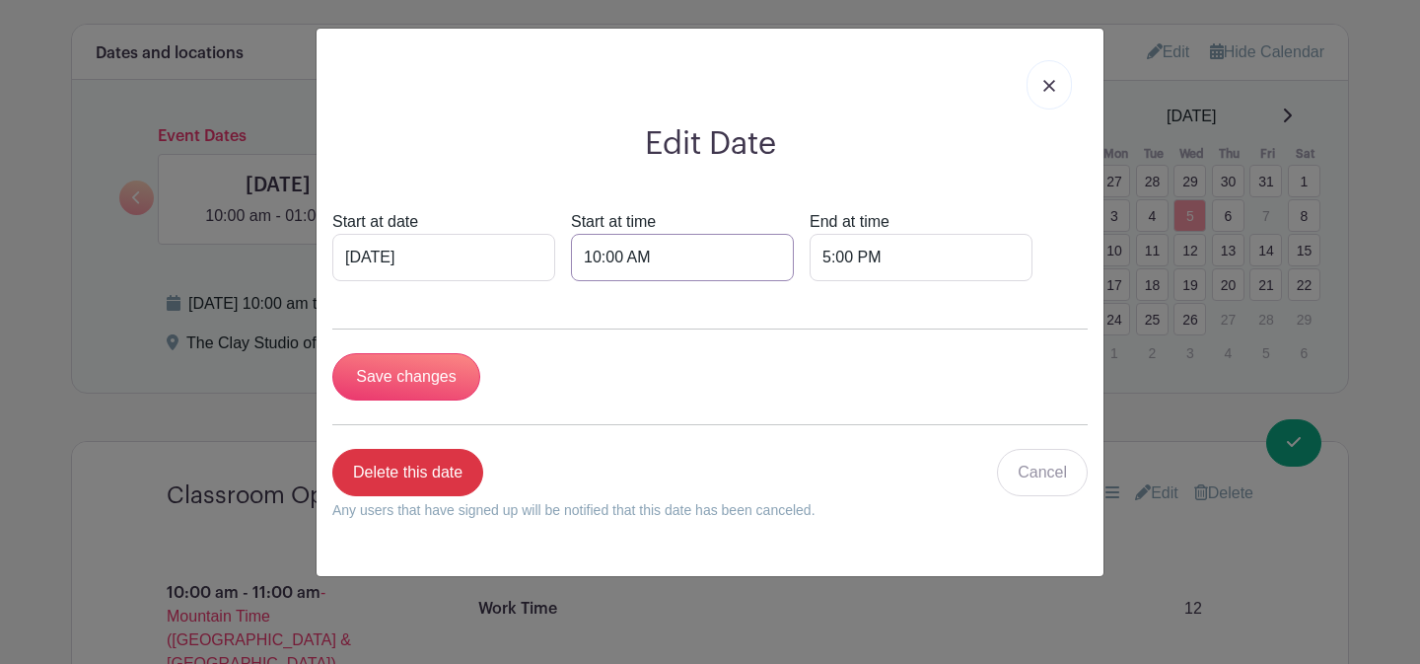
click at [571, 259] on input "10:00 AM" at bounding box center [682, 257] width 223 height 47
click at [586, 332] on div "10" at bounding box center [580, 344] width 64 height 37
click at [589, 386] on div "08" at bounding box center [581, 387] width 66 height 37
type input "8:00 AM"
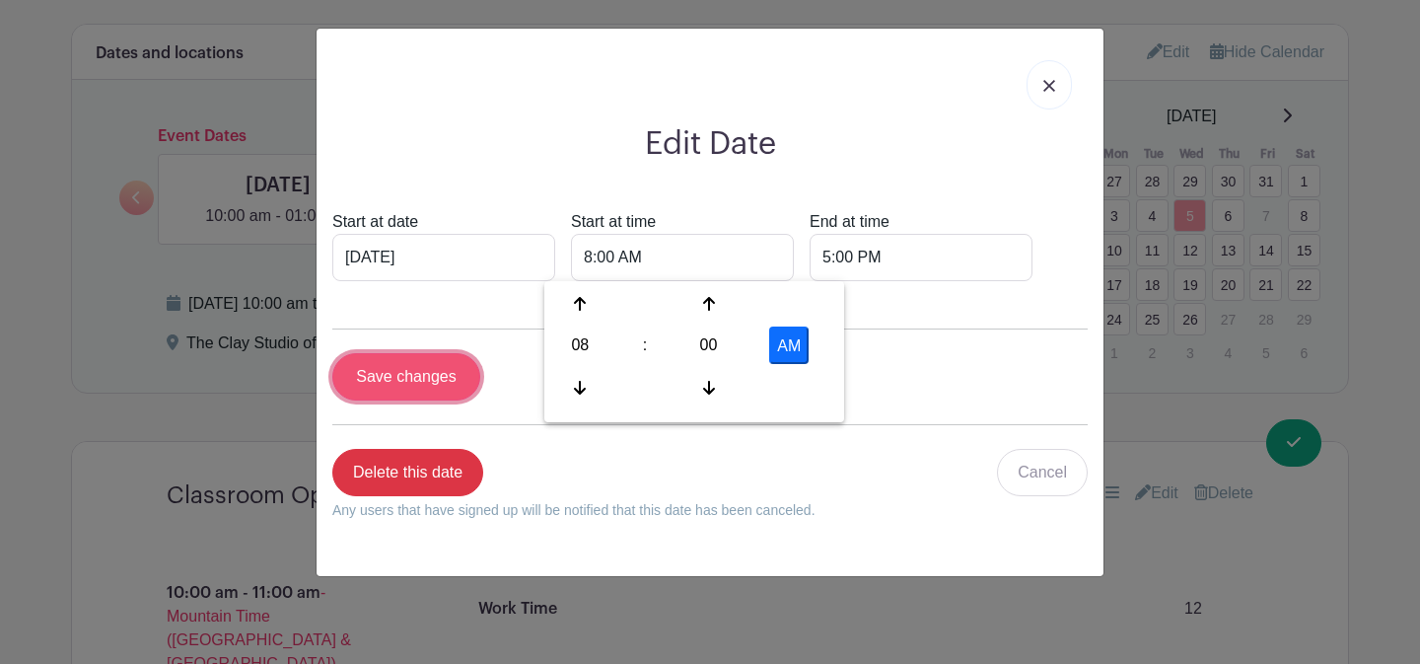
click at [421, 378] on input "Save changes" at bounding box center [406, 376] width 148 height 47
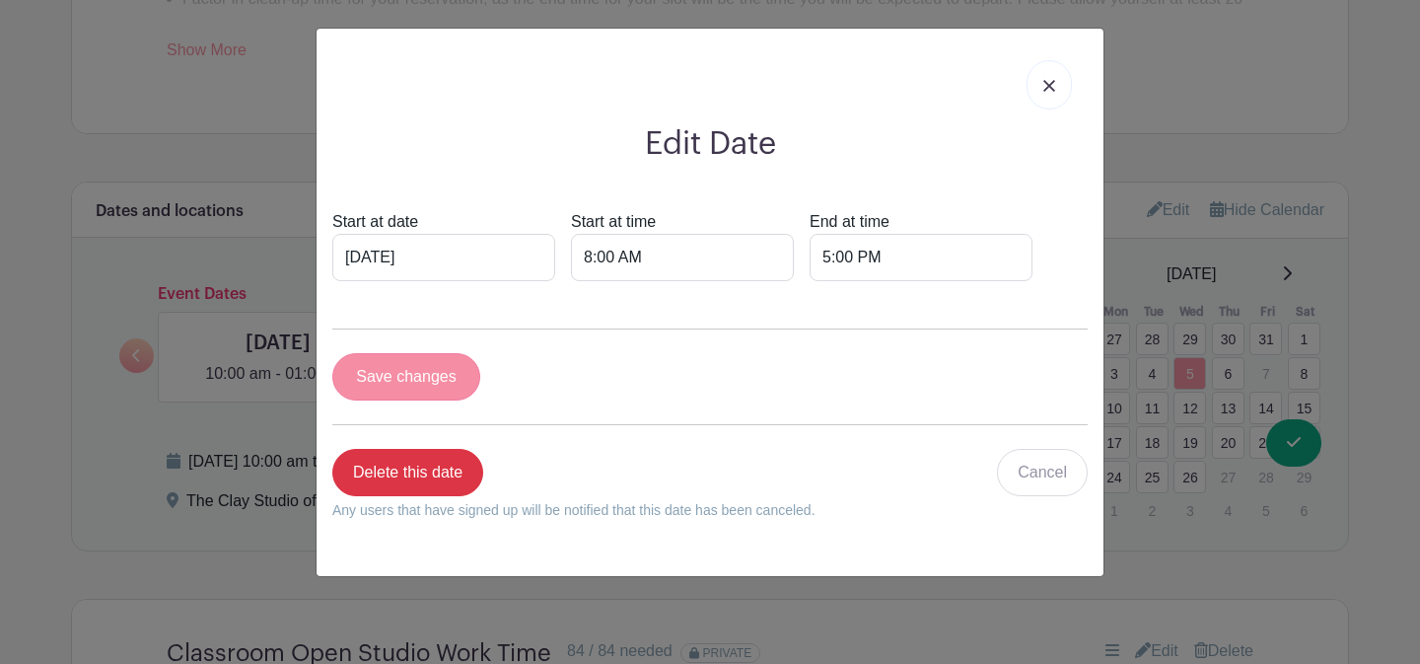
scroll to position [1350, 0]
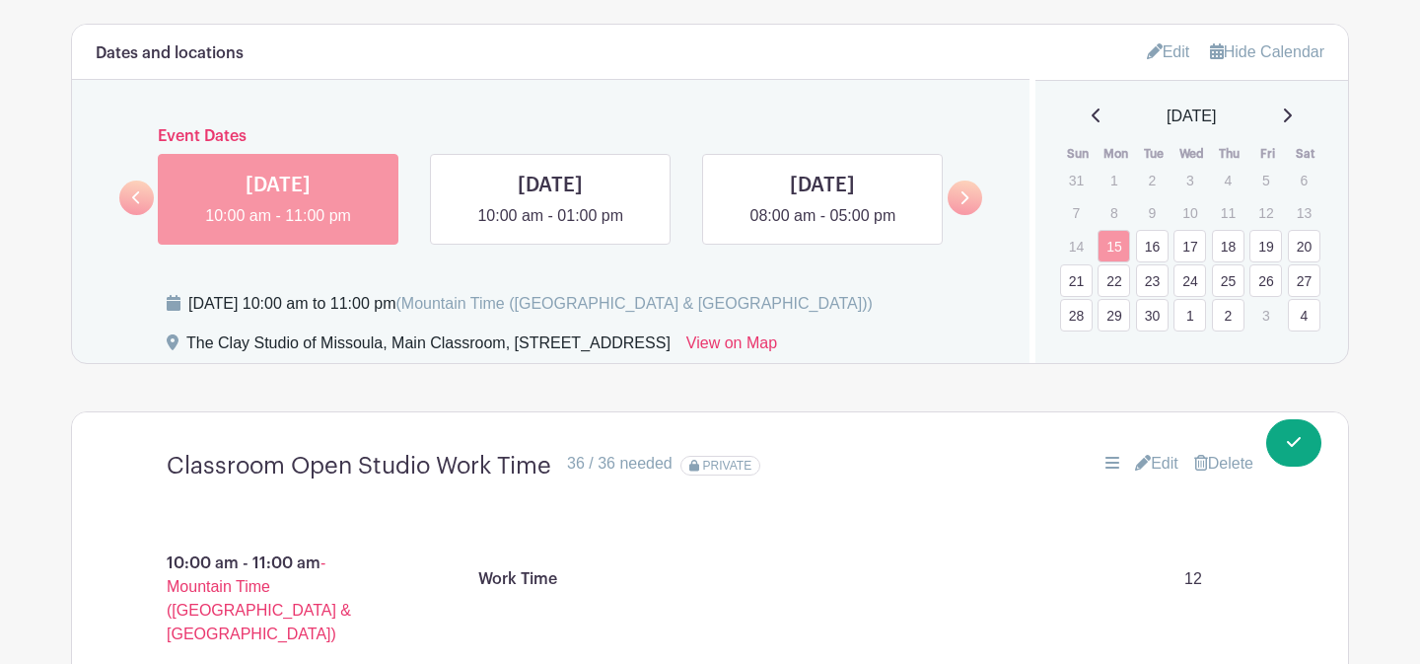
click at [1303, 114] on div "[DATE]" at bounding box center [1192, 117] width 266 height 24
click at [1292, 119] on icon at bounding box center [1287, 116] width 10 height 16
click at [1292, 119] on icon at bounding box center [1288, 115] width 8 height 14
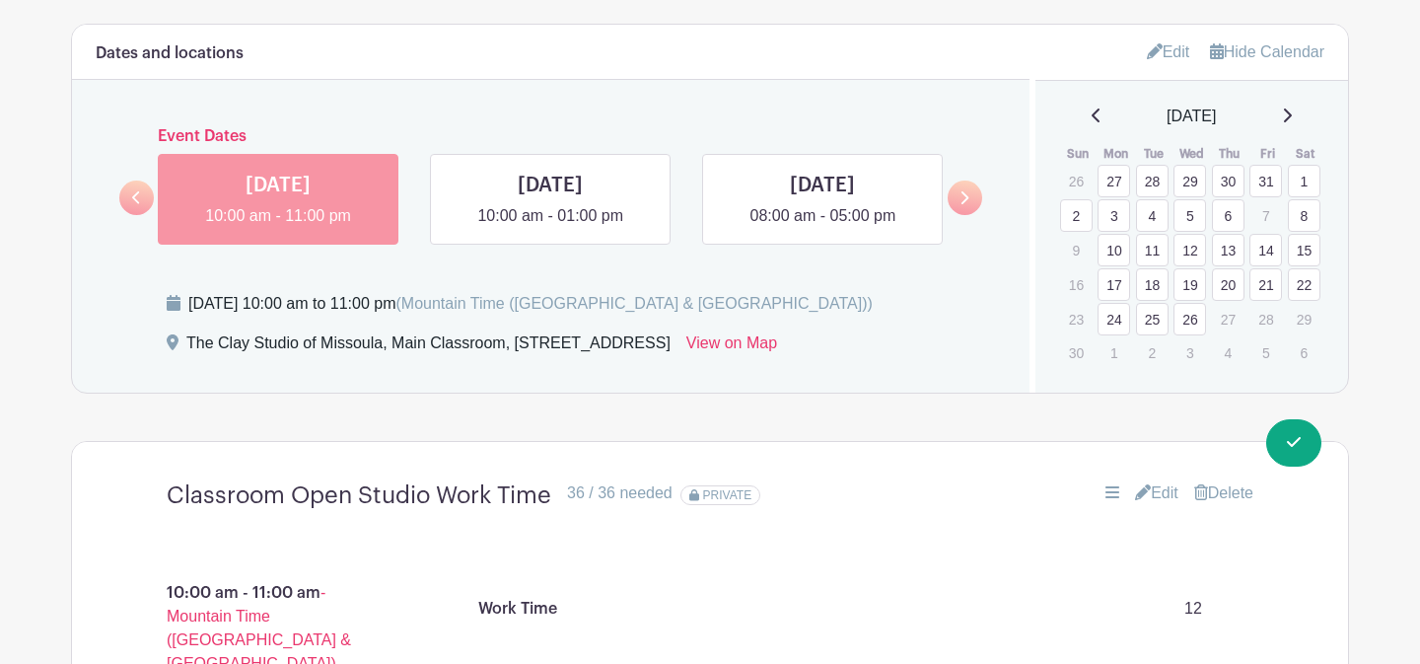
click at [1197, 253] on link "12" at bounding box center [1190, 250] width 33 height 33
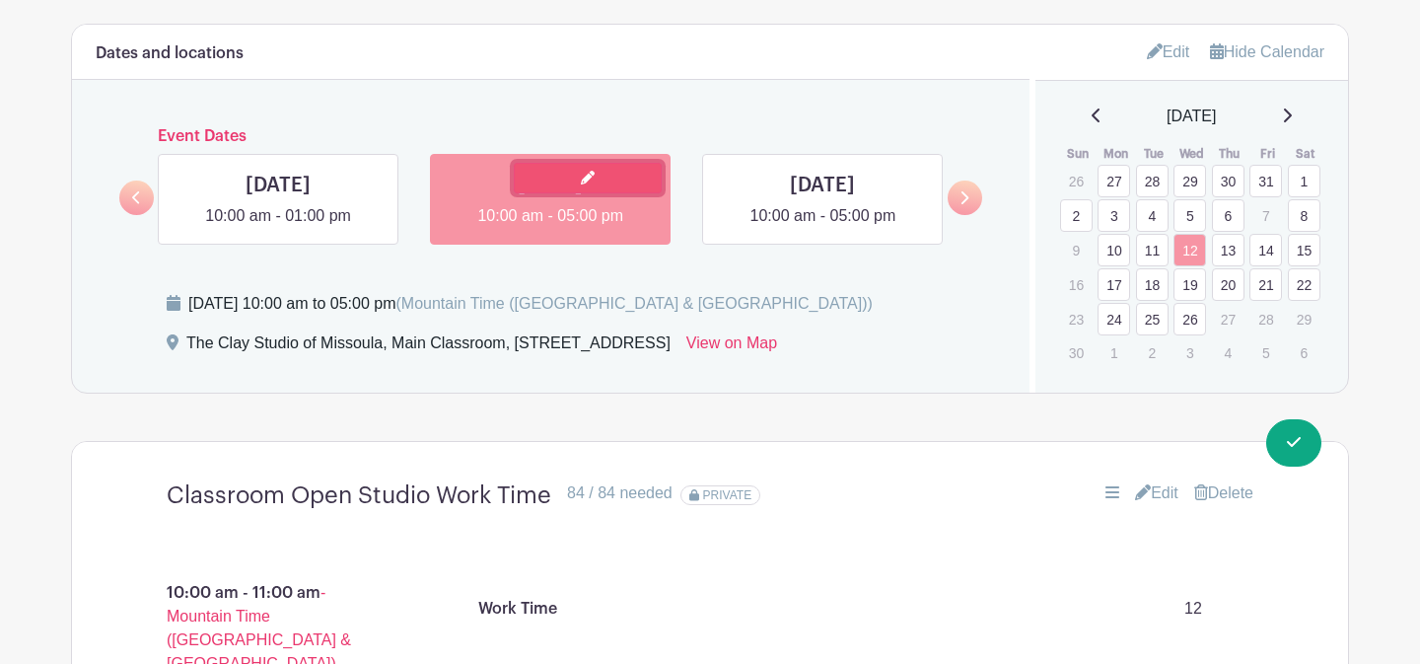
click at [580, 191] on link at bounding box center [588, 178] width 148 height 31
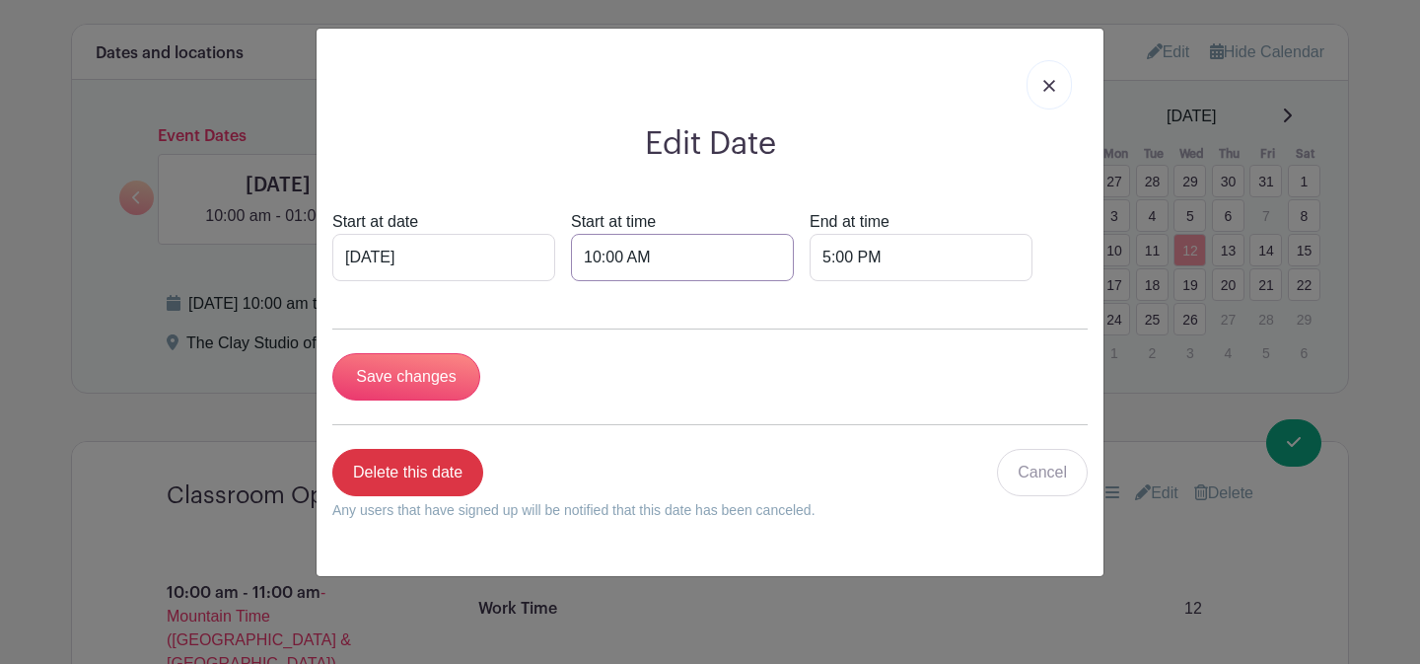
click at [580, 272] on input "10:00 AM" at bounding box center [682, 257] width 223 height 47
click at [578, 360] on div "10" at bounding box center [580, 344] width 64 height 37
click at [591, 391] on div "08" at bounding box center [581, 387] width 66 height 37
type input "8:00 AM"
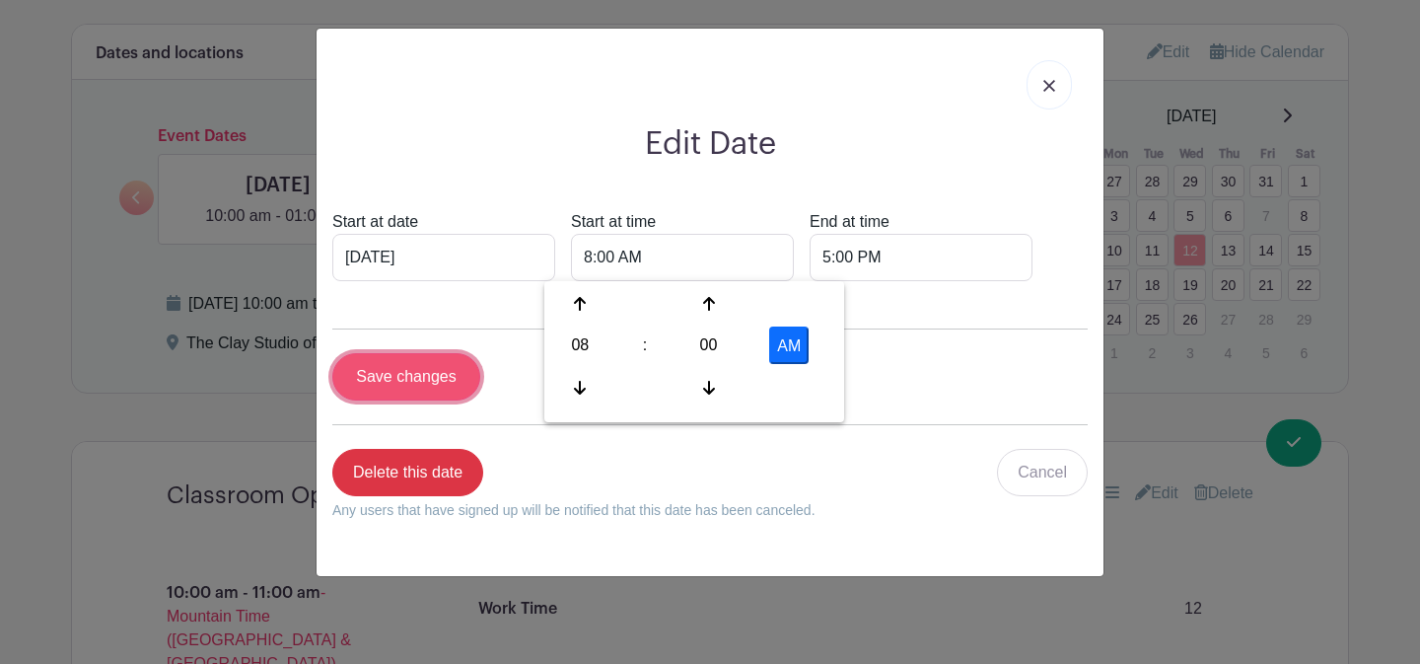
click at [435, 380] on input "Save changes" at bounding box center [406, 376] width 148 height 47
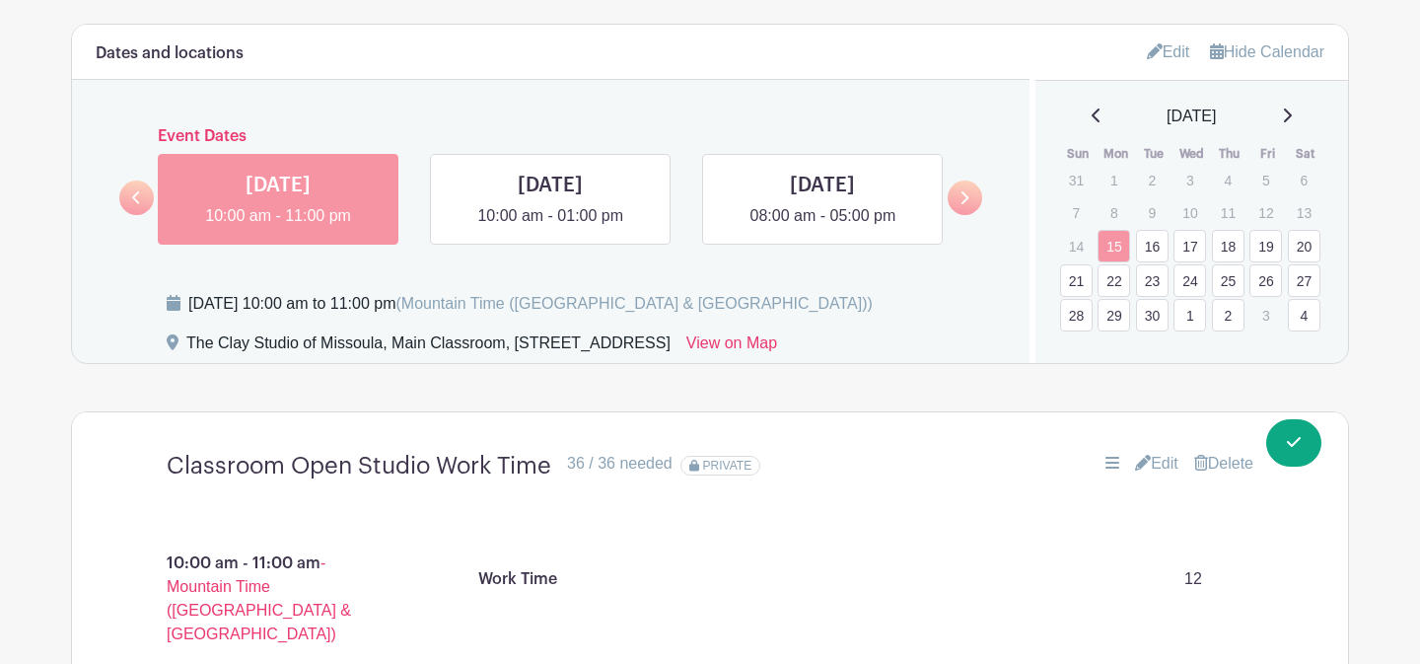
click at [1292, 120] on icon at bounding box center [1287, 116] width 10 height 16
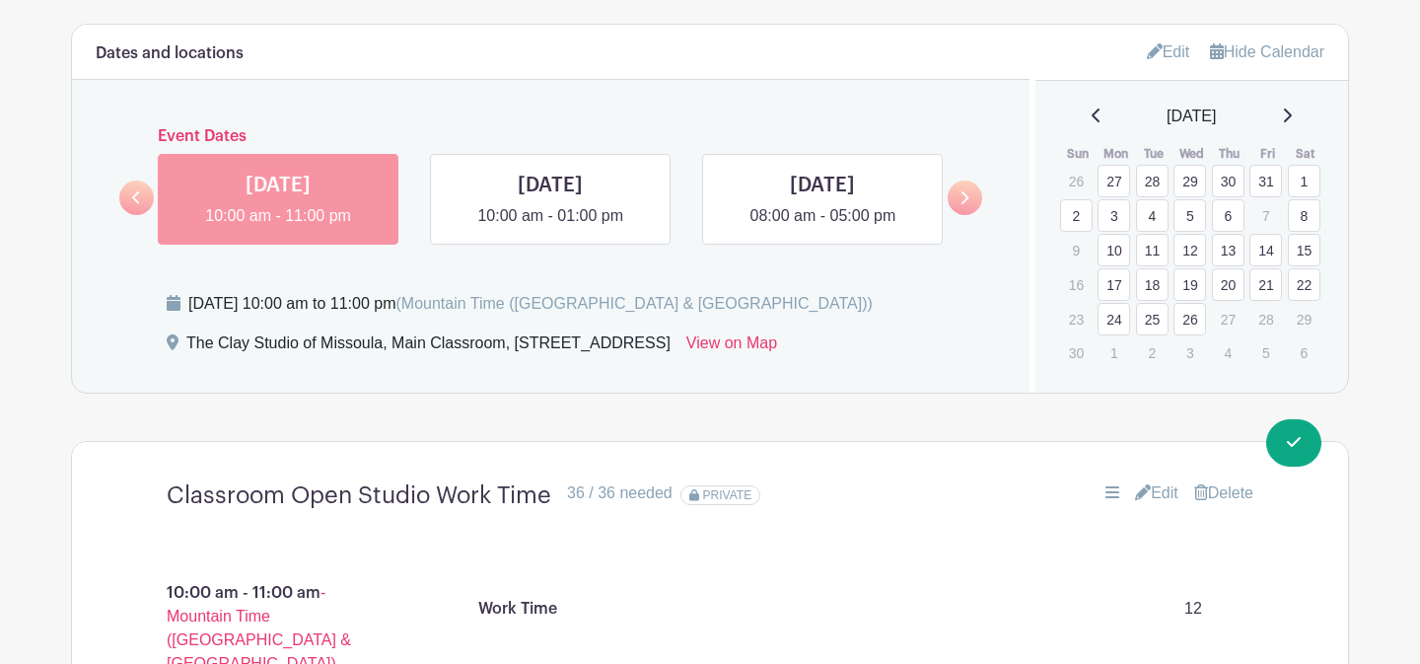
click at [1189, 289] on link "19" at bounding box center [1190, 284] width 33 height 33
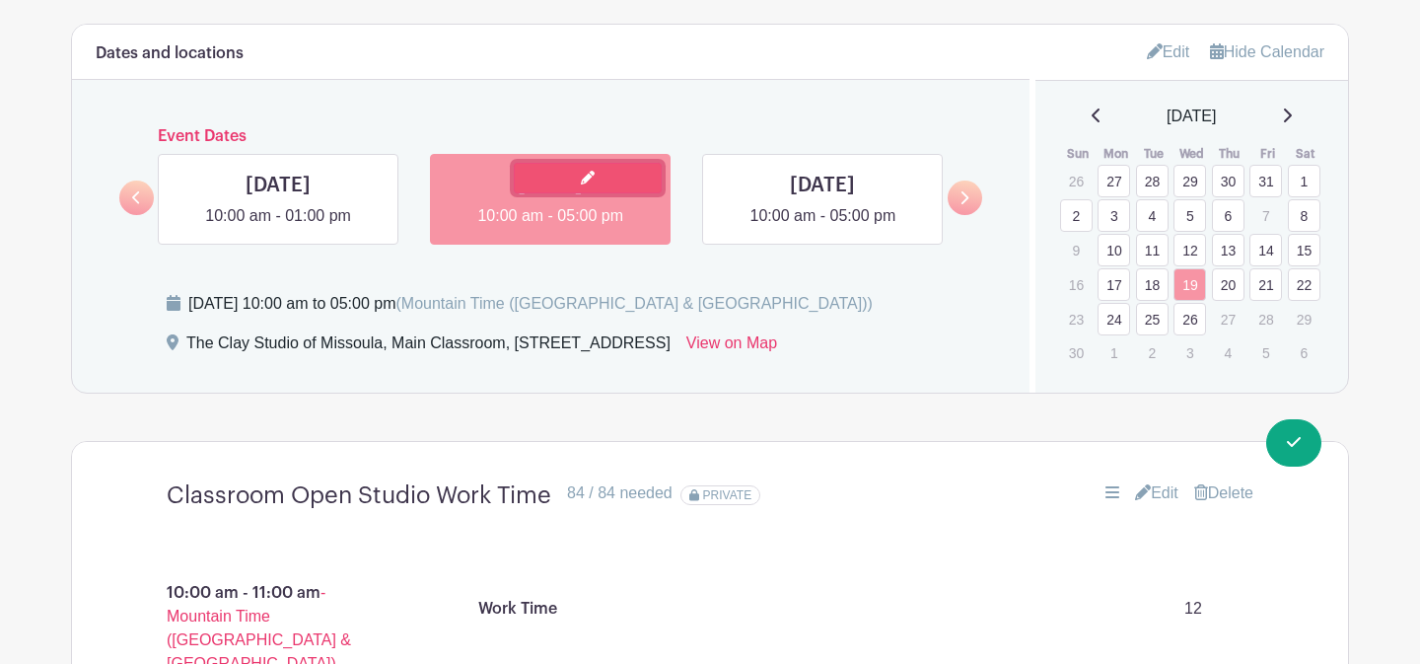
click at [583, 179] on icon at bounding box center [588, 178] width 14 height 14
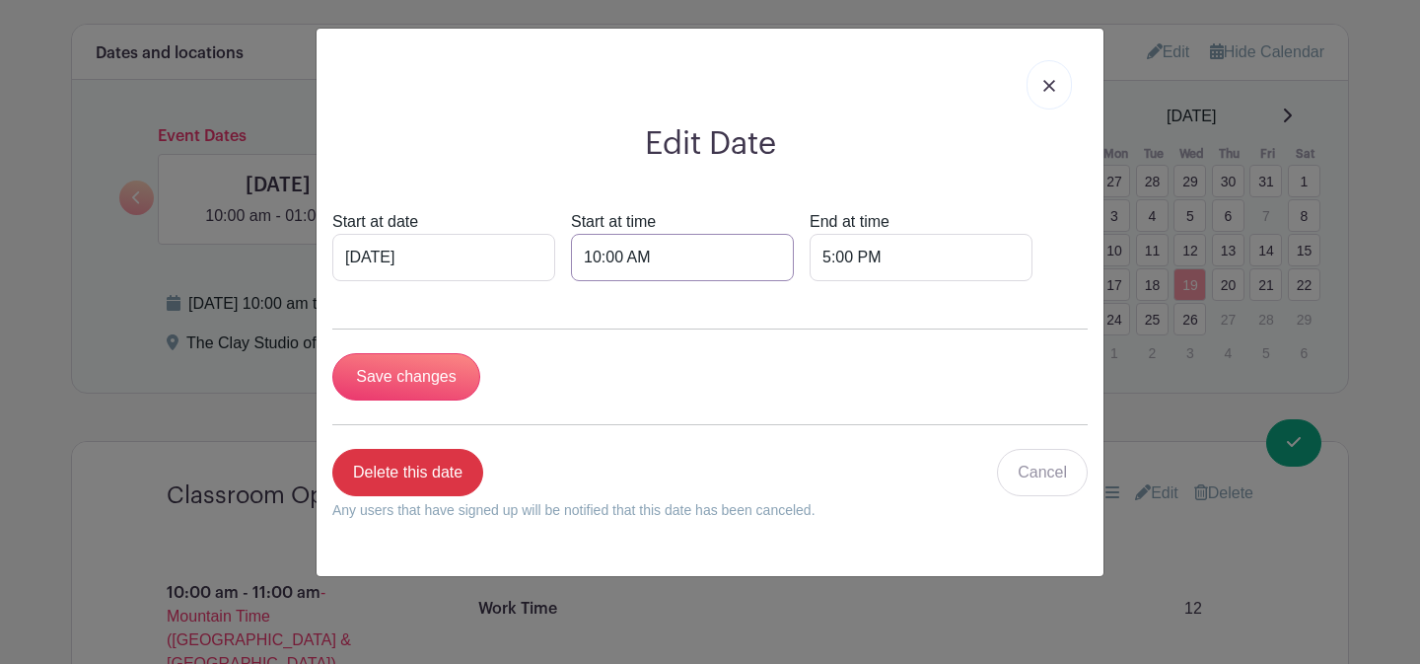
click at [614, 240] on input "10:00 AM" at bounding box center [682, 257] width 223 height 47
click at [585, 323] on div "10 : 00 AM" at bounding box center [694, 347] width 292 height 125
click at [581, 345] on div "10" at bounding box center [580, 344] width 64 height 37
click at [589, 390] on div "08" at bounding box center [581, 387] width 66 height 37
type input "8:00 AM"
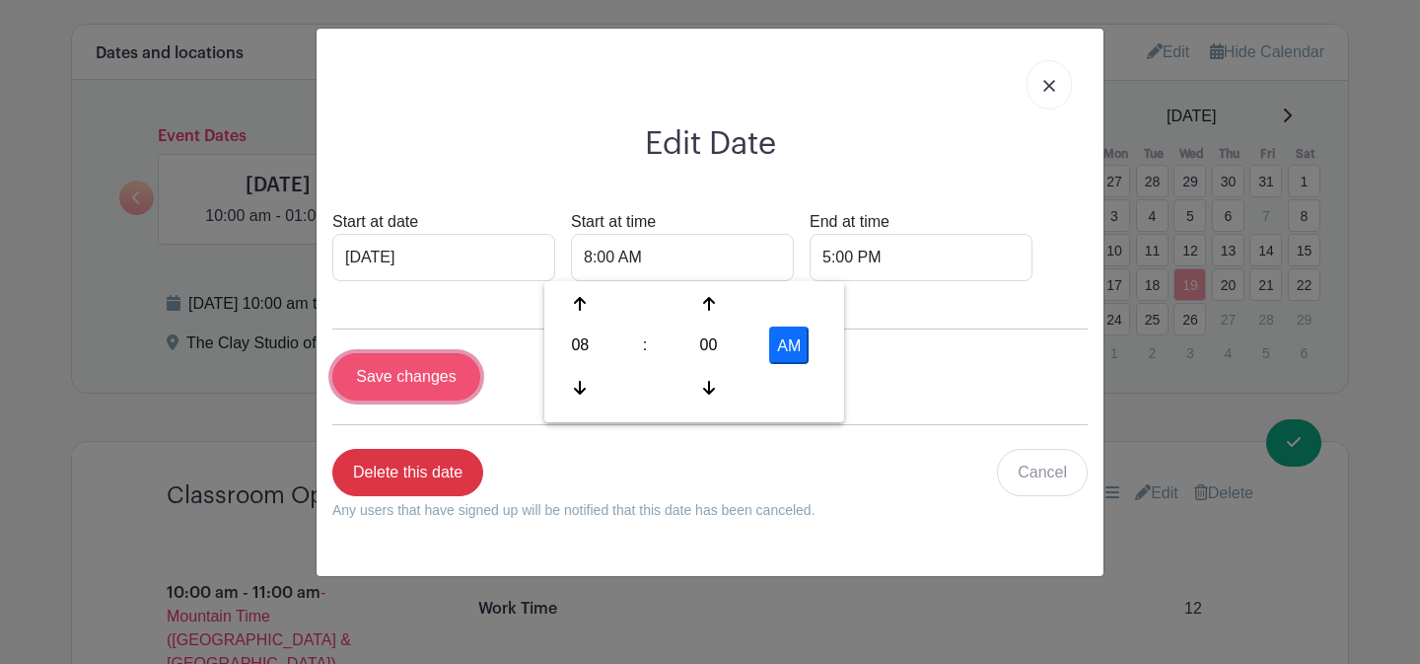
click at [402, 378] on input "Save changes" at bounding box center [406, 376] width 148 height 47
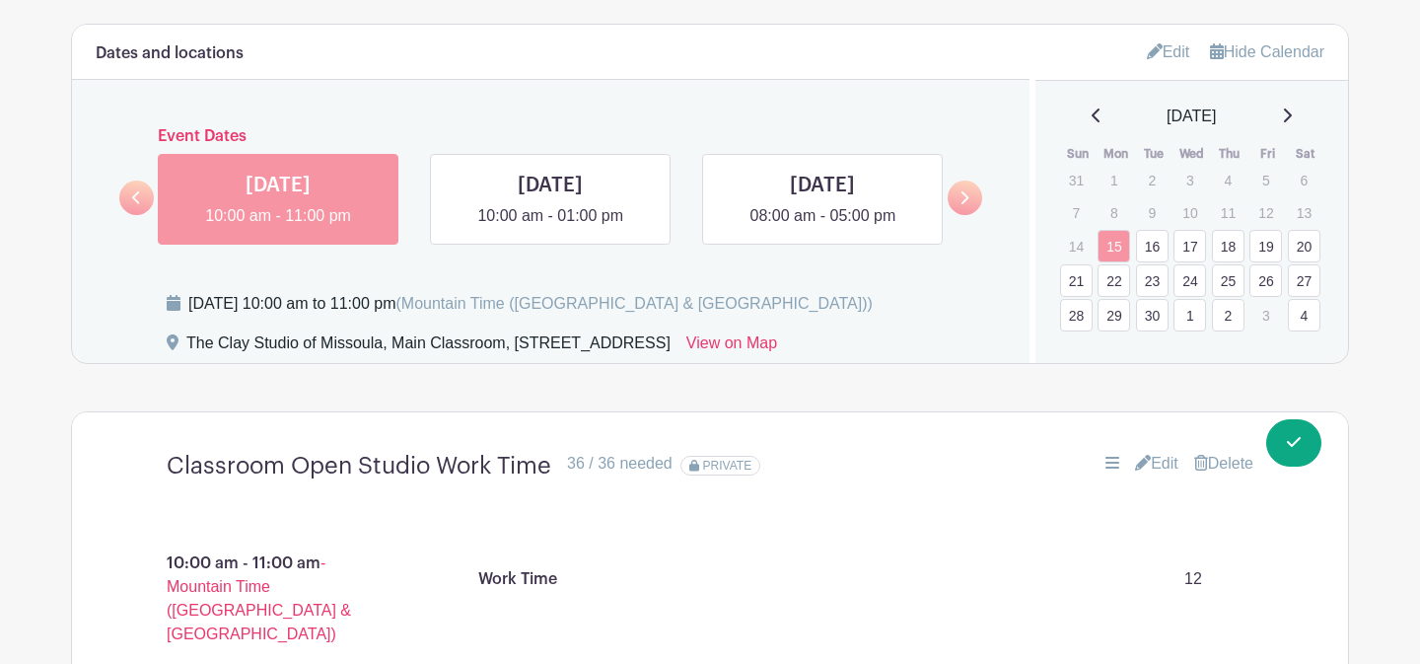
click at [1292, 122] on icon at bounding box center [1287, 116] width 10 height 16
click at [1302, 122] on div "[DATE]" at bounding box center [1192, 117] width 266 height 24
click at [1292, 117] on icon at bounding box center [1287, 116] width 10 height 16
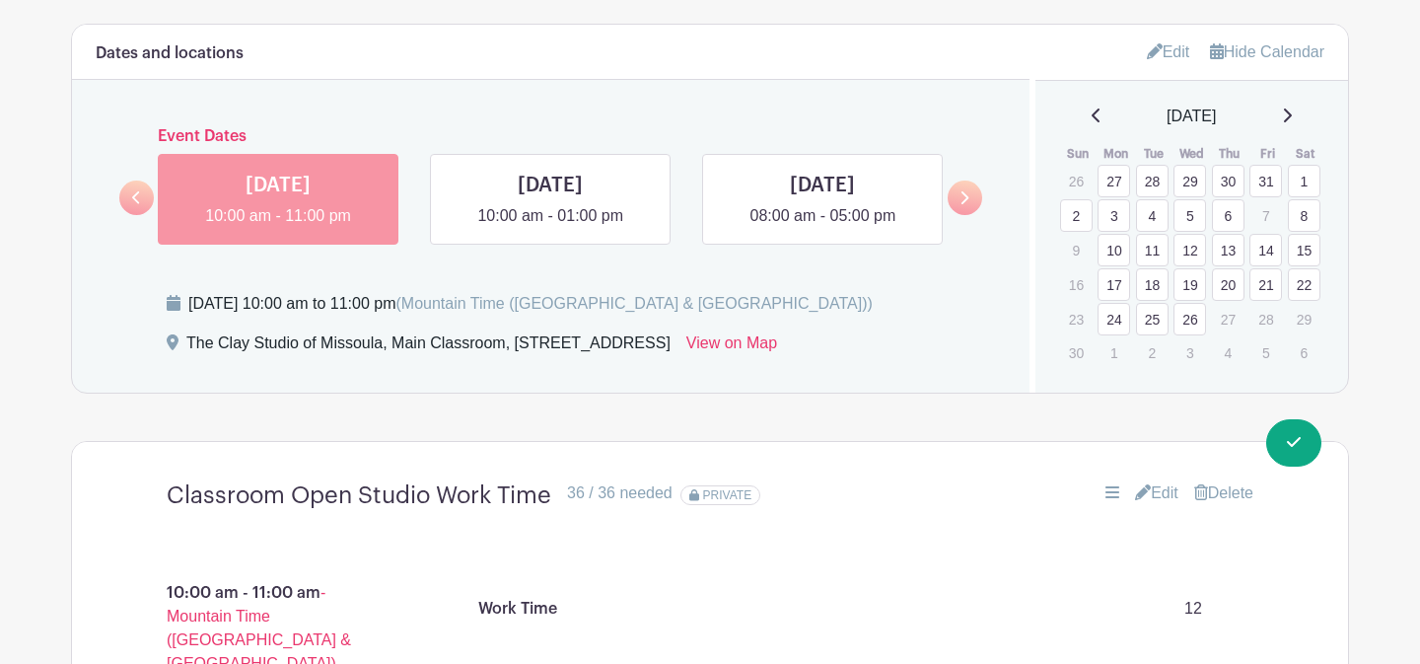
click at [1195, 213] on link "5" at bounding box center [1190, 215] width 33 height 33
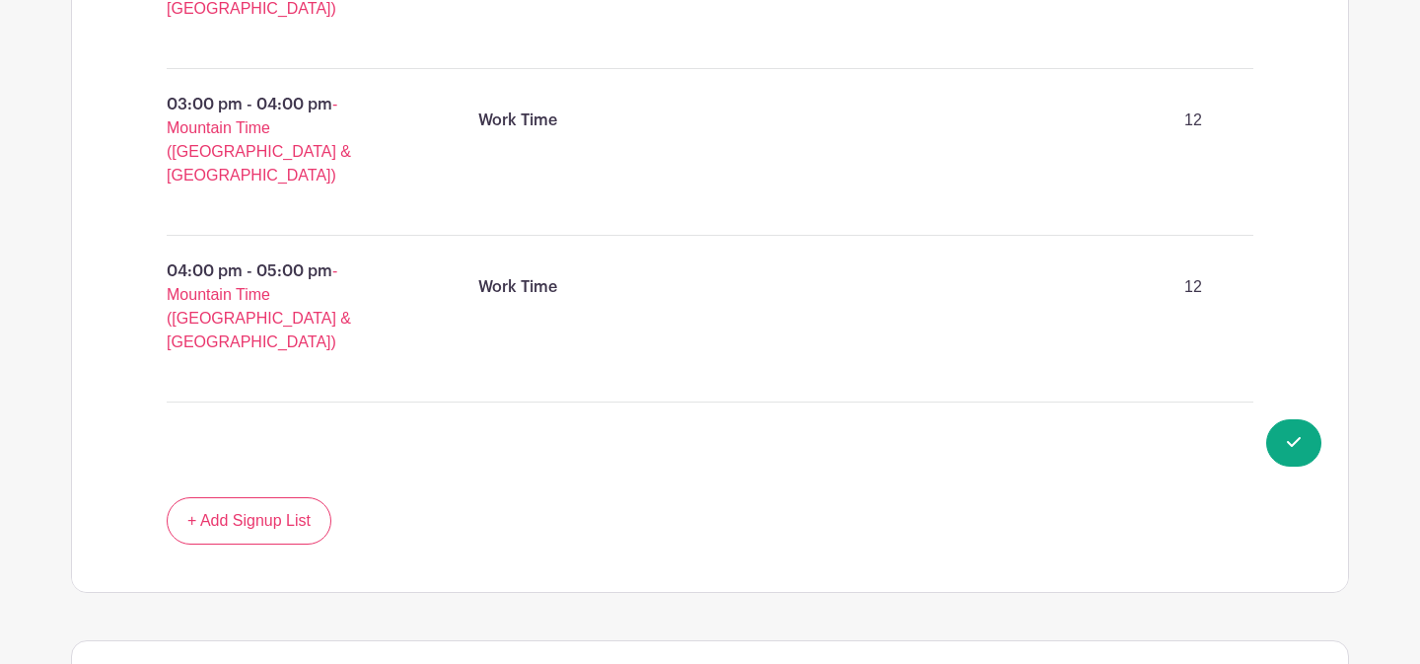
scroll to position [2608, 0]
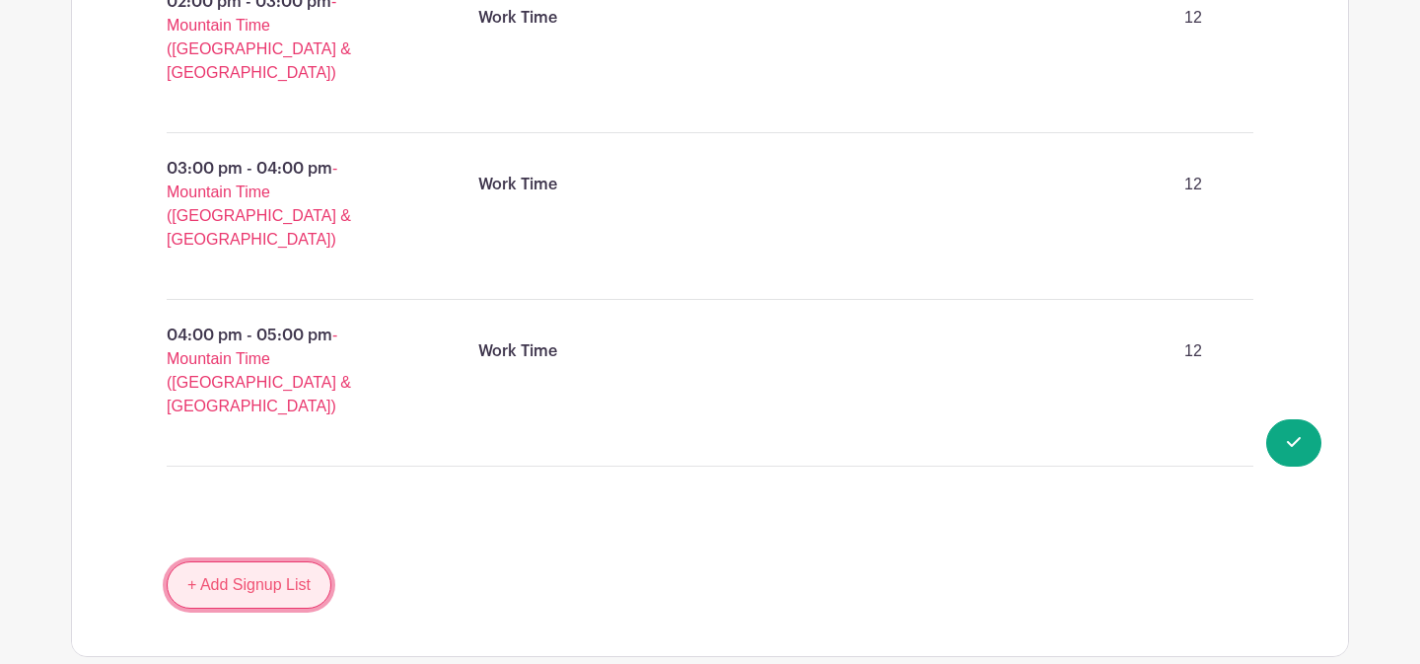
click at [283, 561] on link "+ Add Signup List" at bounding box center [249, 584] width 165 height 47
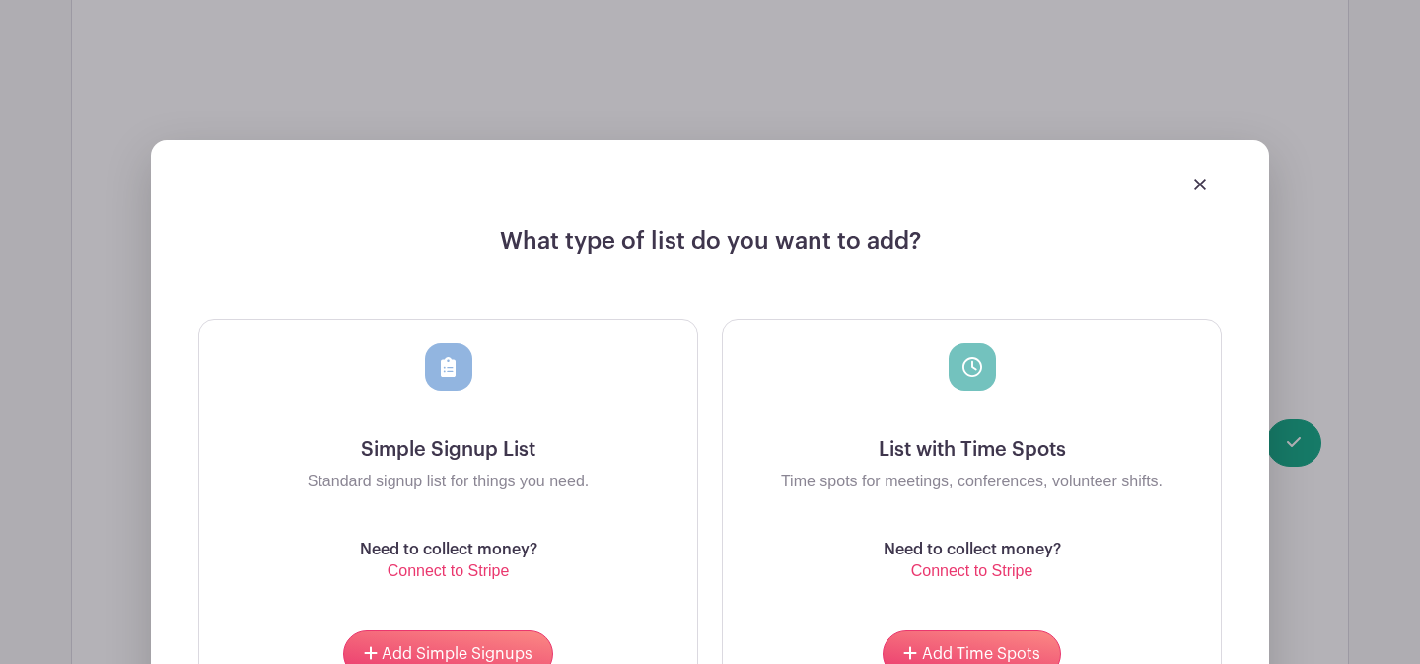
scroll to position [3128, 0]
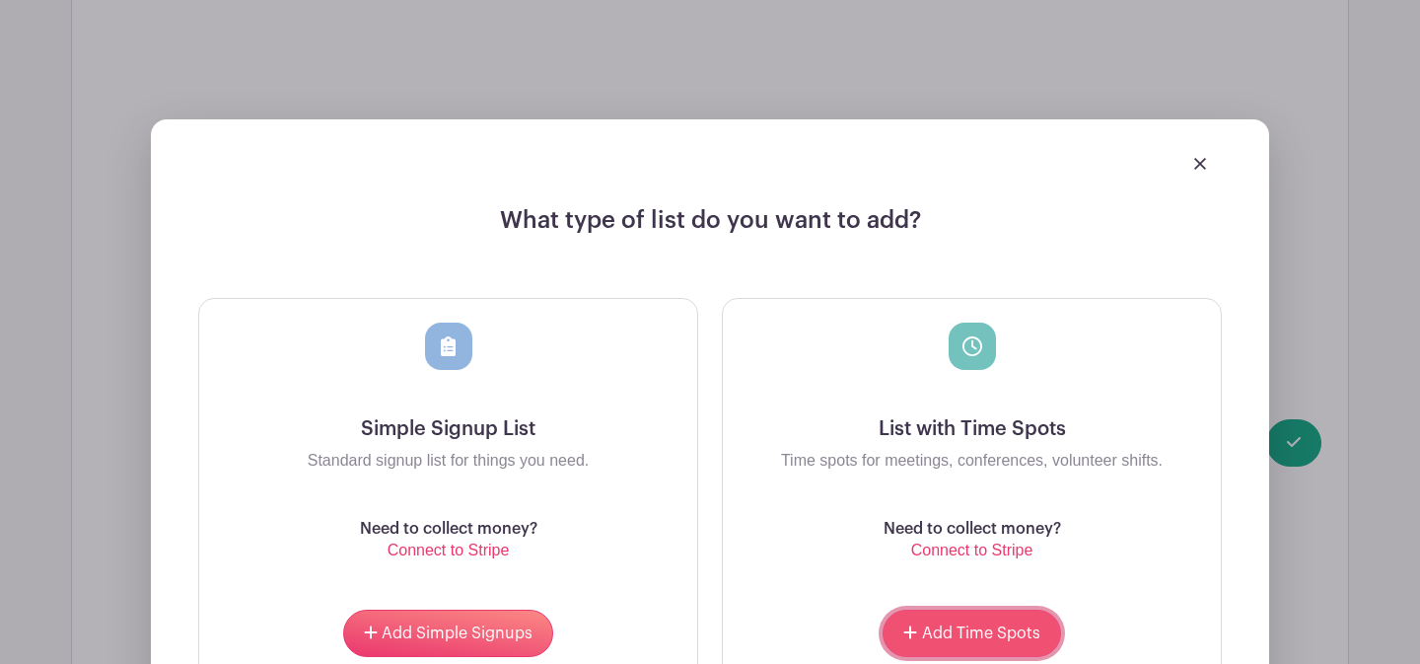
click at [939, 625] on span "Add Time Spots" at bounding box center [981, 633] width 118 height 16
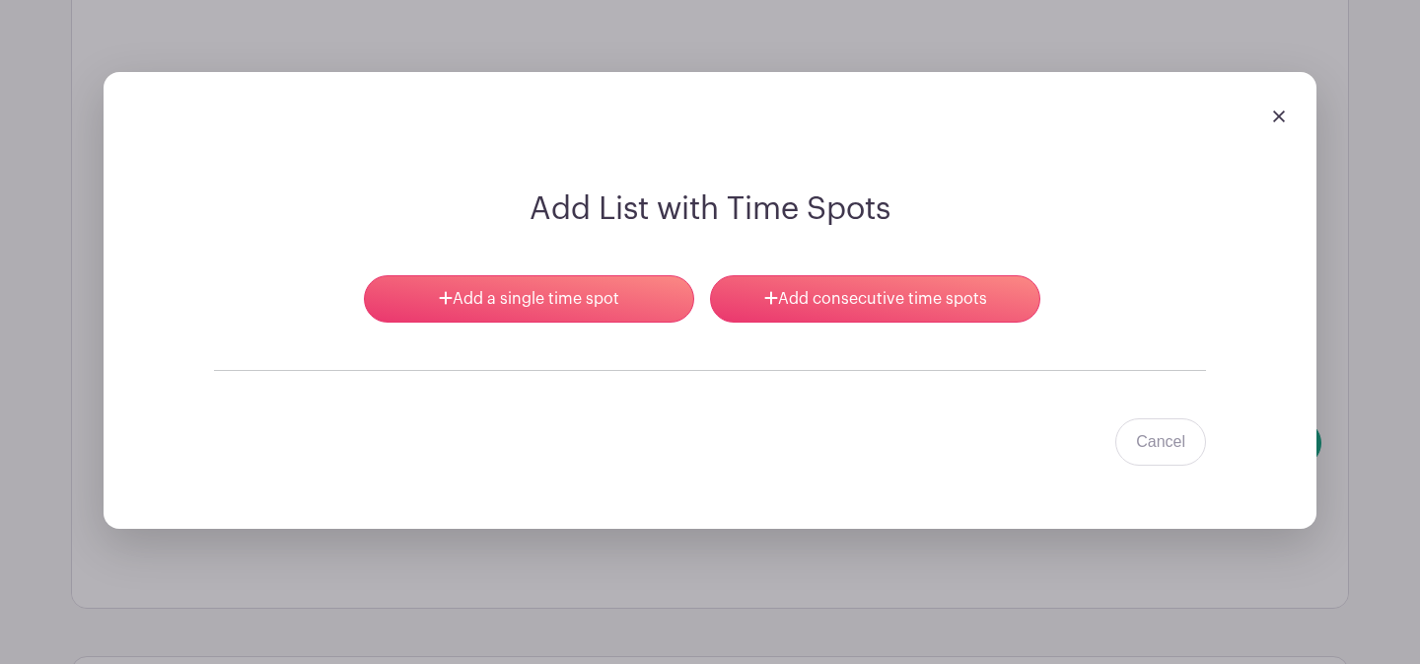
click at [802, 190] on div "Add List with Time Spots Add a single time spot Add consecutive time spots Canc…" at bounding box center [710, 327] width 1087 height 275
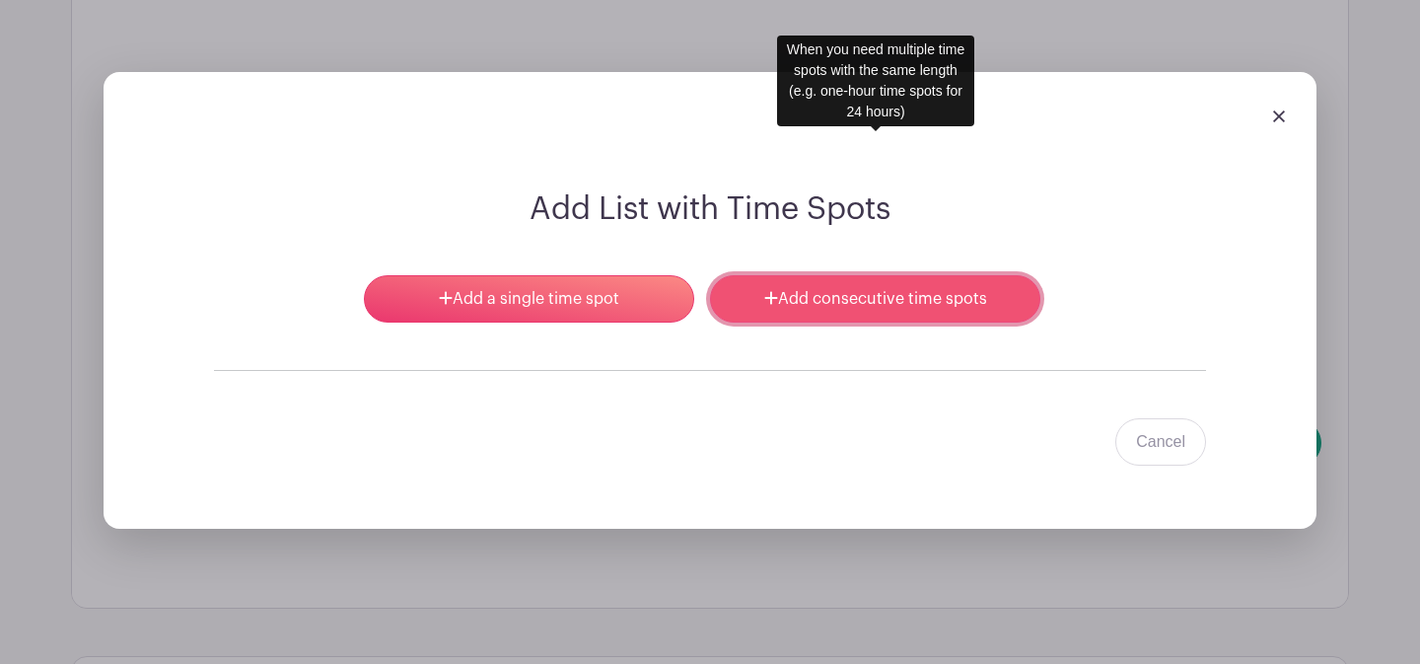
click at [800, 275] on link "Add consecutive time spots" at bounding box center [875, 298] width 330 height 47
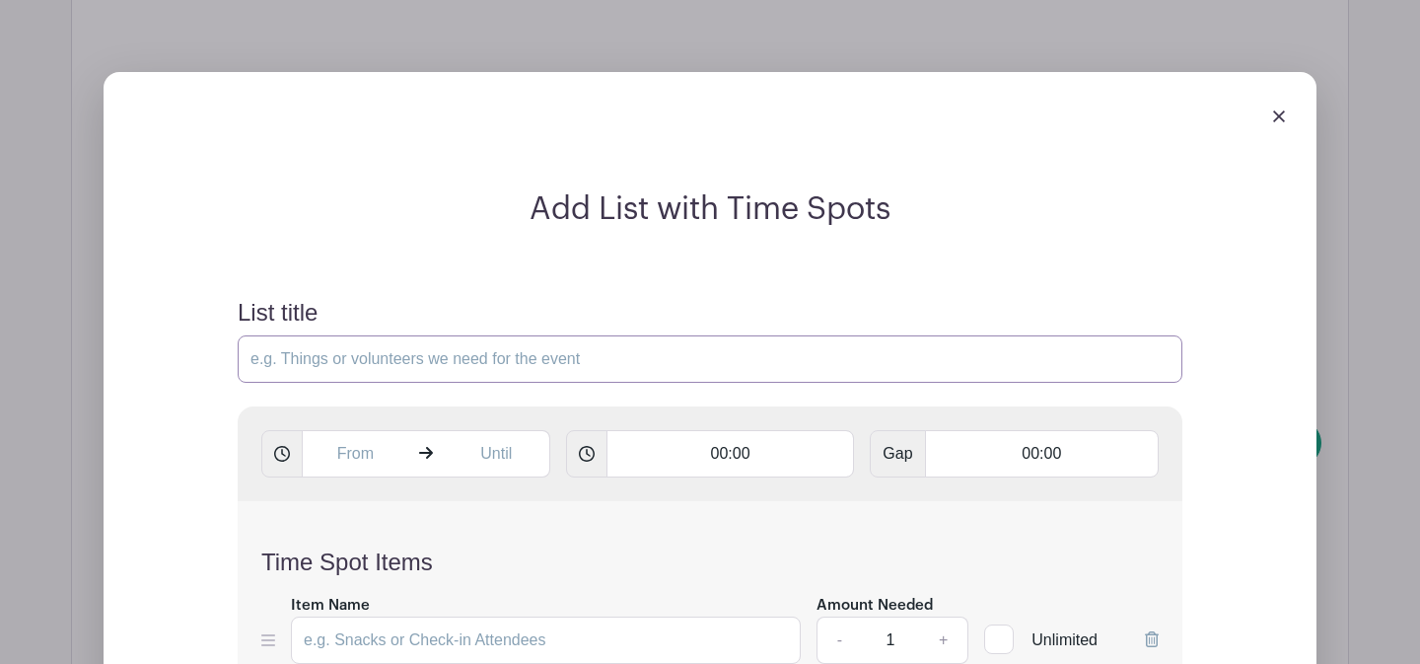
click at [468, 335] on input "List title" at bounding box center [710, 358] width 945 height 47
type input "Classroom Open Studio Work Time"
click at [356, 430] on input "text" at bounding box center [355, 453] width 107 height 47
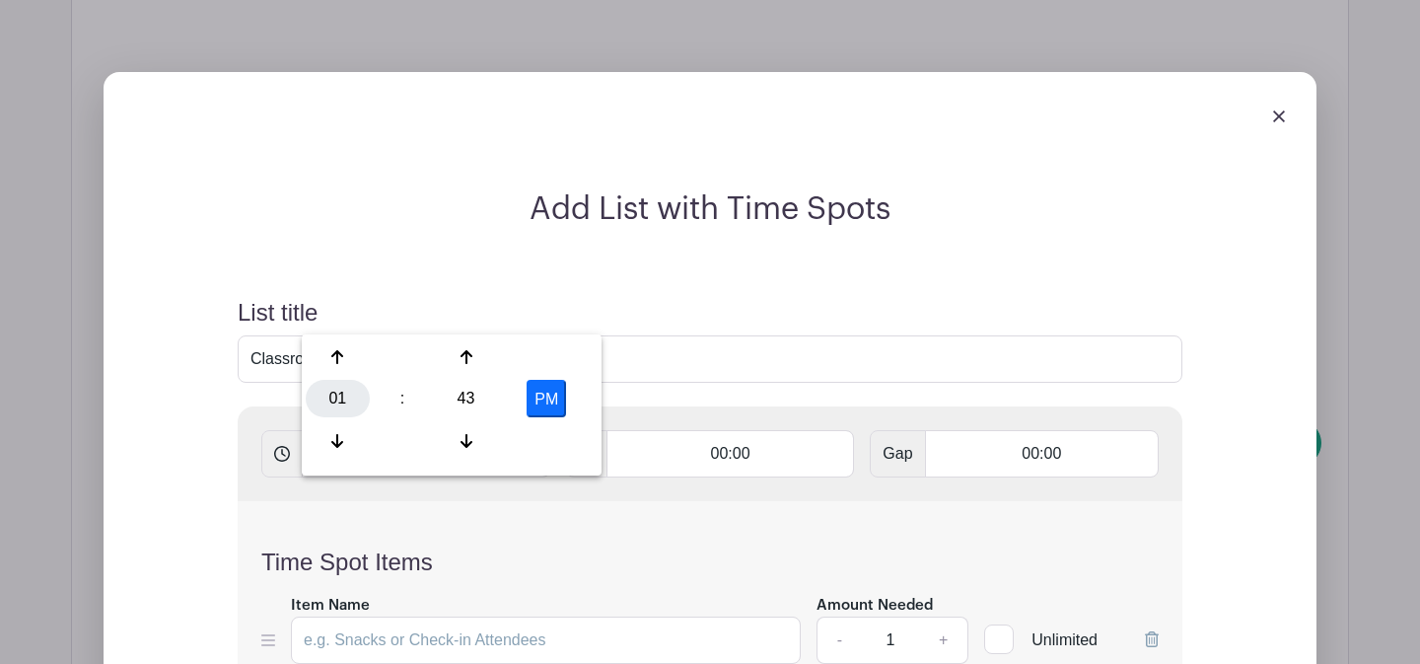
click at [348, 401] on div "01" at bounding box center [338, 398] width 64 height 37
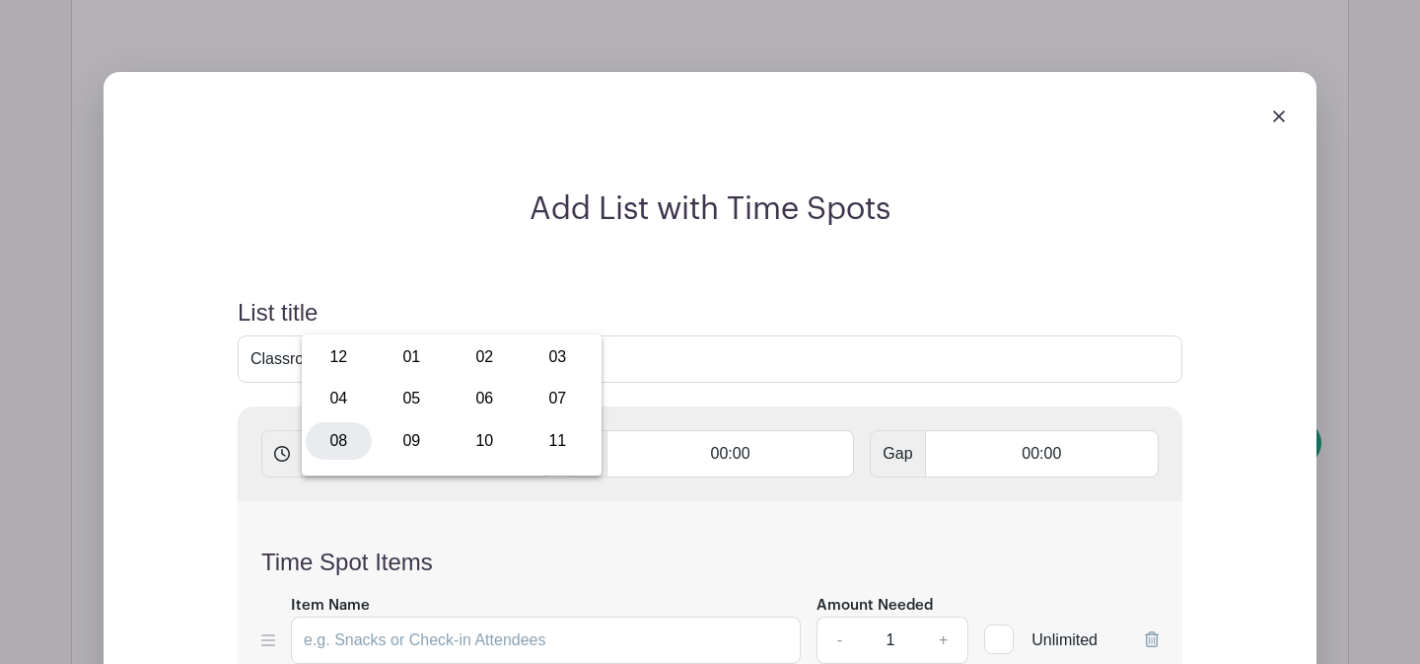
click at [349, 439] on div "08" at bounding box center [339, 440] width 66 height 37
click at [455, 401] on div "43" at bounding box center [466, 398] width 64 height 37
click at [349, 356] on div "00" at bounding box center [339, 356] width 66 height 37
click at [552, 395] on button "PM" at bounding box center [546, 398] width 39 height 37
type input "8:00 AM"
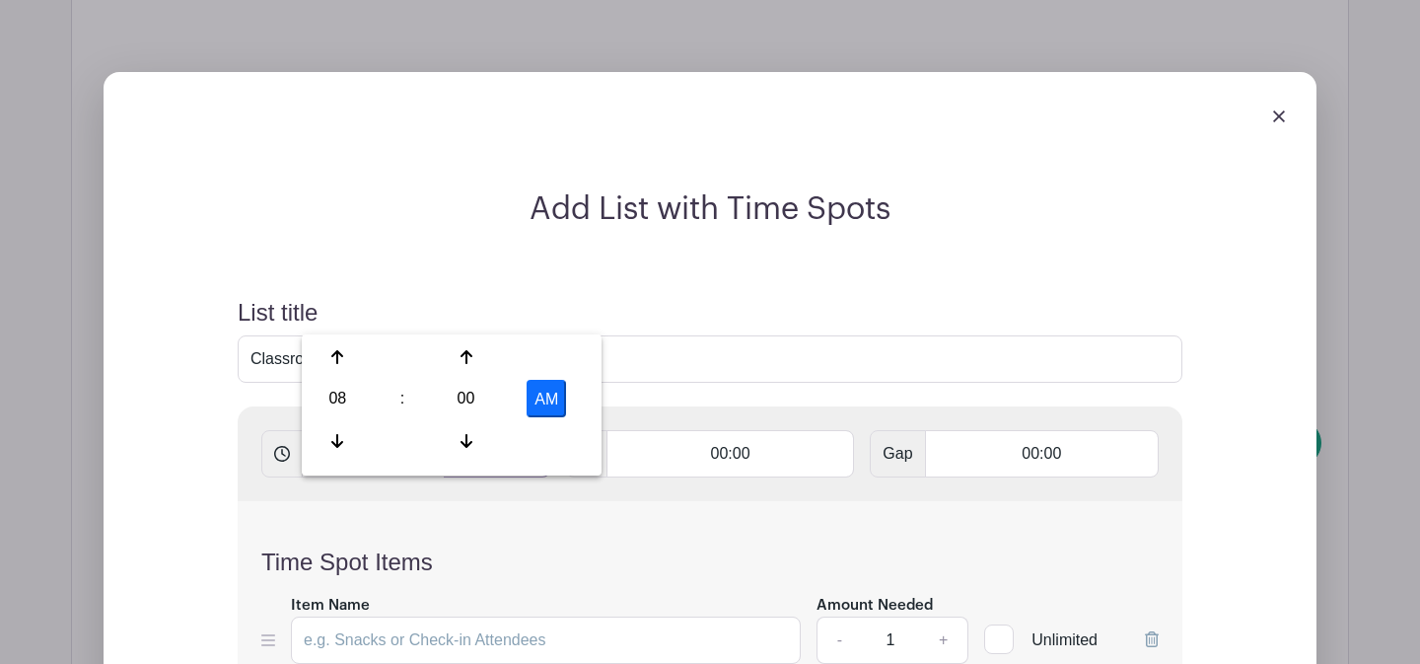
click at [501, 430] on input "text" at bounding box center [497, 453] width 107 height 47
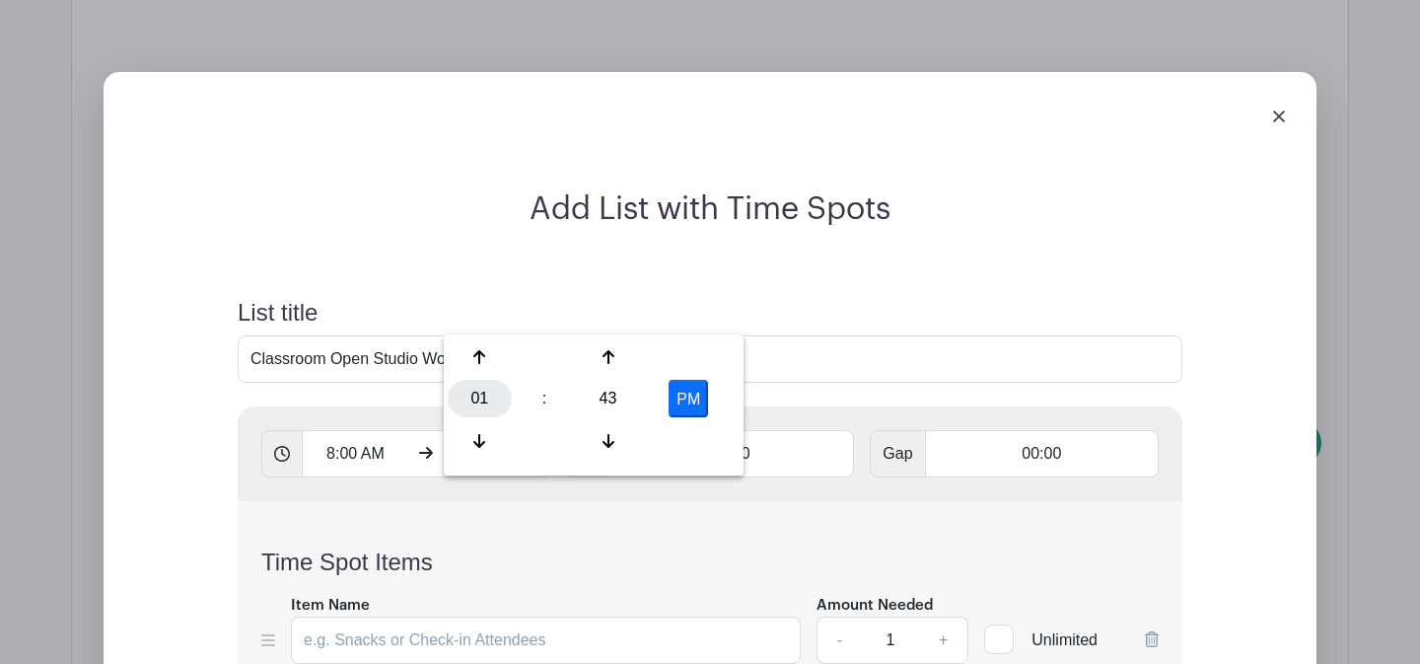
click at [500, 395] on div "01" at bounding box center [480, 398] width 64 height 37
click at [610, 435] on div "10" at bounding box center [627, 440] width 66 height 37
click at [604, 407] on div "43" at bounding box center [608, 398] width 64 height 37
click at [484, 358] on div "00" at bounding box center [481, 356] width 66 height 37
click at [676, 395] on button "PM" at bounding box center [688, 398] width 39 height 37
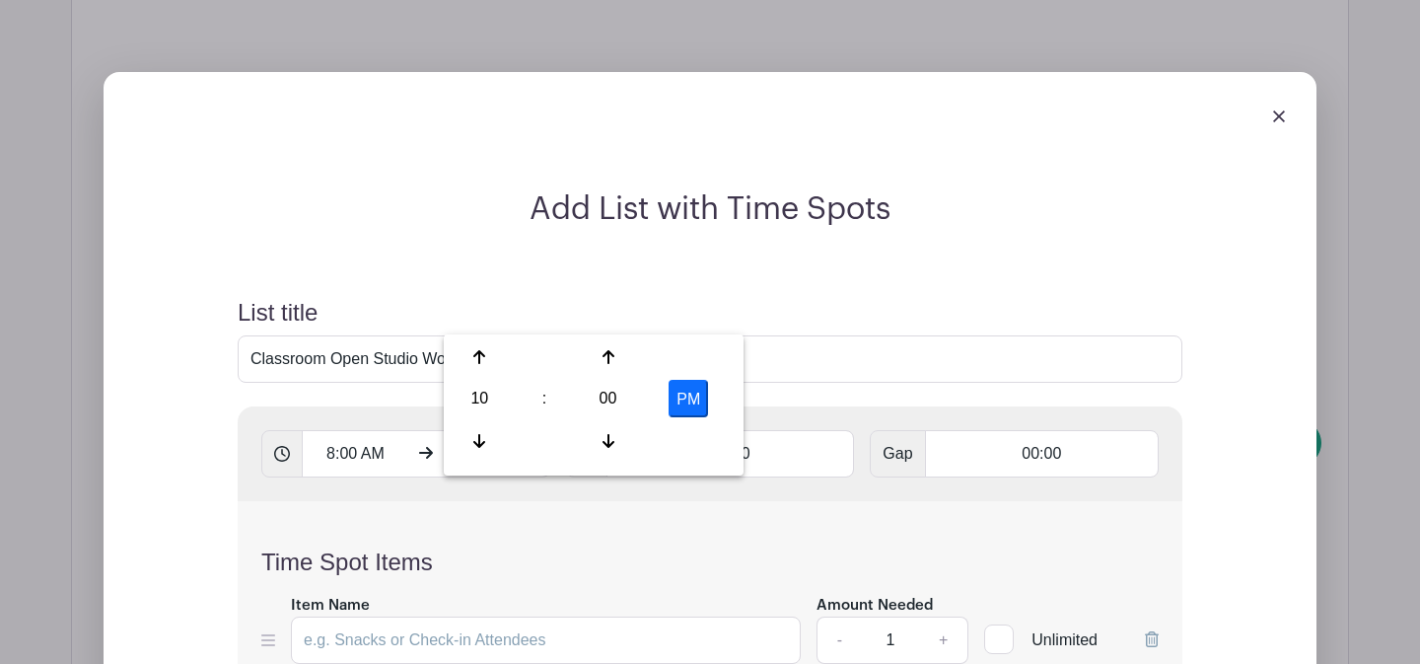
type input "10:00 AM"
click at [681, 430] on input "00:00" at bounding box center [731, 453] width 249 height 47
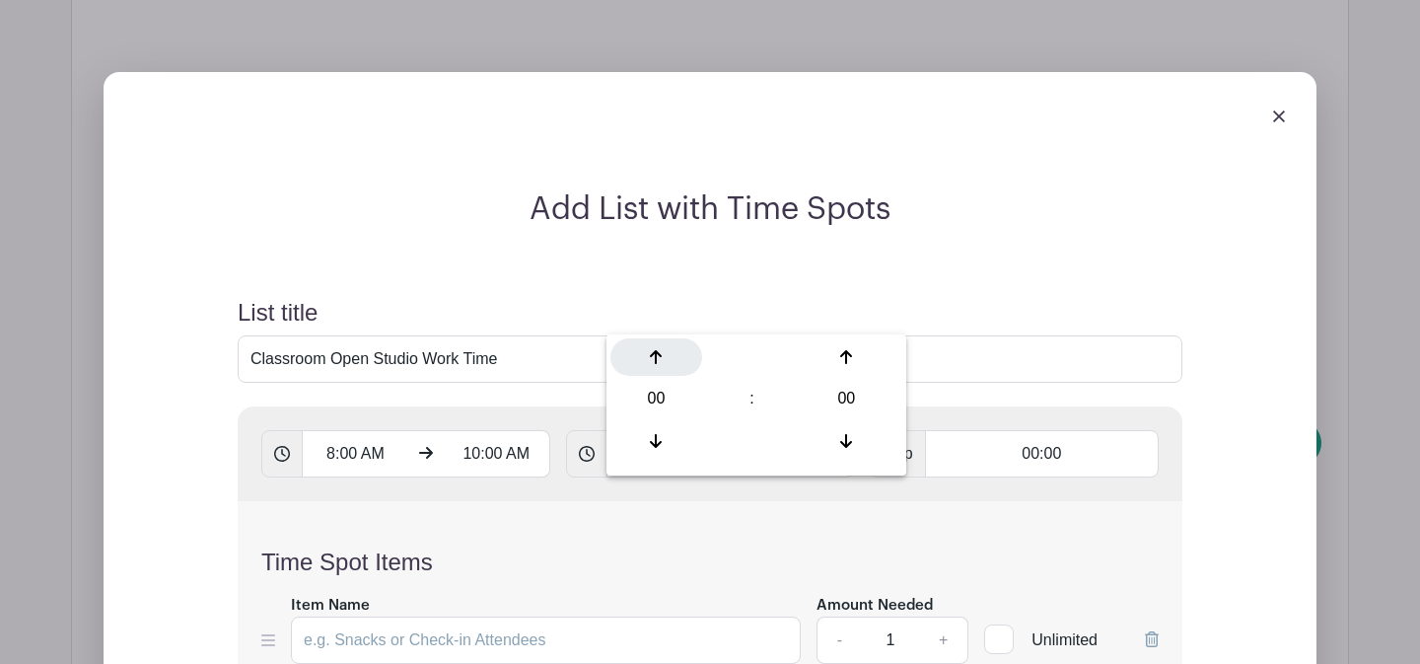
click at [663, 357] on div at bounding box center [656, 356] width 92 height 37
type input "01:00"
type input "Add 2 timespots"
click at [457, 616] on input "Item Name" at bounding box center [546, 639] width 510 height 47
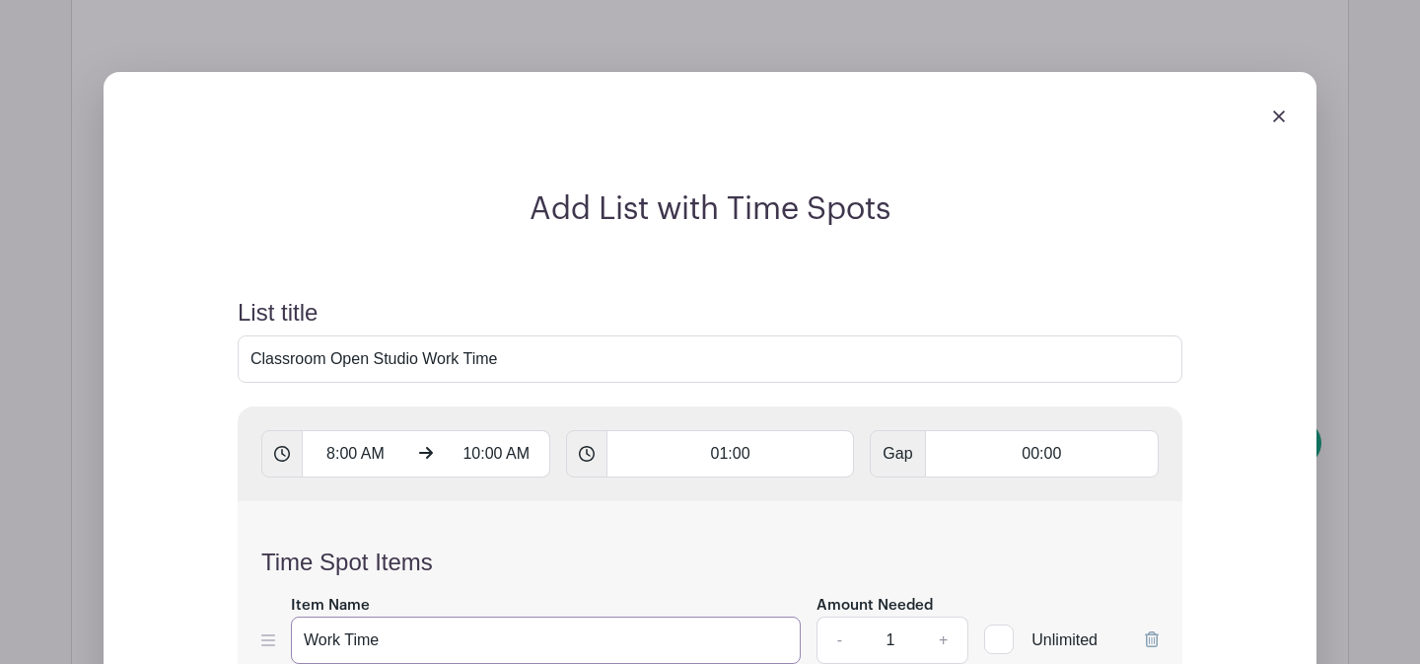
type input "Work Time"
click at [897, 616] on input "1" at bounding box center [890, 639] width 59 height 47
type input "12"
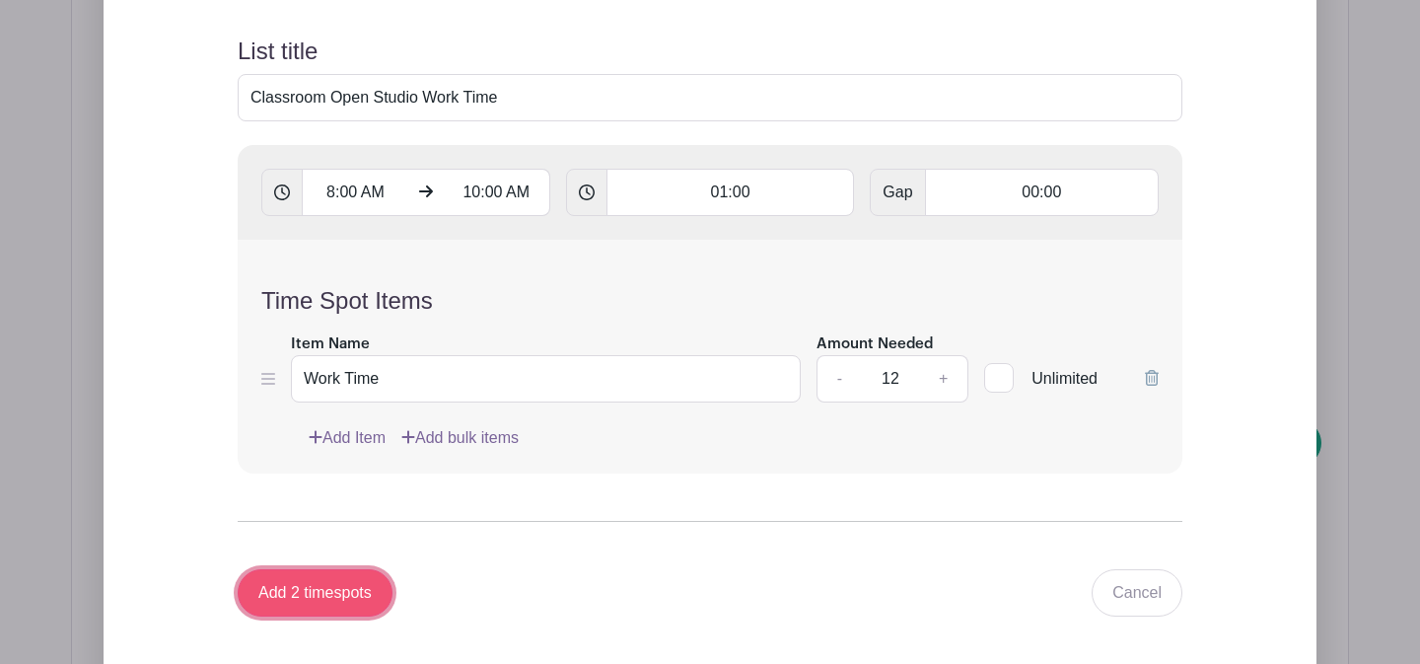
click at [327, 569] on input "Add 2 timespots" at bounding box center [315, 592] width 155 height 47
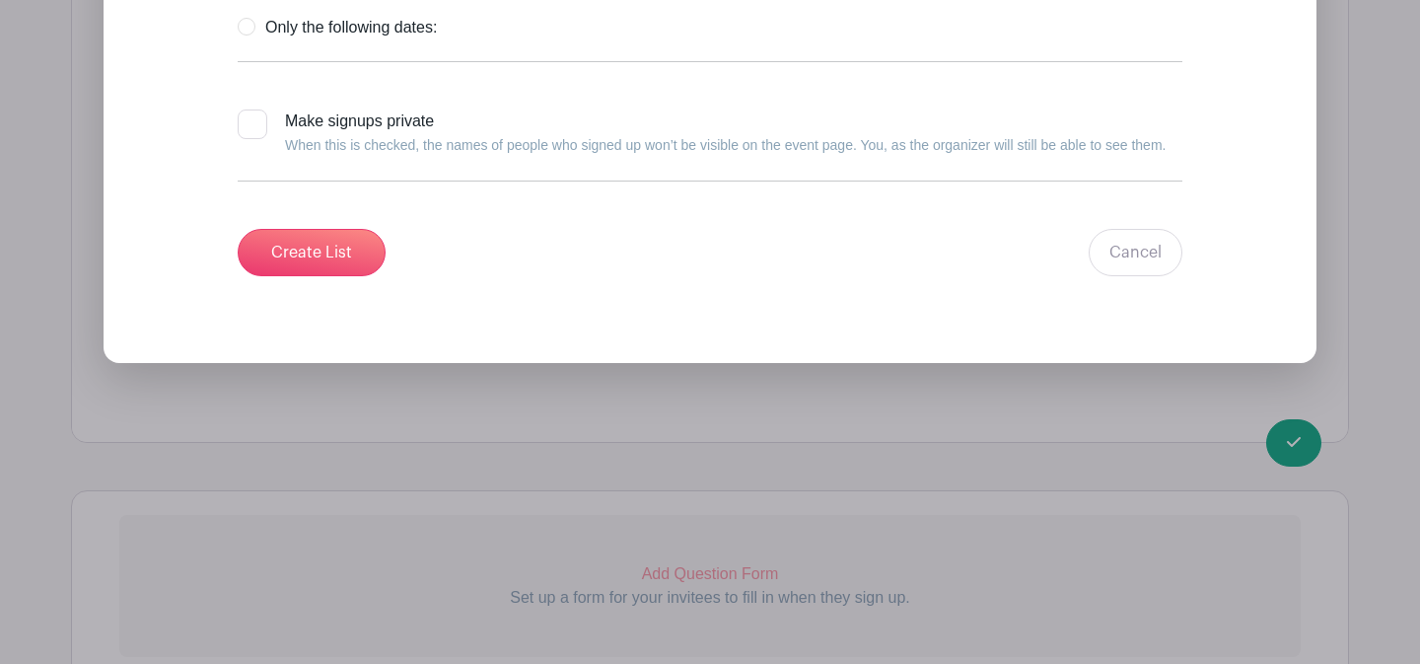
scroll to position [4195, 0]
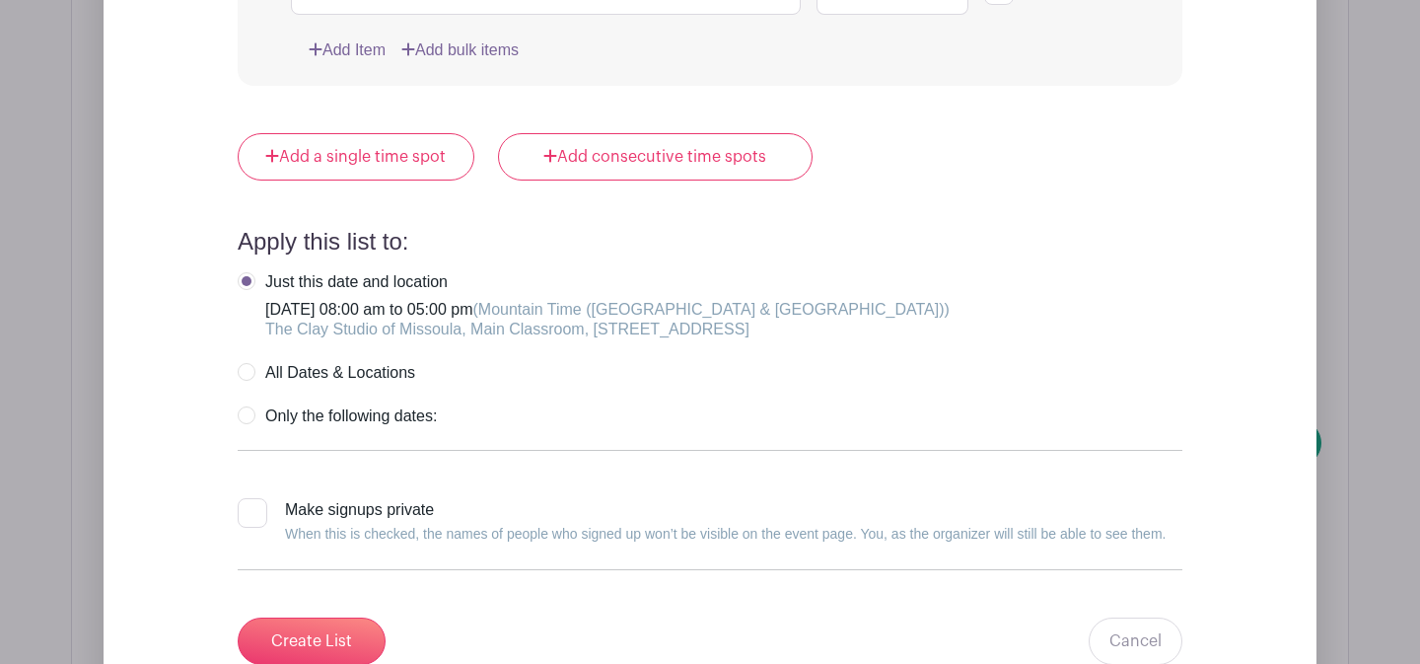
click at [256, 498] on div at bounding box center [253, 513] width 30 height 30
click at [251, 498] on input "Make signups private When this is checked, the names of people who signed up wo…" at bounding box center [244, 504] width 13 height 13
checkbox input "true"
click at [322, 617] on input "Create List" at bounding box center [312, 640] width 148 height 47
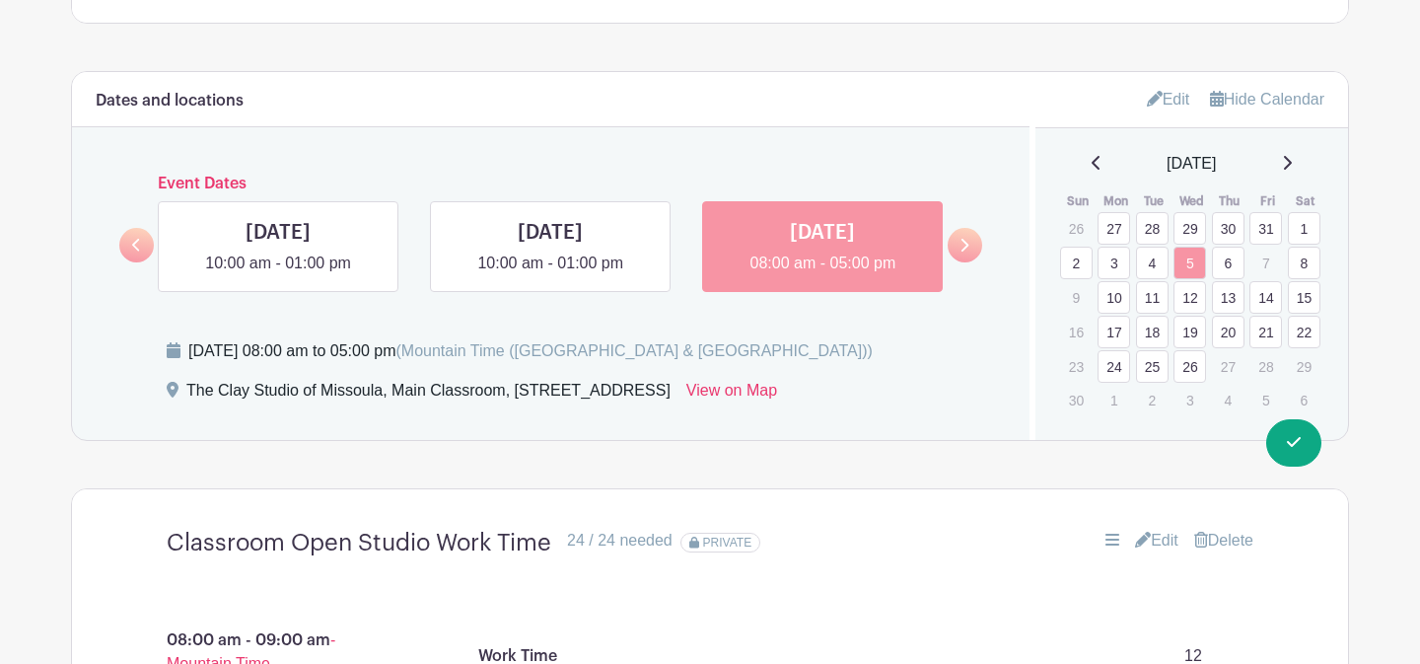
scroll to position [1097, 0]
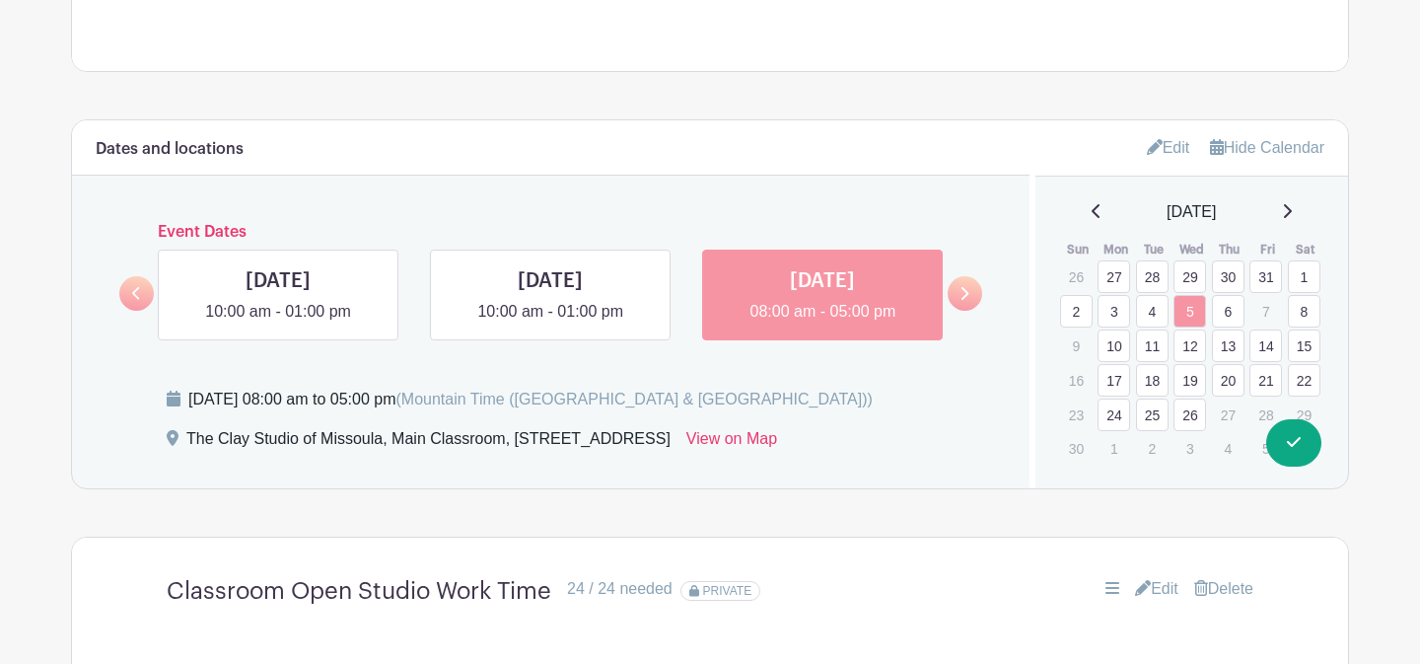
click at [1188, 348] on link "12" at bounding box center [1190, 345] width 33 height 33
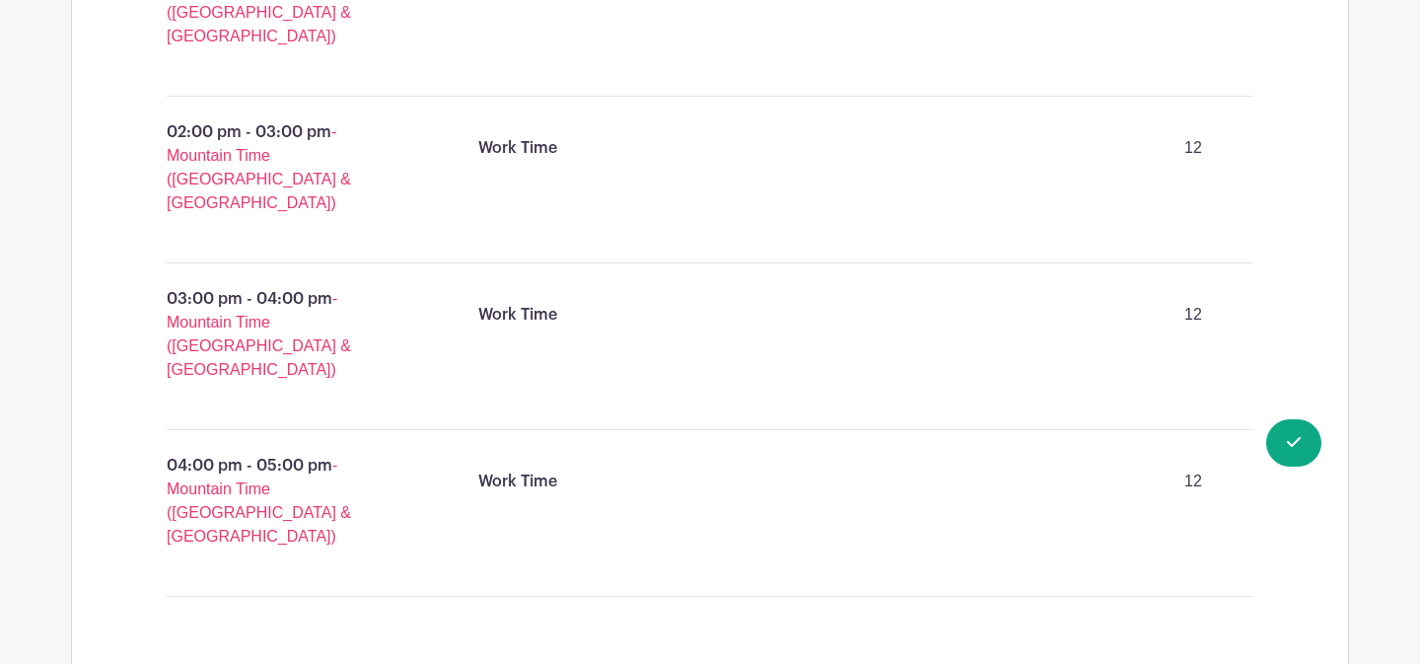
scroll to position [2385, 0]
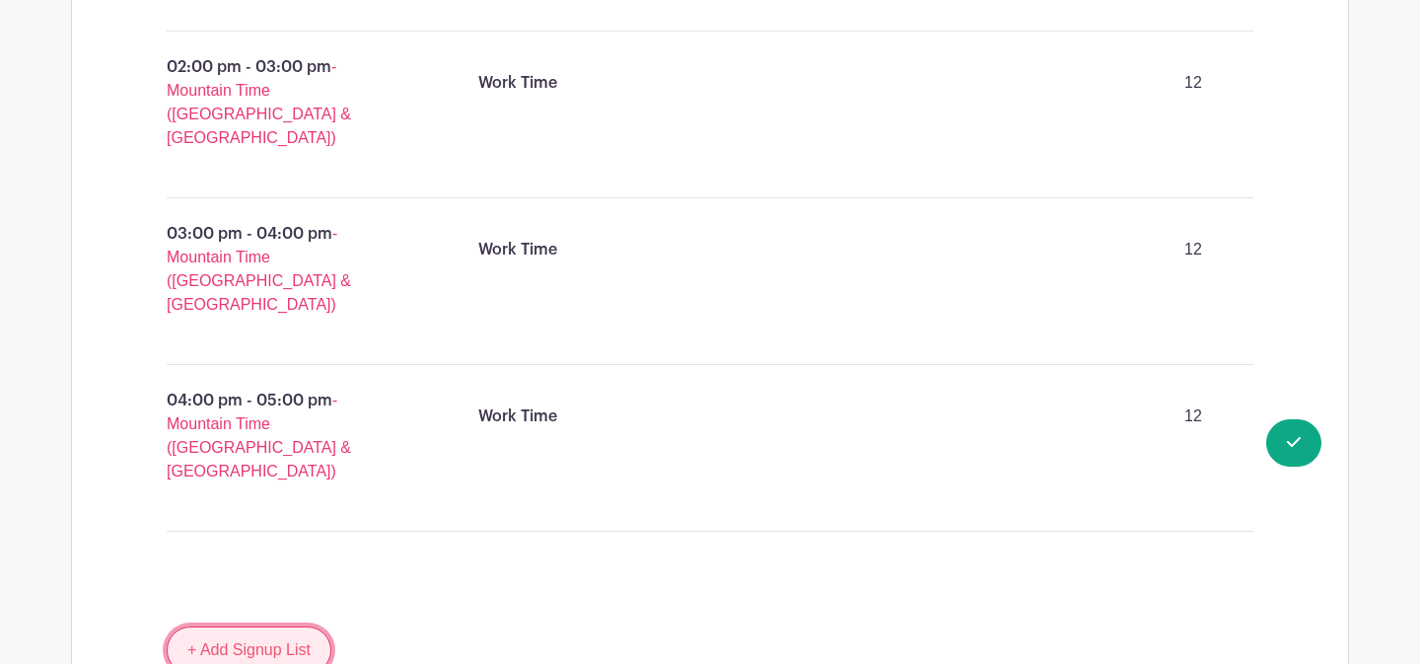
click at [282, 626] on link "+ Add Signup List" at bounding box center [249, 649] width 165 height 47
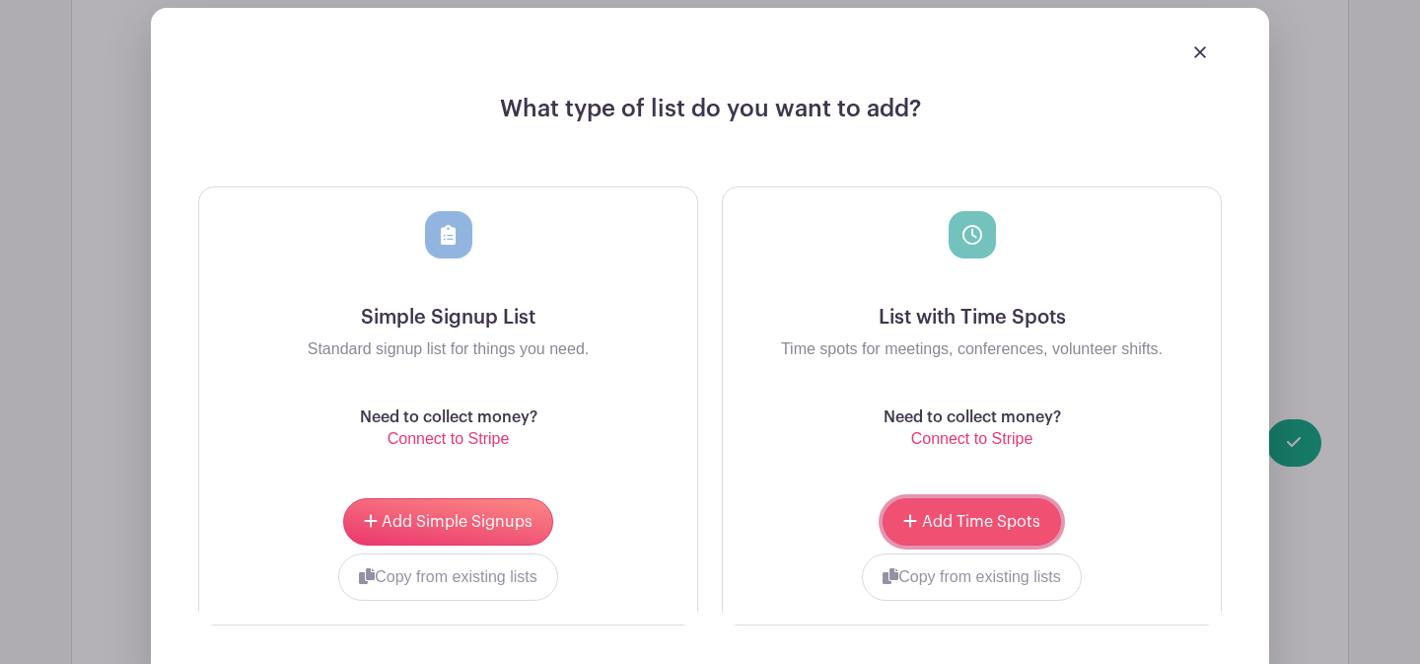
click at [948, 498] on button "Add Time Spots" at bounding box center [972, 521] width 178 height 47
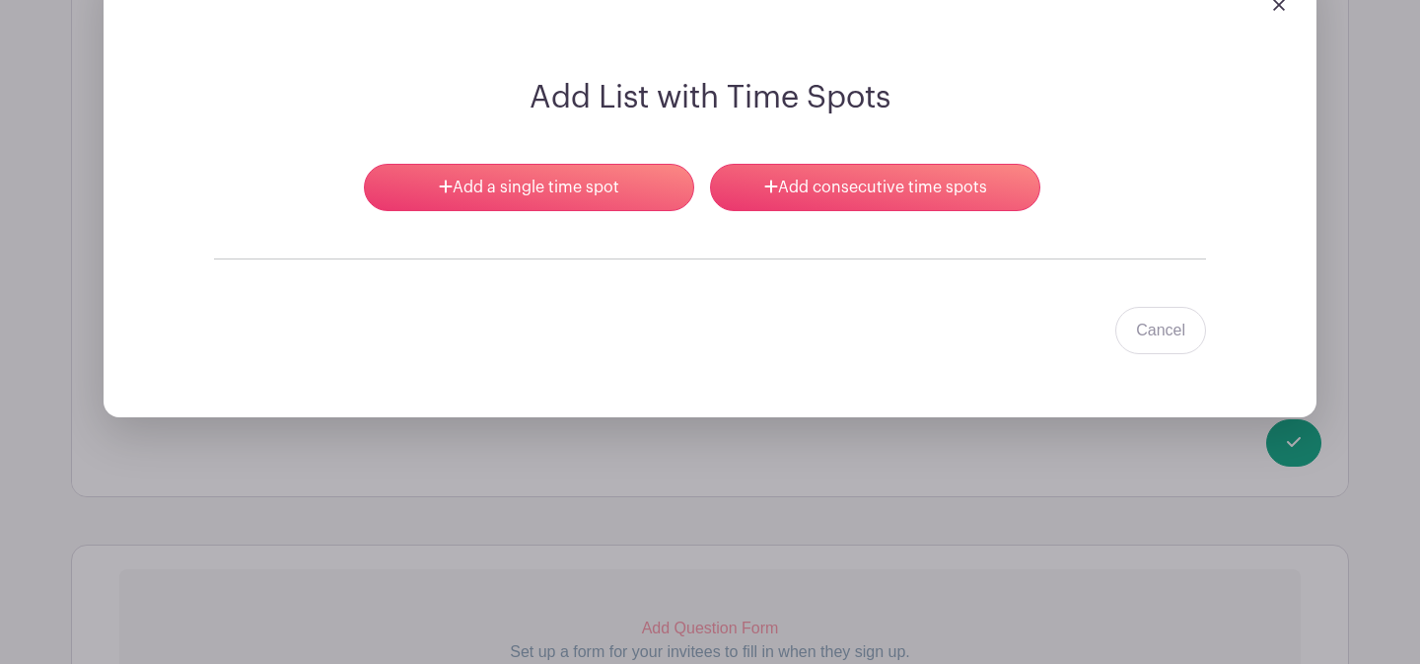
scroll to position [2937, 0]
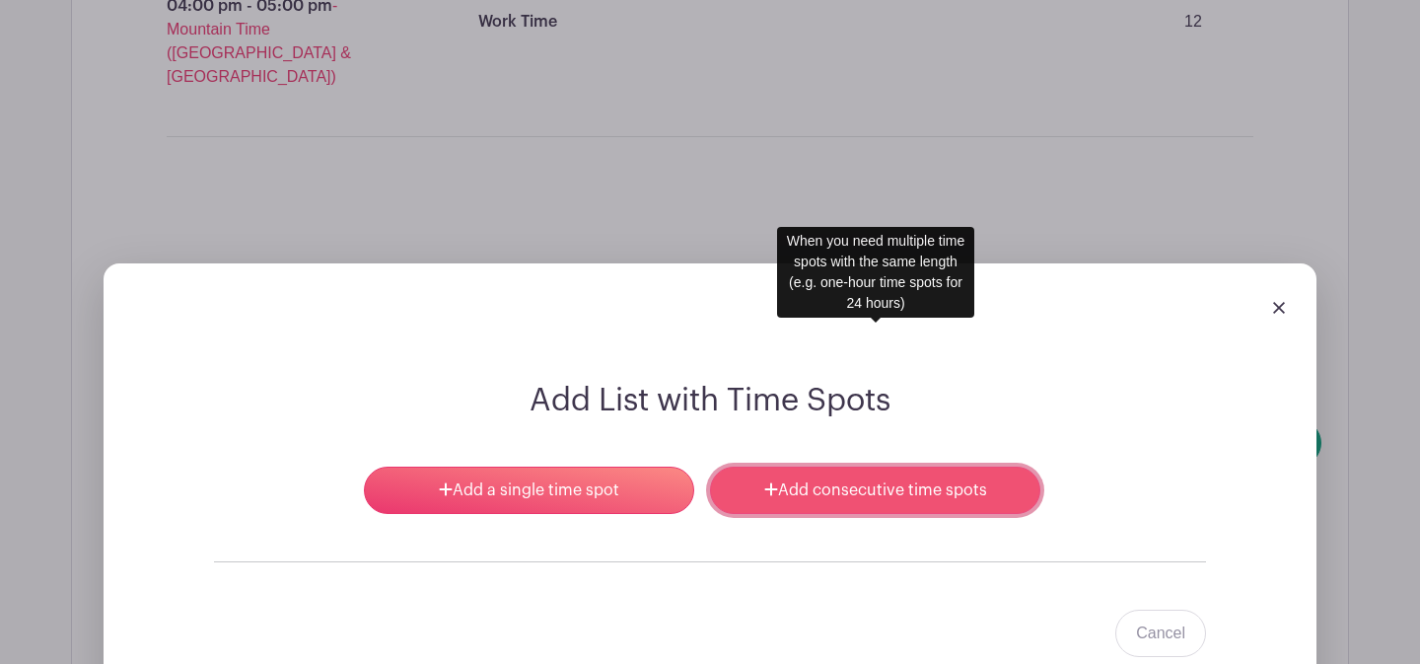
click at [794, 466] on link "Add consecutive time spots" at bounding box center [875, 489] width 330 height 47
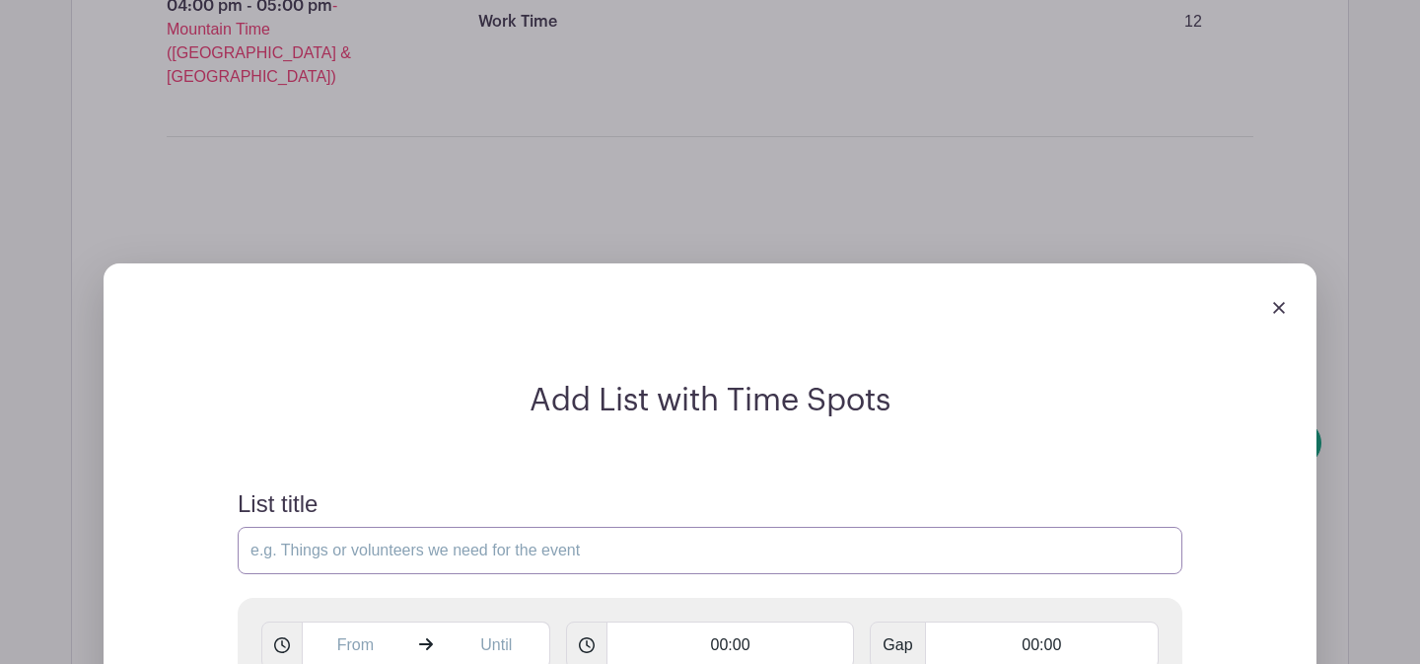
click at [396, 527] on input "List title" at bounding box center [710, 550] width 945 height 47
type input "Classroom Open Studio Work Time"
click at [349, 621] on input "text" at bounding box center [355, 644] width 107 height 47
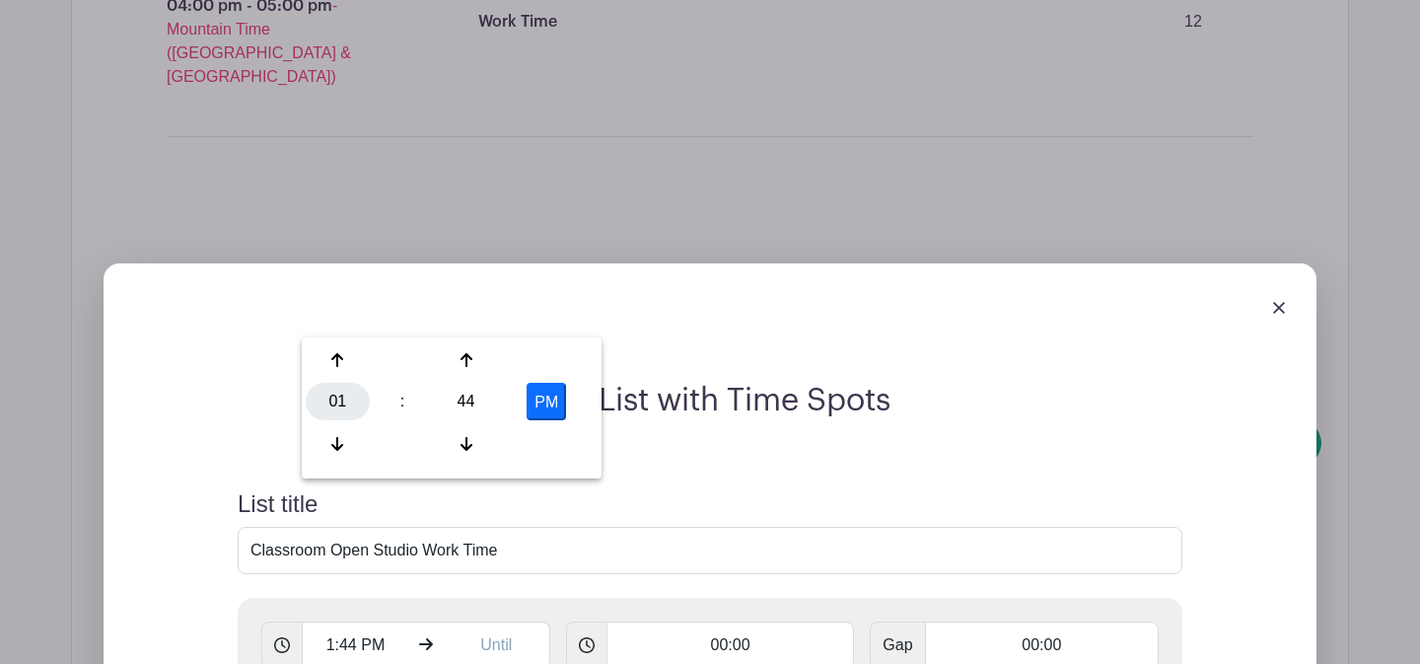
click at [337, 403] on div "01" at bounding box center [338, 401] width 64 height 37
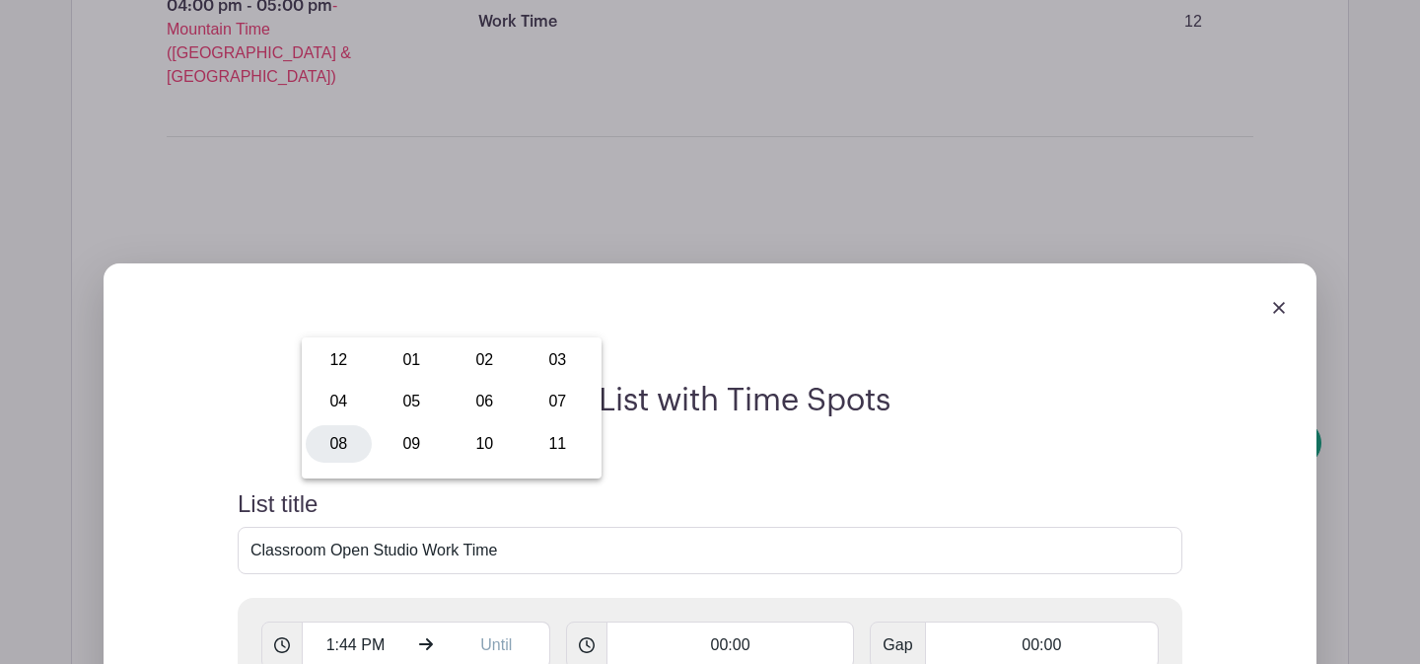
click at [350, 444] on div "08" at bounding box center [339, 443] width 66 height 37
click at [459, 408] on div "44" at bounding box center [466, 401] width 64 height 37
click at [343, 356] on div "00" at bounding box center [339, 359] width 66 height 37
click at [541, 402] on button "PM" at bounding box center [546, 401] width 39 height 37
type input "8:00 AM"
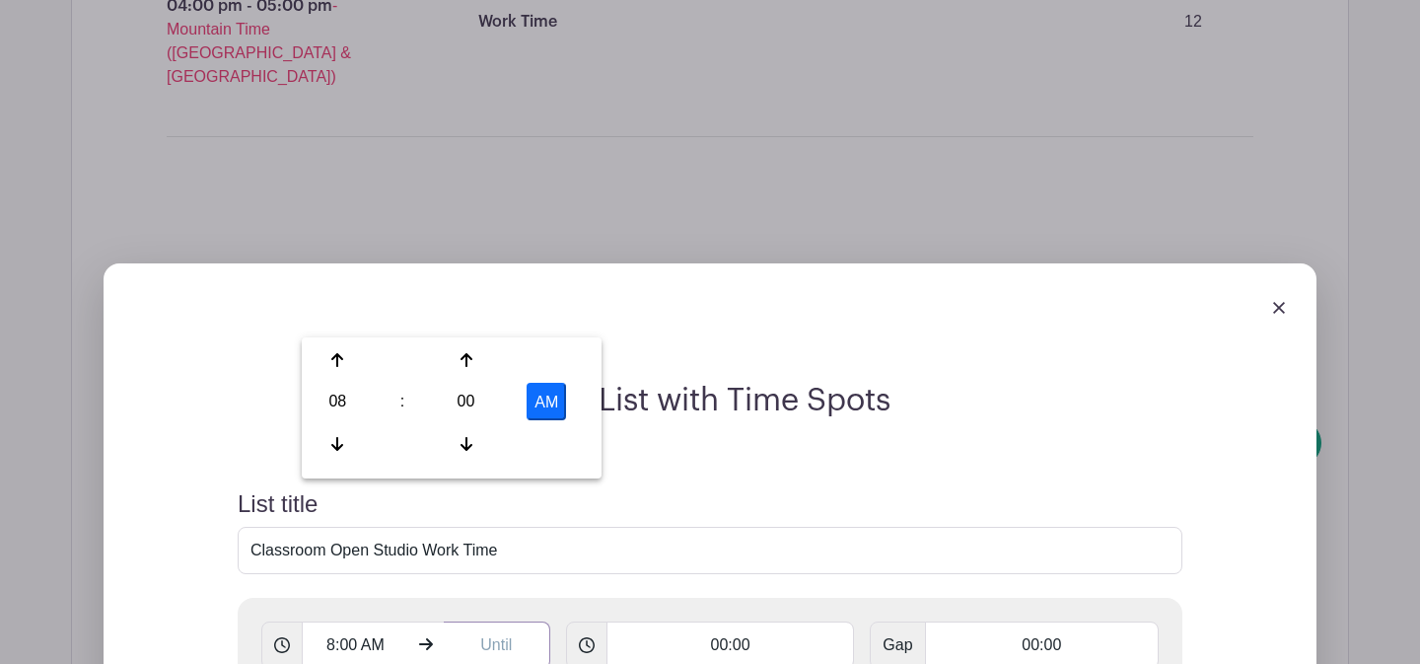
click at [511, 621] on input "text" at bounding box center [497, 644] width 107 height 47
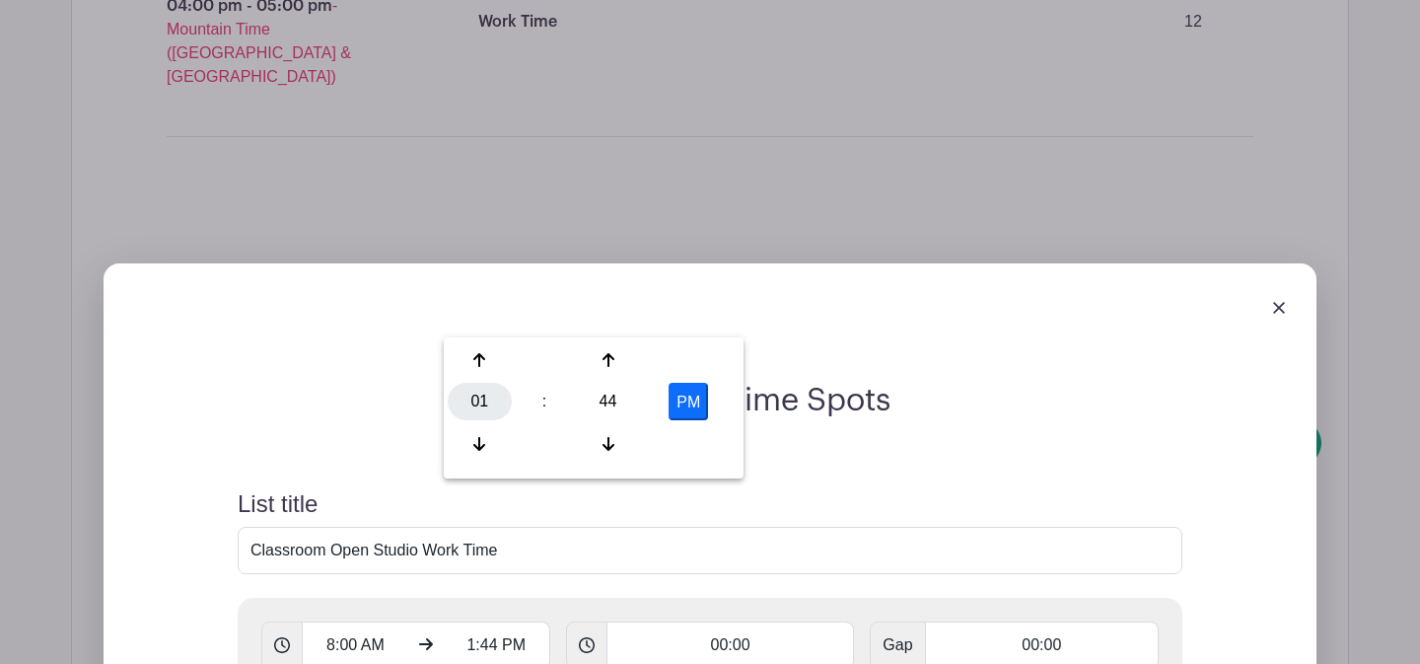
click at [470, 402] on div "01" at bounding box center [480, 401] width 64 height 37
click at [615, 451] on div "10" at bounding box center [627, 443] width 66 height 37
click at [620, 396] on div "44" at bounding box center [608, 401] width 64 height 37
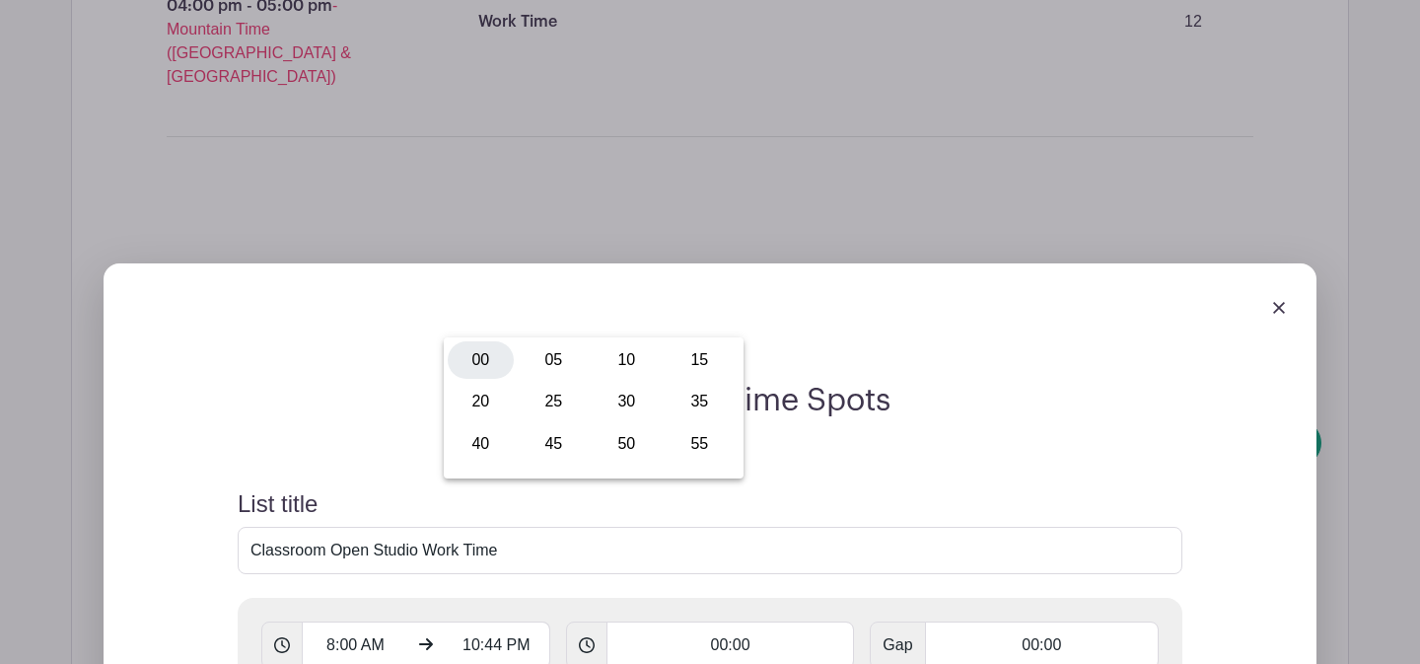
click at [500, 362] on div "00" at bounding box center [481, 359] width 66 height 37
click at [688, 402] on button "PM" at bounding box center [688, 401] width 39 height 37
type input "10:00 AM"
click at [710, 621] on input "00:00" at bounding box center [731, 644] width 249 height 47
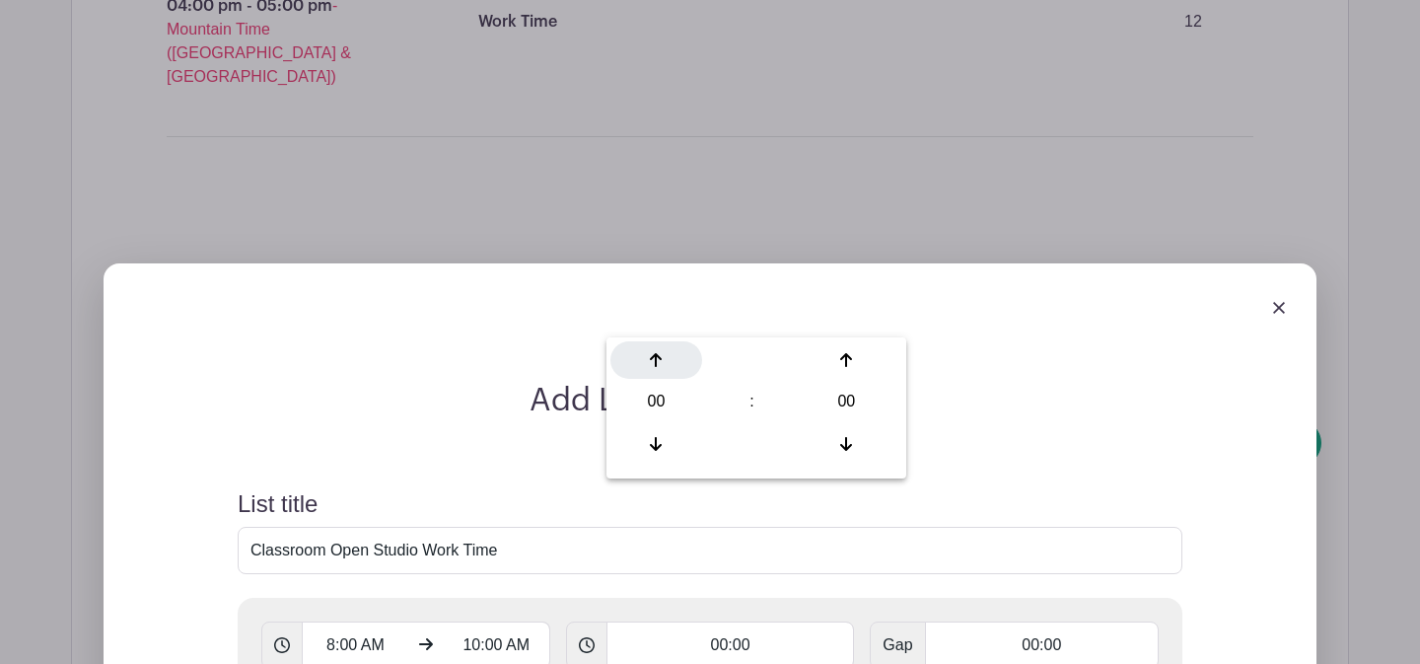
click at [656, 362] on icon at bounding box center [656, 360] width 12 height 14
type input "01:00"
type input "Add 2 timespots"
click at [667, 598] on div "8:00 AM 10:00 AM 01:00 Gap 00:00" at bounding box center [710, 645] width 945 height 95
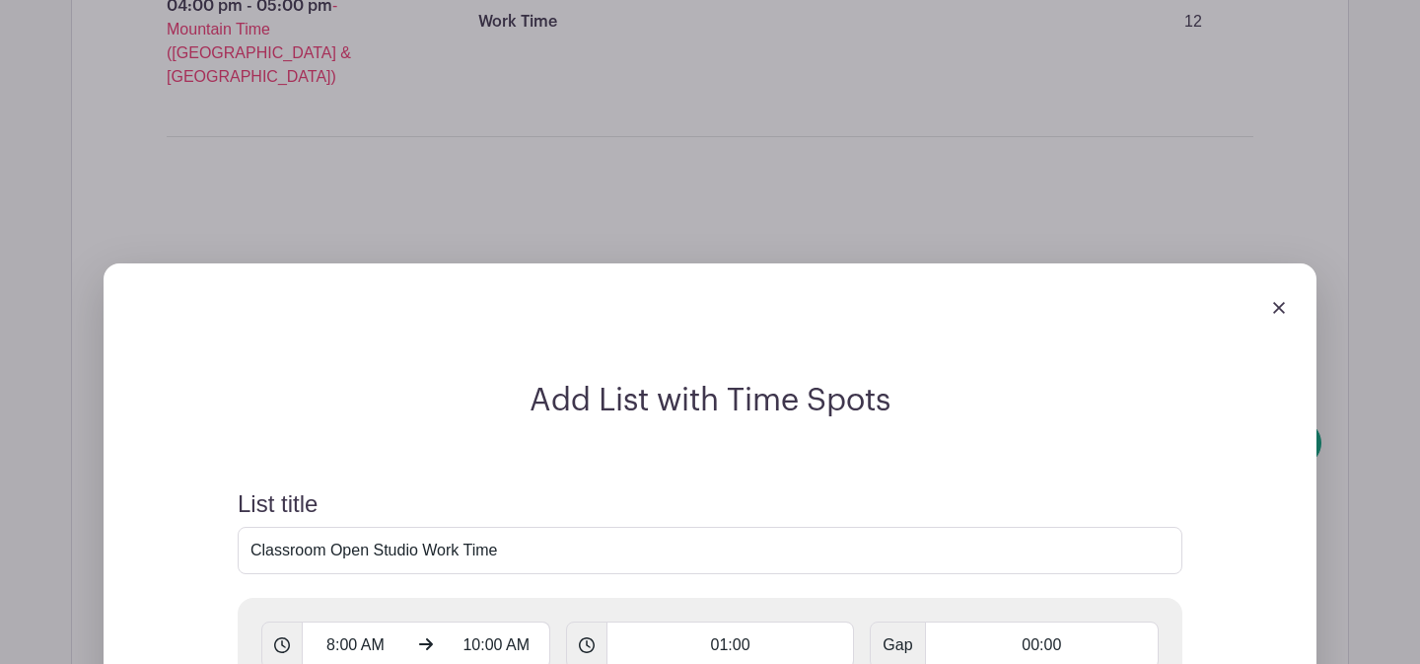
scroll to position [3193, 0]
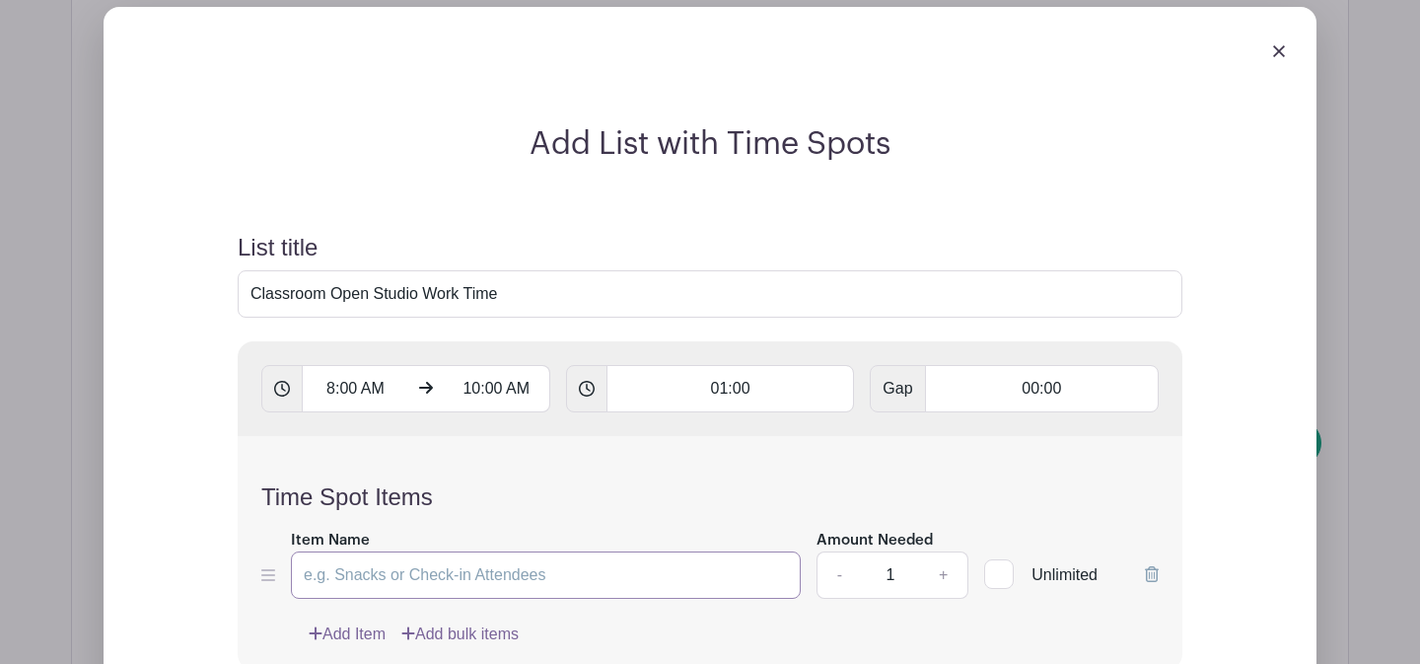
click at [397, 551] on input "Item Name" at bounding box center [546, 574] width 510 height 47
type input "Work Time"
click at [897, 551] on input "1" at bounding box center [890, 574] width 59 height 47
type input "12"
click at [873, 622] on div "Add Item Add bulk items" at bounding box center [734, 634] width 850 height 24
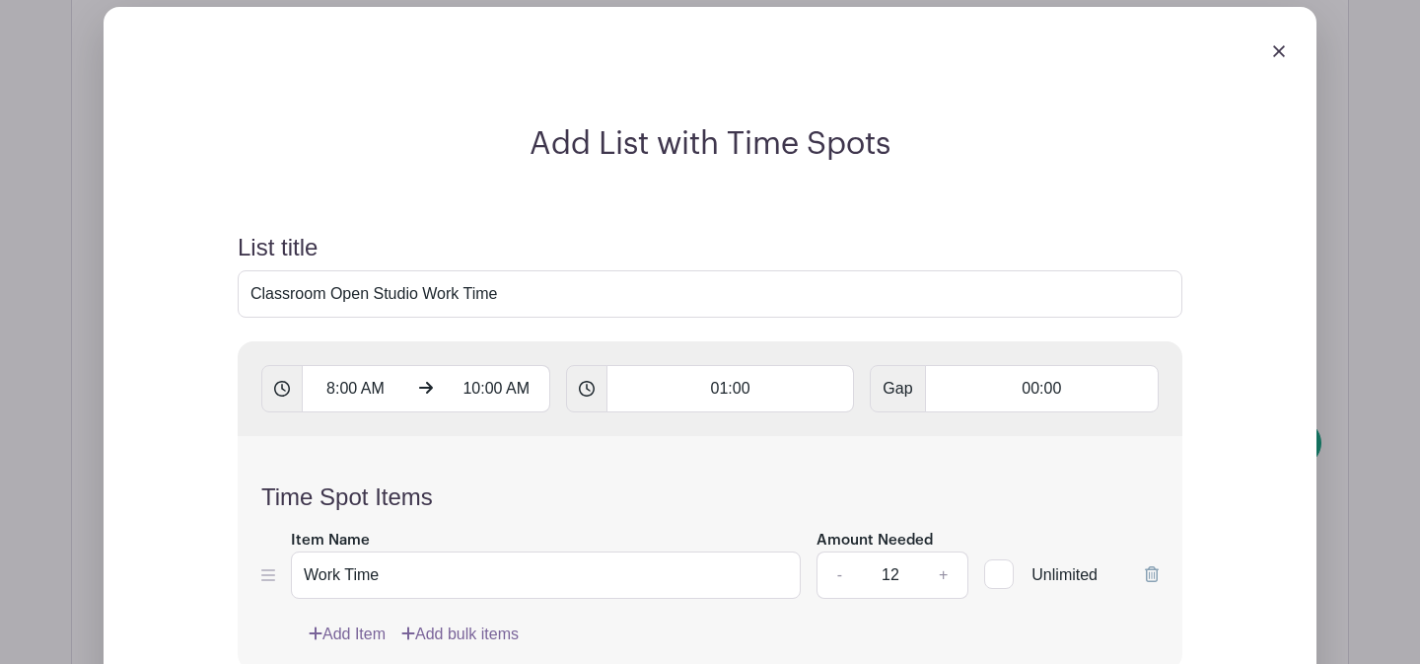
scroll to position [3304, 0]
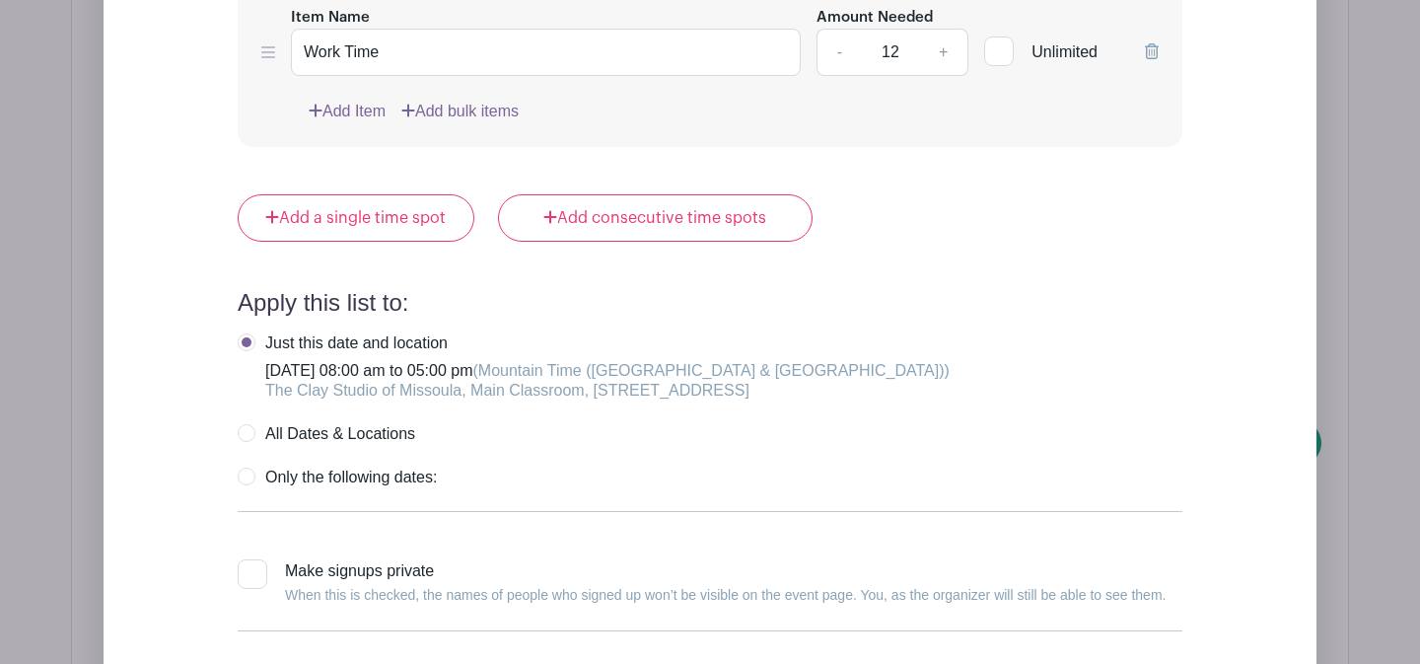
scroll to position [4169, 0]
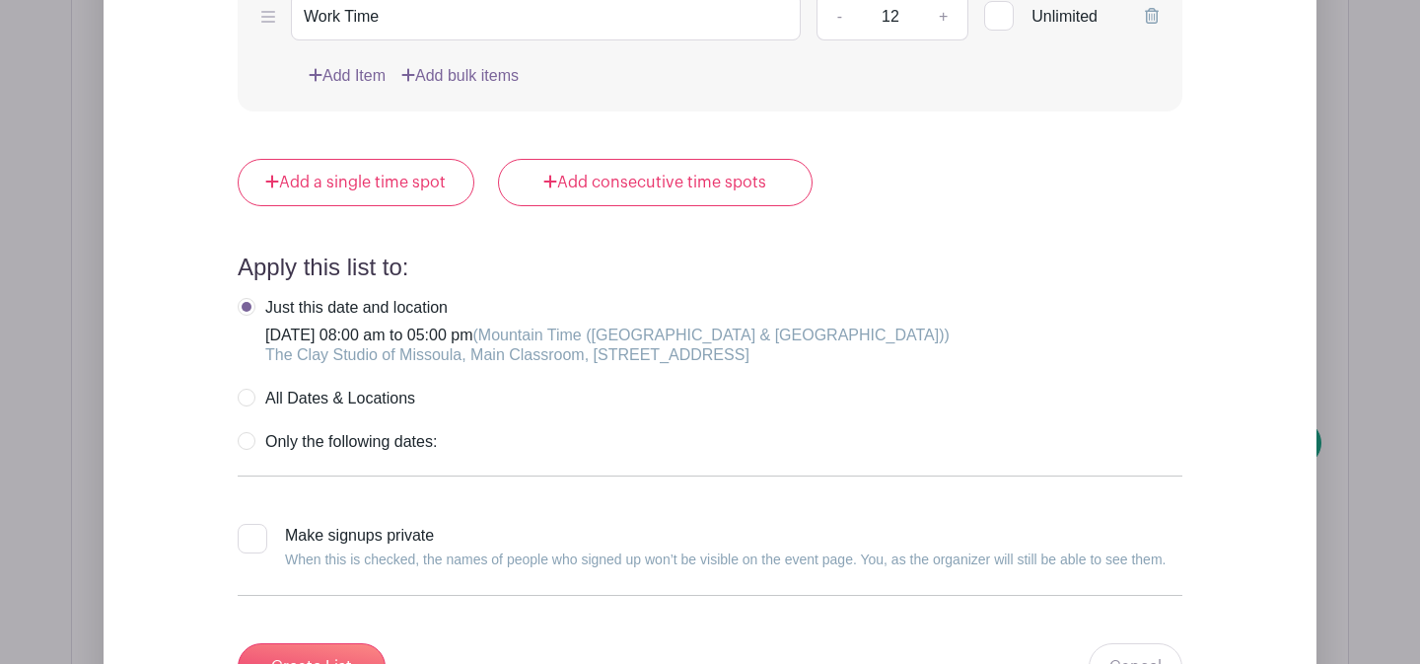
click at [243, 524] on input "Make signups private When this is checked, the names of people who signed up wo…" at bounding box center [244, 530] width 13 height 13
checkbox input "true"
click at [296, 643] on input "Create List" at bounding box center [312, 666] width 148 height 47
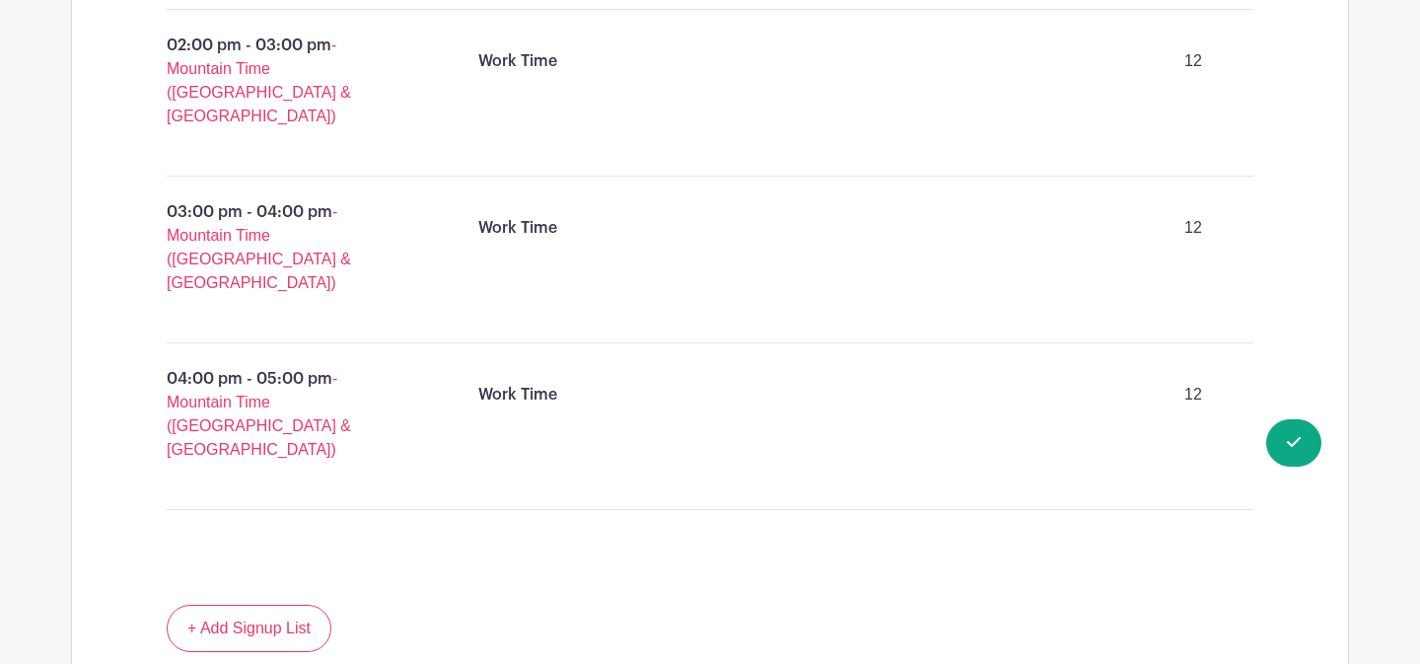
scroll to position [2466, 0]
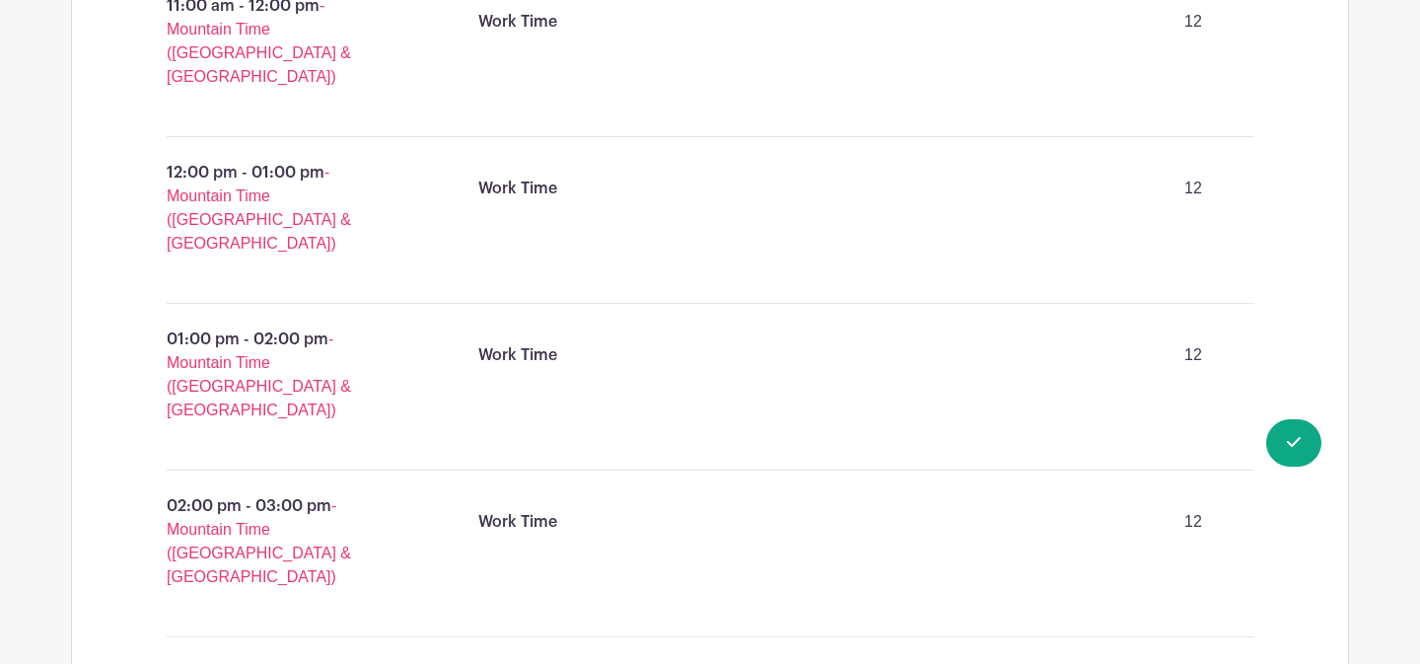
drag, startPoint x: 1108, startPoint y: 428, endPoint x: 1105, endPoint y: 418, distance: 10.3
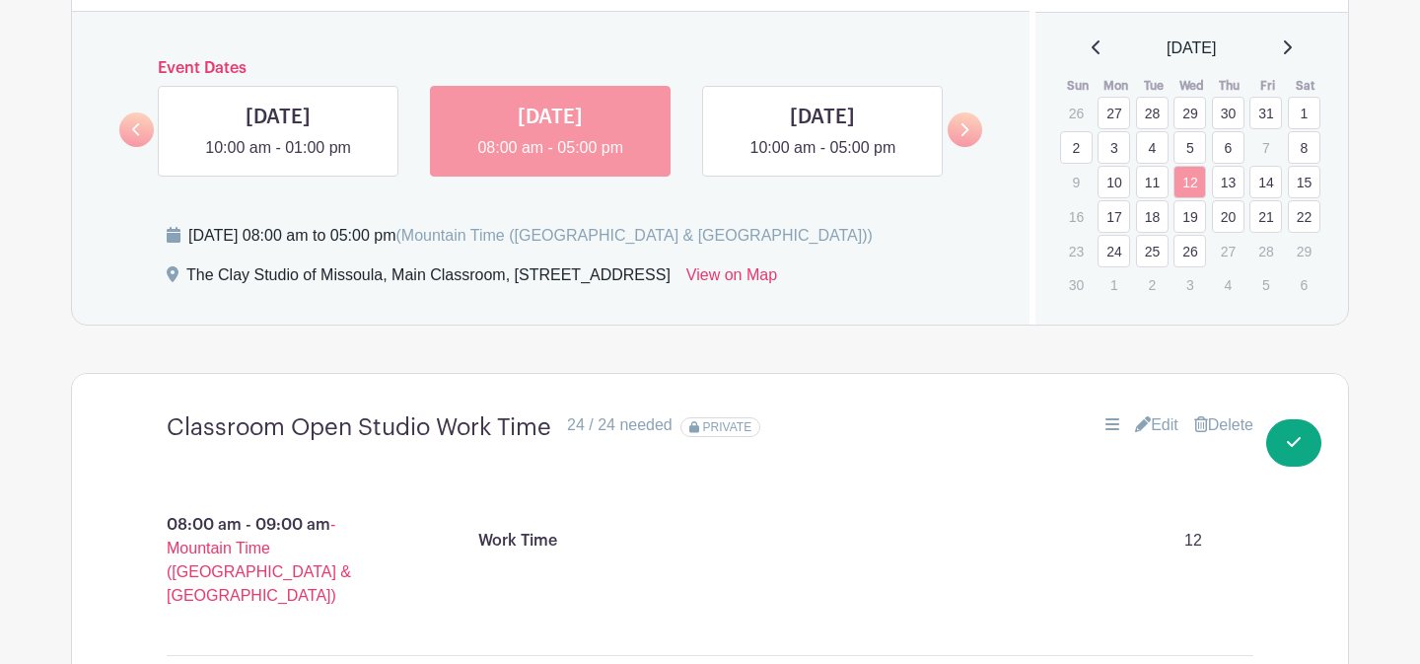
scroll to position [1259, 0]
click at [1196, 216] on link "19" at bounding box center [1190, 217] width 33 height 33
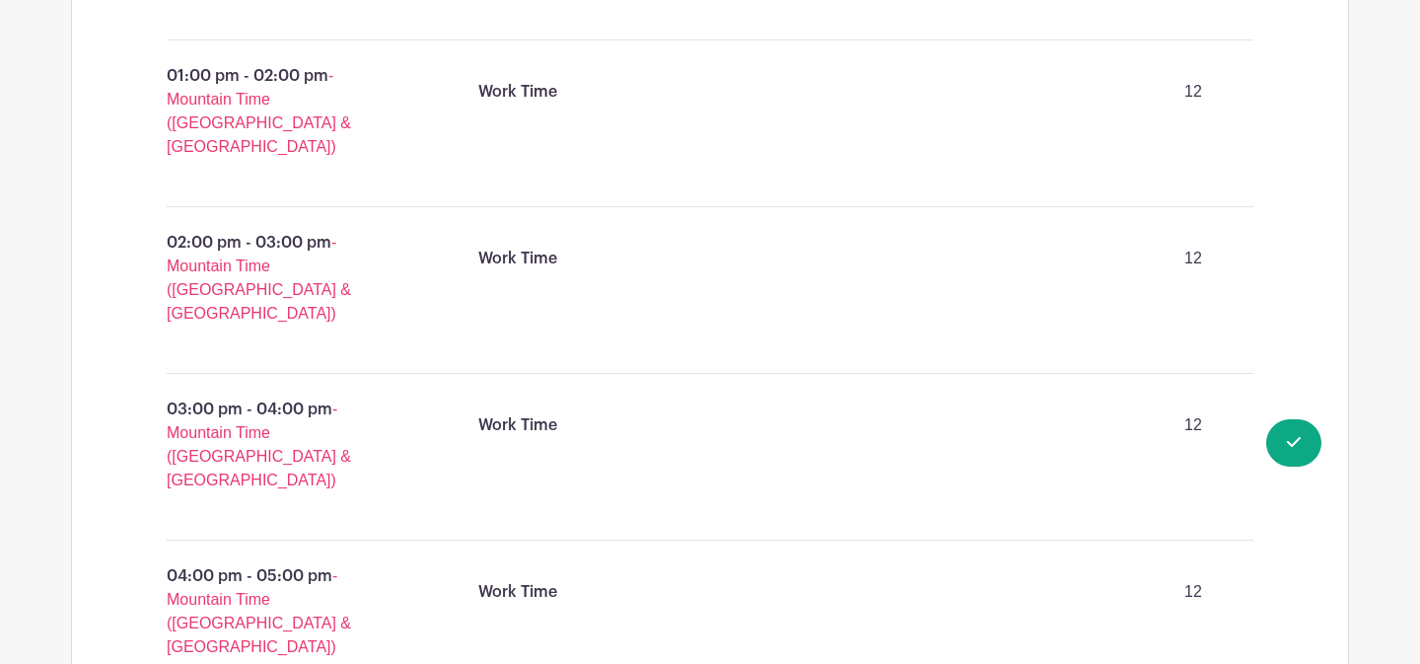
scroll to position [2309, 0]
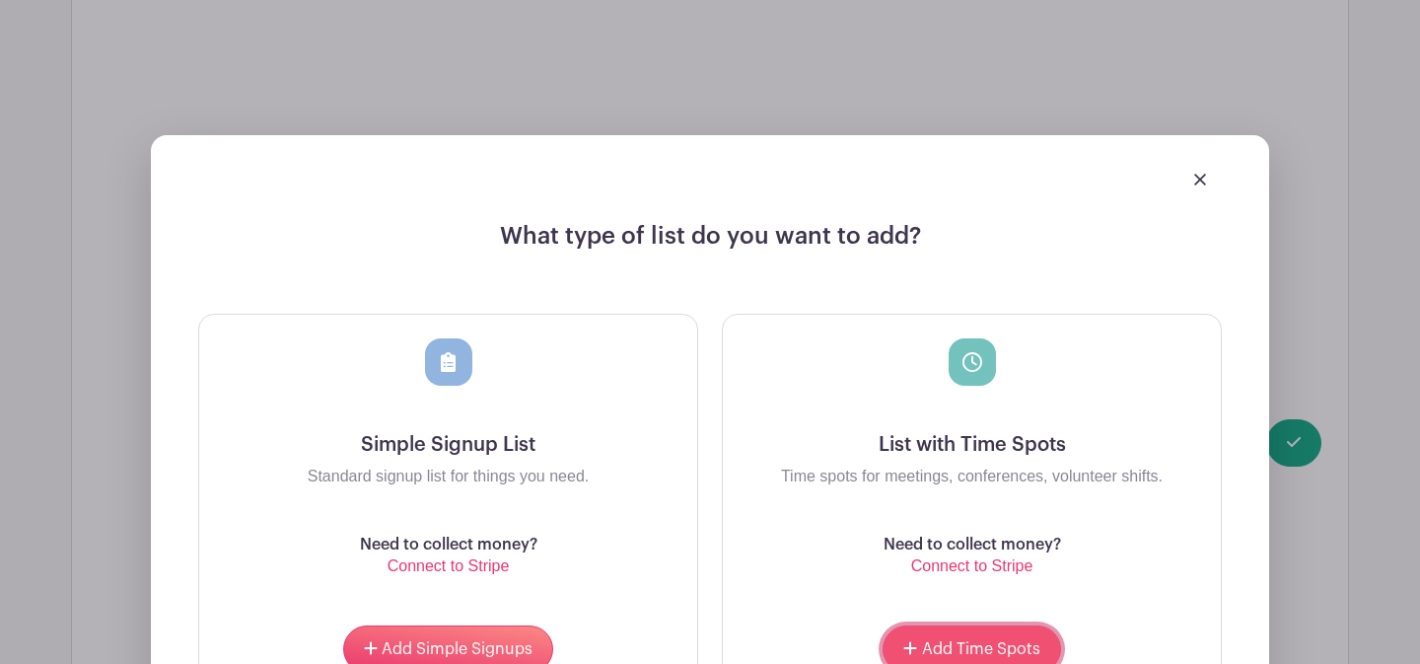
click at [965, 641] on span "Add Time Spots" at bounding box center [981, 649] width 118 height 16
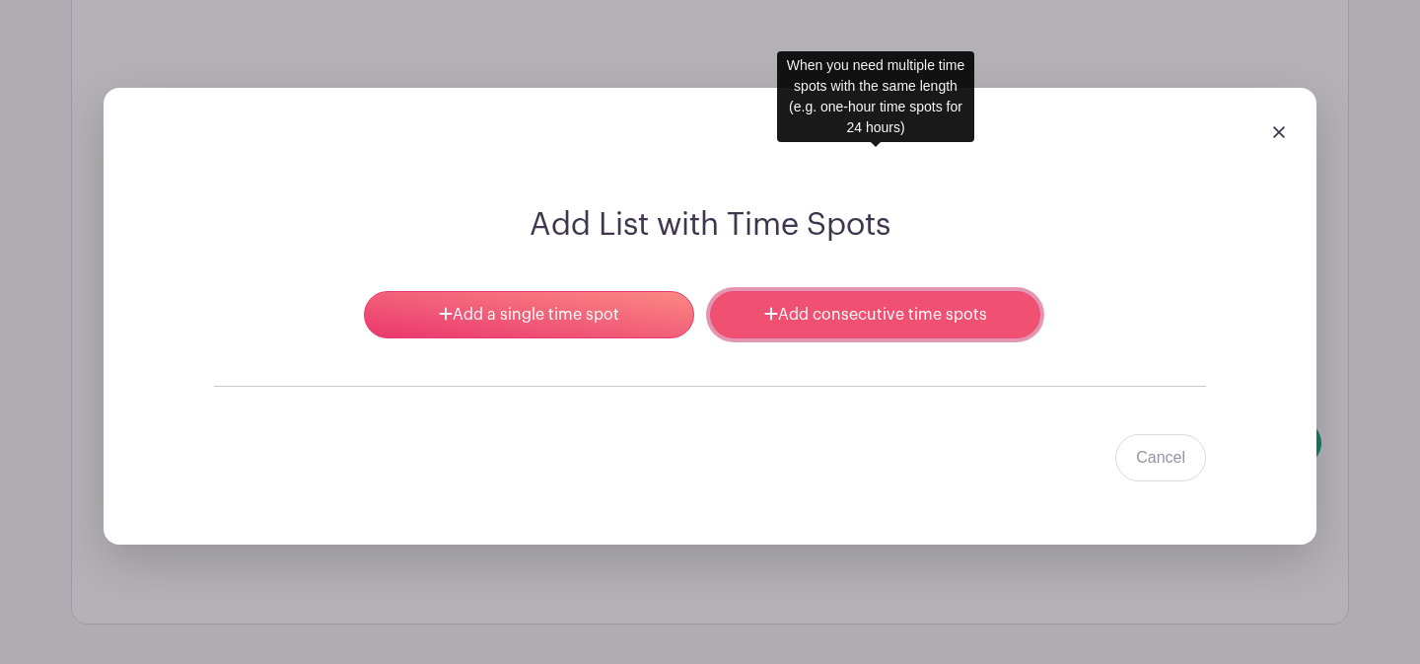
click at [868, 291] on link "Add consecutive time spots" at bounding box center [875, 314] width 330 height 47
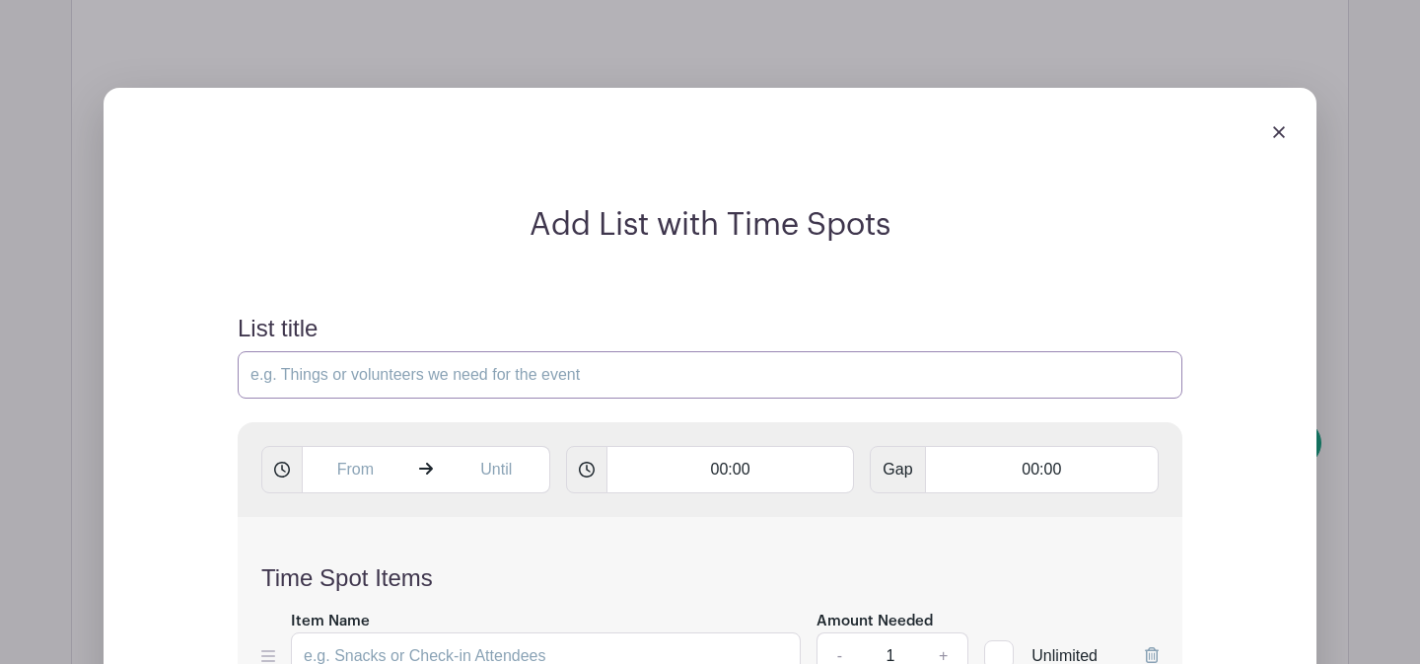
click at [591, 351] on input "List title" at bounding box center [710, 374] width 945 height 47
type input "Classroom Open Studio Work Time"
click at [339, 446] on input "text" at bounding box center [355, 469] width 107 height 47
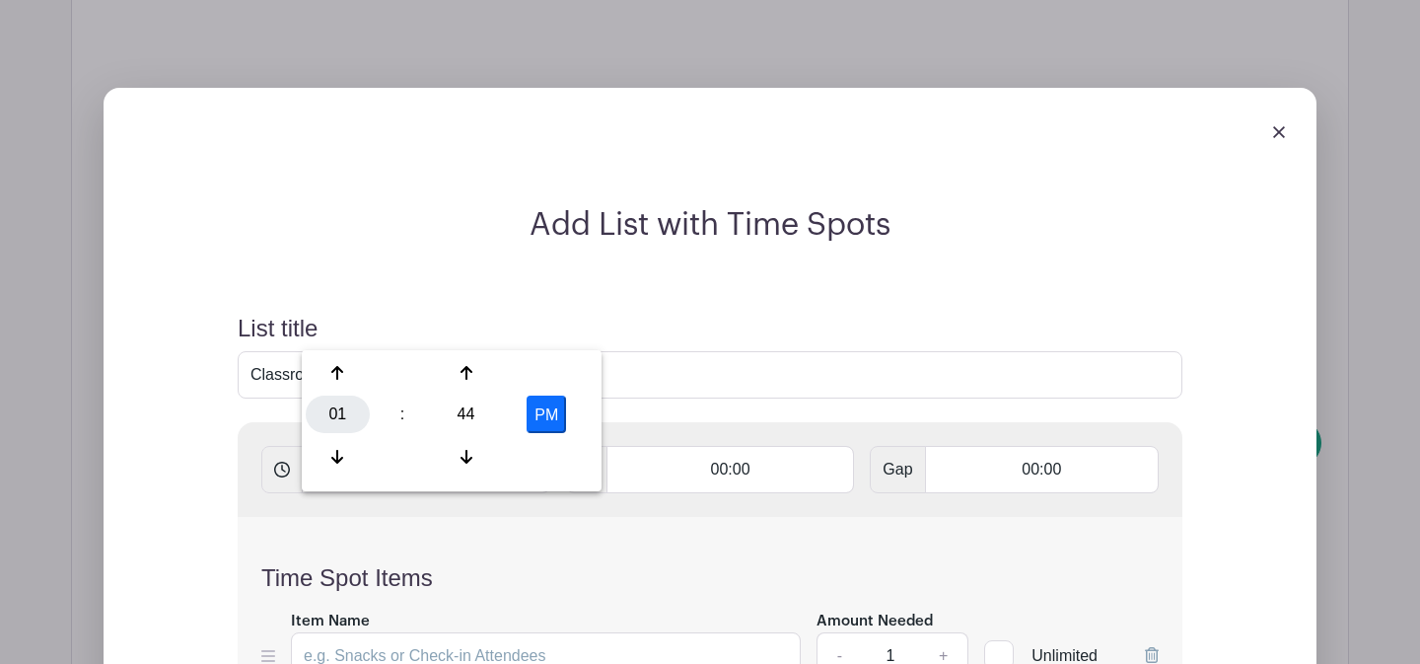
click at [357, 406] on div "01" at bounding box center [338, 413] width 64 height 37
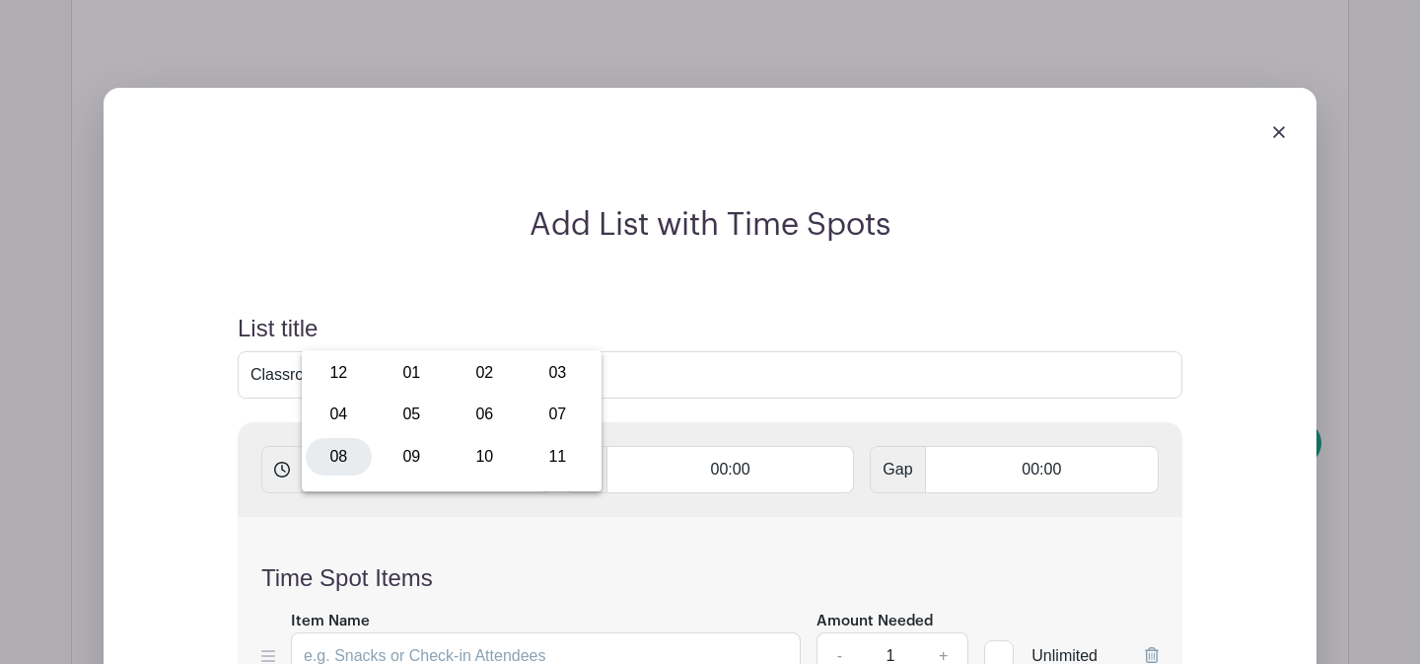
click at [345, 454] on div "08" at bounding box center [339, 456] width 66 height 37
click at [452, 417] on div "44" at bounding box center [466, 413] width 64 height 37
click at [355, 369] on div "00" at bounding box center [339, 372] width 66 height 37
click at [553, 422] on button "PM" at bounding box center [546, 413] width 39 height 37
type input "8:00 AM"
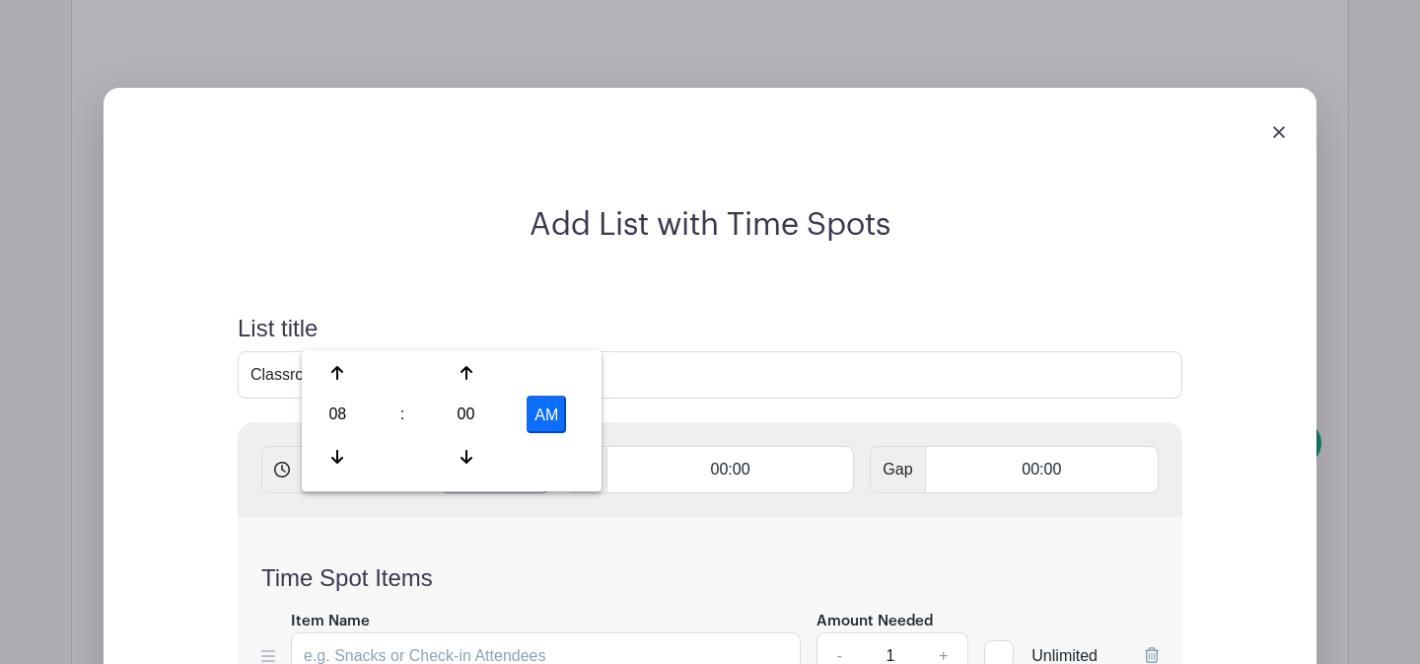
click at [500, 446] on input "text" at bounding box center [497, 469] width 107 height 47
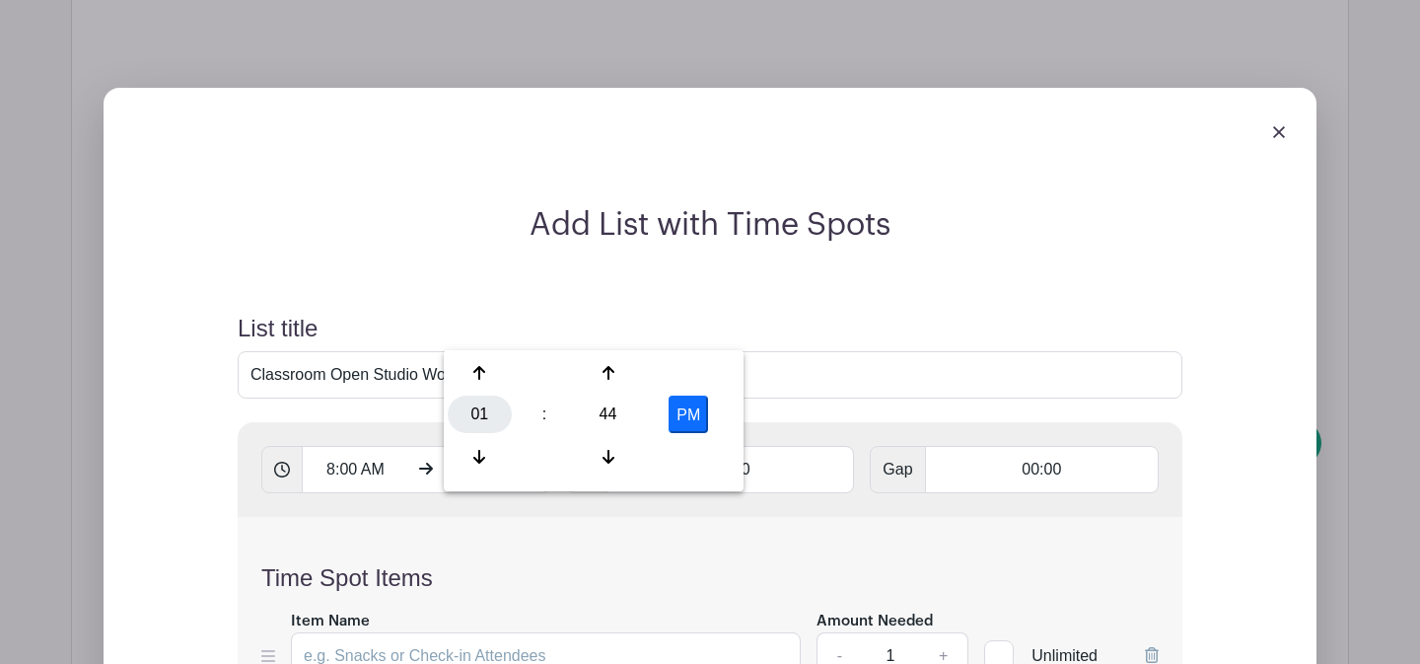
click at [474, 425] on div "01" at bounding box center [480, 413] width 64 height 37
click at [615, 446] on div "10" at bounding box center [627, 456] width 66 height 37
click at [606, 419] on div "44" at bounding box center [608, 413] width 64 height 37
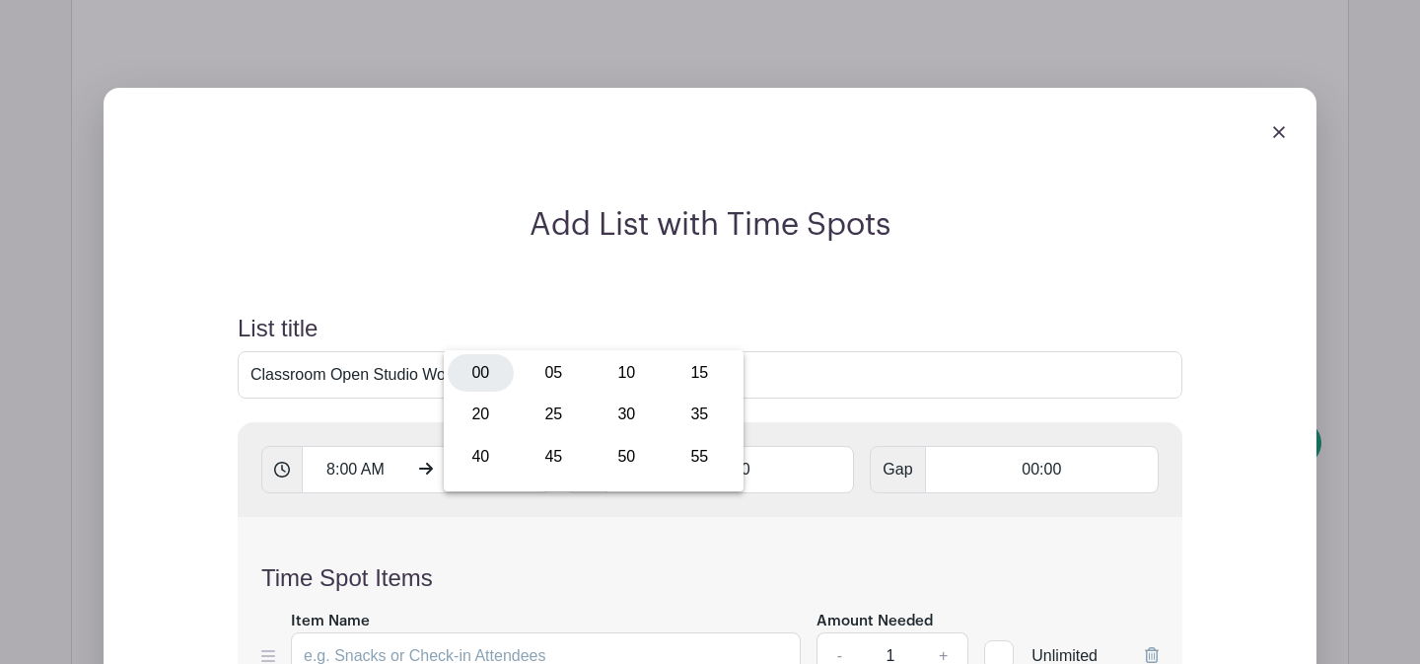
click at [483, 376] on div "00" at bounding box center [481, 372] width 66 height 37
click at [685, 423] on button "PM" at bounding box center [688, 413] width 39 height 37
type input "10:00 AM"
click at [693, 446] on input "00:00" at bounding box center [731, 469] width 249 height 47
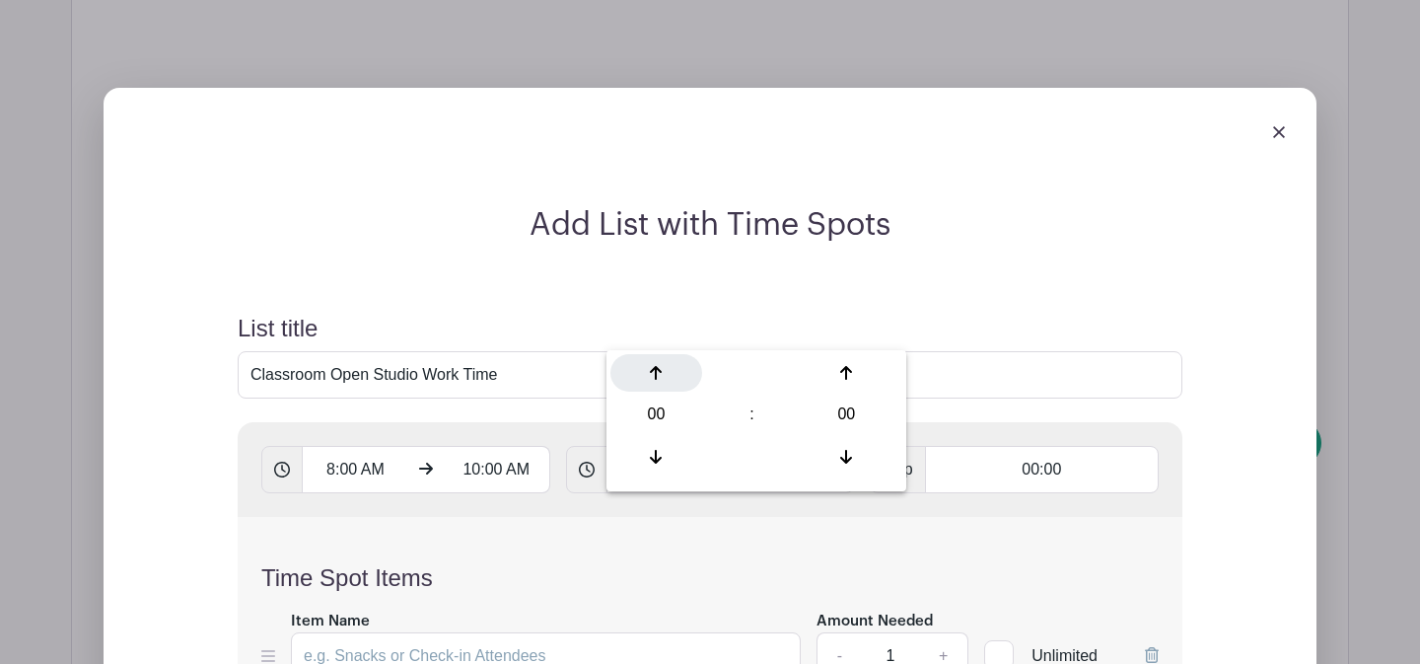
click at [661, 360] on div at bounding box center [656, 372] width 92 height 37
type input "01:00"
type input "Add 2 timespots"
click at [509, 632] on input "Item Name" at bounding box center [546, 655] width 510 height 47
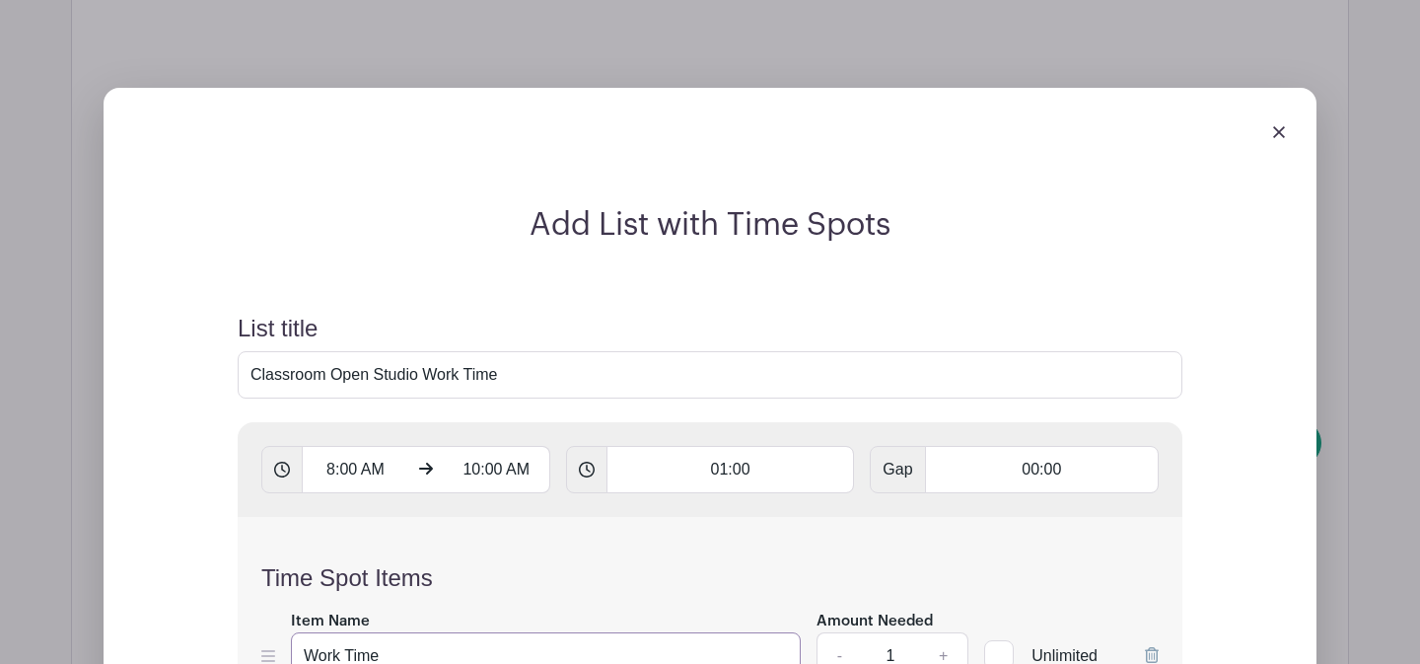
type input "Work Time"
click at [903, 632] on input "1" at bounding box center [890, 655] width 59 height 47
type input "12"
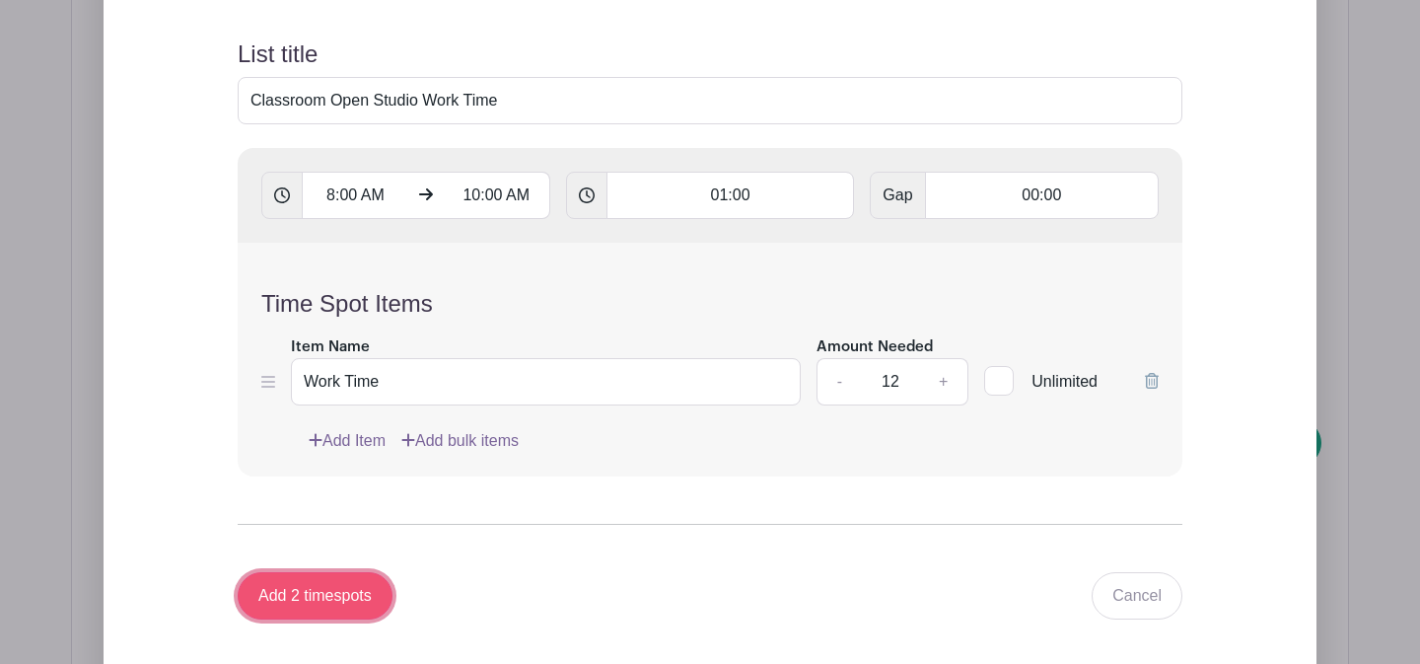
click at [358, 572] on input "Add 2 timespots" at bounding box center [315, 595] width 155 height 47
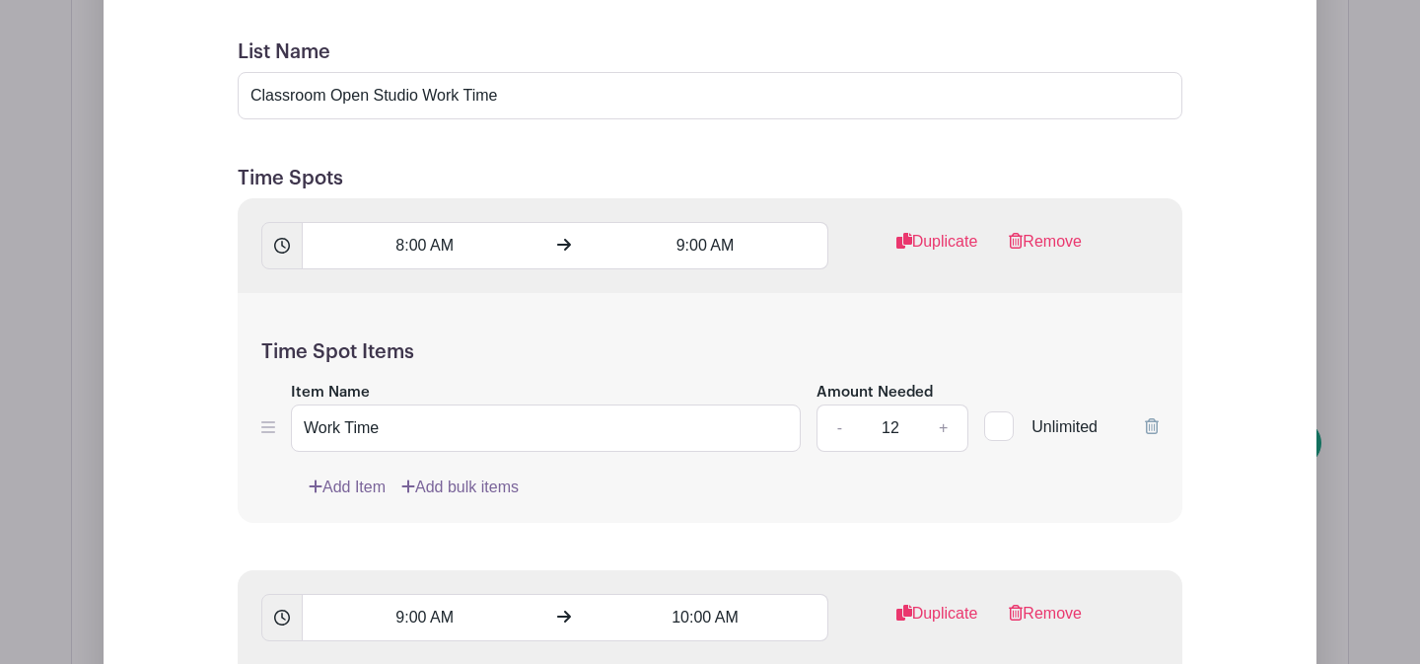
scroll to position [4033, 0]
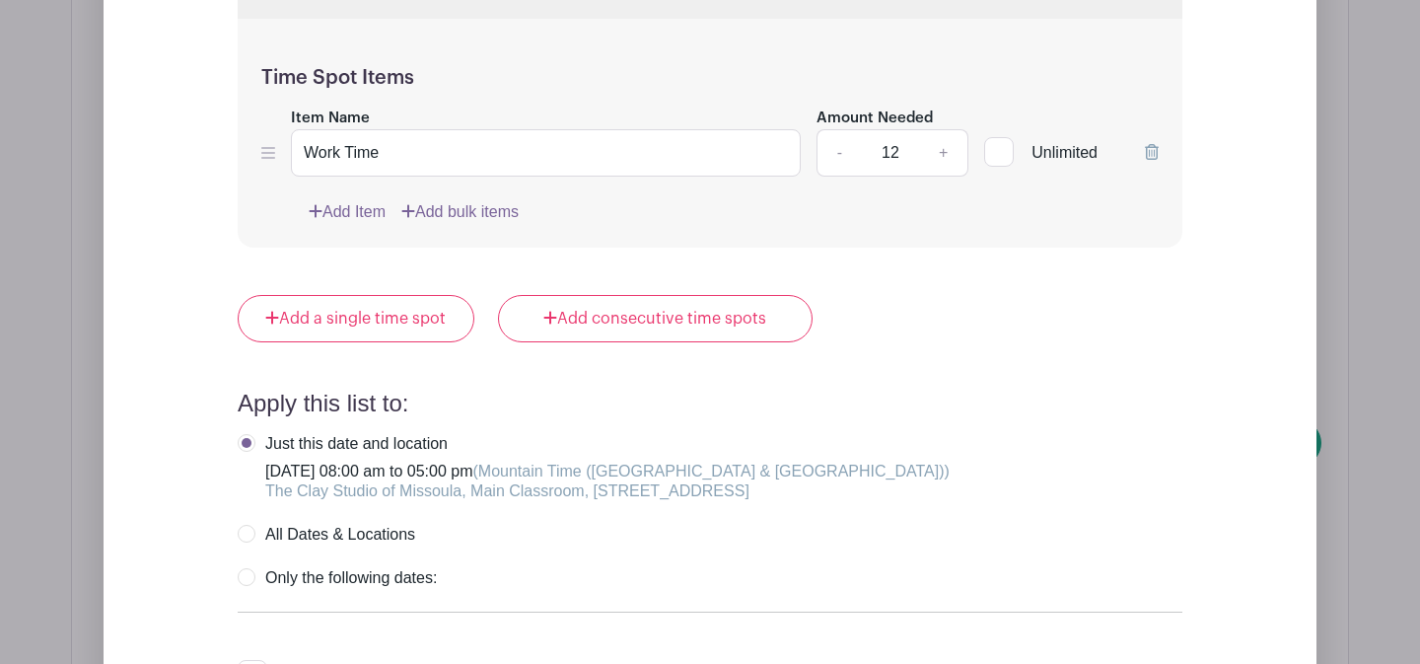
click at [254, 660] on div at bounding box center [253, 675] width 30 height 30
click at [251, 660] on input "Make signups private When this is checked, the names of people who signed up wo…" at bounding box center [244, 666] width 13 height 13
checkbox input "true"
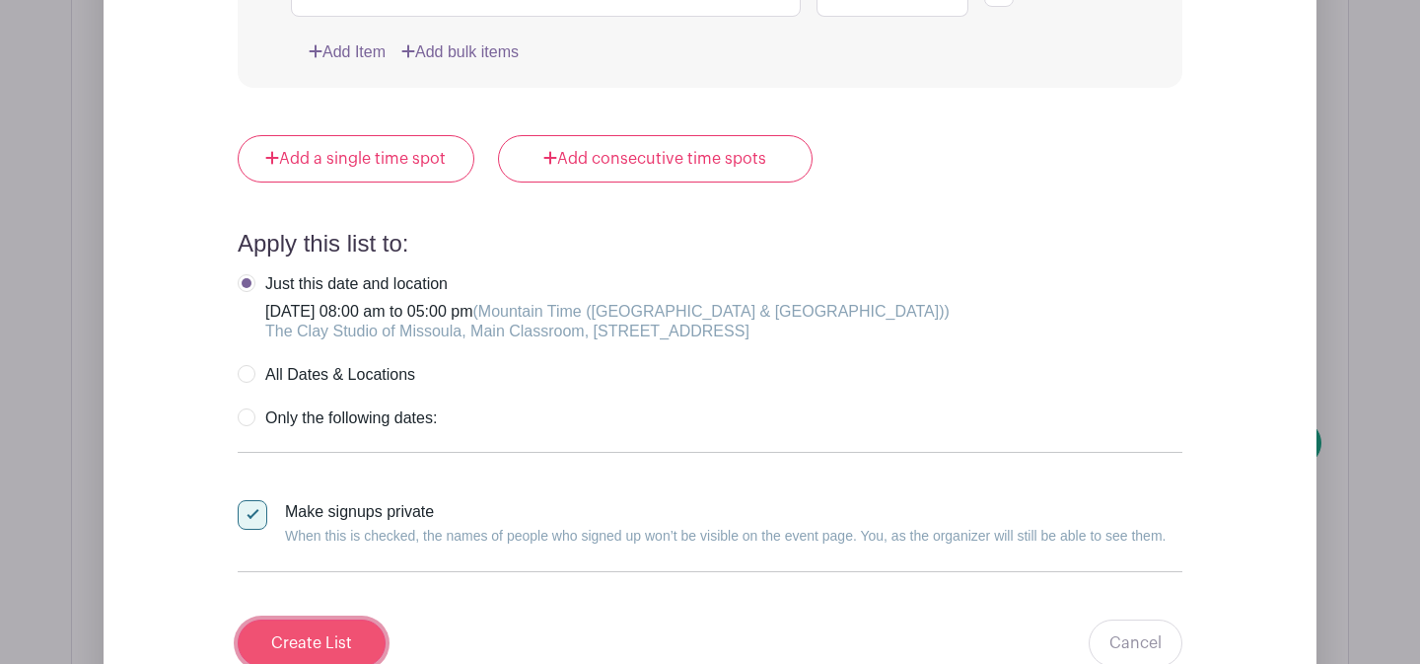
click at [318, 619] on input "Create List" at bounding box center [312, 642] width 148 height 47
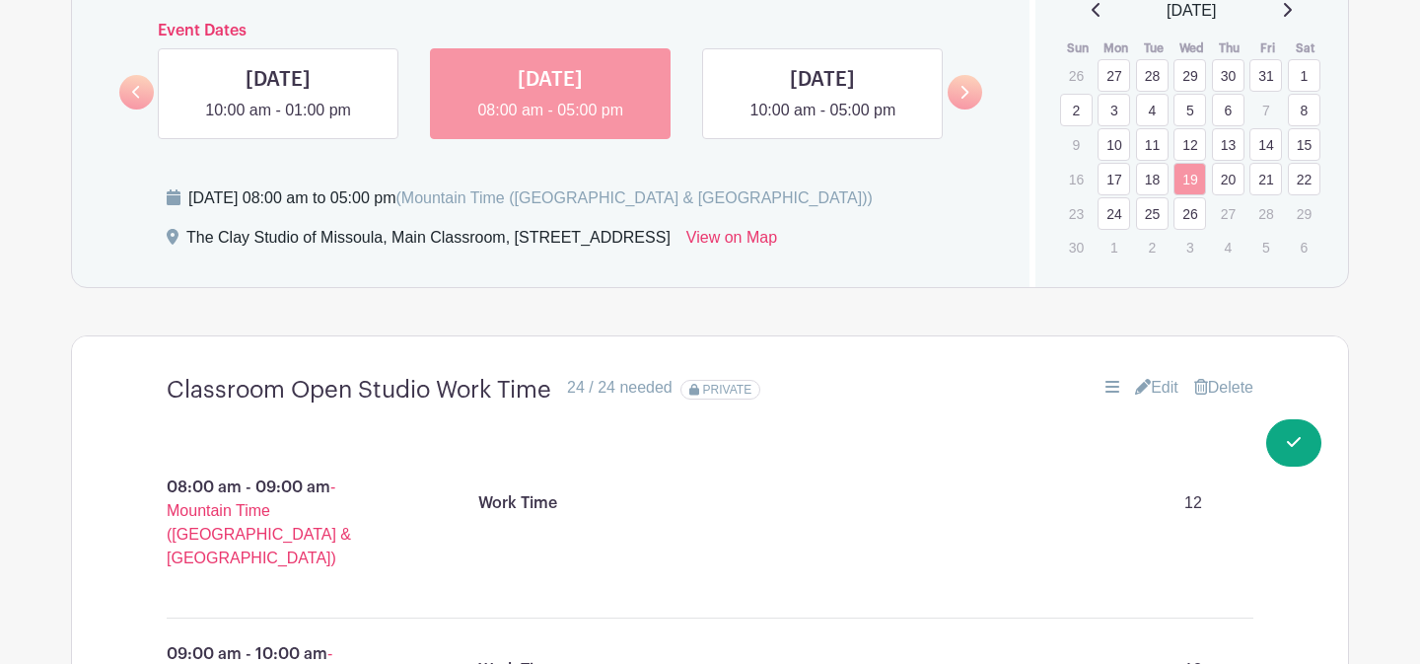
scroll to position [1137, 0]
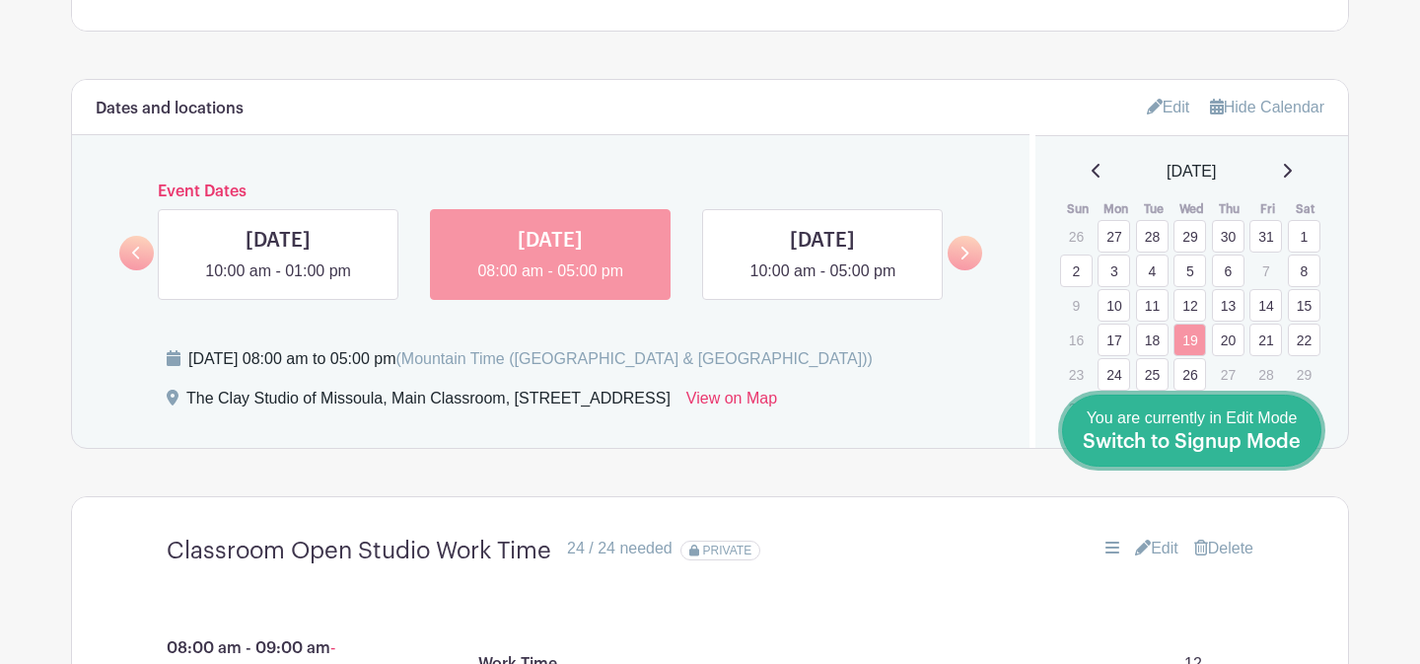
click at [1281, 446] on span "Switch to Signup Mode" at bounding box center [1192, 442] width 218 height 20
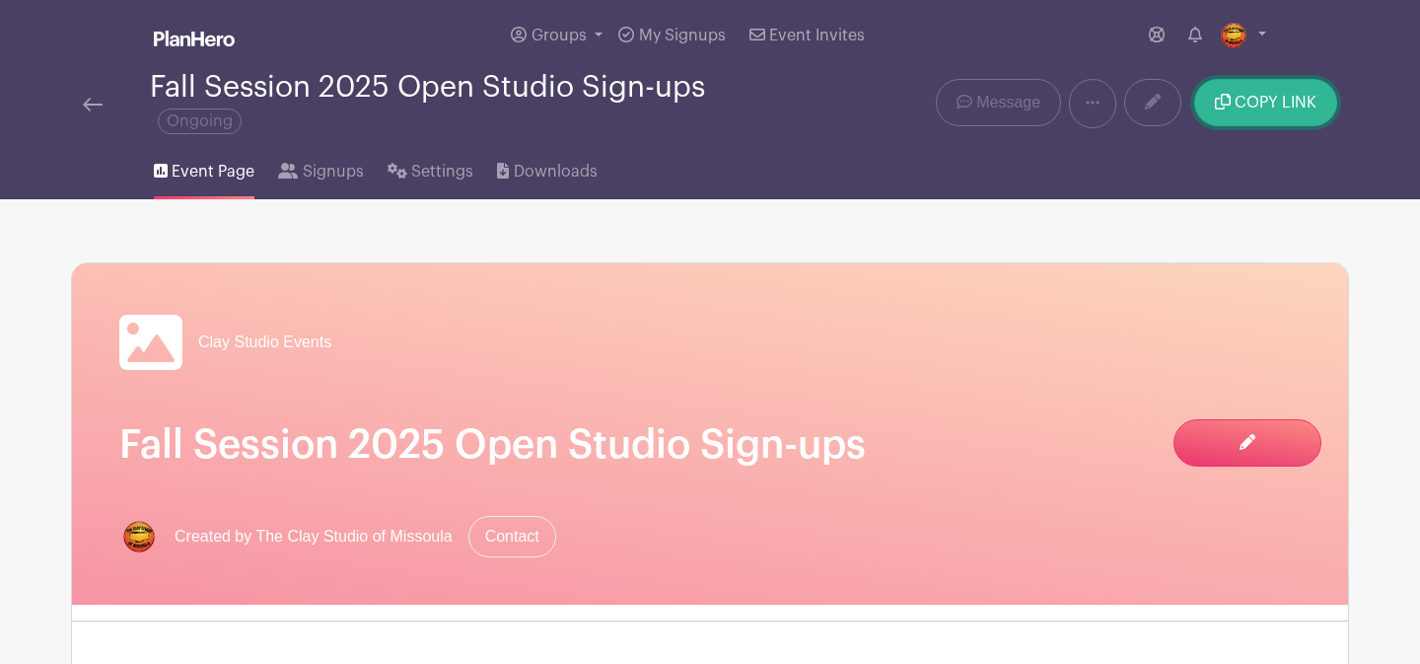
click at [1299, 108] on span "COPY LINK" at bounding box center [1276, 103] width 82 height 16
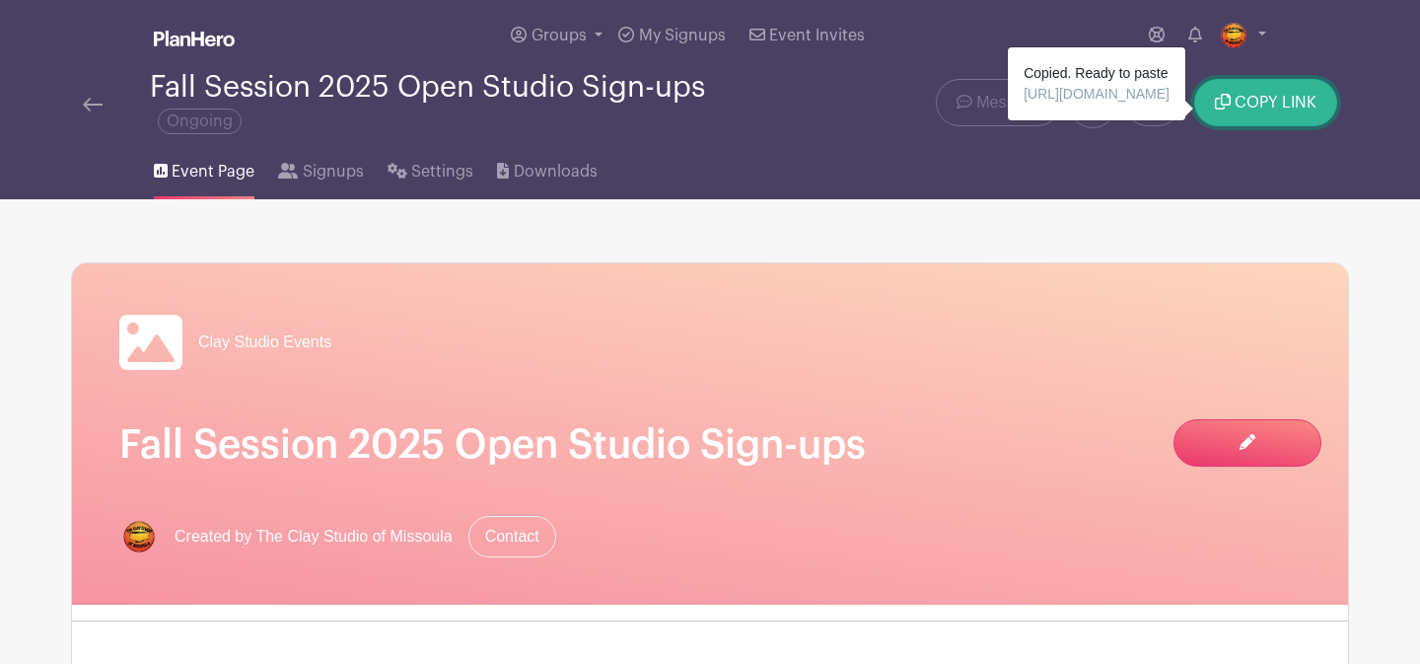
click at [1259, 113] on button "COPY LINK" at bounding box center [1265, 102] width 143 height 47
